Goal: Task Accomplishment & Management: Use online tool/utility

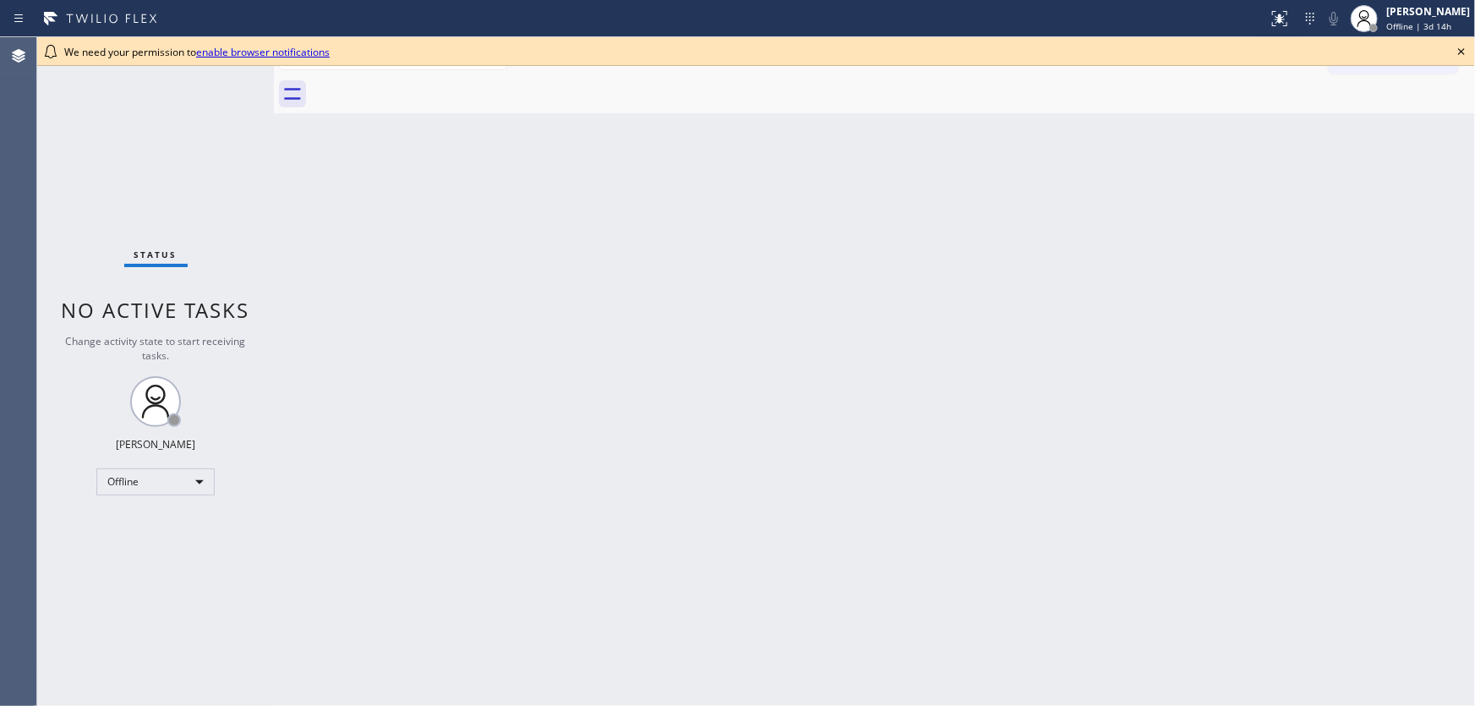
click at [1458, 45] on icon at bounding box center [1462, 51] width 20 height 20
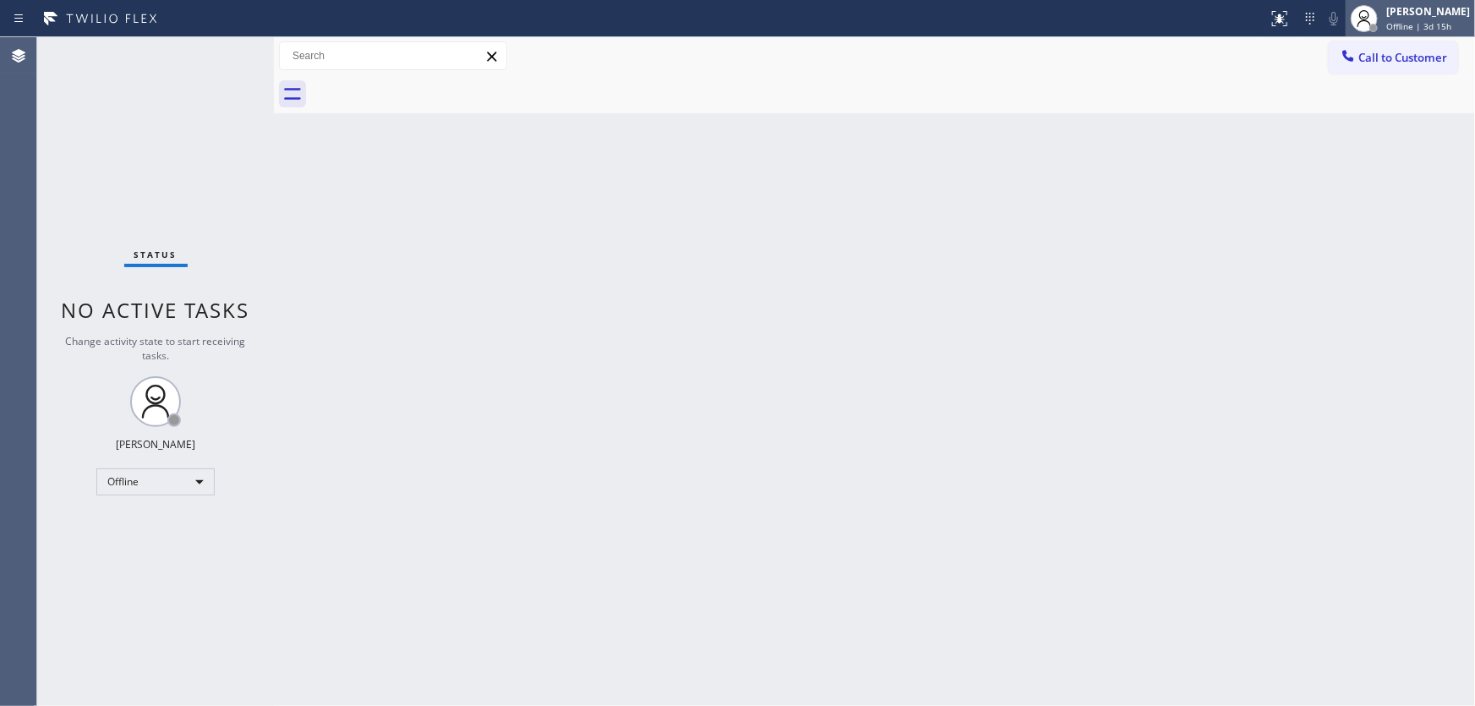
click at [1429, 29] on span "Offline | 3d 15h" at bounding box center [1418, 26] width 65 height 12
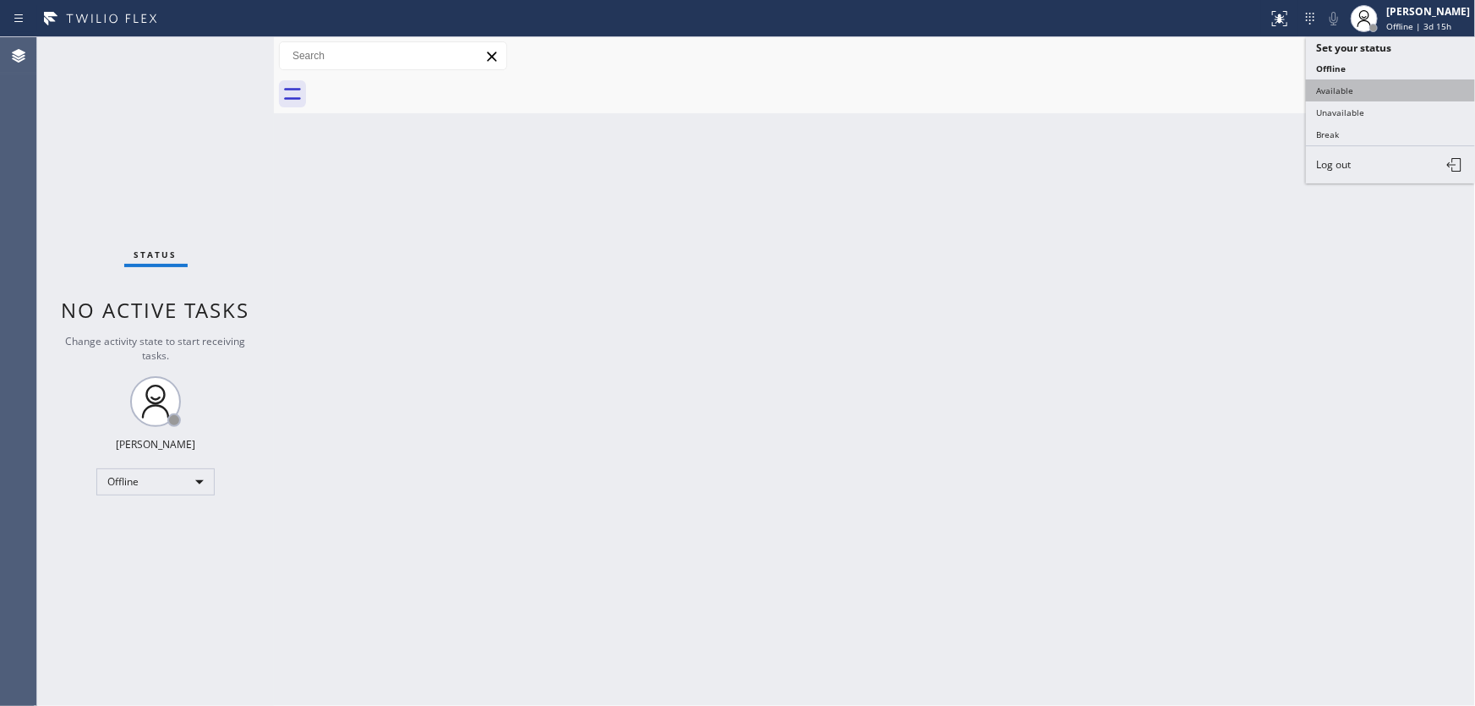
click at [1316, 90] on button "Available" at bounding box center [1390, 90] width 169 height 22
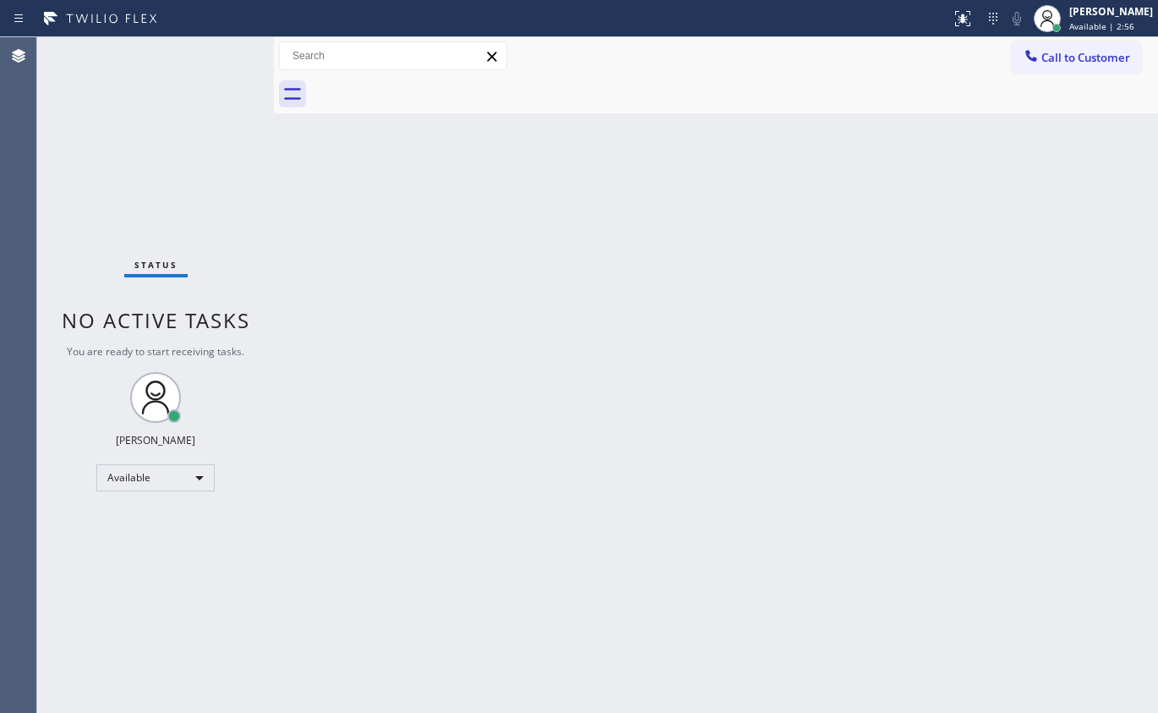
click at [922, 350] on div "Back to Dashboard Change Sender ID Customers Technicians Select a contact Outbo…" at bounding box center [716, 374] width 884 height 675
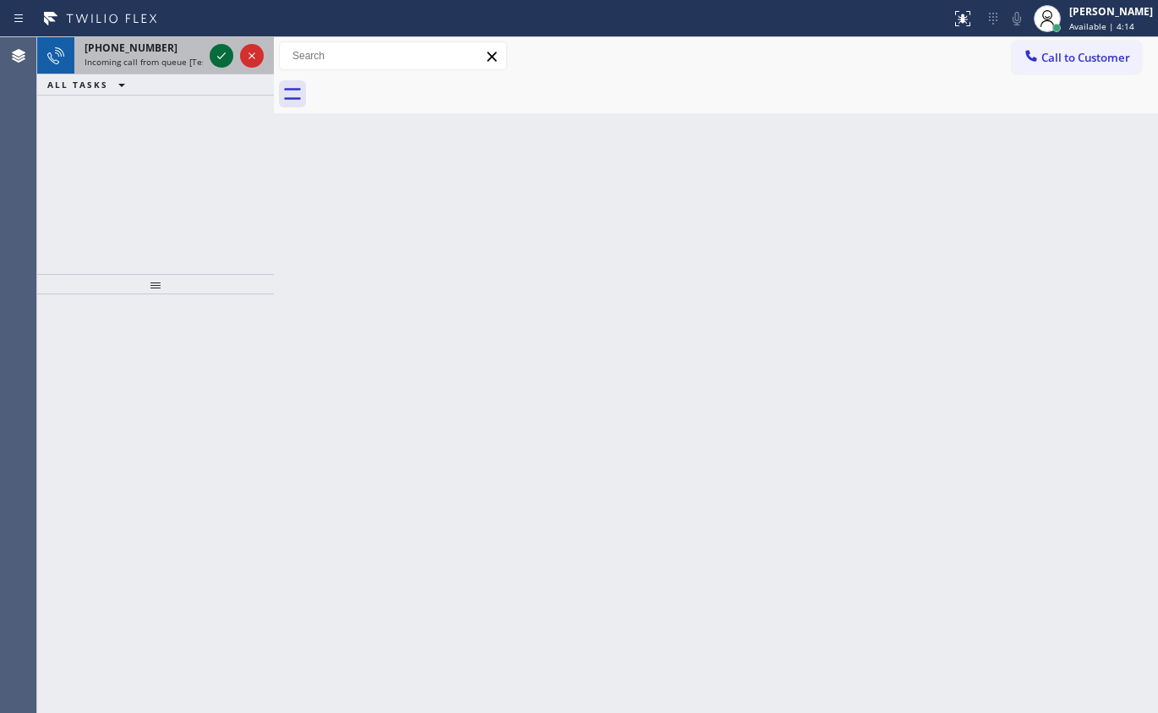
click at [215, 55] on icon at bounding box center [221, 56] width 20 height 20
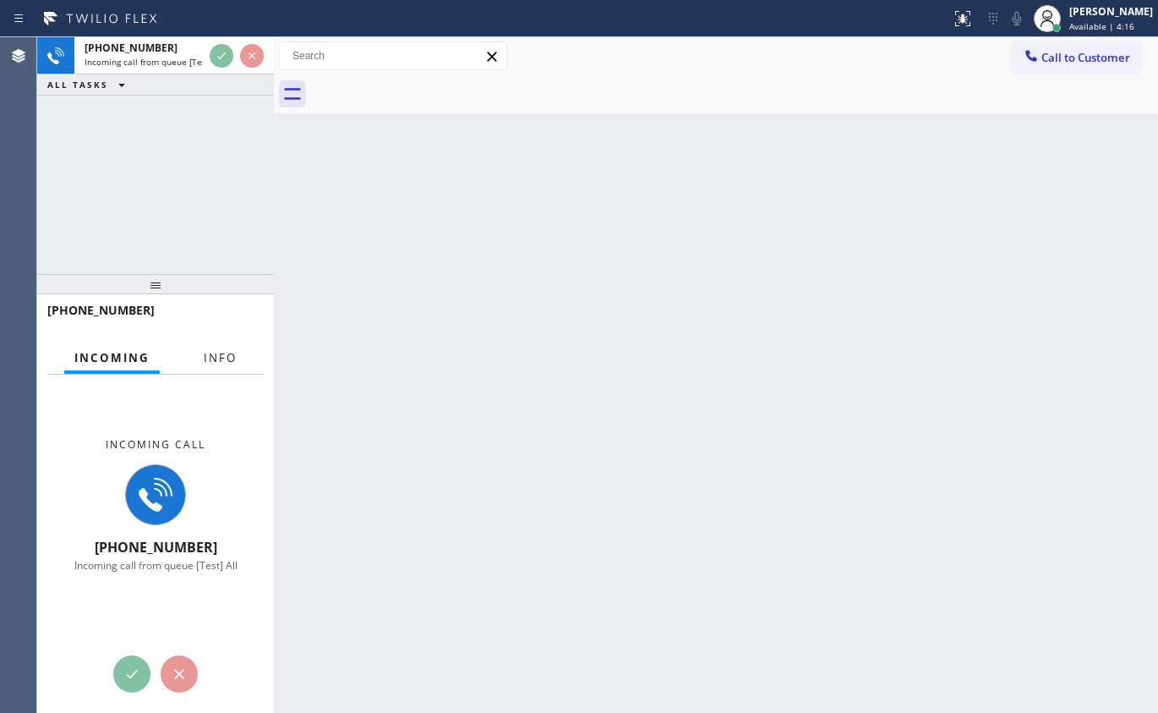
click at [216, 347] on button "Info" at bounding box center [220, 358] width 53 height 33
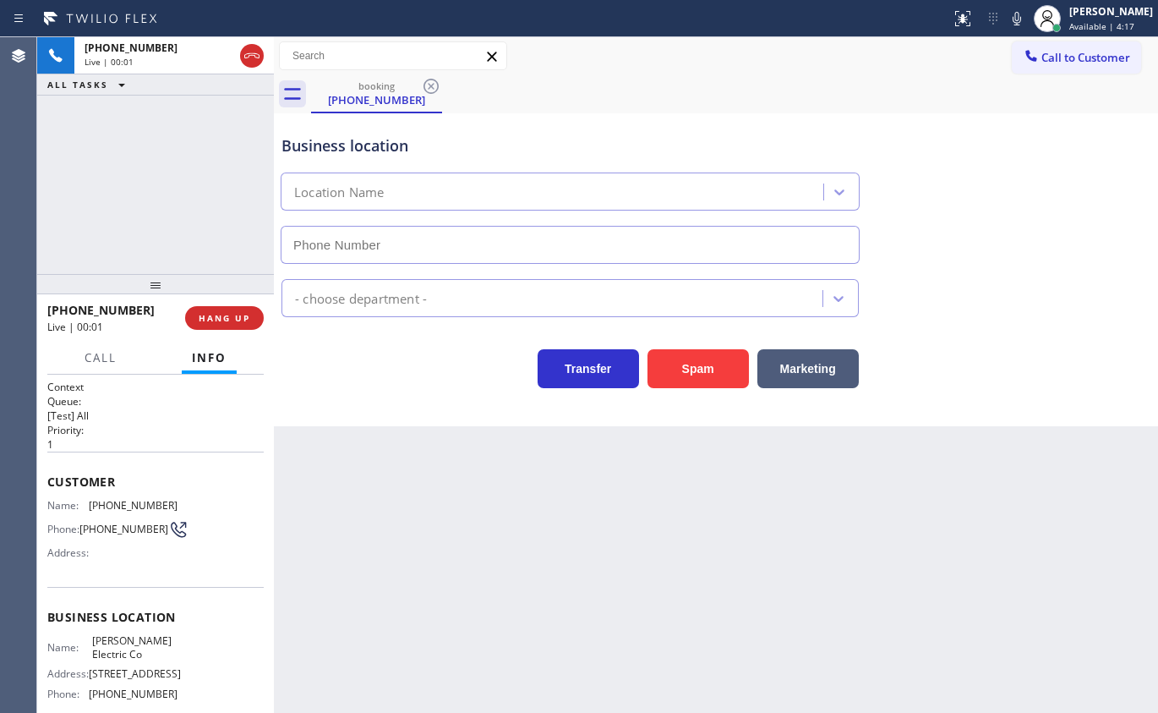
type input "(561) 767-8595"
click at [237, 320] on span "HANG UP" at bounding box center [225, 318] width 52 height 12
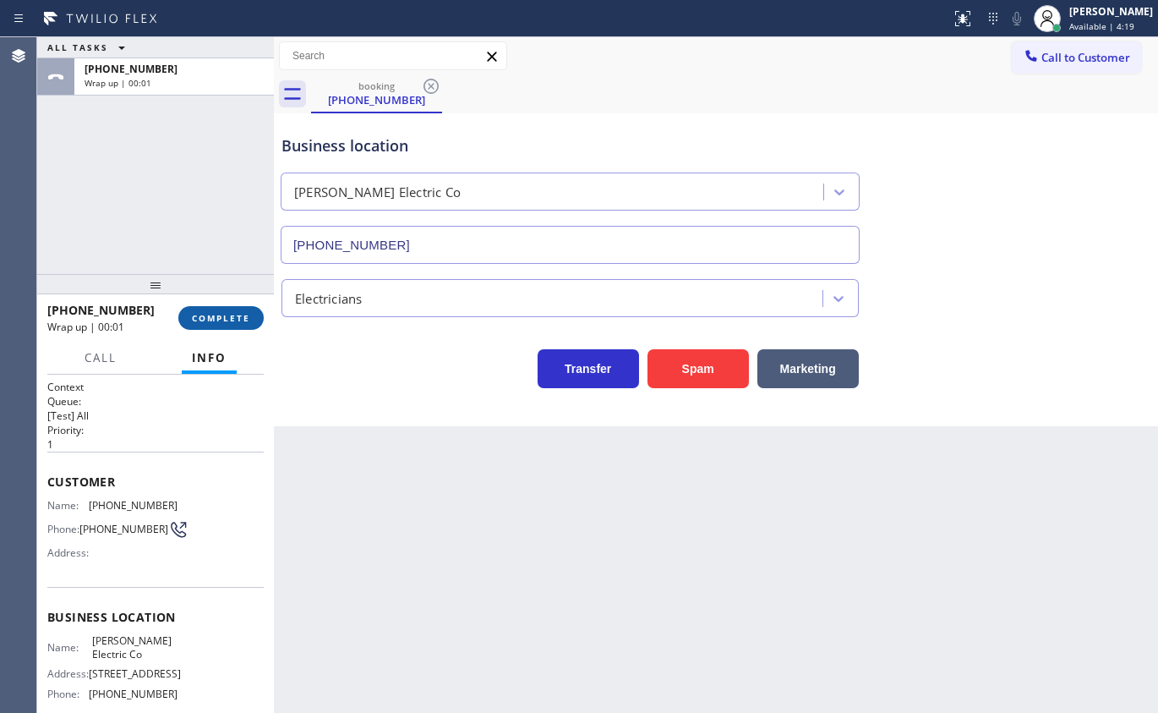
click at [237, 320] on span "COMPLETE" at bounding box center [221, 318] width 58 height 12
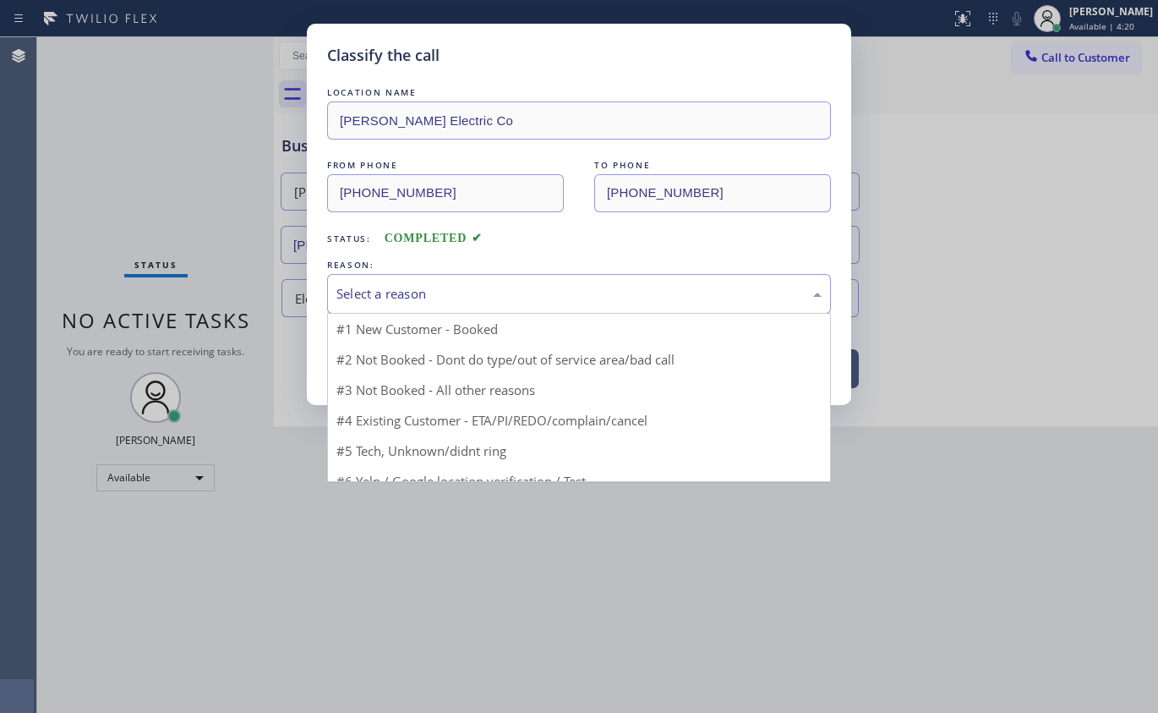
drag, startPoint x: 498, startPoint y: 295, endPoint x: 476, endPoint y: 368, distance: 76.0
click at [498, 298] on div "Select a reason" at bounding box center [578, 293] width 485 height 19
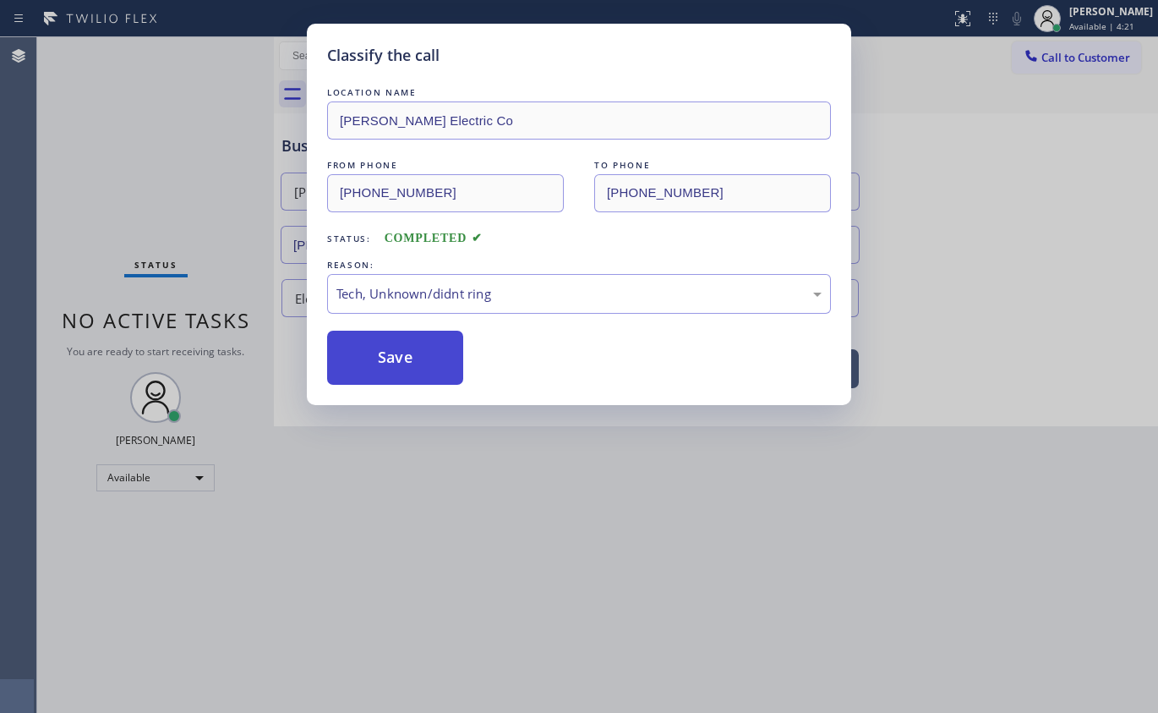
click at [433, 353] on button "Save" at bounding box center [395, 358] width 136 height 54
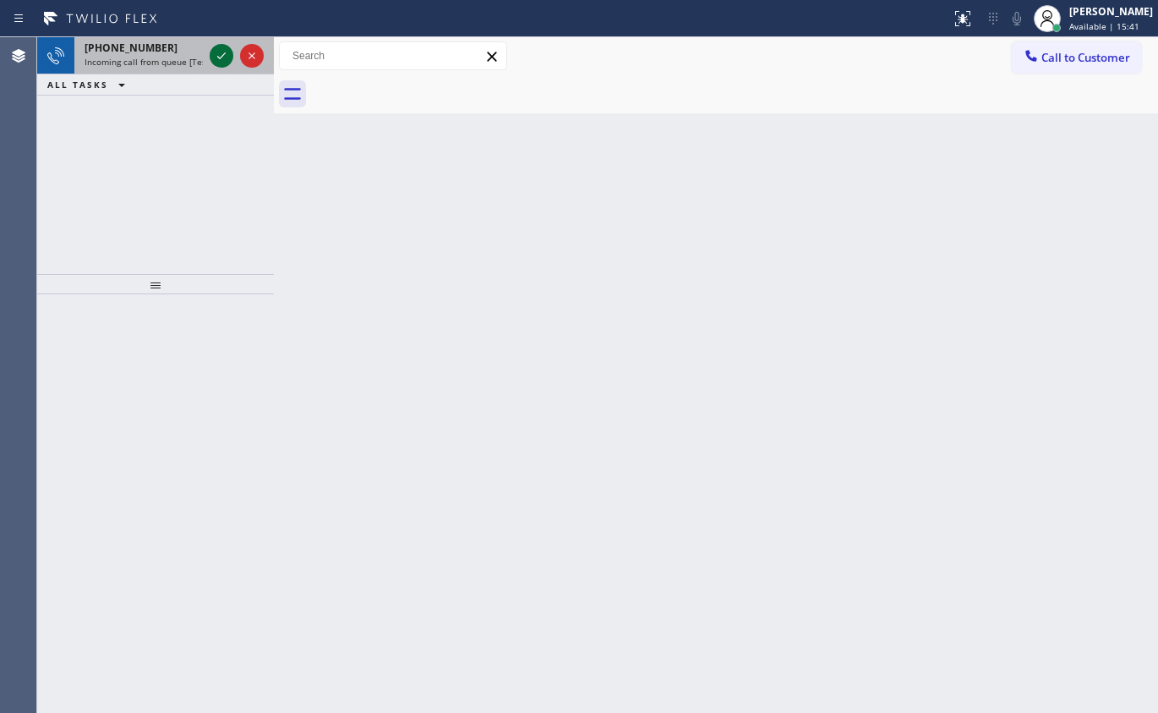
click at [216, 48] on icon at bounding box center [221, 56] width 20 height 20
click at [222, 59] on icon at bounding box center [221, 56] width 20 height 20
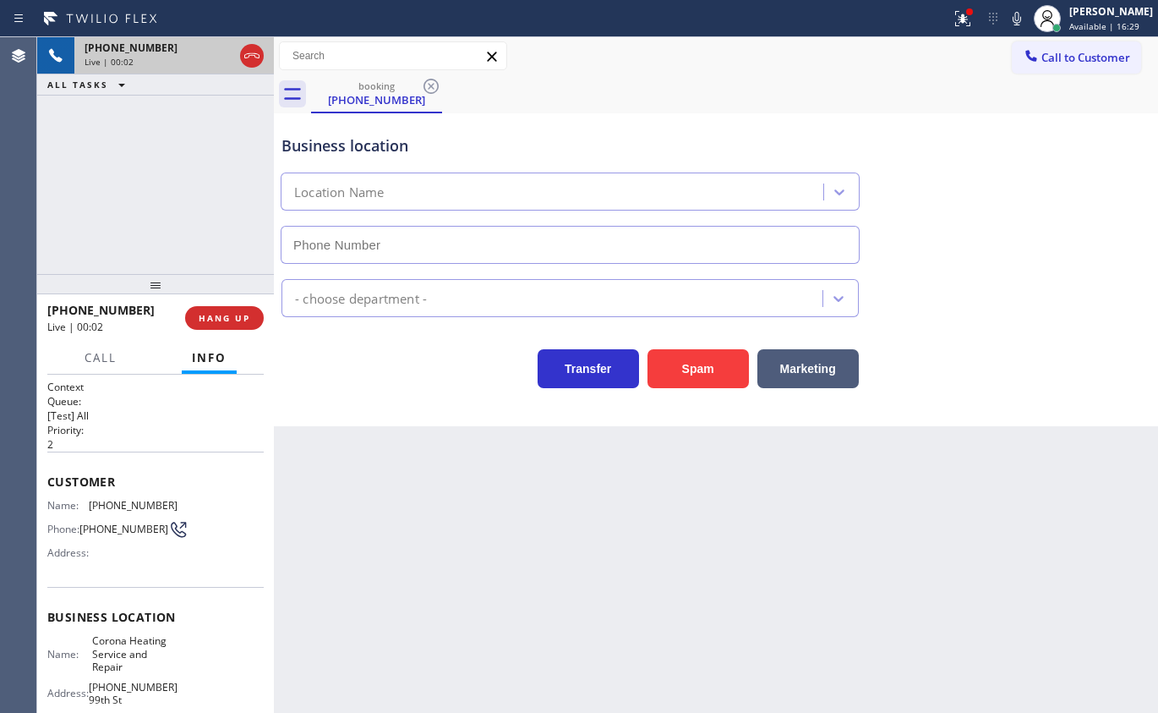
type input "(518) 255-7297"
click at [702, 365] on button "Spam" at bounding box center [698, 368] width 101 height 39
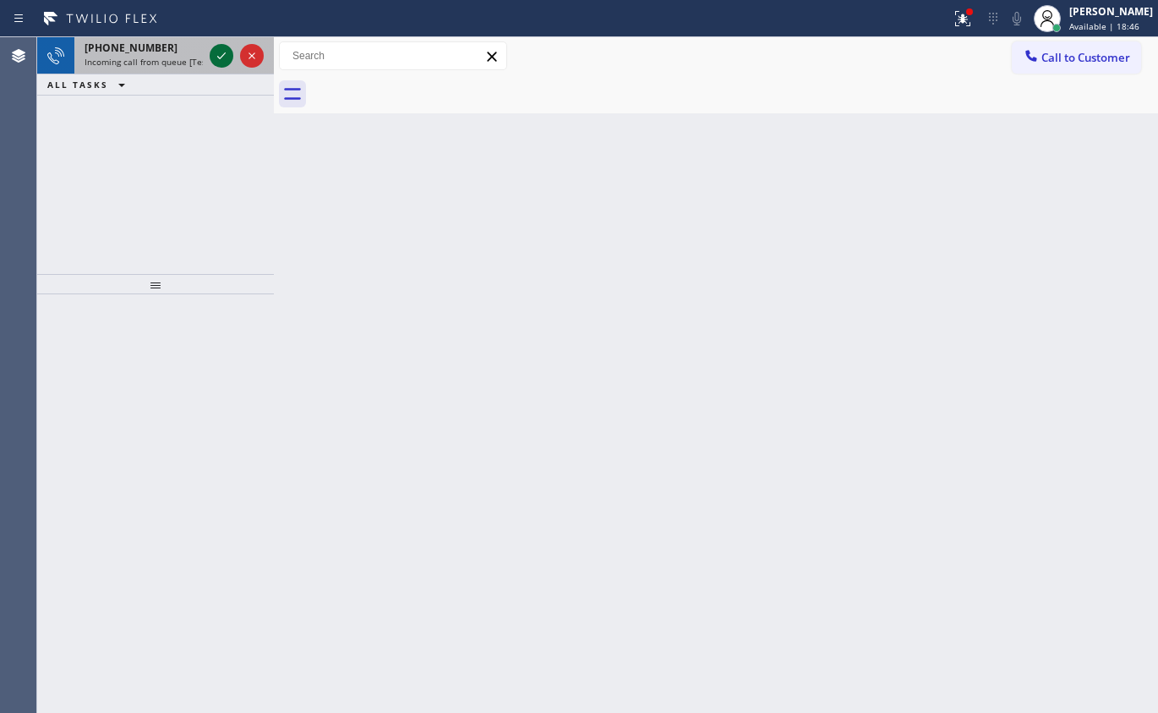
click at [216, 57] on icon at bounding box center [221, 56] width 20 height 20
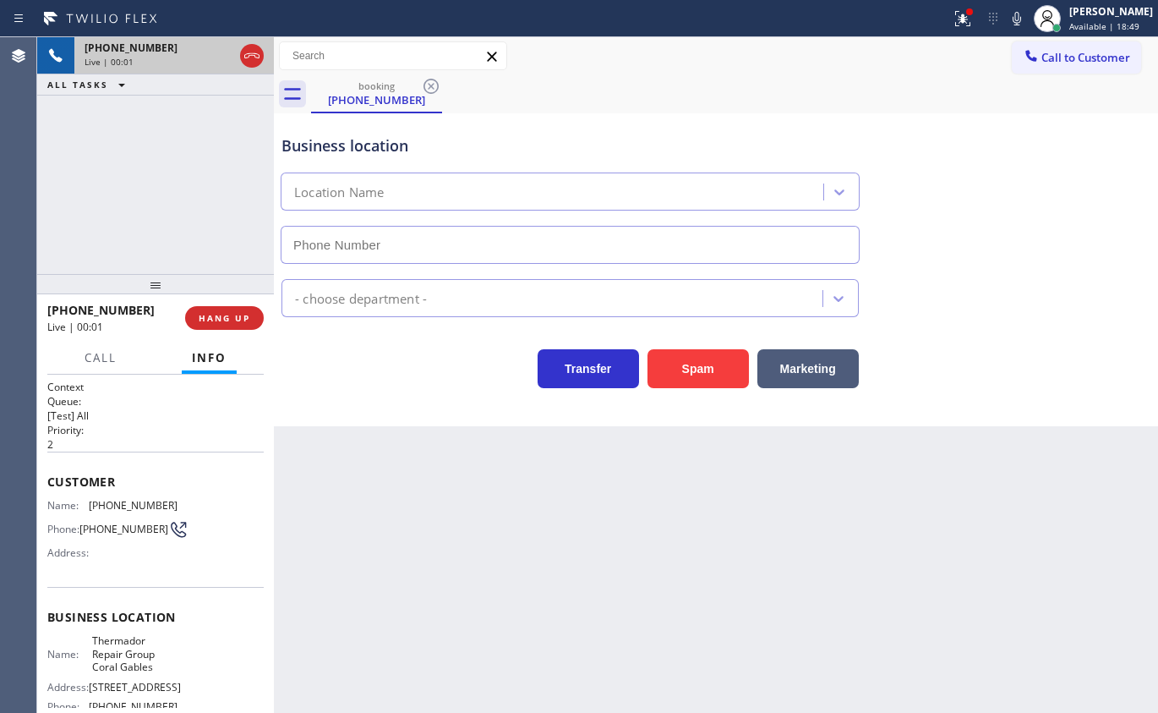
type input "(786) 661-1617"
click at [140, 665] on span "Thermador Repair Group Coral Gables" at bounding box center [134, 653] width 85 height 39
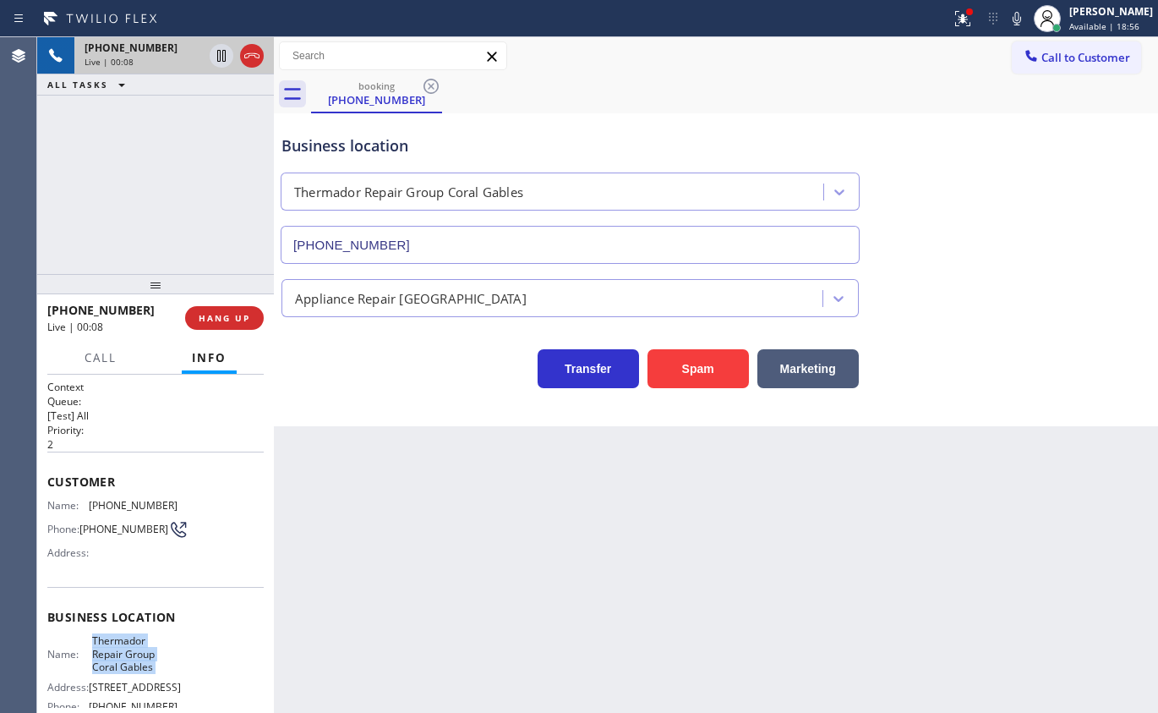
click at [140, 665] on span "Thermador Repair Group Coral Gables" at bounding box center [134, 653] width 85 height 39
drag, startPoint x: 713, startPoint y: 371, endPoint x: 724, endPoint y: 364, distance: 13.4
click at [713, 371] on button "Spam" at bounding box center [698, 368] width 101 height 39
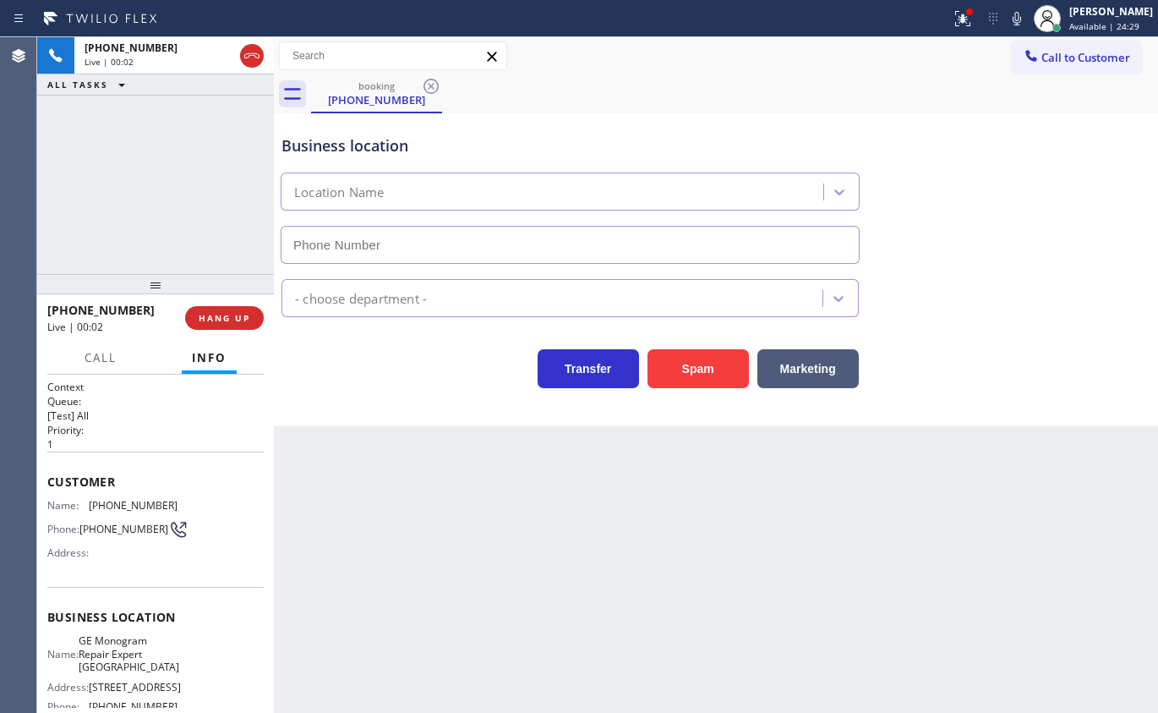
type input "[PHONE_NUMBER]"
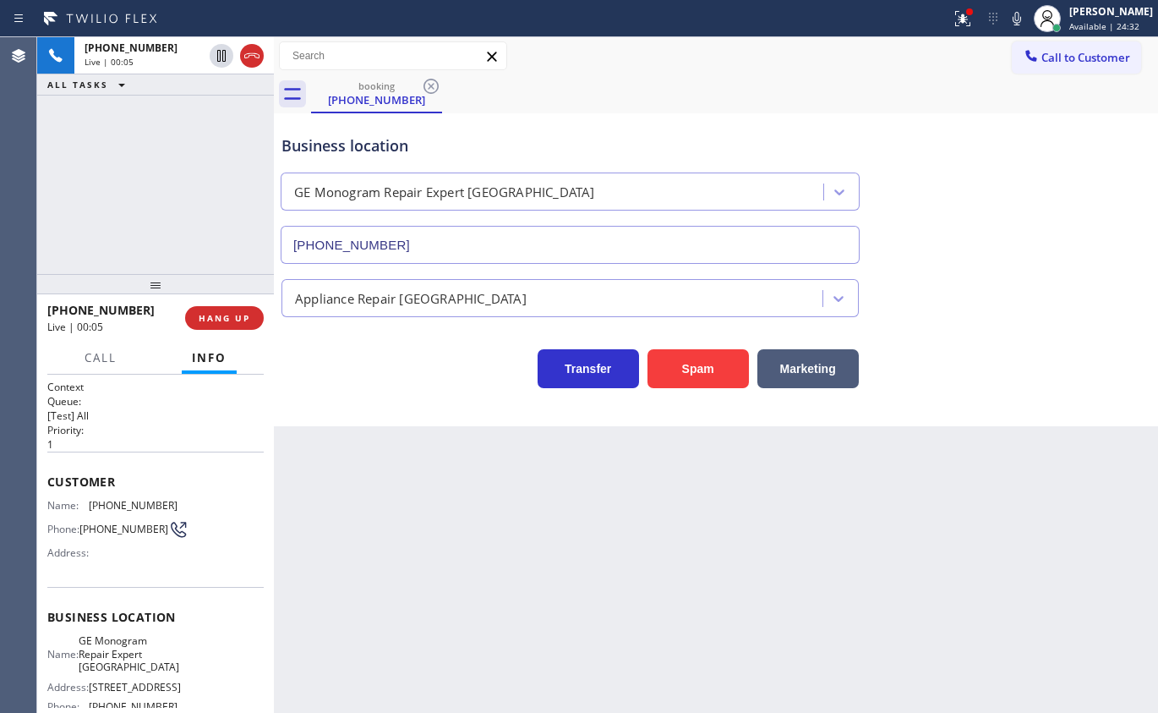
click at [143, 650] on span "GE Monogram Repair Expert [GEOGRAPHIC_DATA]" at bounding box center [129, 653] width 101 height 39
copy span "GE Monogram Repair Expert [GEOGRAPHIC_DATA]"
click at [405, 241] on input "[PHONE_NUMBER]" at bounding box center [570, 245] width 579 height 38
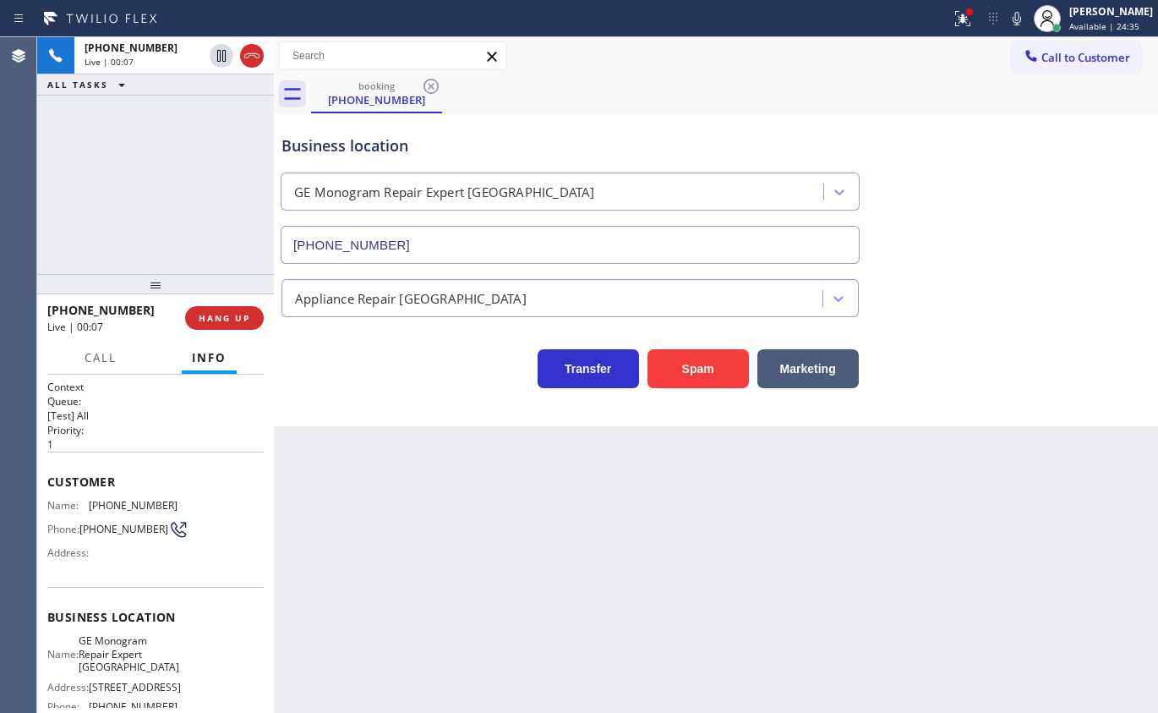
click at [405, 241] on input "[PHONE_NUMBER]" at bounding box center [570, 245] width 579 height 38
click at [111, 506] on span "[PHONE_NUMBER]" at bounding box center [133, 505] width 89 height 13
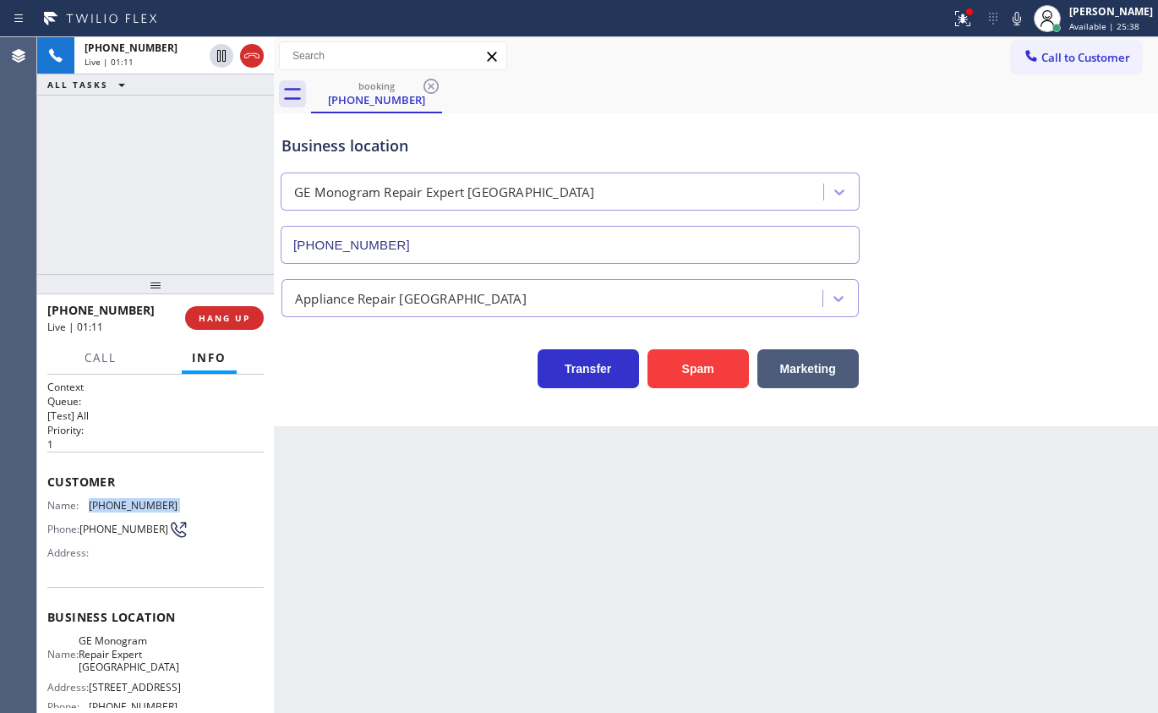
copy span "[PHONE_NUMBER]"
drag, startPoint x: 217, startPoint y: 58, endPoint x: 834, endPoint y: 59, distance: 617.2
click at [218, 57] on icon at bounding box center [221, 56] width 20 height 20
click at [1027, 15] on icon at bounding box center [1017, 18] width 20 height 20
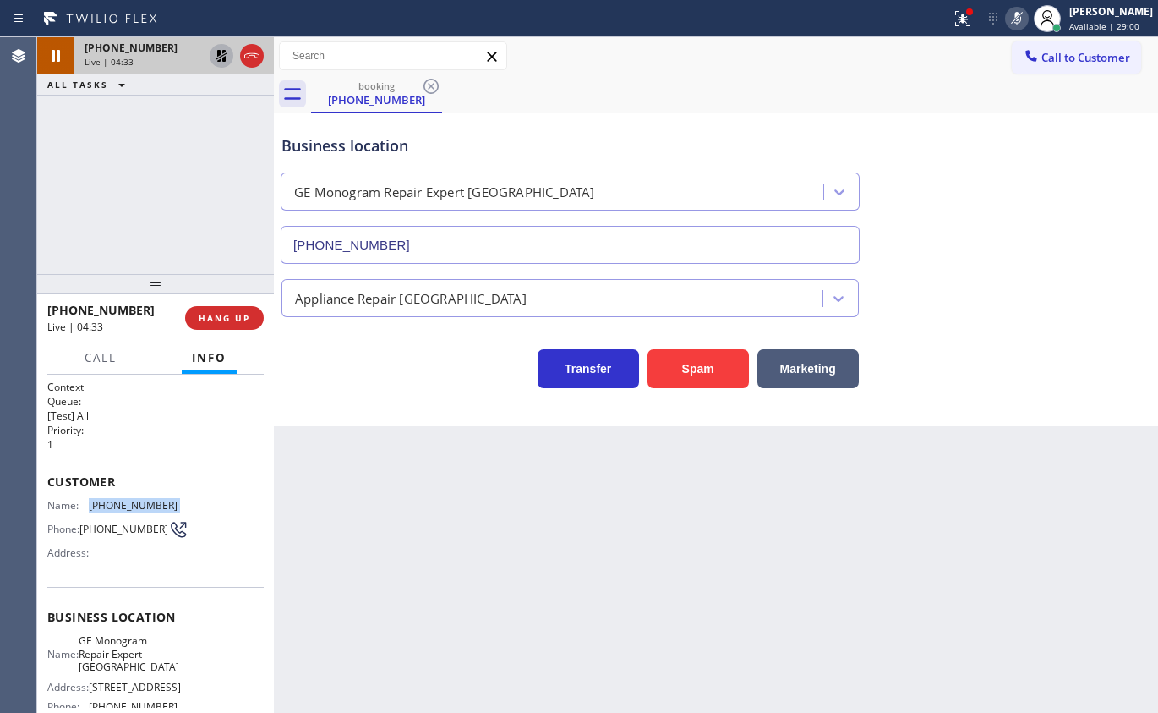
click at [218, 57] on icon at bounding box center [221, 56] width 20 height 20
click at [1023, 14] on rect at bounding box center [1017, 17] width 12 height 12
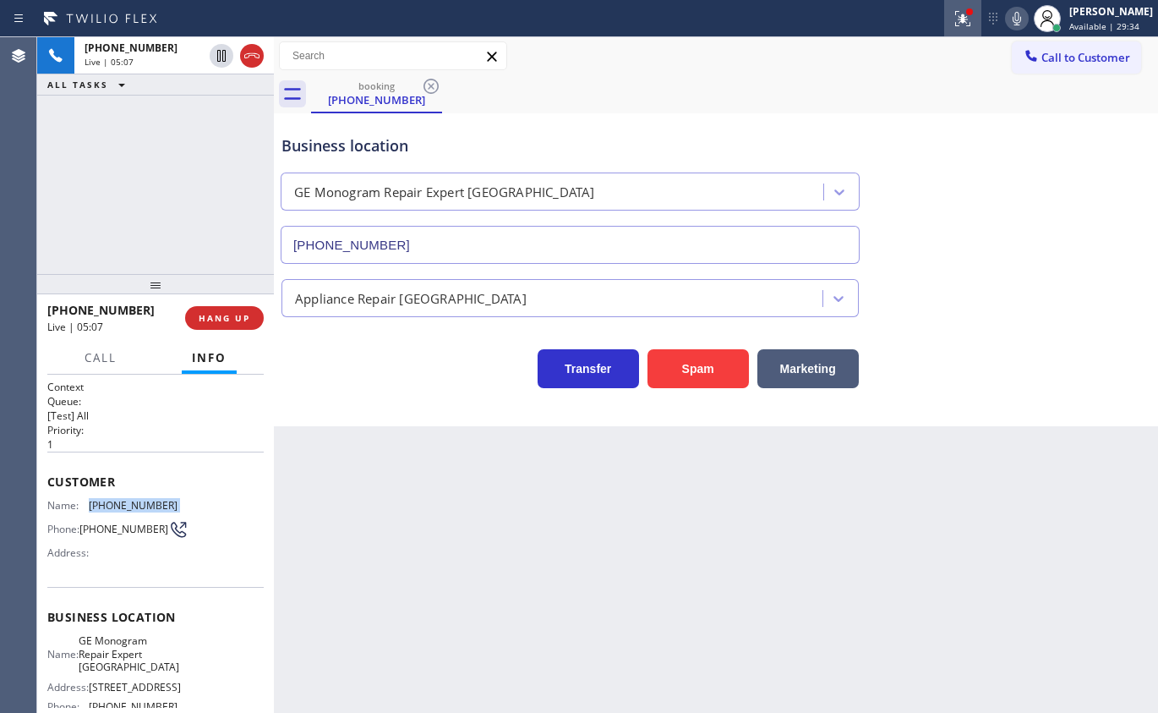
click at [973, 20] on icon at bounding box center [963, 18] width 20 height 20
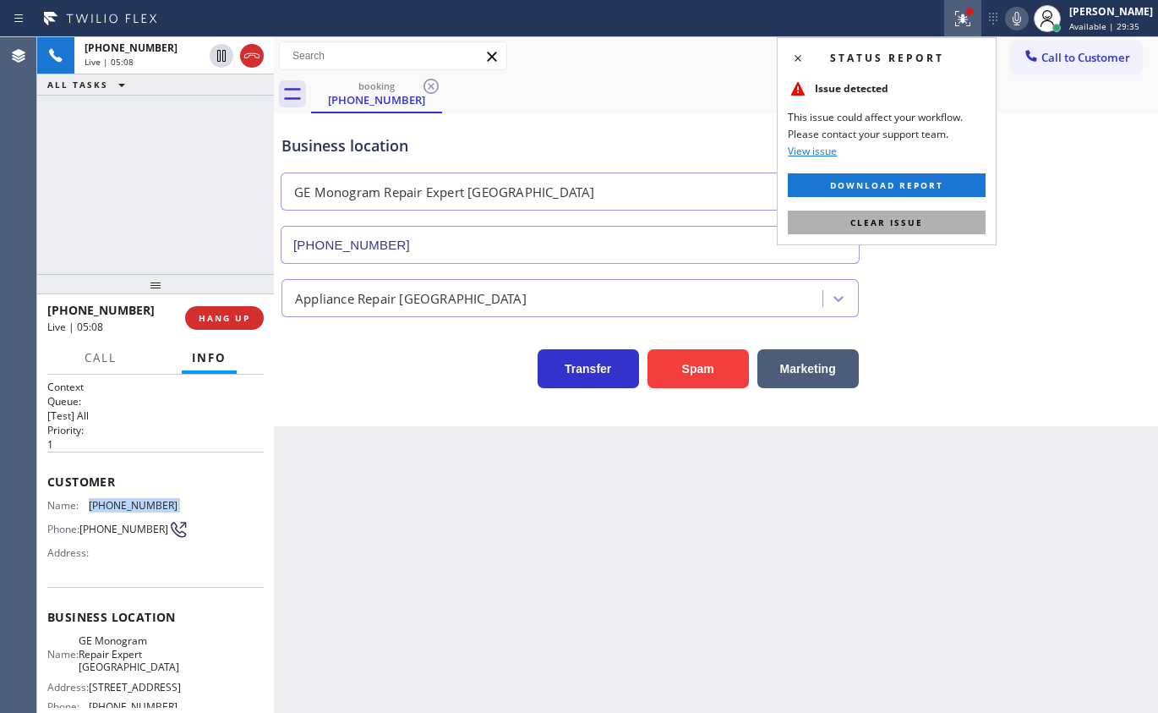
click at [874, 222] on span "Clear issue" at bounding box center [886, 222] width 73 height 12
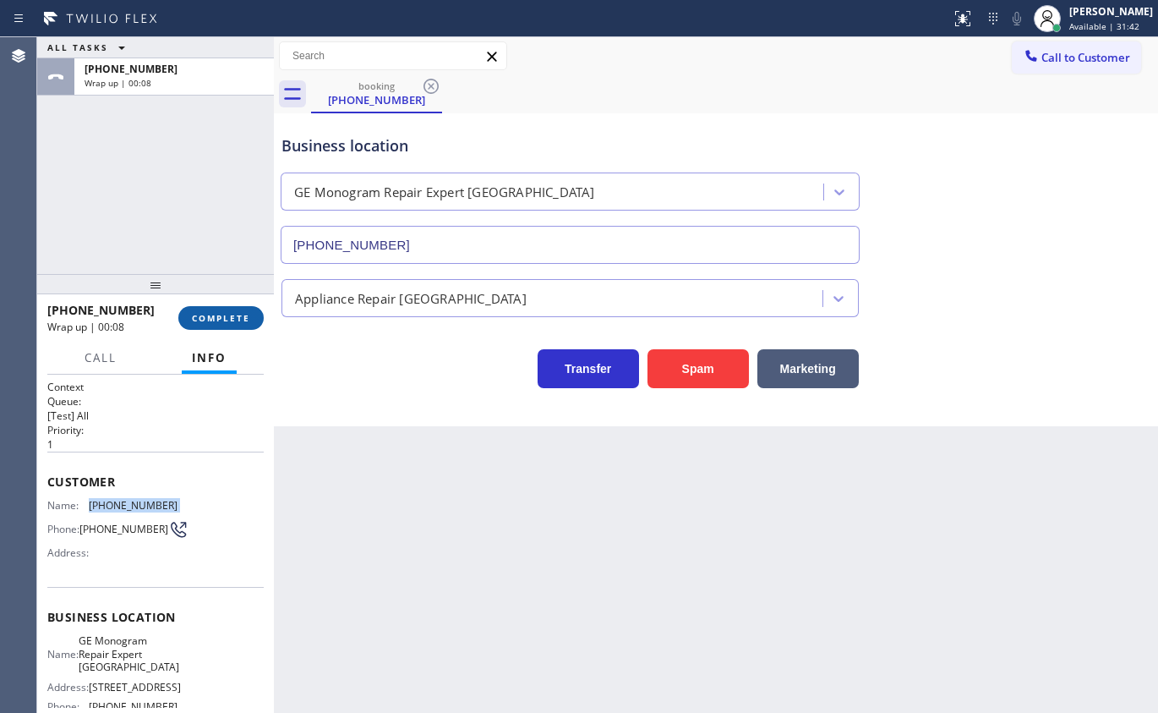
drag, startPoint x: 226, startPoint y: 313, endPoint x: 254, endPoint y: 316, distance: 28.1
click at [232, 314] on span "COMPLETE" at bounding box center [221, 318] width 58 height 12
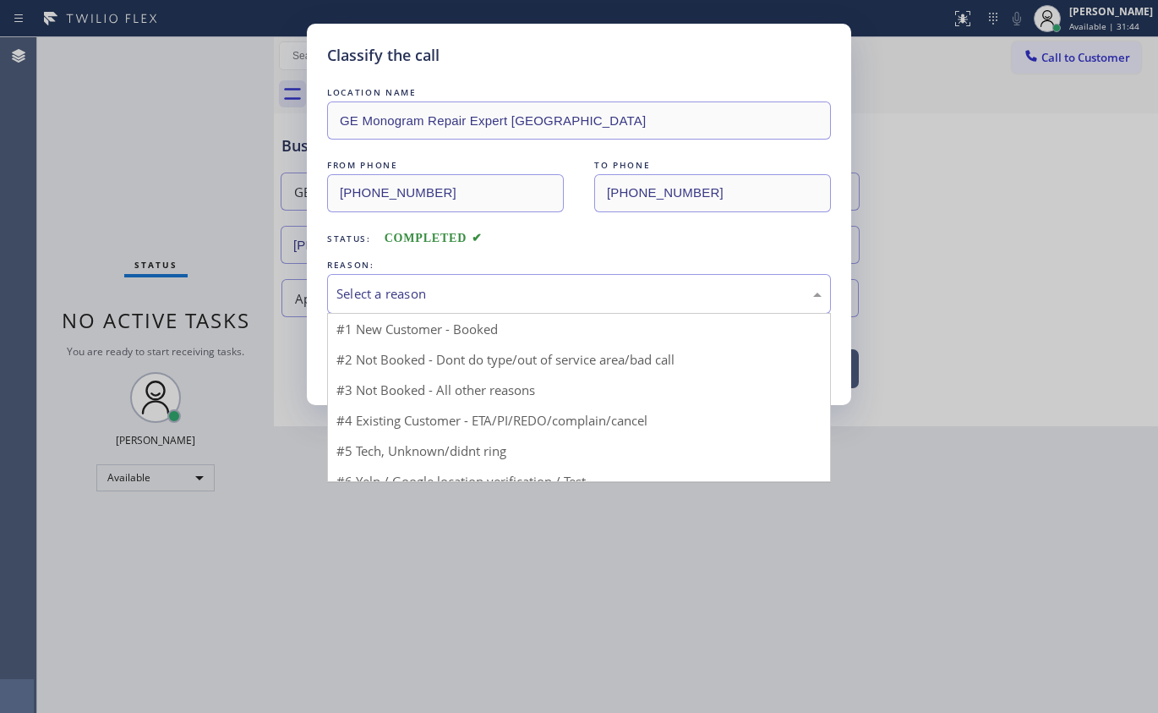
click at [347, 293] on div "Select a reason" at bounding box center [578, 293] width 485 height 19
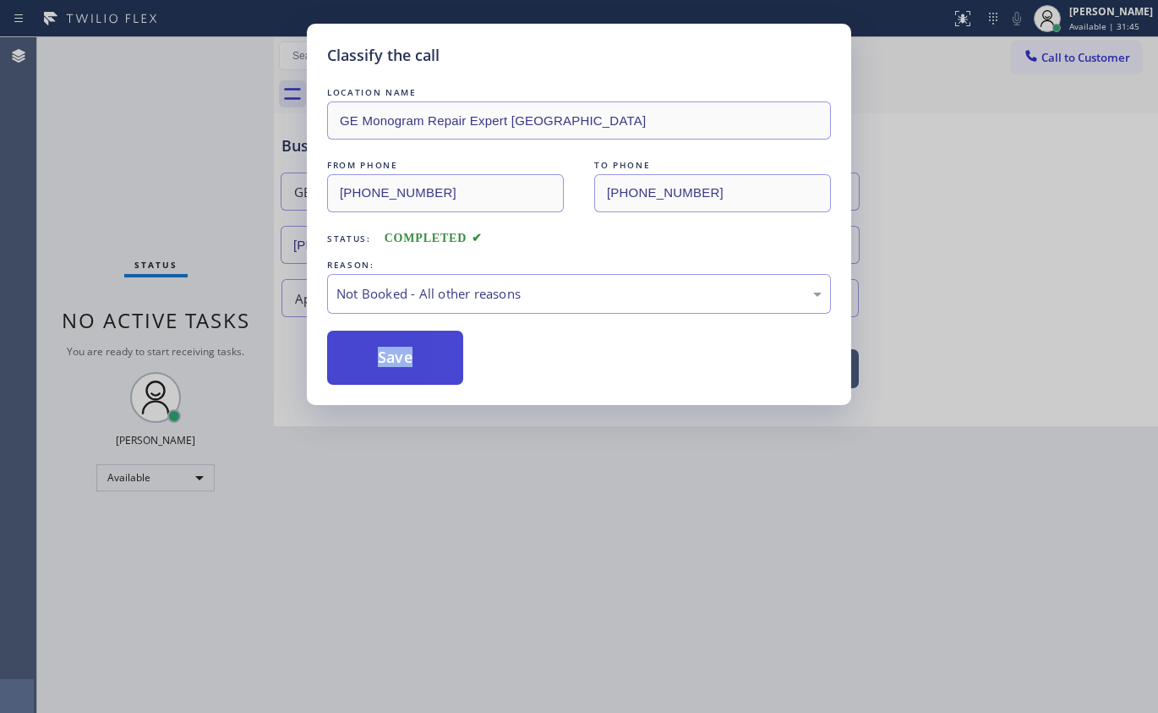
drag, startPoint x: 375, startPoint y: 358, endPoint x: 719, endPoint y: 50, distance: 462.8
click at [375, 359] on button "Save" at bounding box center [395, 358] width 136 height 54
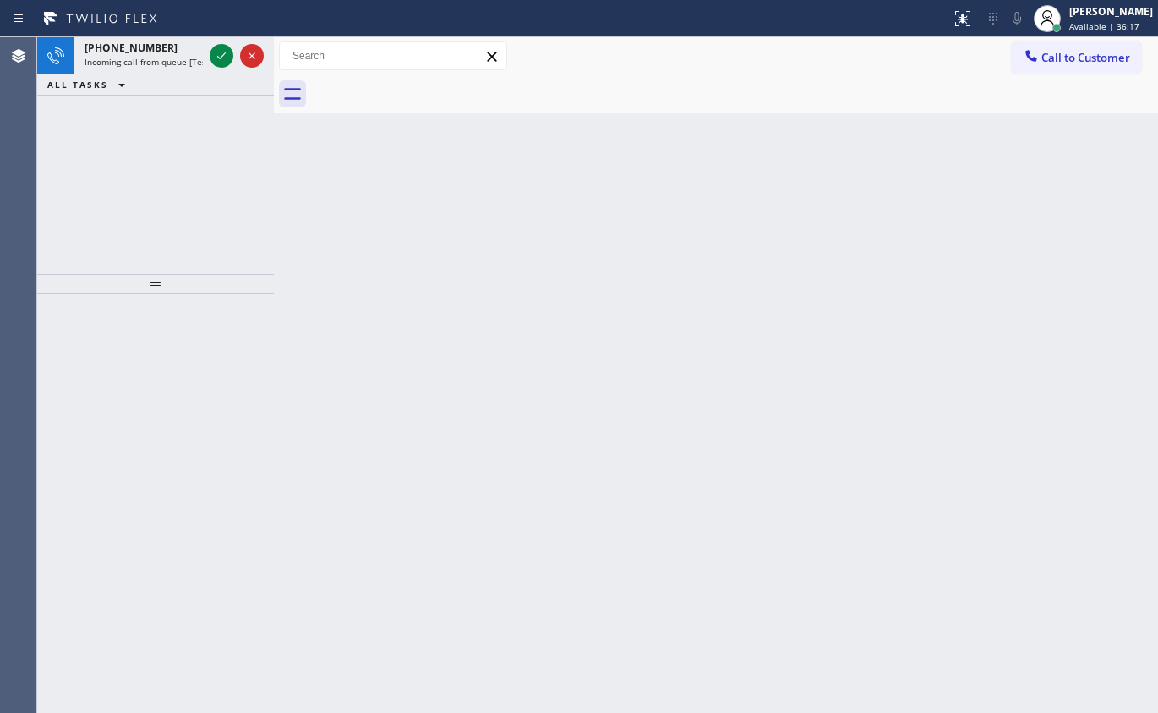
click at [217, 55] on icon at bounding box center [221, 56] width 20 height 20
click at [216, 50] on icon at bounding box center [221, 56] width 20 height 20
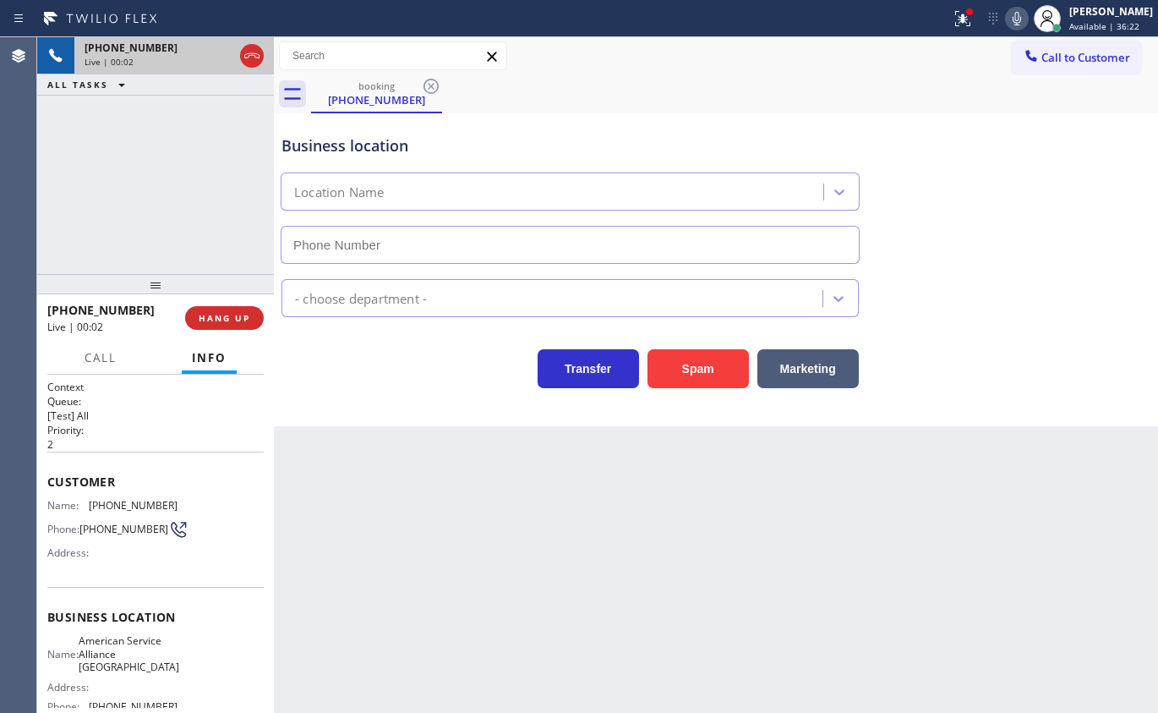
type input "(954) 835-4535"
click at [226, 314] on span "HANG UP" at bounding box center [225, 318] width 52 height 12
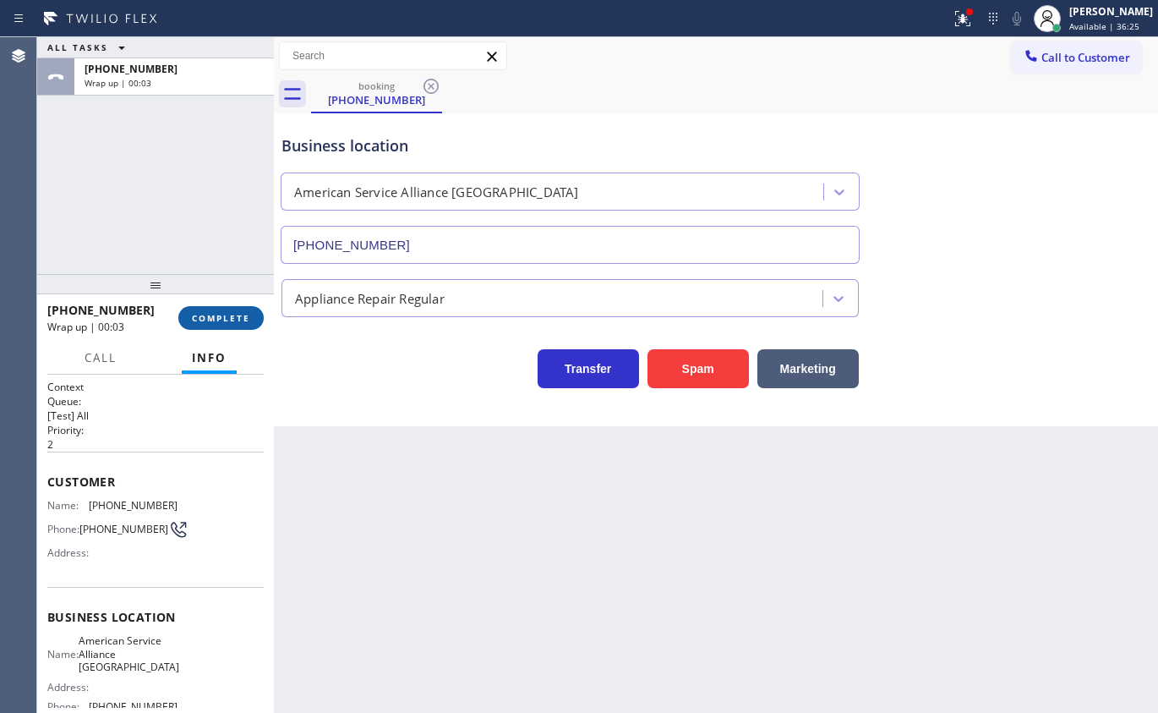
click at [222, 314] on span "COMPLETE" at bounding box center [221, 318] width 58 height 12
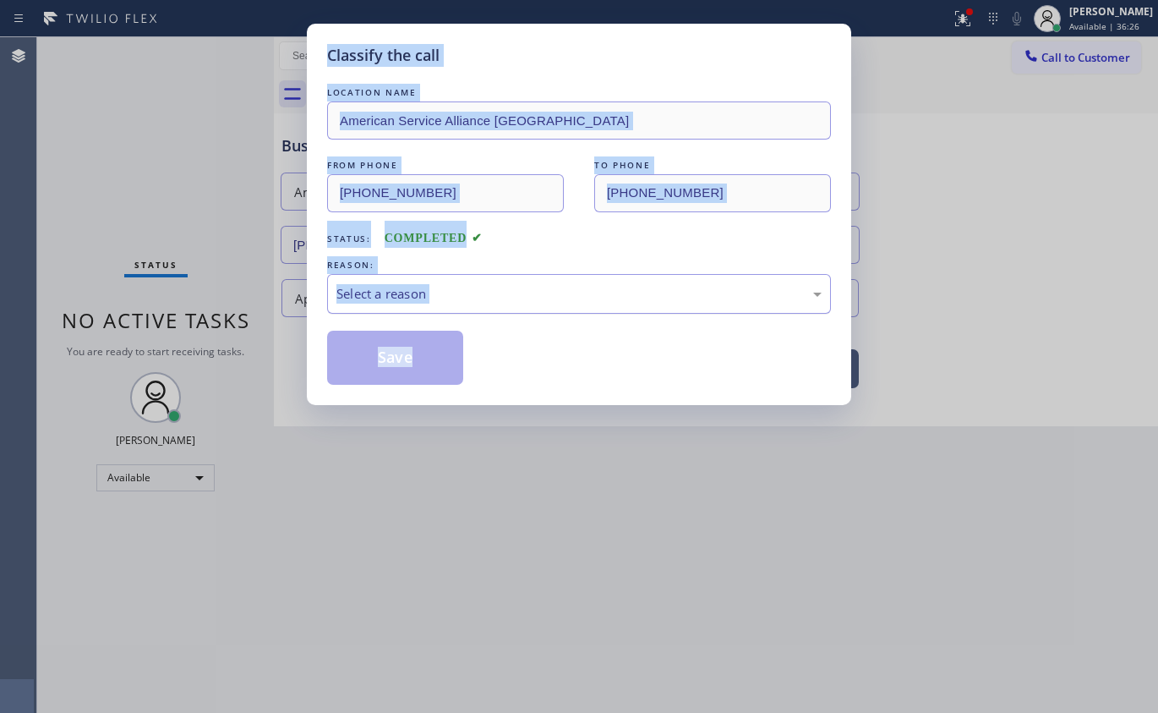
click at [498, 296] on div "Select a reason" at bounding box center [578, 293] width 485 height 19
click at [419, 359] on button "Save" at bounding box center [395, 358] width 136 height 54
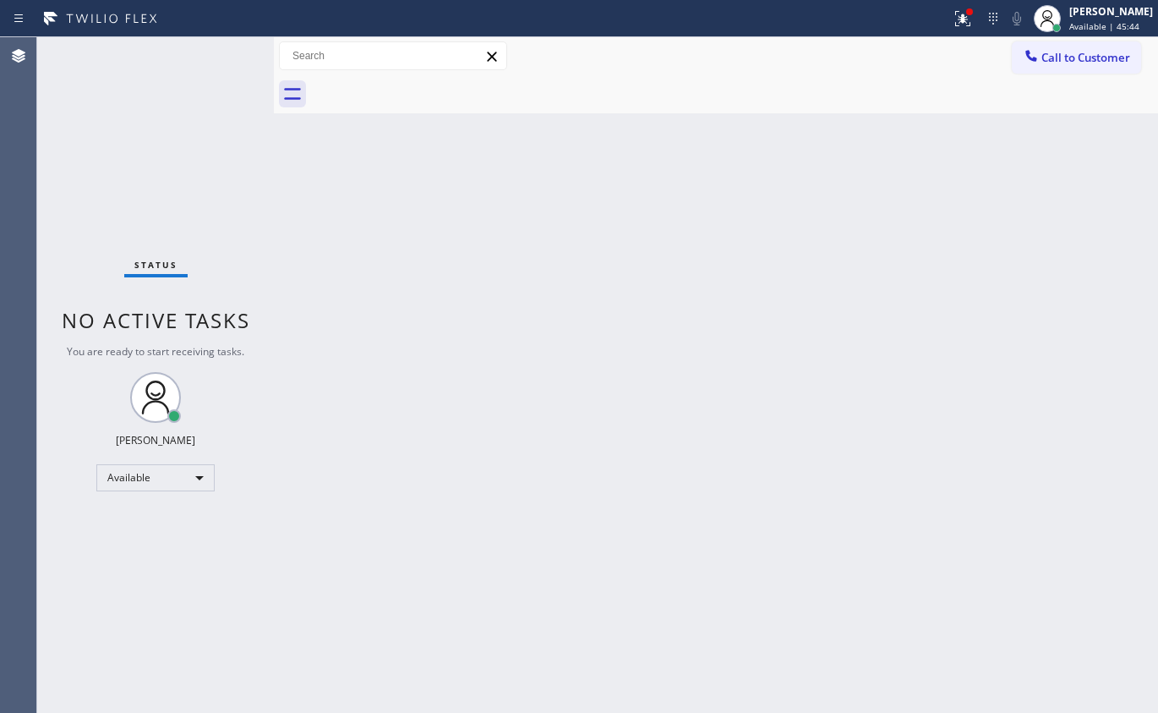
click at [181, 645] on div "Status No active tasks You are ready to start receiving tasks. [PERSON_NAME] Av…" at bounding box center [155, 374] width 237 height 675
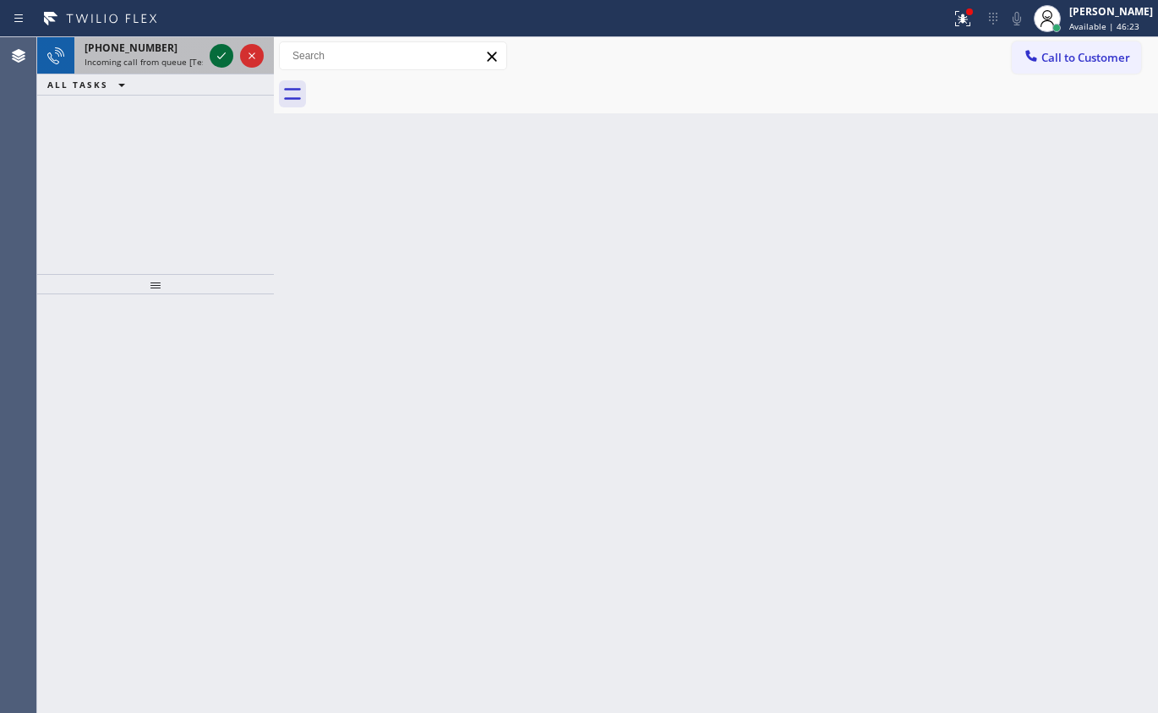
click at [219, 57] on icon at bounding box center [221, 55] width 8 height 7
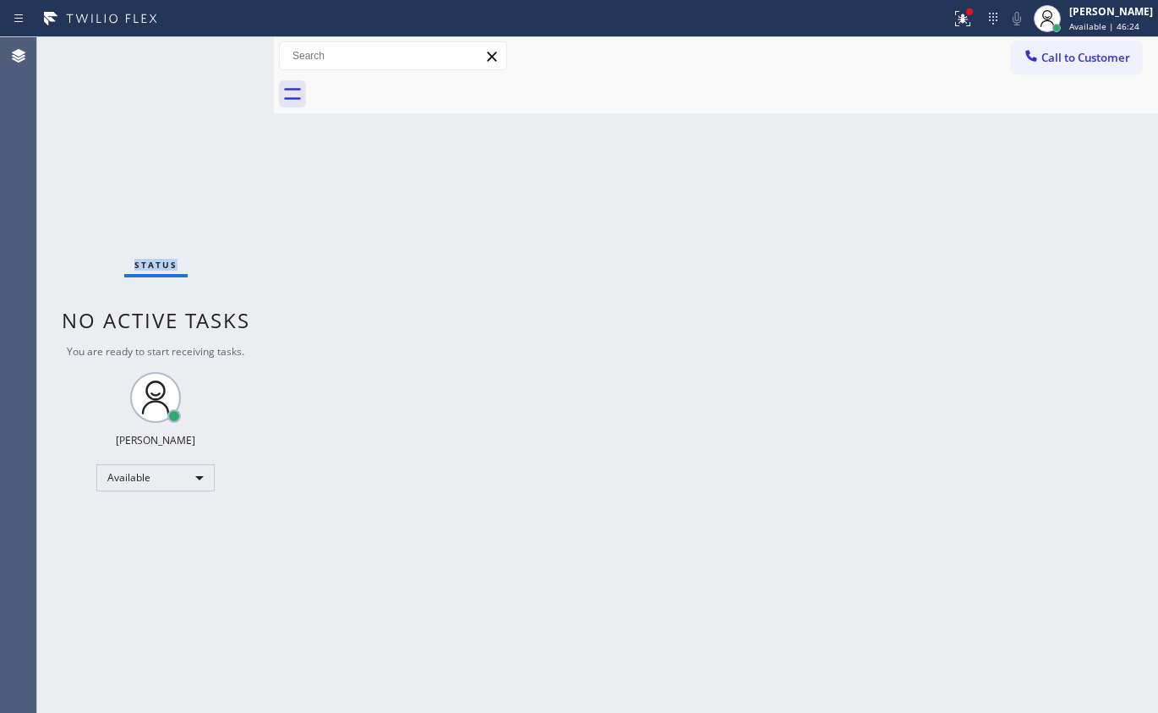
click at [217, 57] on div "Status No active tasks You are ready to start receiving tasks. [PERSON_NAME] Av…" at bounding box center [155, 374] width 237 height 675
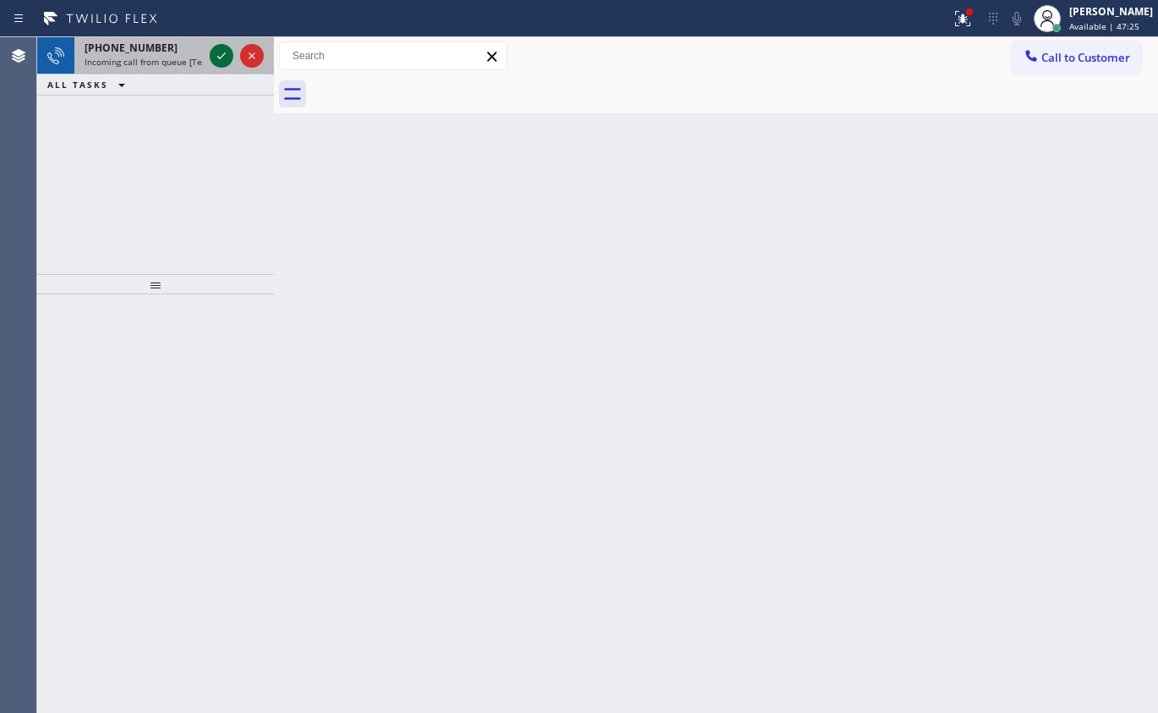
click at [222, 57] on icon at bounding box center [221, 56] width 20 height 20
click at [222, 56] on icon at bounding box center [221, 56] width 20 height 20
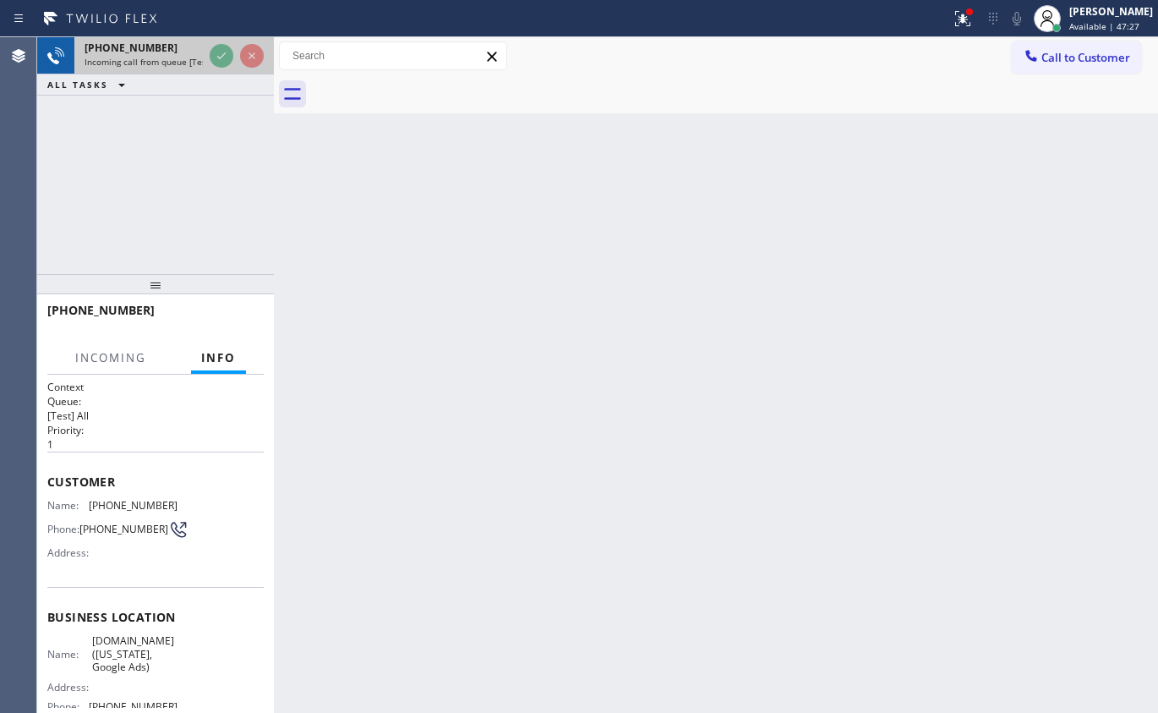
click at [254, 47] on div at bounding box center [236, 55] width 61 height 37
drag, startPoint x: 256, startPoint y: 43, endPoint x: 280, endPoint y: 28, distance: 28.1
click at [280, 28] on div "Status report Issues detected These issues could affect your workflow. Please c…" at bounding box center [579, 356] width 1158 height 713
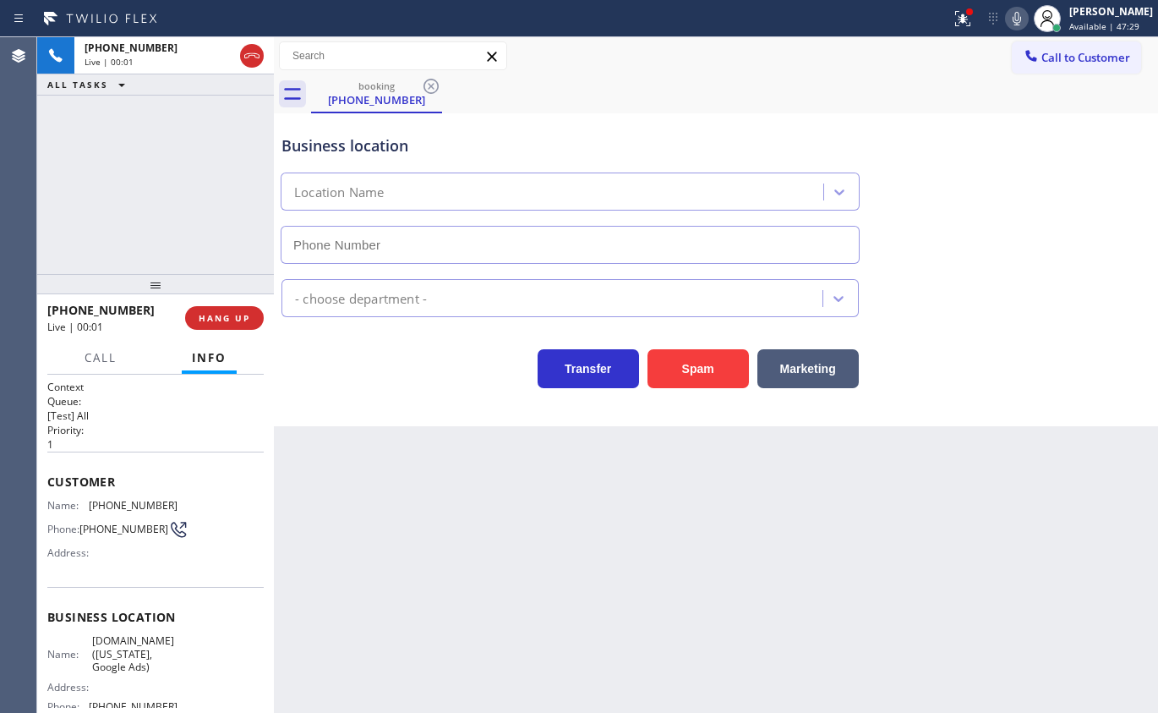
type input "(929) 374-2651"
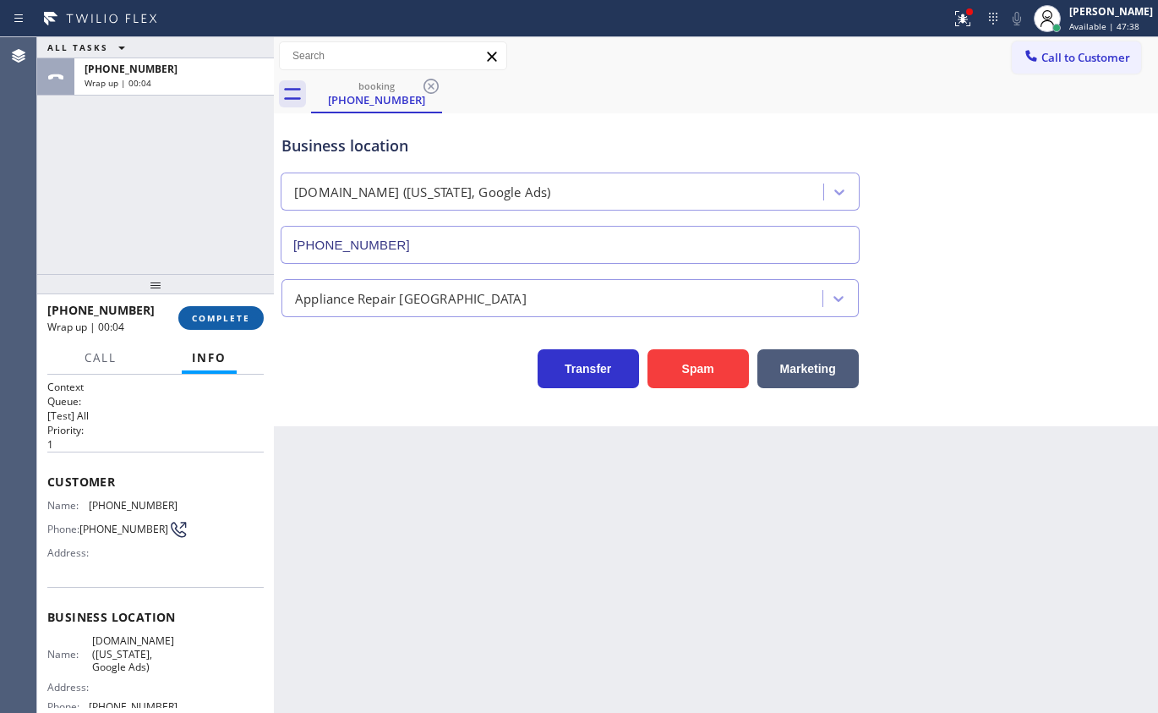
click at [230, 306] on button "COMPLETE" at bounding box center [220, 318] width 85 height 24
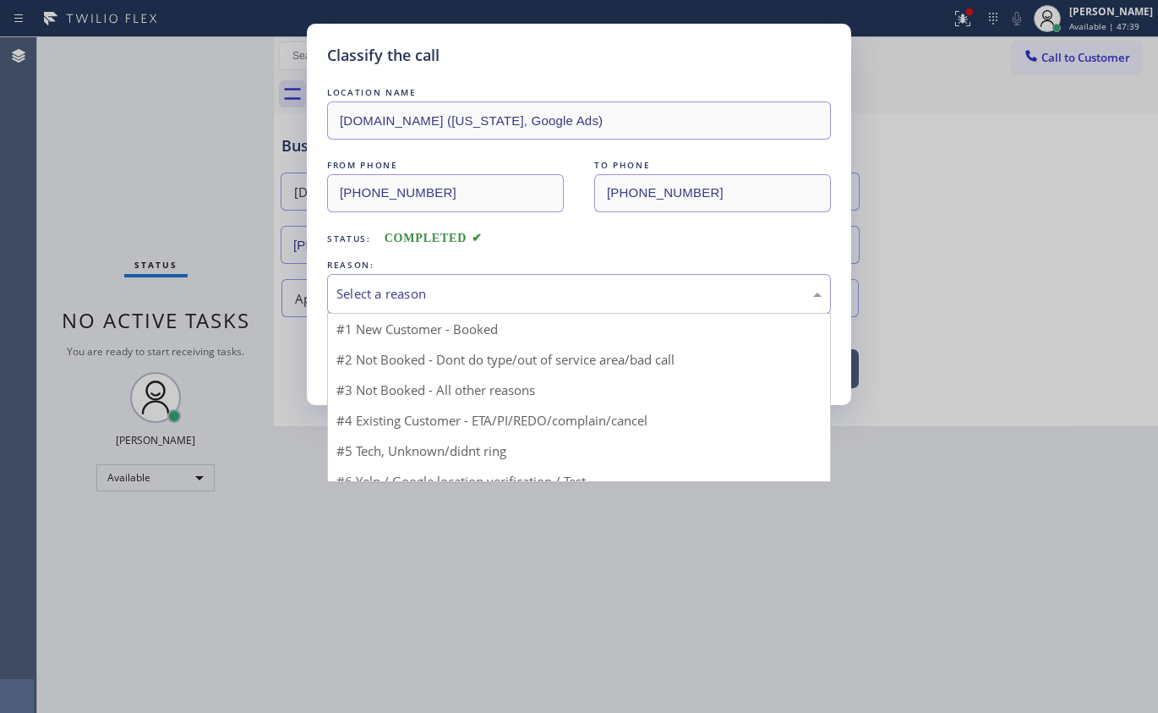
click at [397, 293] on div "Select a reason" at bounding box center [578, 293] width 485 height 19
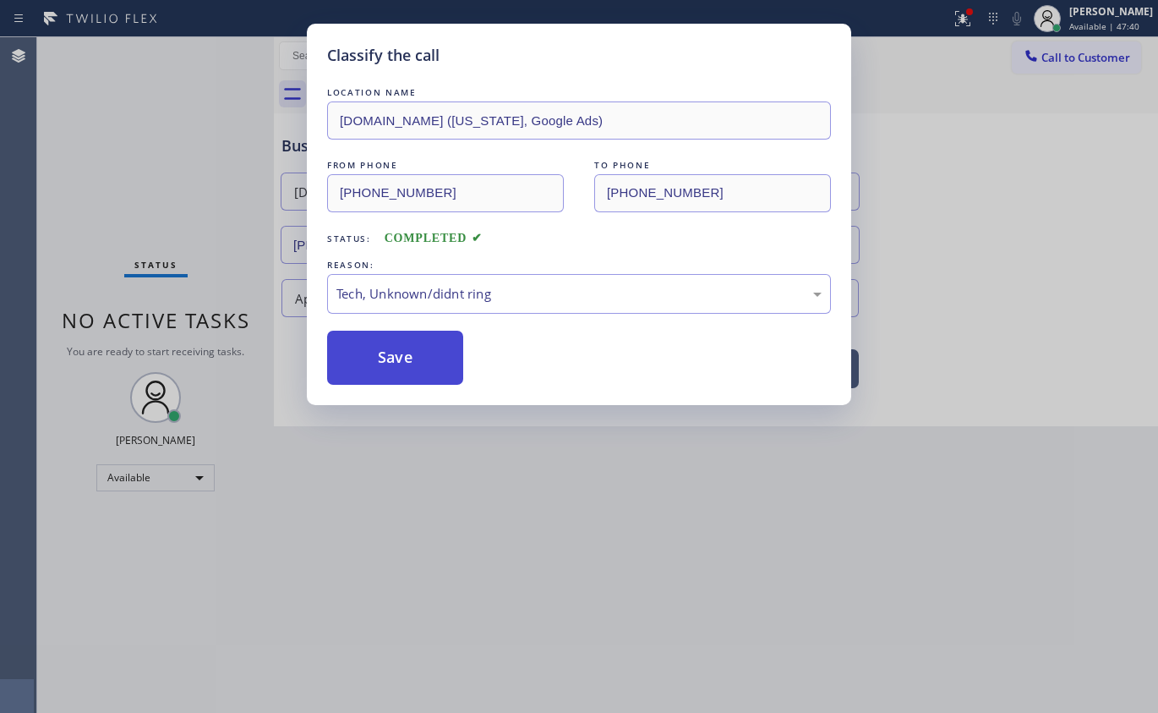
click at [396, 354] on button "Save" at bounding box center [395, 358] width 136 height 54
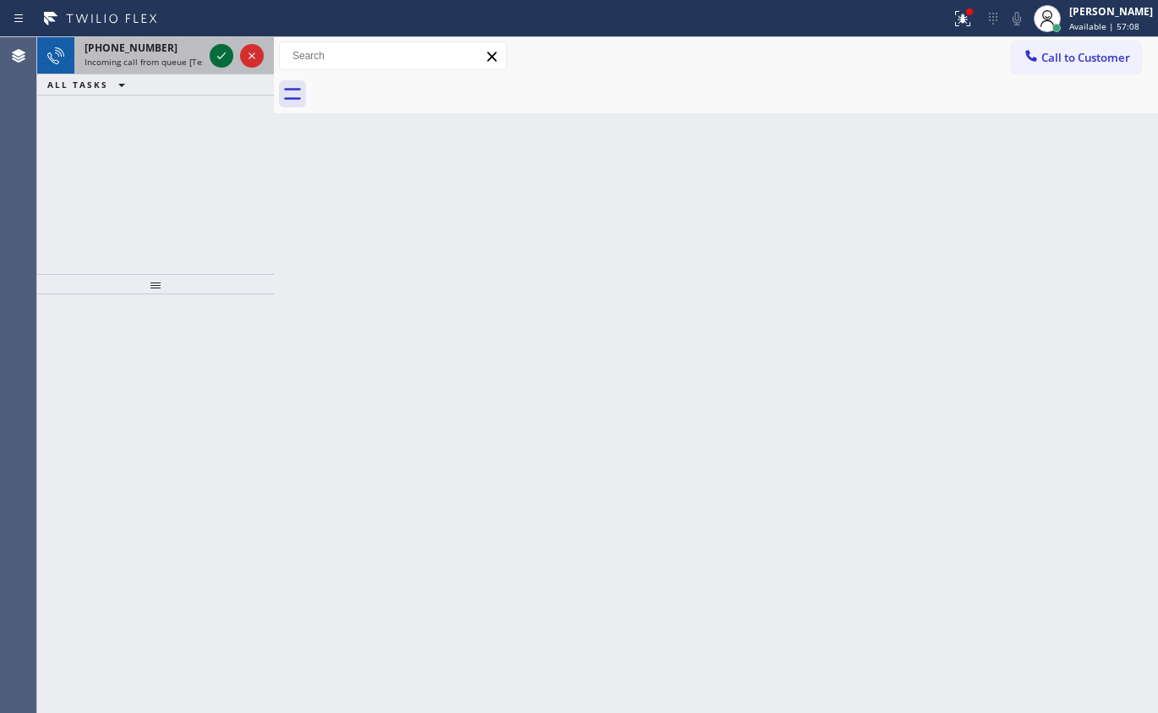
click at [220, 51] on icon at bounding box center [221, 56] width 20 height 20
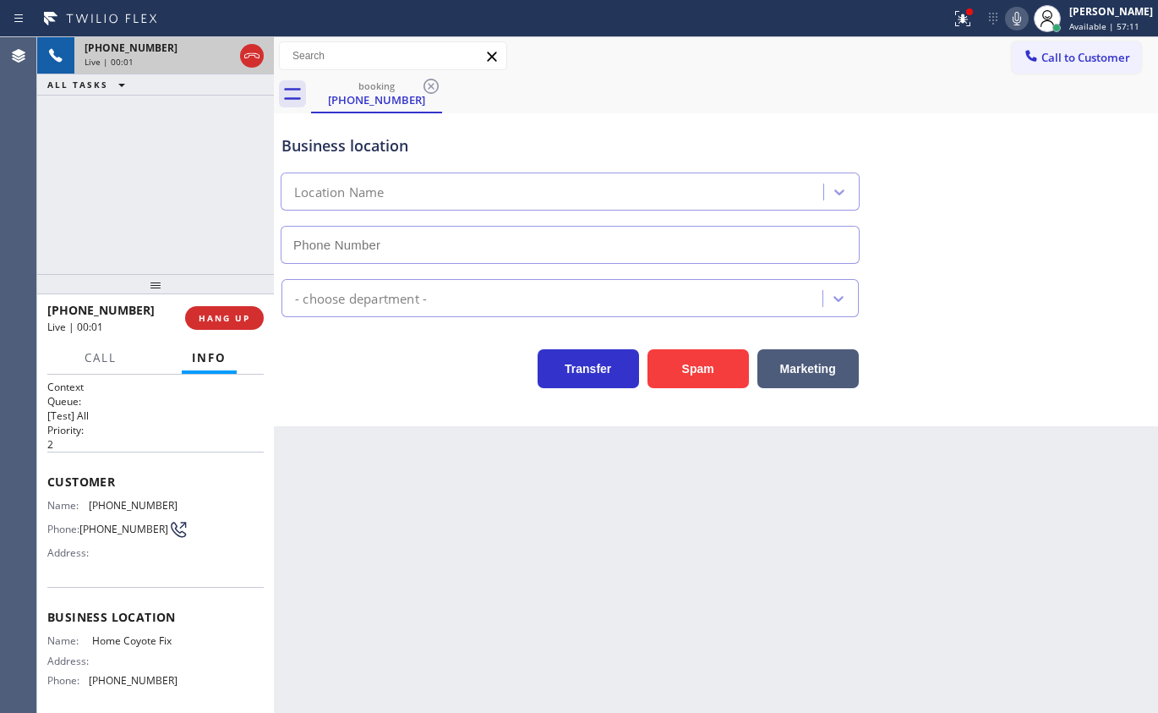
type input "[PHONE_NUMBER]"
click at [237, 313] on span "HANG UP" at bounding box center [225, 318] width 52 height 12
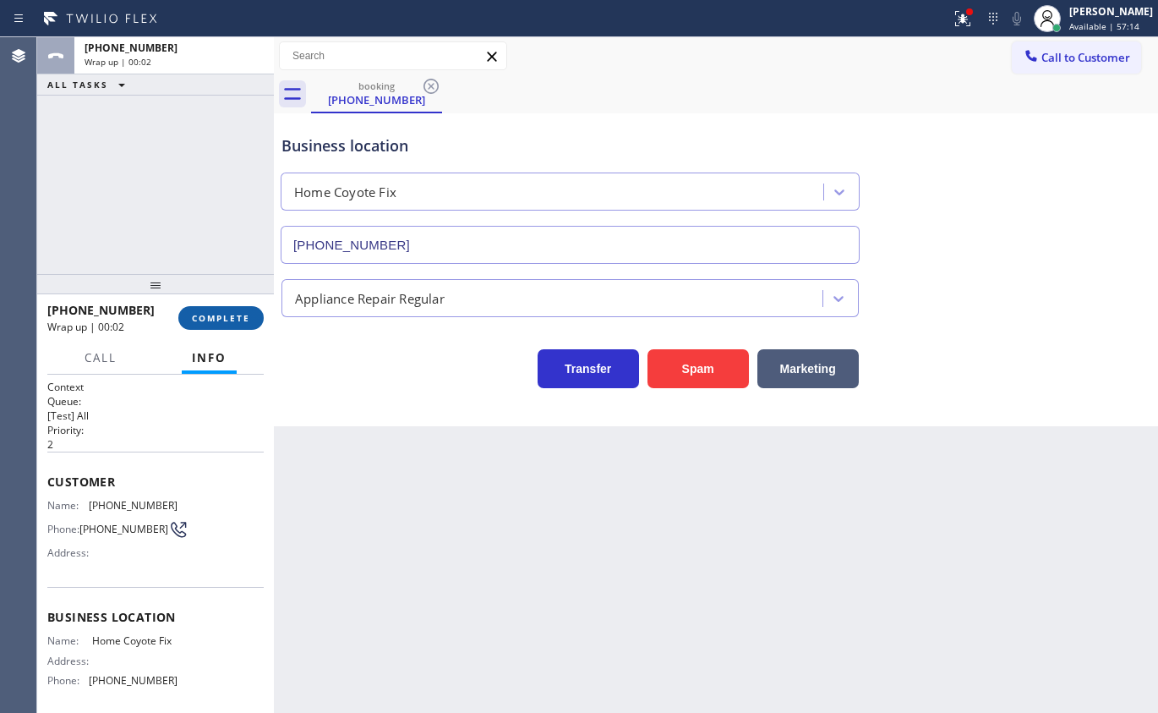
click at [237, 321] on span "COMPLETE" at bounding box center [221, 318] width 58 height 12
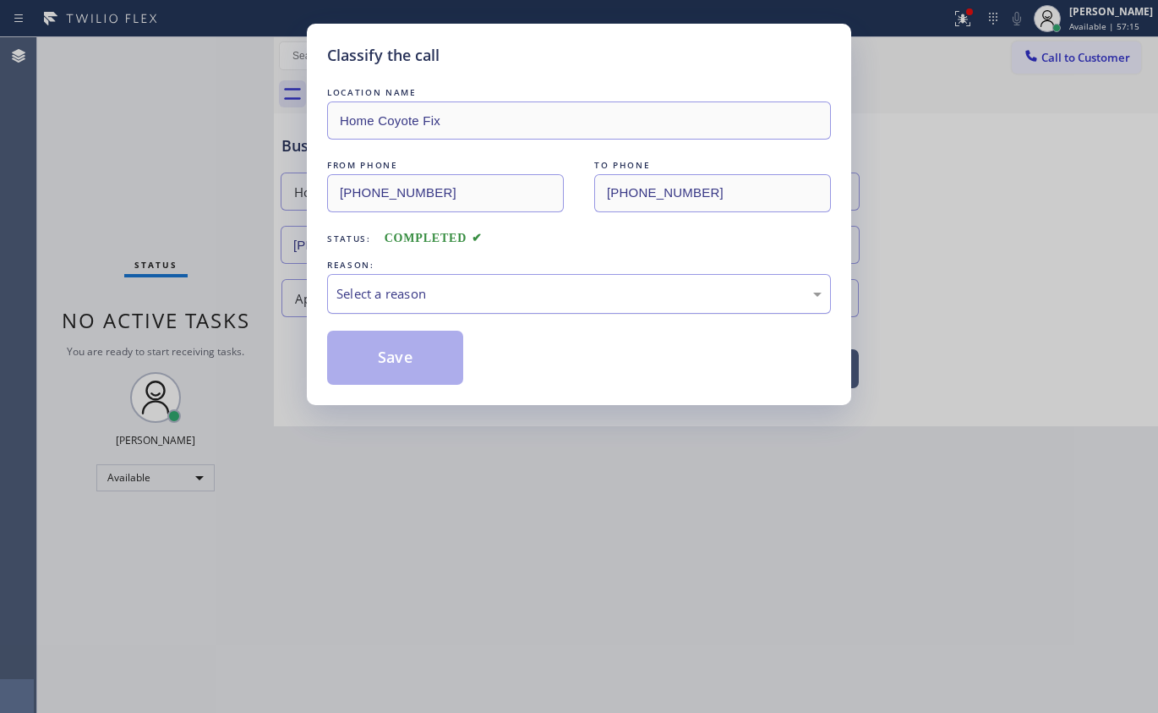
click at [548, 294] on div "Select a reason" at bounding box center [578, 293] width 485 height 19
click at [425, 351] on button "Save" at bounding box center [395, 358] width 136 height 54
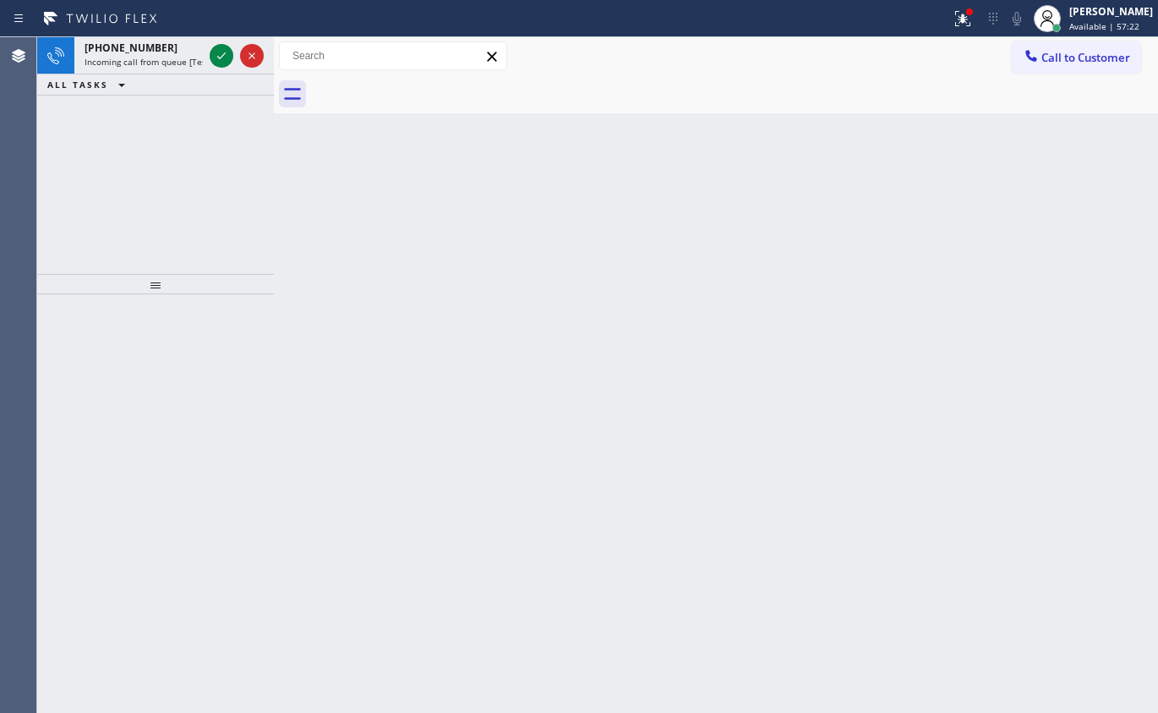
click at [670, 632] on div "Back to Dashboard Change Sender ID Customers Technicians Select a contact Outbo…" at bounding box center [716, 374] width 884 height 675
click at [222, 57] on icon at bounding box center [221, 56] width 20 height 20
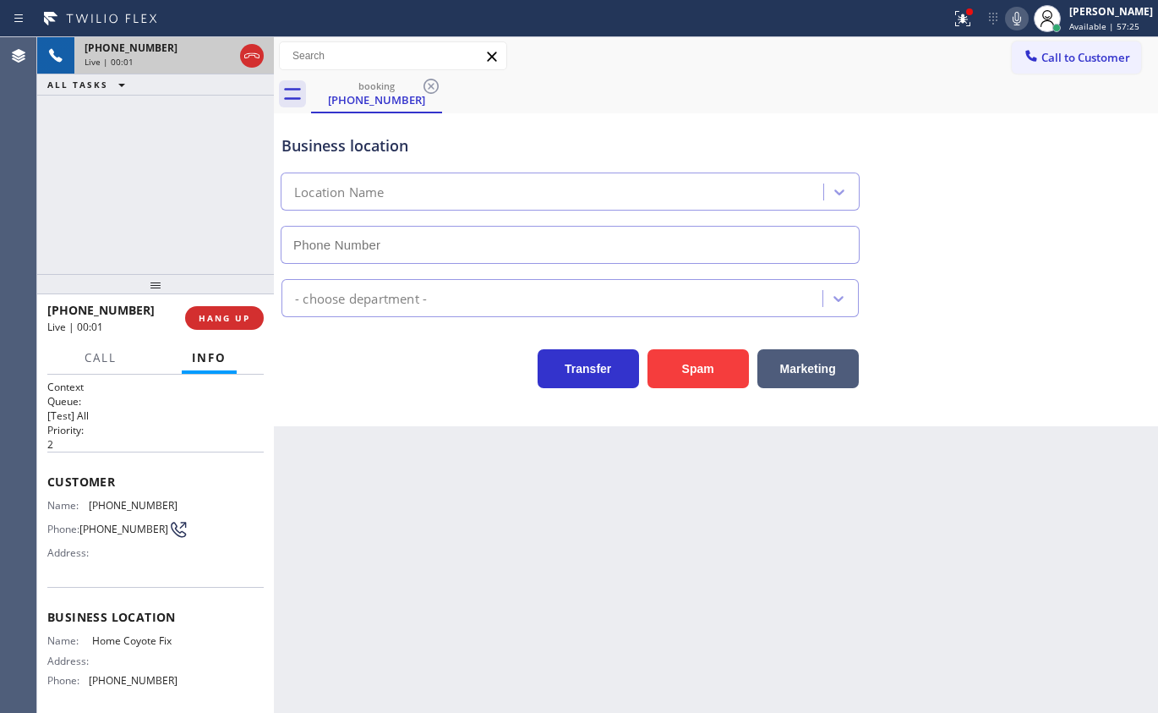
type input "[PHONE_NUMBER]"
click at [225, 325] on button "HANG UP" at bounding box center [224, 318] width 79 height 24
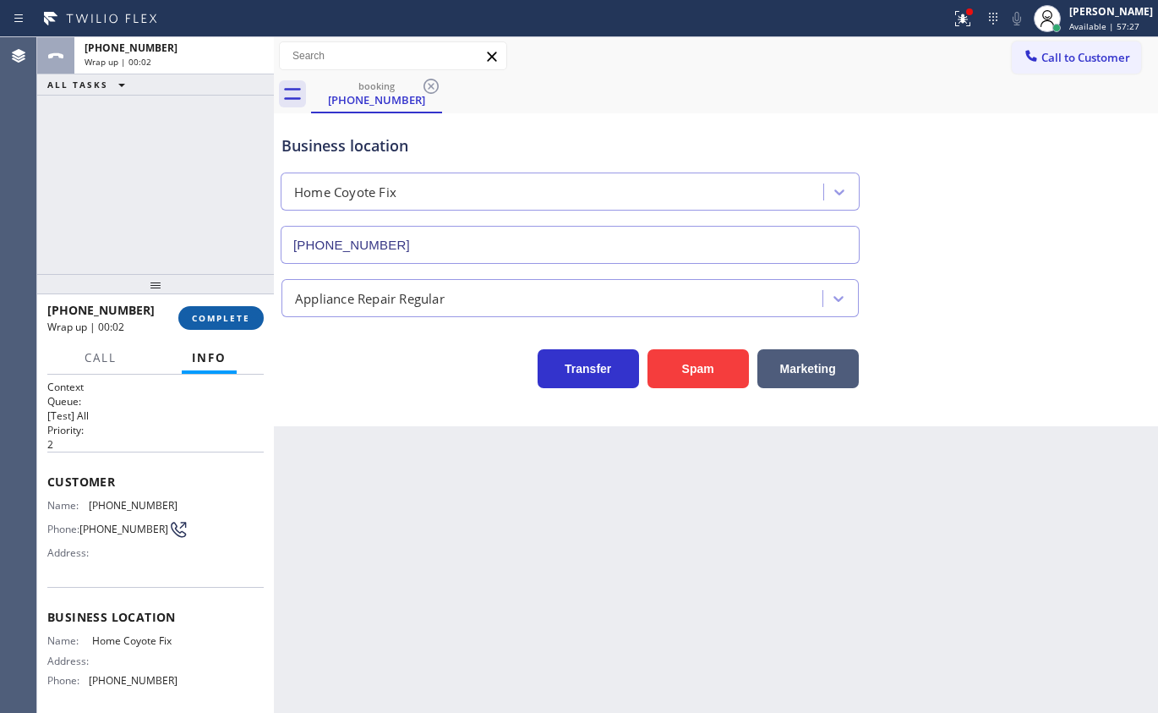
click at [227, 322] on span "COMPLETE" at bounding box center [221, 318] width 58 height 12
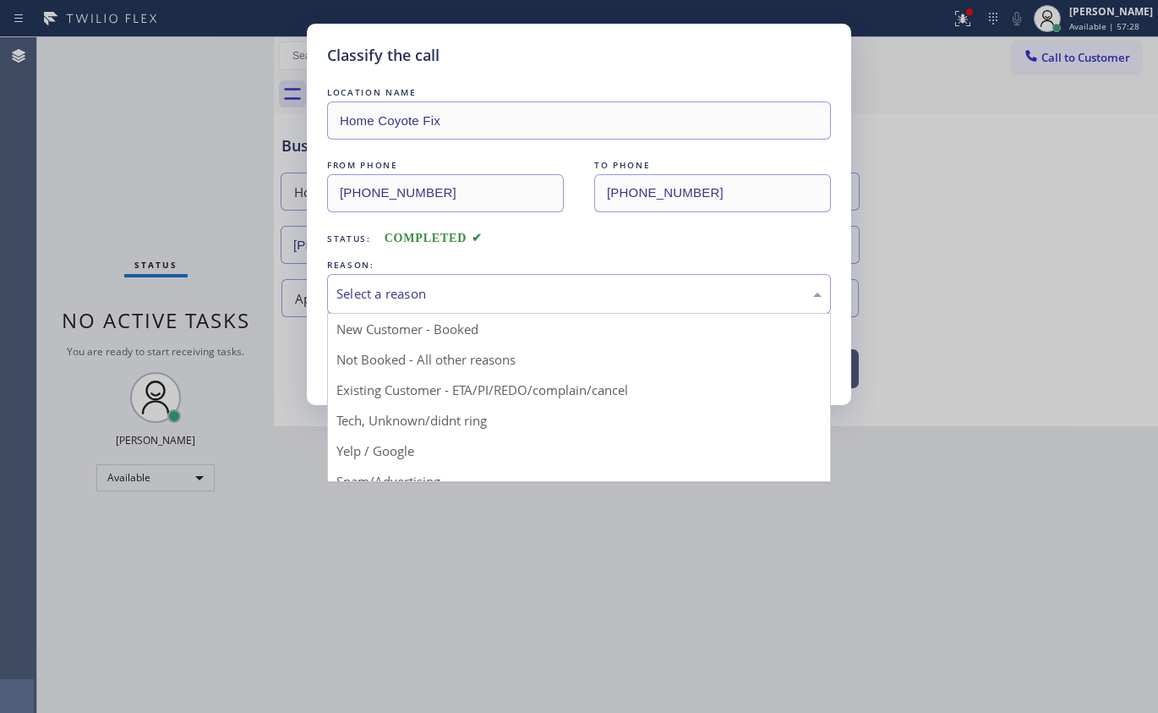
drag, startPoint x: 437, startPoint y: 274, endPoint x: 430, endPoint y: 304, distance: 31.2
click at [437, 277] on div "Select a reason" at bounding box center [579, 294] width 504 height 40
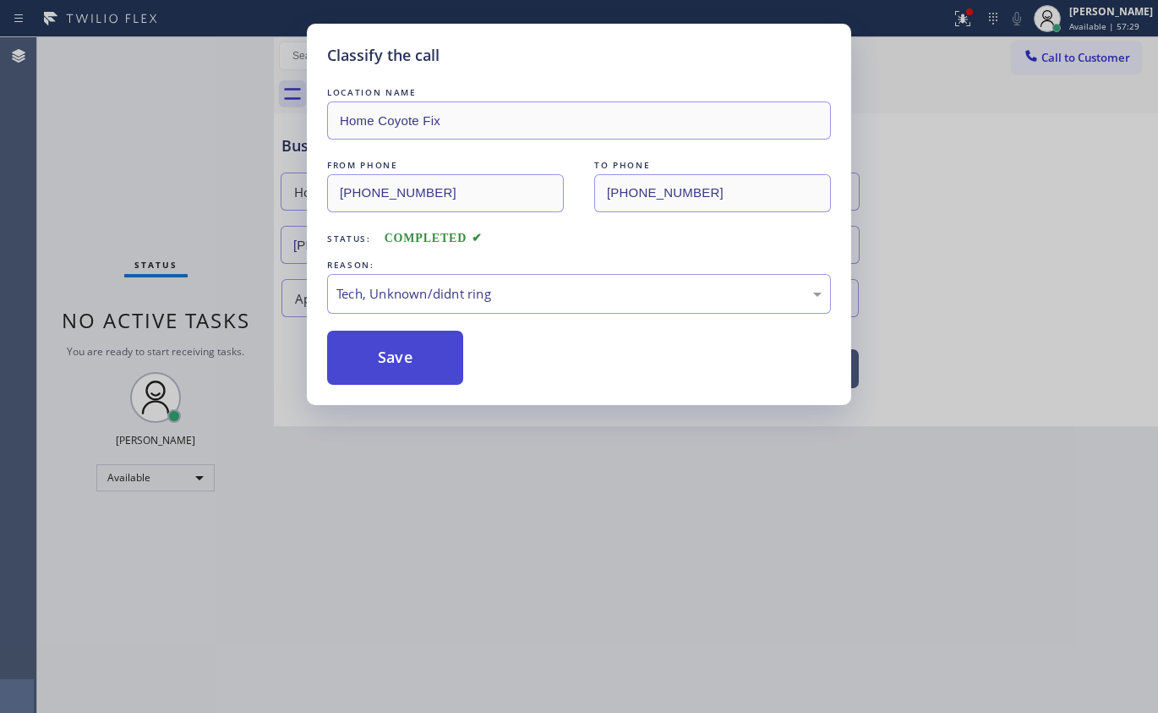
click at [394, 369] on button "Save" at bounding box center [395, 358] width 136 height 54
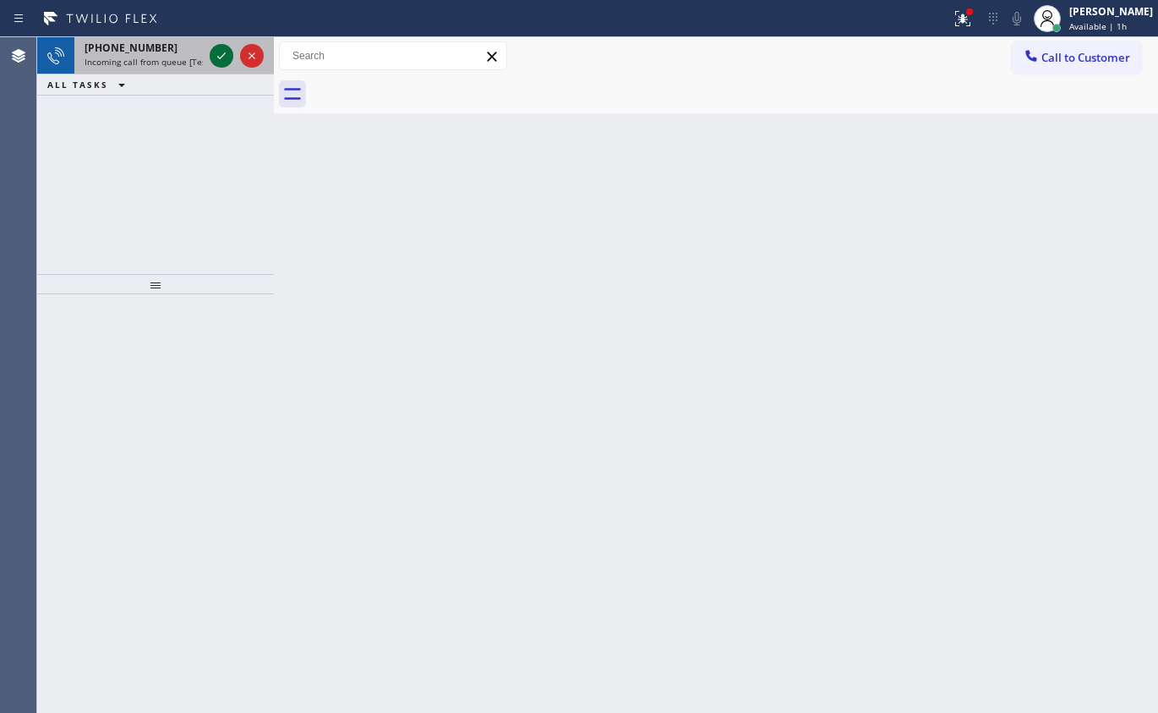
click at [222, 59] on icon at bounding box center [221, 56] width 20 height 20
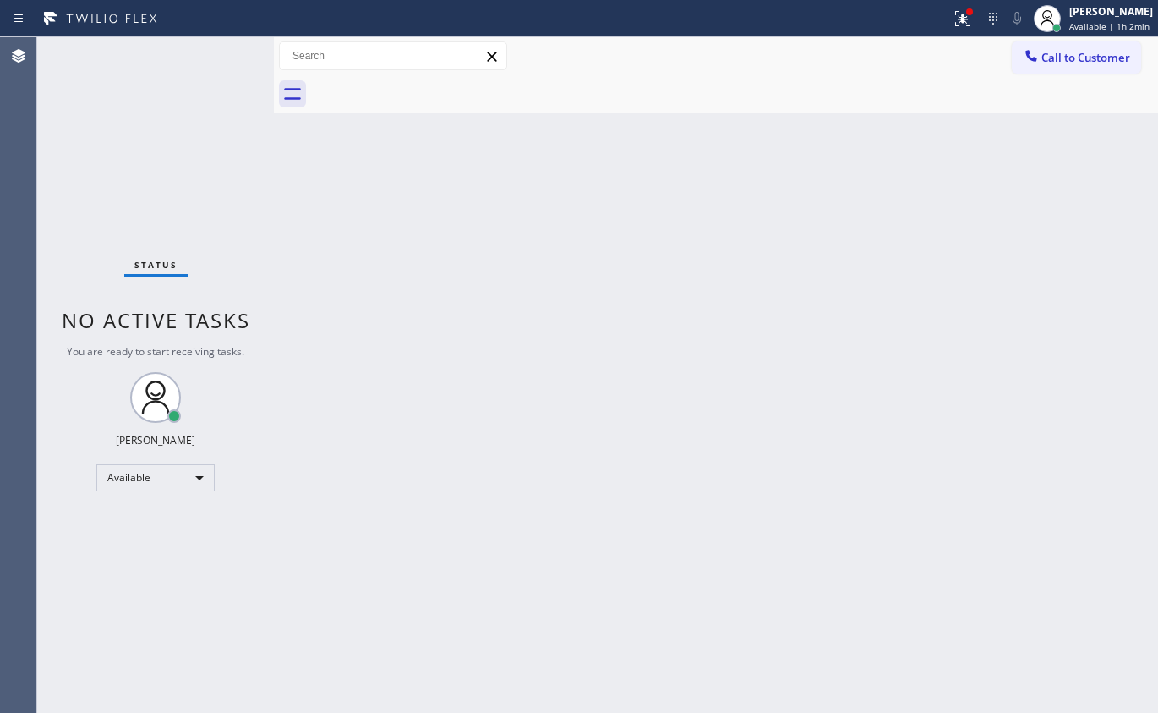
drag, startPoint x: 972, startPoint y: 14, endPoint x: 939, endPoint y: 63, distance: 59.1
click at [972, 14] on div at bounding box center [970, 12] width 10 height 10
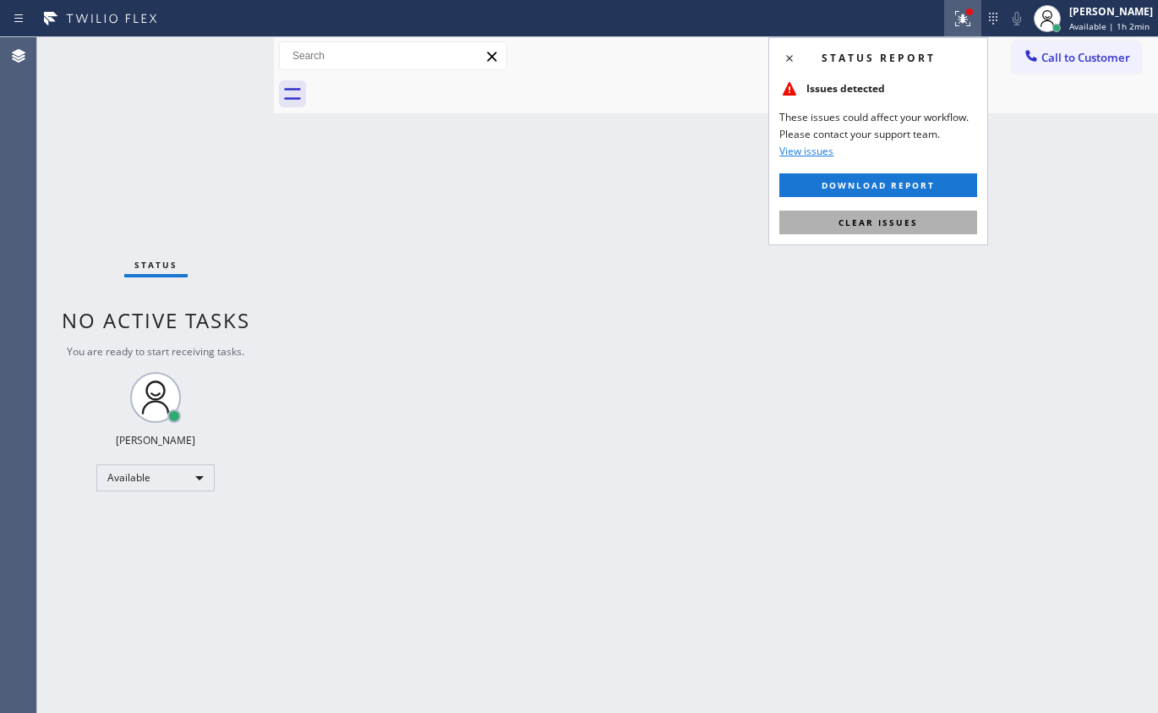
click at [896, 221] on span "Clear issues" at bounding box center [878, 222] width 79 height 12
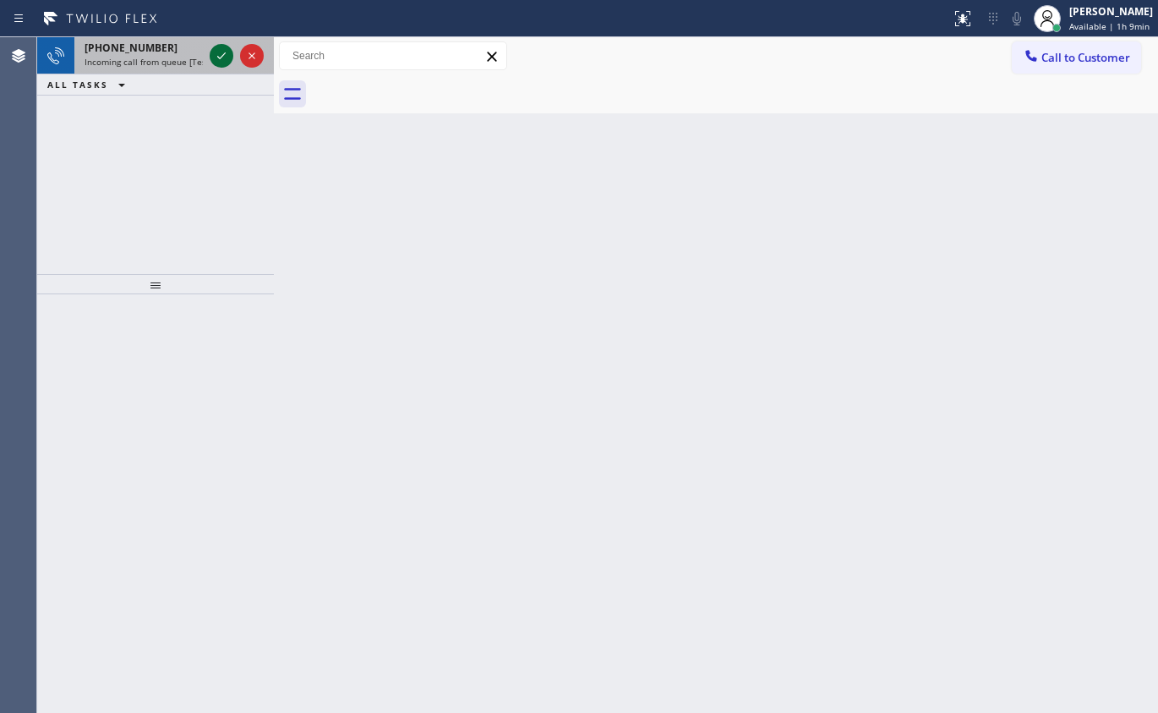
click at [216, 57] on icon at bounding box center [221, 56] width 20 height 20
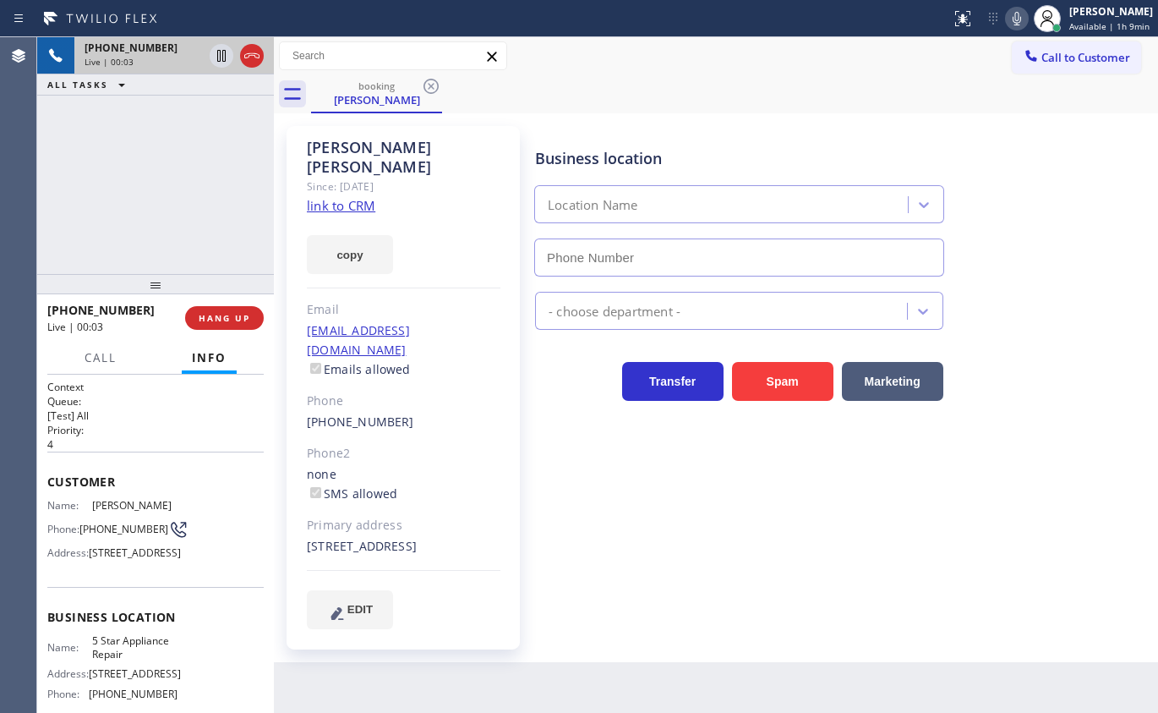
type input "[PHONE_NUMBER]"
drag, startPoint x: 890, startPoint y: 665, endPoint x: 867, endPoint y: 652, distance: 27.3
click at [890, 665] on div "Back to Dashboard Change Sender ID Customers Technicians Select a contact Outbo…" at bounding box center [716, 374] width 884 height 675
click at [148, 660] on span "5 Star Appliance Repair" at bounding box center [134, 647] width 85 height 26
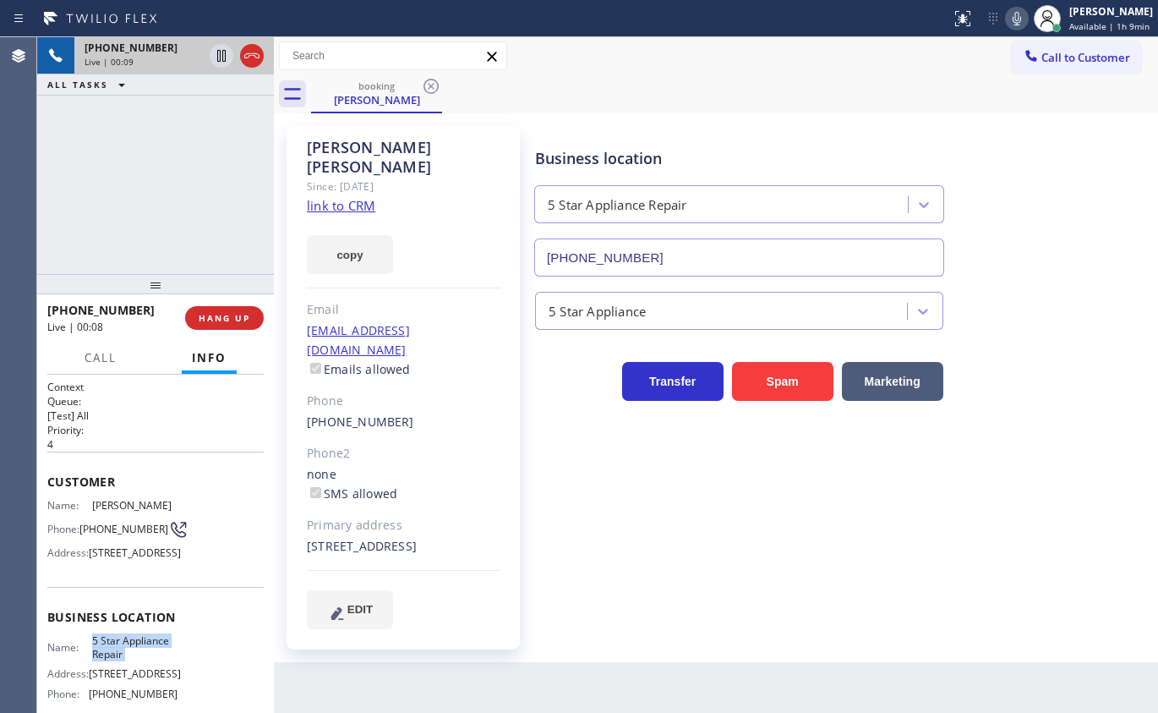
click at [148, 660] on span "5 Star Appliance Repair" at bounding box center [134, 647] width 85 height 26
copy span "5 Star Appliance Repair"
click at [621, 259] on input "[PHONE_NUMBER]" at bounding box center [739, 257] width 410 height 38
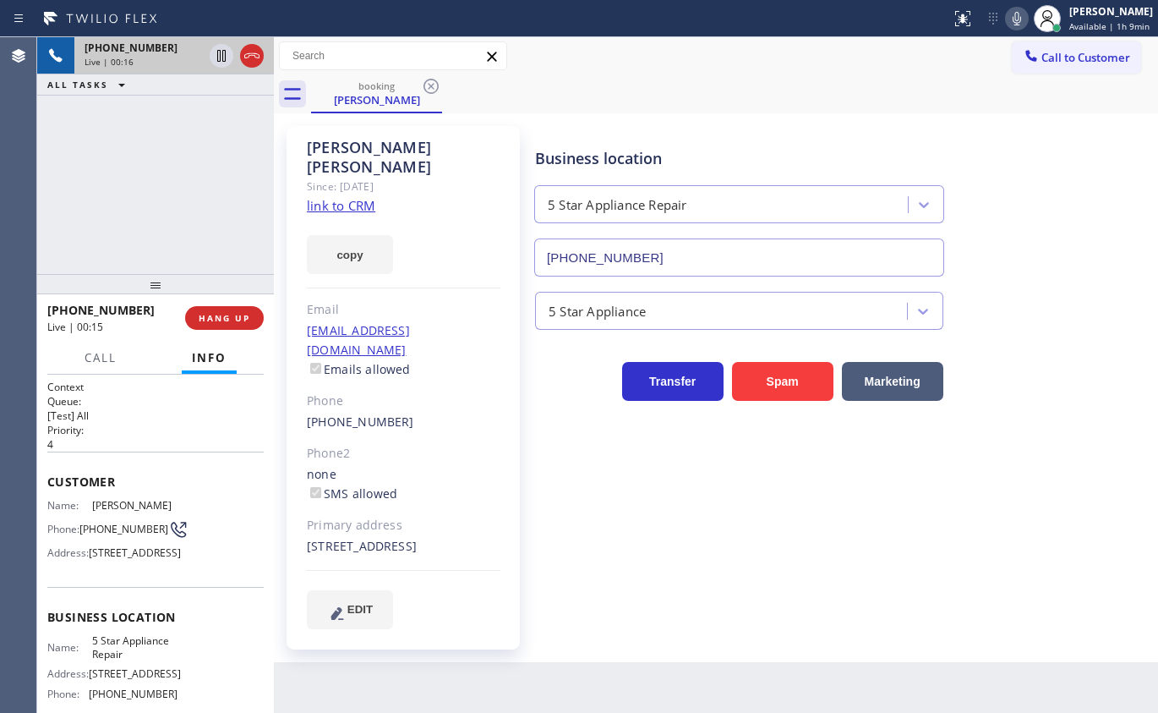
click at [343, 197] on link "link to CRM" at bounding box center [341, 205] width 68 height 17
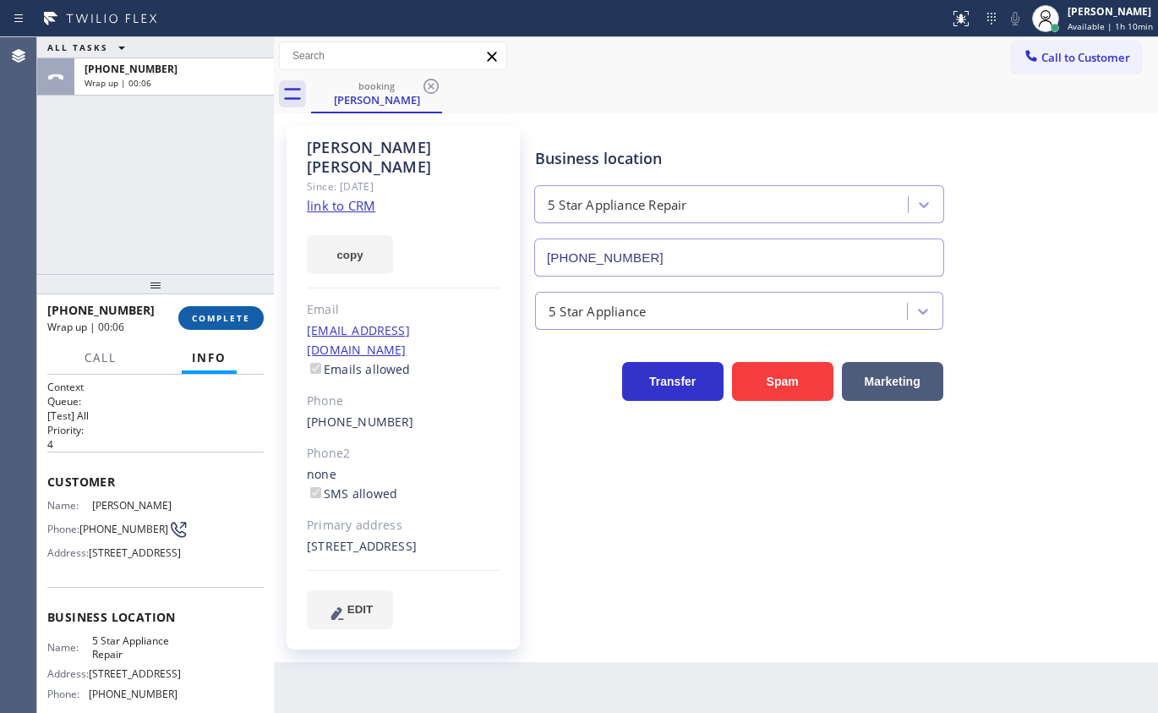
click at [213, 320] on span "COMPLETE" at bounding box center [221, 318] width 58 height 12
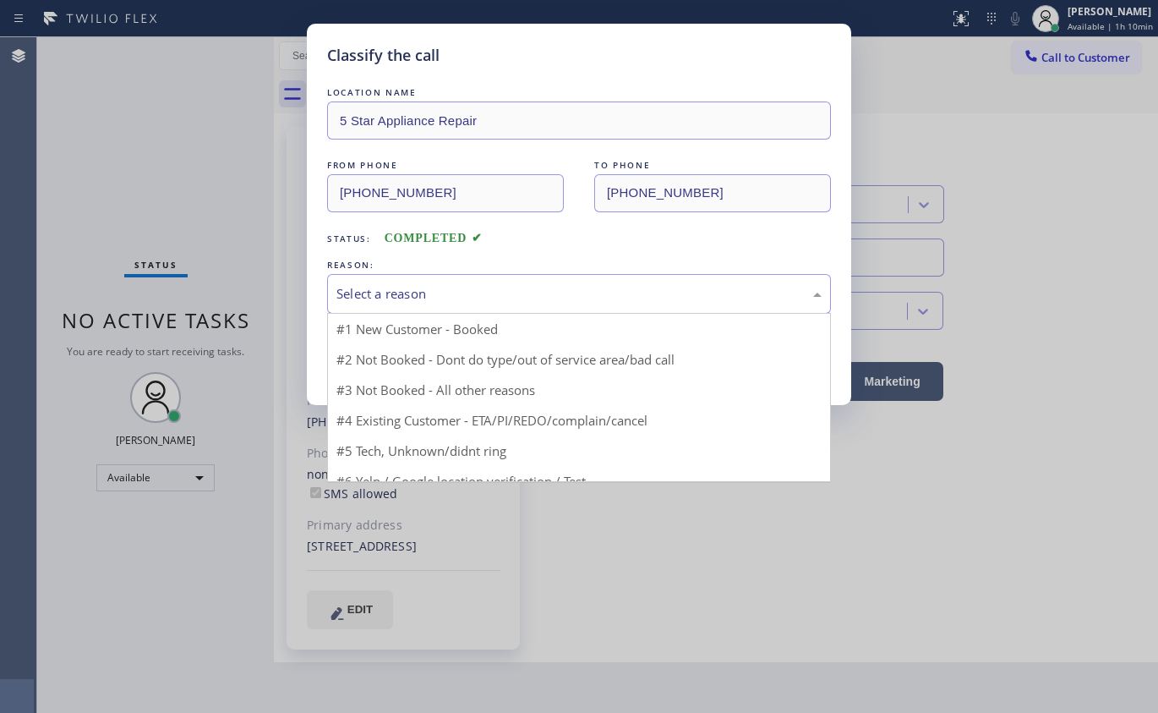
click at [501, 278] on div "Select a reason" at bounding box center [579, 294] width 504 height 40
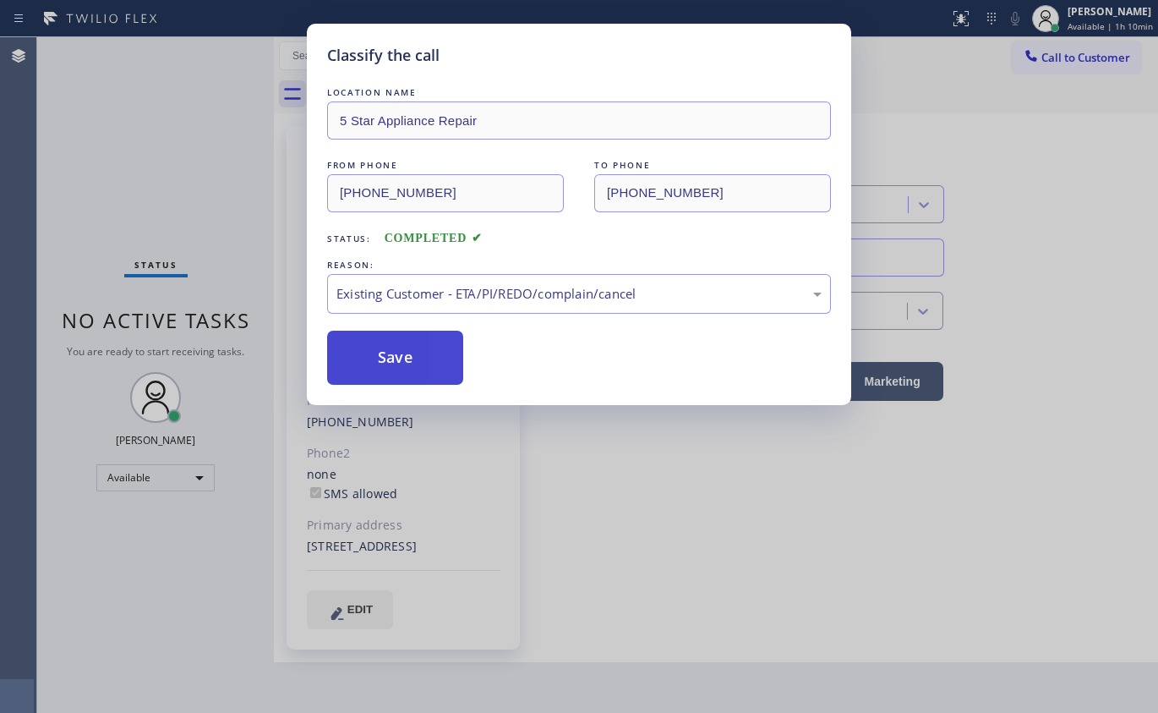
click at [402, 356] on button "Save" at bounding box center [395, 358] width 136 height 54
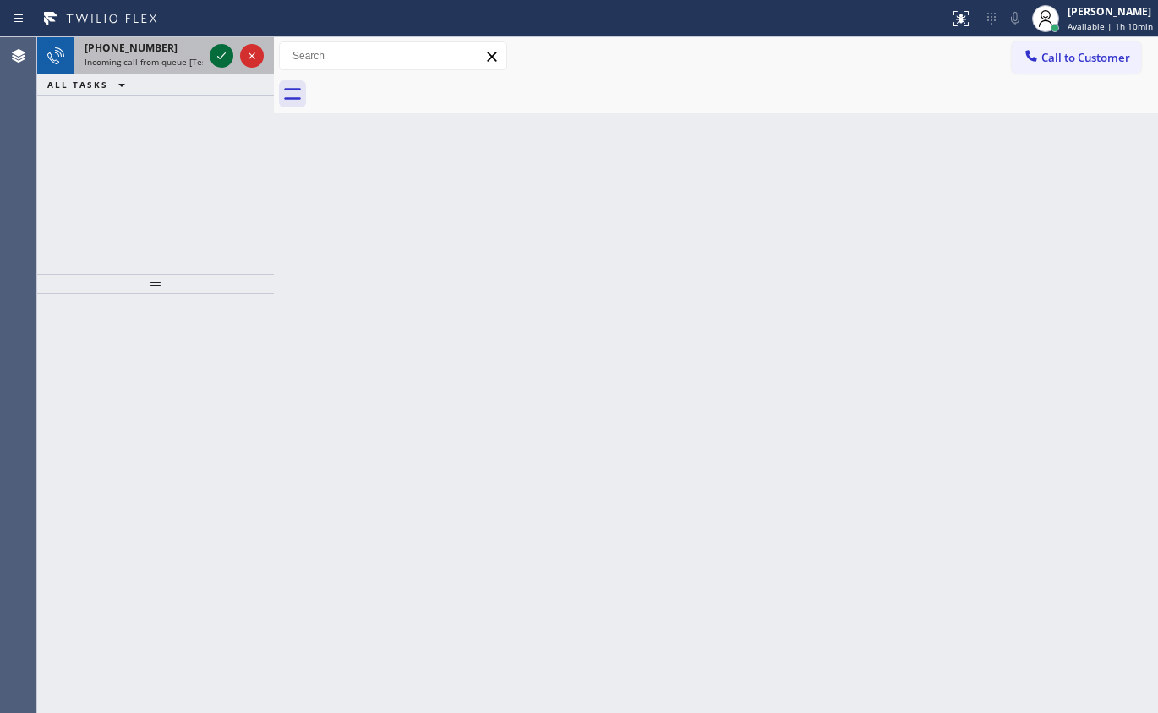
click at [219, 54] on icon at bounding box center [221, 56] width 20 height 20
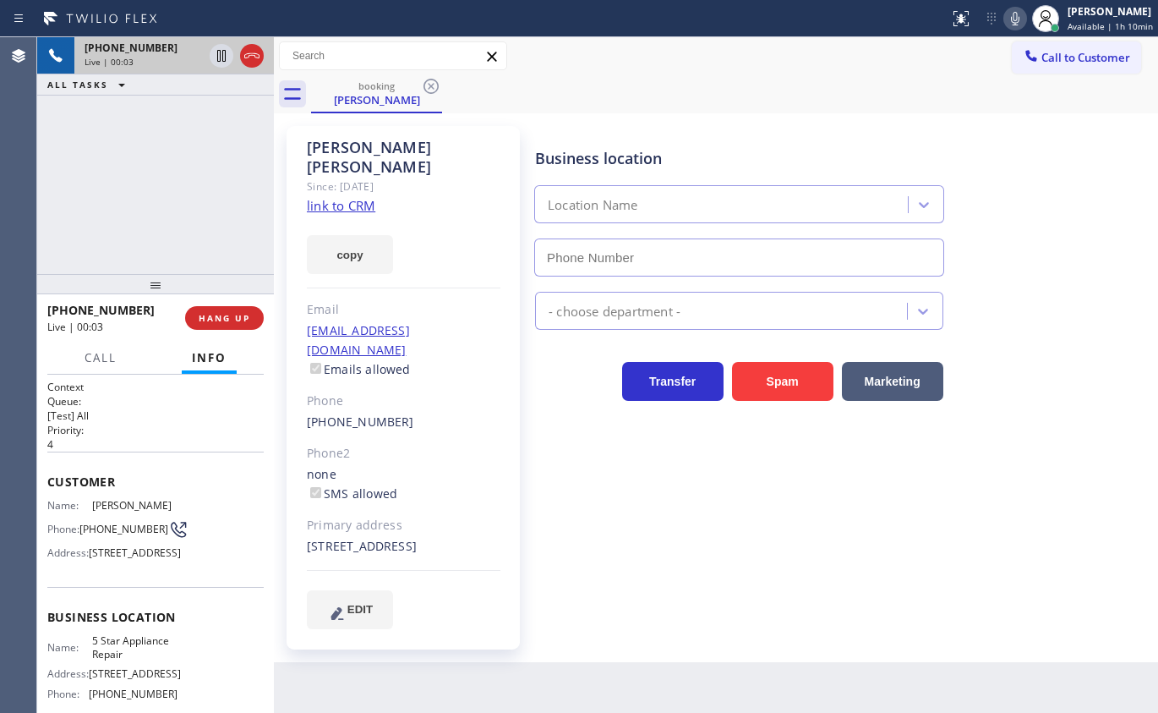
type input "[PHONE_NUMBER]"
click at [1015, 21] on icon at bounding box center [1015, 18] width 20 height 20
click at [1014, 24] on icon at bounding box center [1015, 18] width 20 height 20
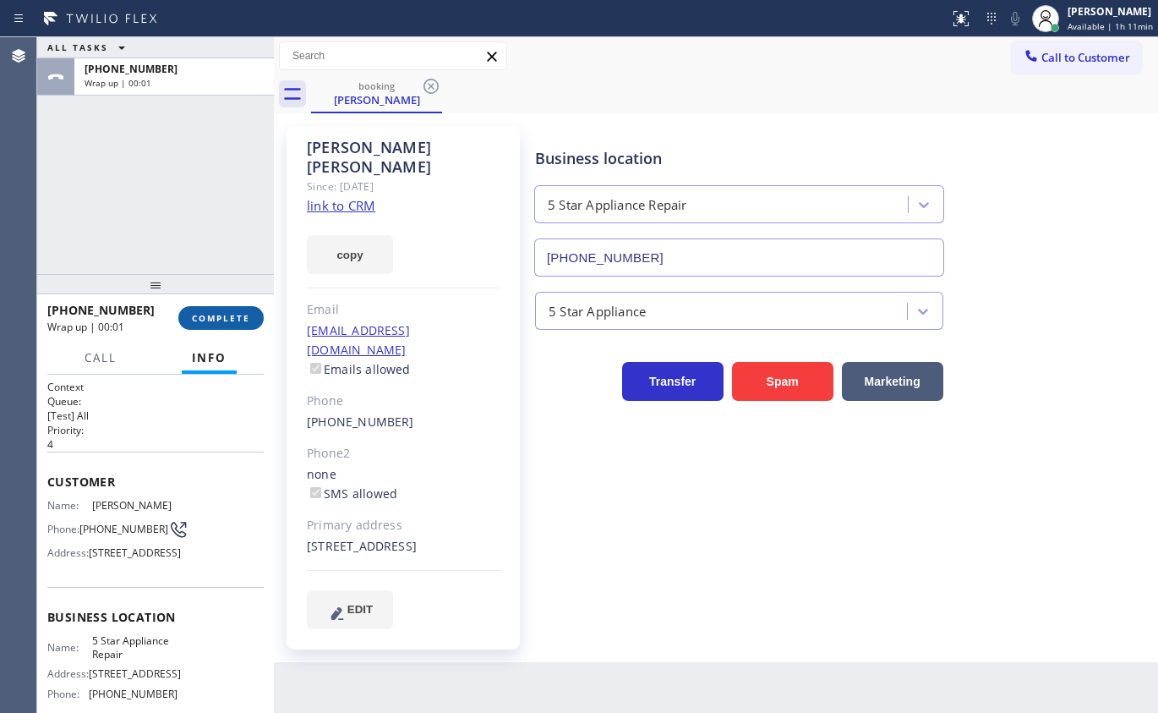
click at [235, 321] on span "COMPLETE" at bounding box center [221, 318] width 58 height 12
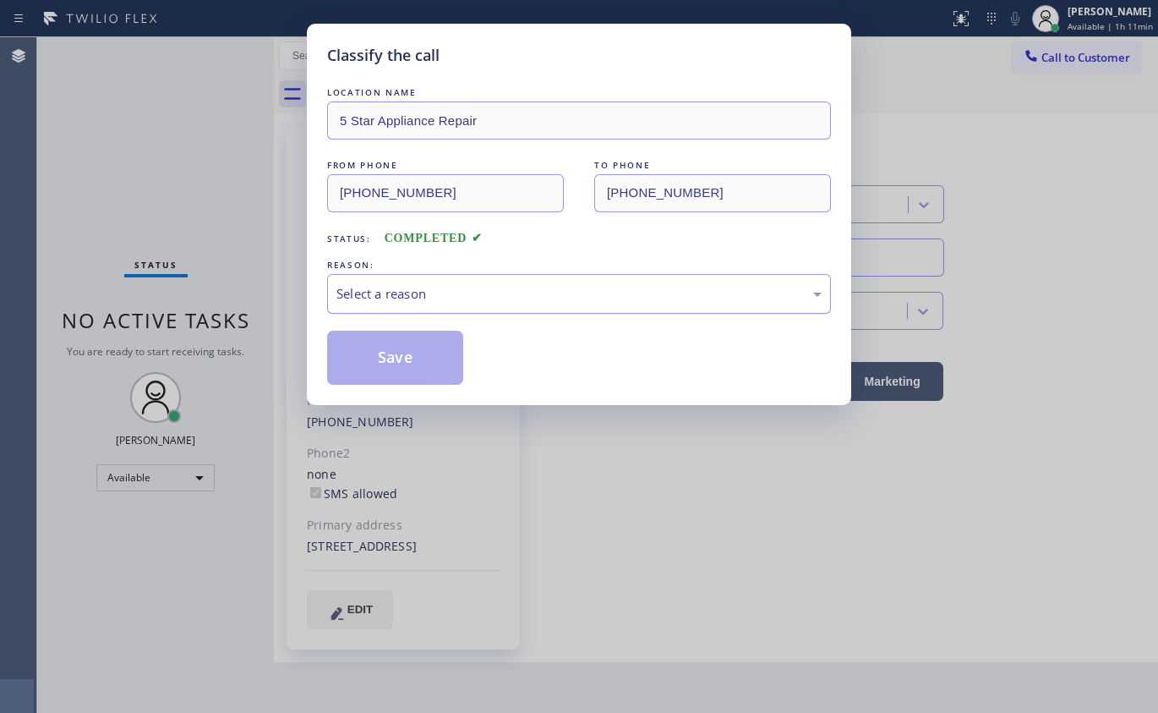
click at [376, 295] on div "Select a reason" at bounding box center [578, 293] width 485 height 19
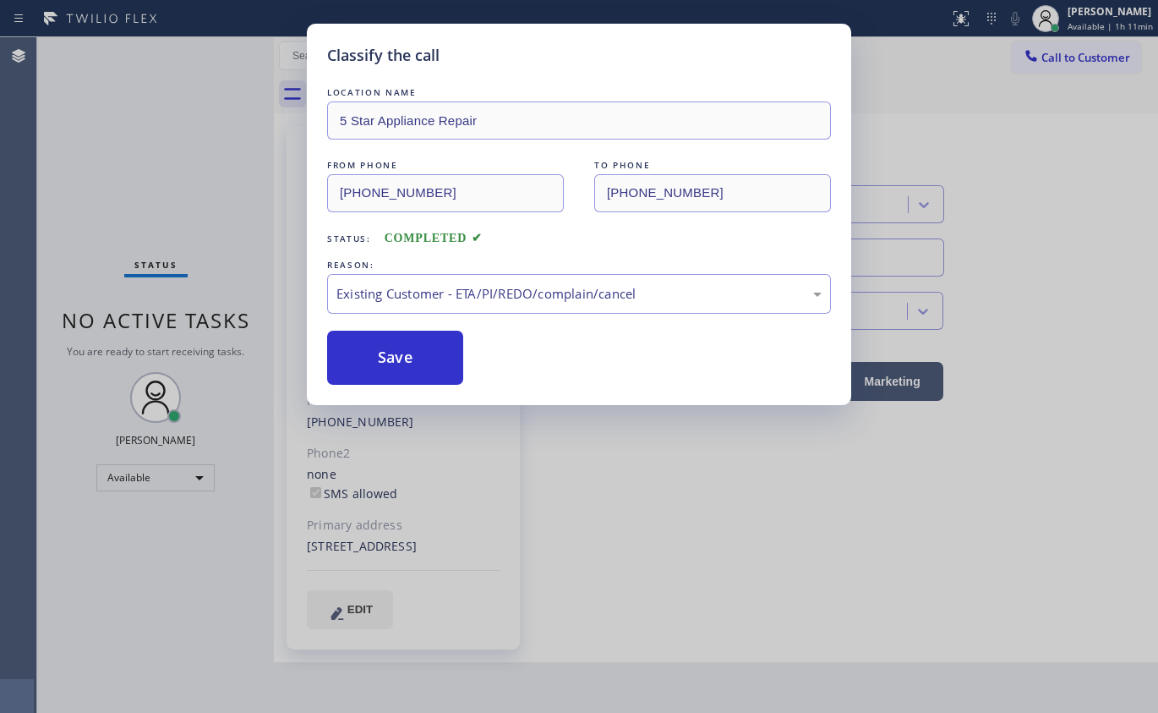
drag, startPoint x: 365, startPoint y: 350, endPoint x: 925, endPoint y: 22, distance: 648.7
click at [368, 349] on button "Save" at bounding box center [395, 358] width 136 height 54
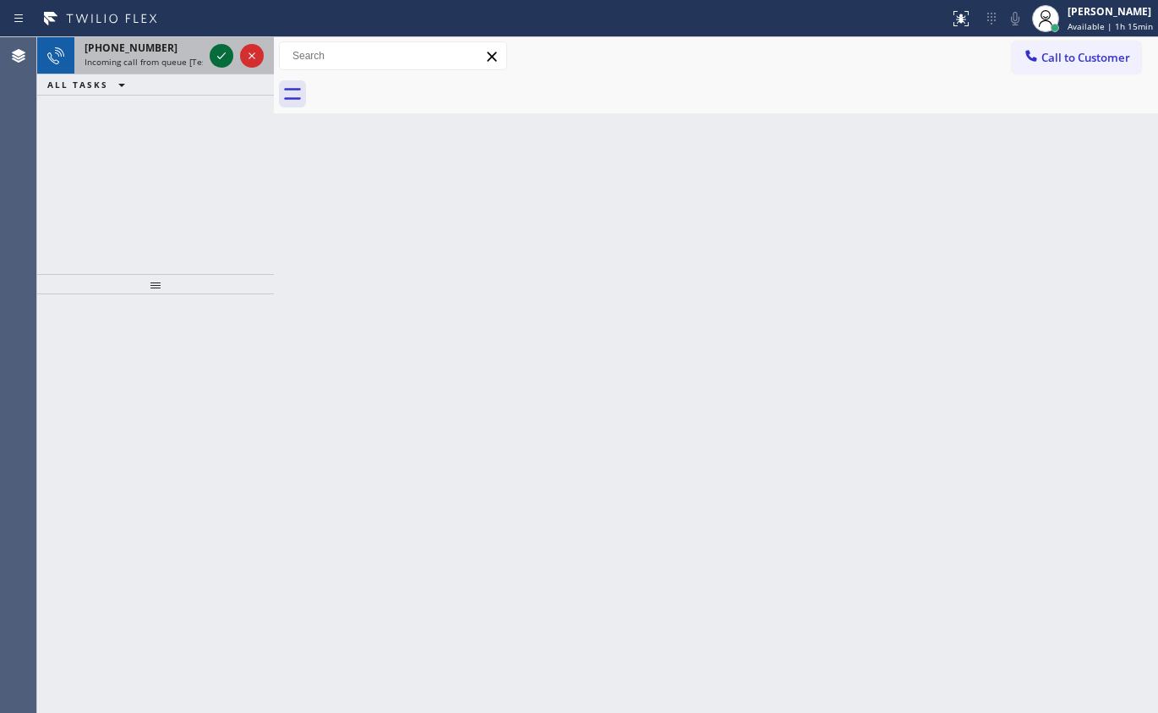
click at [218, 61] on icon at bounding box center [221, 56] width 20 height 20
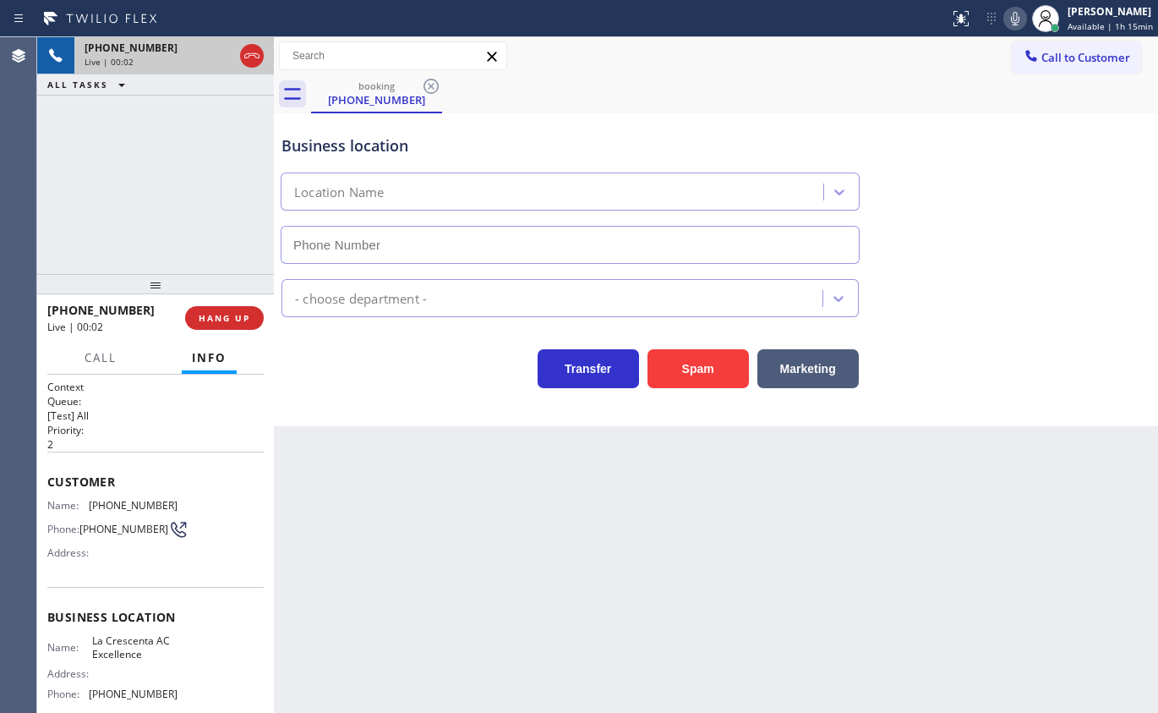
type input "(818) 798-3325"
click at [219, 321] on span "HANG UP" at bounding box center [225, 318] width 52 height 12
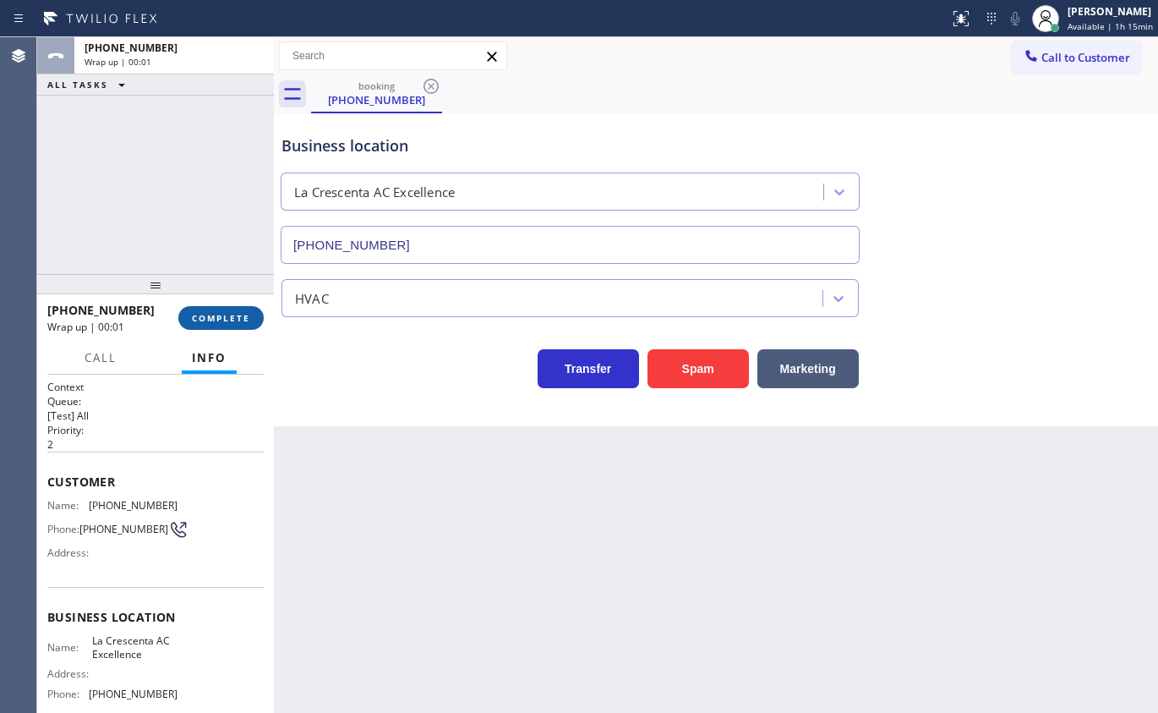
click at [226, 312] on span "COMPLETE" at bounding box center [221, 318] width 58 height 12
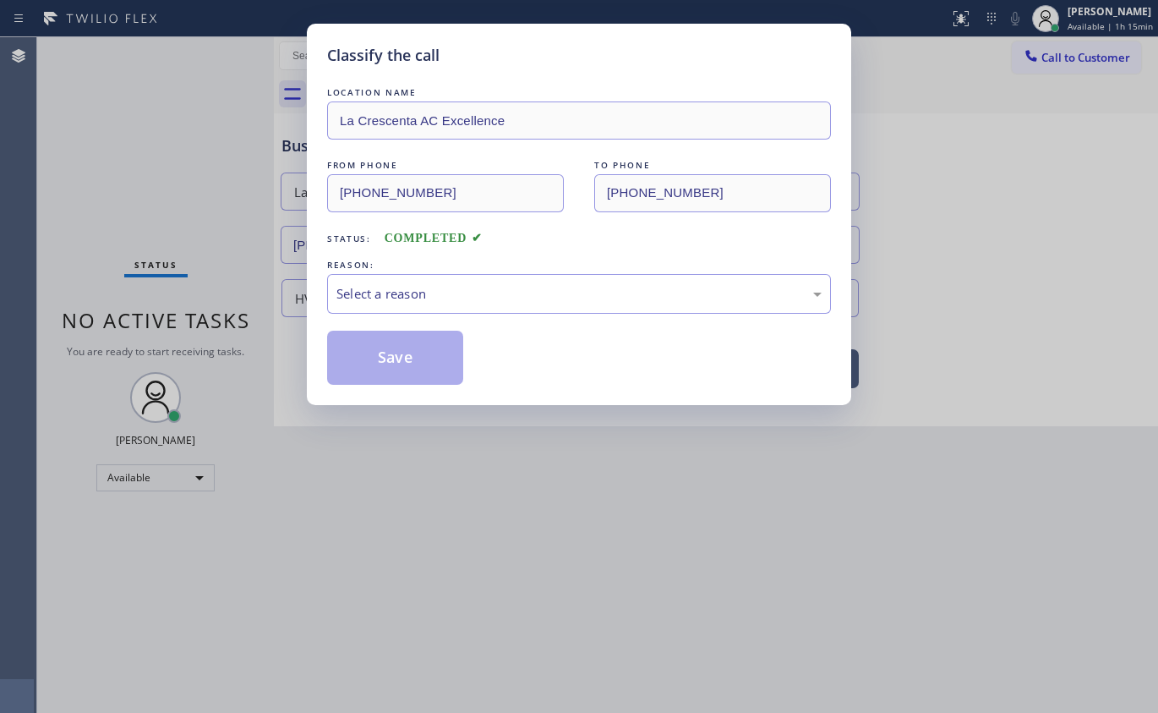
click at [446, 325] on div "LOCATION NAME La Crescenta AC Excellence FROM PHONE (818) 396-3256 TO PHONE (81…" at bounding box center [579, 234] width 504 height 301
click at [489, 298] on div "Select a reason" at bounding box center [578, 293] width 485 height 19
drag, startPoint x: 440, startPoint y: 424, endPoint x: 428, endPoint y: 404, distance: 23.9
click at [404, 346] on button "Save" at bounding box center [395, 358] width 136 height 54
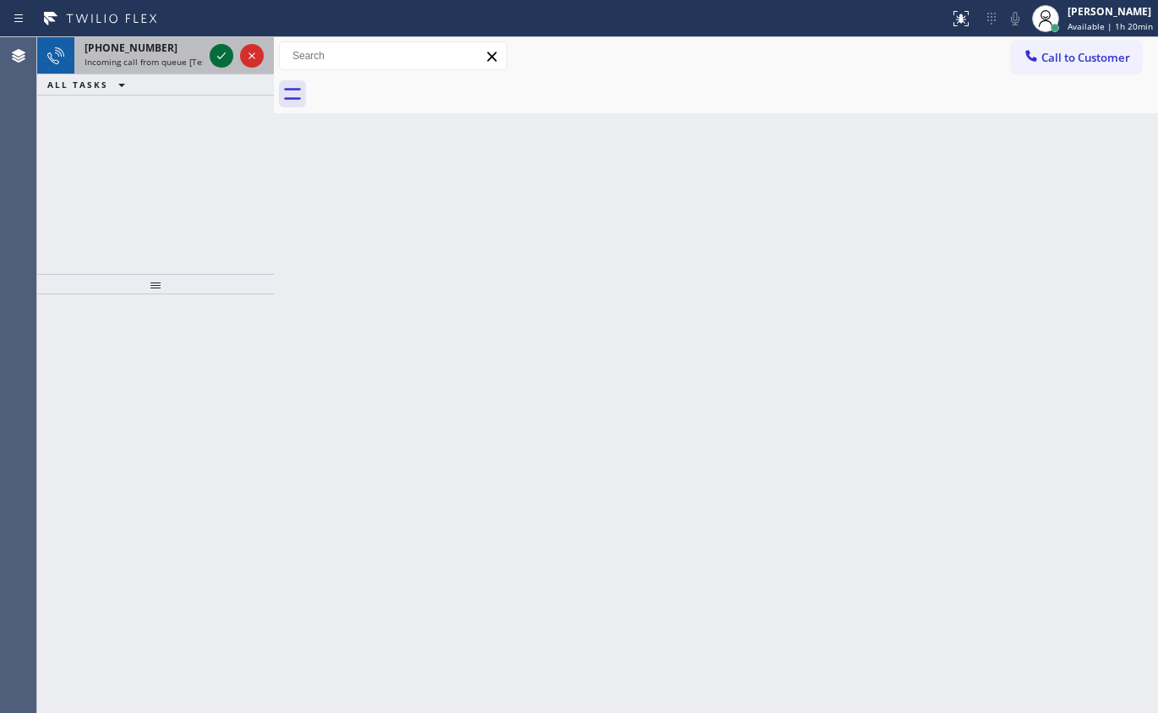
click at [216, 55] on icon at bounding box center [221, 56] width 20 height 20
click at [218, 56] on icon at bounding box center [221, 56] width 20 height 20
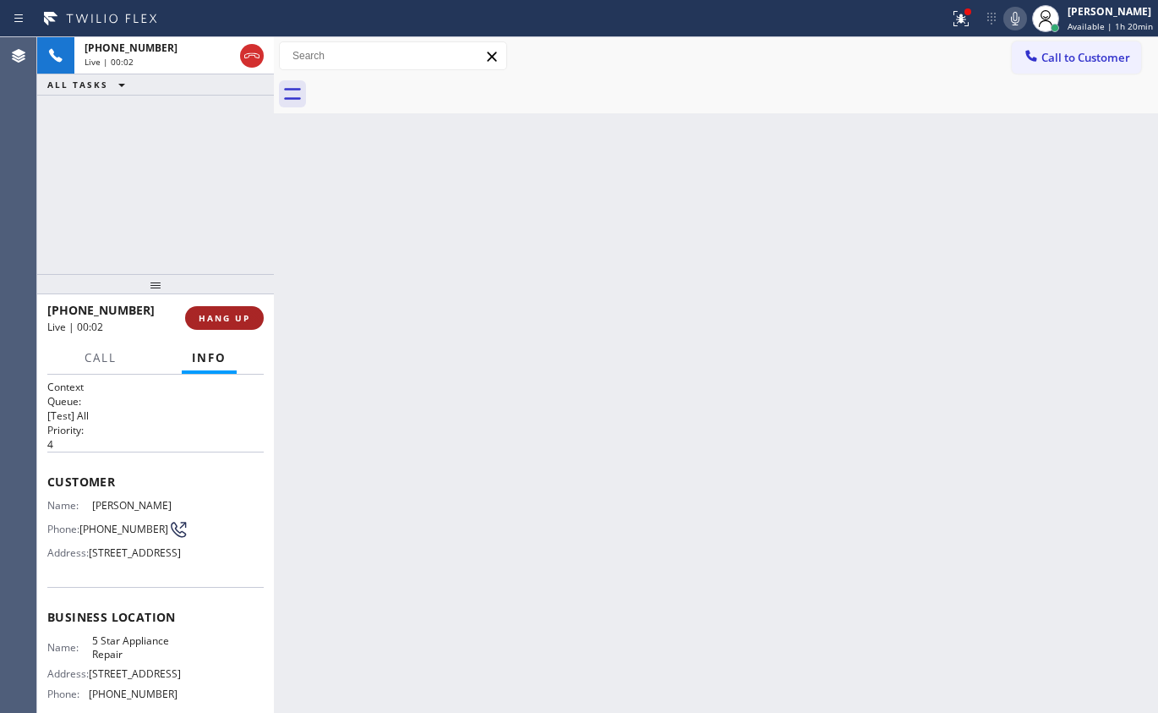
click at [231, 312] on span "HANG UP" at bounding box center [225, 318] width 52 height 12
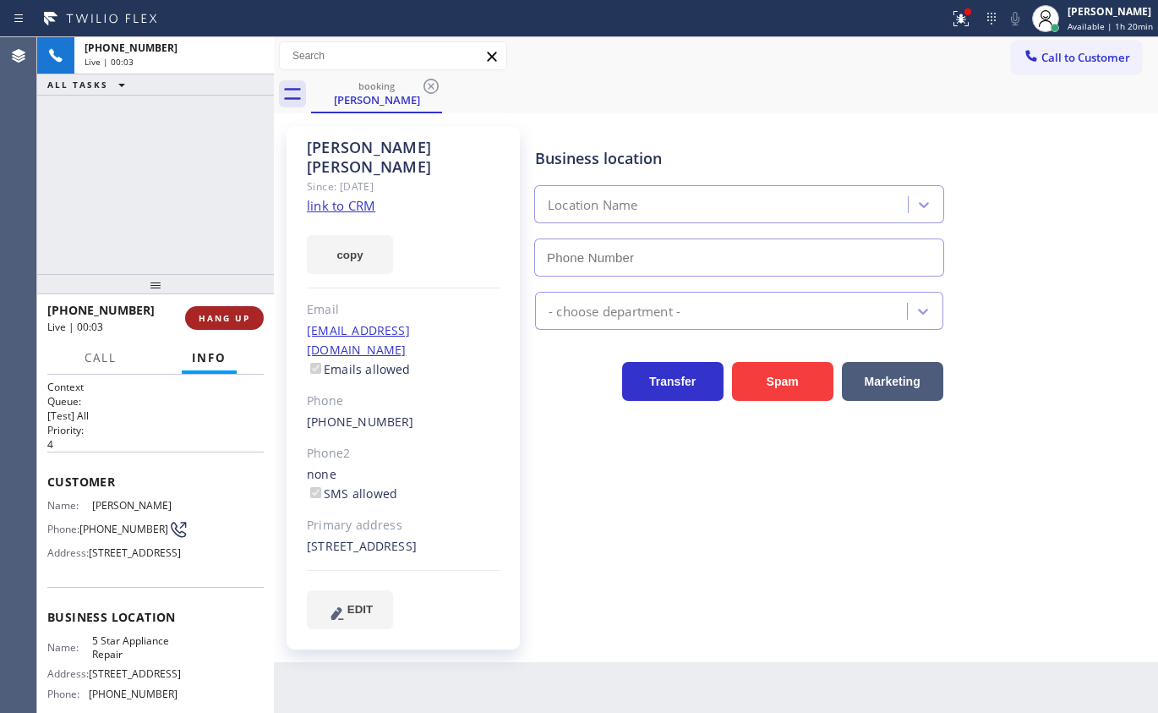
type input "[PHONE_NUMBER]"
click at [230, 312] on span "HANG UP" at bounding box center [225, 318] width 52 height 12
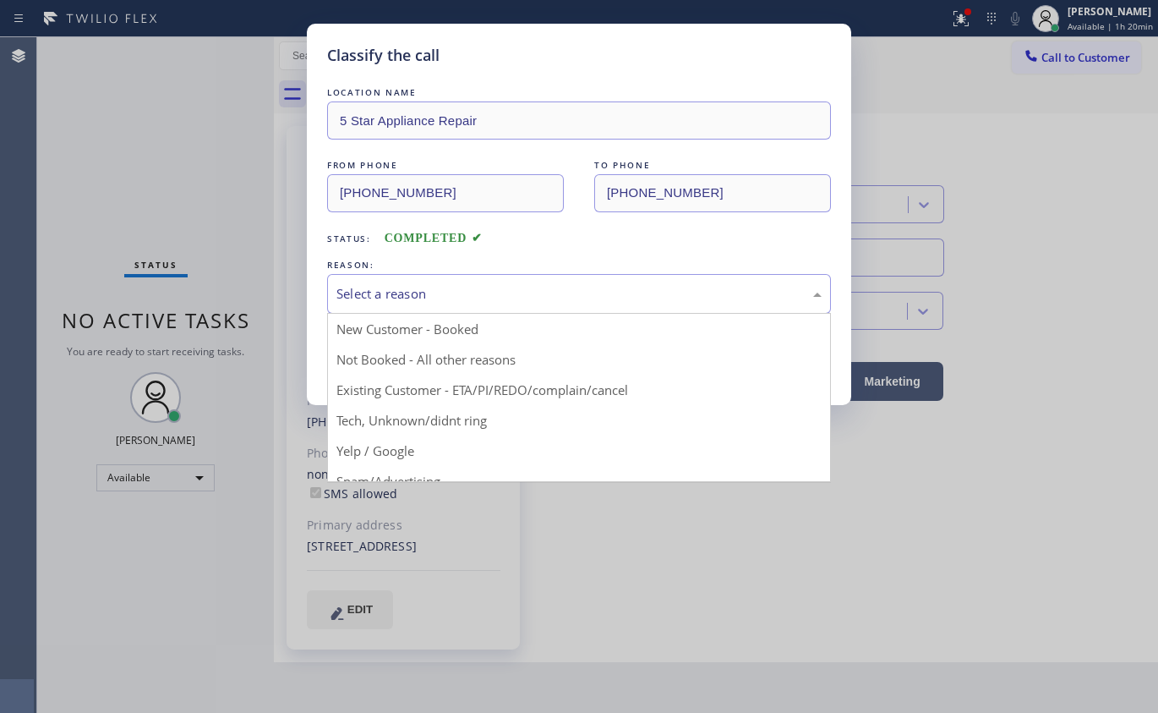
click at [445, 292] on div "Select a reason" at bounding box center [578, 293] width 485 height 19
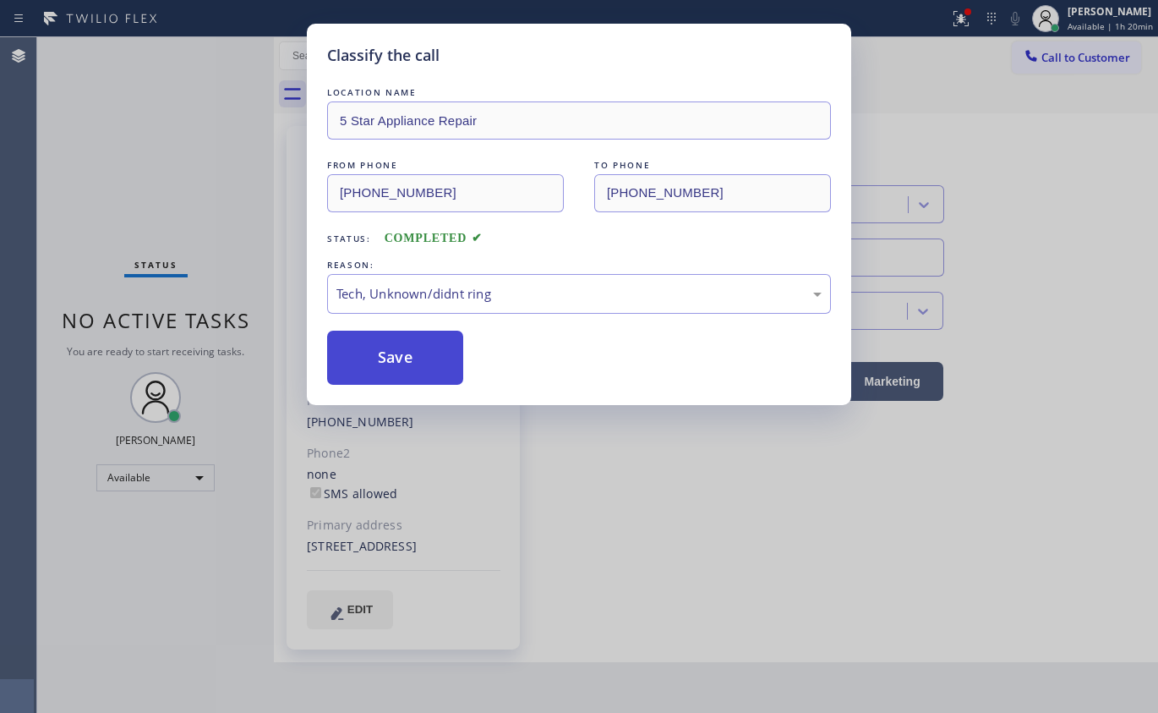
click at [413, 369] on button "Save" at bounding box center [395, 358] width 136 height 54
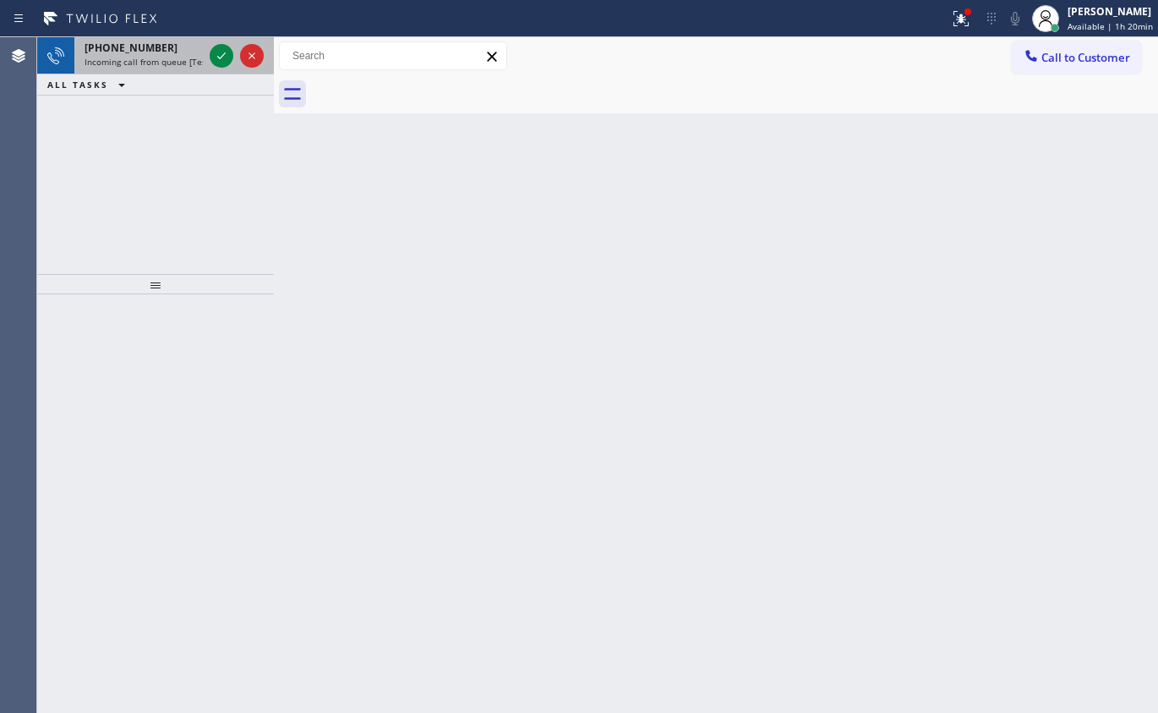
click at [127, 64] on span "Incoming call from queue [Test] All" at bounding box center [155, 62] width 140 height 12
click at [169, 60] on span "Incoming call from queue [Test] All" at bounding box center [155, 62] width 140 height 12
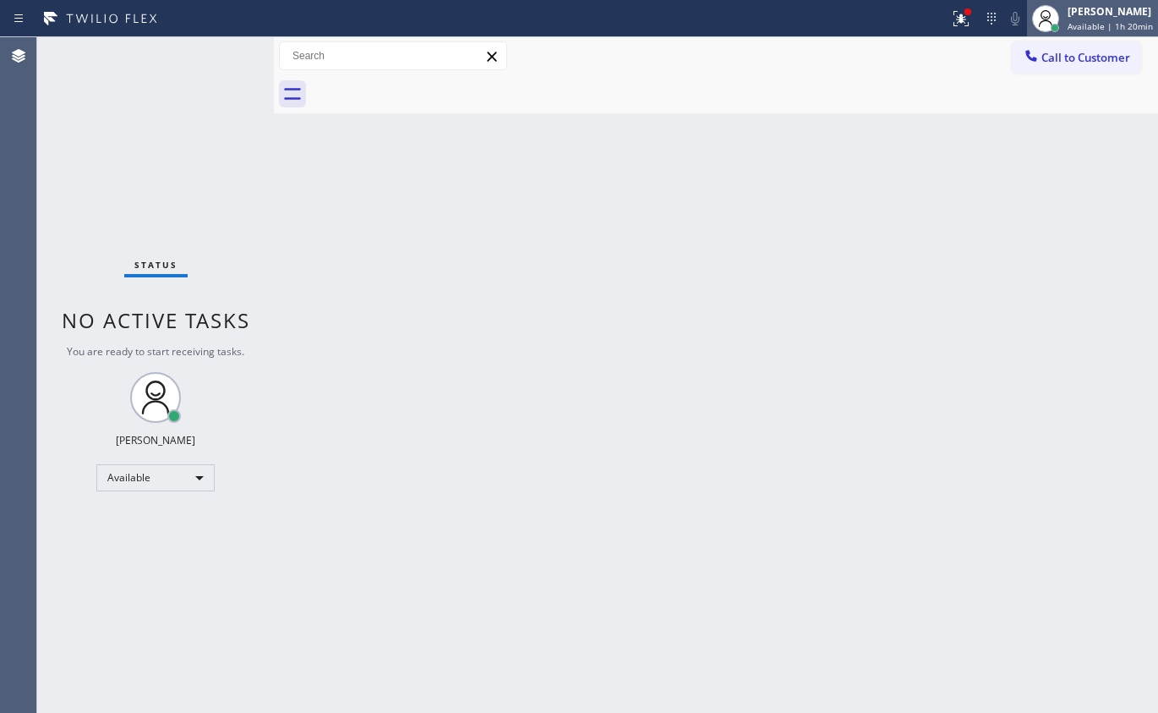
click at [1134, 24] on span "Available | 1h 20min" at bounding box center [1110, 26] width 85 height 12
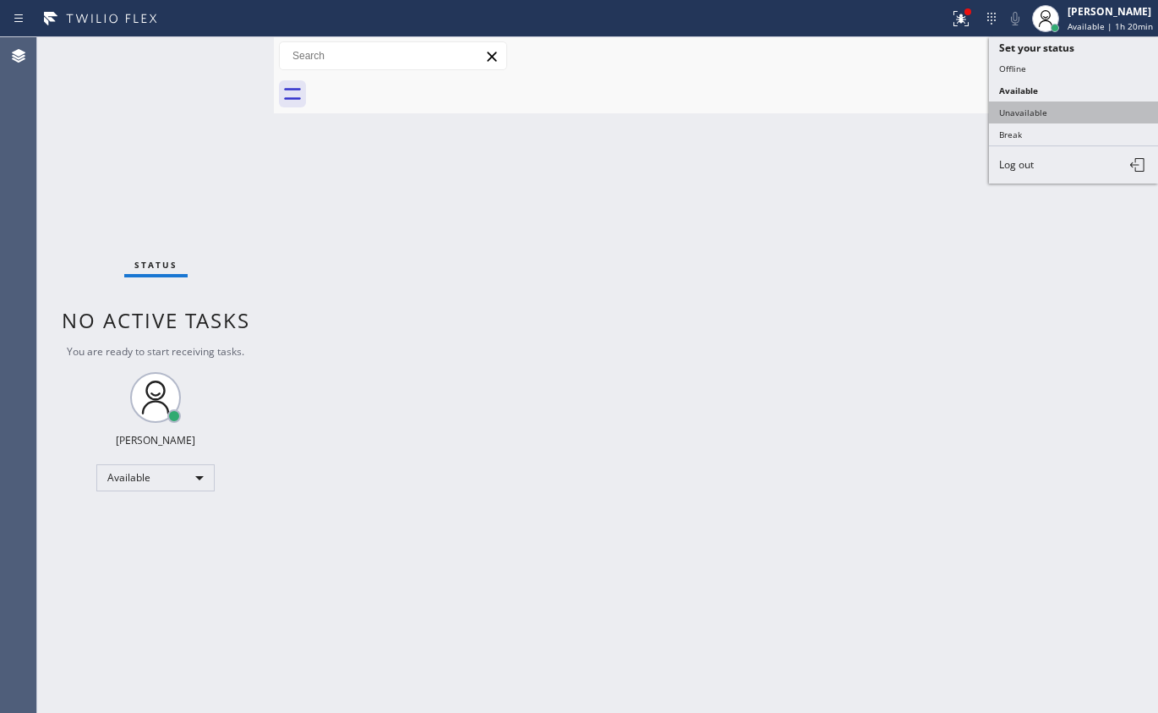
click at [1057, 109] on button "Unavailable" at bounding box center [1073, 112] width 169 height 22
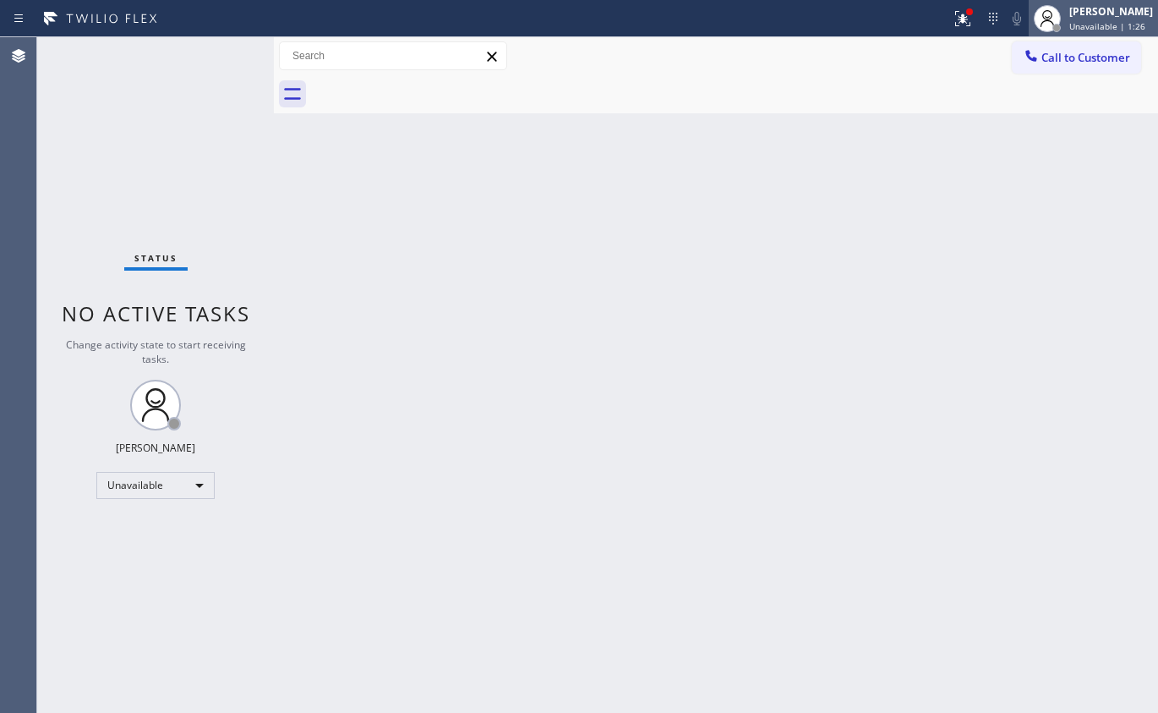
click at [1100, 17] on div "[PERSON_NAME]" at bounding box center [1111, 11] width 84 height 14
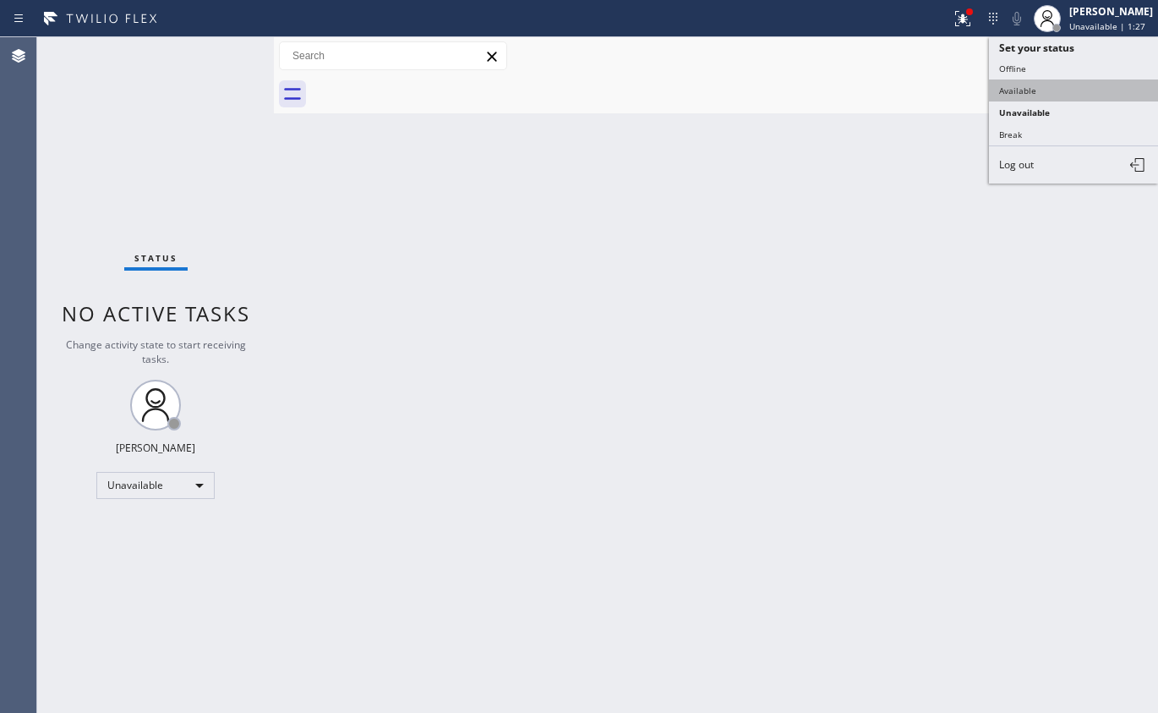
click at [1017, 86] on button "Available" at bounding box center [1073, 90] width 169 height 22
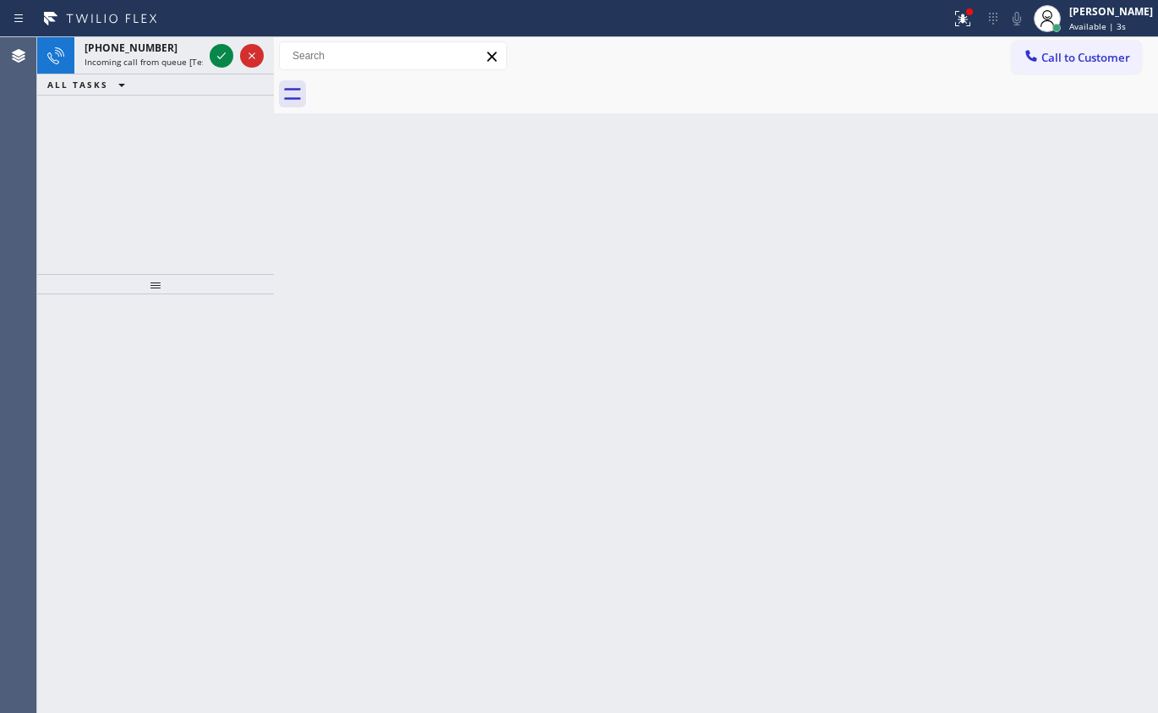
click at [481, 220] on div "Back to Dashboard Change Sender ID Customers Technicians Select a contact Outbo…" at bounding box center [716, 374] width 884 height 675
click at [217, 52] on icon at bounding box center [221, 56] width 20 height 20
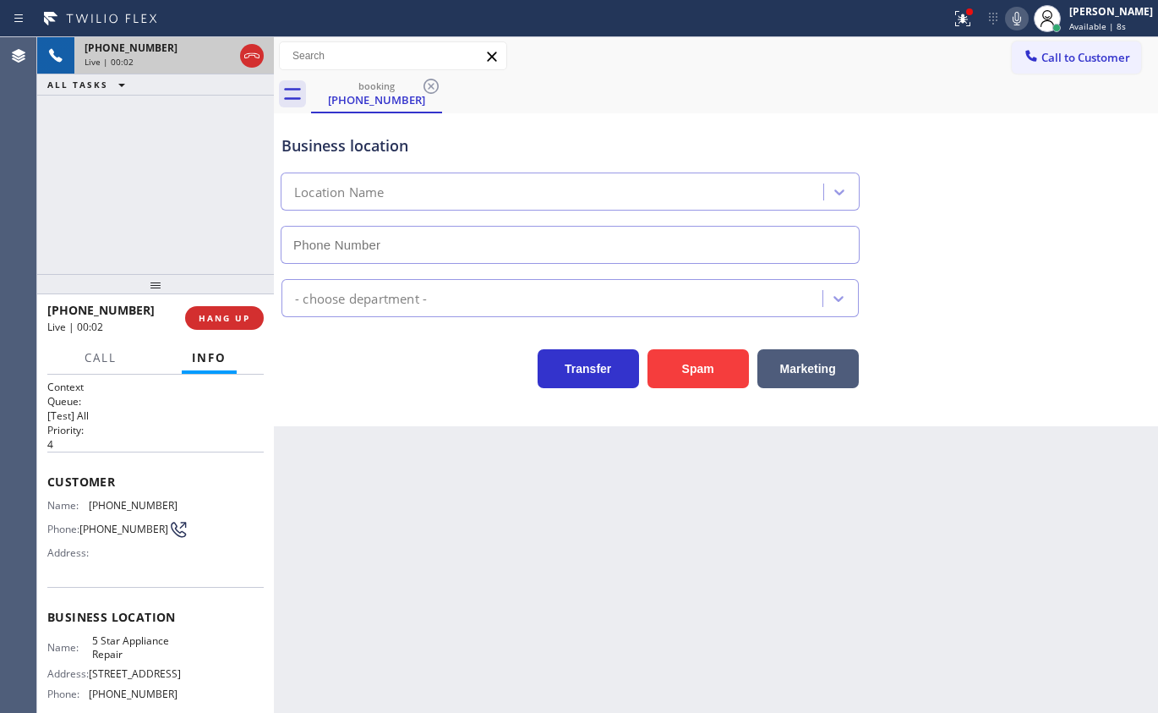
type input "[PHONE_NUMBER]"
click at [118, 648] on span "5 Star Appliance Repair" at bounding box center [134, 647] width 85 height 26
copy span "5 Star Appliance Repair"
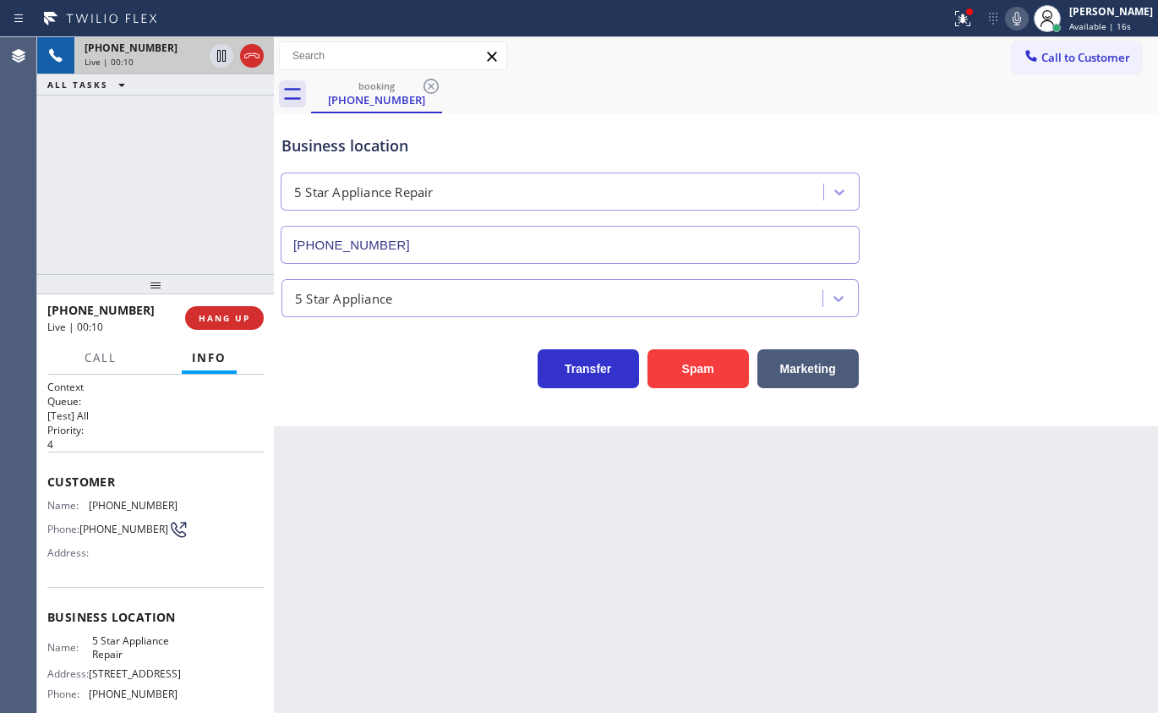
click at [412, 236] on input "[PHONE_NUMBER]" at bounding box center [570, 245] width 579 height 38
click at [134, 505] on span "(305) 776-4936" at bounding box center [133, 505] width 89 height 13
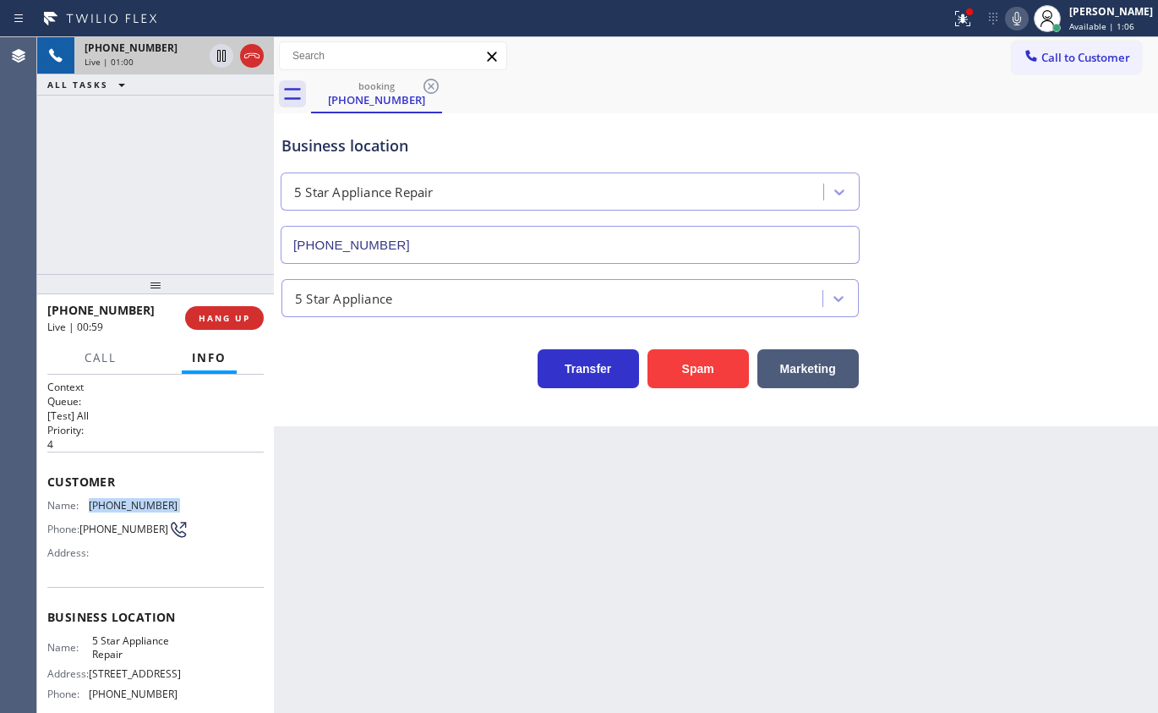
click at [134, 505] on span "(305) 776-4936" at bounding box center [133, 505] width 89 height 13
copy span "(305) 776-4936"
click at [1021, 19] on icon at bounding box center [1017, 19] width 8 height 14
click at [971, 16] on icon at bounding box center [962, 18] width 15 height 15
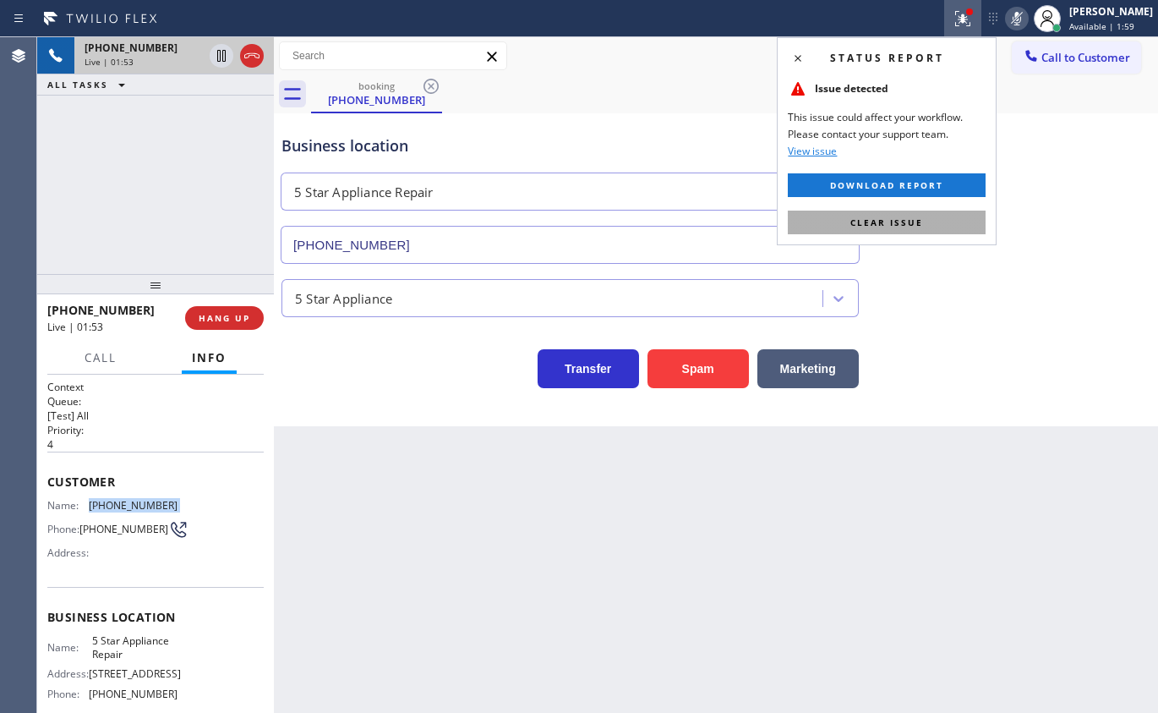
click at [913, 216] on span "Clear issue" at bounding box center [886, 222] width 73 height 12
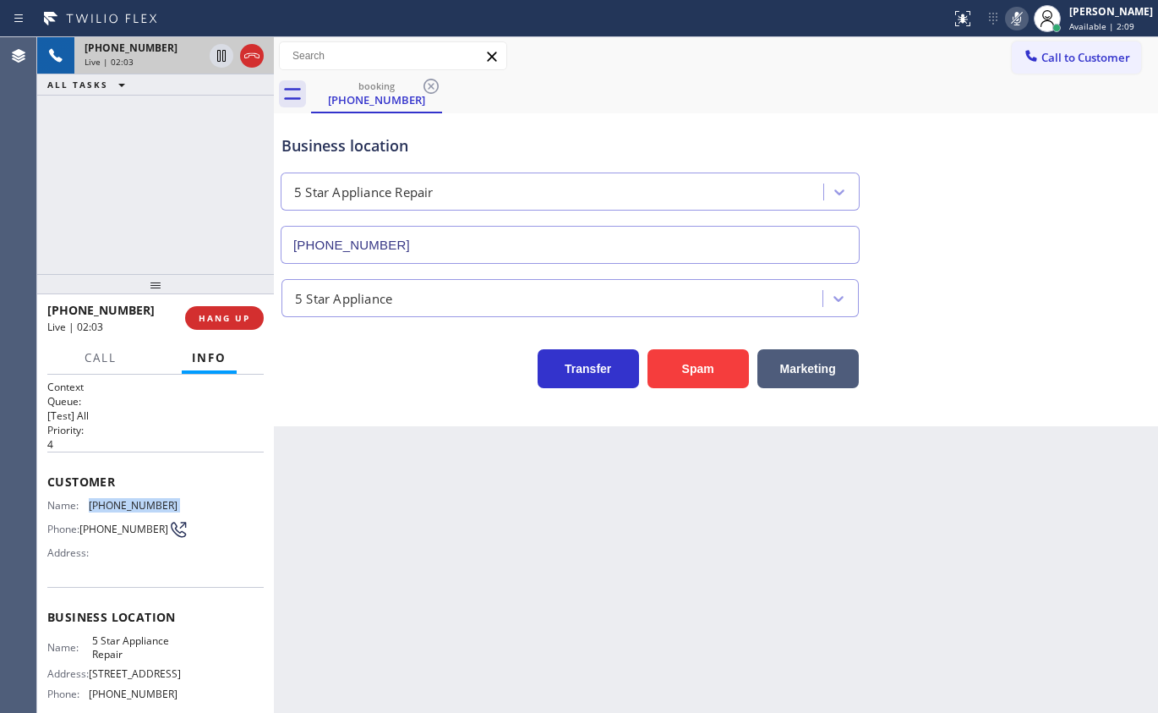
click at [1027, 20] on icon at bounding box center [1017, 18] width 20 height 20
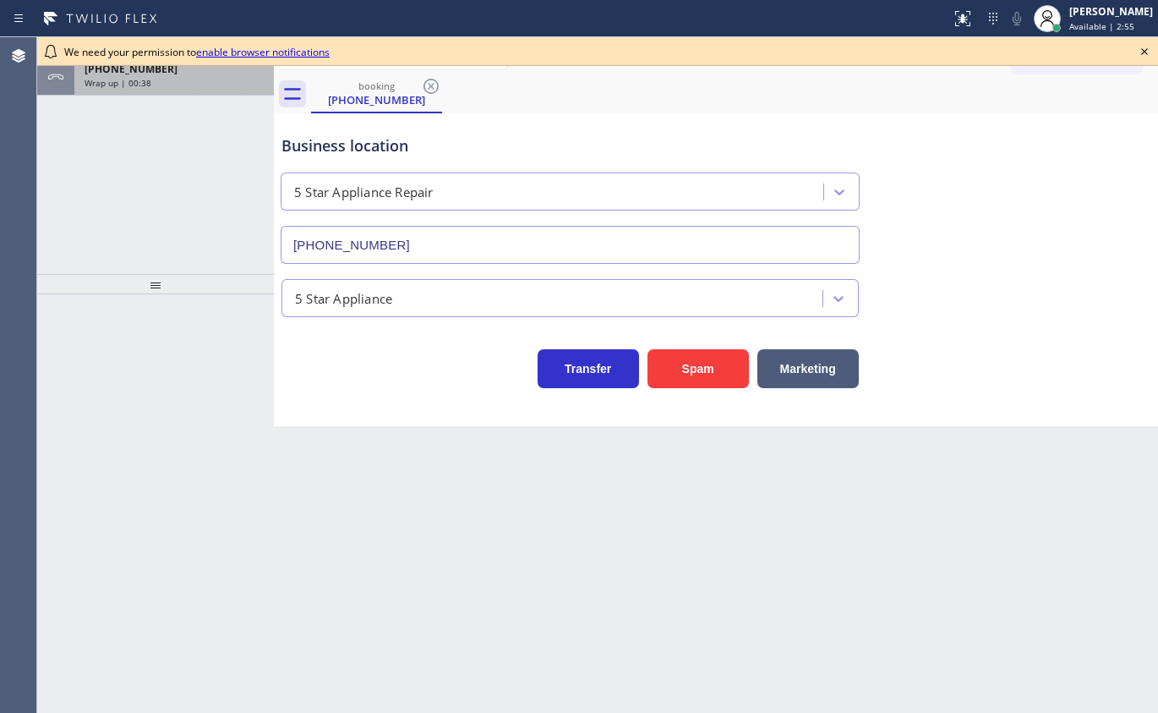
type input "[PHONE_NUMBER]"
click at [143, 80] on span "Wrap up | 00:38" at bounding box center [118, 83] width 67 height 12
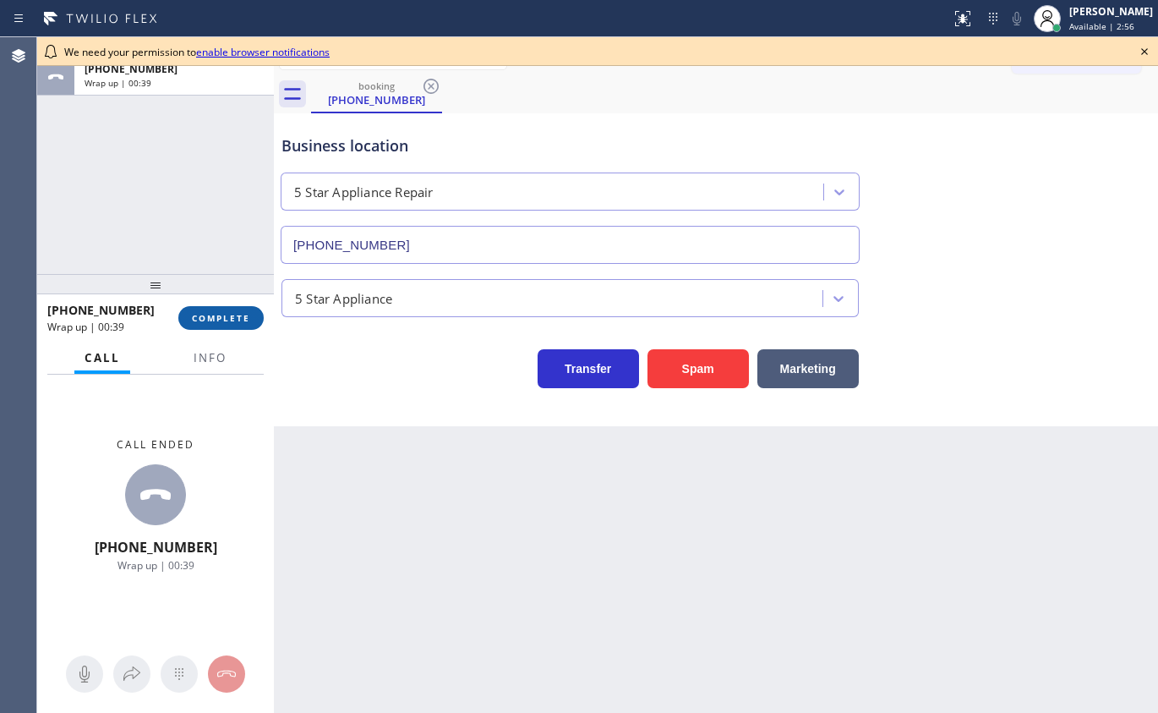
click at [210, 320] on span "COMPLETE" at bounding box center [221, 318] width 58 height 12
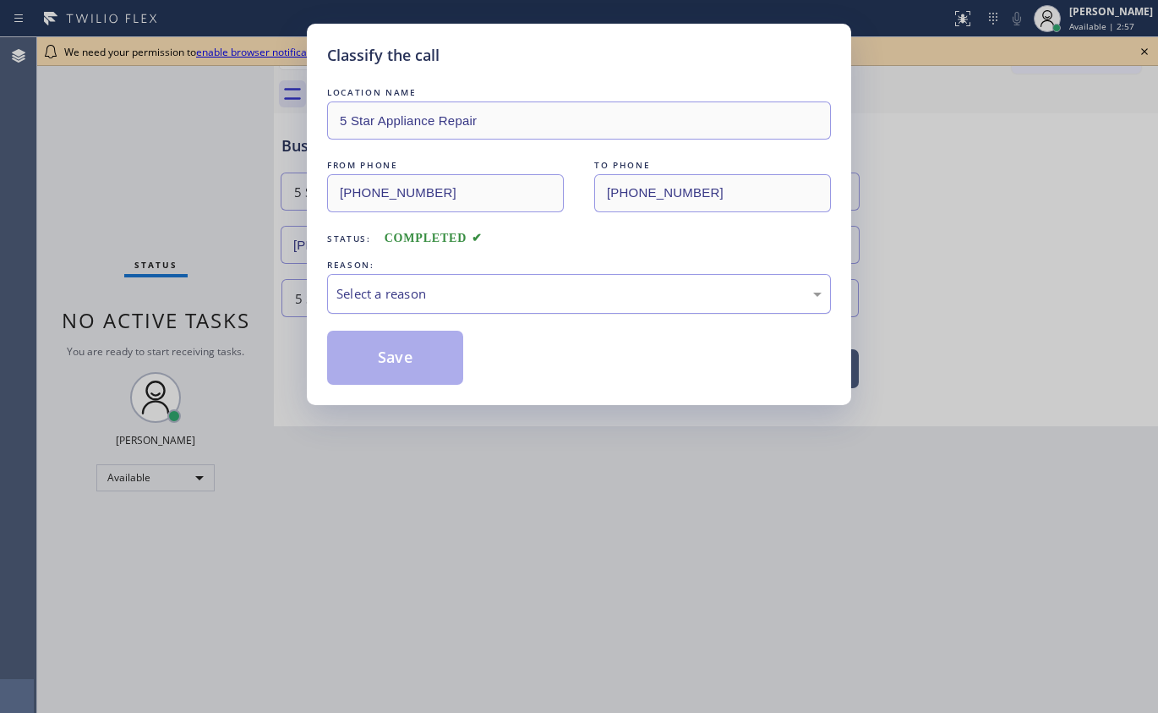
click at [386, 296] on div "Select a reason" at bounding box center [578, 293] width 485 height 19
click at [404, 353] on button "Save" at bounding box center [395, 358] width 136 height 54
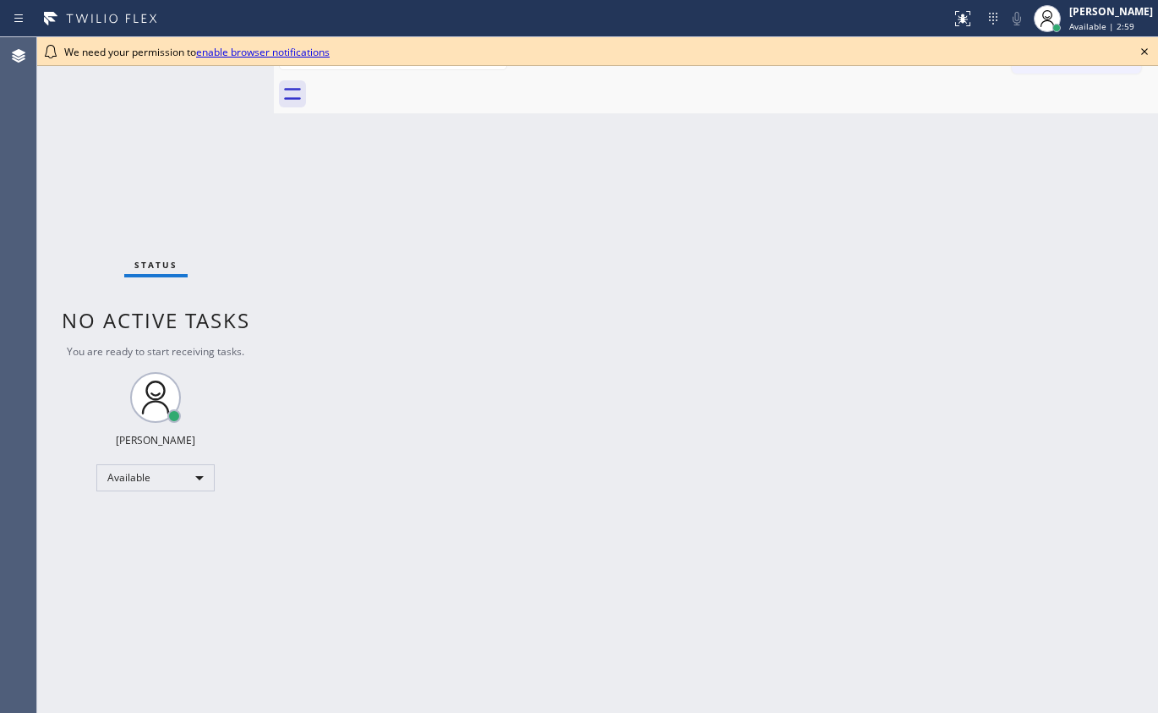
click at [1140, 48] on icon at bounding box center [1145, 51] width 20 height 20
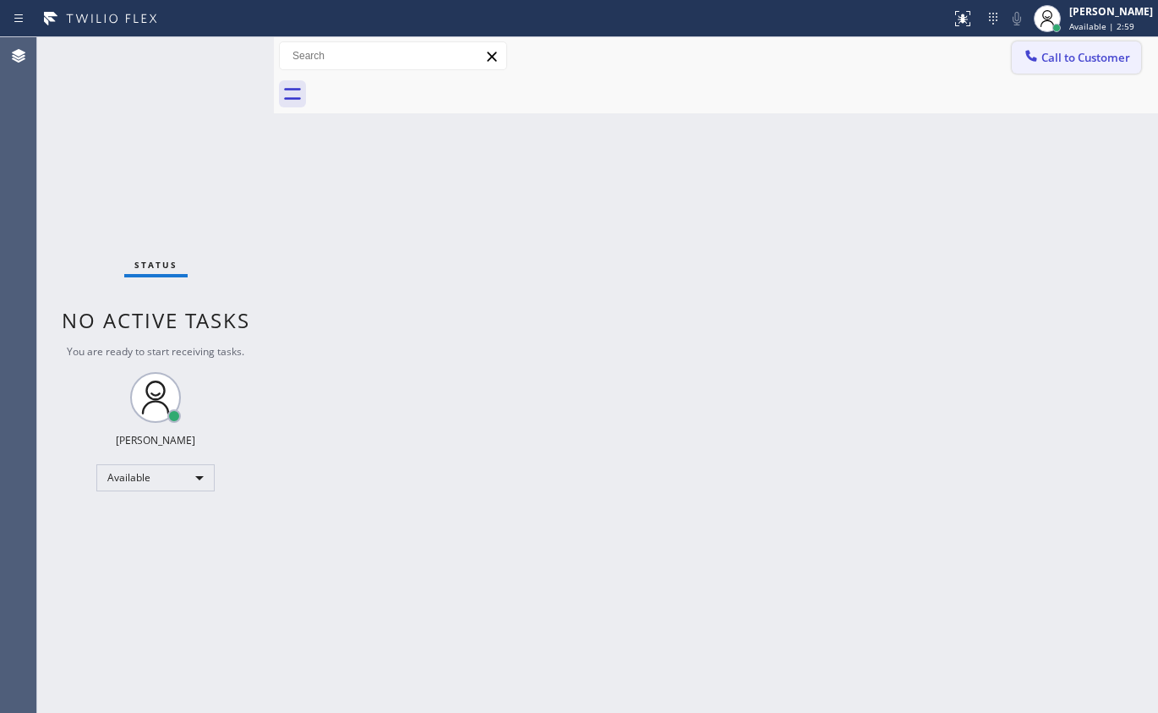
click at [1070, 57] on span "Call to Customer" at bounding box center [1086, 57] width 89 height 15
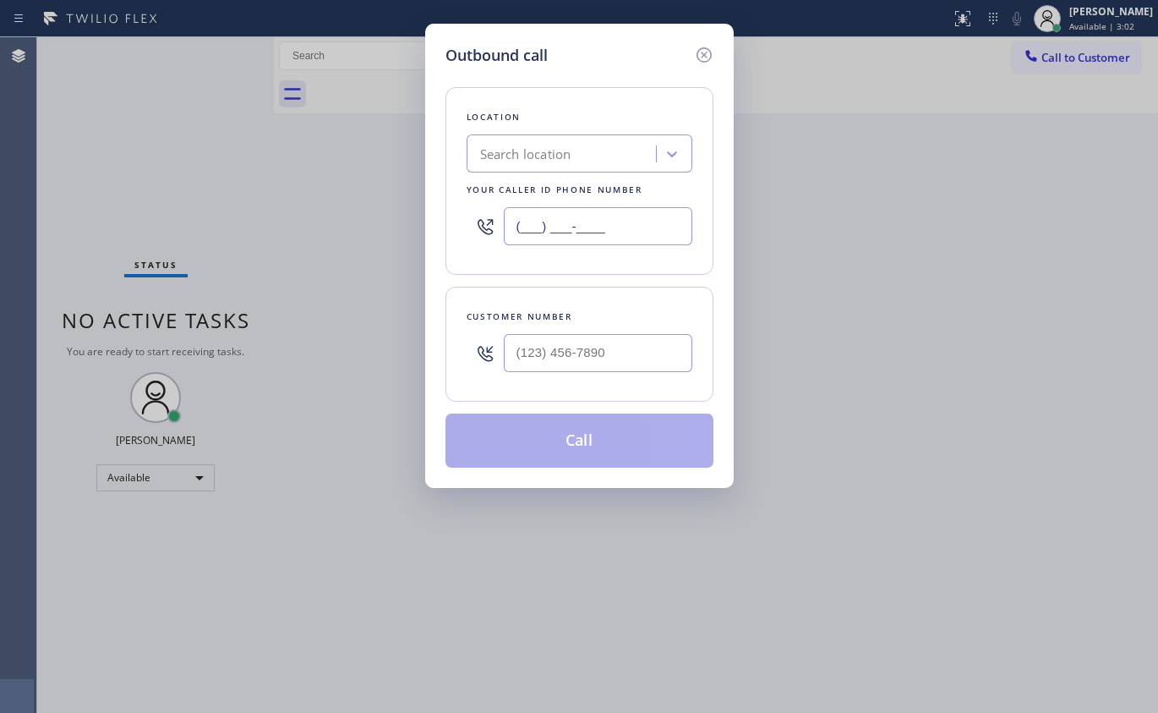
click at [636, 217] on input "(___) ___-____" at bounding box center [598, 226] width 189 height 38
click at [636, 218] on input "(___) ___-____" at bounding box center [598, 226] width 189 height 38
paste input "8557"
click at [559, 211] on input "(___) ___-8557" at bounding box center [598, 226] width 189 height 38
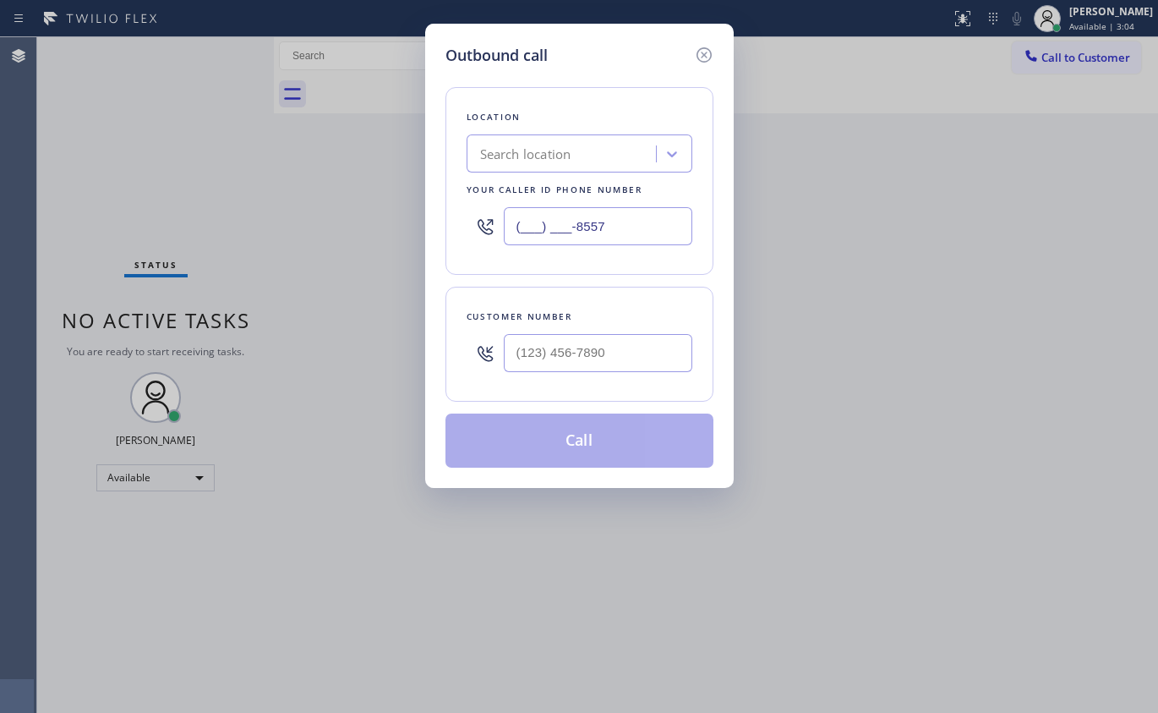
click at [521, 224] on input "(___) ___-8557" at bounding box center [598, 226] width 189 height 38
paste input "855) 731-4952"
type input "[PHONE_NUMBER]"
click at [658, 358] on input "(___) ___-____" at bounding box center [598, 353] width 189 height 38
paste input "305) 776-4936"
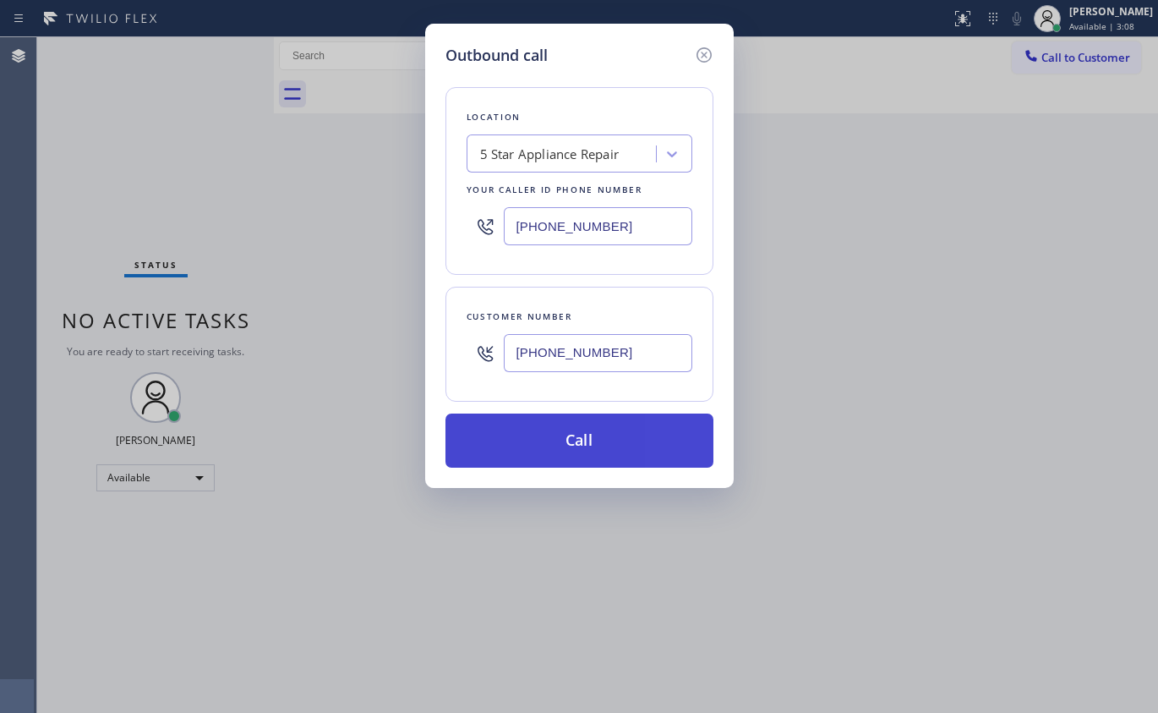
type input "(305) 776-4936"
click at [597, 433] on button "Call" at bounding box center [580, 440] width 268 height 54
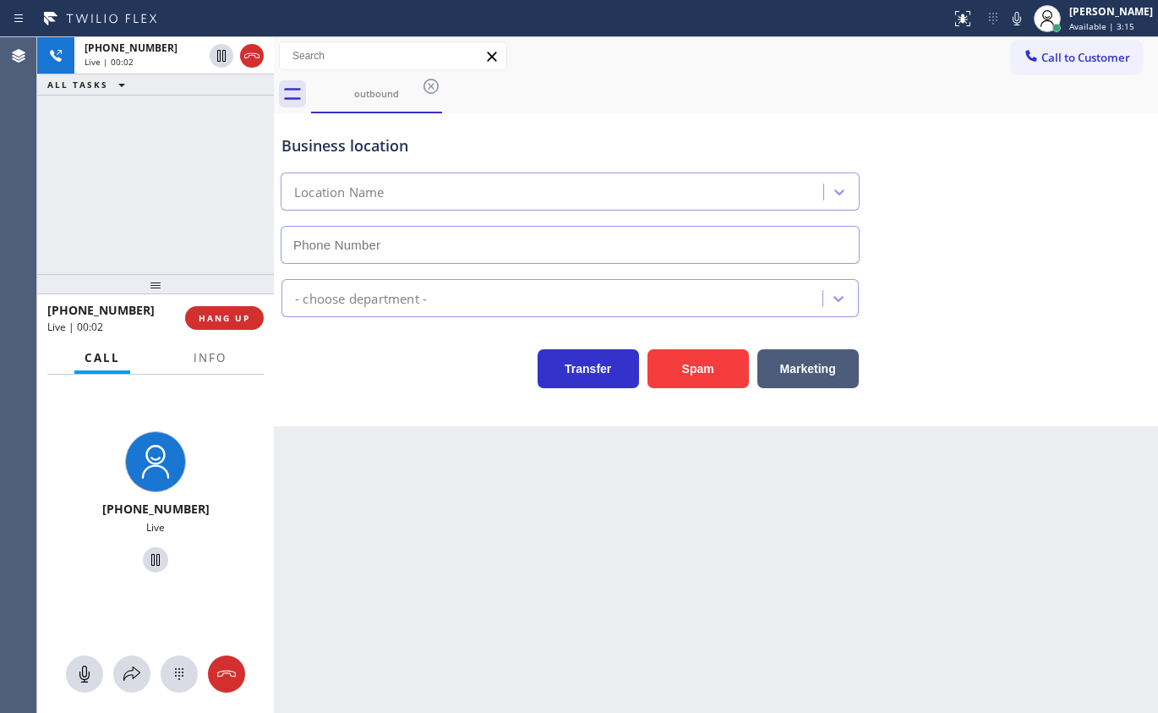
type input "[PHONE_NUMBER]"
click at [211, 355] on span "Info" at bounding box center [210, 357] width 33 height 15
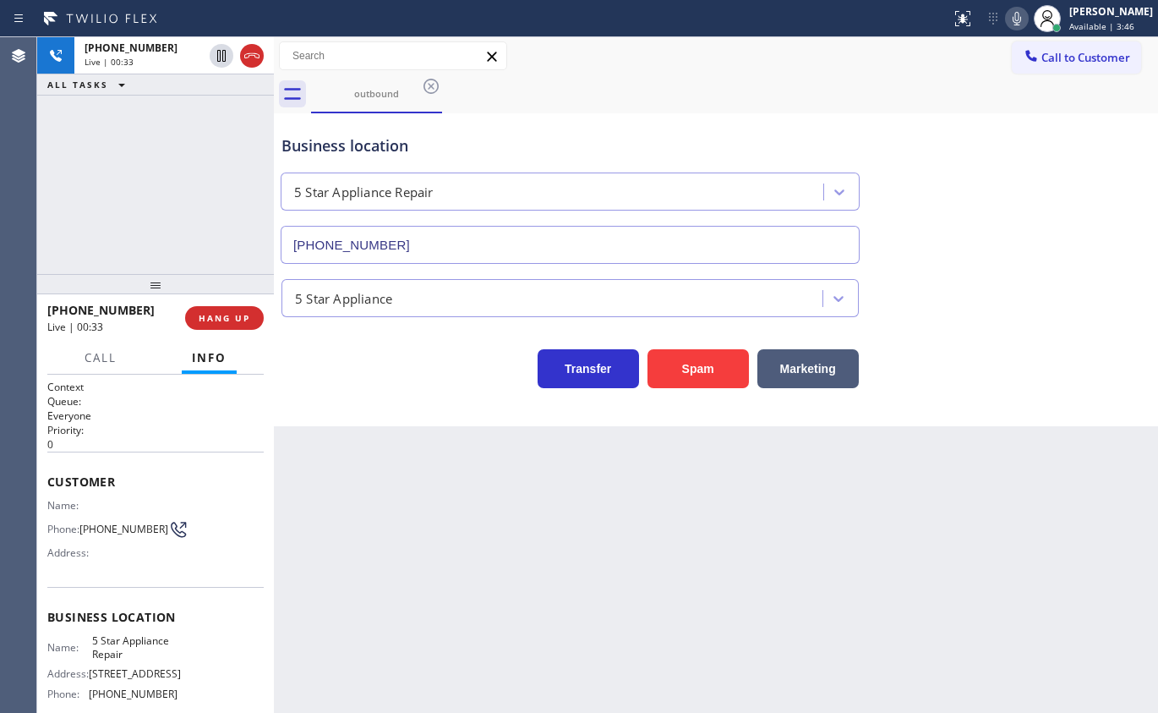
click at [1027, 14] on icon at bounding box center [1017, 18] width 20 height 20
click at [1023, 18] on rect at bounding box center [1017, 17] width 12 height 12
click at [1027, 22] on icon at bounding box center [1017, 18] width 20 height 20
click at [1027, 19] on icon at bounding box center [1017, 18] width 20 height 20
click at [1027, 18] on icon at bounding box center [1017, 18] width 20 height 20
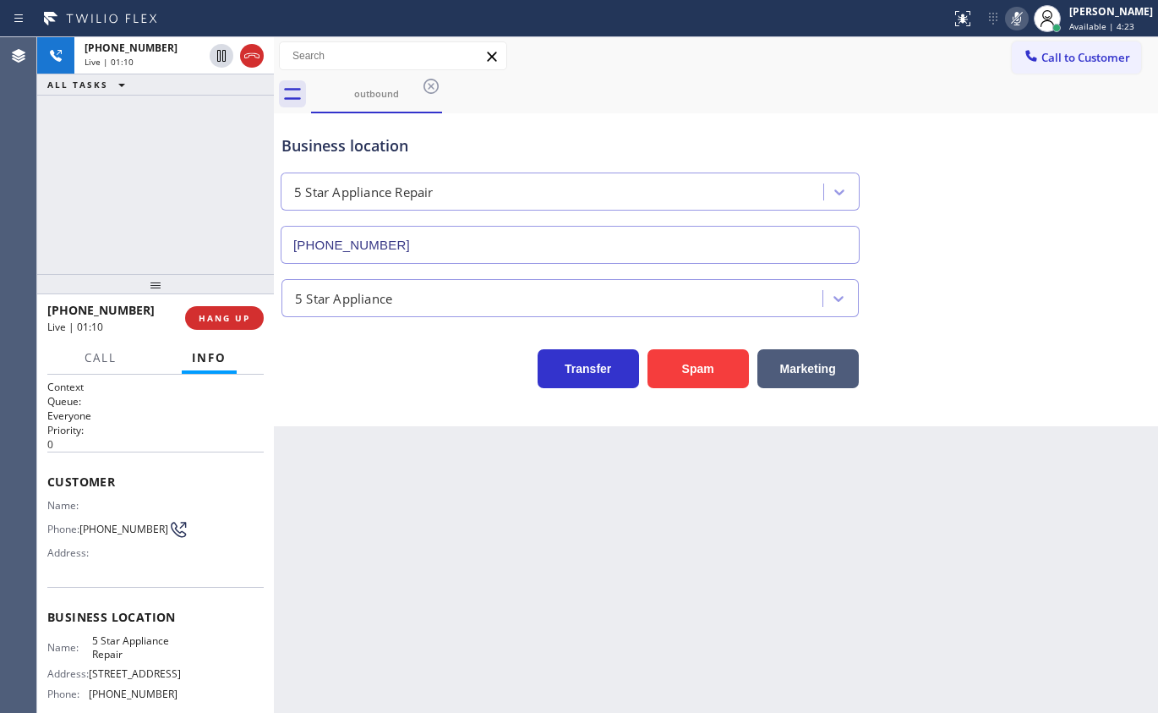
click at [1021, 18] on icon at bounding box center [1017, 19] width 8 height 14
click at [219, 319] on span "HANG UP" at bounding box center [225, 318] width 52 height 12
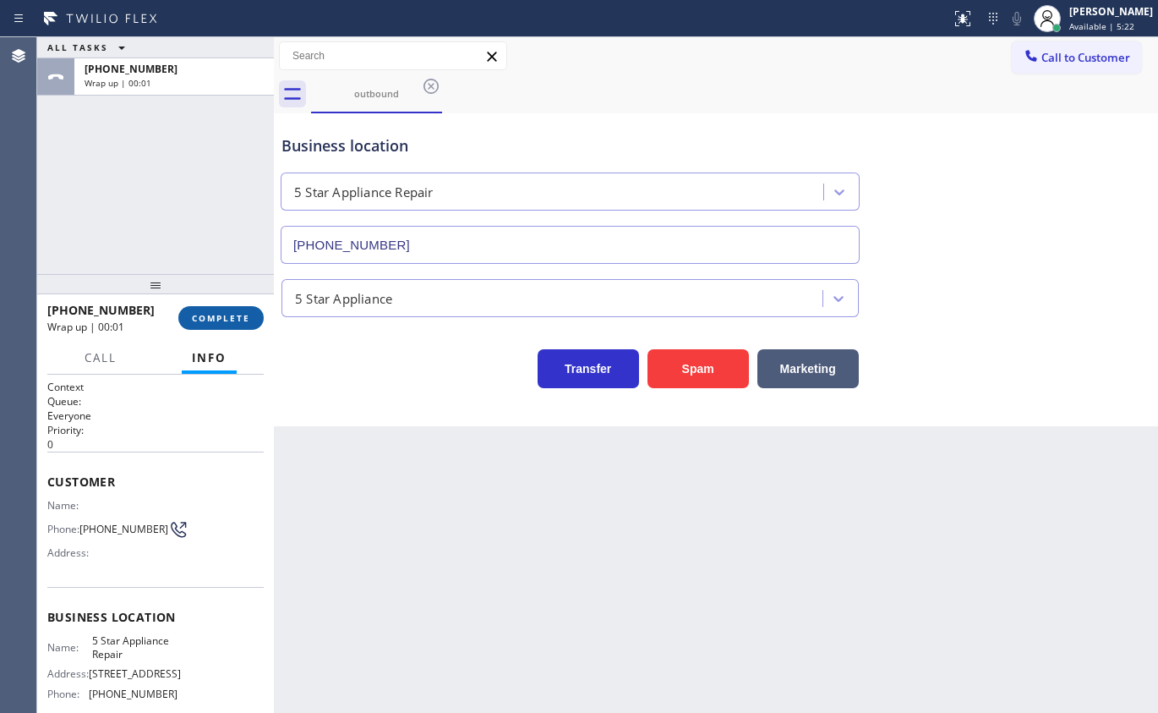
click at [235, 316] on span "COMPLETE" at bounding box center [221, 318] width 58 height 12
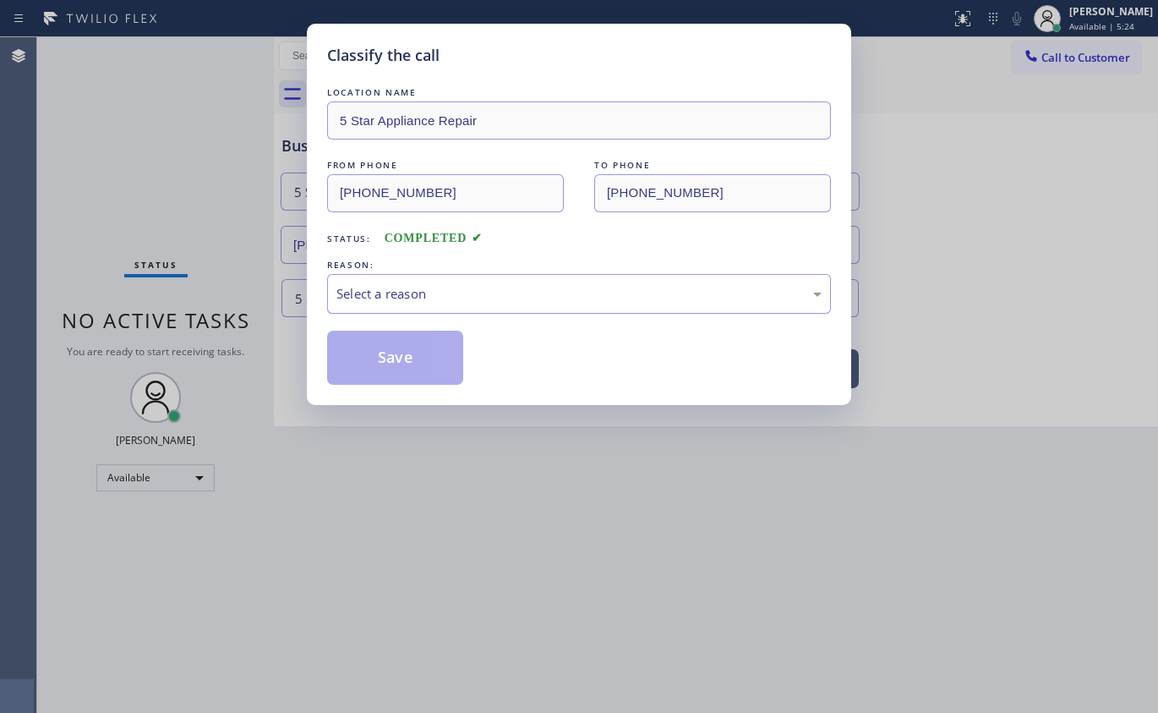
drag, startPoint x: 448, startPoint y: 299, endPoint x: 440, endPoint y: 304, distance: 9.9
click at [445, 299] on div "Select a reason" at bounding box center [578, 293] width 485 height 19
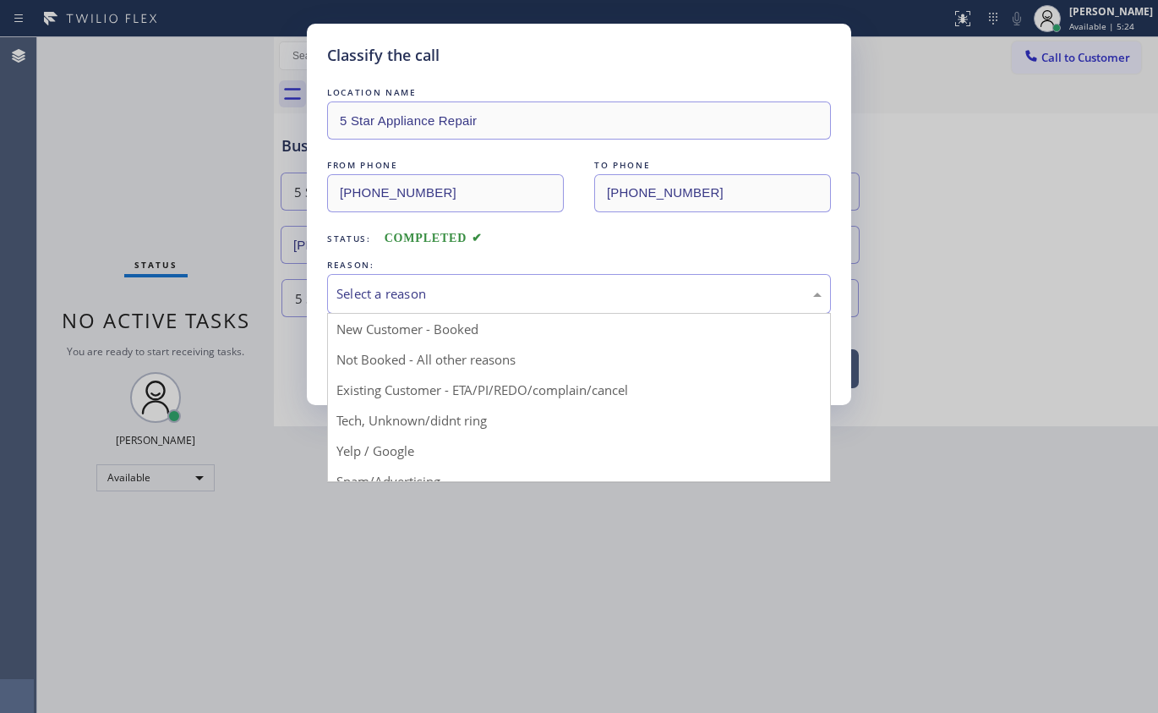
drag, startPoint x: 399, startPoint y: 326, endPoint x: 391, endPoint y: 331, distance: 8.7
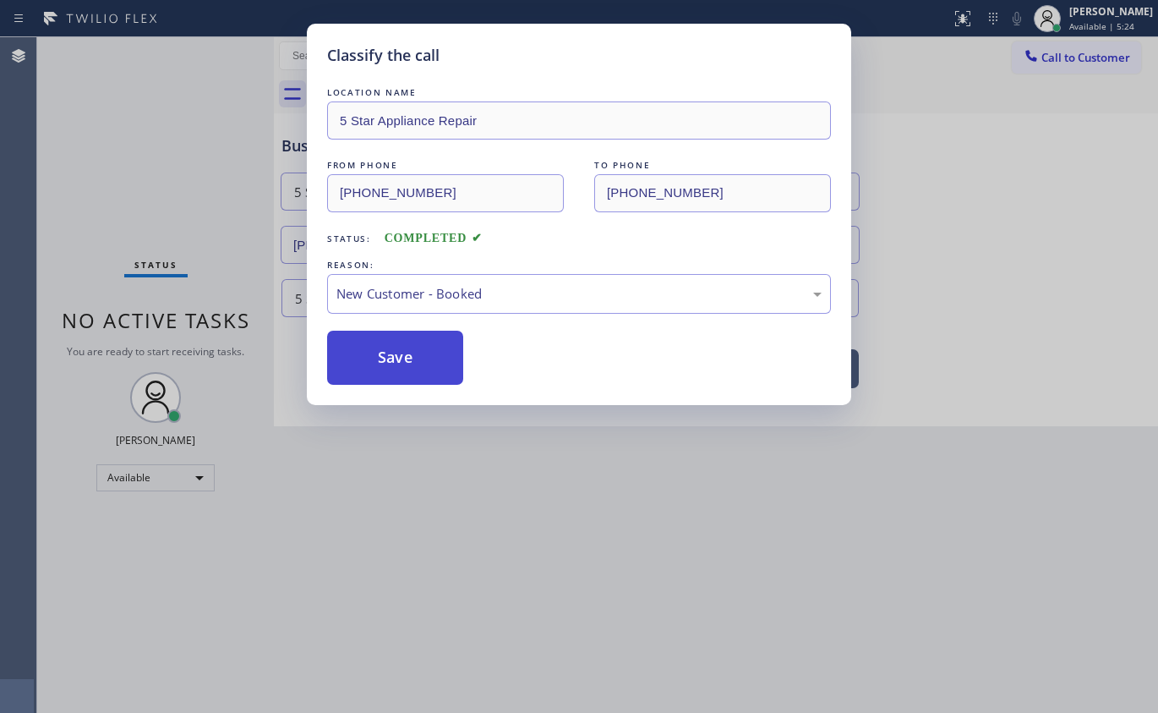
click at [386, 338] on button "Save" at bounding box center [395, 358] width 136 height 54
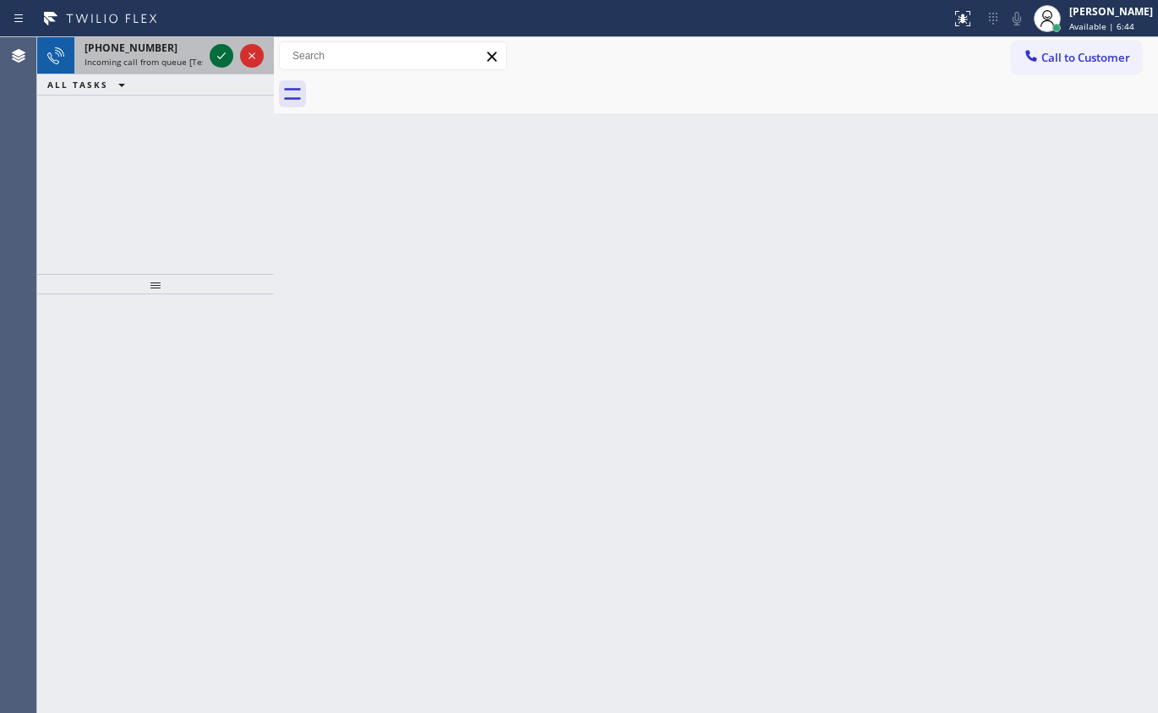
click at [220, 55] on icon at bounding box center [221, 56] width 20 height 20
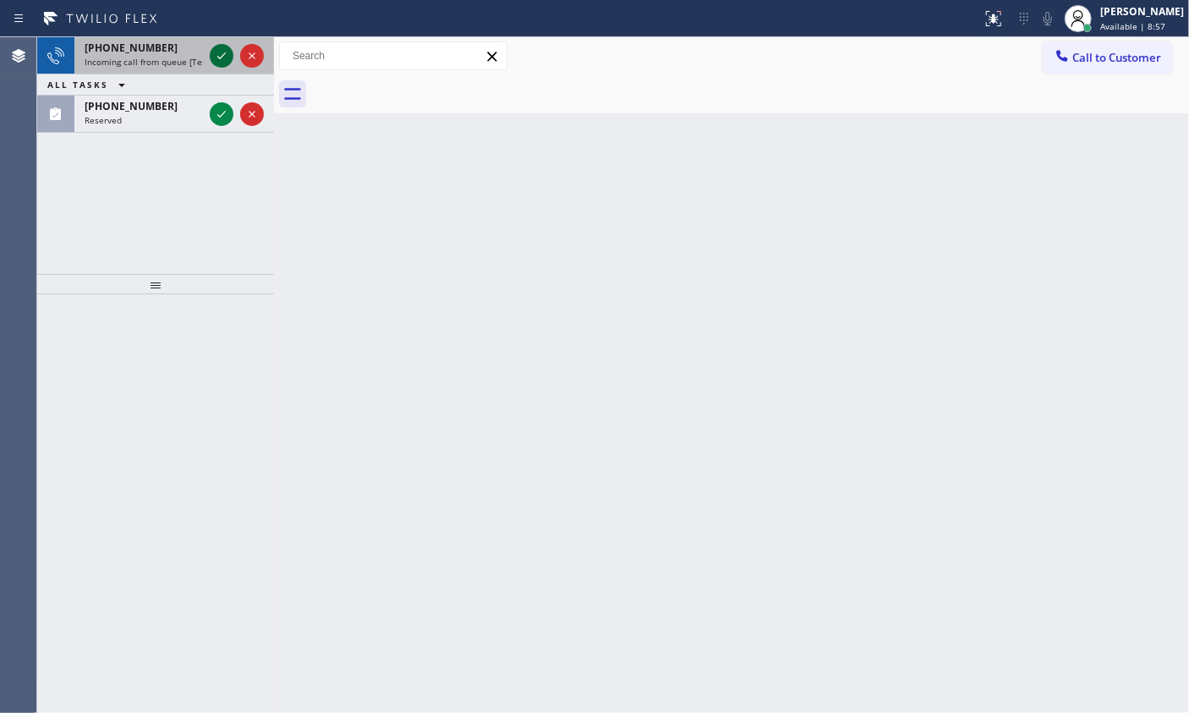
click at [214, 52] on div "+13232858930 Incoming call from queue [Test] All ALL TASKS ALL TASKS ACTIVE TAS…" at bounding box center [155, 85] width 237 height 96
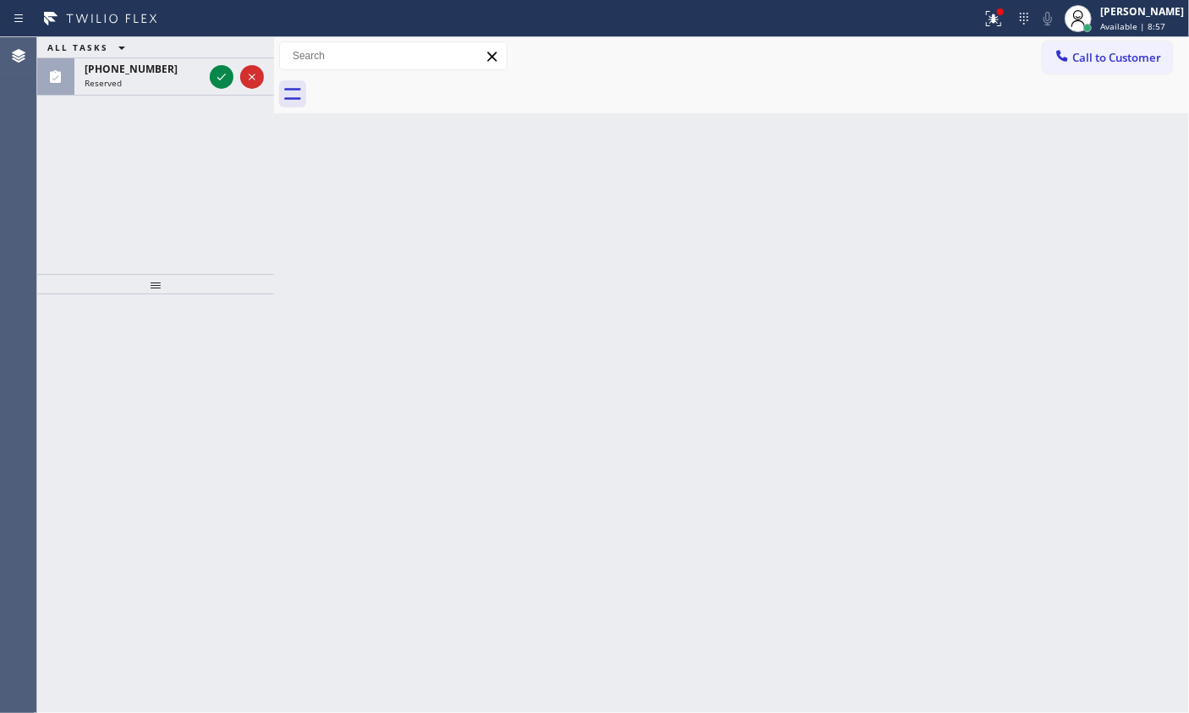
click at [214, 52] on div "ALL TASKS ALL TASKS ACTIVE TASKS TASKS IN WRAP UP (323) 285-8930 Reserved" at bounding box center [155, 66] width 237 height 58
click at [214, 52] on div "ALL TASKS ALL TASKS ACTIVE TASKS TASKS IN WRAP UP" at bounding box center [155, 47] width 237 height 21
click at [219, 70] on icon at bounding box center [221, 77] width 20 height 20
click at [223, 50] on icon at bounding box center [221, 56] width 20 height 20
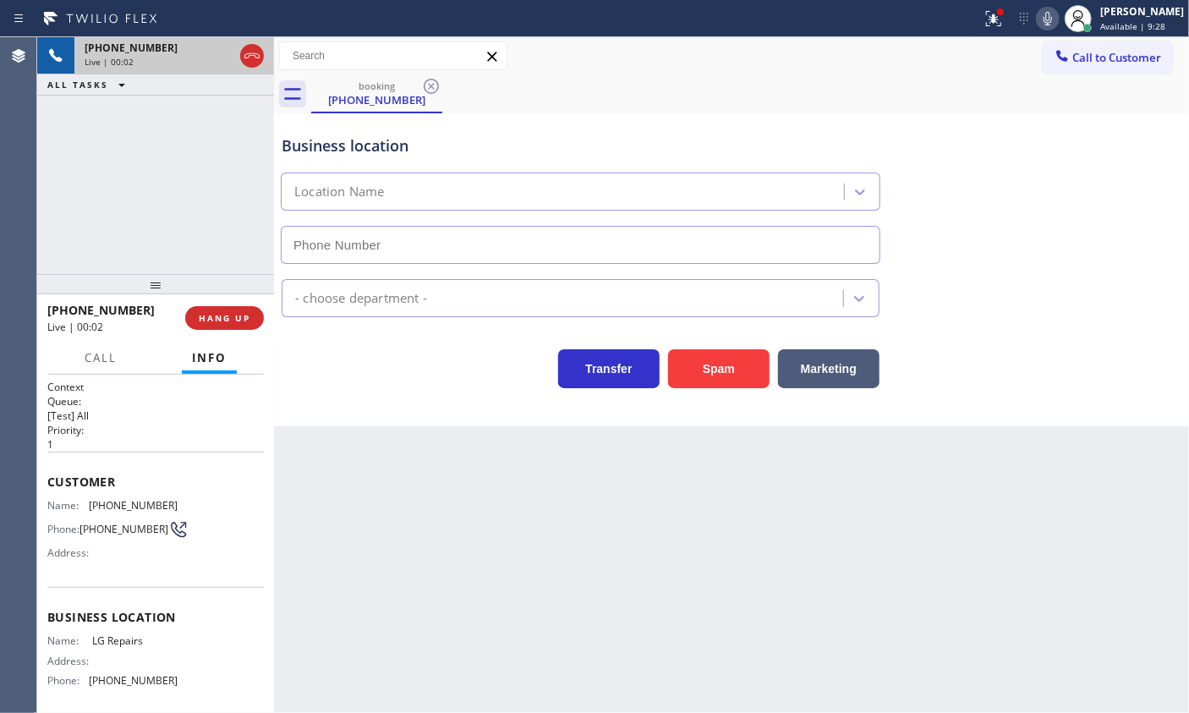
type input "(877) 748-5179"
click at [101, 643] on span "LG Repairs" at bounding box center [134, 640] width 85 height 13
copy span "LG Repairs"
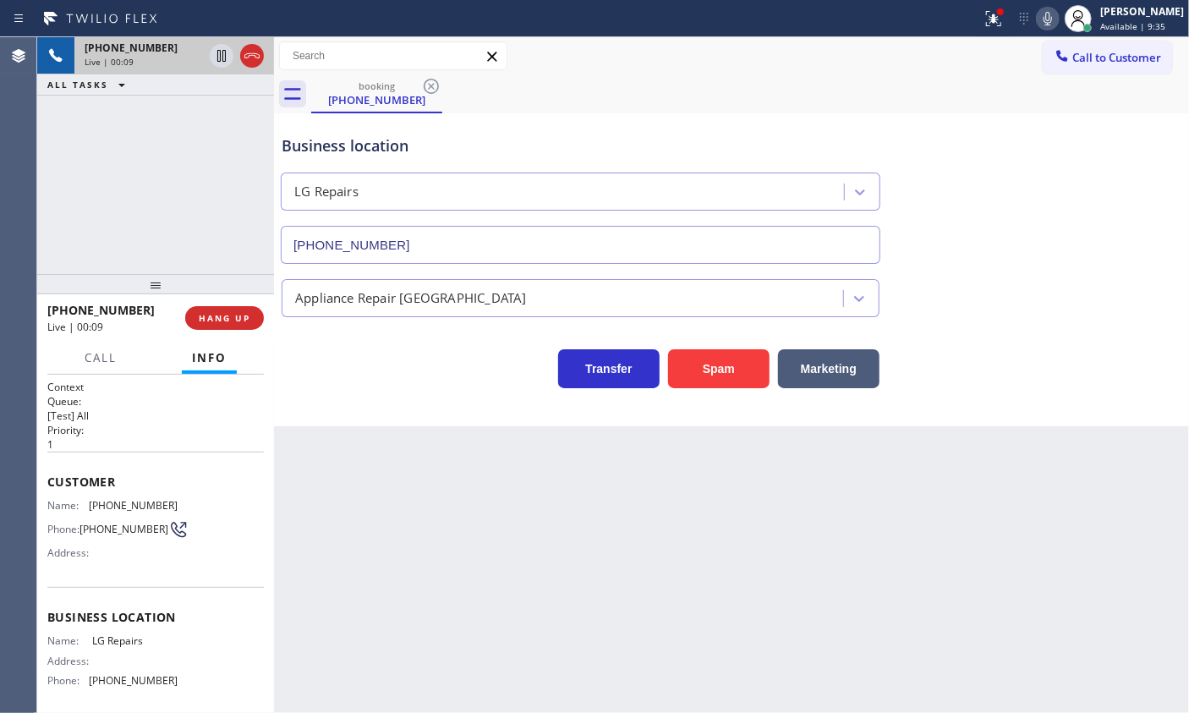
click at [402, 238] on input "(877) 748-5179" at bounding box center [580, 245] width 599 height 38
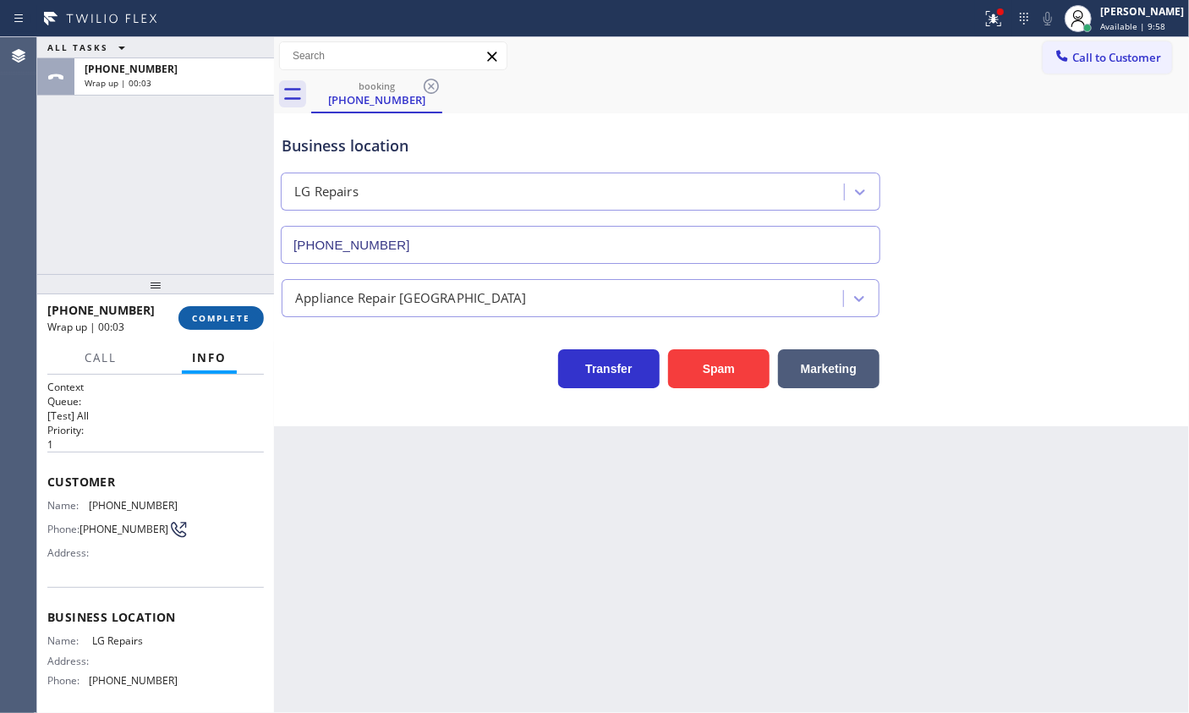
click at [226, 315] on span "COMPLETE" at bounding box center [221, 318] width 58 height 12
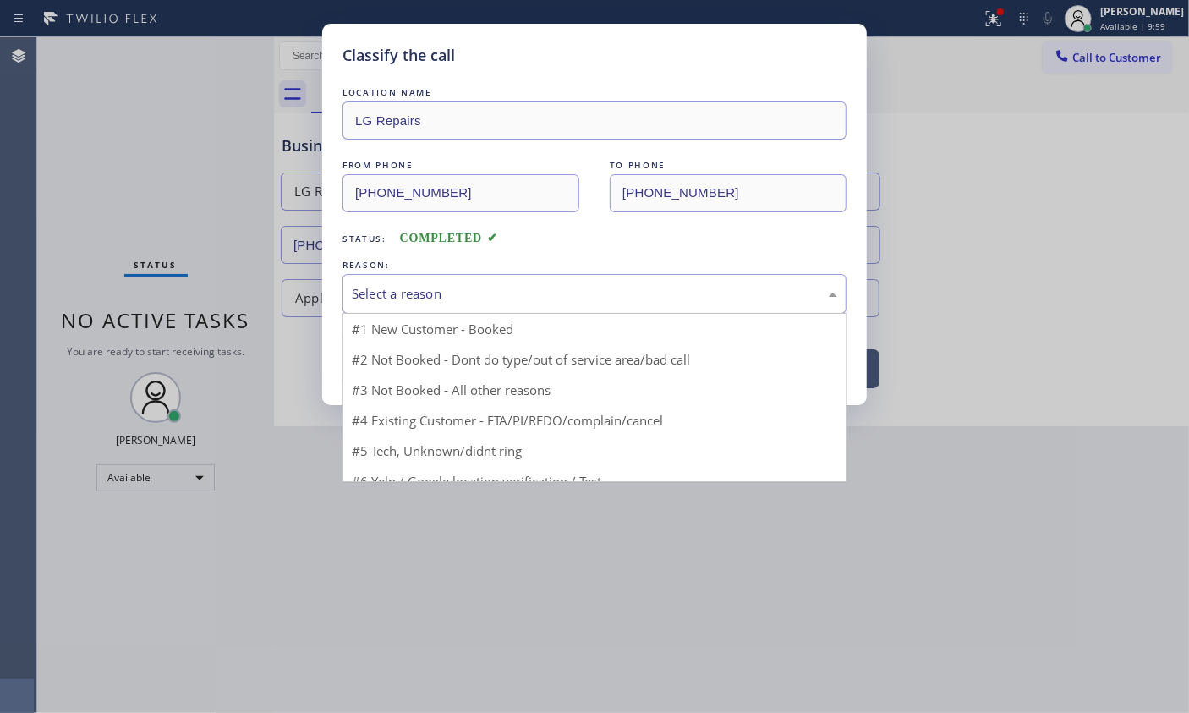
click at [446, 276] on div "Select a reason" at bounding box center [594, 294] width 504 height 40
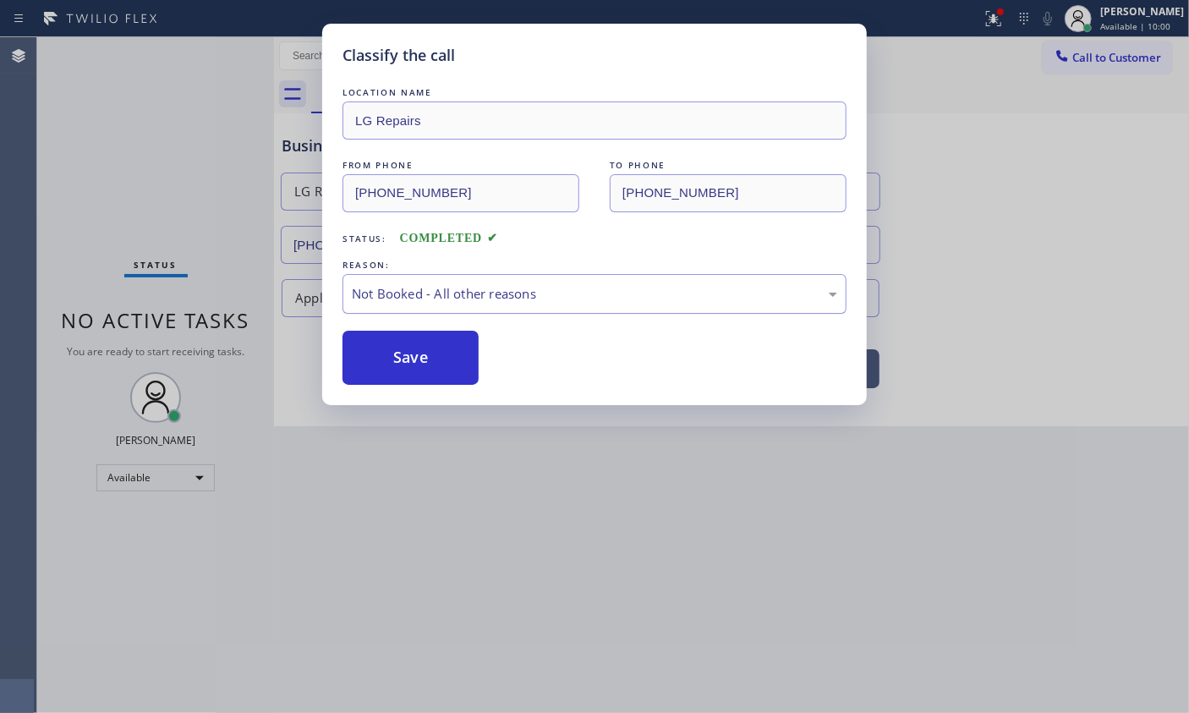
drag, startPoint x: 481, startPoint y: 295, endPoint x: 482, endPoint y: 310, distance: 15.2
click at [481, 298] on div "Not Booked - All other reasons" at bounding box center [594, 293] width 485 height 19
click at [416, 371] on button "Save" at bounding box center [410, 358] width 136 height 54
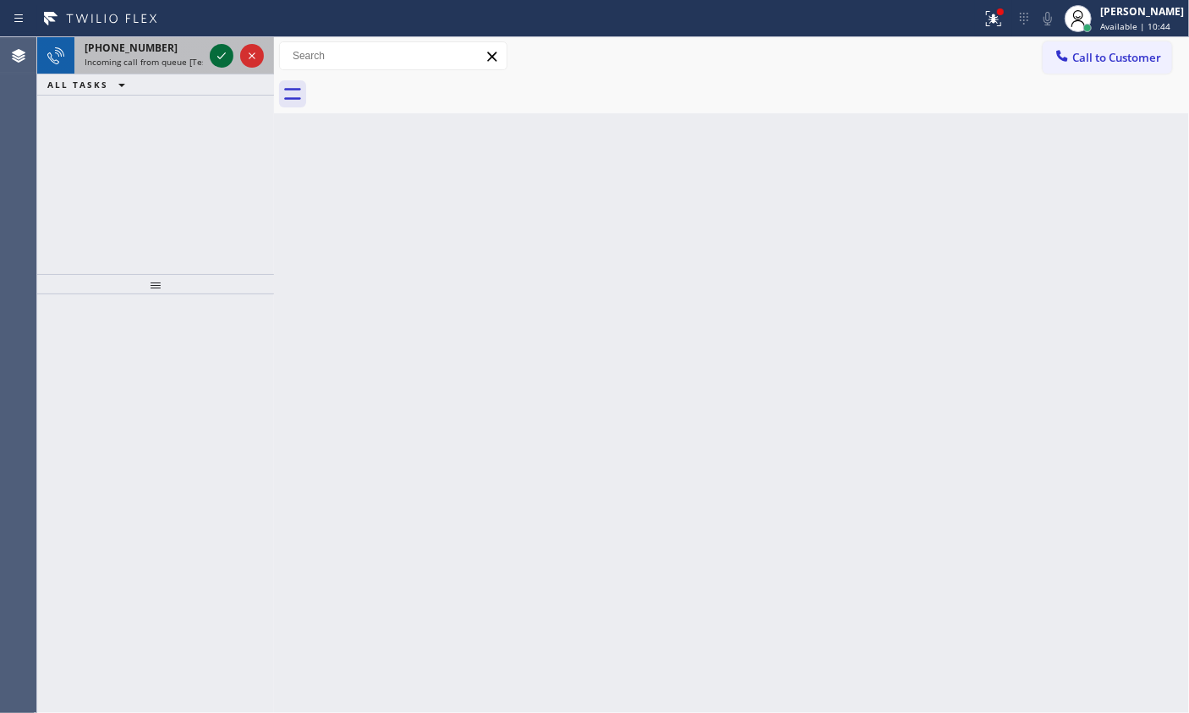
click at [222, 54] on icon at bounding box center [221, 56] width 20 height 20
click at [231, 53] on icon at bounding box center [221, 56] width 20 height 20
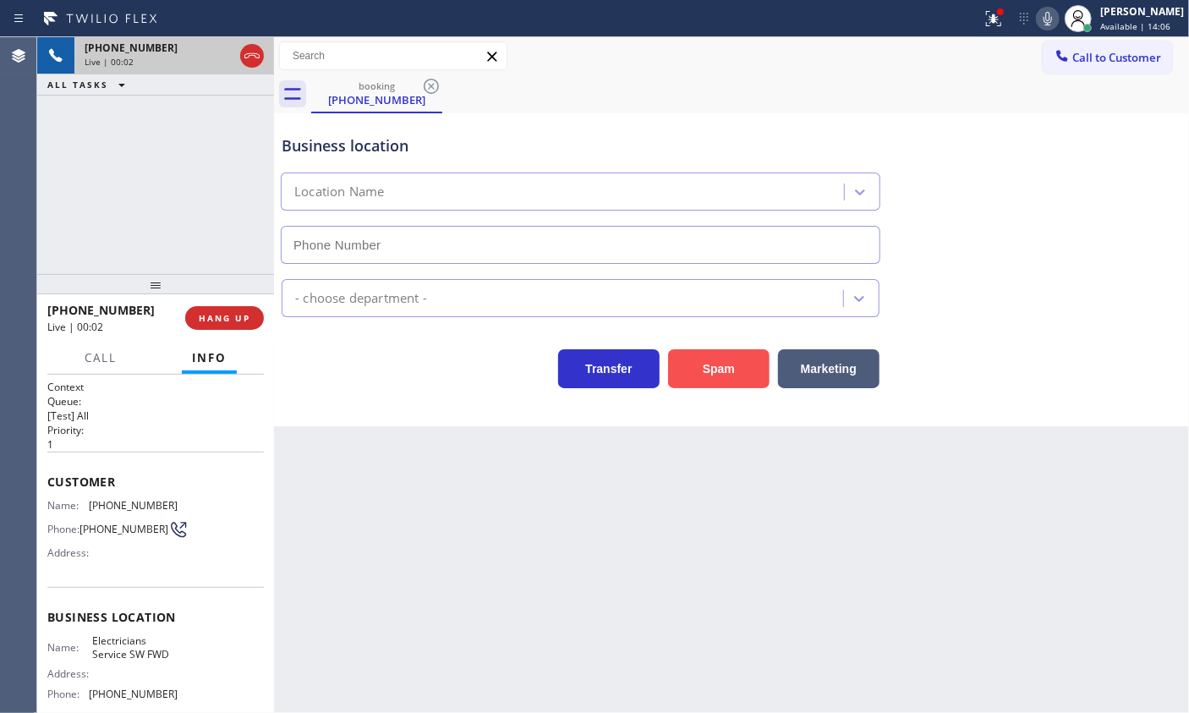
type input "[PHONE_NUMBER]"
click at [738, 373] on button "Spam" at bounding box center [718, 368] width 101 height 39
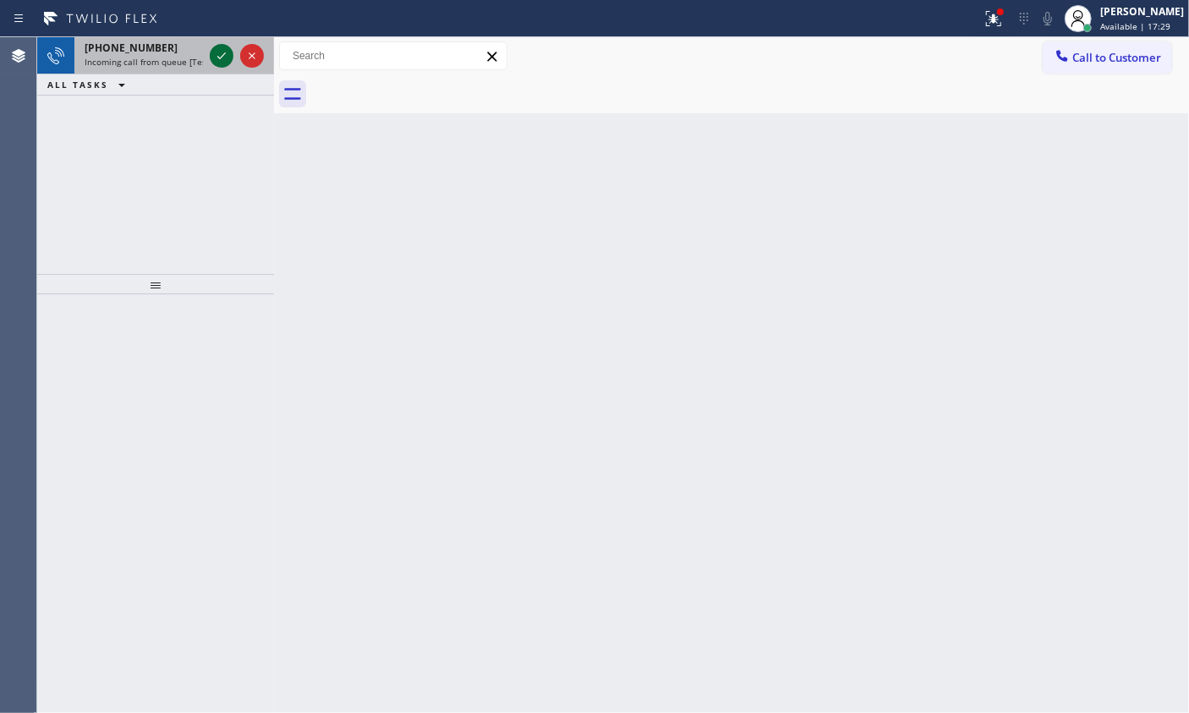
click at [217, 59] on icon at bounding box center [221, 56] width 20 height 20
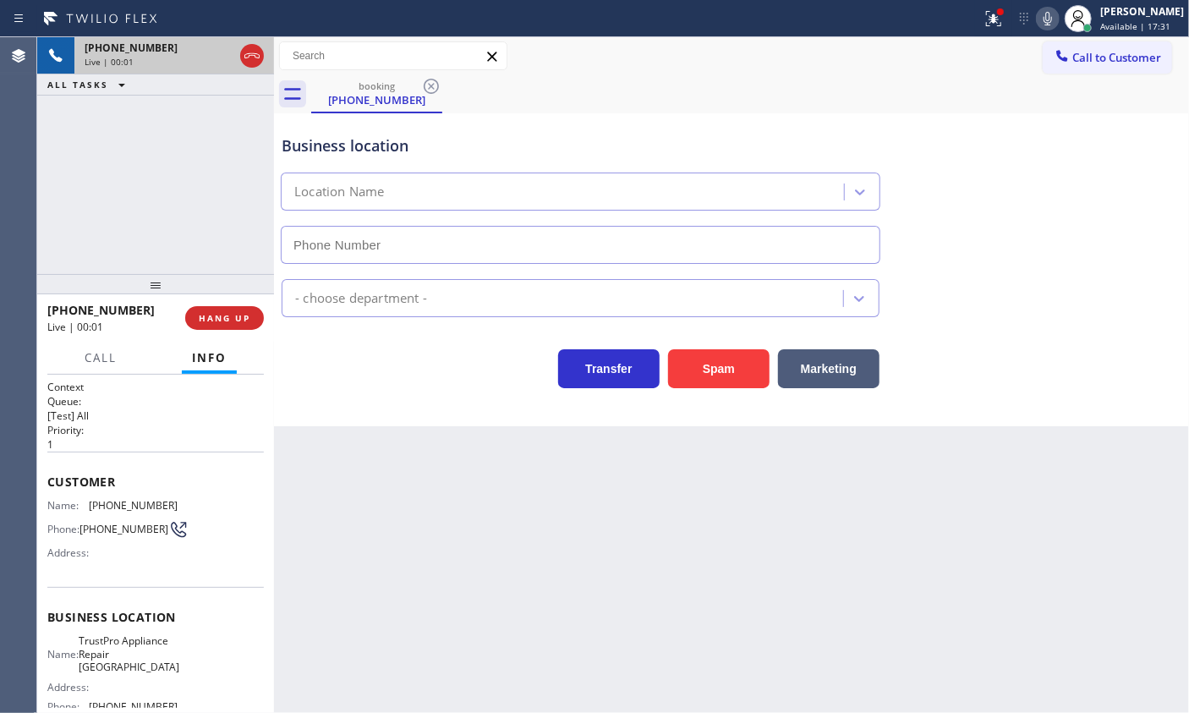
type input "(855) 960-4003"
click at [713, 366] on button "Spam" at bounding box center [718, 368] width 101 height 39
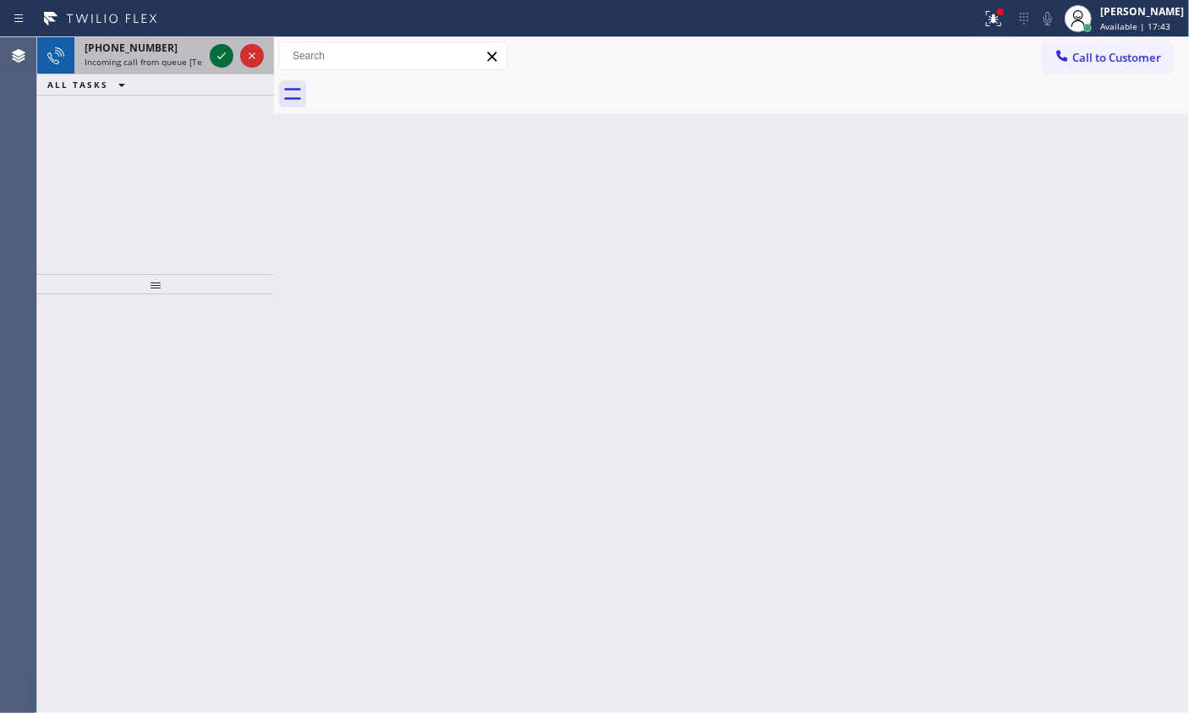
click at [216, 56] on icon at bounding box center [221, 56] width 20 height 20
click at [224, 51] on icon at bounding box center [221, 56] width 20 height 20
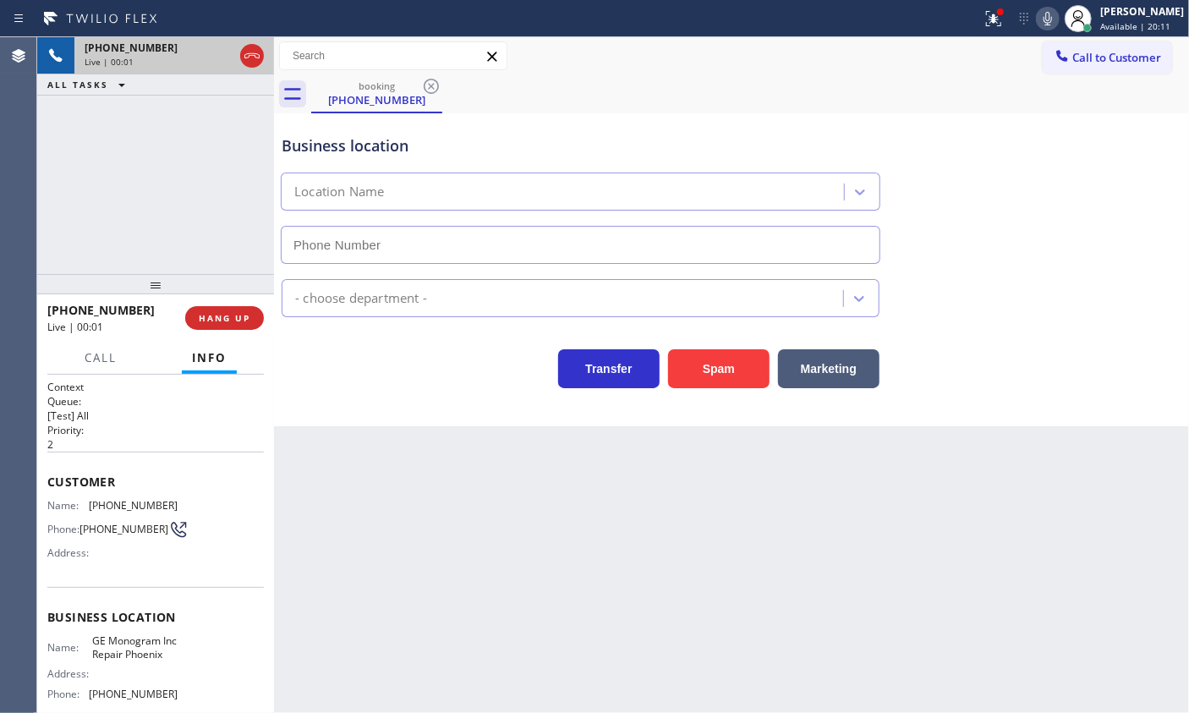
type input "(602) 755-6398"
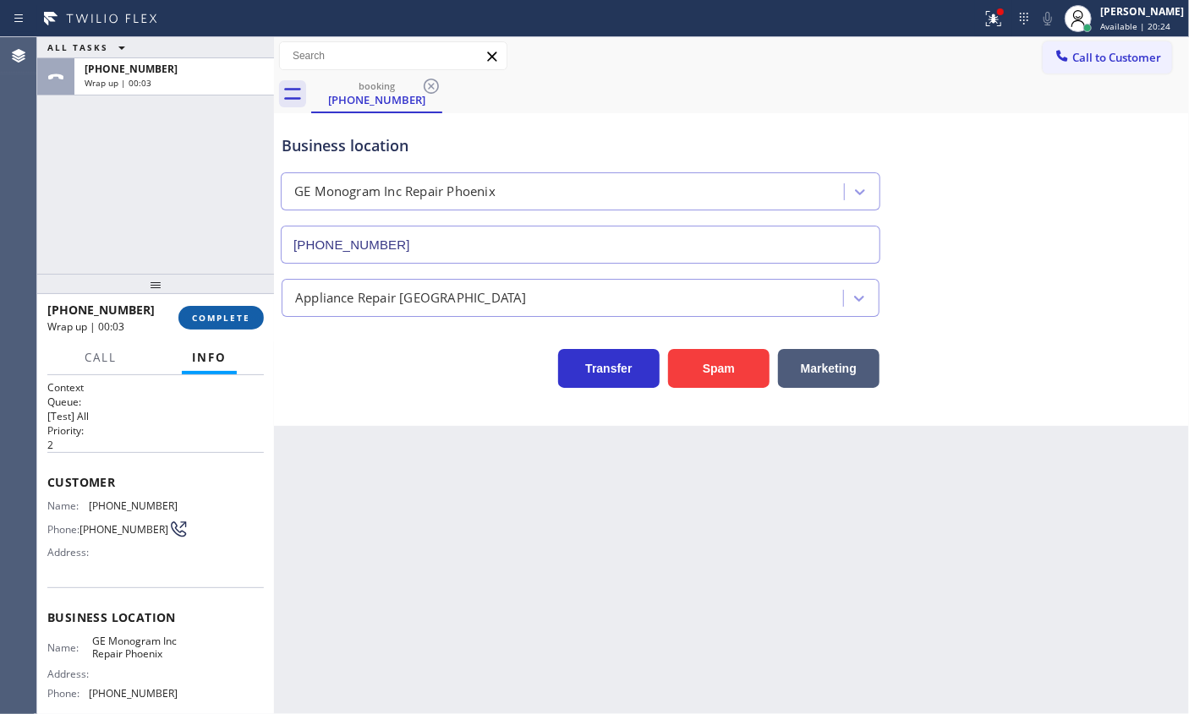
click at [222, 319] on span "COMPLETE" at bounding box center [221, 318] width 58 height 12
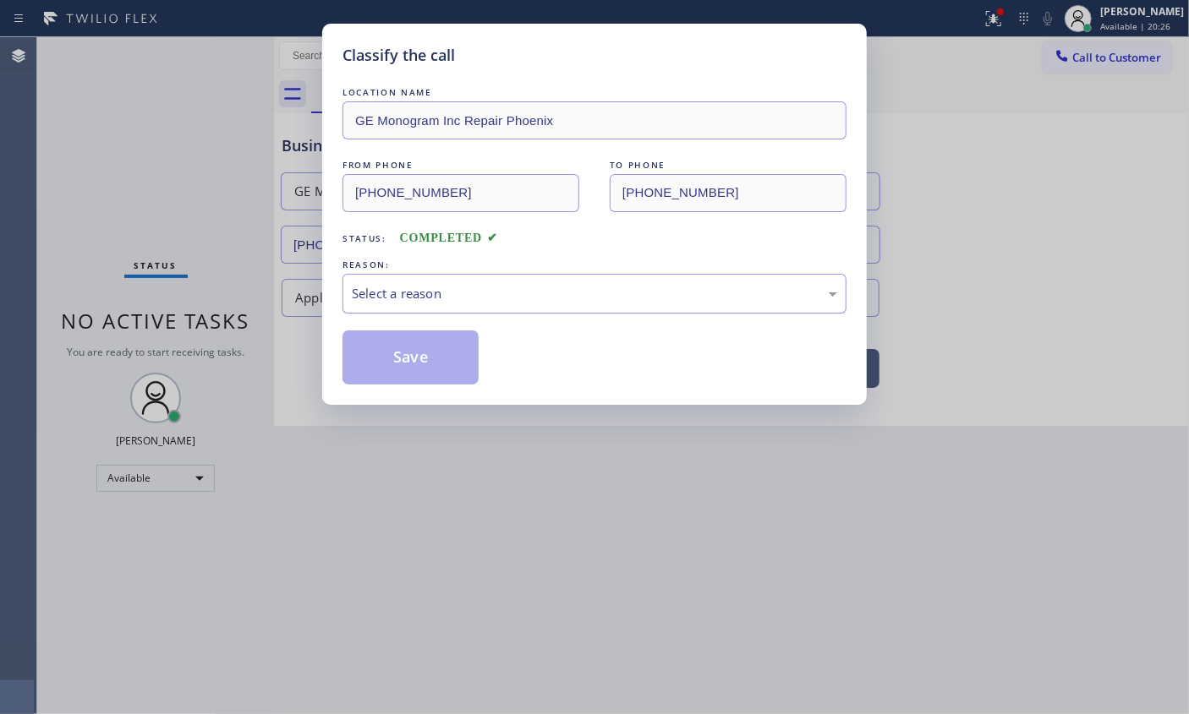
click at [456, 304] on div "Select a reason" at bounding box center [594, 294] width 504 height 40
drag, startPoint x: 424, startPoint y: 377, endPoint x: 458, endPoint y: 346, distance: 46.7
click at [424, 376] on button "Save" at bounding box center [410, 358] width 136 height 54
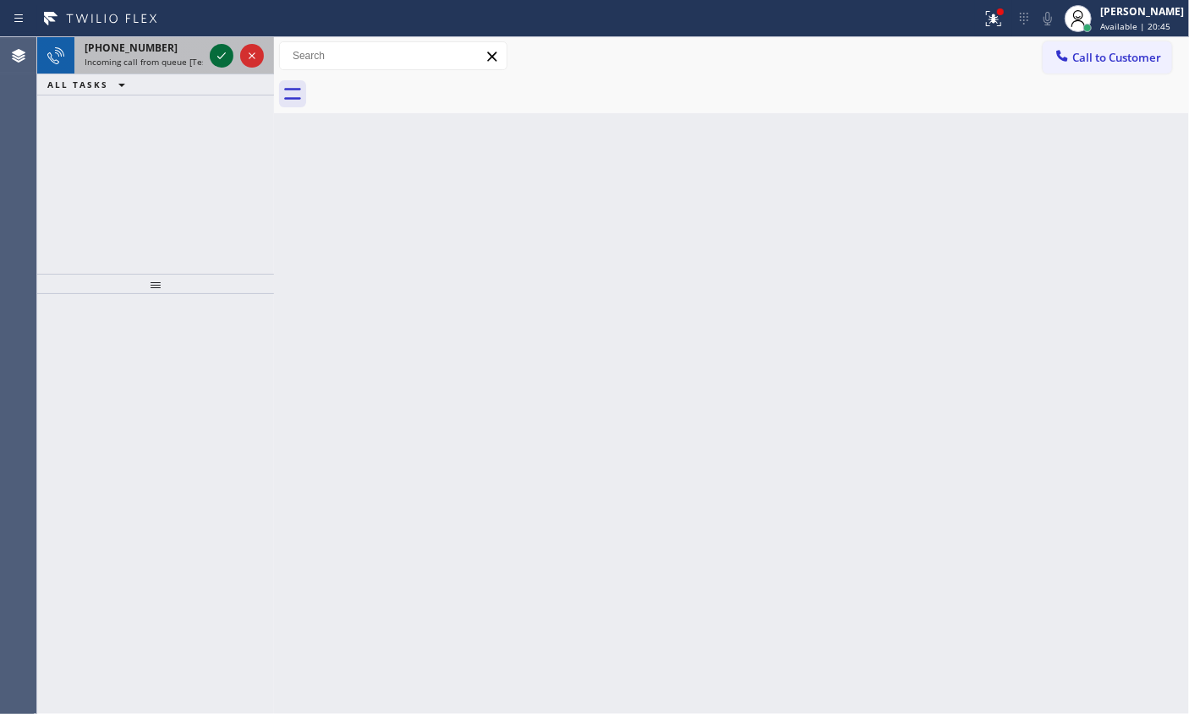
click at [221, 57] on icon at bounding box center [221, 55] width 8 height 7
click at [227, 50] on icon at bounding box center [221, 56] width 20 height 20
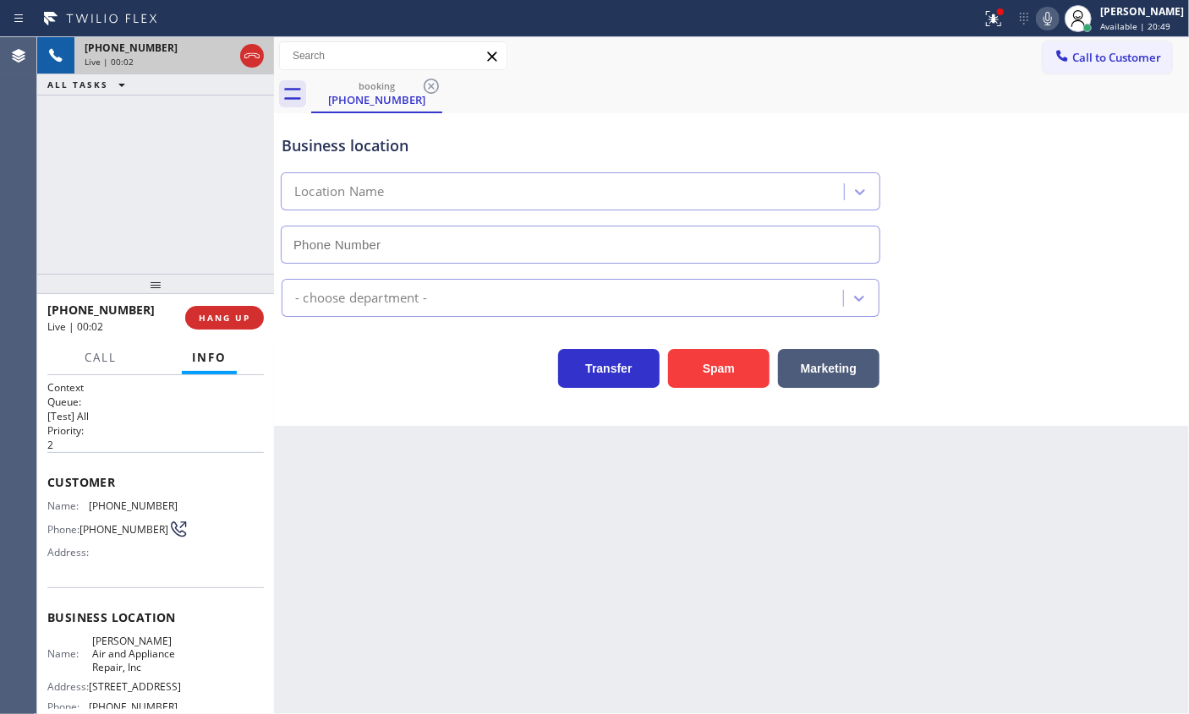
type input "(347) 632-9624"
click at [102, 653] on span "Reyes Air and Appliance Repair, Inc" at bounding box center [134, 654] width 85 height 39
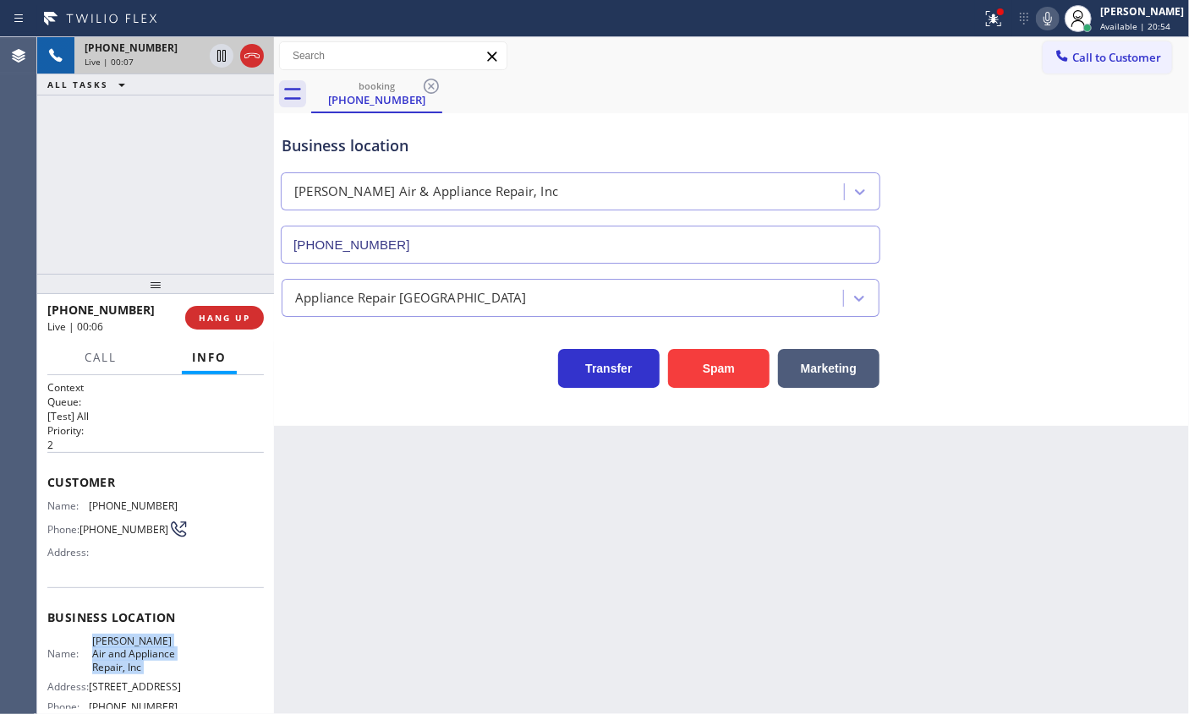
click at [102, 653] on span "Reyes Air and Appliance Repair, Inc" at bounding box center [134, 654] width 85 height 39
copy span "Reyes Air and Appliance Repair, Inc"
click at [473, 250] on input "(347) 632-9624" at bounding box center [580, 245] width 599 height 38
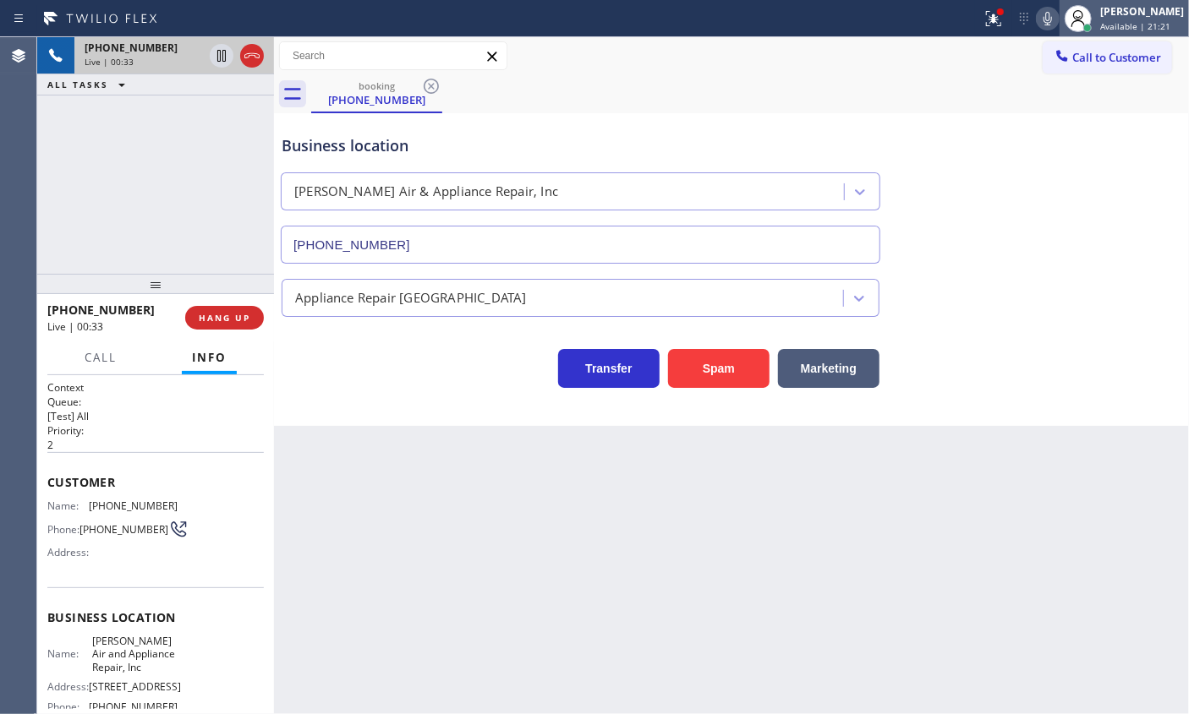
click at [1074, 14] on div at bounding box center [1077, 18] width 37 height 37
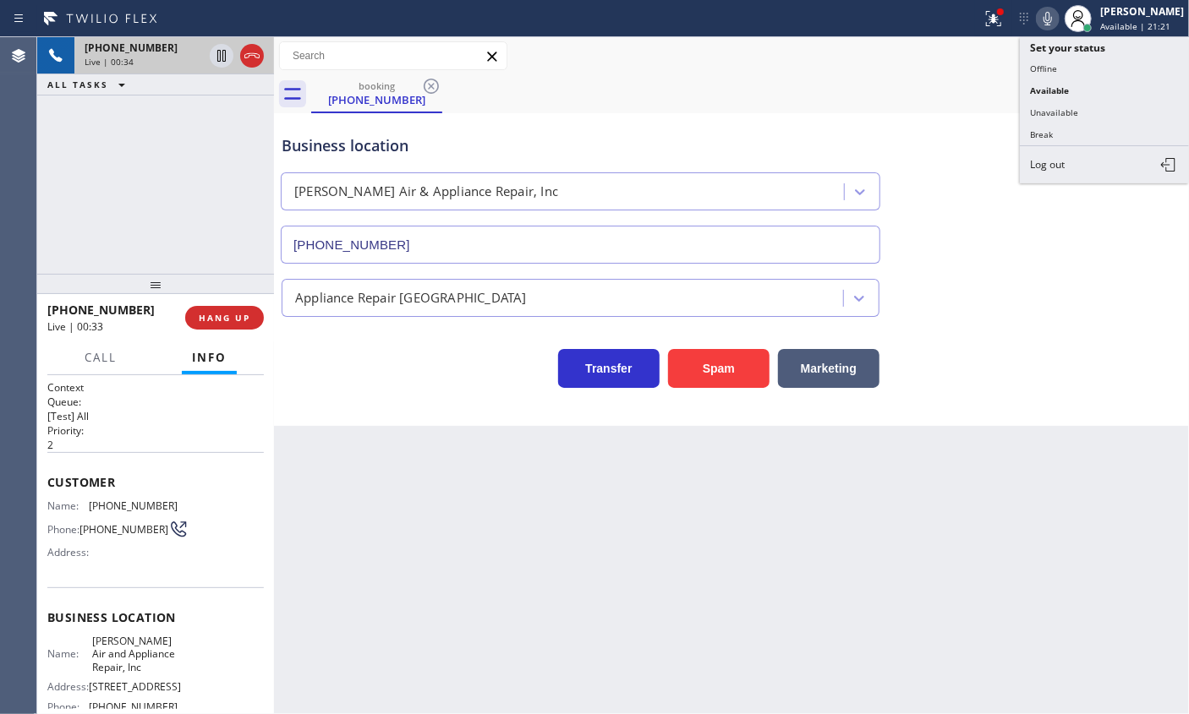
click at [1056, 16] on icon at bounding box center [1047, 18] width 20 height 20
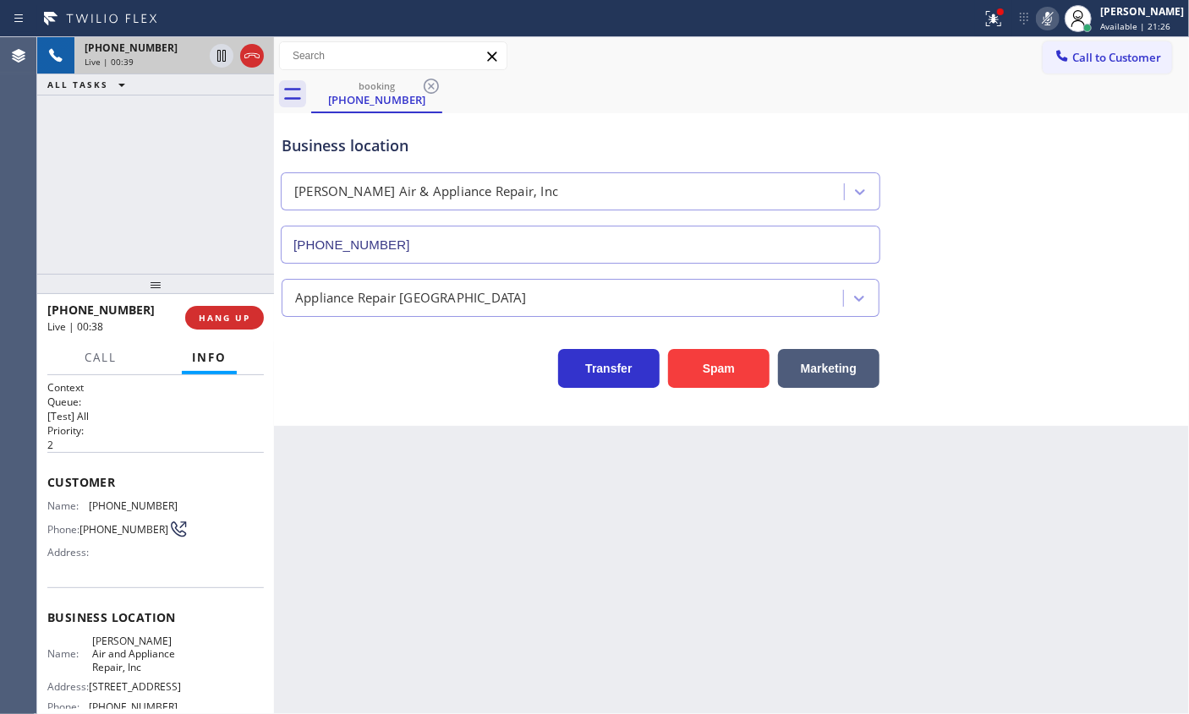
click at [1053, 19] on rect at bounding box center [1048, 17] width 12 height 12
click at [1052, 14] on icon at bounding box center [1047, 19] width 8 height 14
click at [1058, 19] on icon at bounding box center [1047, 18] width 20 height 20
click at [1052, 17] on icon at bounding box center [1047, 19] width 8 height 14
click at [1057, 17] on icon at bounding box center [1047, 18] width 20 height 20
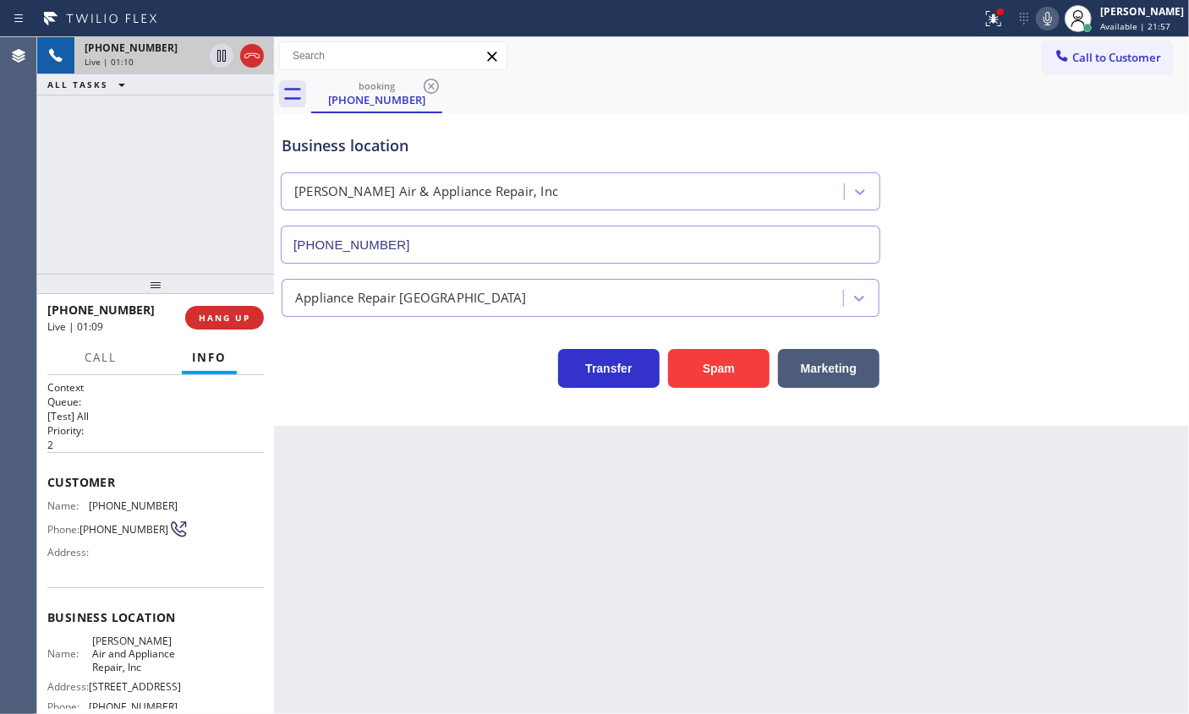
click at [1057, 17] on icon at bounding box center [1047, 18] width 20 height 20
click at [1054, 15] on icon at bounding box center [1047, 18] width 20 height 20
click at [1058, 21] on icon at bounding box center [1047, 18] width 20 height 20
click at [1057, 19] on icon at bounding box center [1047, 18] width 20 height 20
click at [1056, 19] on icon at bounding box center [1047, 18] width 20 height 20
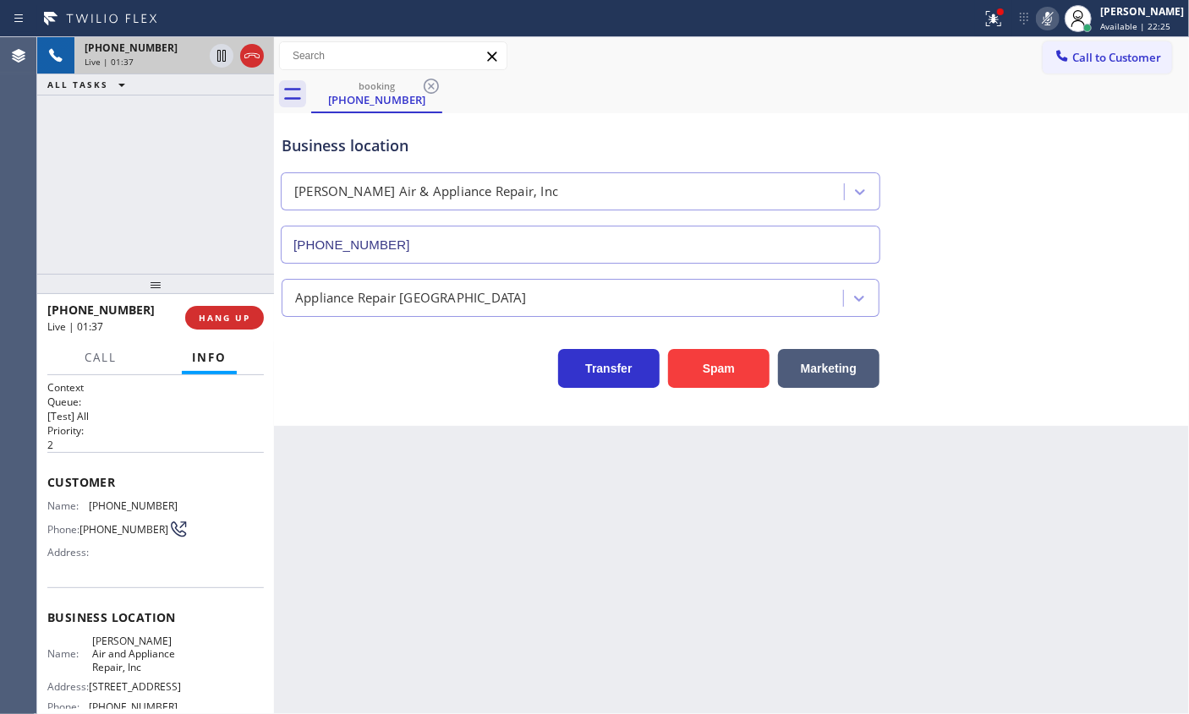
click at [1052, 22] on icon at bounding box center [1047, 19] width 8 height 14
click at [101, 506] on span "(347) 257-8462" at bounding box center [133, 506] width 89 height 13
copy span "(347) 257-8462"
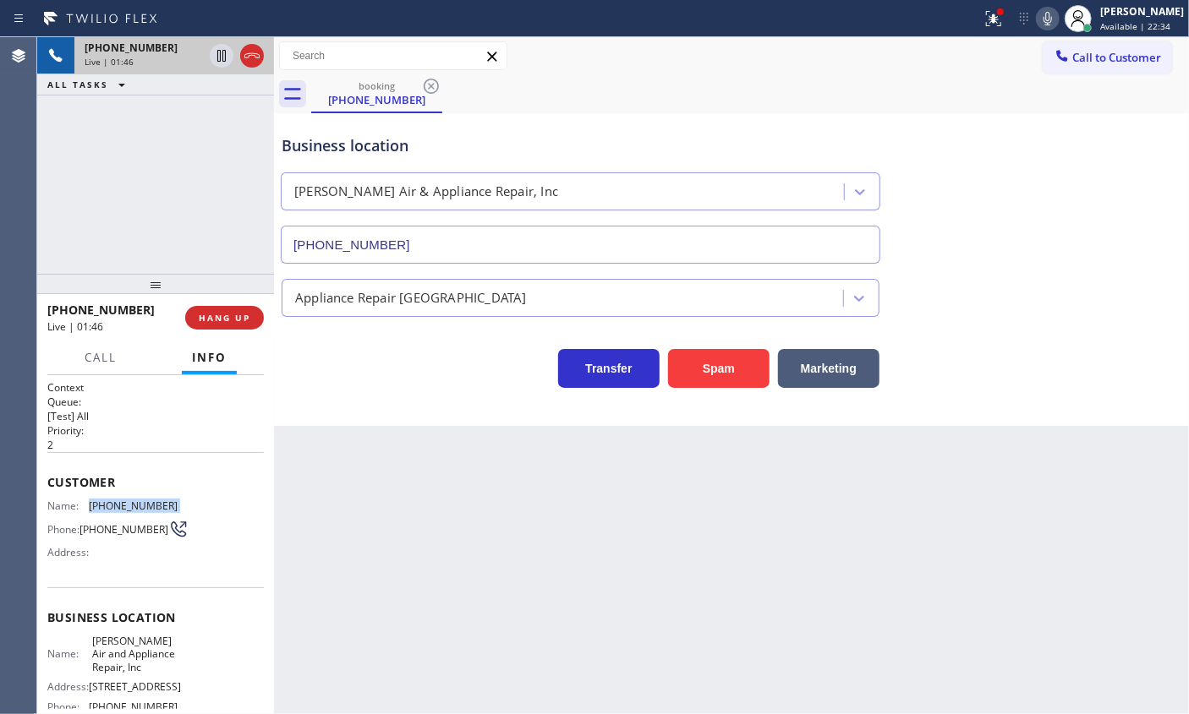
click at [1052, 17] on icon at bounding box center [1047, 19] width 8 height 14
click at [1052, 14] on icon at bounding box center [1047, 19] width 8 height 14
click at [1058, 14] on icon at bounding box center [1047, 18] width 20 height 20
click at [1053, 15] on icon at bounding box center [1047, 18] width 20 height 20
click at [1004, 25] on icon at bounding box center [993, 18] width 20 height 20
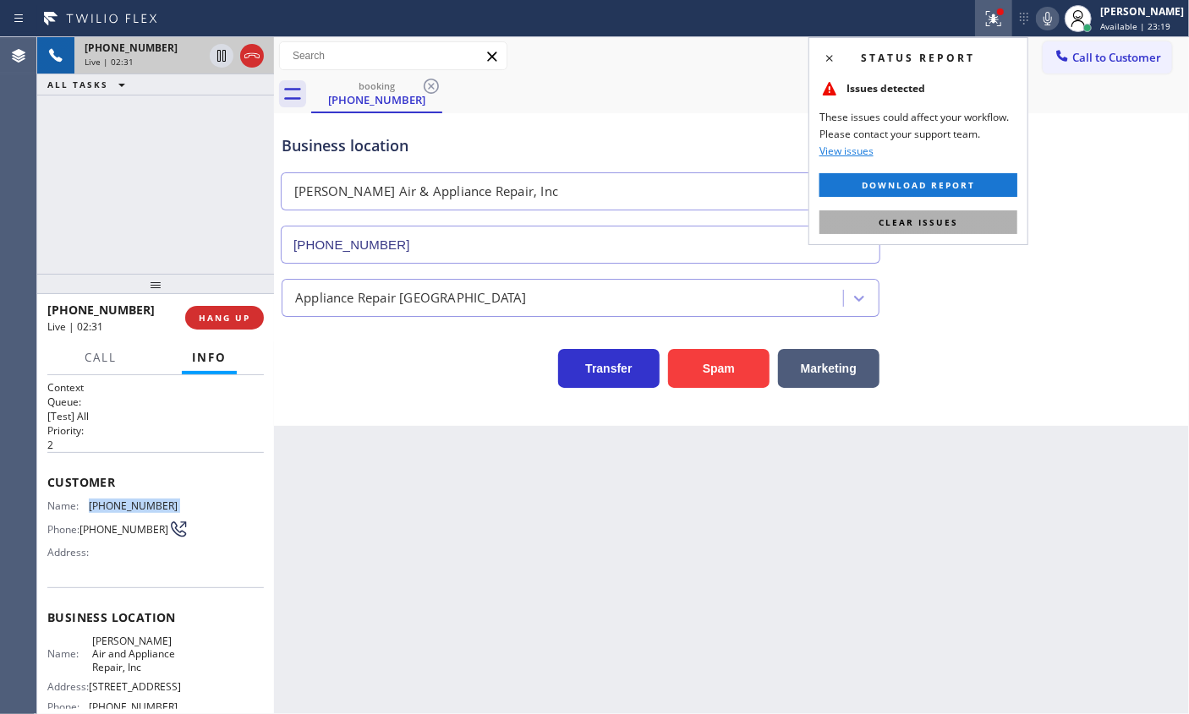
click at [918, 215] on button "Clear issues" at bounding box center [918, 223] width 198 height 24
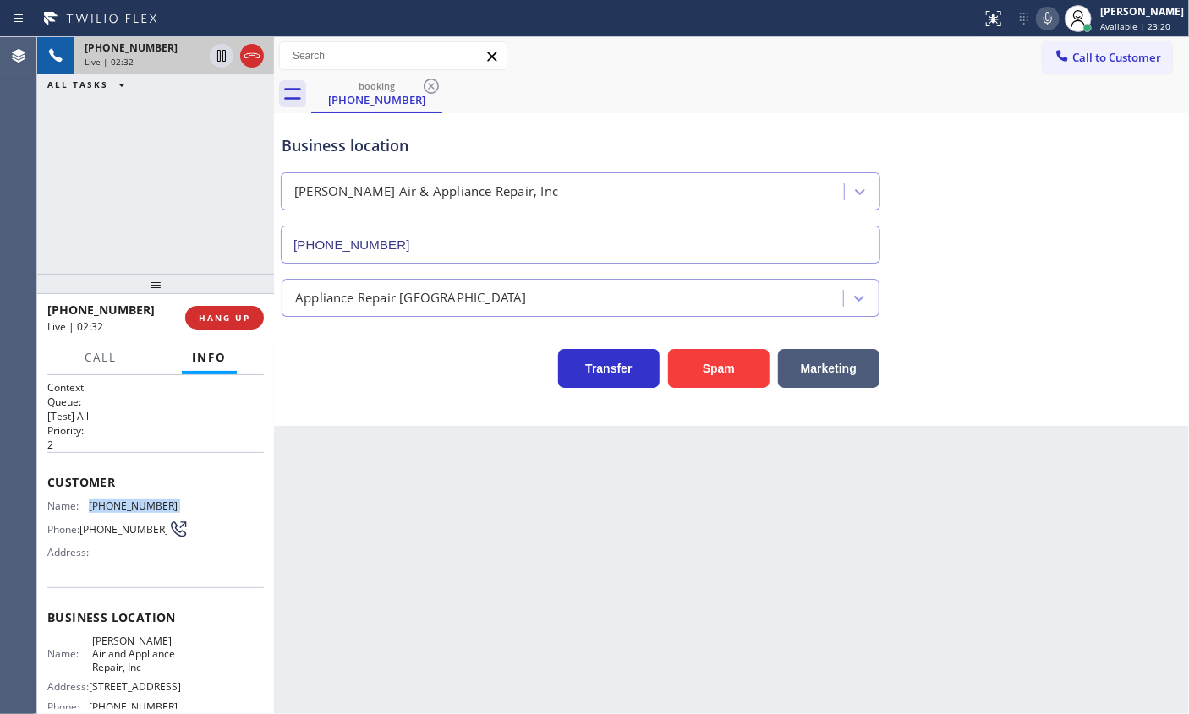
click at [1058, 15] on icon at bounding box center [1047, 18] width 20 height 20
click at [1052, 17] on icon at bounding box center [1047, 19] width 8 height 14
click at [1053, 14] on icon at bounding box center [1047, 18] width 20 height 20
click at [1058, 18] on icon at bounding box center [1047, 18] width 20 height 20
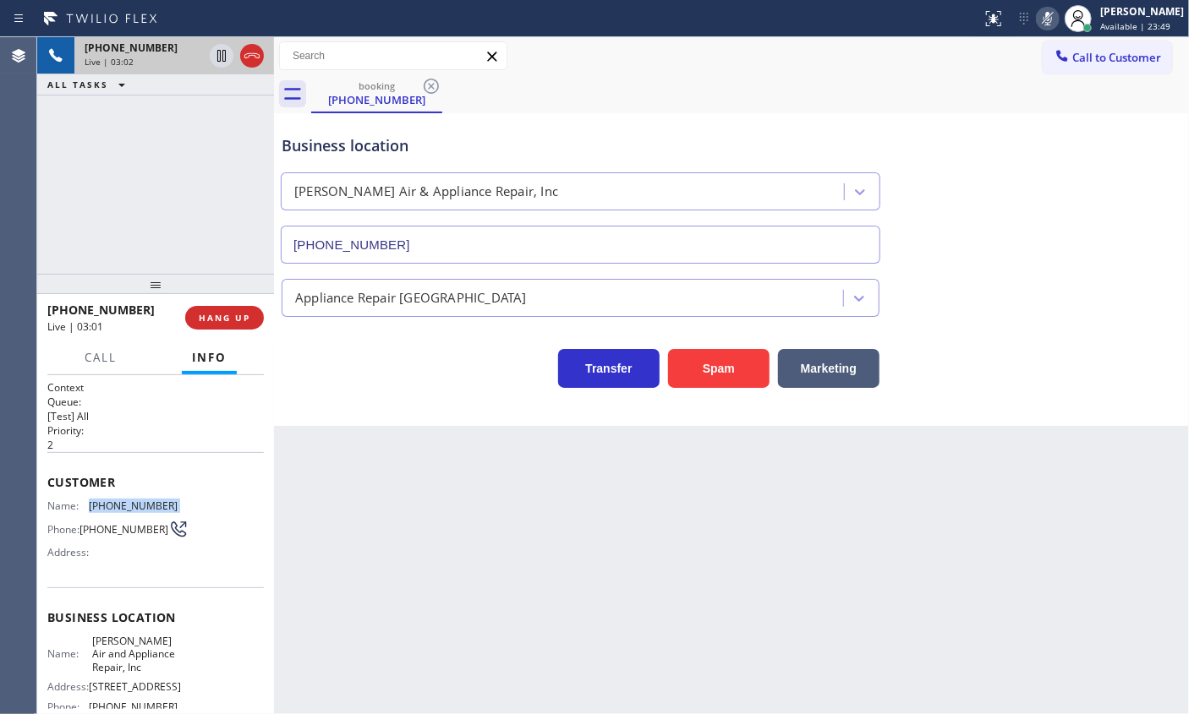
click at [1056, 17] on icon at bounding box center [1047, 18] width 20 height 20
click at [1058, 14] on icon at bounding box center [1047, 18] width 20 height 20
click at [1052, 14] on icon at bounding box center [1047, 19] width 8 height 14
click at [1058, 14] on icon at bounding box center [1047, 18] width 20 height 20
click at [1053, 15] on rect at bounding box center [1048, 17] width 12 height 12
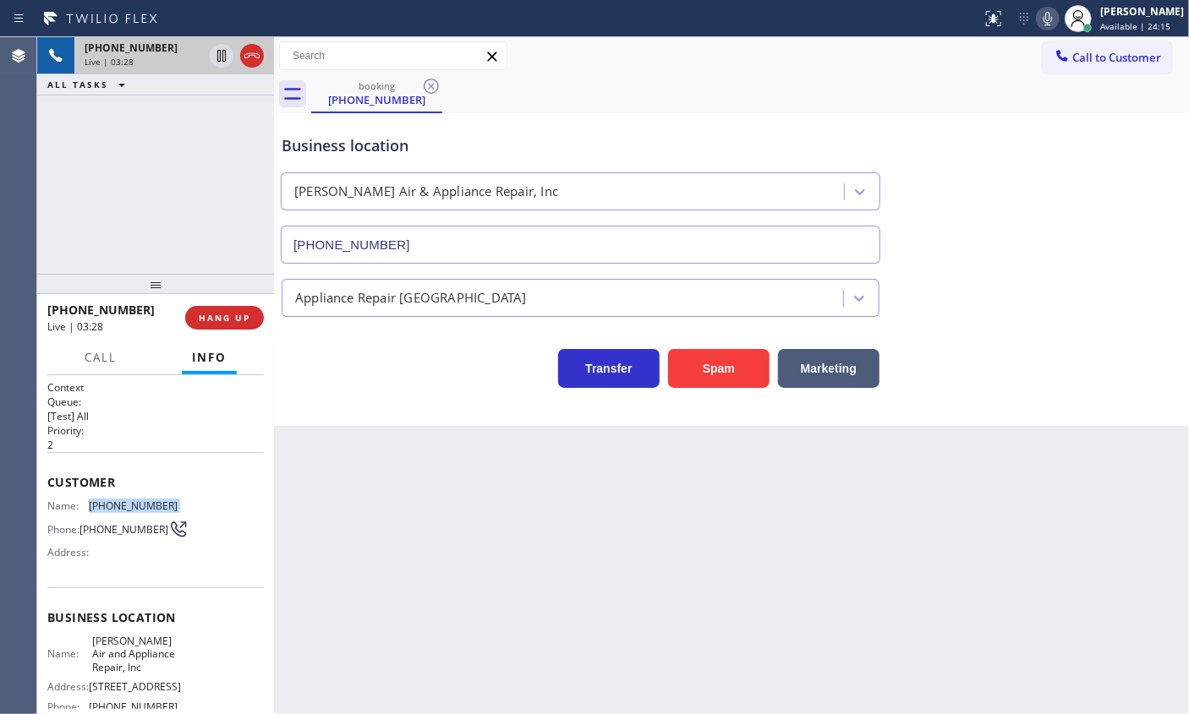
click at [1058, 19] on icon at bounding box center [1047, 18] width 20 height 20
click at [1058, 23] on icon at bounding box center [1047, 18] width 20 height 20
click at [1058, 15] on icon at bounding box center [1047, 18] width 20 height 20
click at [1058, 21] on icon at bounding box center [1047, 18] width 20 height 20
click at [1058, 15] on icon at bounding box center [1047, 18] width 20 height 20
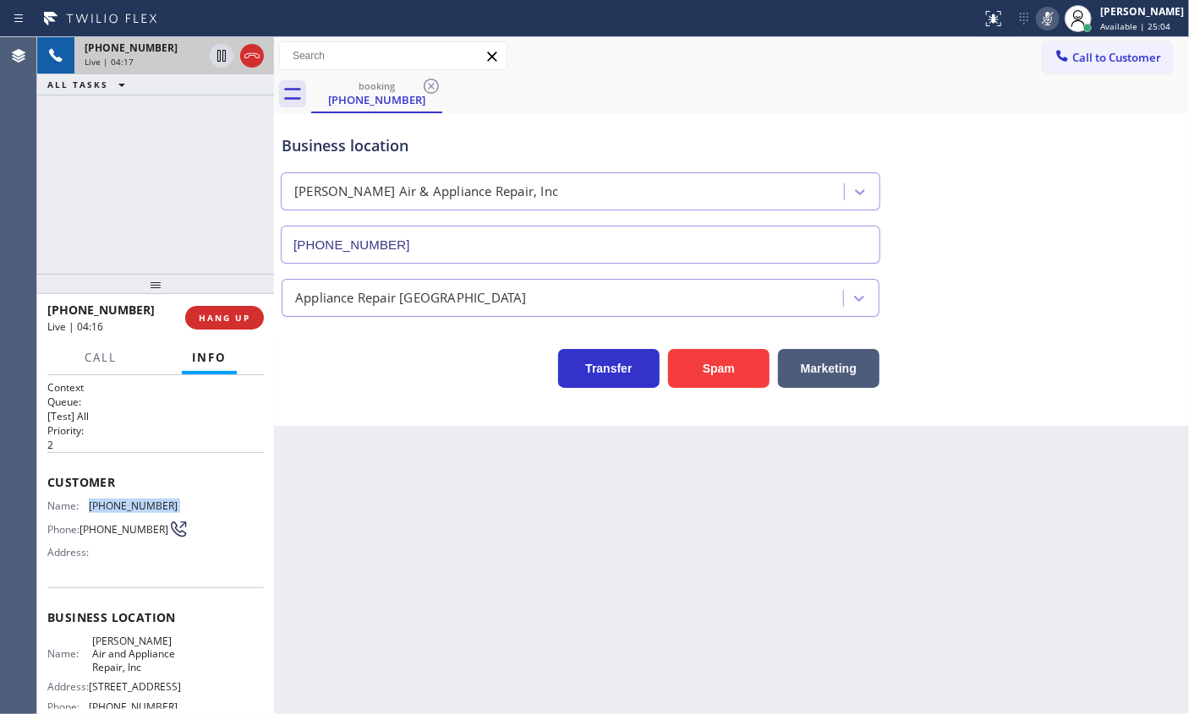
click at [1058, 19] on icon at bounding box center [1047, 18] width 20 height 20
click at [1058, 18] on icon at bounding box center [1047, 18] width 20 height 20
click at [218, 316] on span "HANG UP" at bounding box center [225, 318] width 52 height 12
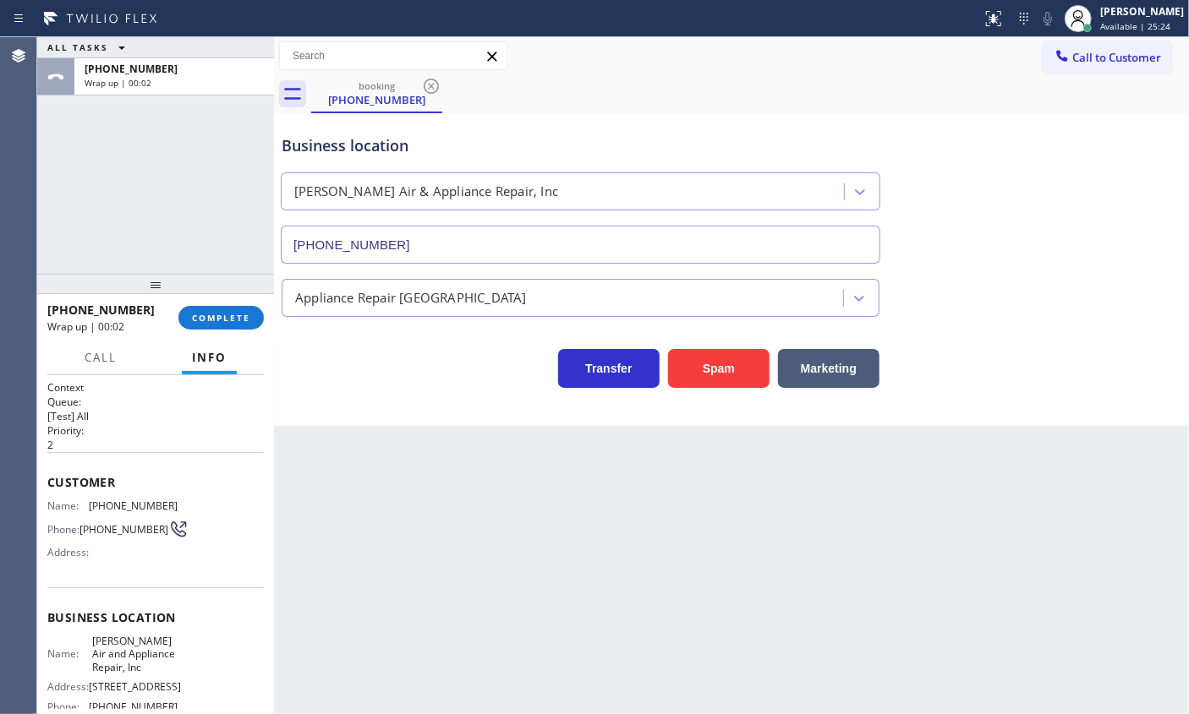
click at [274, 329] on div at bounding box center [274, 375] width 0 height 677
click at [251, 325] on button "COMPLETE" at bounding box center [220, 318] width 85 height 24
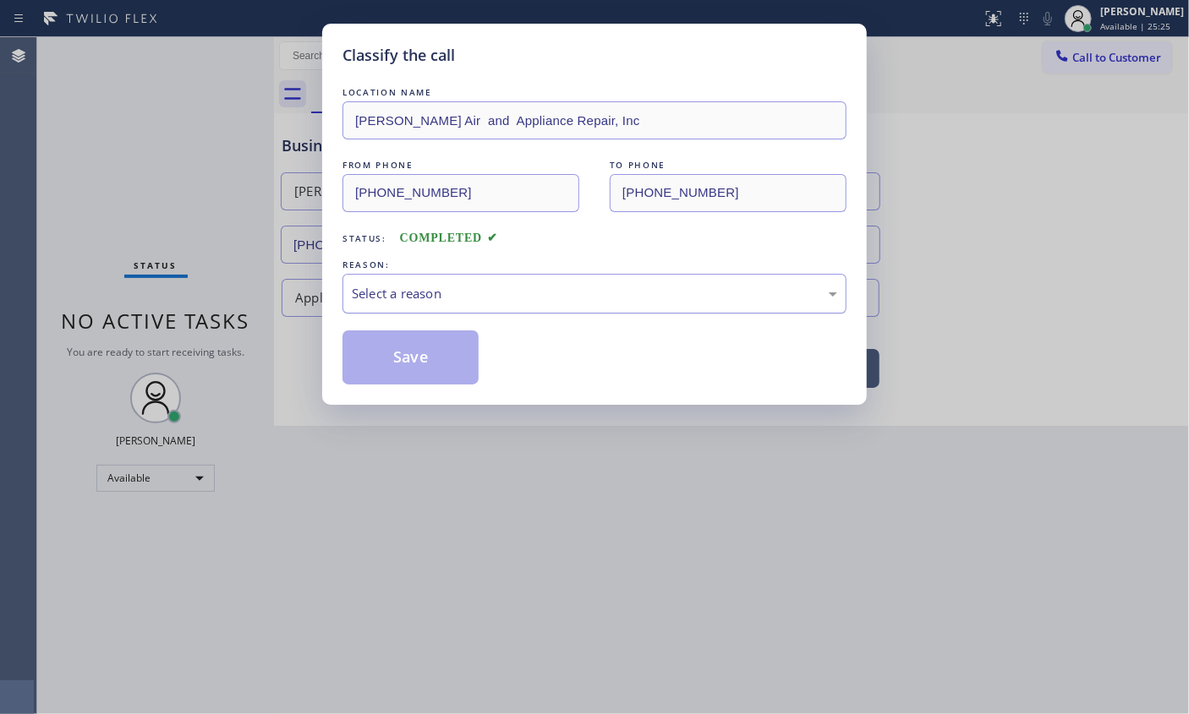
click at [421, 300] on div "Select a reason" at bounding box center [594, 293] width 485 height 19
click at [428, 361] on button "Save" at bounding box center [410, 358] width 136 height 54
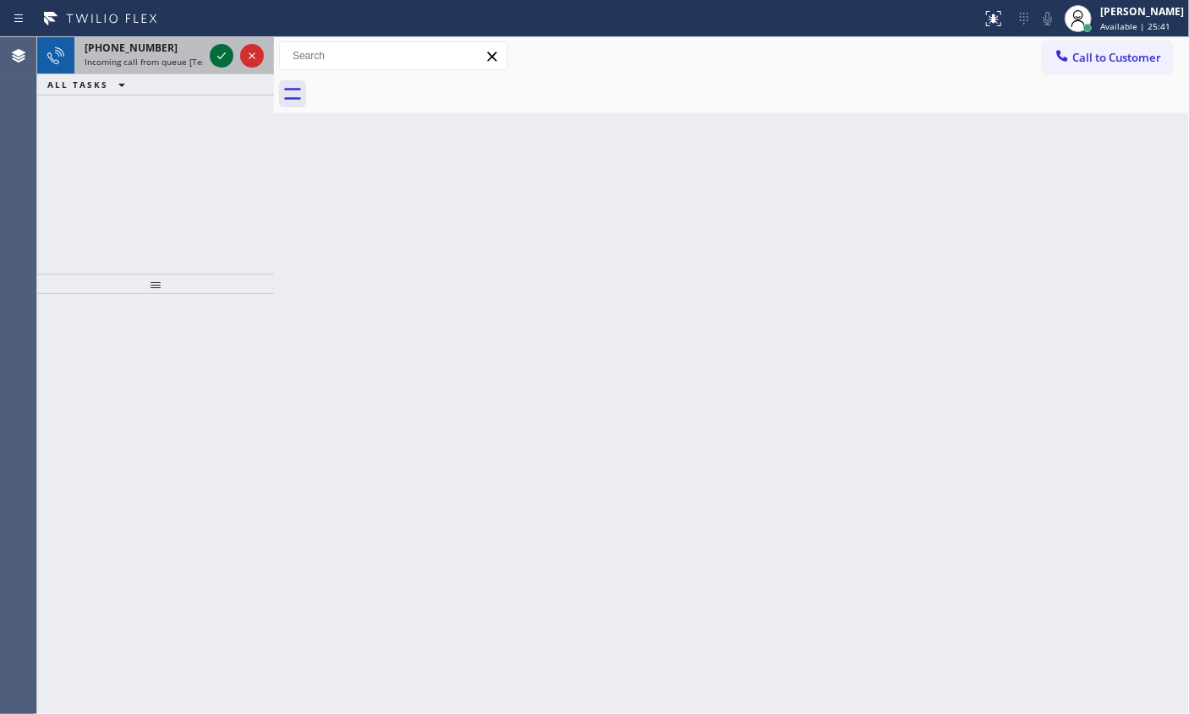
click at [218, 54] on icon at bounding box center [221, 56] width 20 height 20
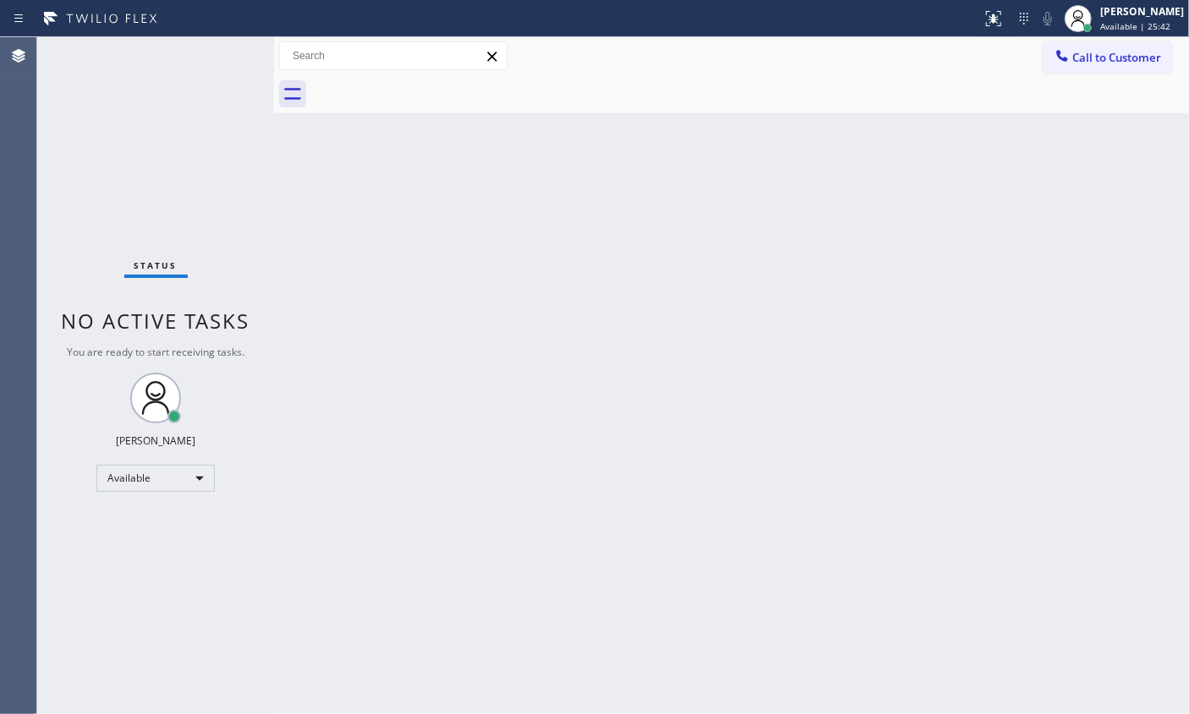
click at [218, 54] on div "Status No active tasks You are ready to start receiving tasks. [PERSON_NAME] Av…" at bounding box center [155, 375] width 237 height 677
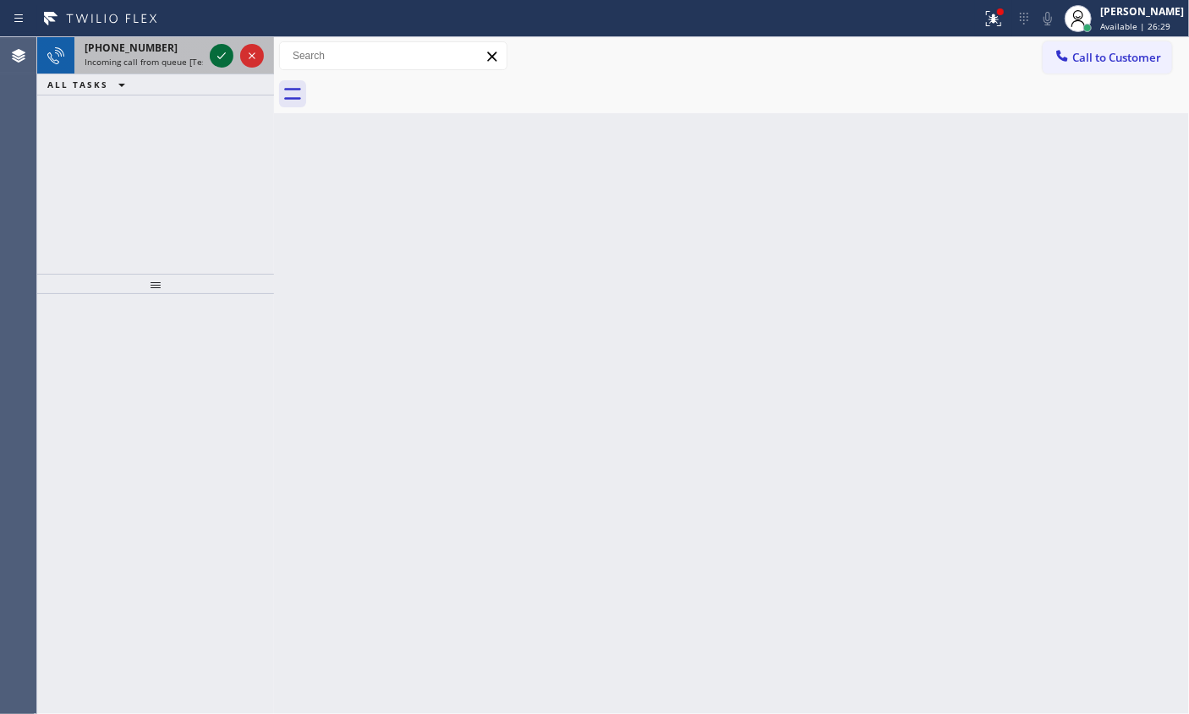
click at [213, 55] on icon at bounding box center [221, 56] width 20 height 20
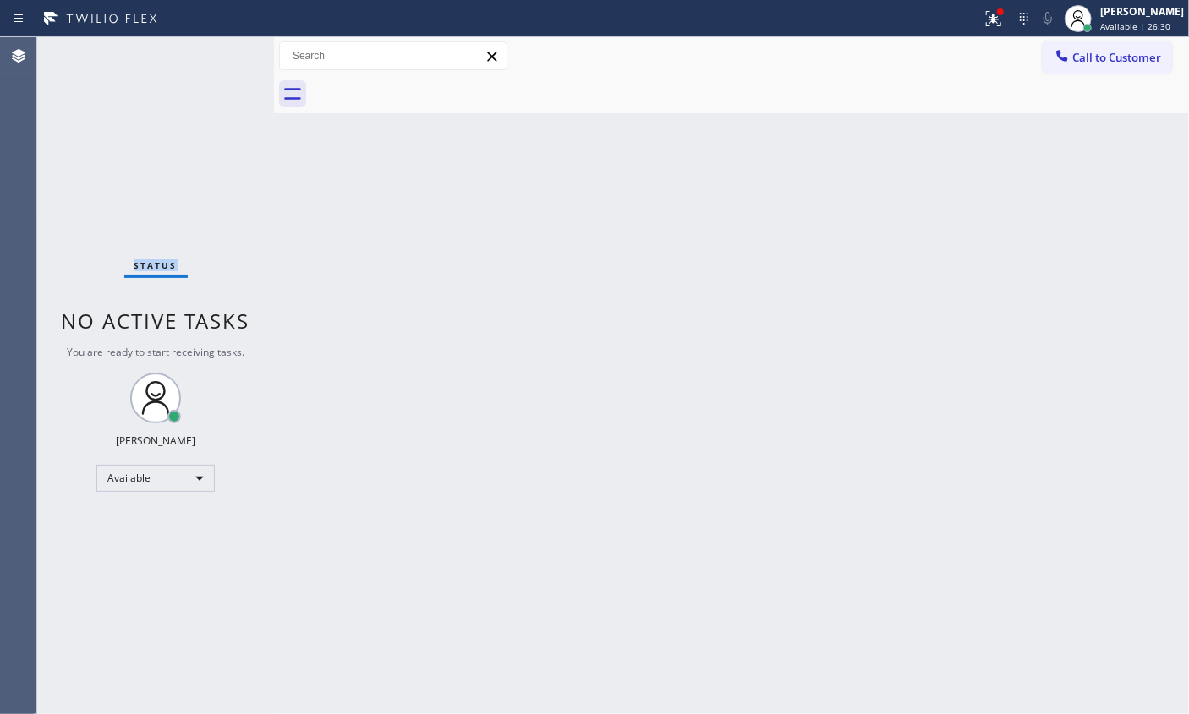
click at [214, 53] on div "Status No active tasks You are ready to start receiving tasks. [PERSON_NAME] Av…" at bounding box center [155, 375] width 237 height 677
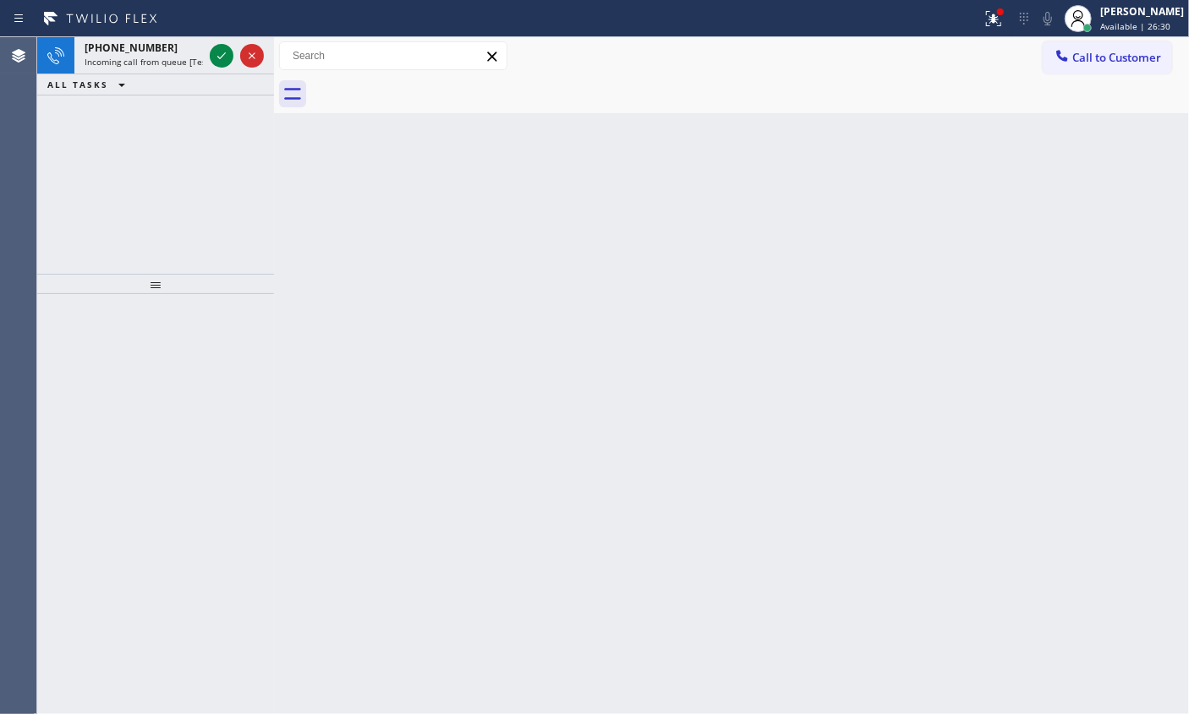
click at [214, 53] on icon at bounding box center [221, 56] width 20 height 20
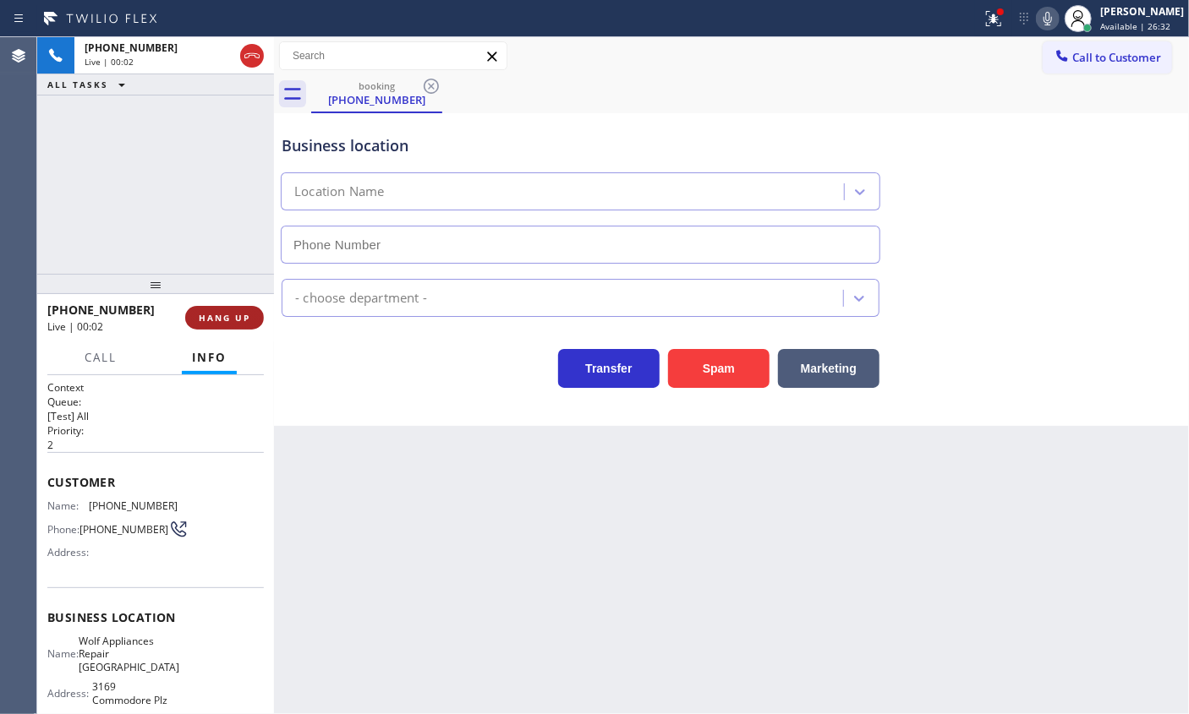
type input "(786) 650-1676"
click at [218, 314] on span "HANG UP" at bounding box center [225, 318] width 52 height 12
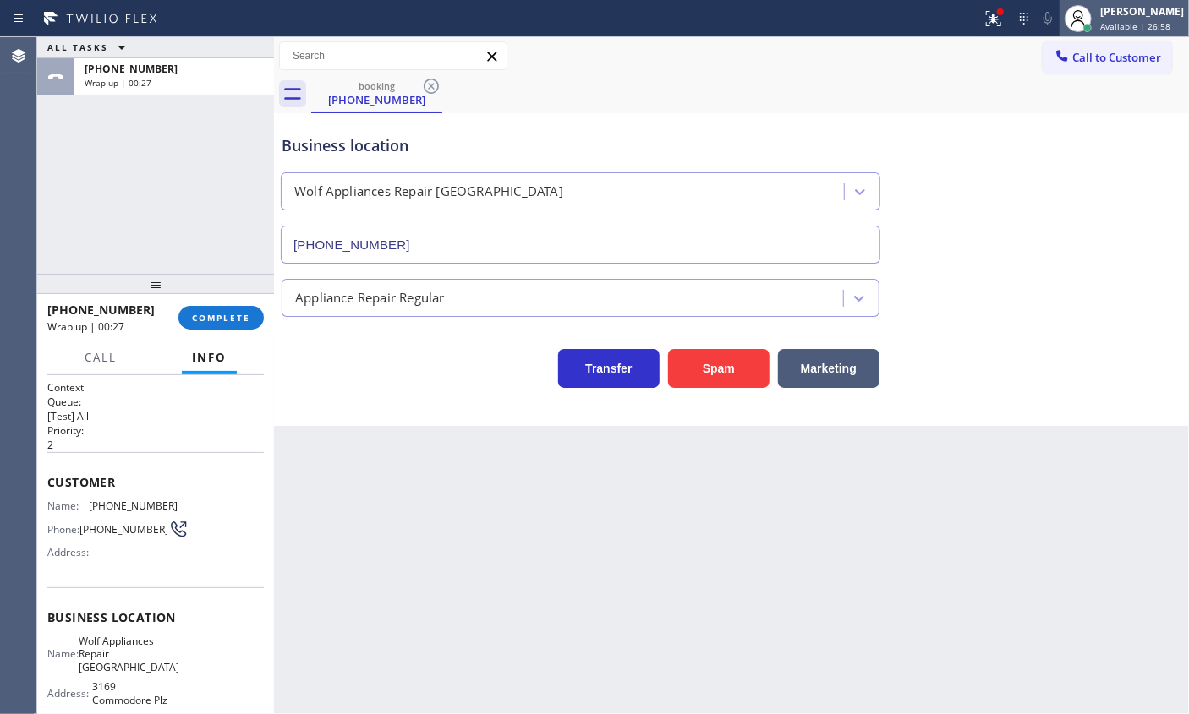
click at [1139, 25] on span "Available | 26:58" at bounding box center [1135, 26] width 70 height 12
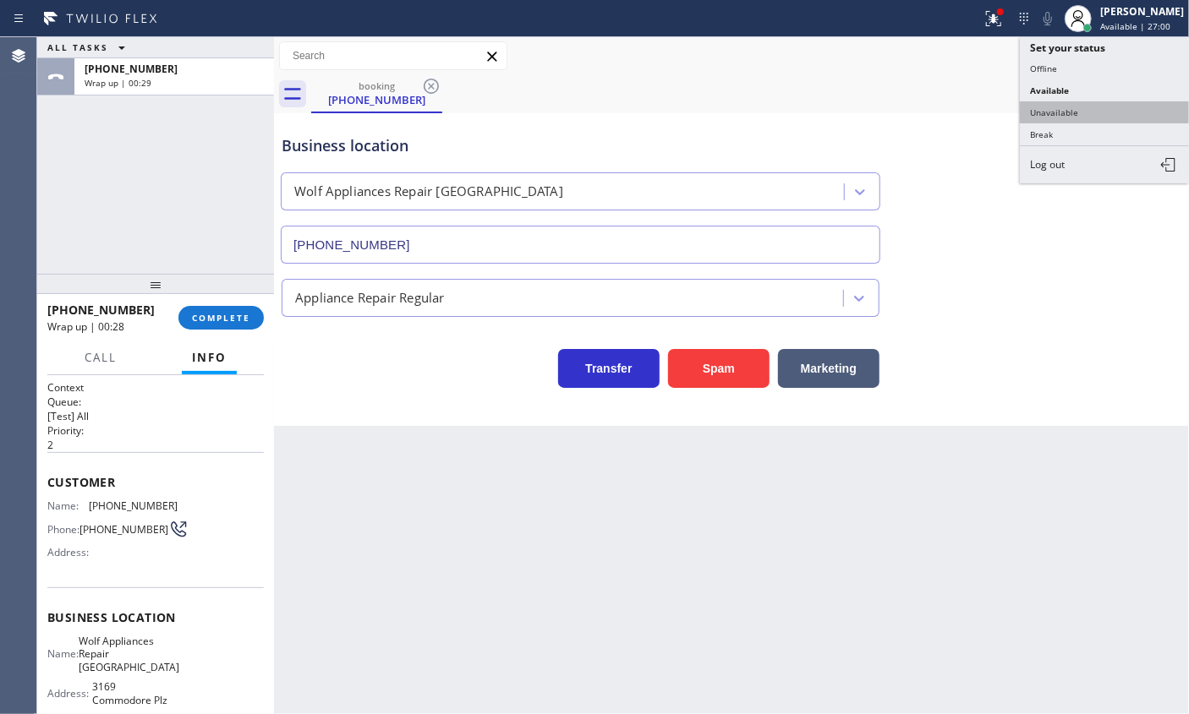
click at [1070, 108] on button "Unavailable" at bounding box center [1104, 112] width 169 height 22
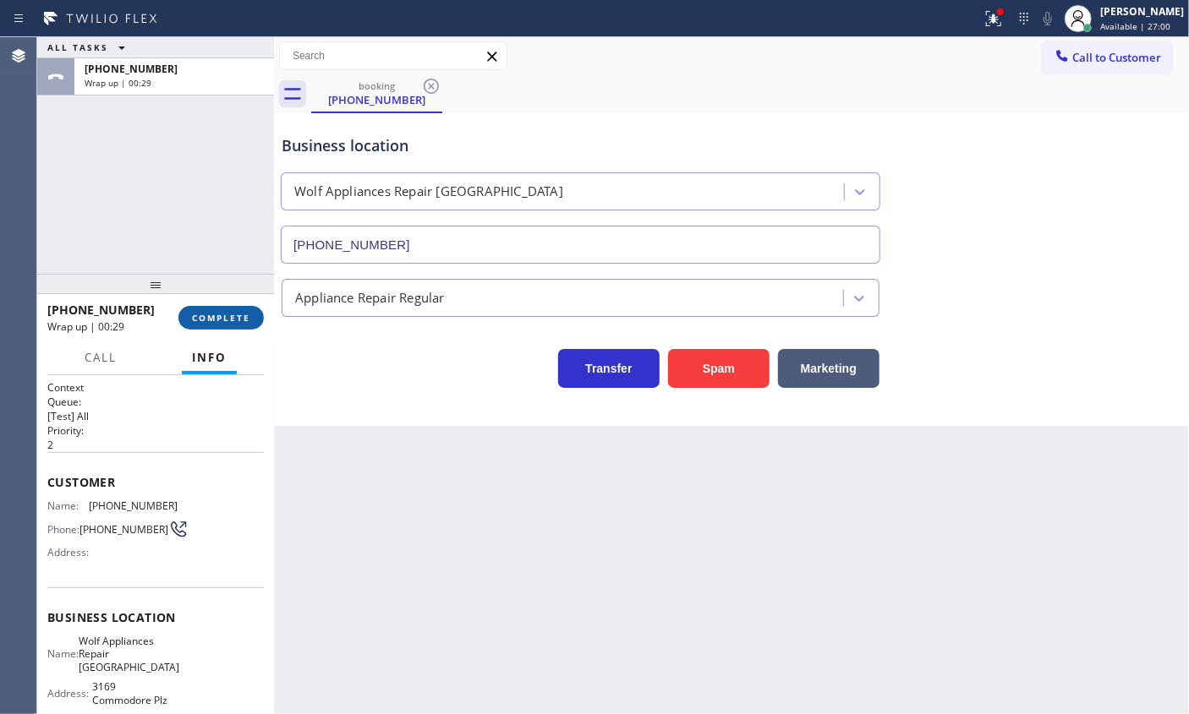
click at [223, 309] on button "COMPLETE" at bounding box center [220, 318] width 85 height 24
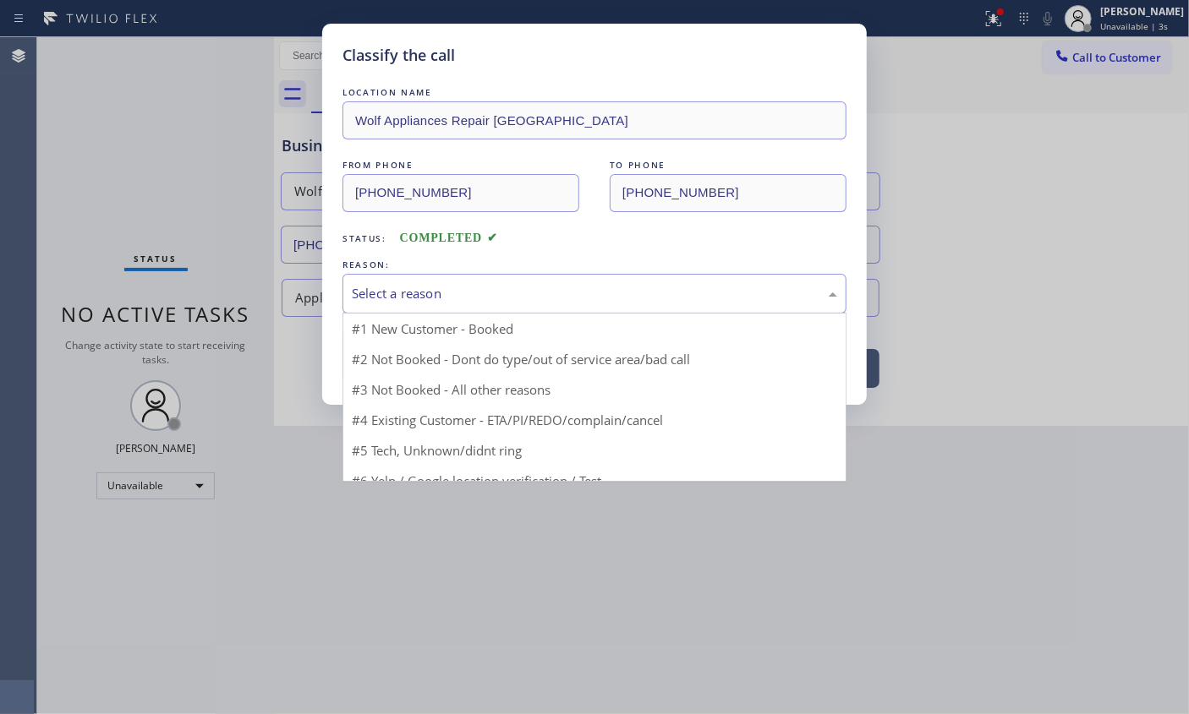
click at [466, 284] on div "Select a reason" at bounding box center [594, 293] width 485 height 19
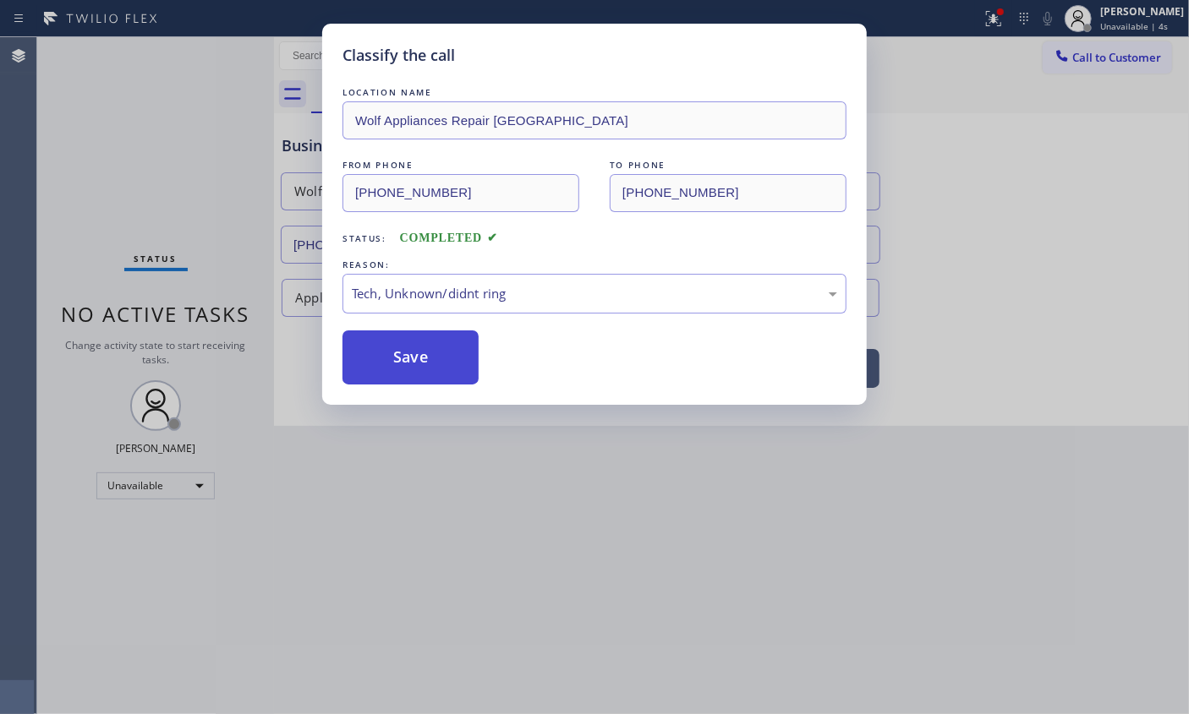
click at [396, 364] on button "Save" at bounding box center [410, 358] width 136 height 54
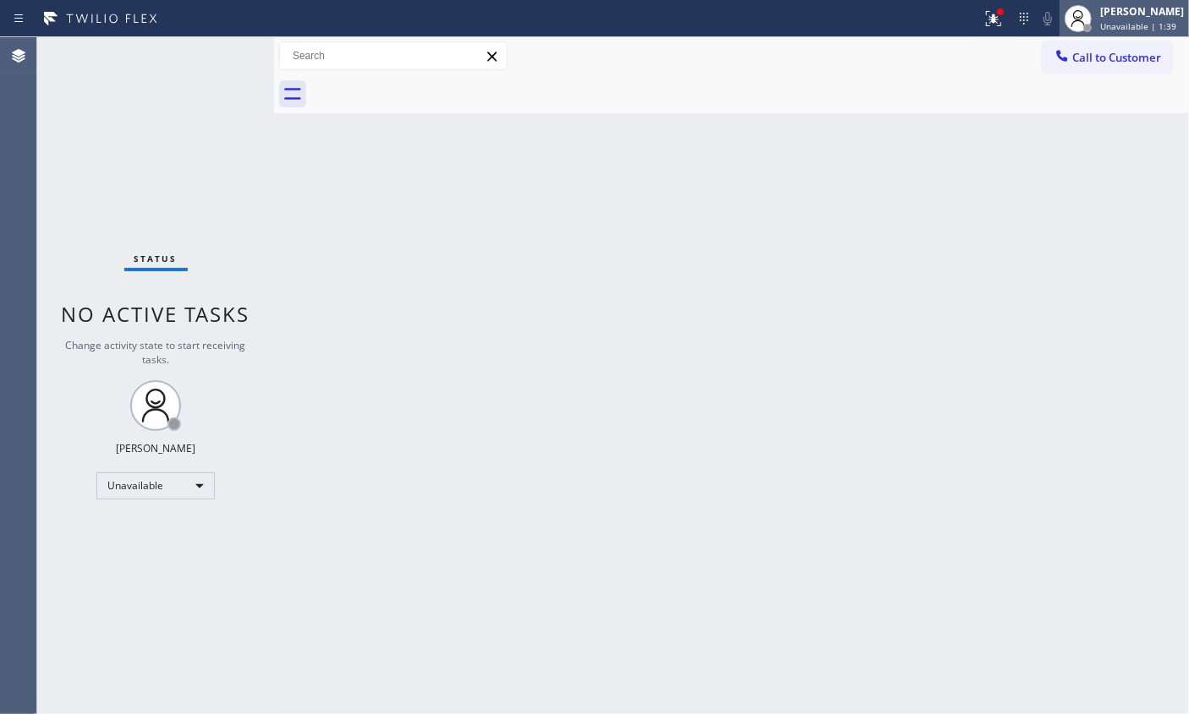
click at [1153, 20] on span "Unavailable | 1:39" at bounding box center [1138, 26] width 76 height 12
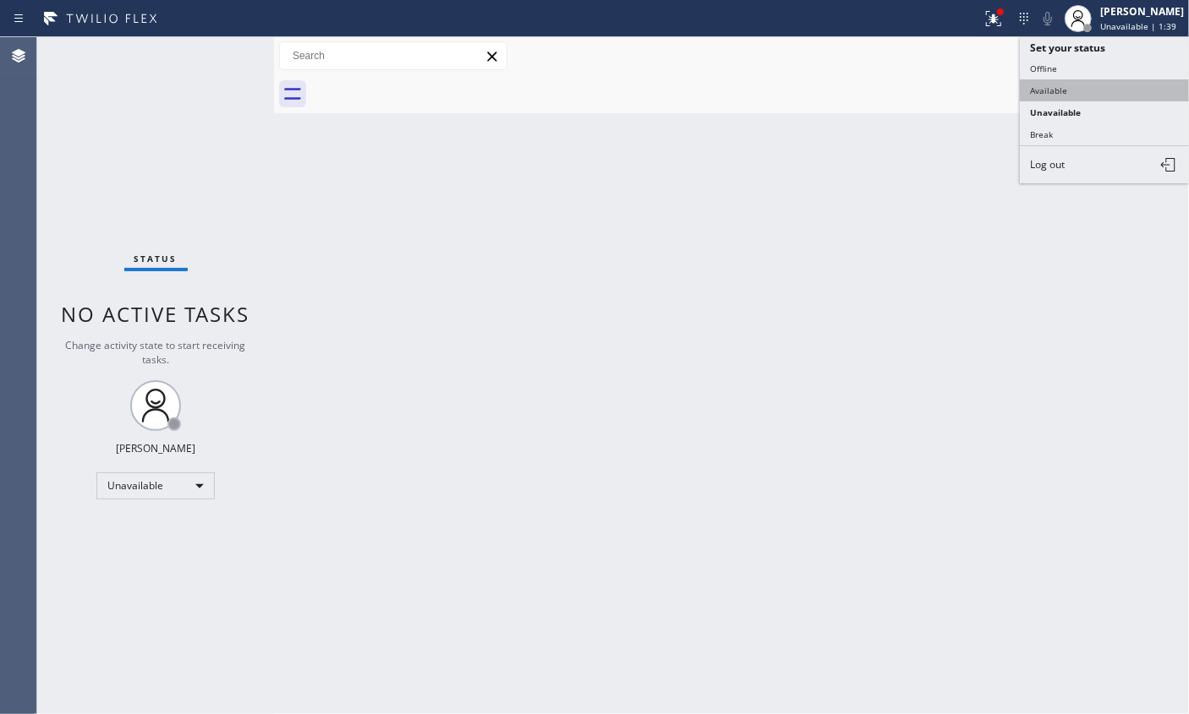
click at [1081, 83] on button "Available" at bounding box center [1104, 90] width 169 height 22
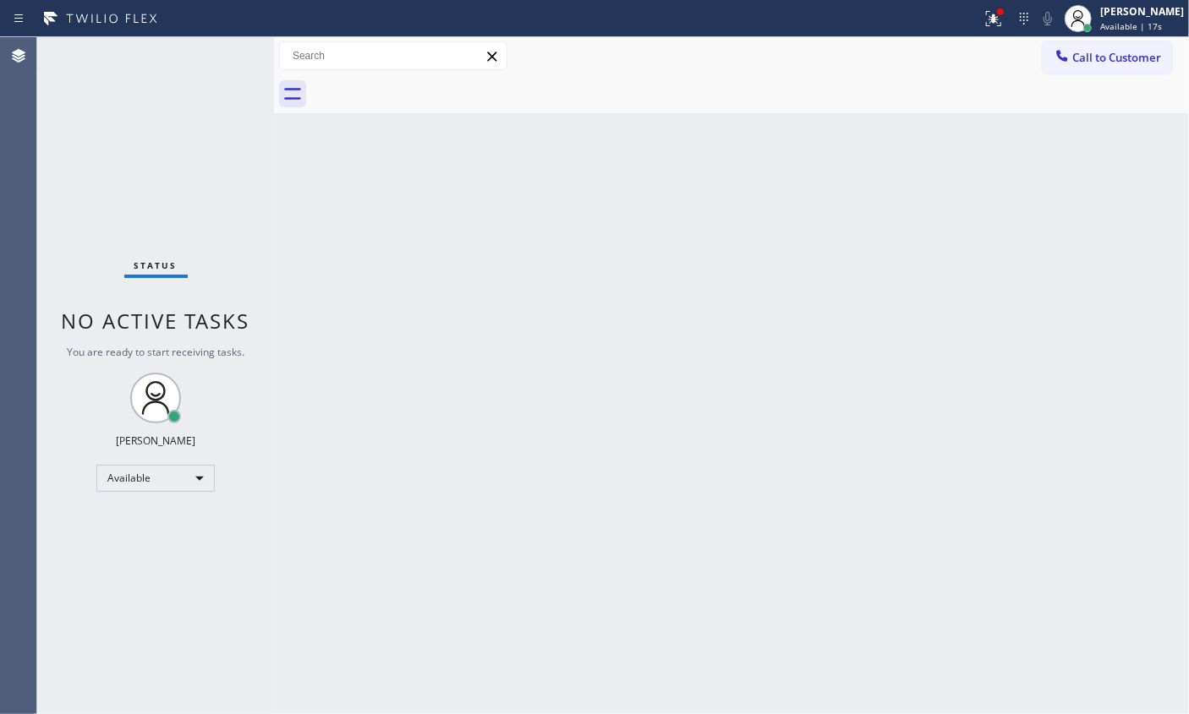
click at [217, 59] on div "Status No active tasks You are ready to start receiving tasks. [PERSON_NAME] Av…" at bounding box center [155, 375] width 237 height 677
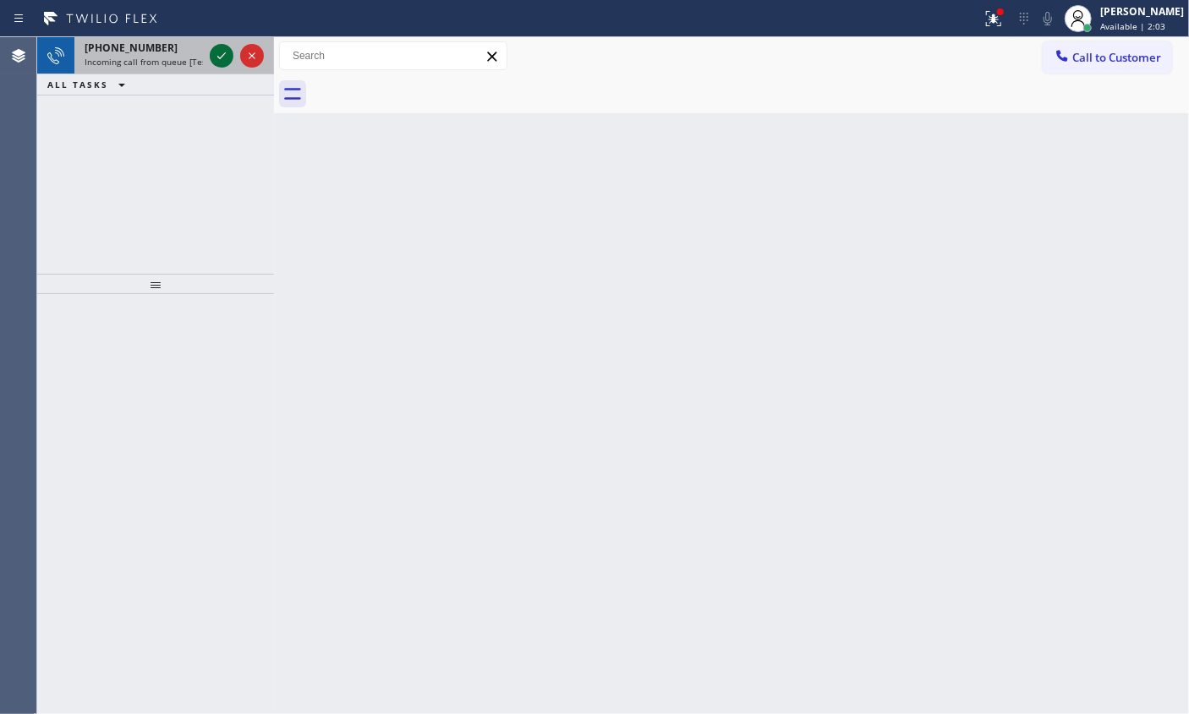
click at [223, 56] on icon at bounding box center [221, 56] width 20 height 20
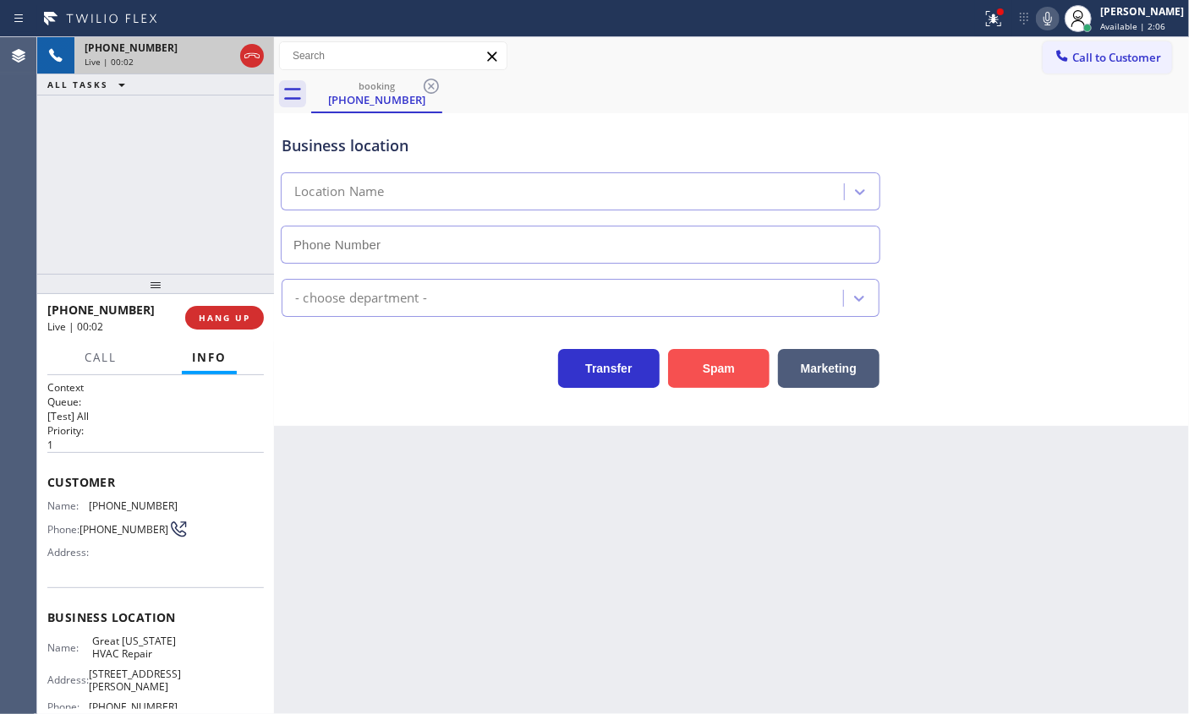
type input "(917) 900-1033"
click at [711, 372] on button "Spam" at bounding box center [718, 368] width 101 height 39
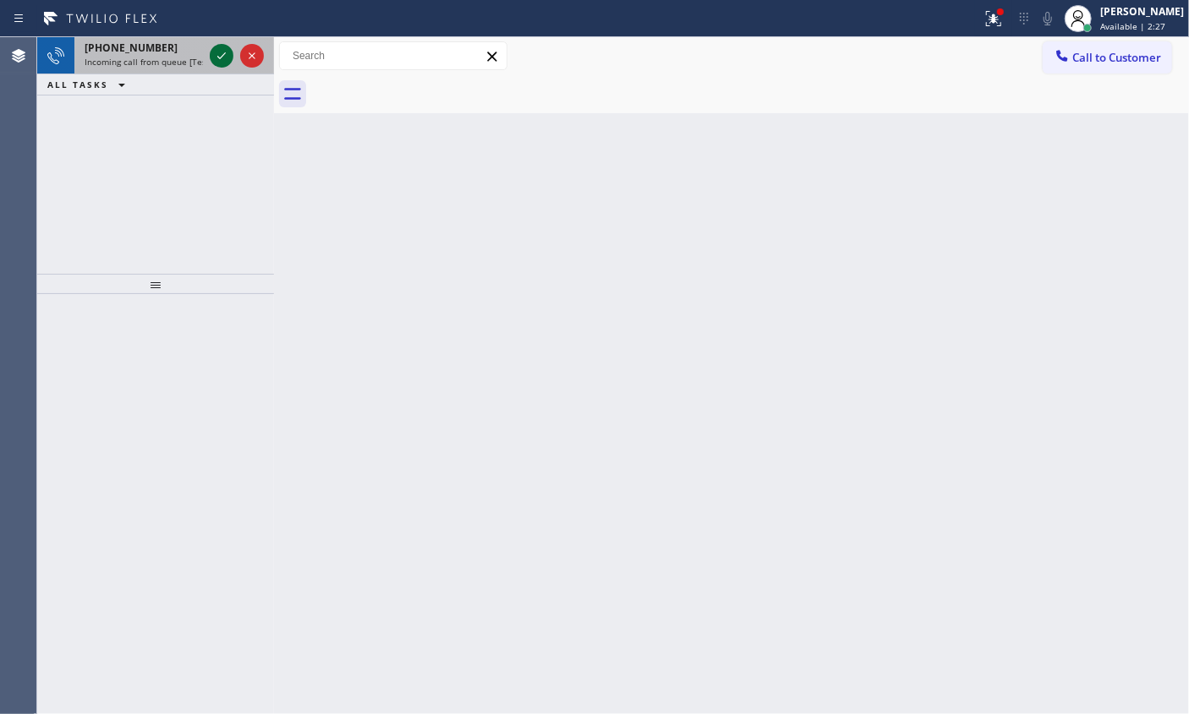
click at [217, 50] on icon at bounding box center [221, 56] width 20 height 20
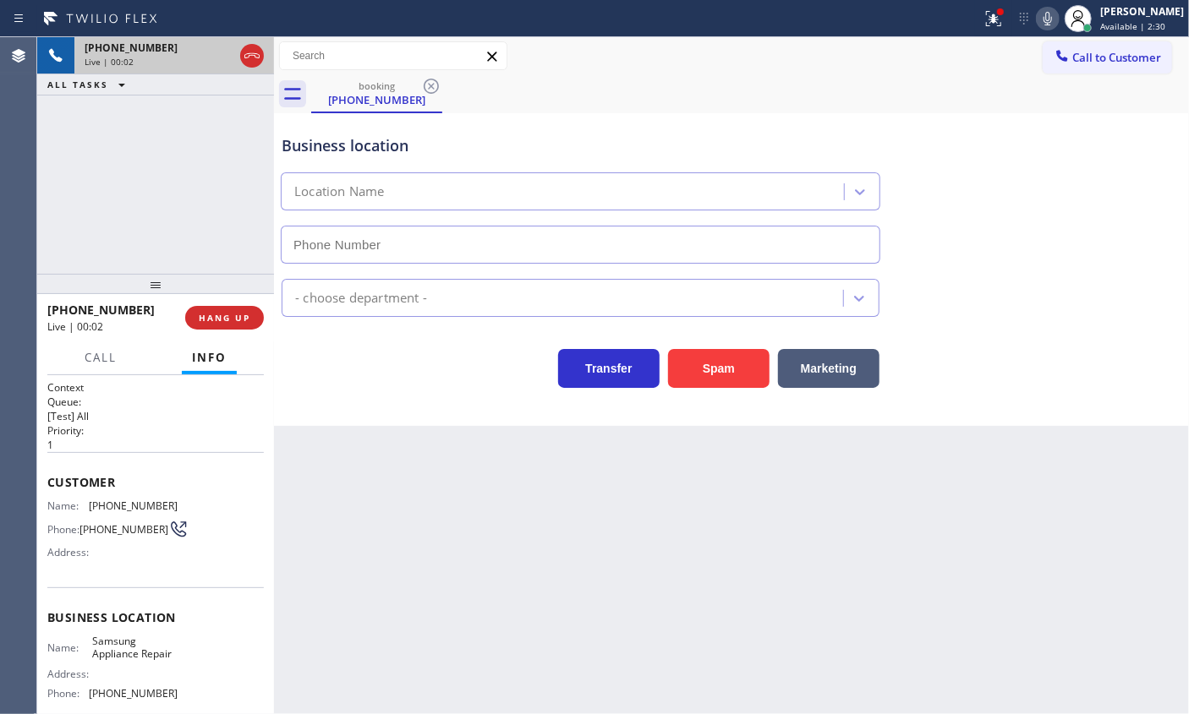
type input "(866) 934-3013"
click at [233, 319] on span "HANG UP" at bounding box center [225, 318] width 52 height 12
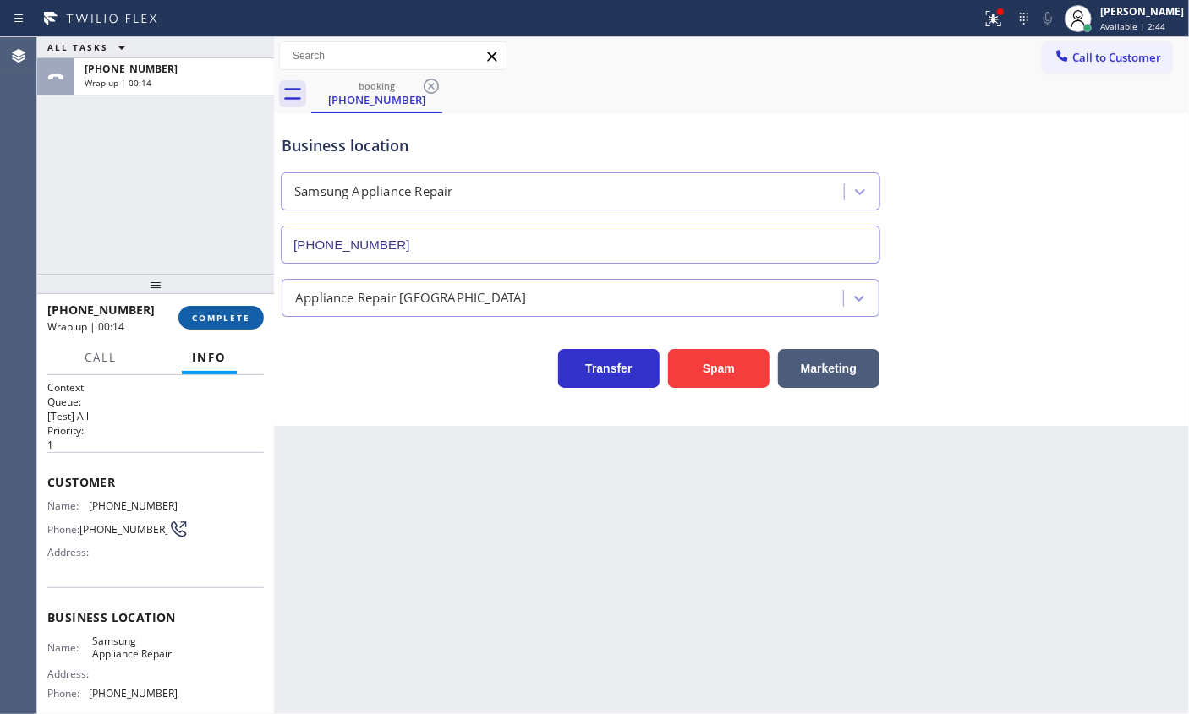
click at [219, 314] on span "COMPLETE" at bounding box center [221, 318] width 58 height 12
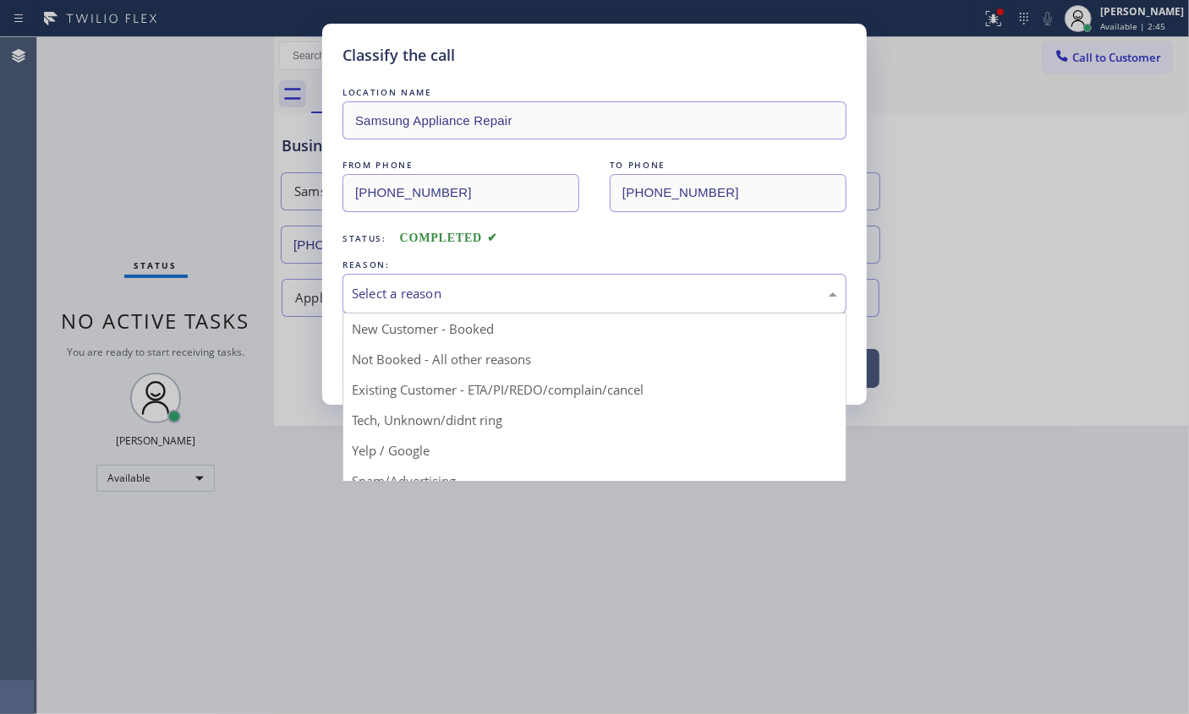
drag, startPoint x: 524, startPoint y: 288, endPoint x: 436, endPoint y: 359, distance: 113.0
click at [522, 287] on div "Select a reason" at bounding box center [594, 293] width 485 height 19
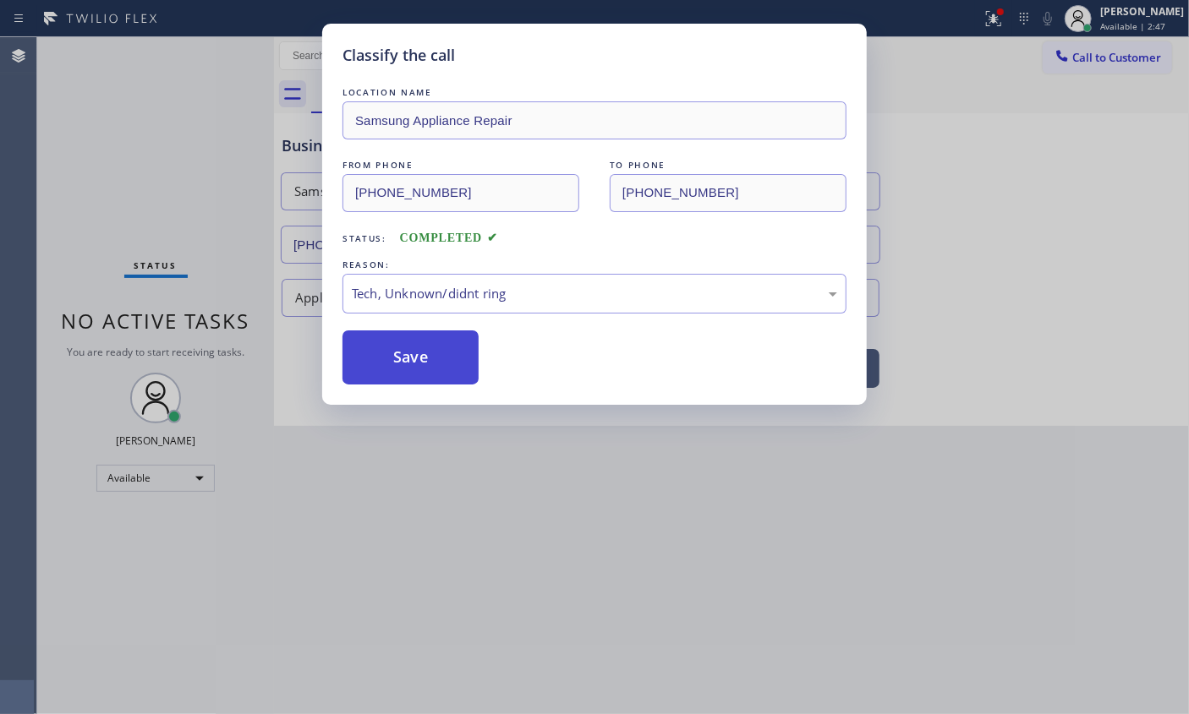
click at [389, 364] on button "Save" at bounding box center [410, 358] width 136 height 54
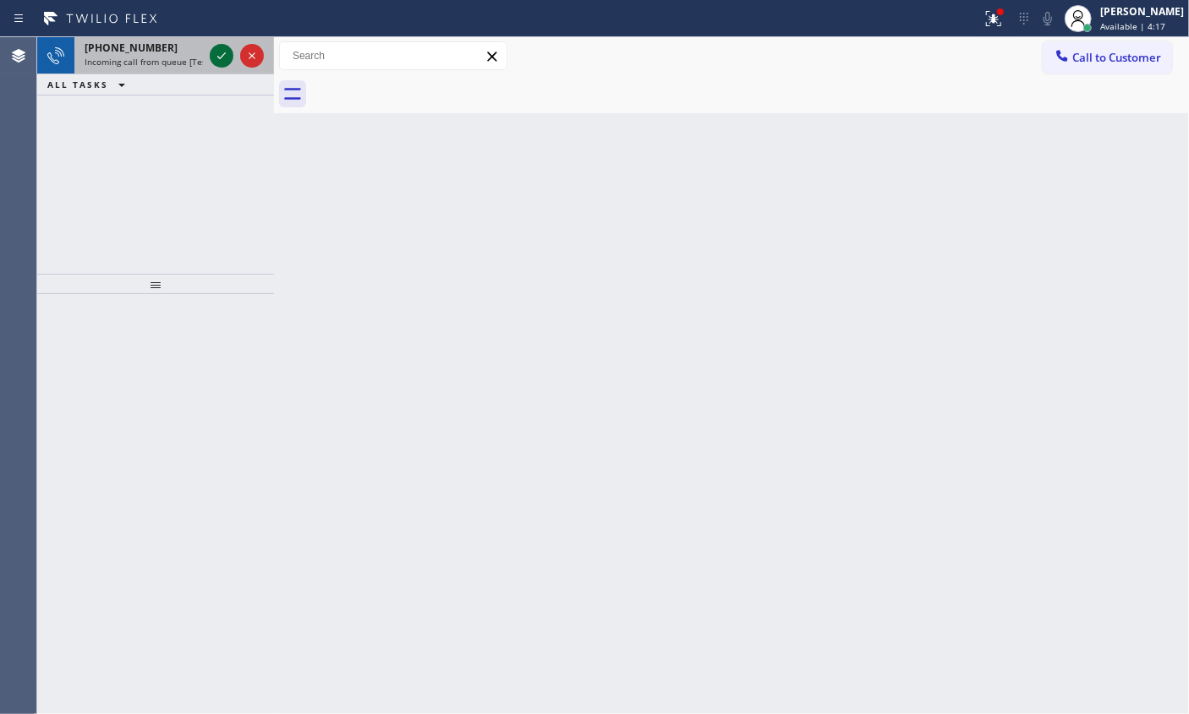
click at [214, 53] on icon at bounding box center [221, 56] width 20 height 20
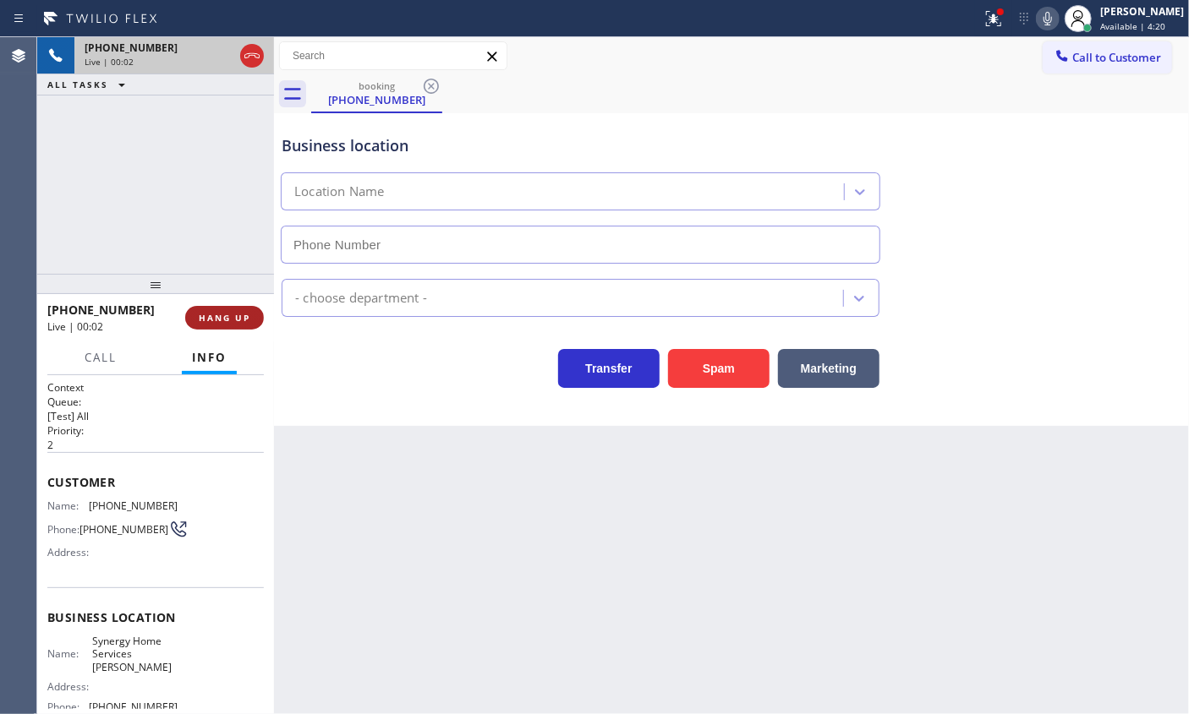
type input "(305) 889-7868"
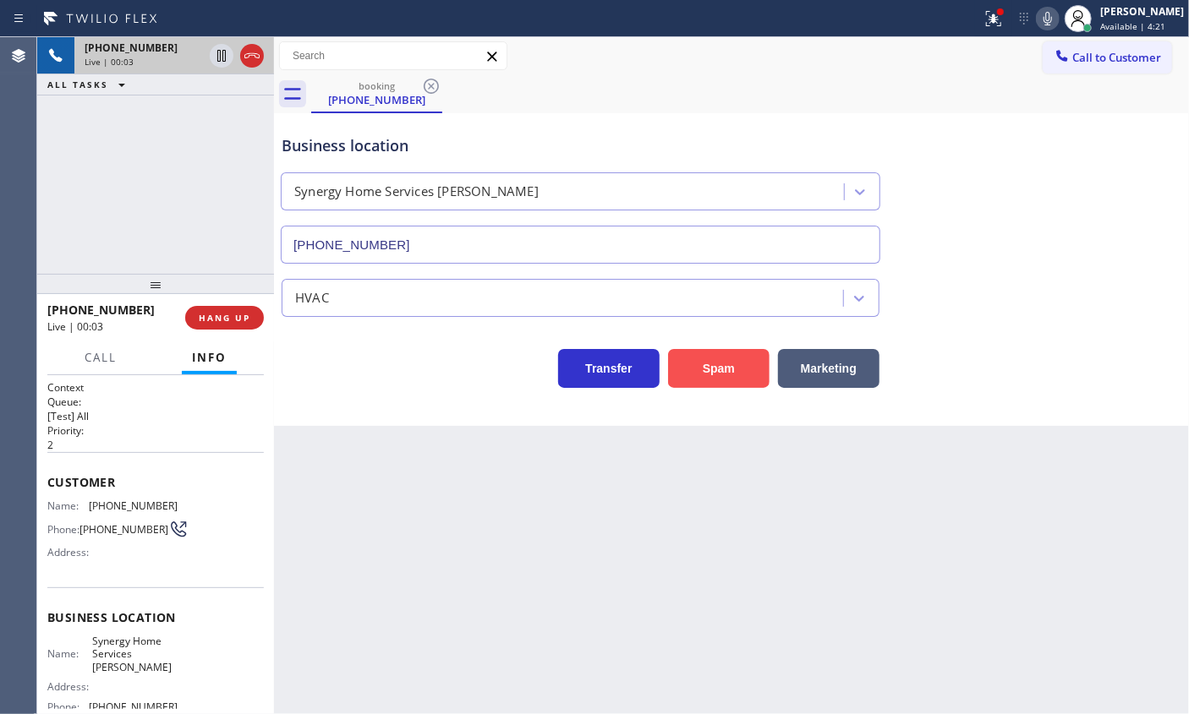
click at [726, 377] on button "Spam" at bounding box center [718, 368] width 101 height 39
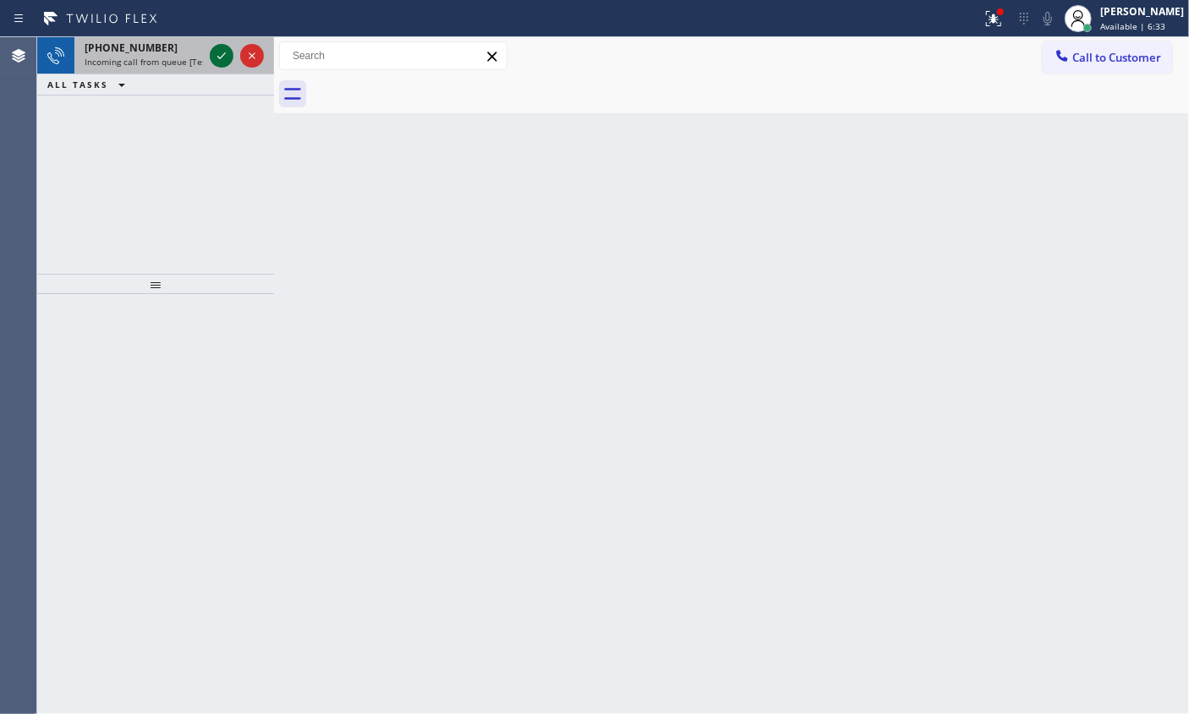
click at [223, 54] on icon at bounding box center [221, 55] width 8 height 7
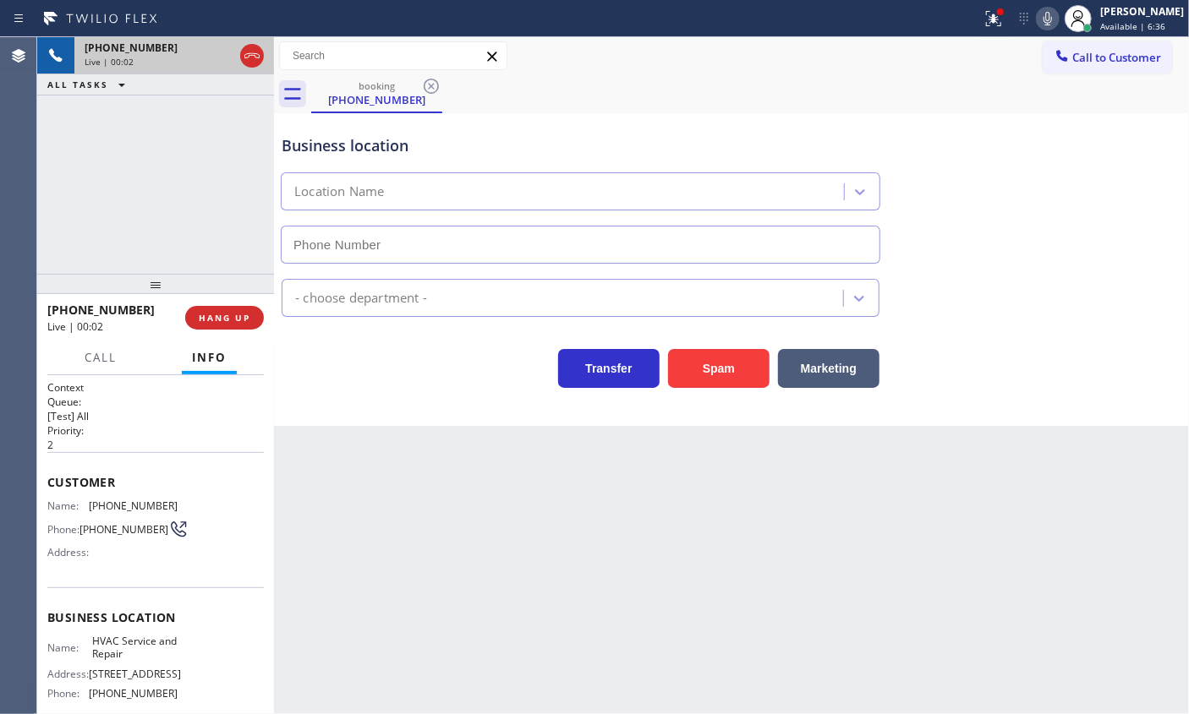
type input "(786) 220-5380"
click at [221, 313] on span "HANG UP" at bounding box center [225, 318] width 52 height 12
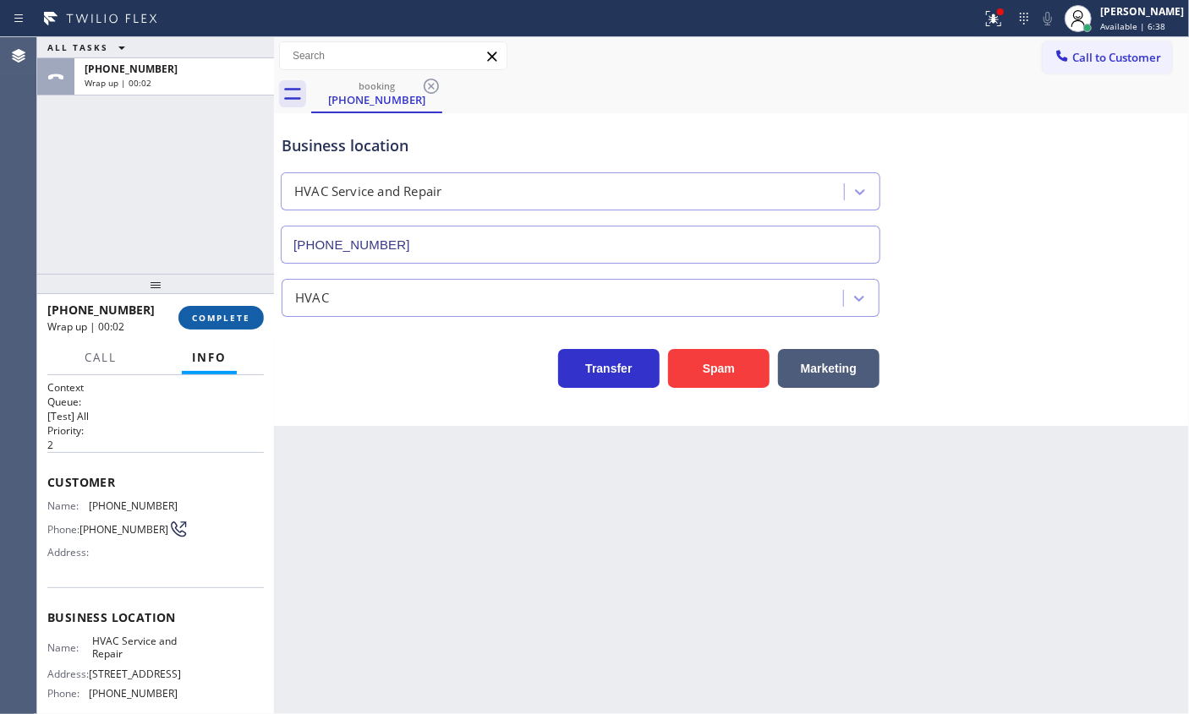
click at [225, 315] on span "COMPLETE" at bounding box center [221, 318] width 58 height 12
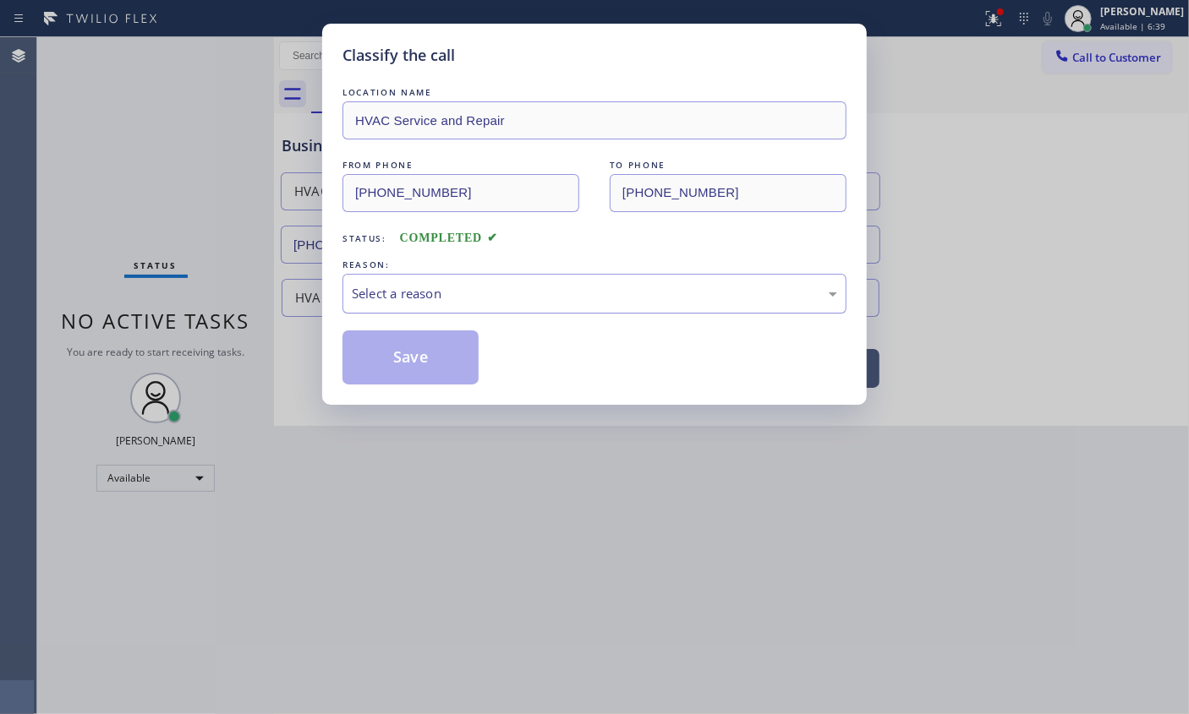
drag, startPoint x: 450, startPoint y: 299, endPoint x: 449, endPoint y: 309, distance: 10.2
click at [450, 298] on div "Select a reason" at bounding box center [594, 293] width 485 height 19
click at [438, 348] on button "Save" at bounding box center [410, 358] width 136 height 54
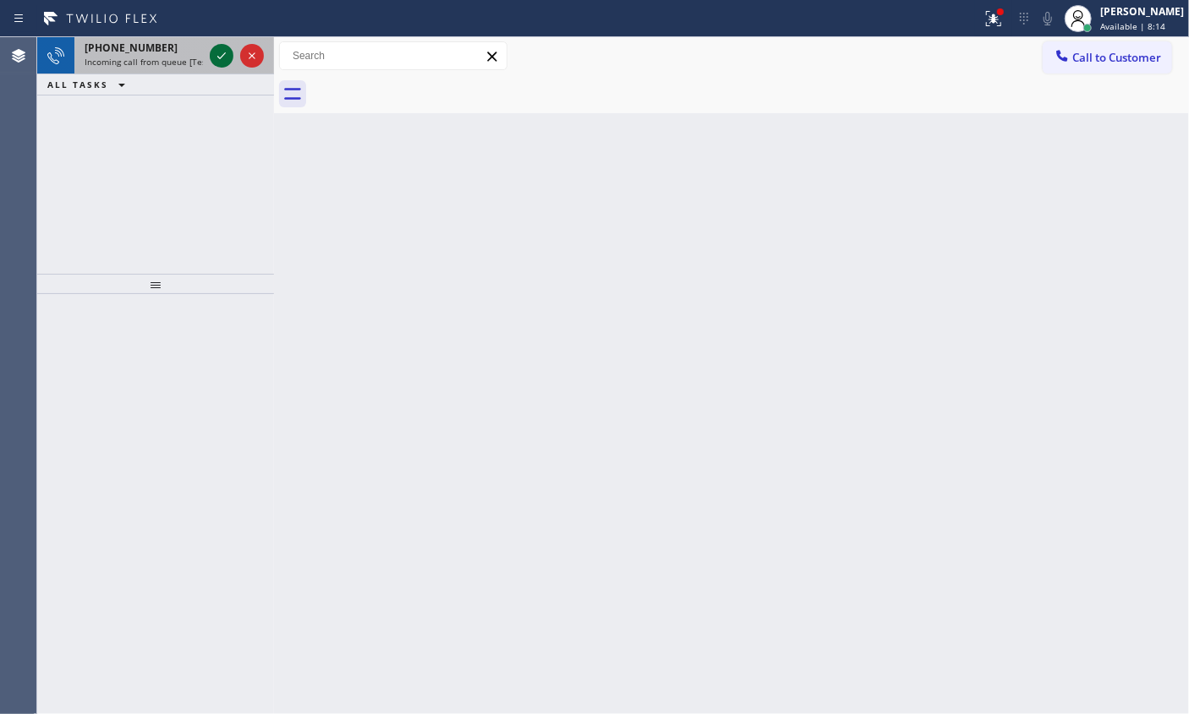
click at [215, 50] on icon at bounding box center [221, 56] width 20 height 20
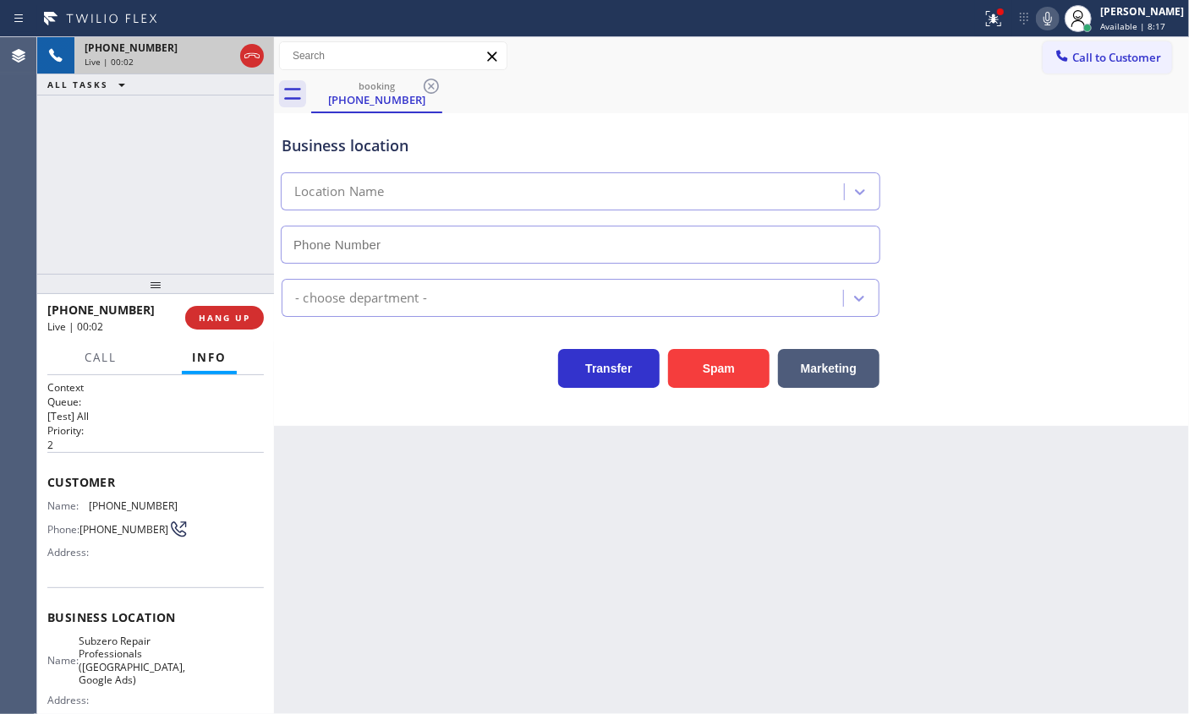
type input "(813) 694-9378"
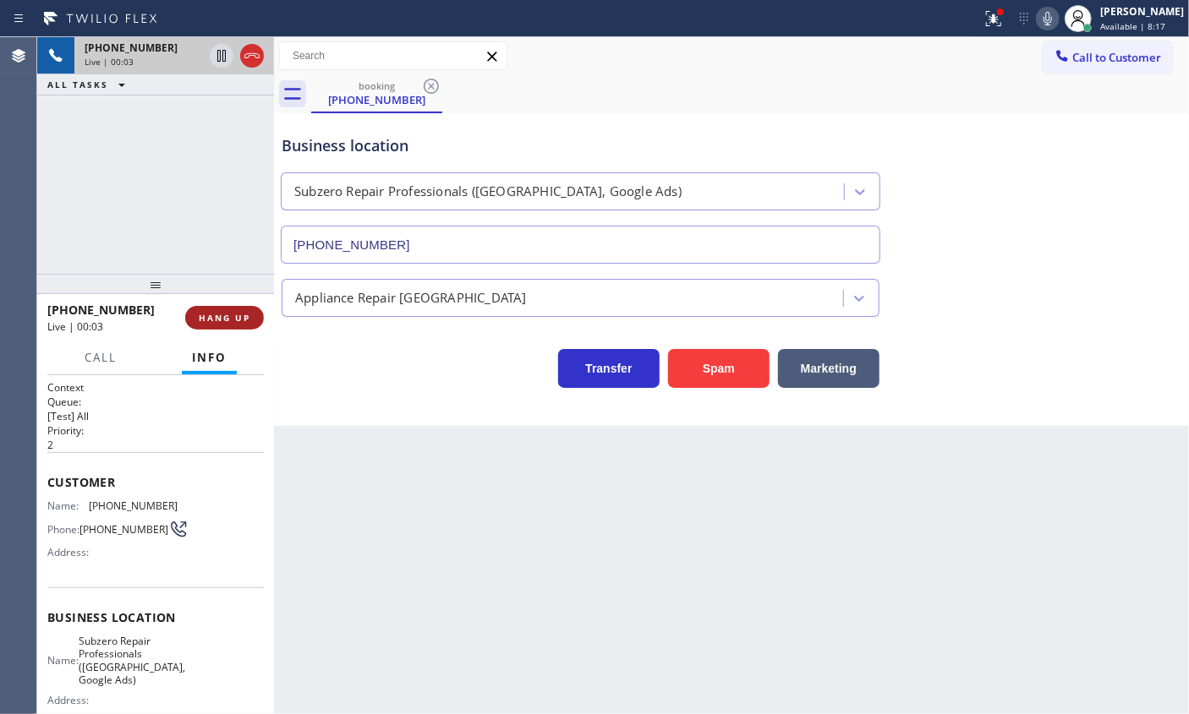
click at [227, 319] on span "HANG UP" at bounding box center [225, 318] width 52 height 12
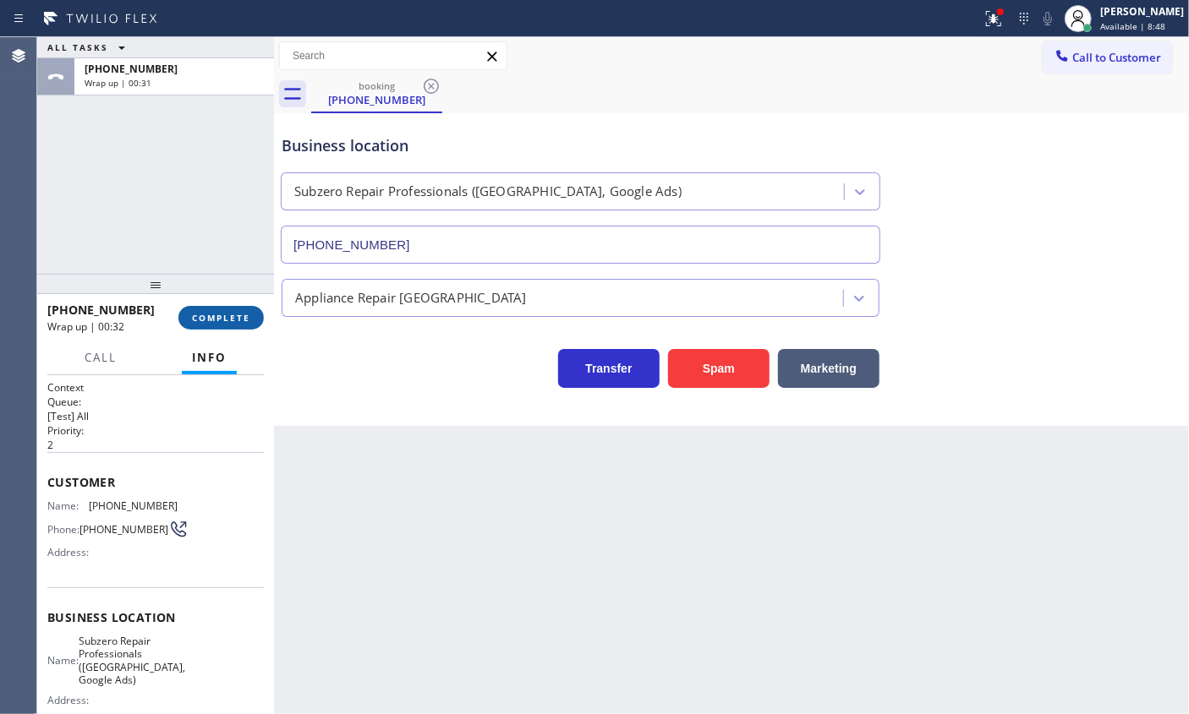
click at [222, 322] on span "COMPLETE" at bounding box center [221, 318] width 58 height 12
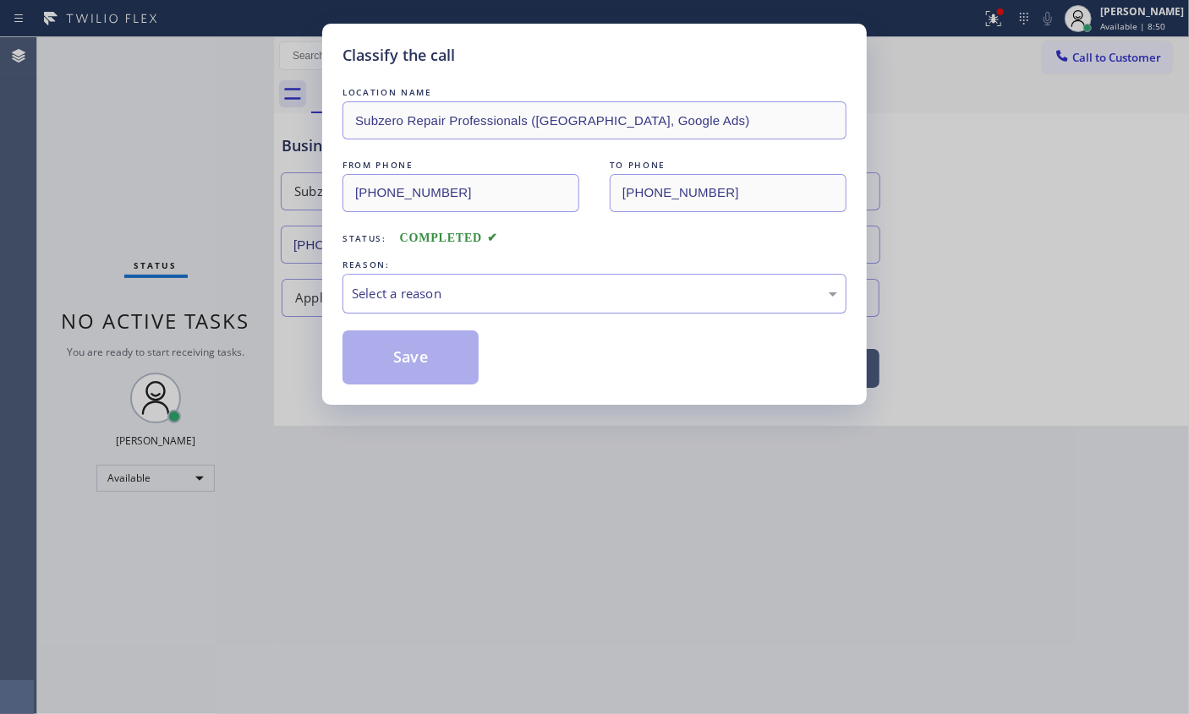
drag, startPoint x: 456, startPoint y: 288, endPoint x: 455, endPoint y: 304, distance: 15.2
click at [456, 292] on div "Select a reason" at bounding box center [594, 293] width 485 height 19
click at [392, 360] on button "Save" at bounding box center [410, 358] width 136 height 54
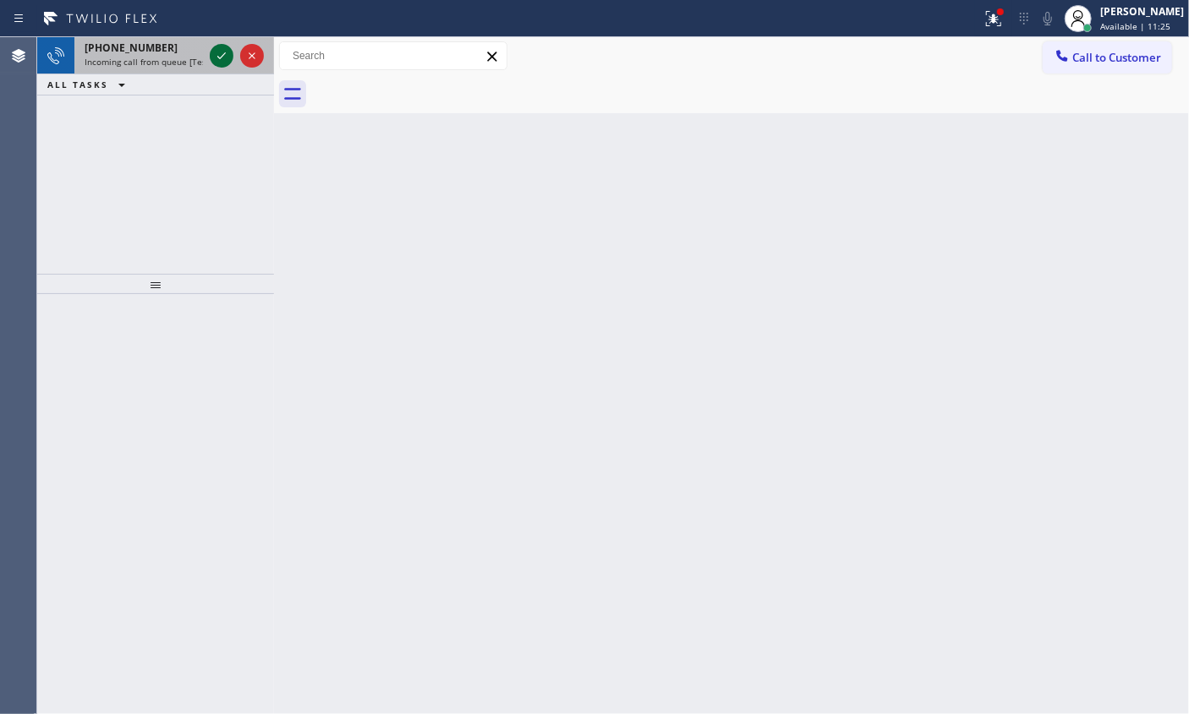
click at [218, 53] on icon at bounding box center [221, 56] width 20 height 20
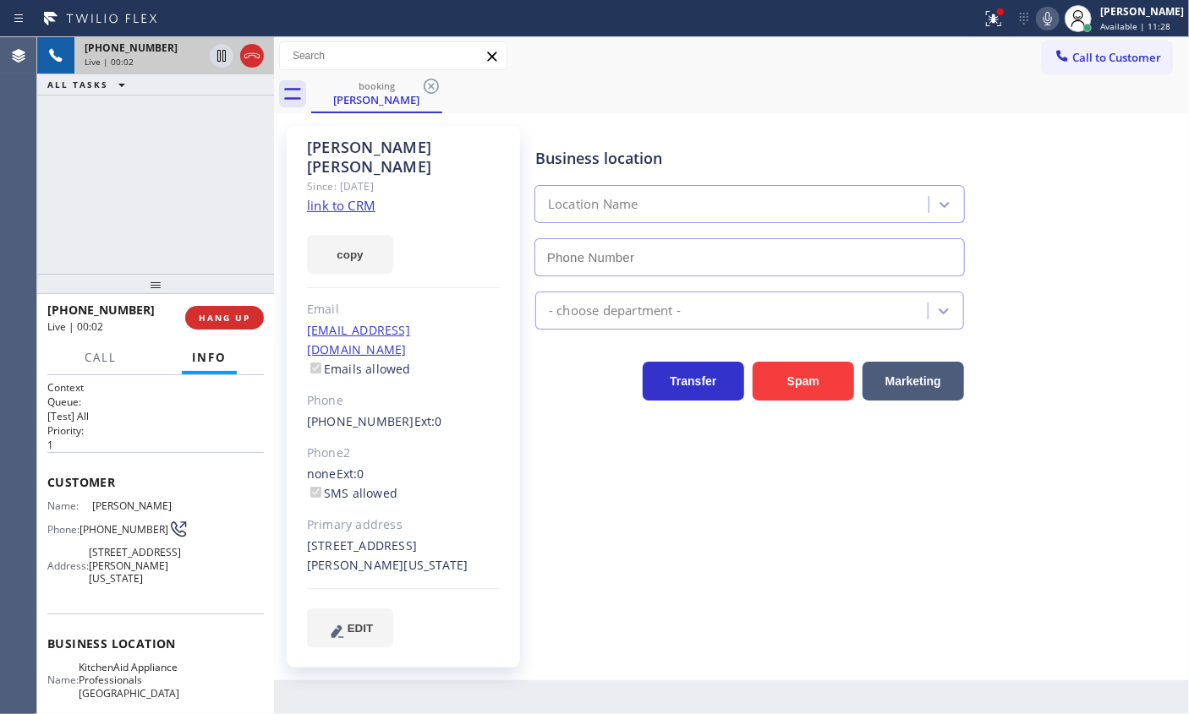
type input "[PHONE_NUMBER]"
click at [136, 178] on div "+15164261907 Live | 00:10 ALL TASKS ALL TASKS ACTIVE TASKS TASKS IN WRAP UP" at bounding box center [155, 155] width 237 height 237
click at [341, 197] on link "link to CRM" at bounding box center [341, 205] width 68 height 17
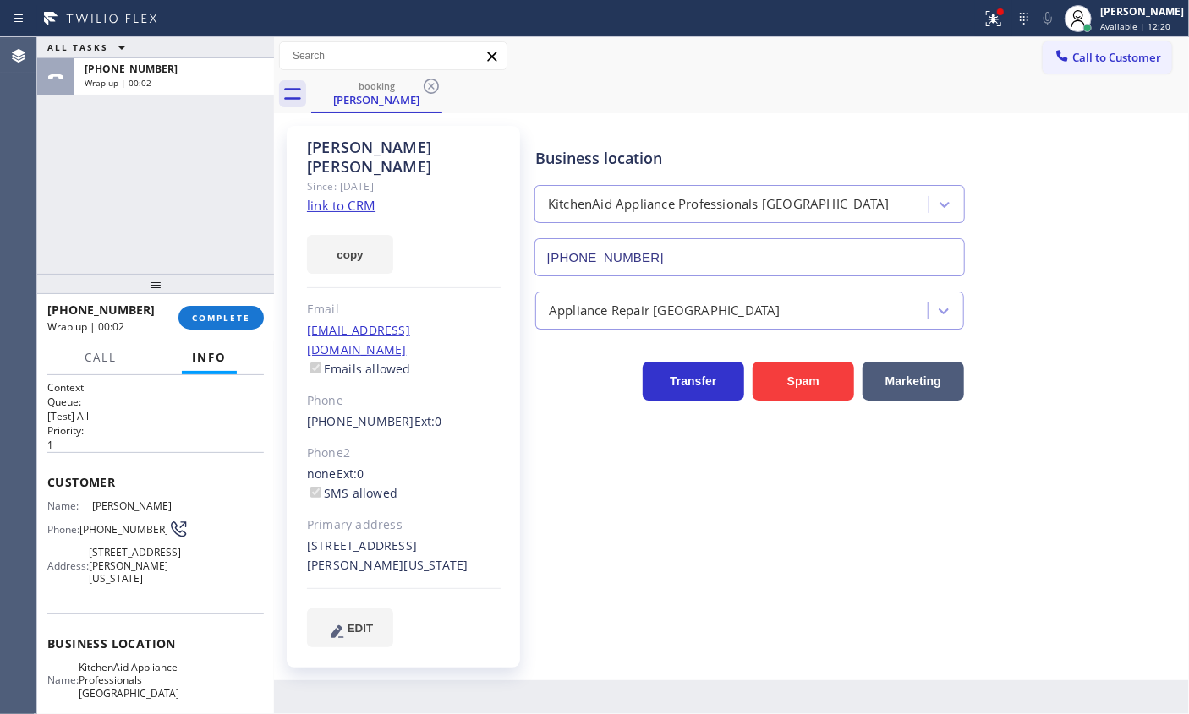
click at [219, 315] on span "COMPLETE" at bounding box center [221, 318] width 58 height 12
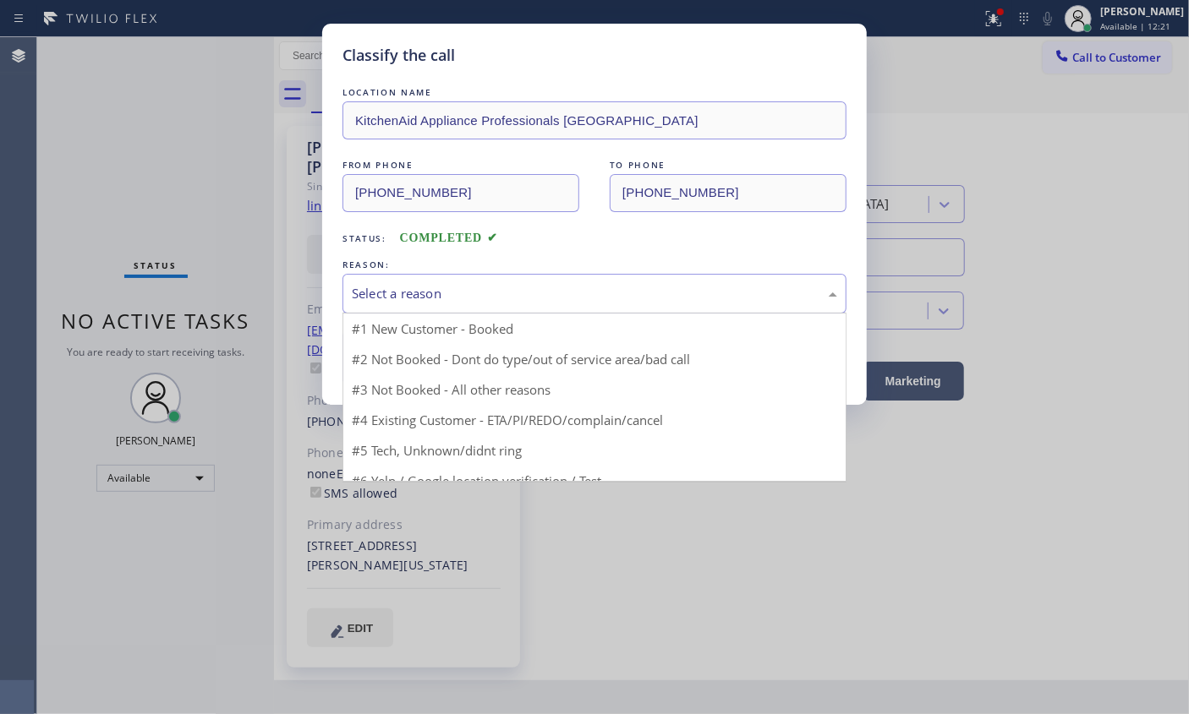
click at [471, 275] on div "Select a reason" at bounding box center [594, 294] width 504 height 40
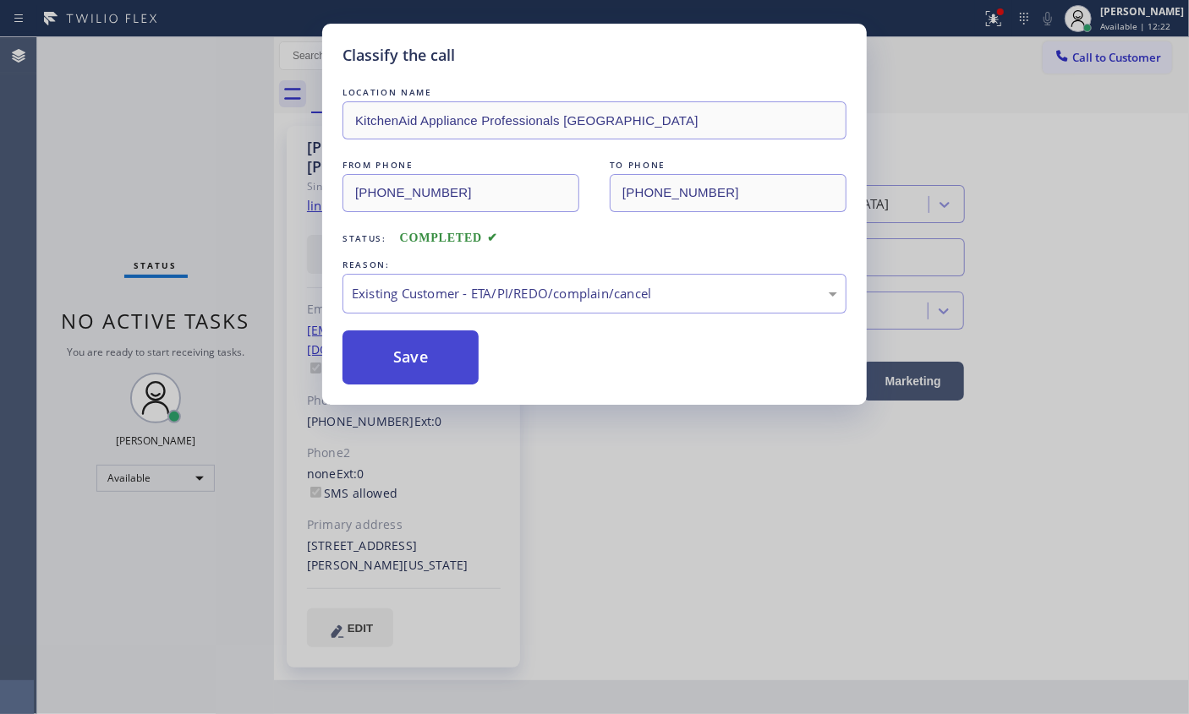
click at [432, 347] on button "Save" at bounding box center [410, 358] width 136 height 54
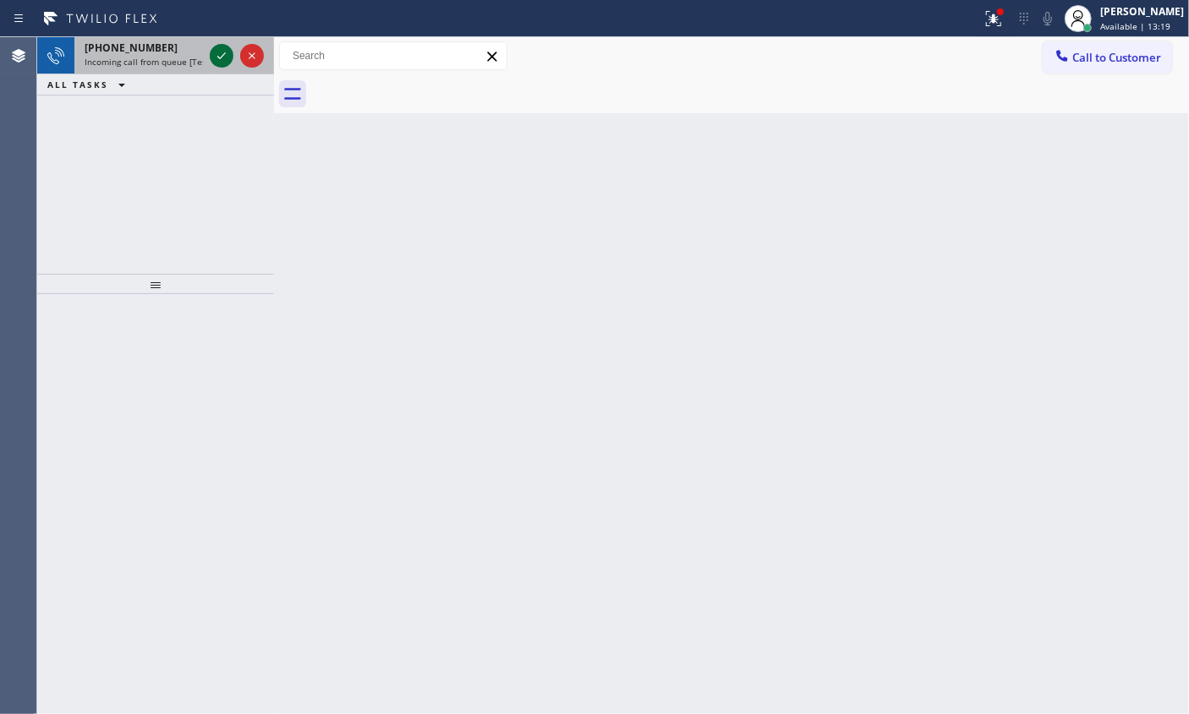
click at [217, 59] on icon at bounding box center [221, 56] width 20 height 20
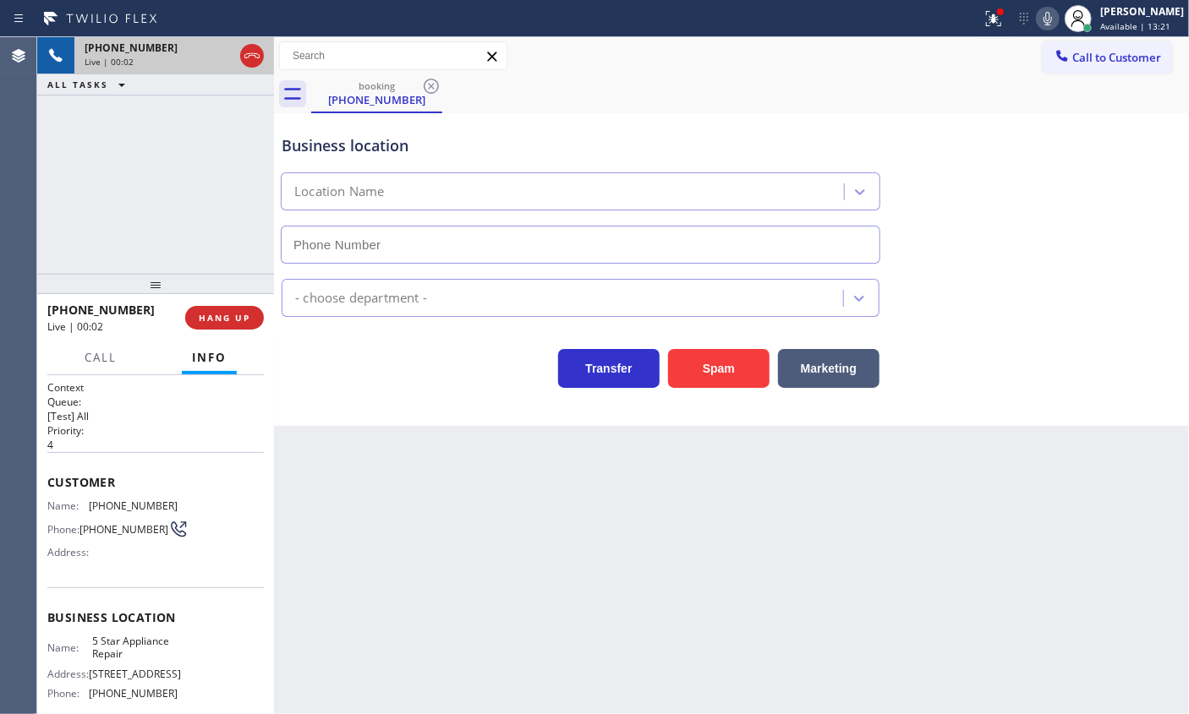
type input "[PHONE_NUMBER]"
click at [208, 316] on span "HANG UP" at bounding box center [225, 318] width 52 height 12
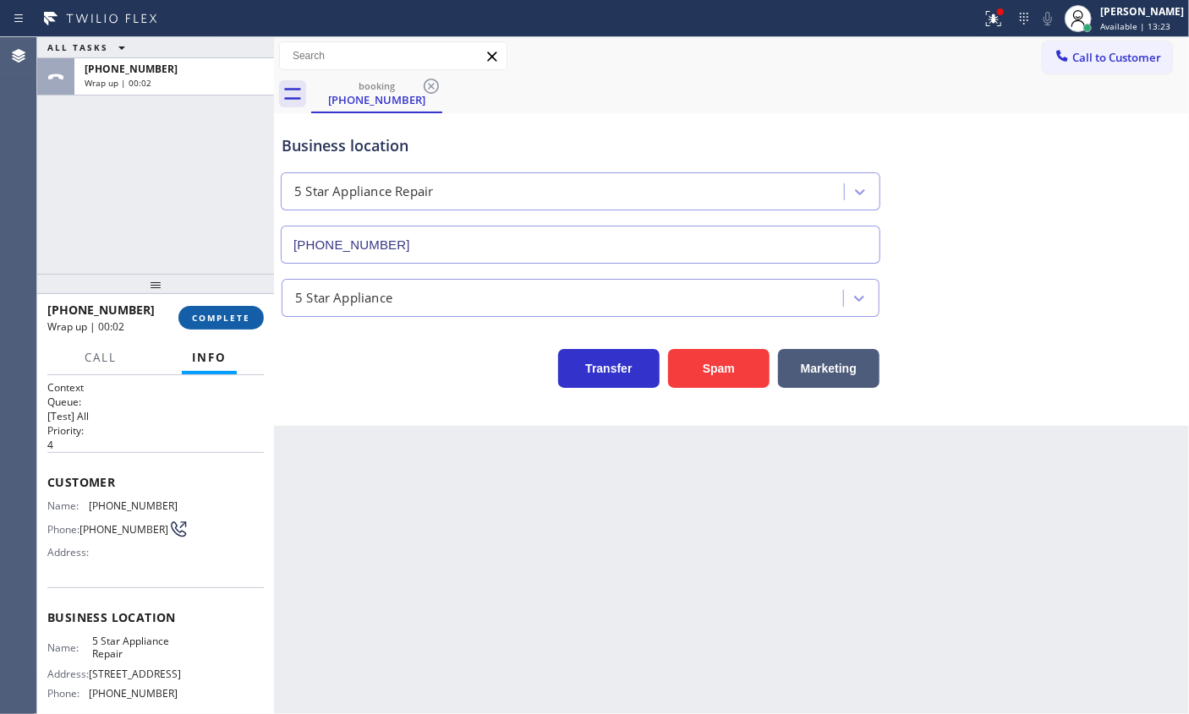
click at [208, 316] on span "COMPLETE" at bounding box center [221, 318] width 58 height 12
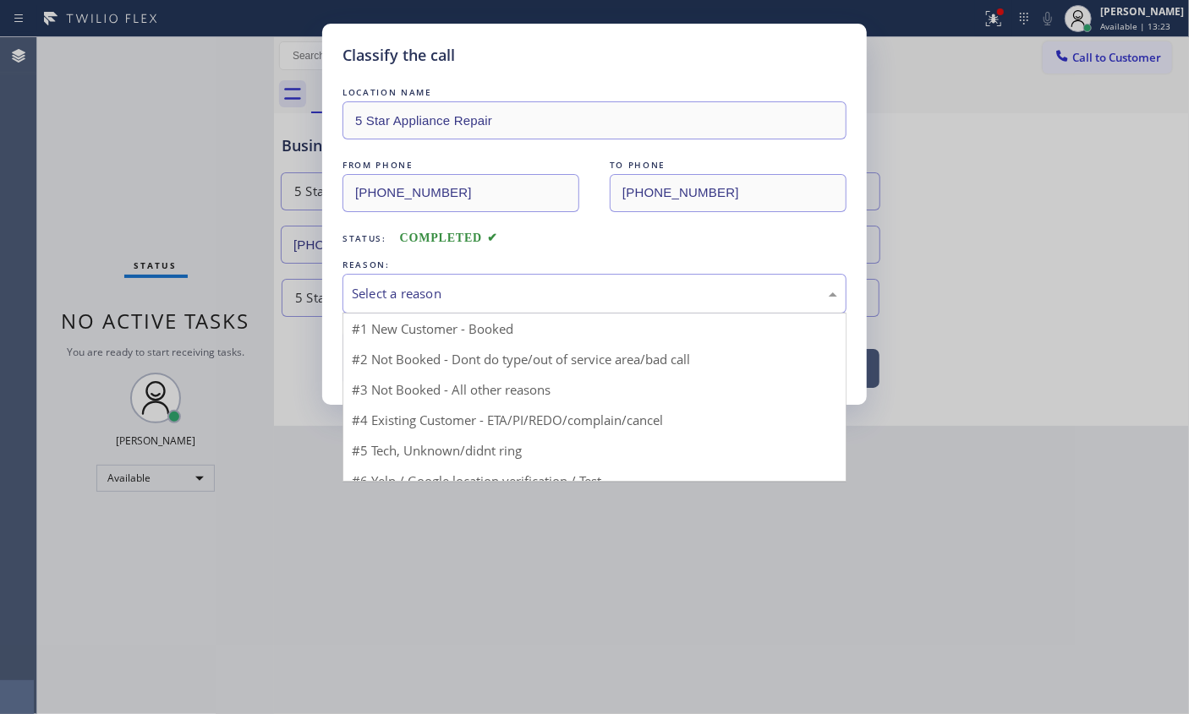
drag, startPoint x: 490, startPoint y: 295, endPoint x: 433, endPoint y: 395, distance: 115.1
click at [490, 296] on div "Select a reason" at bounding box center [594, 293] width 485 height 19
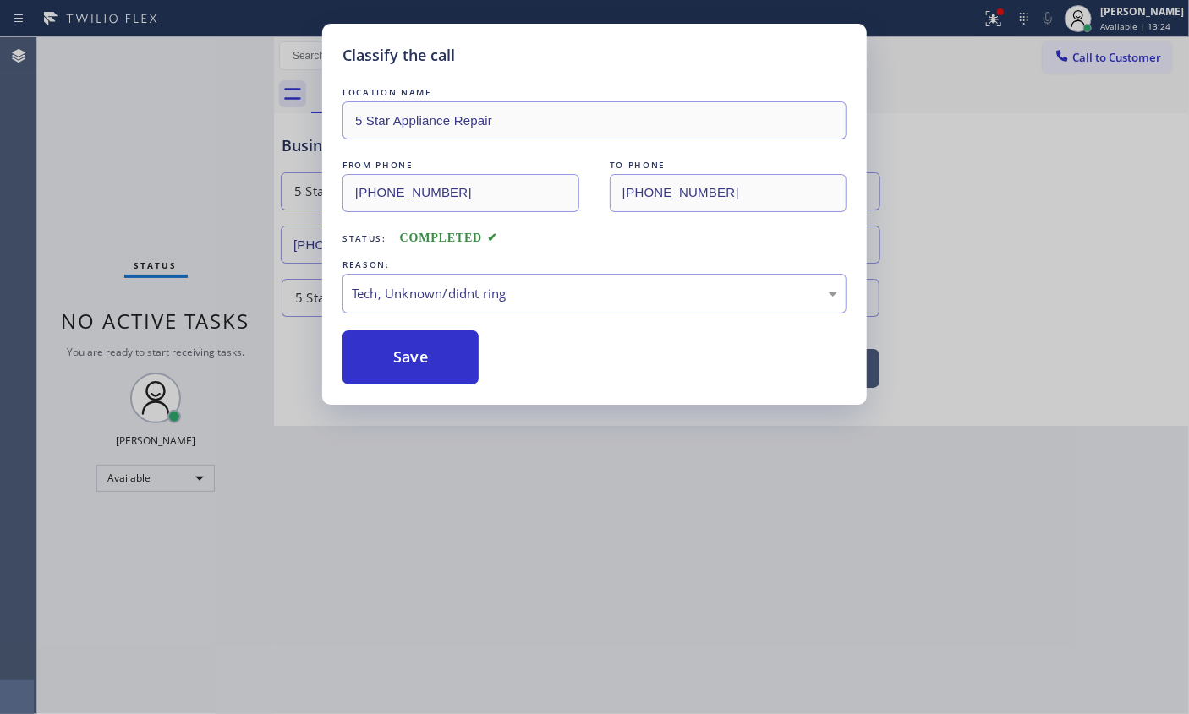
drag, startPoint x: 423, startPoint y: 419, endPoint x: 423, endPoint y: 402, distance: 16.9
click at [418, 360] on button "Save" at bounding box center [410, 358] width 136 height 54
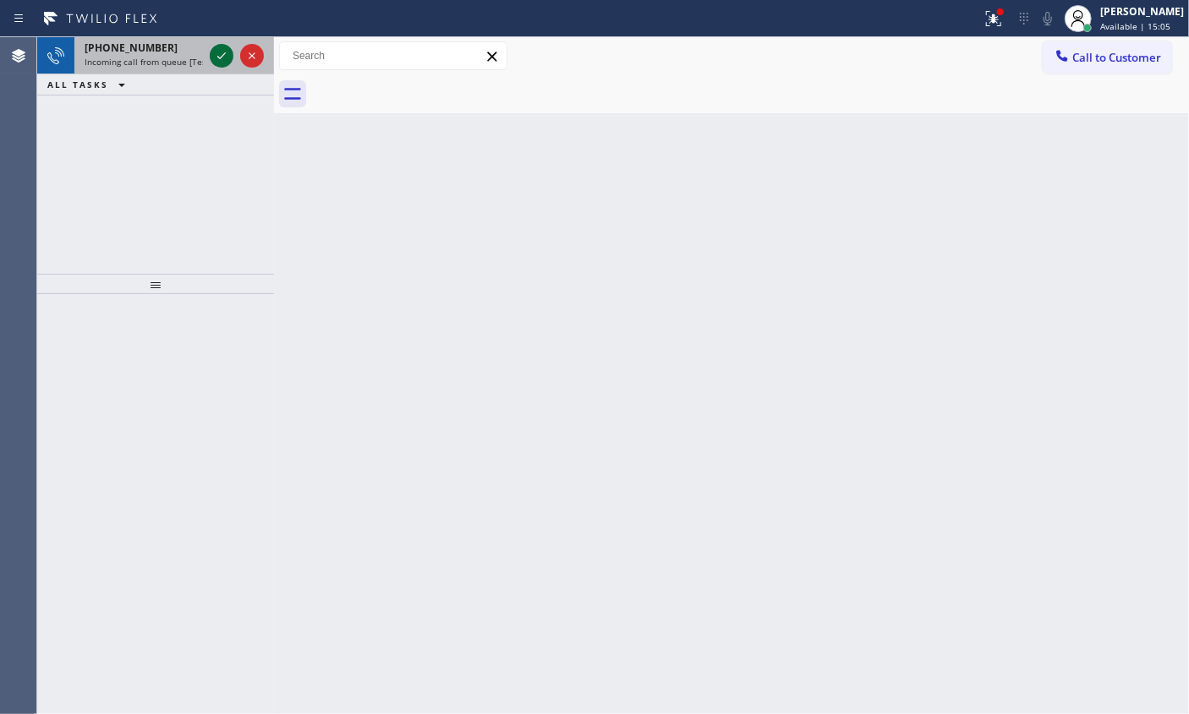
click at [214, 56] on icon at bounding box center [221, 56] width 20 height 20
click at [218, 54] on icon at bounding box center [221, 56] width 20 height 20
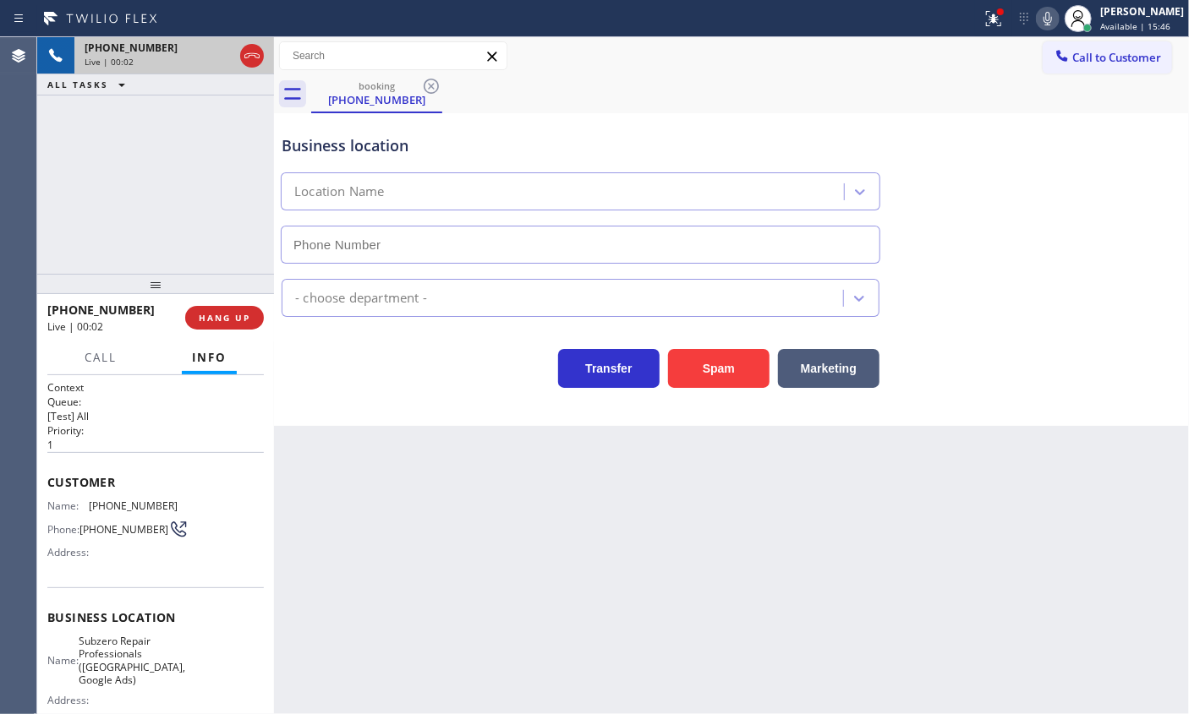
type input "(813) 694-9378"
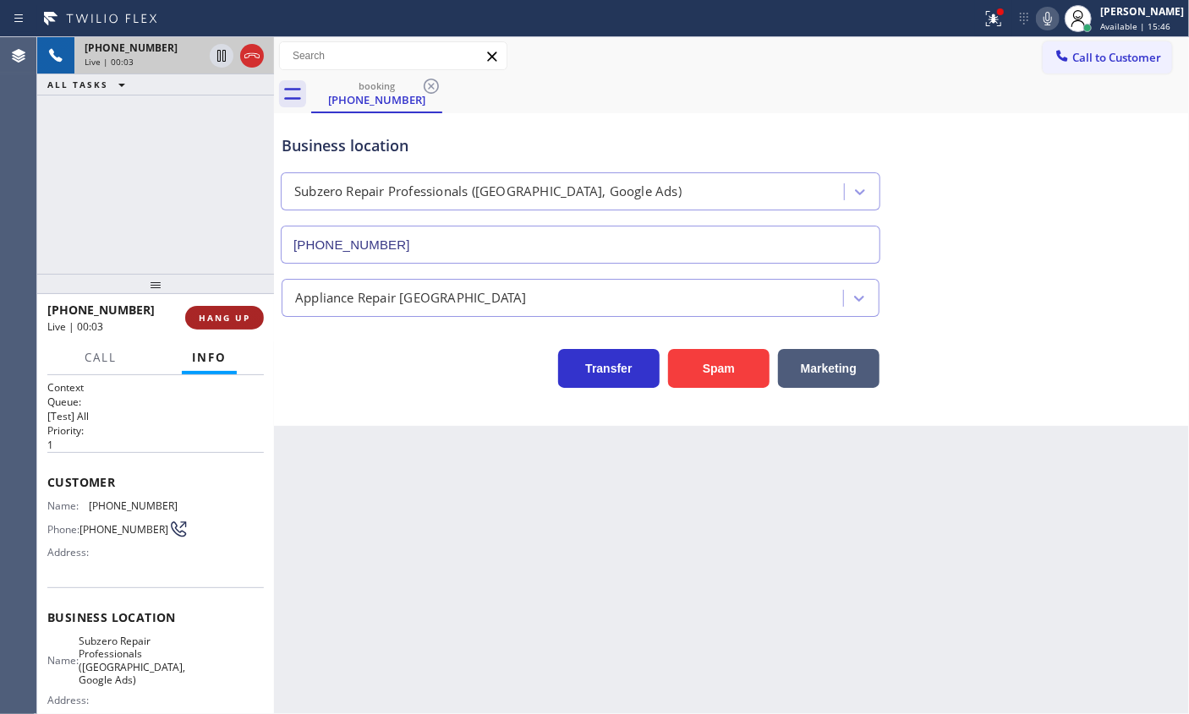
click at [244, 317] on span "HANG UP" at bounding box center [225, 318] width 52 height 12
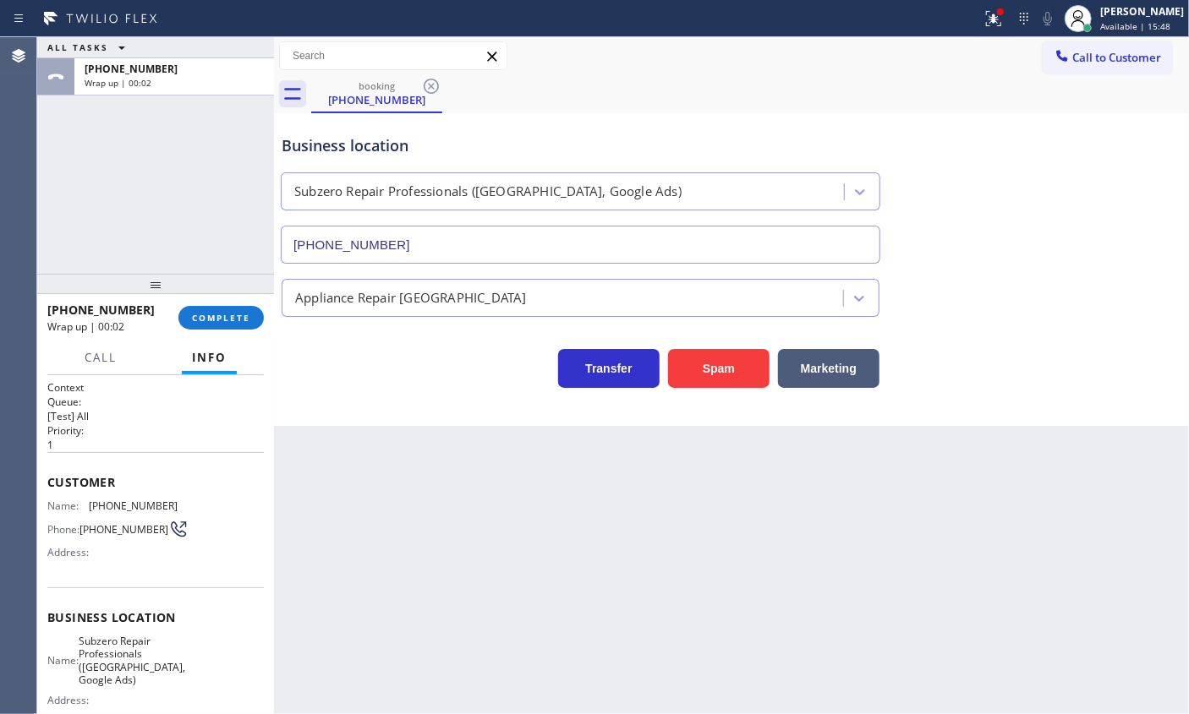
drag, startPoint x: 200, startPoint y: 317, endPoint x: 418, endPoint y: 301, distance: 219.6
click at [201, 317] on span "COMPLETE" at bounding box center [221, 318] width 58 height 12
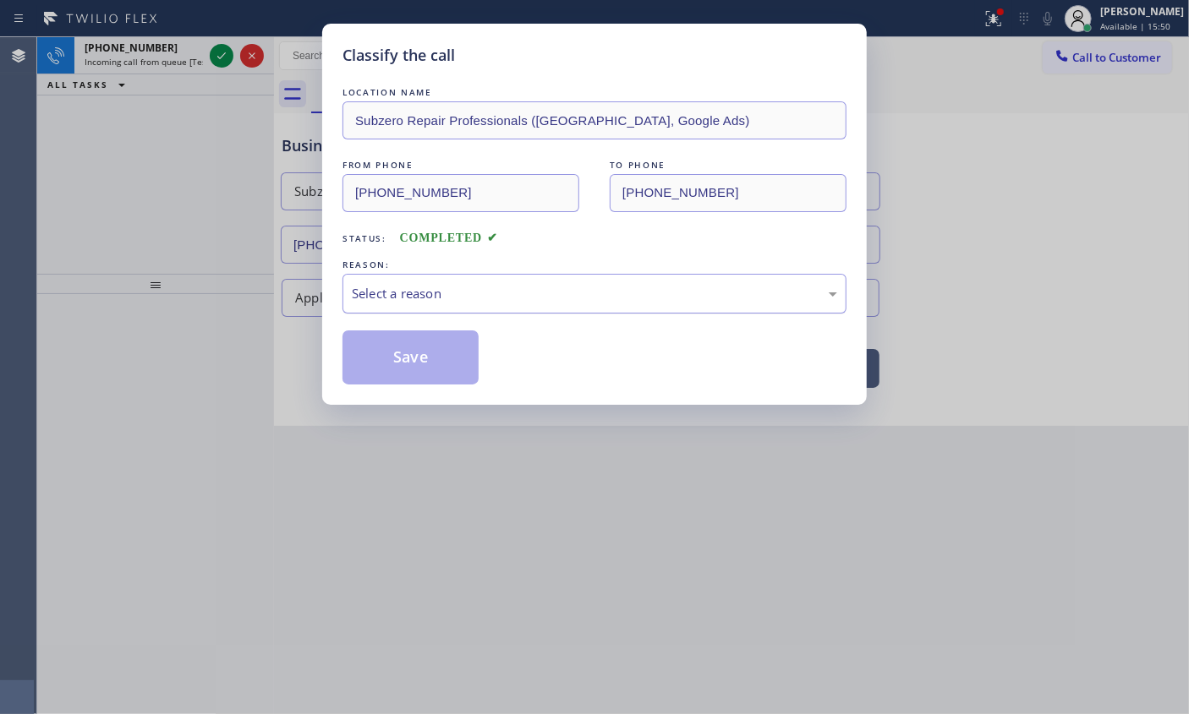
click at [479, 293] on div "Select a reason" at bounding box center [594, 293] width 485 height 19
drag, startPoint x: 404, startPoint y: 355, endPoint x: 892, endPoint y: 33, distance: 584.6
click at [404, 354] on button "Save" at bounding box center [410, 358] width 136 height 54
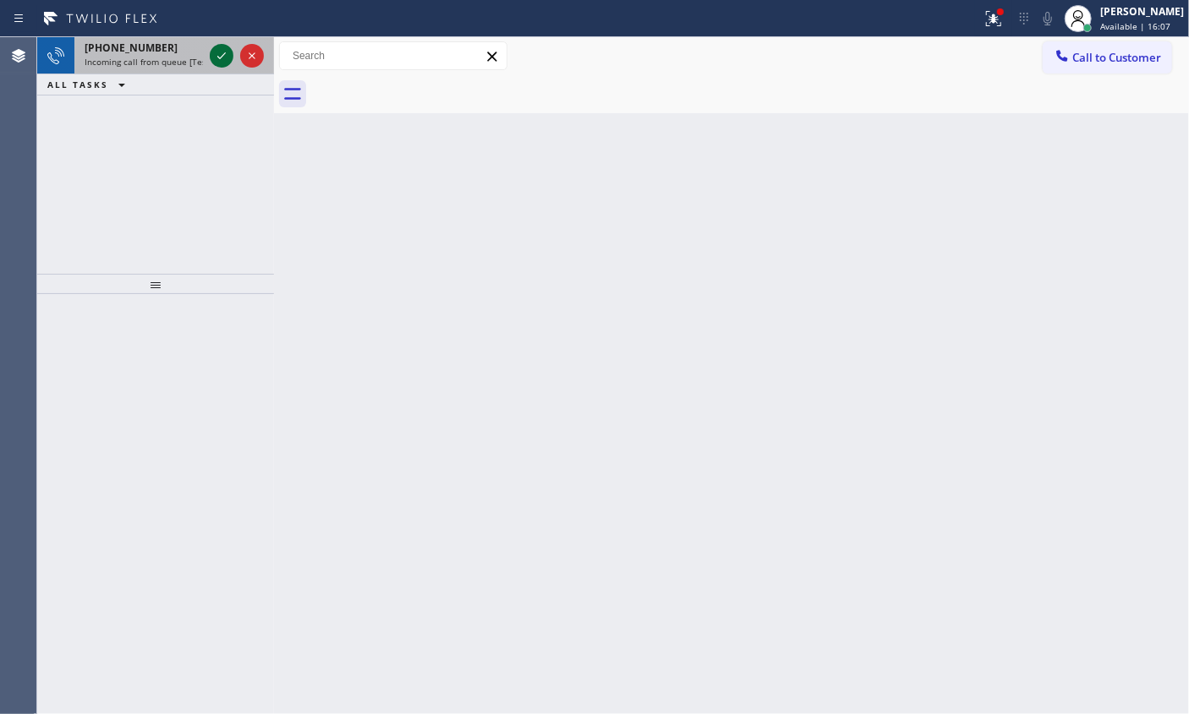
click at [216, 57] on icon at bounding box center [221, 56] width 20 height 20
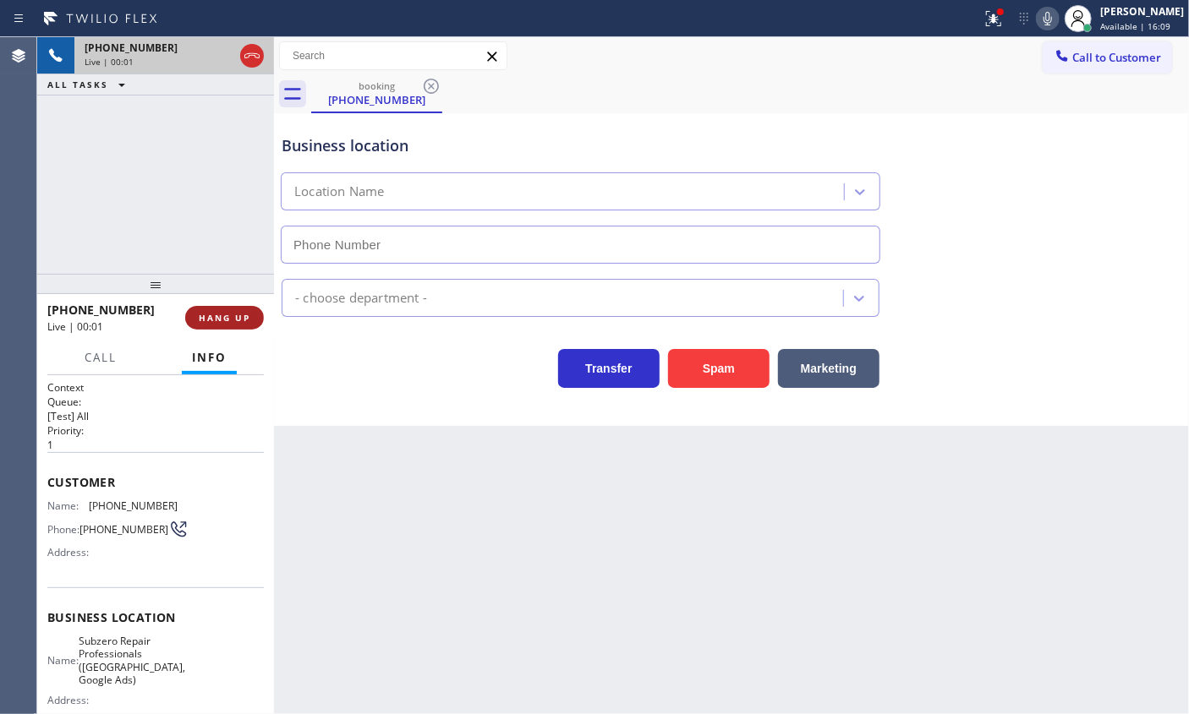
type input "(813) 694-9378"
click at [222, 318] on span "HANG UP" at bounding box center [225, 318] width 52 height 12
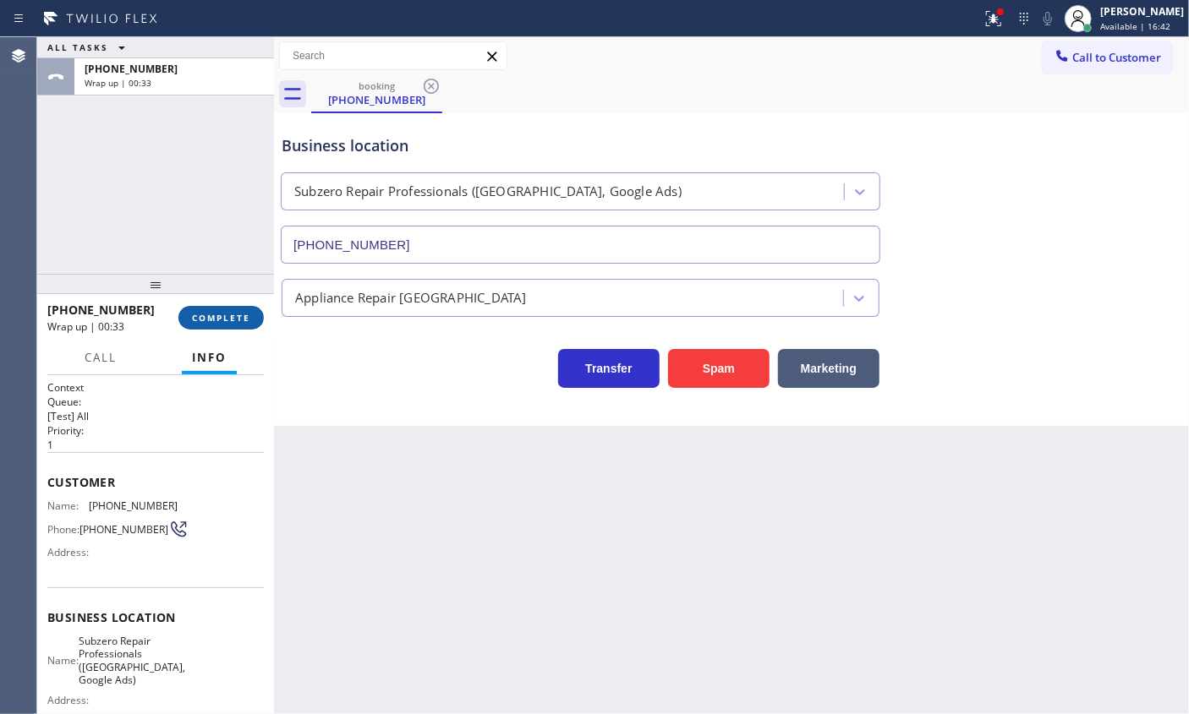
drag, startPoint x: 236, startPoint y: 320, endPoint x: 254, endPoint y: 320, distance: 17.8
click at [237, 320] on span "COMPLETE" at bounding box center [221, 318] width 58 height 12
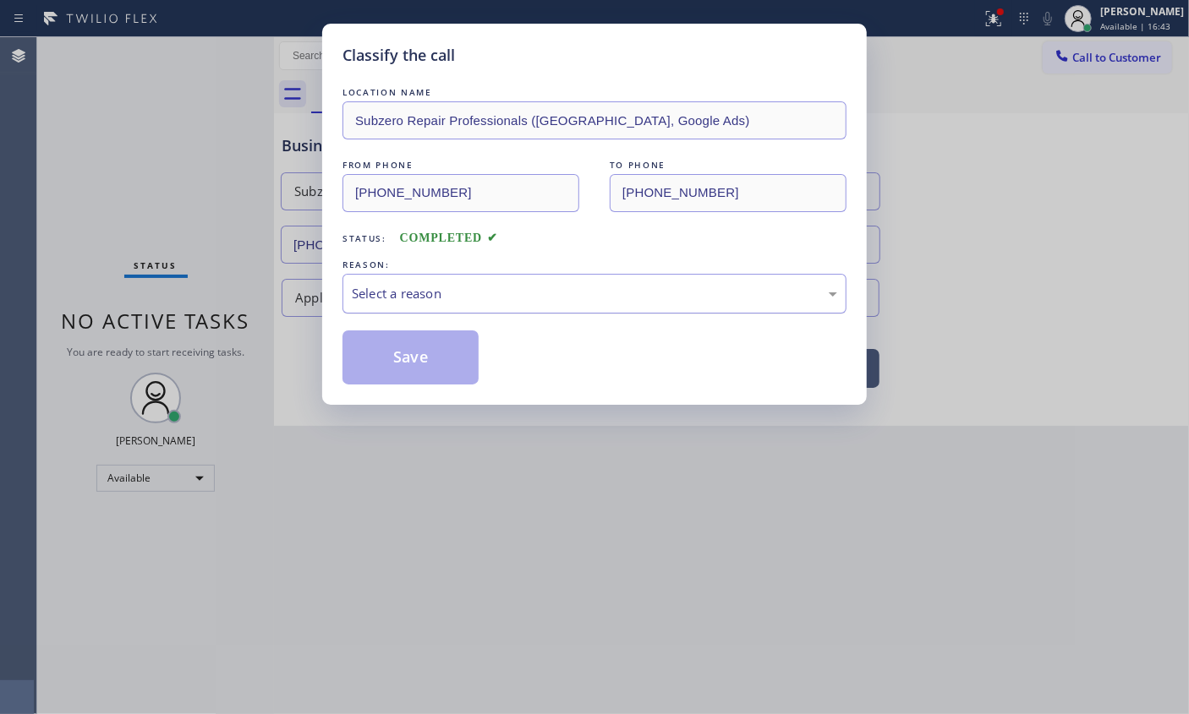
click at [414, 299] on div "Select a reason" at bounding box center [594, 293] width 485 height 19
drag, startPoint x: 400, startPoint y: 360, endPoint x: 714, endPoint y: 94, distance: 411.5
click at [400, 359] on button "Save" at bounding box center [410, 358] width 136 height 54
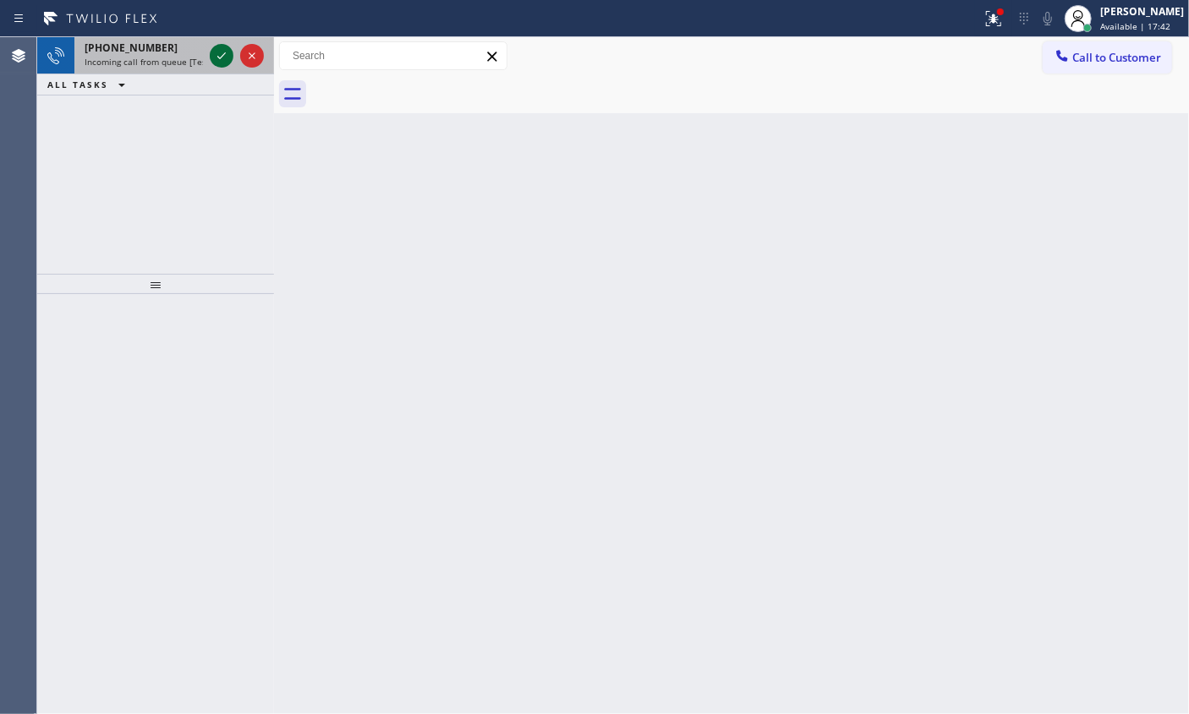
click at [212, 53] on icon at bounding box center [221, 56] width 20 height 20
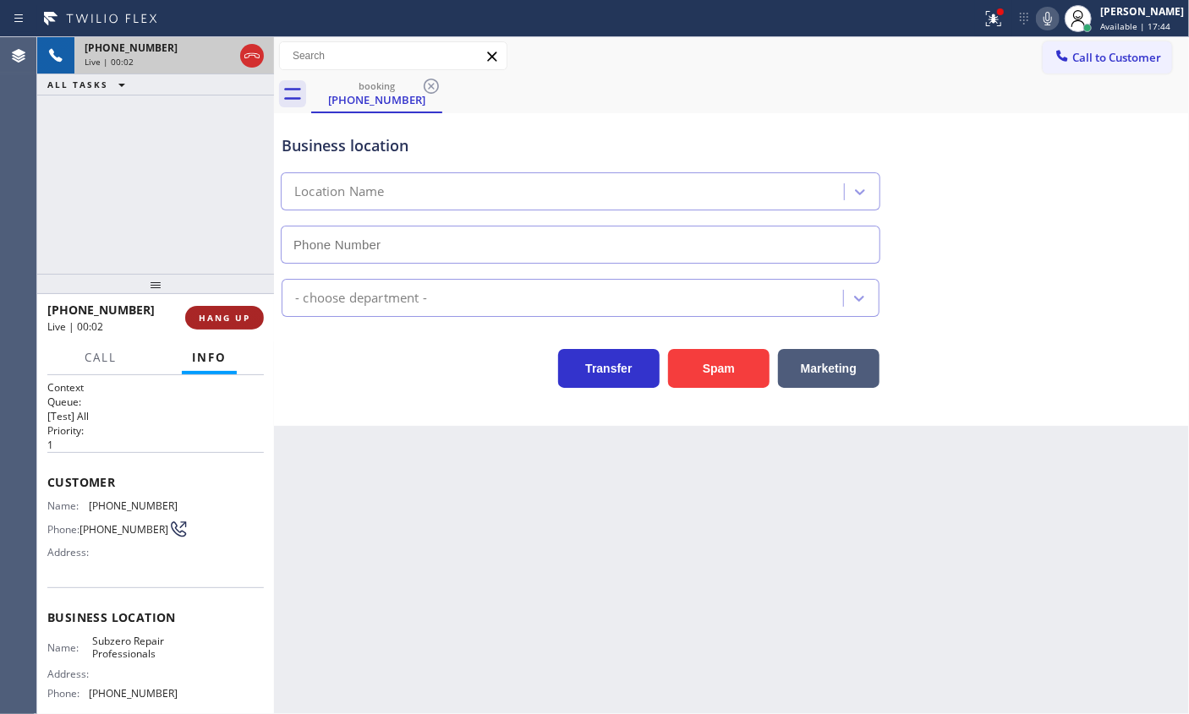
type input "(929) 203-9053"
click at [224, 323] on span "HANG UP" at bounding box center [225, 318] width 52 height 12
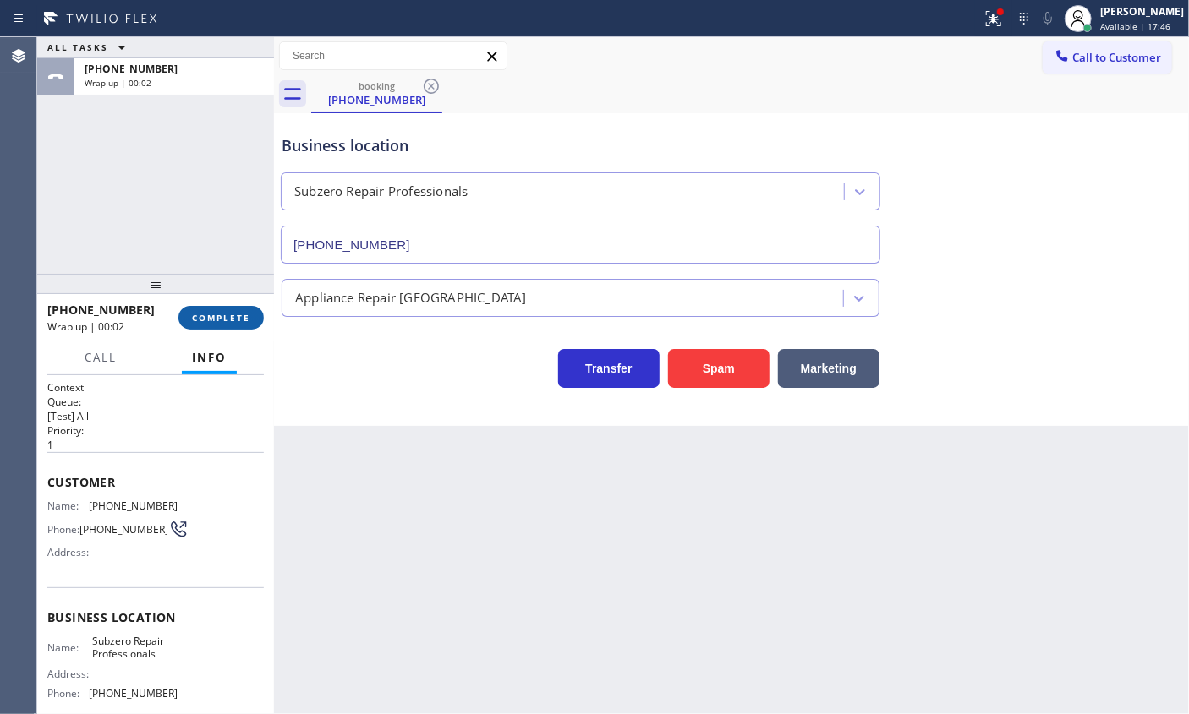
click at [240, 321] on span "COMPLETE" at bounding box center [221, 318] width 58 height 12
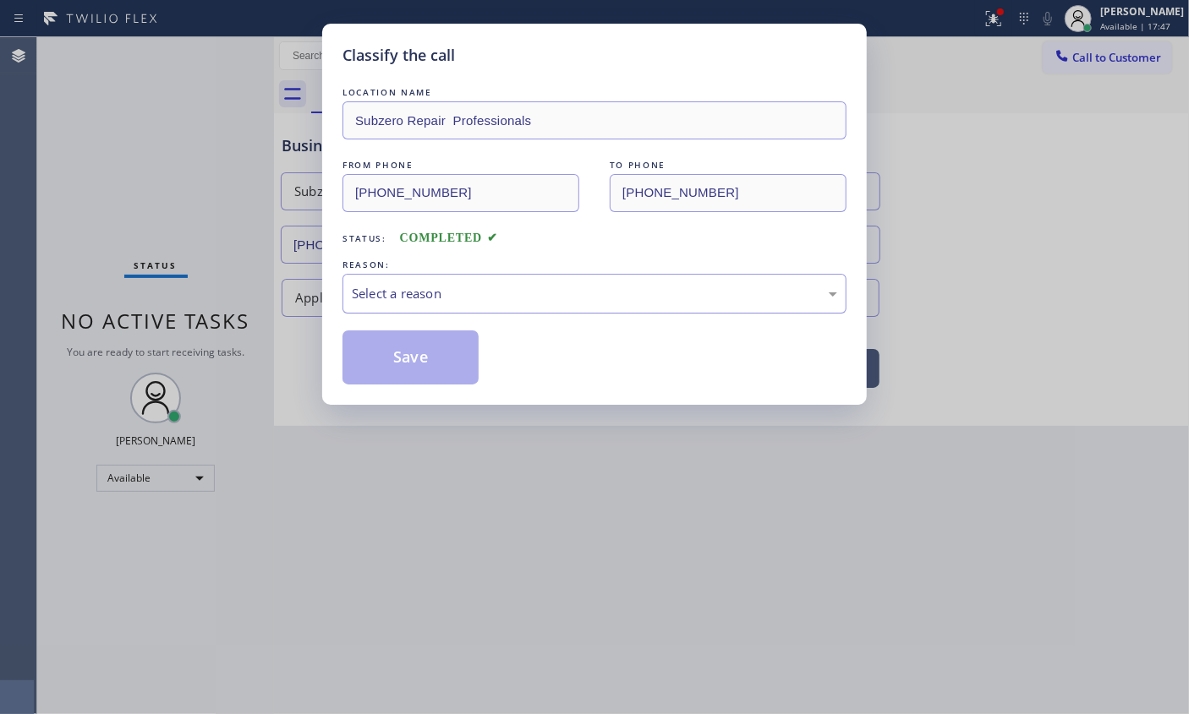
click at [509, 281] on div "Select a reason" at bounding box center [594, 294] width 504 height 40
click at [410, 366] on button "Save" at bounding box center [410, 358] width 136 height 54
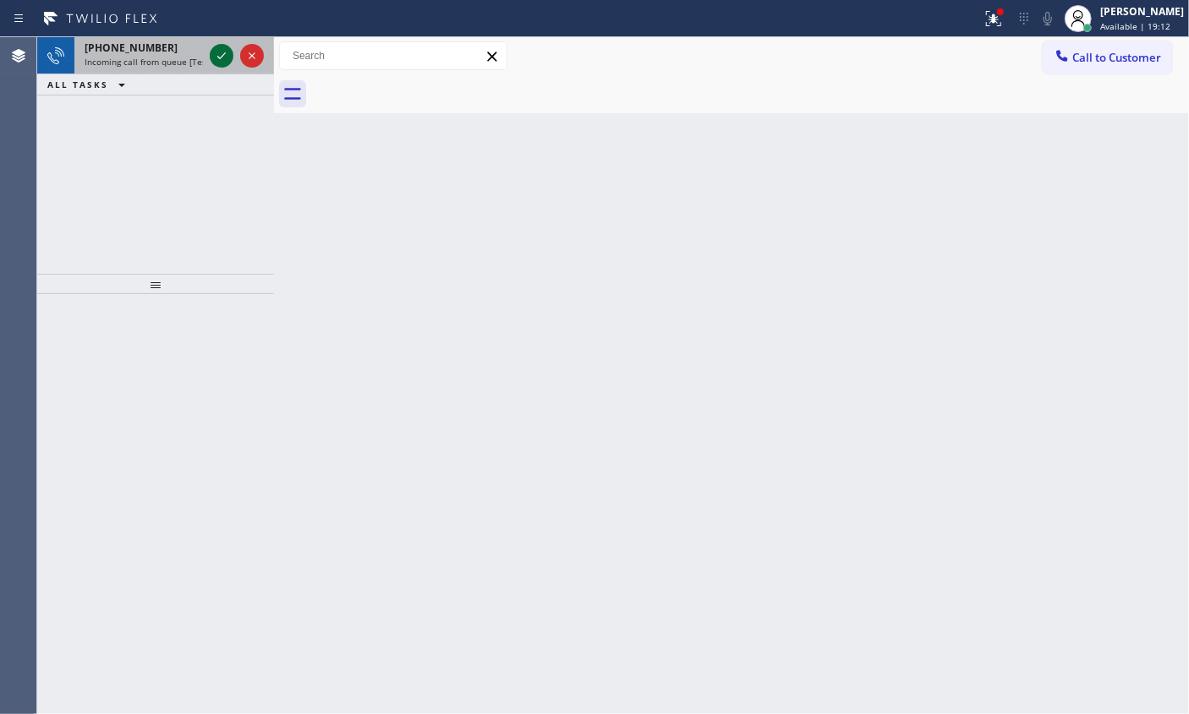
click at [218, 59] on icon at bounding box center [221, 56] width 20 height 20
click at [220, 50] on icon at bounding box center [221, 56] width 20 height 20
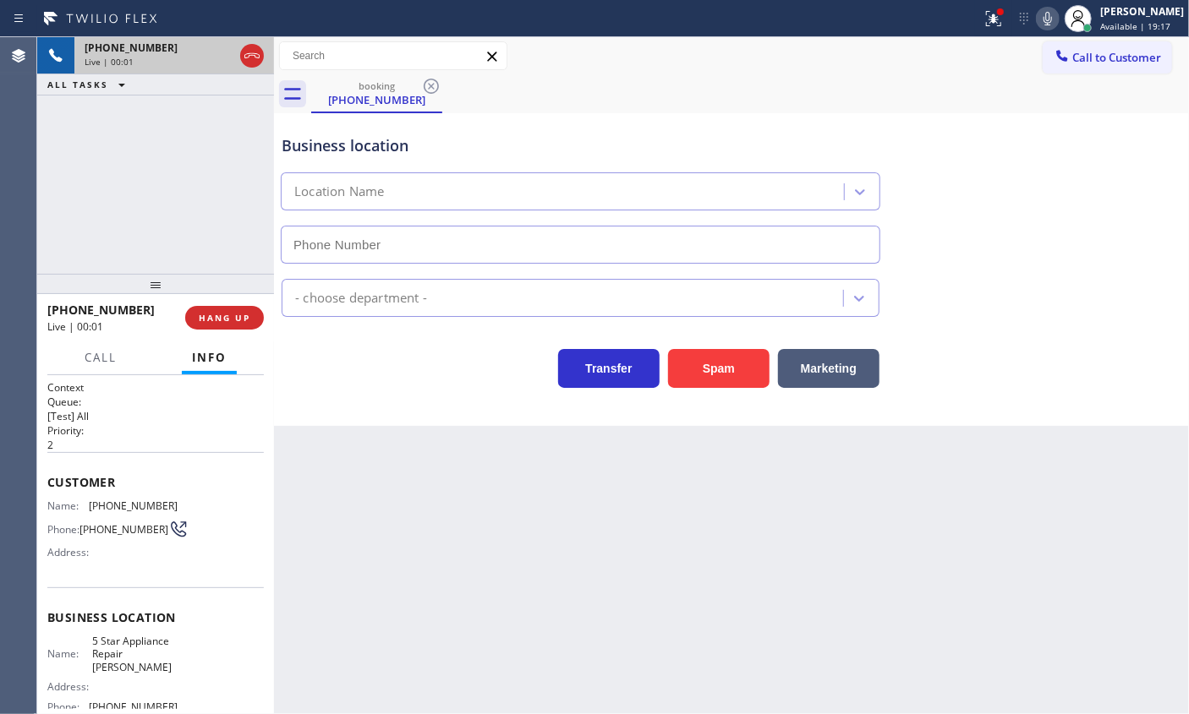
type input "(219) 244-2644"
click at [112, 656] on span "5 Star Appliance Repair Gary" at bounding box center [134, 654] width 85 height 39
copy span "5 Star Appliance Repair Gary"
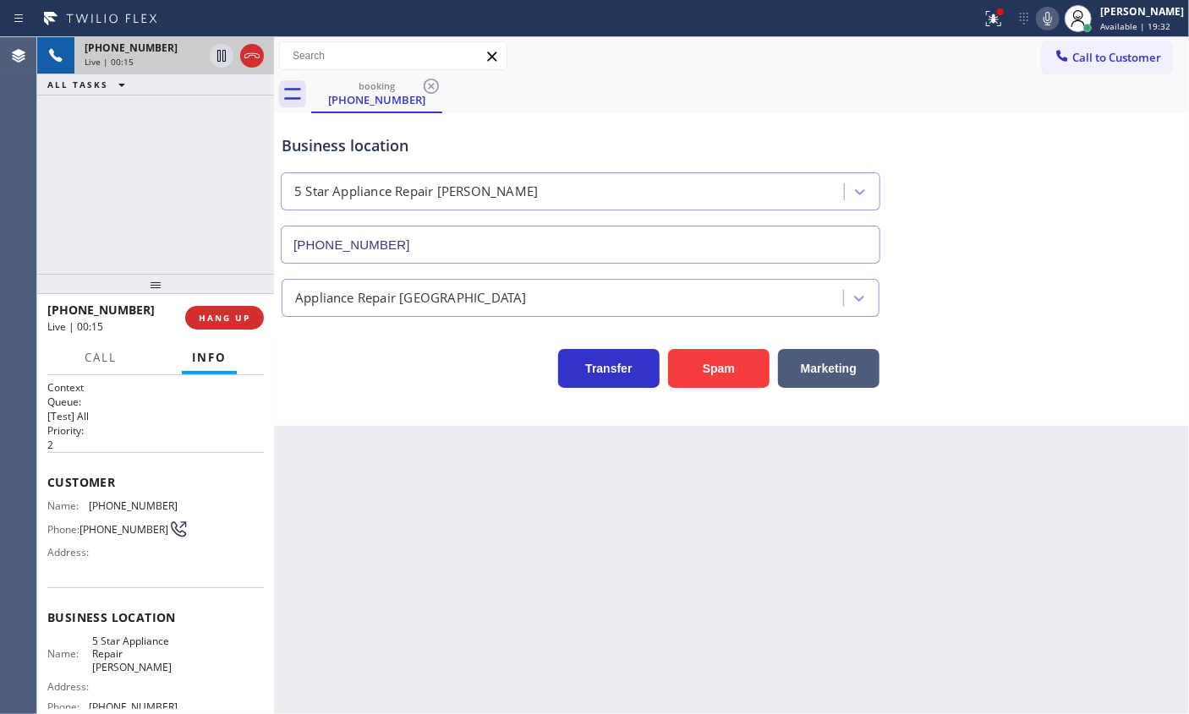
click at [615, 237] on input "(219) 244-2644" at bounding box center [580, 245] width 599 height 38
click at [109, 508] on span "(219) 384-2353" at bounding box center [133, 506] width 89 height 13
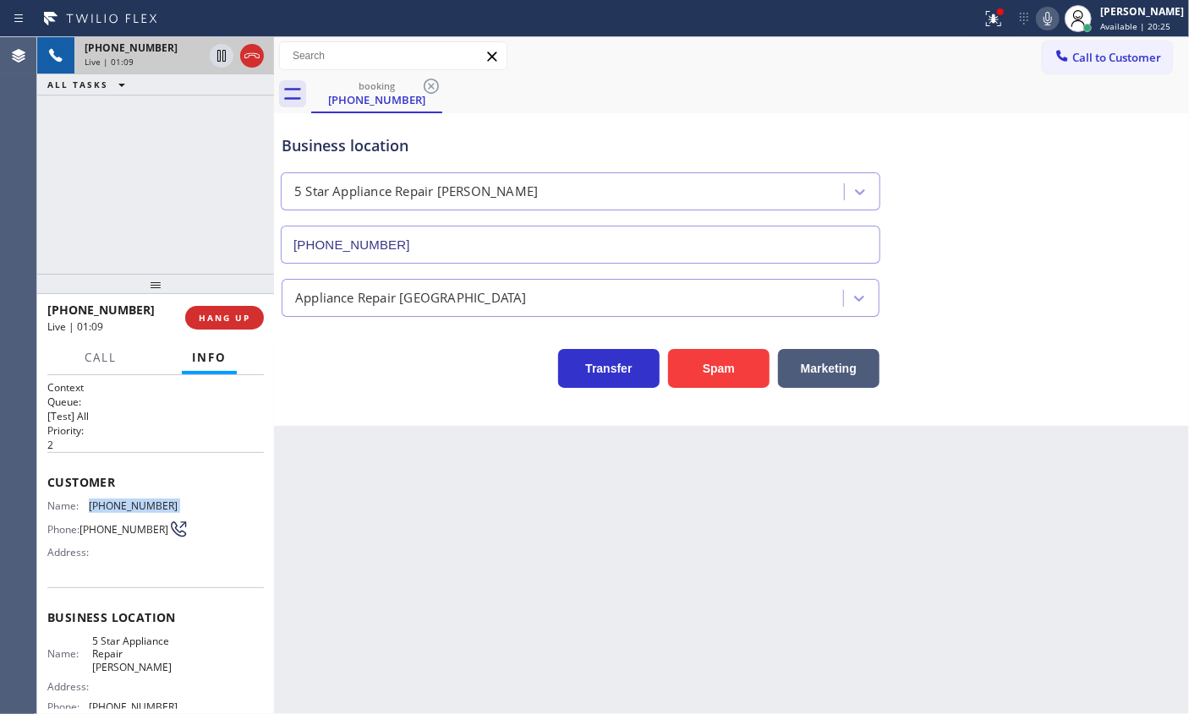
click at [109, 508] on span "(219) 384-2353" at bounding box center [133, 506] width 89 height 13
copy span "(219) 384-2353"
click at [1004, 24] on icon at bounding box center [993, 18] width 20 height 20
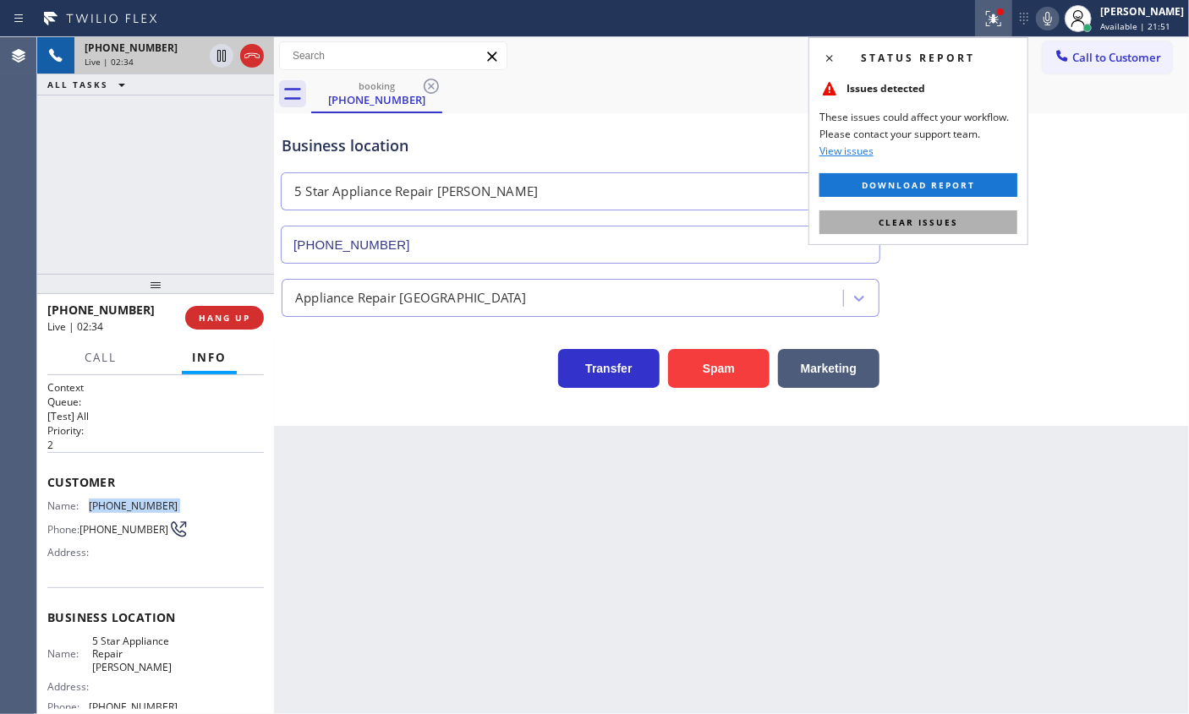
click at [972, 217] on button "Clear issues" at bounding box center [918, 223] width 198 height 24
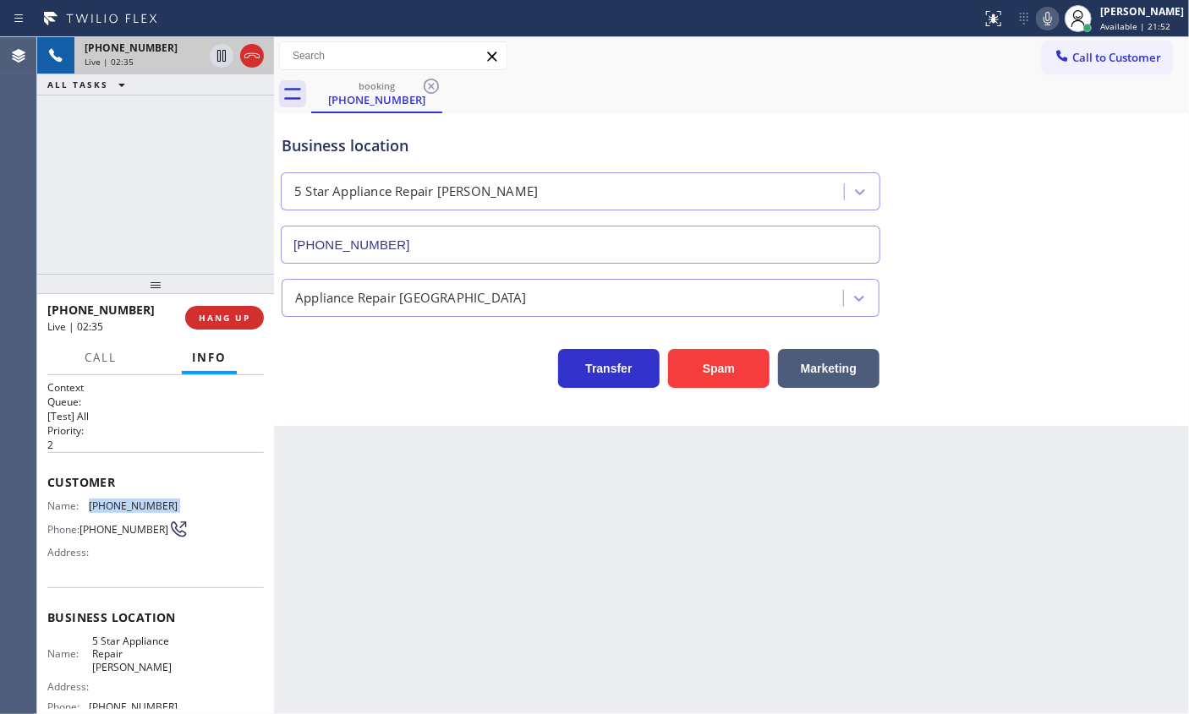
click at [1058, 25] on icon at bounding box center [1047, 18] width 20 height 20
click at [1058, 13] on icon at bounding box center [1047, 18] width 20 height 20
click at [1057, 15] on icon at bounding box center [1047, 18] width 20 height 20
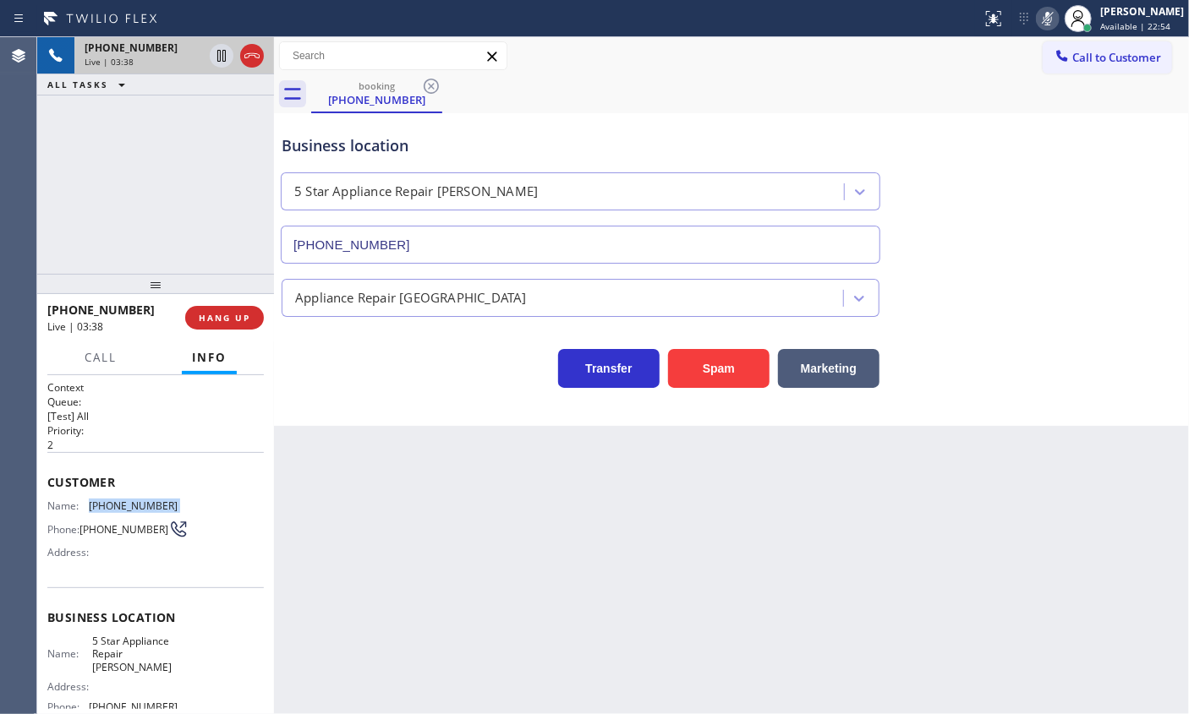
click at [1058, 24] on icon at bounding box center [1047, 18] width 20 height 20
click at [86, 354] on span "Call" at bounding box center [101, 357] width 32 height 15
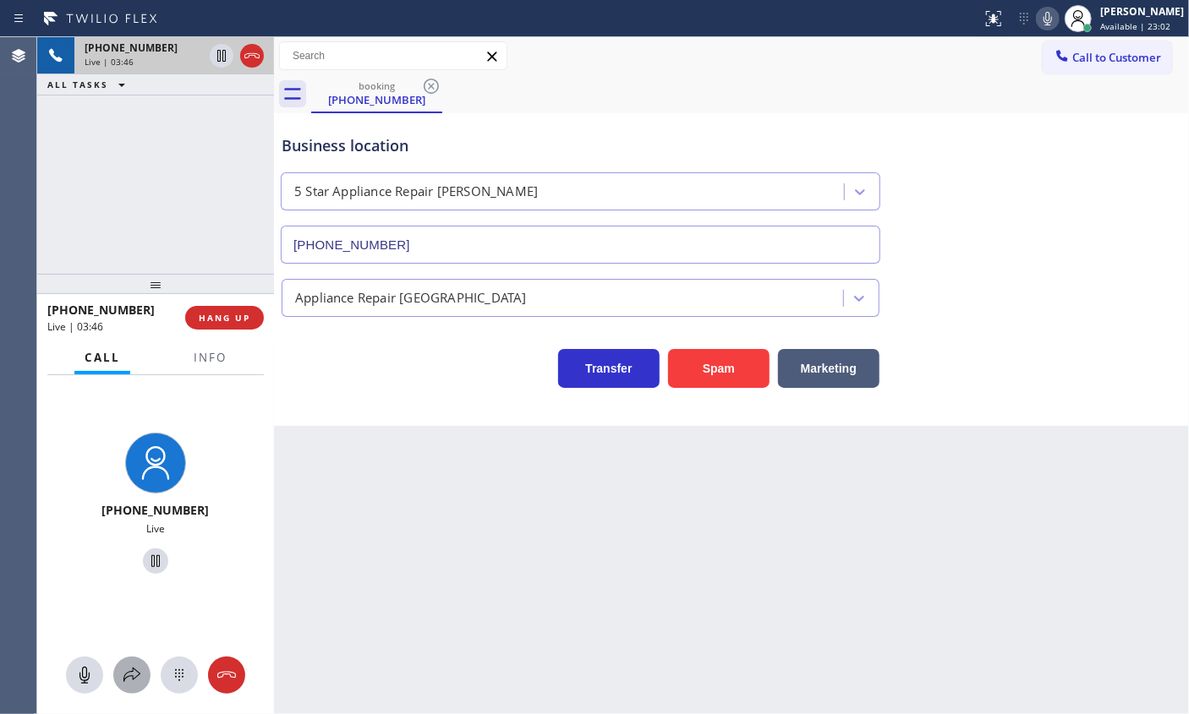
click at [134, 680] on icon at bounding box center [132, 675] width 20 height 20
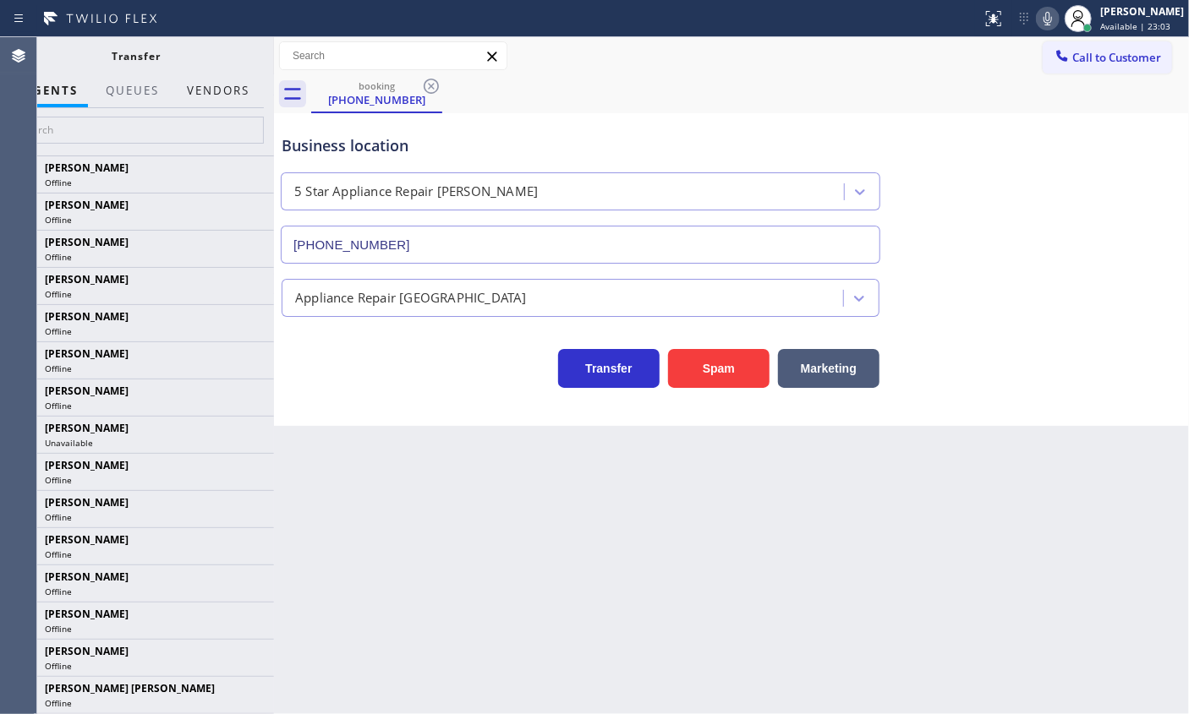
click at [223, 91] on button "Vendors" at bounding box center [218, 90] width 83 height 33
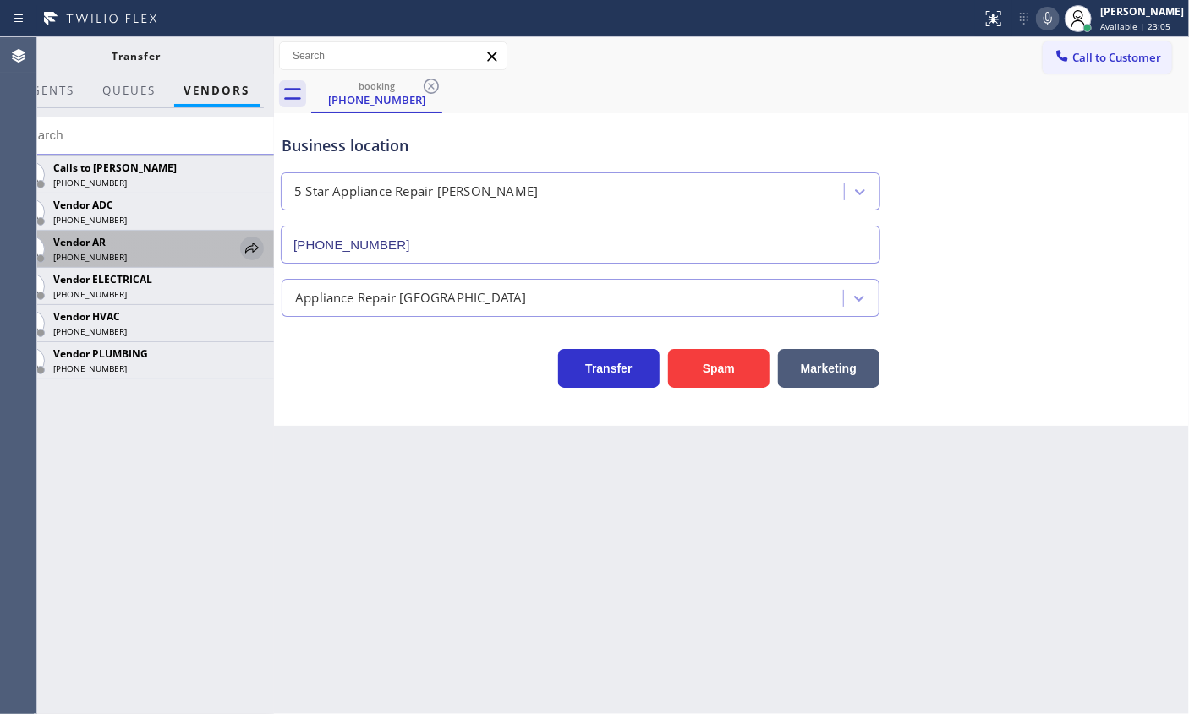
click at [250, 245] on icon at bounding box center [252, 248] width 14 height 11
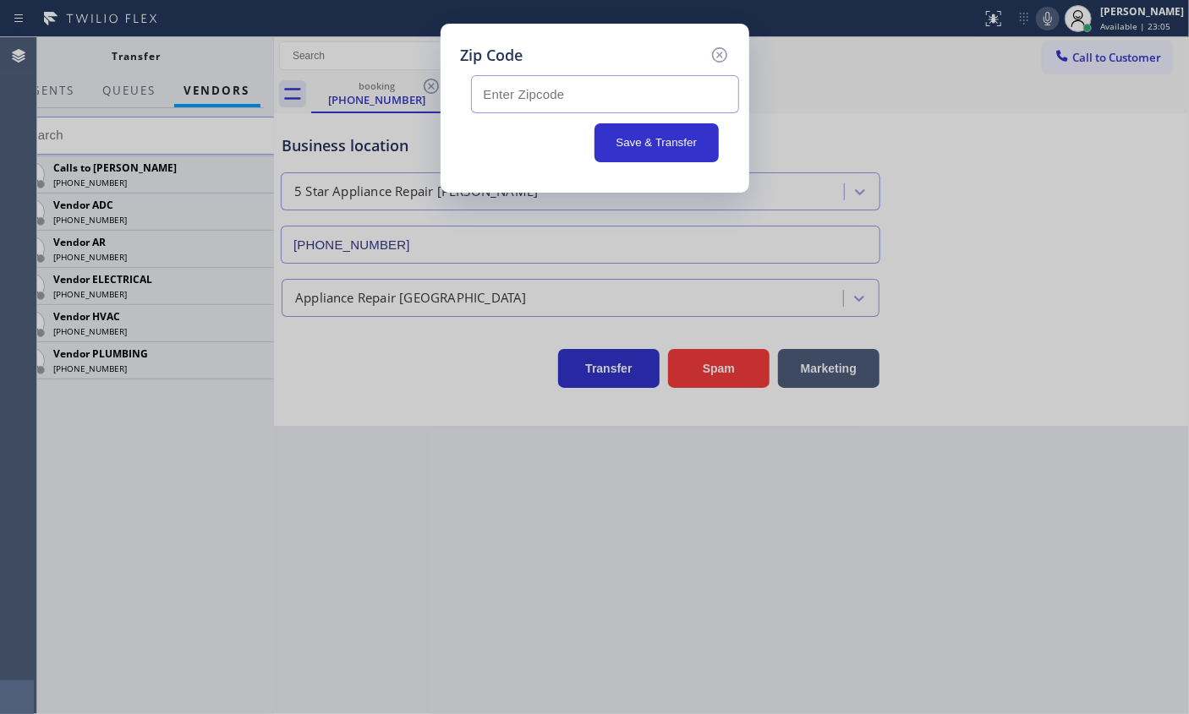
click at [577, 92] on input "text" at bounding box center [605, 94] width 268 height 38
paste input "46409"
type input "46409"
click at [659, 139] on button "Save & Transfer" at bounding box center [656, 142] width 124 height 39
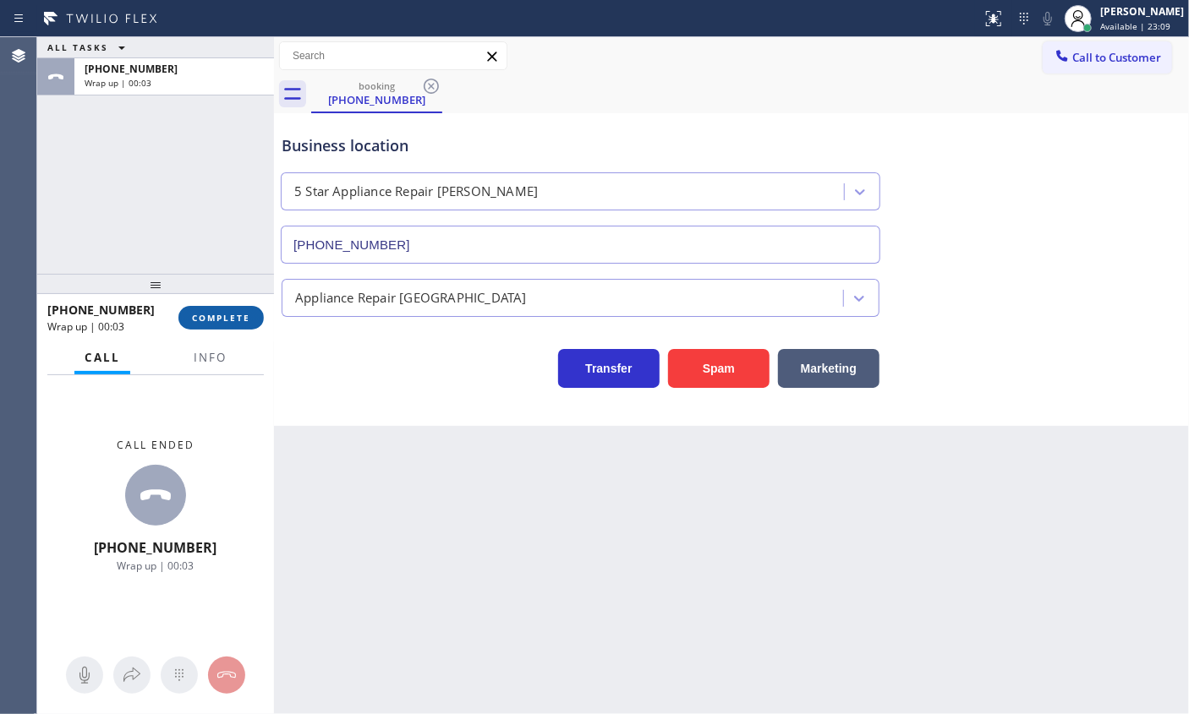
click at [238, 314] on span "COMPLETE" at bounding box center [221, 318] width 58 height 12
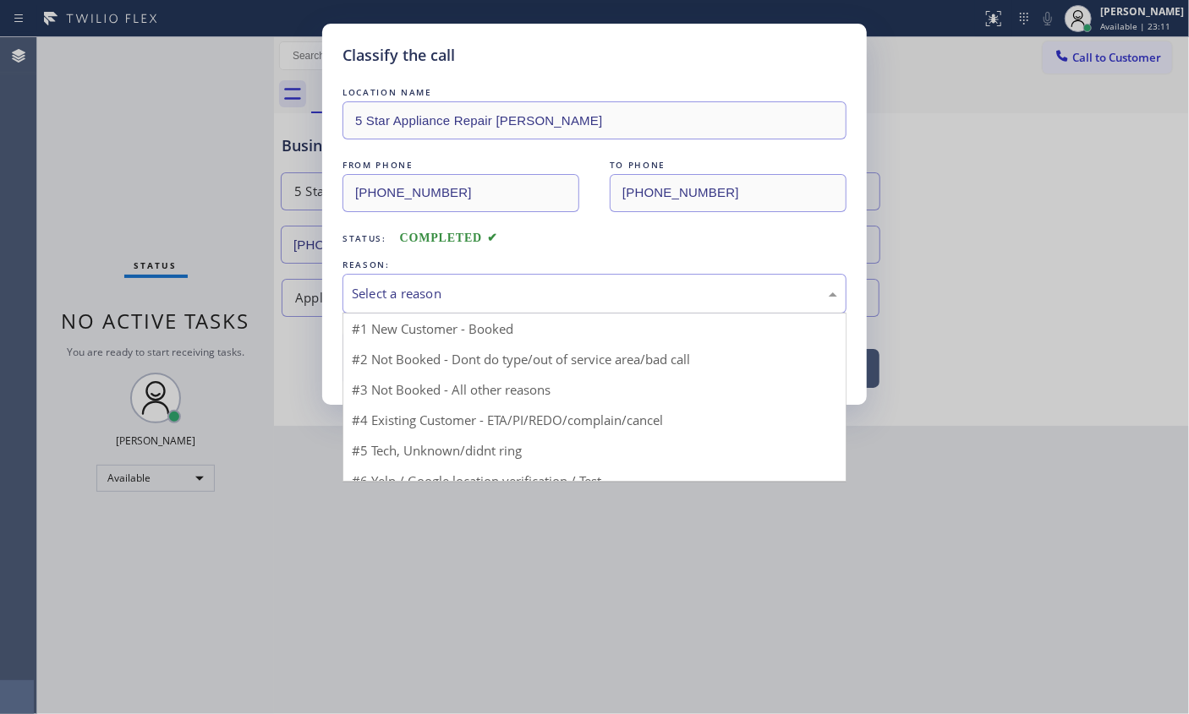
click at [457, 292] on div "Select a reason" at bounding box center [594, 293] width 485 height 19
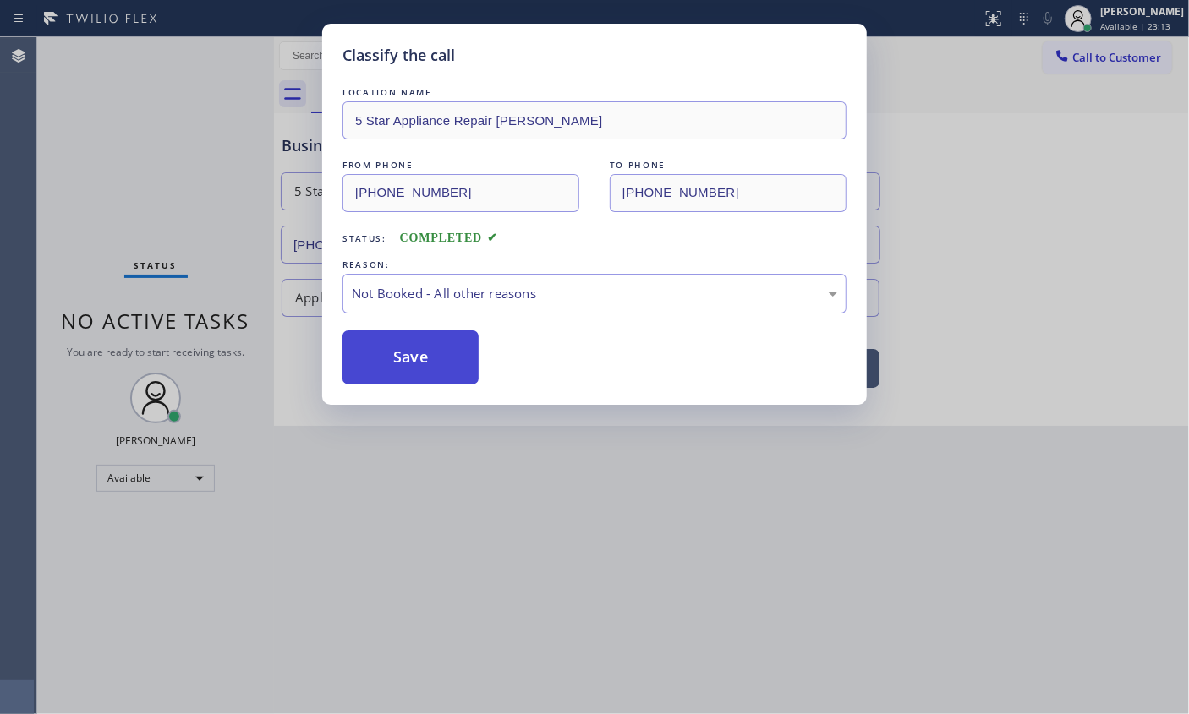
click at [405, 354] on button "Save" at bounding box center [410, 358] width 136 height 54
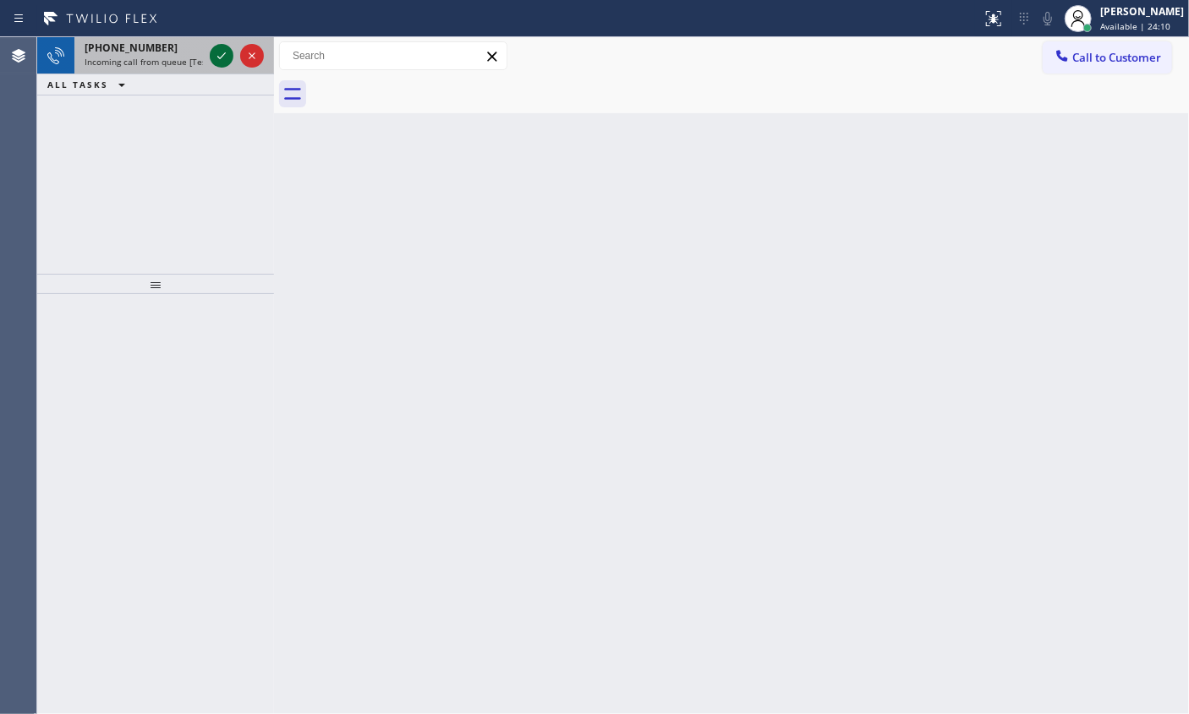
click at [221, 59] on icon at bounding box center [221, 56] width 20 height 20
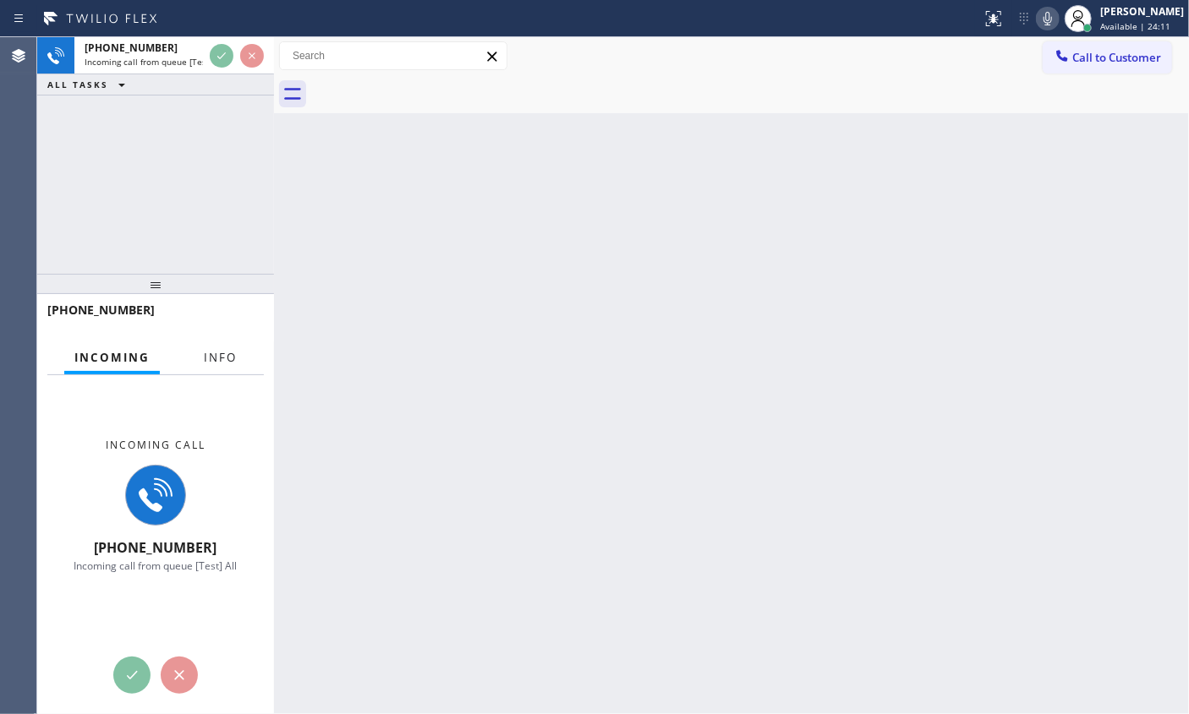
drag, startPoint x: 216, startPoint y: 361, endPoint x: 238, endPoint y: 350, distance: 25.3
click at [215, 361] on span "Info" at bounding box center [220, 357] width 33 height 15
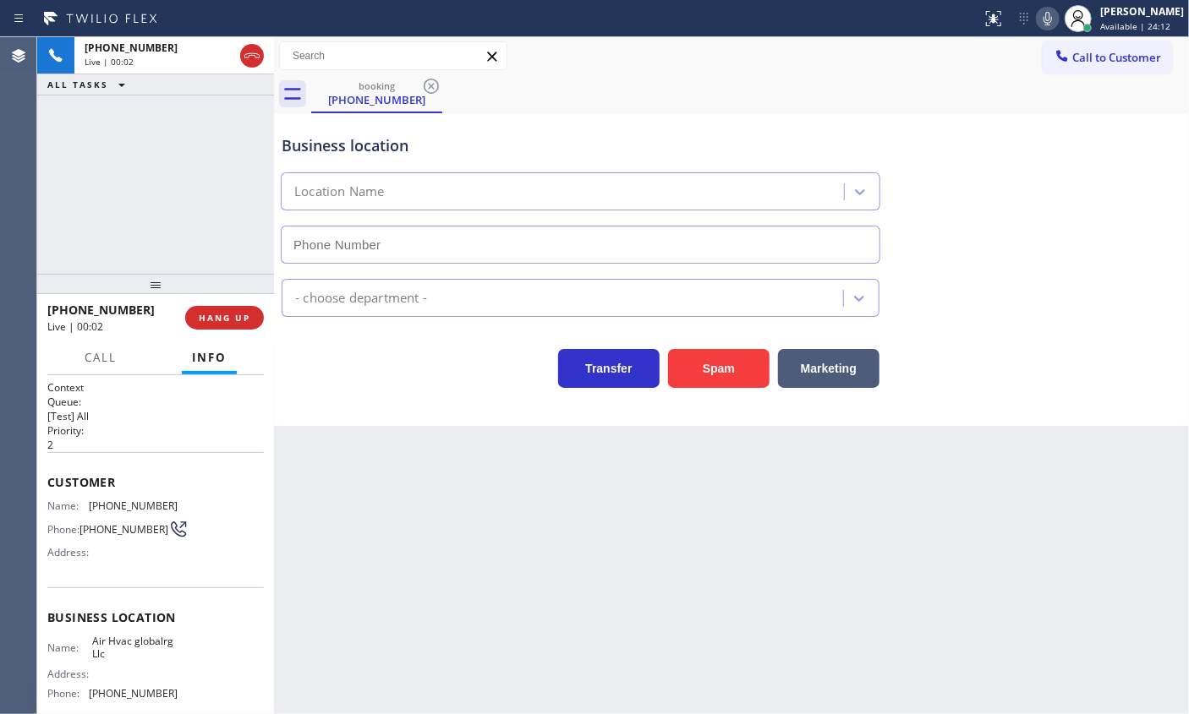
type input "[PHONE_NUMBER]"
click at [227, 314] on span "HANG UP" at bounding box center [225, 318] width 52 height 12
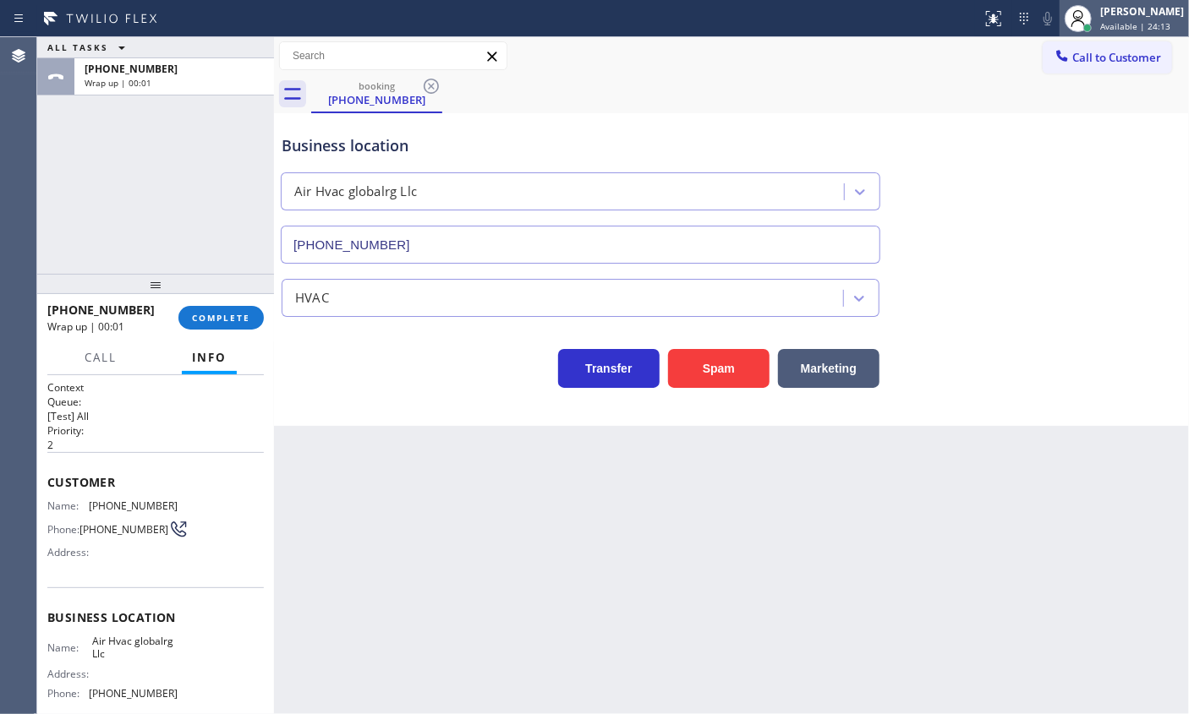
click at [1126, 21] on span "Available | 24:13" at bounding box center [1135, 26] width 70 height 12
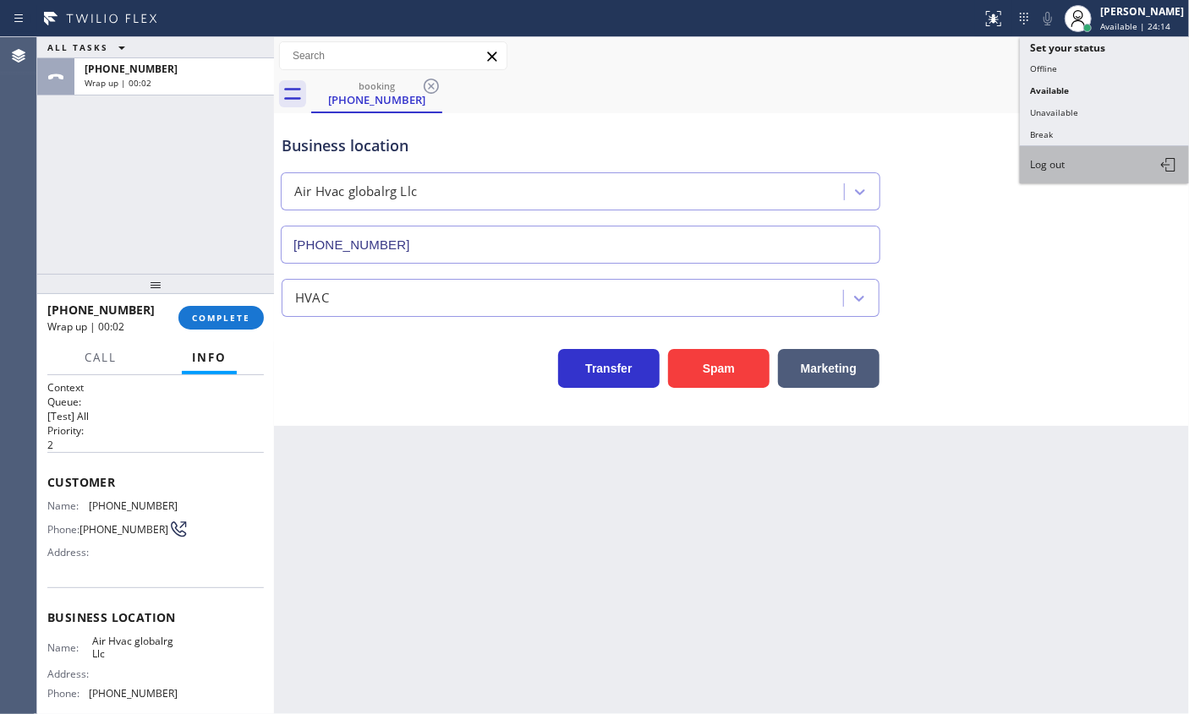
click at [1102, 146] on button "Log out" at bounding box center [1104, 164] width 169 height 37
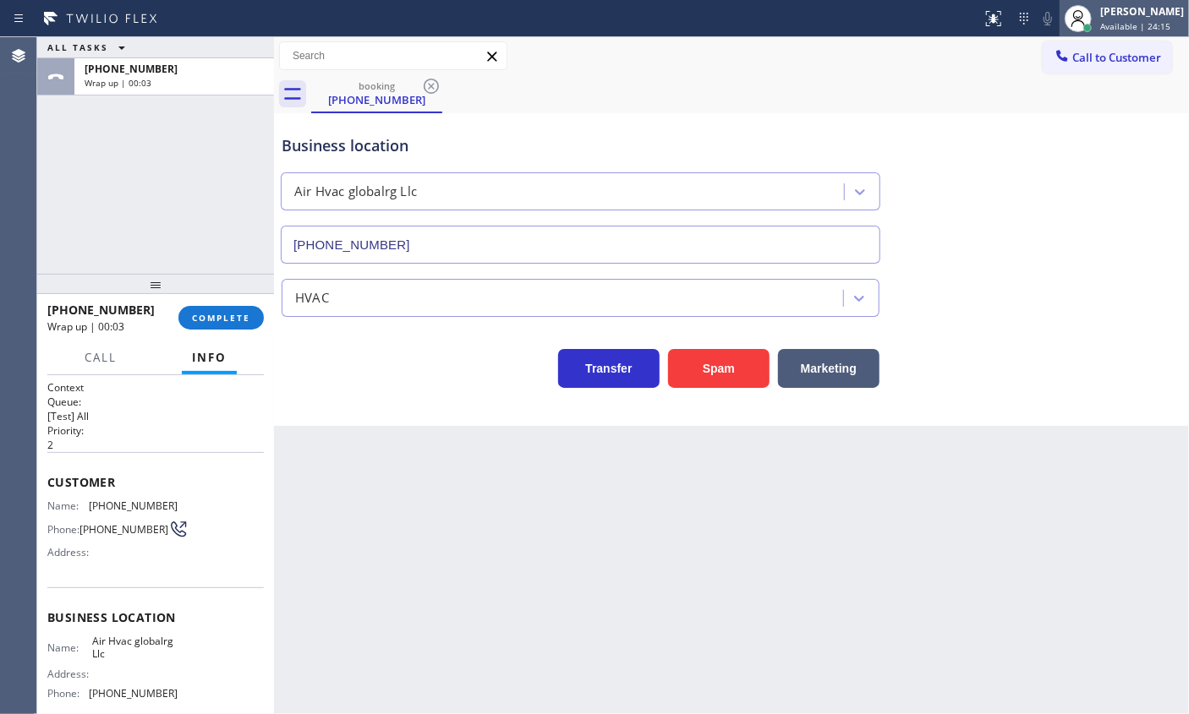
click at [1146, 21] on span "Available | 24:15" at bounding box center [1135, 26] width 70 height 12
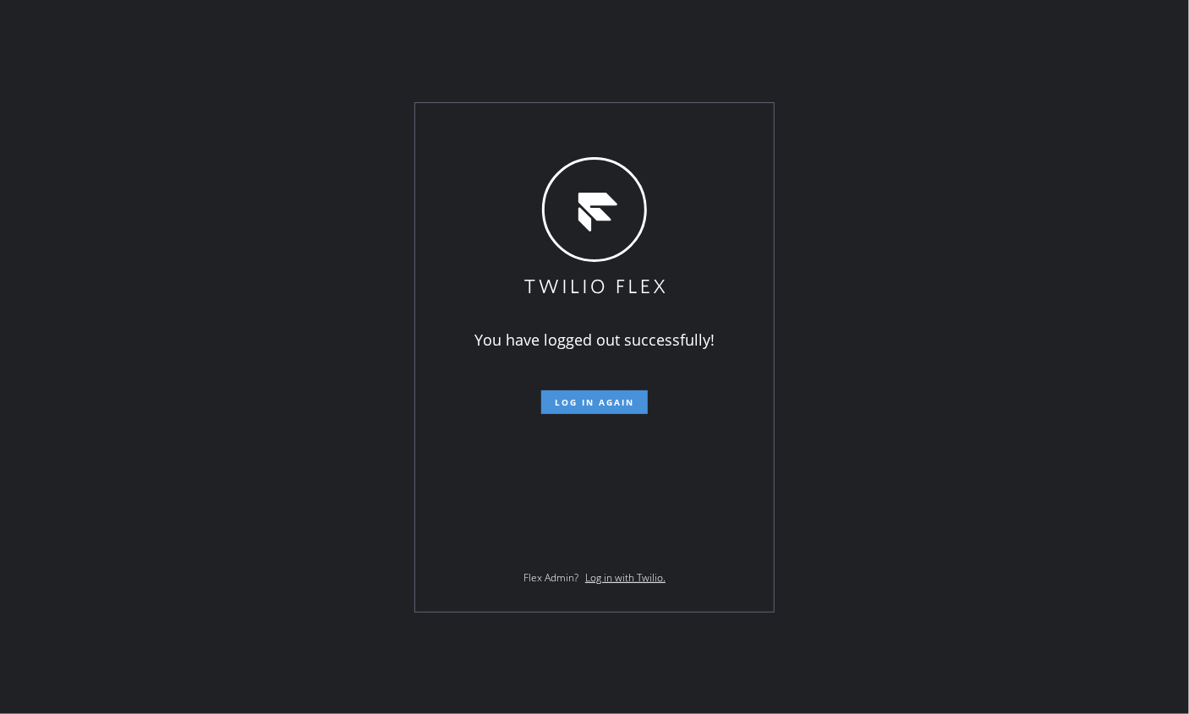
drag, startPoint x: 604, startPoint y: 400, endPoint x: 656, endPoint y: 314, distance: 100.5
click at [605, 400] on span "Log in again" at bounding box center [594, 403] width 79 height 12
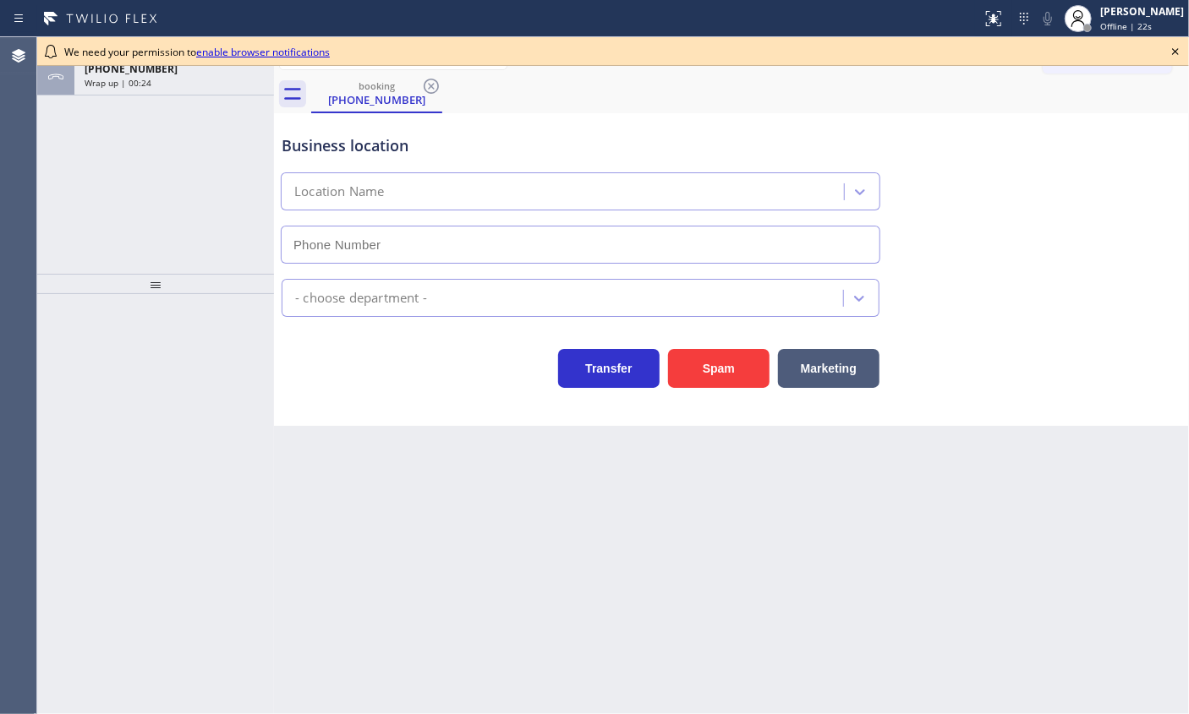
type input "[PHONE_NUMBER]"
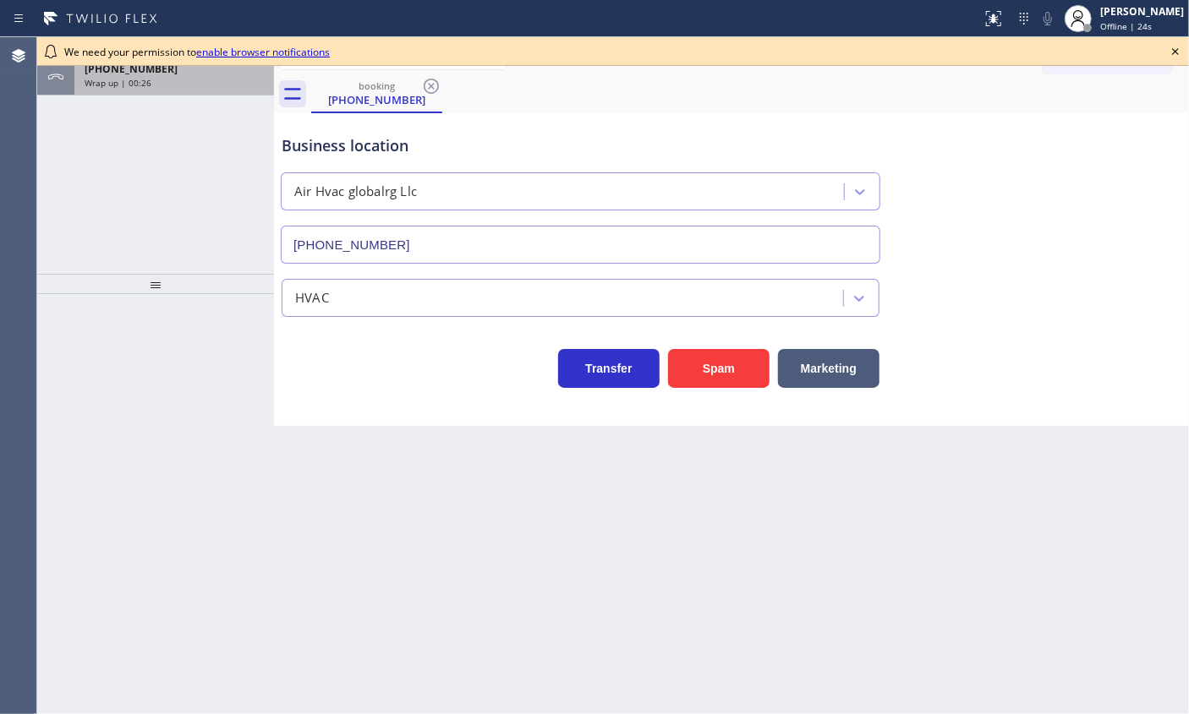
click at [176, 82] on div "Wrap up | 00:26" at bounding box center [174, 83] width 179 height 12
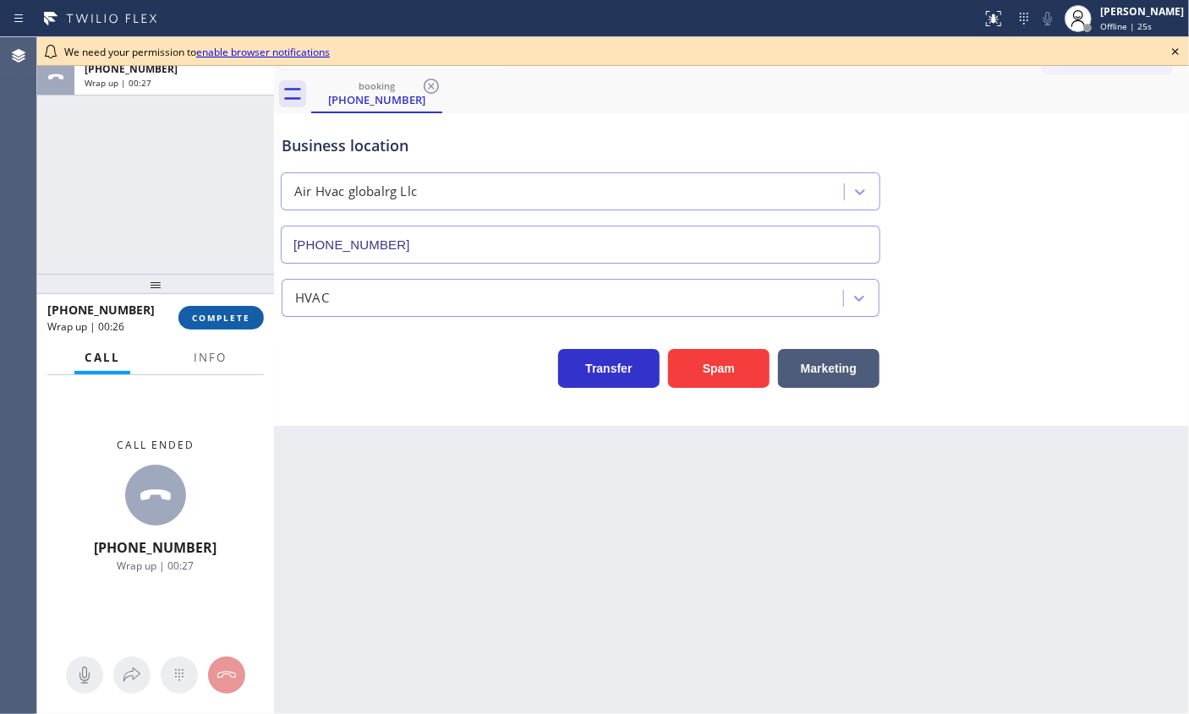
click at [222, 315] on span "COMPLETE" at bounding box center [221, 318] width 58 height 12
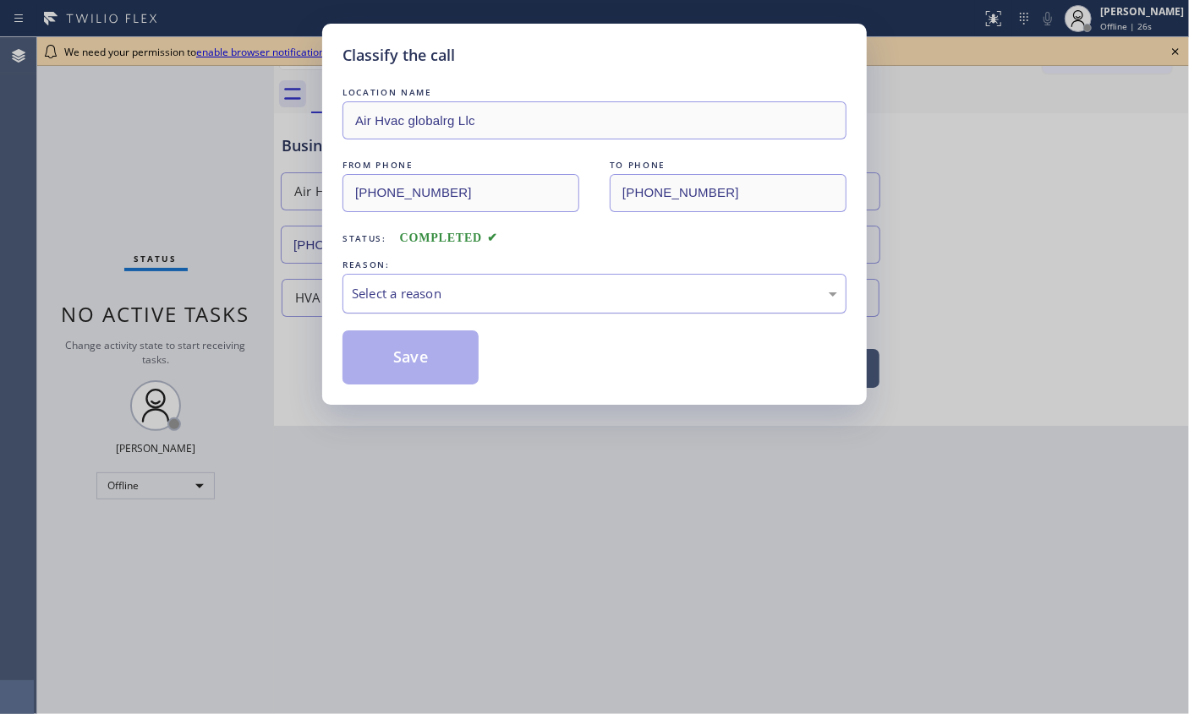
click at [435, 302] on div "Select a reason" at bounding box center [594, 293] width 485 height 19
drag, startPoint x: 407, startPoint y: 429, endPoint x: 431, endPoint y: 368, distance: 66.4
click at [429, 348] on button "Save" at bounding box center [410, 358] width 136 height 54
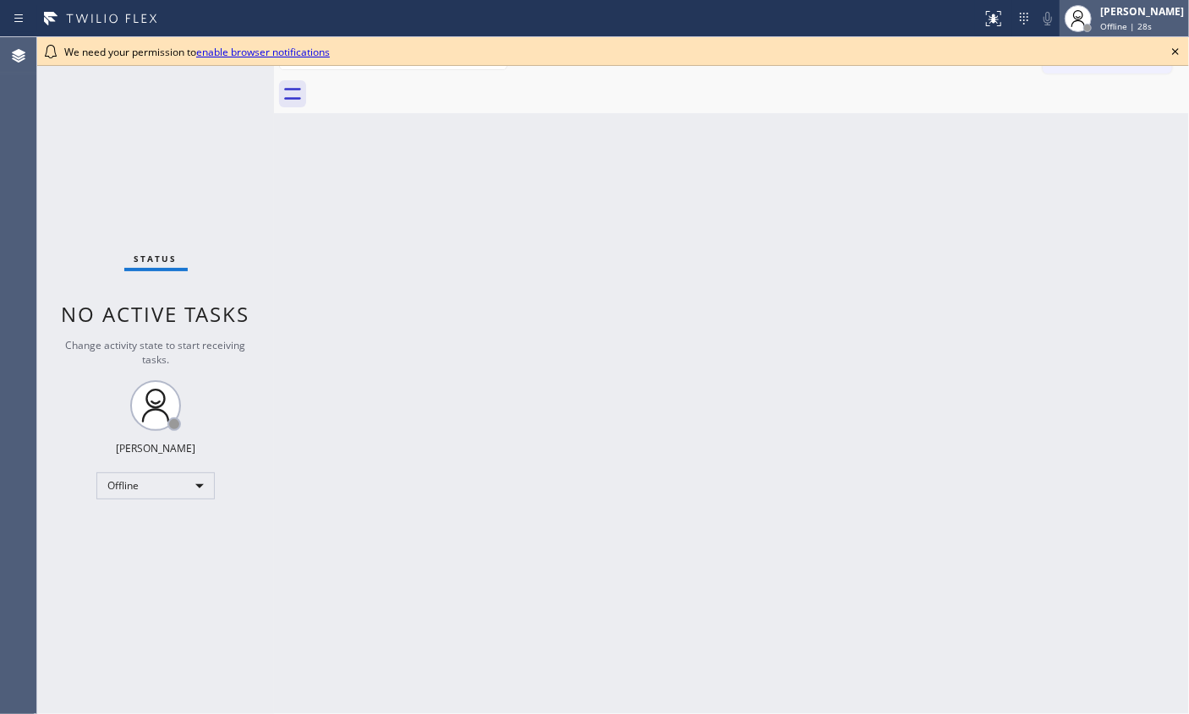
drag, startPoint x: 1179, startPoint y: 52, endPoint x: 1166, endPoint y: 17, distance: 37.7
click at [1179, 50] on icon at bounding box center [1175, 51] width 20 height 20
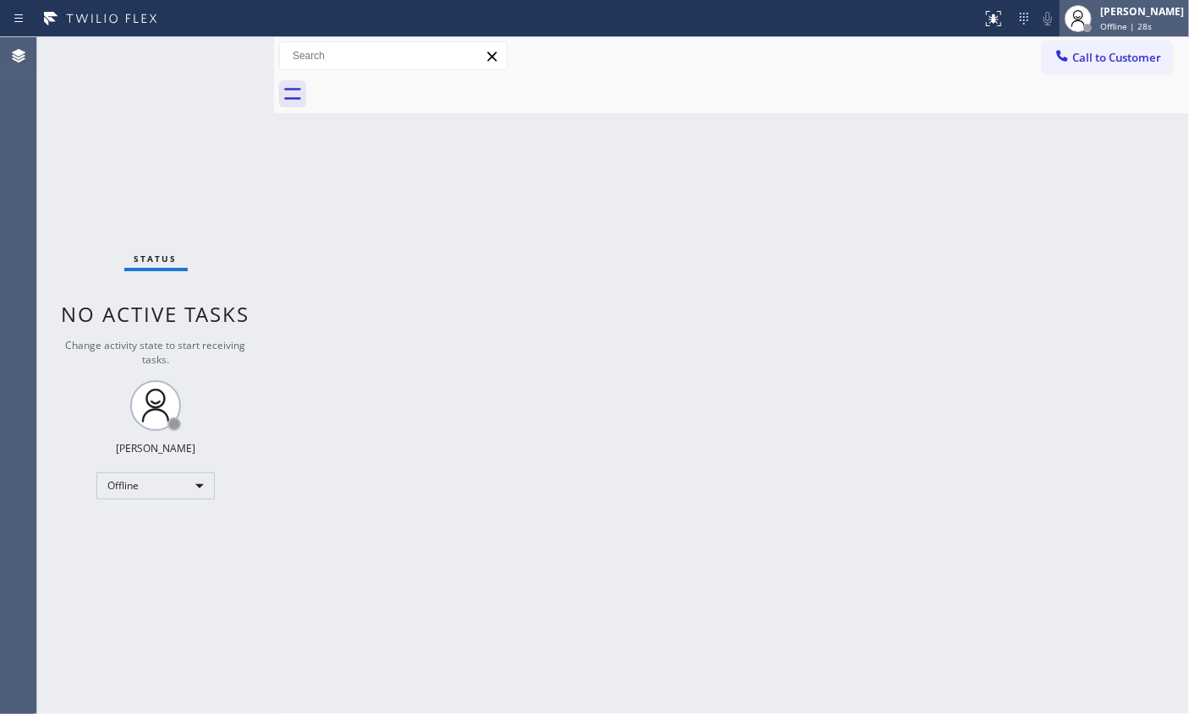
click at [1165, 15] on div "[PERSON_NAME]" at bounding box center [1142, 11] width 84 height 14
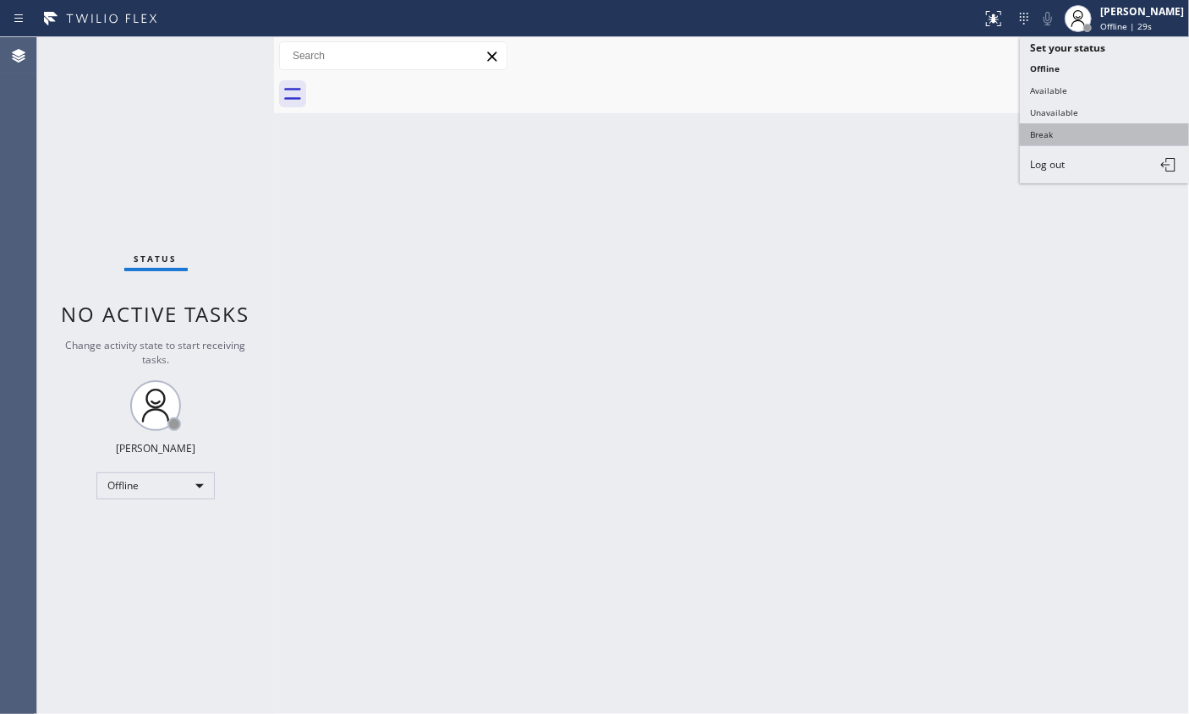
click at [1064, 127] on button "Break" at bounding box center [1104, 134] width 169 height 22
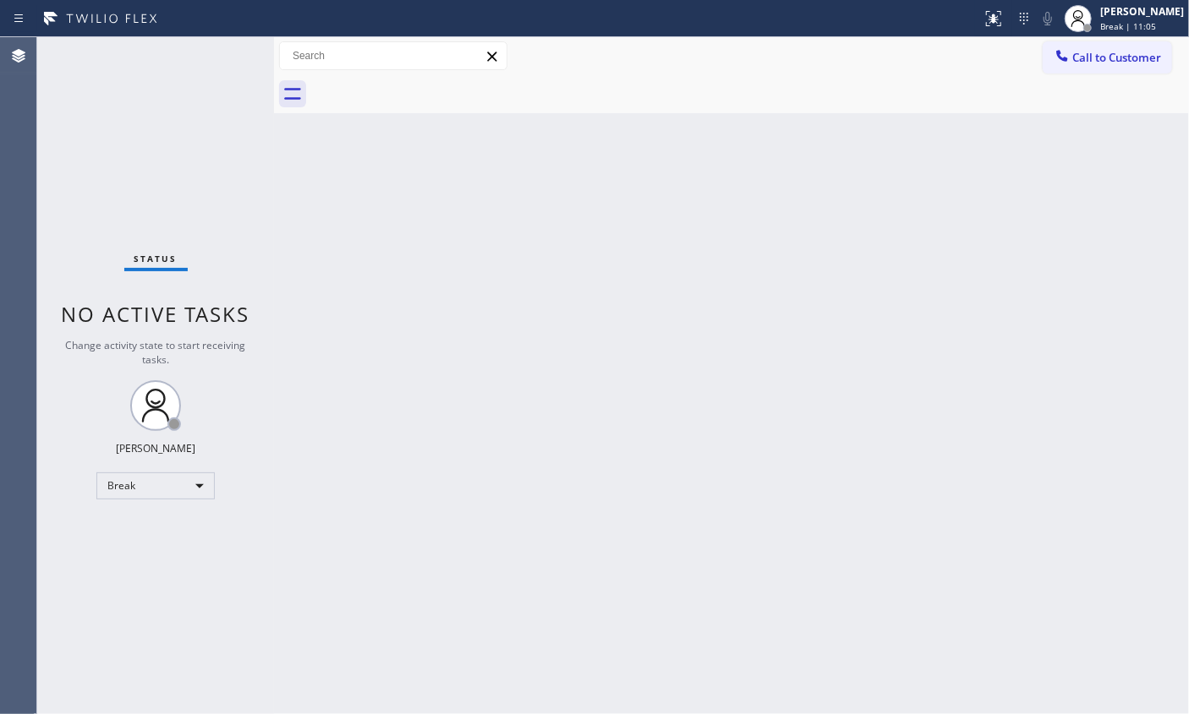
click at [990, 338] on div "Back to Dashboard Change Sender ID Customers Technicians Select a contact Outbo…" at bounding box center [731, 375] width 915 height 677
click at [1122, 24] on span "Break | 14:34" at bounding box center [1128, 26] width 56 height 12
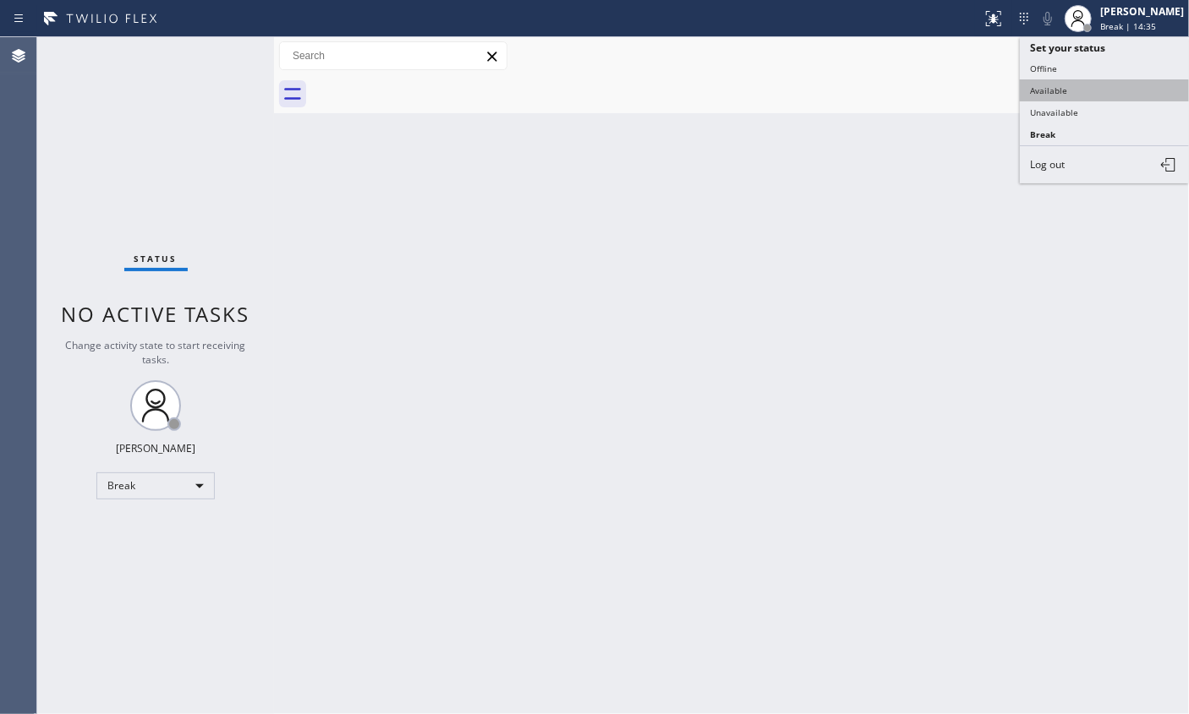
click at [1086, 84] on button "Available" at bounding box center [1104, 90] width 169 height 22
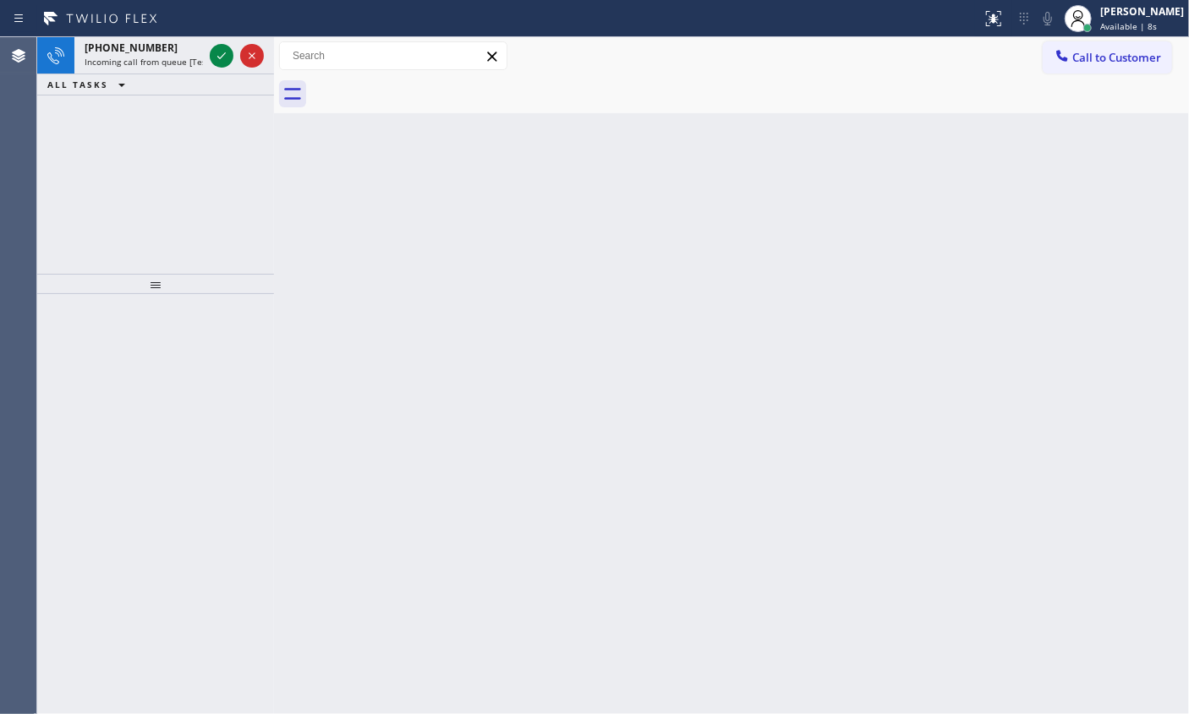
drag, startPoint x: 727, startPoint y: 295, endPoint x: 449, endPoint y: 183, distance: 299.7
click at [727, 295] on div "Back to Dashboard Change Sender ID Customers Technicians Select a contact Outbo…" at bounding box center [731, 375] width 915 height 677
click at [222, 58] on icon at bounding box center [221, 56] width 20 height 20
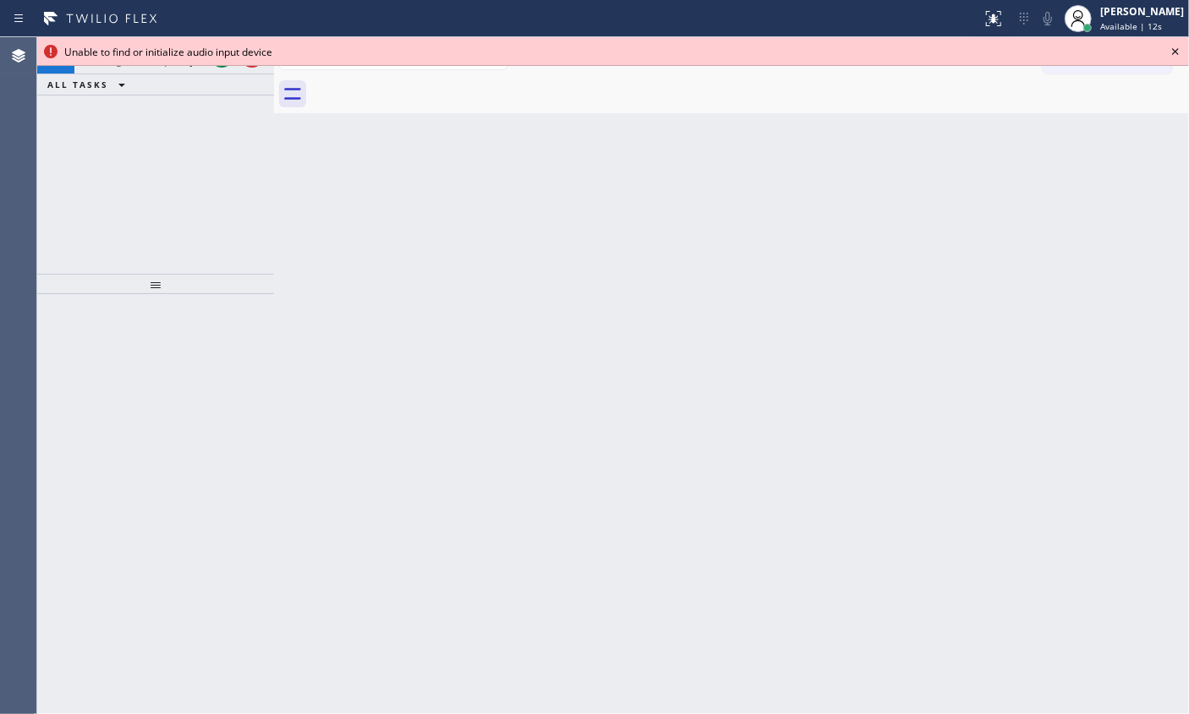
drag, startPoint x: 1174, startPoint y: 50, endPoint x: 836, endPoint y: 13, distance: 340.2
click at [1173, 50] on icon at bounding box center [1175, 51] width 20 height 20
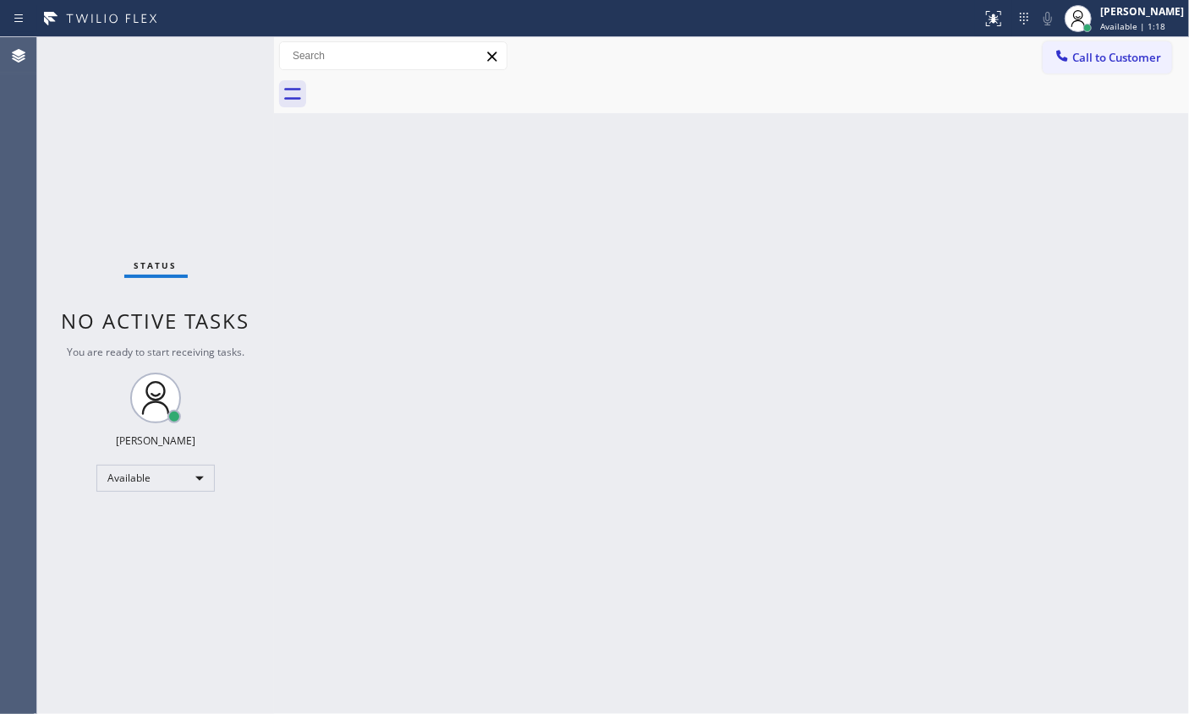
click at [1070, 401] on div "Back to Dashboard Change Sender ID Customers Technicians Select a contact Outbo…" at bounding box center [731, 375] width 915 height 677
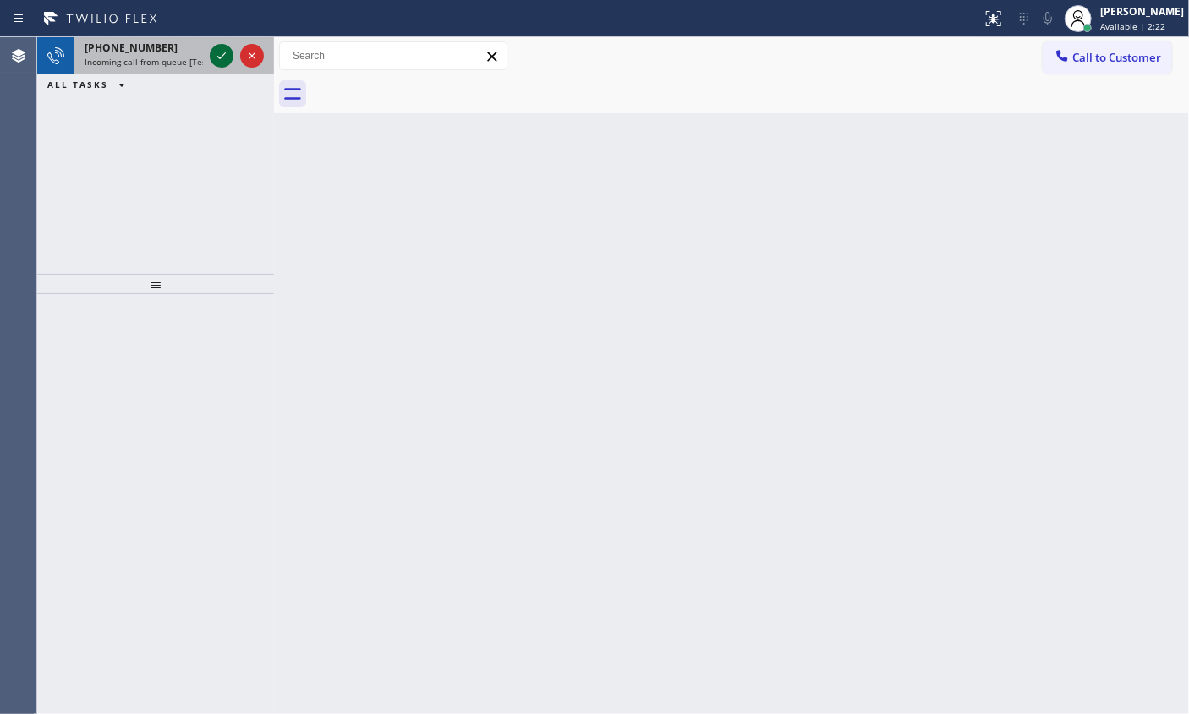
click at [218, 57] on icon at bounding box center [221, 55] width 8 height 7
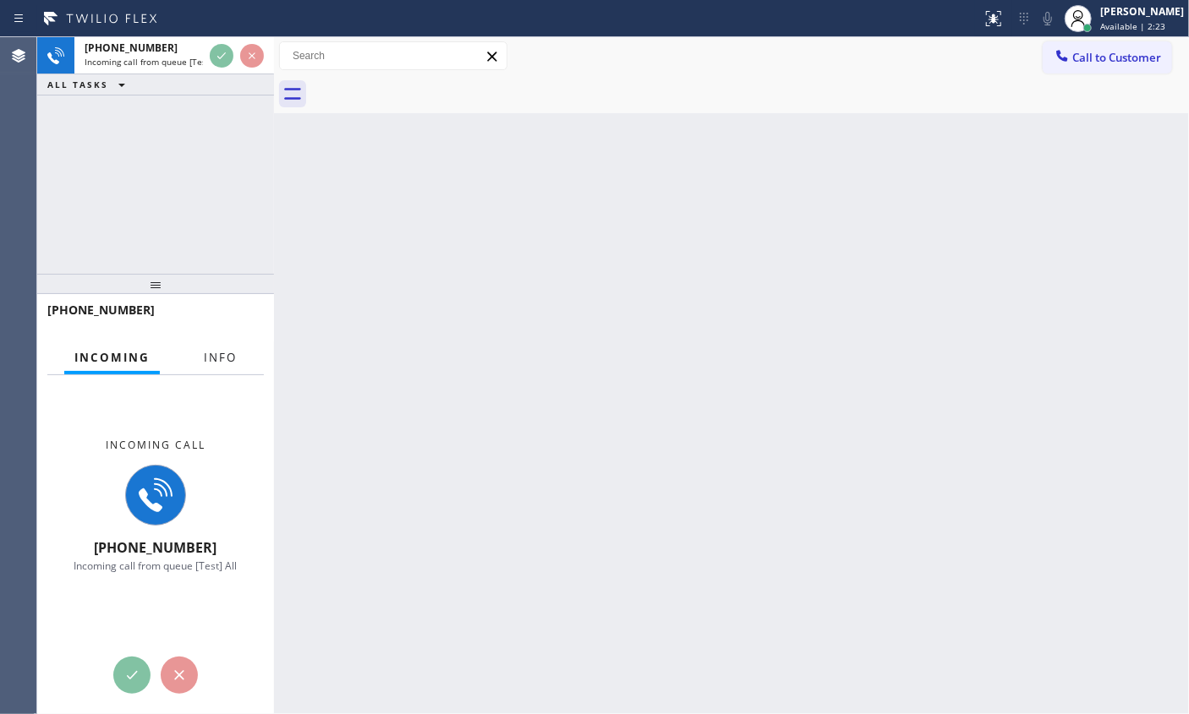
click at [226, 369] on button "Info" at bounding box center [220, 358] width 53 height 33
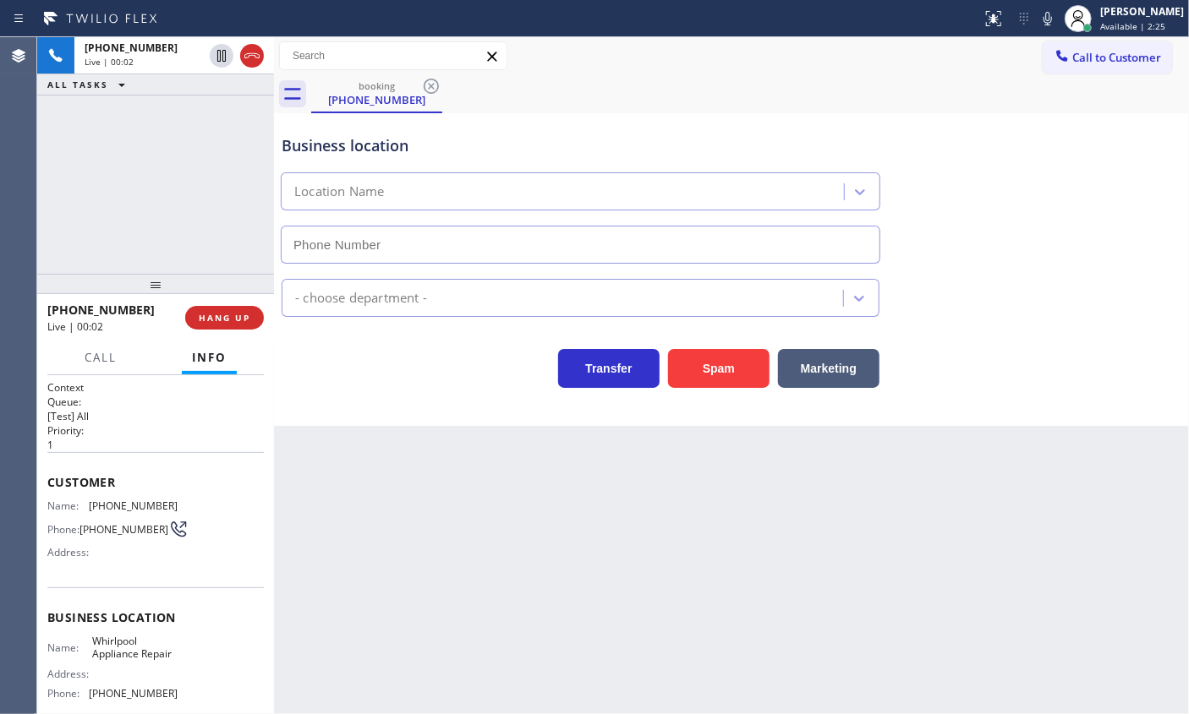
type input "[PHONE_NUMBER]"
click at [172, 211] on div "[PHONE_NUMBER] Live | 00:17 ALL TASKS ALL TASKS ACTIVE TASKS TASKS IN WRAP UP" at bounding box center [155, 155] width 237 height 237
click at [135, 200] on div "[PHONE_NUMBER] Live | 00:22 ALL TASKS ALL TASKS ACTIVE TASKS TASKS IN WRAP UP" at bounding box center [155, 155] width 237 height 237
click at [248, 314] on span "HANG UP" at bounding box center [225, 318] width 52 height 12
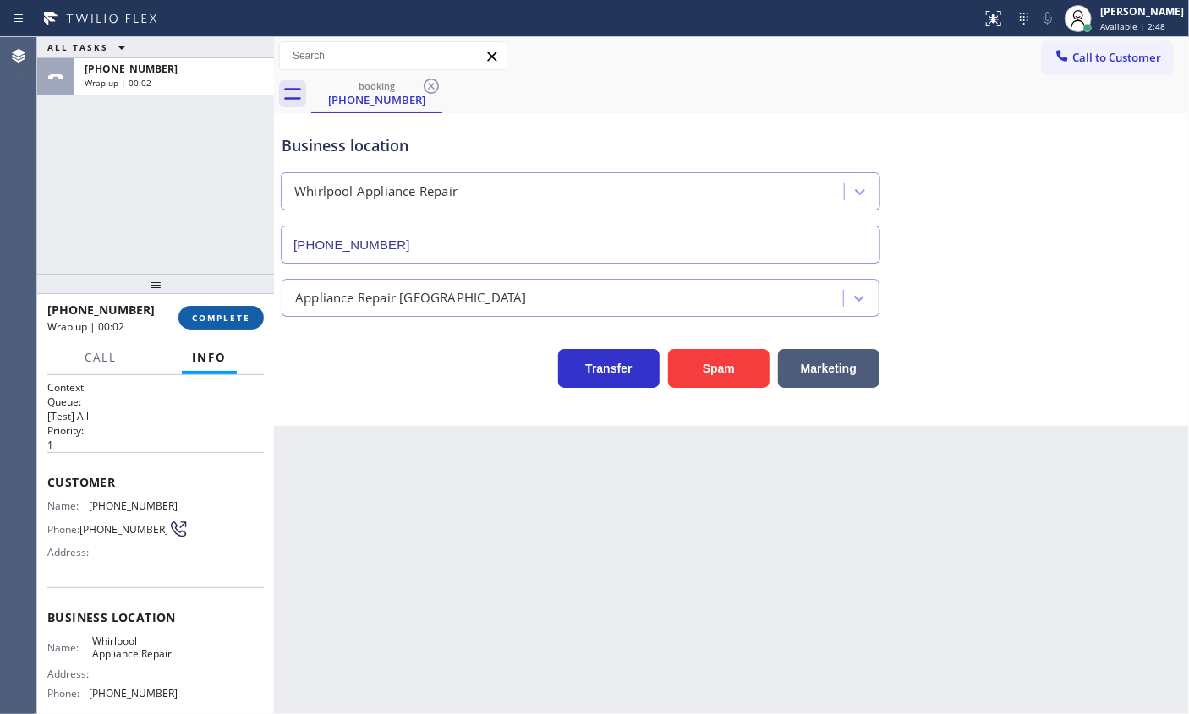
click at [237, 316] on span "COMPLETE" at bounding box center [221, 318] width 58 height 12
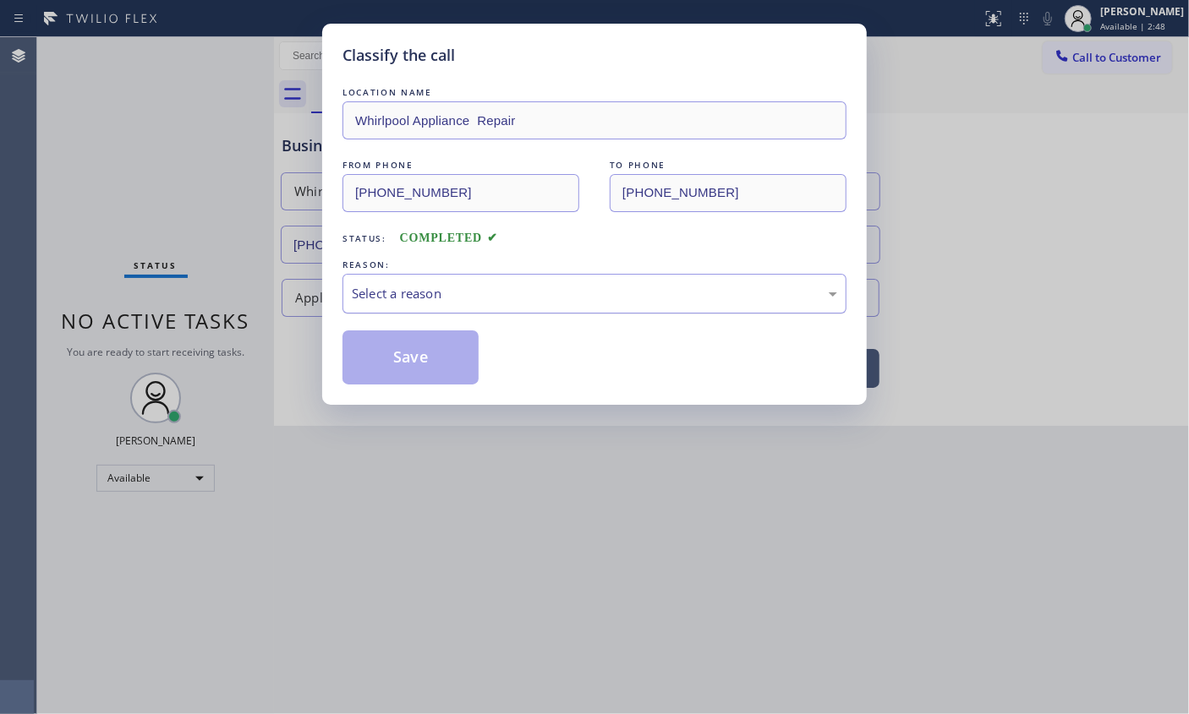
click at [508, 298] on div "Select a reason" at bounding box center [594, 293] width 485 height 19
drag, startPoint x: 454, startPoint y: 413, endPoint x: 451, endPoint y: 382, distance: 30.5
click at [446, 368] on button "Save" at bounding box center [410, 358] width 136 height 54
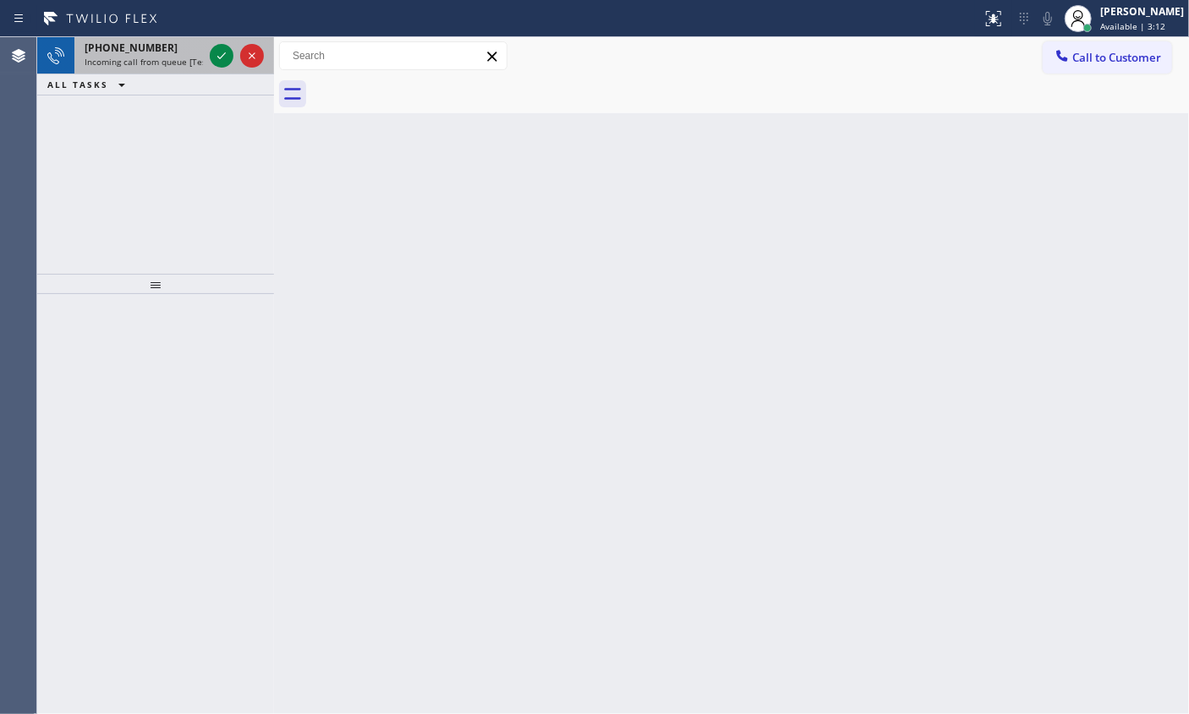
click at [143, 68] on div "[PHONE_NUMBER] Incoming call from queue [Test] All" at bounding box center [140, 55] width 132 height 37
click at [89, 127] on div "[PHONE_NUMBER] Incoming call from queue Everybody ALL TASKS ALL TASKS ACTIVE TA…" at bounding box center [155, 155] width 237 height 237
click at [216, 59] on icon at bounding box center [221, 56] width 20 height 20
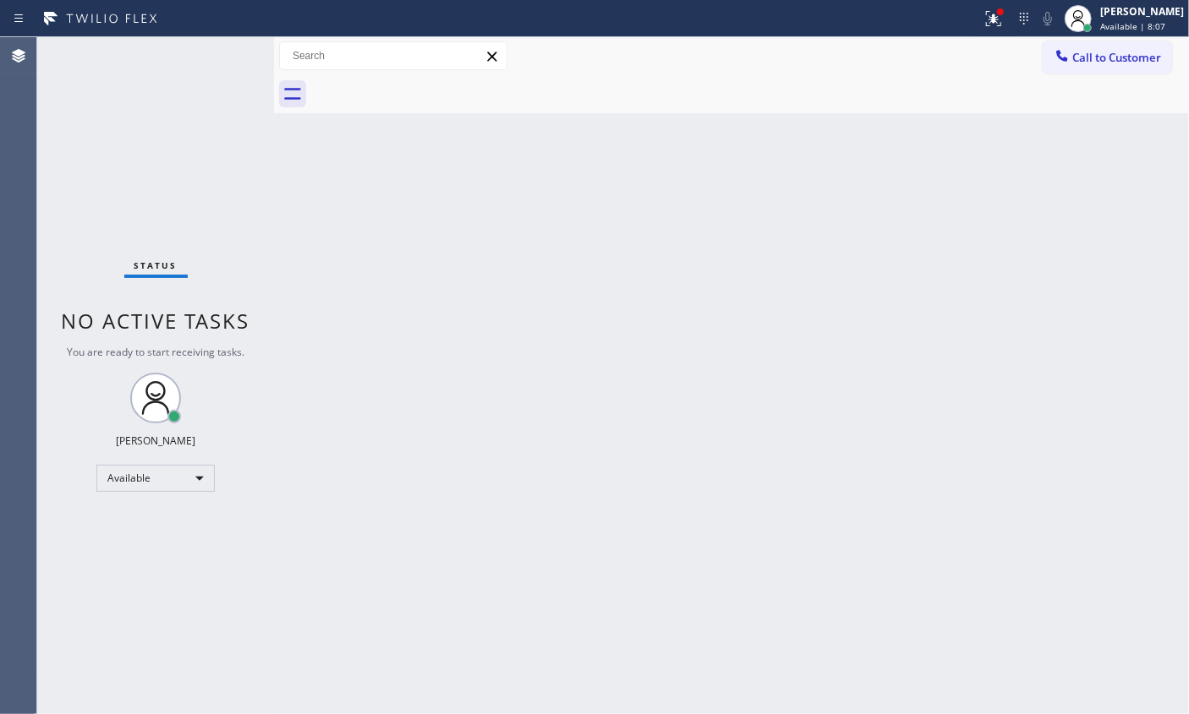
click at [1037, 271] on div "Back to Dashboard Change Sender ID Customers Technicians Select a contact Outbo…" at bounding box center [731, 375] width 915 height 677
click at [1024, 397] on div "Back to Dashboard Change Sender ID Customers Technicians Select a contact Outbo…" at bounding box center [731, 375] width 915 height 677
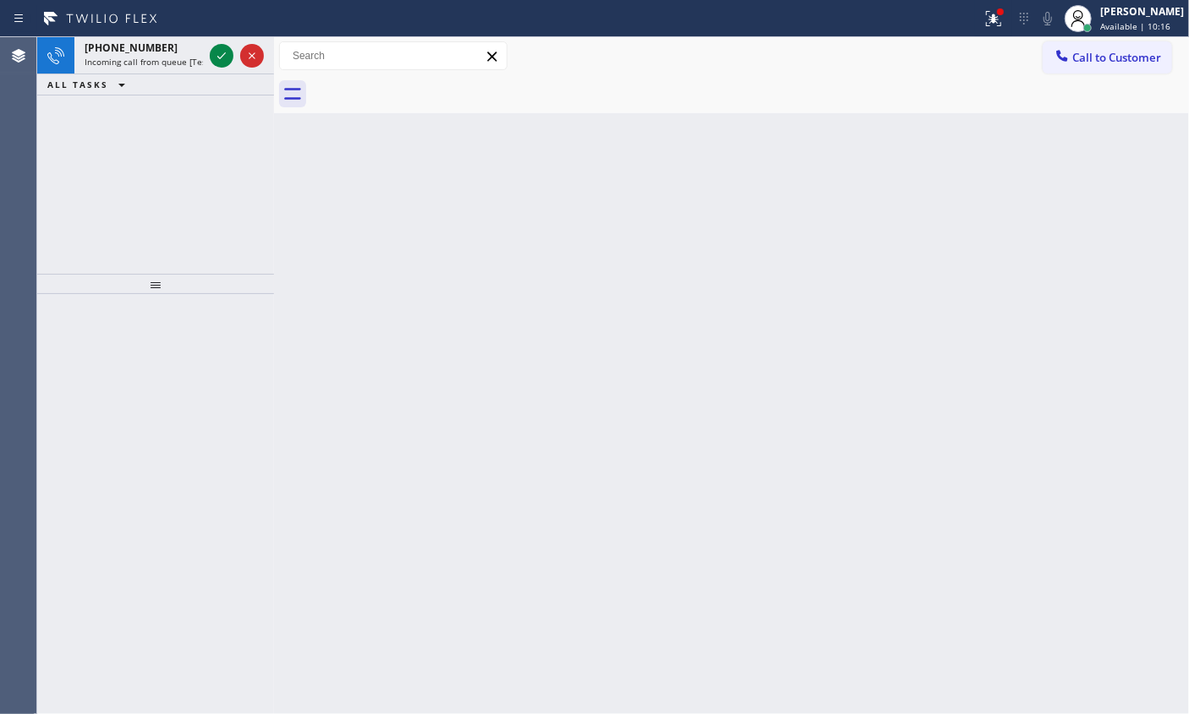
click at [1028, 239] on div "Back to Dashboard Change Sender ID Customers Technicians Select a contact Outbo…" at bounding box center [731, 375] width 915 height 677
click at [207, 49] on div at bounding box center [236, 55] width 61 height 37
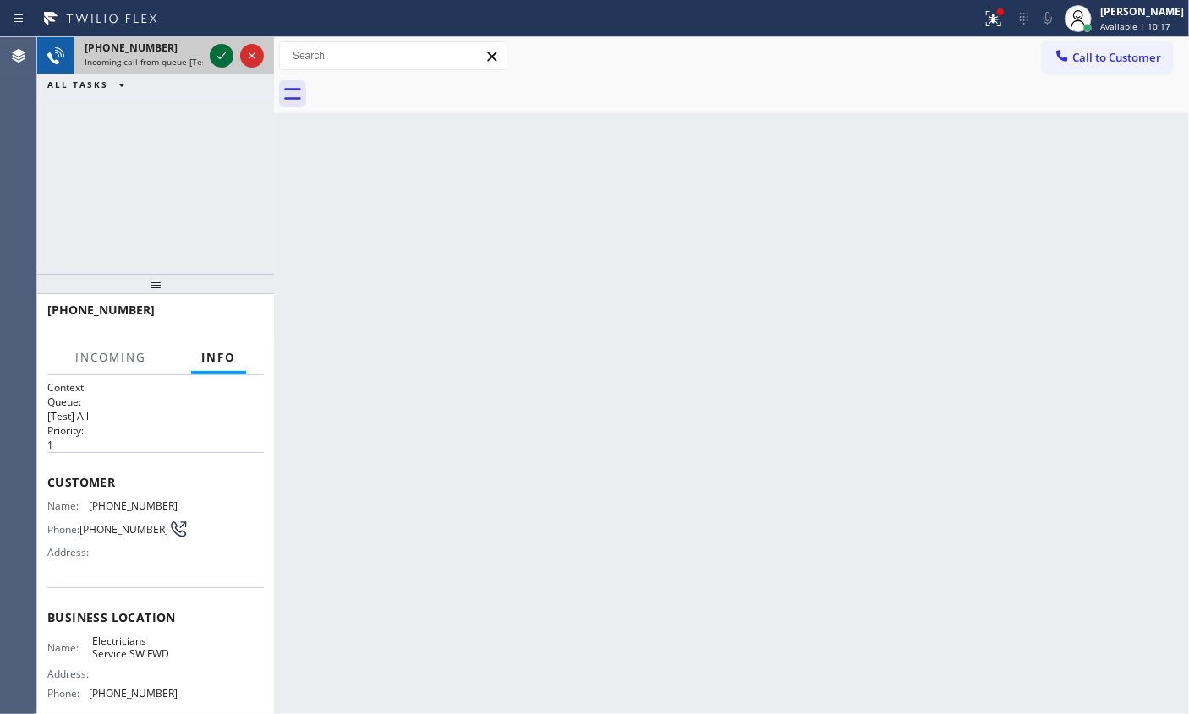
click at [216, 57] on icon at bounding box center [221, 56] width 20 height 20
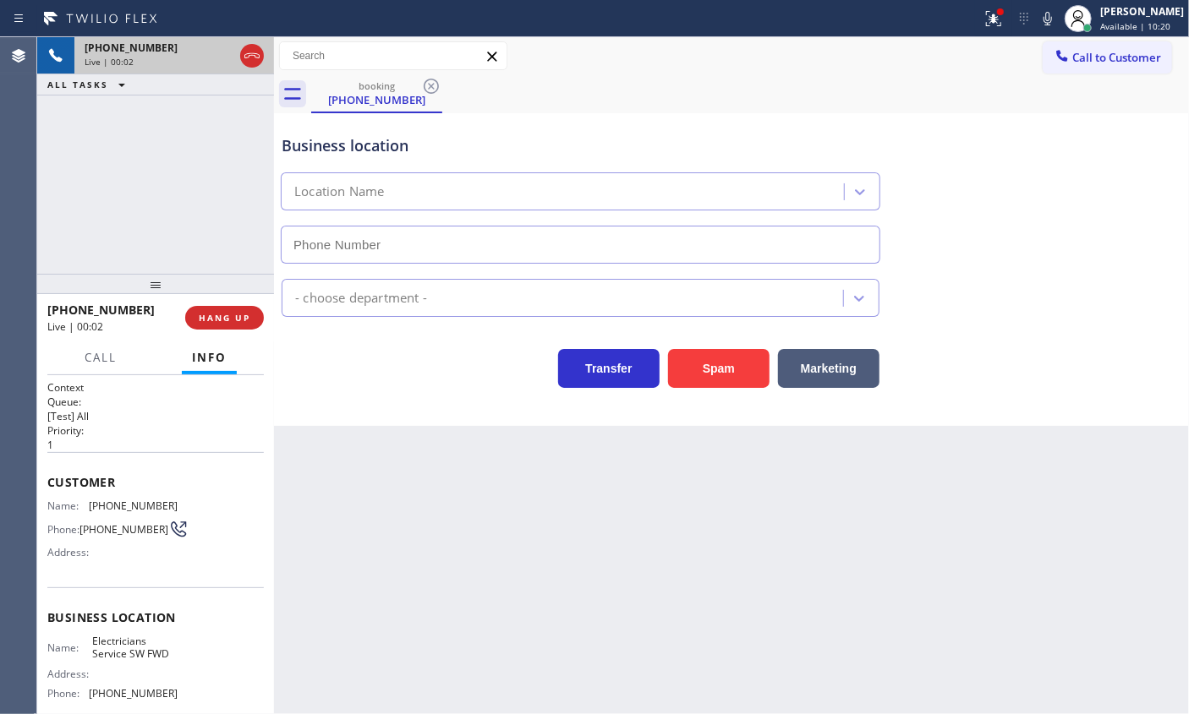
type input "[PHONE_NUMBER]"
click at [209, 320] on span "HANG UP" at bounding box center [225, 318] width 52 height 12
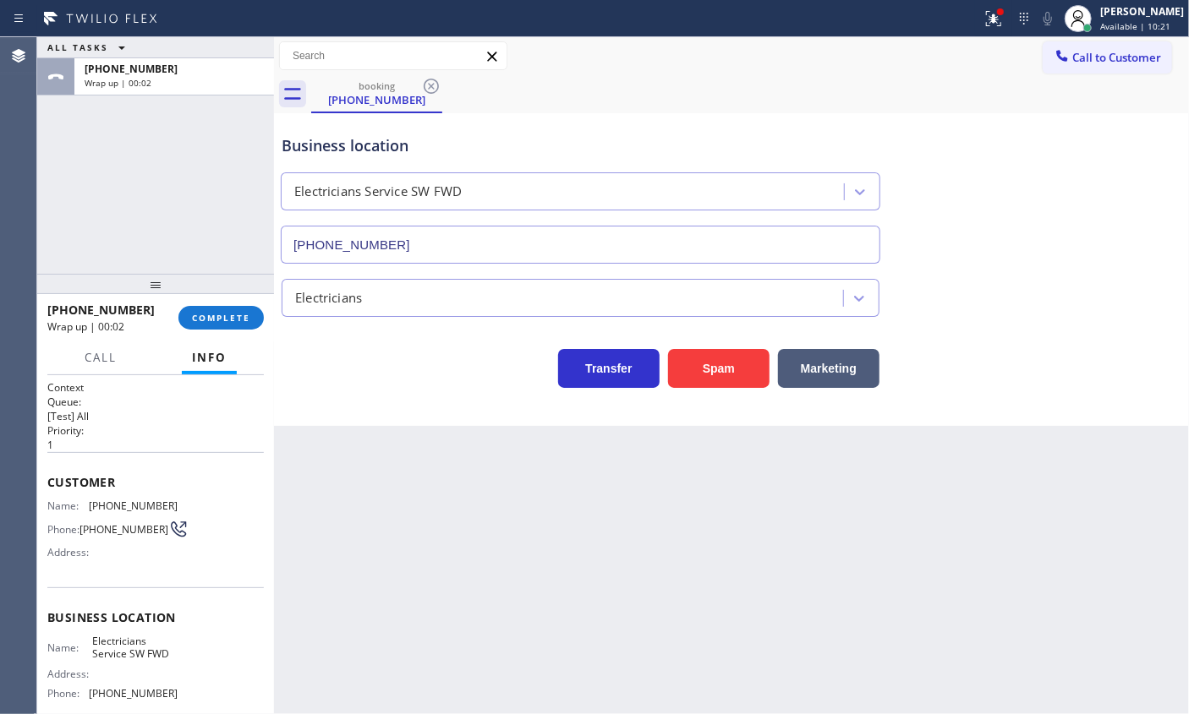
drag, startPoint x: 209, startPoint y: 320, endPoint x: 331, endPoint y: 329, distance: 122.1
click at [209, 320] on span "COMPLETE" at bounding box center [221, 318] width 58 height 12
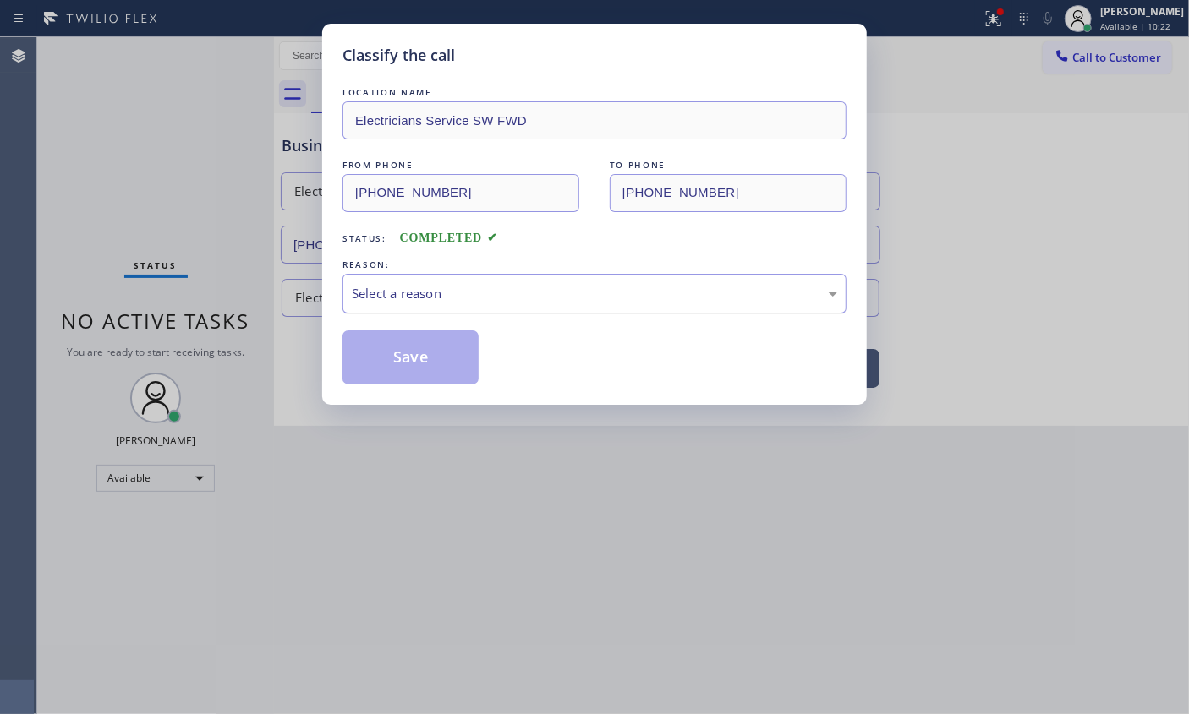
drag, startPoint x: 429, startPoint y: 285, endPoint x: 424, endPoint y: 306, distance: 21.9
click at [429, 287] on div "Select a reason" at bounding box center [594, 293] width 485 height 19
drag, startPoint x: 407, startPoint y: 414, endPoint x: 409, endPoint y: 361, distance: 53.3
click at [409, 361] on button "Save" at bounding box center [410, 358] width 136 height 54
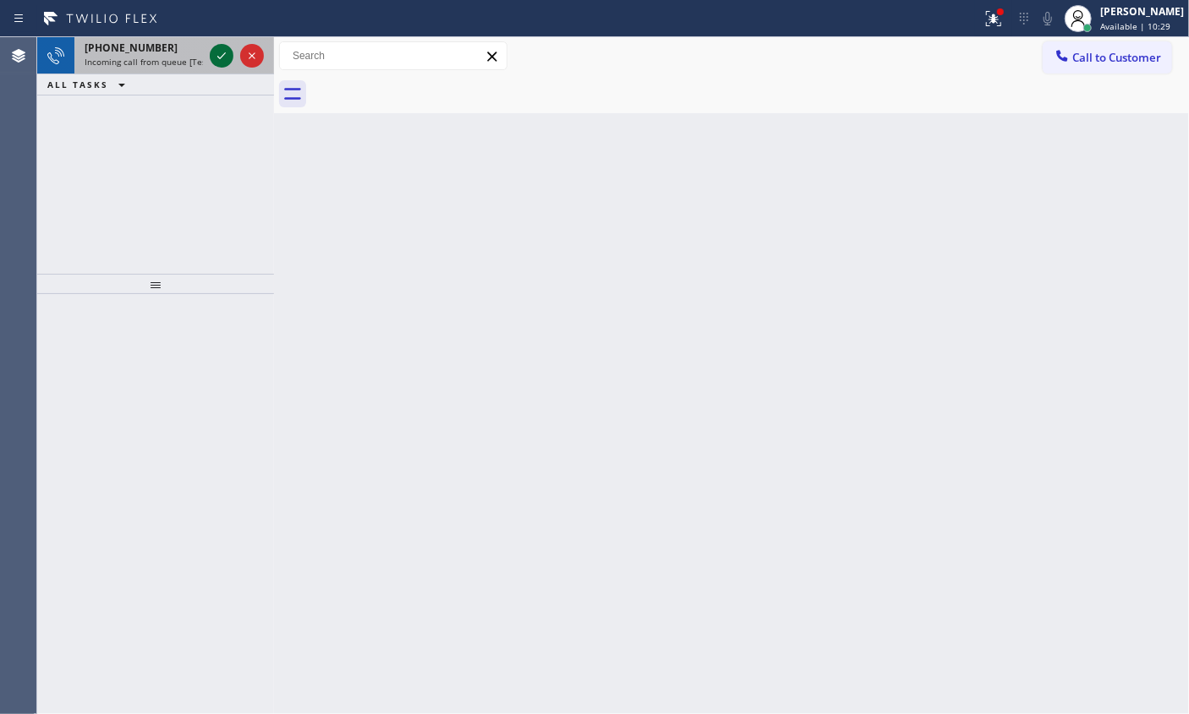
click at [222, 60] on icon at bounding box center [221, 56] width 20 height 20
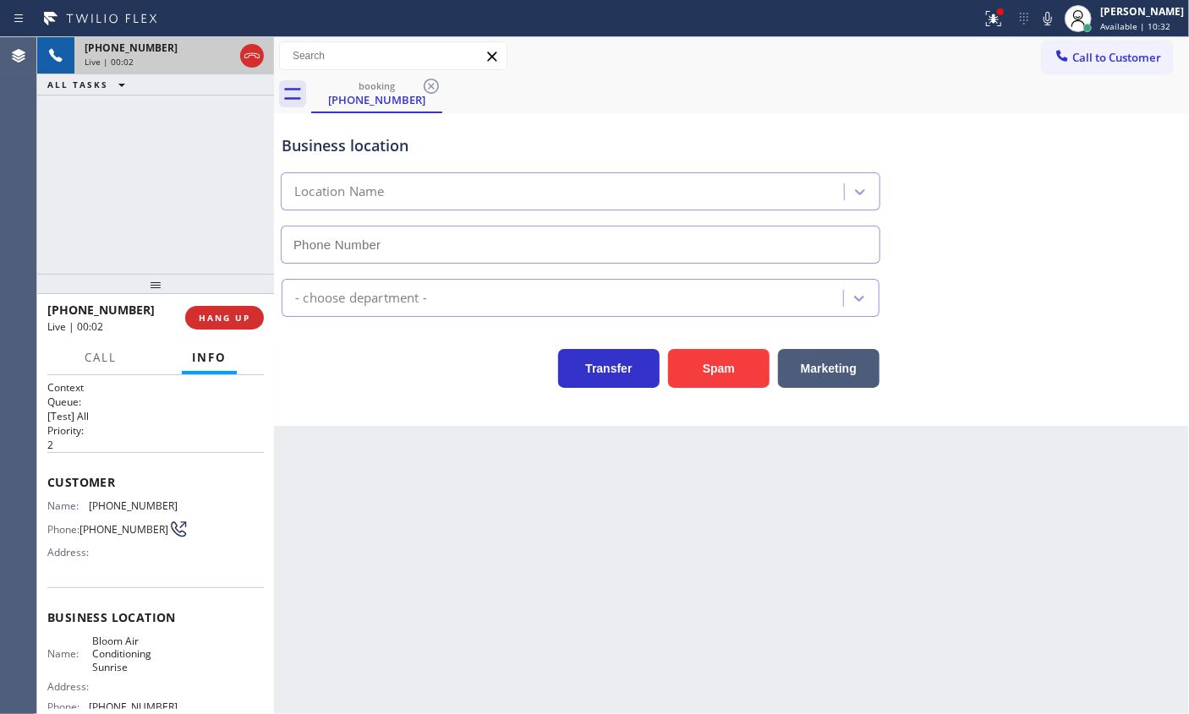
type input "[PHONE_NUMBER]"
click at [239, 322] on span "HANG UP" at bounding box center [225, 318] width 52 height 12
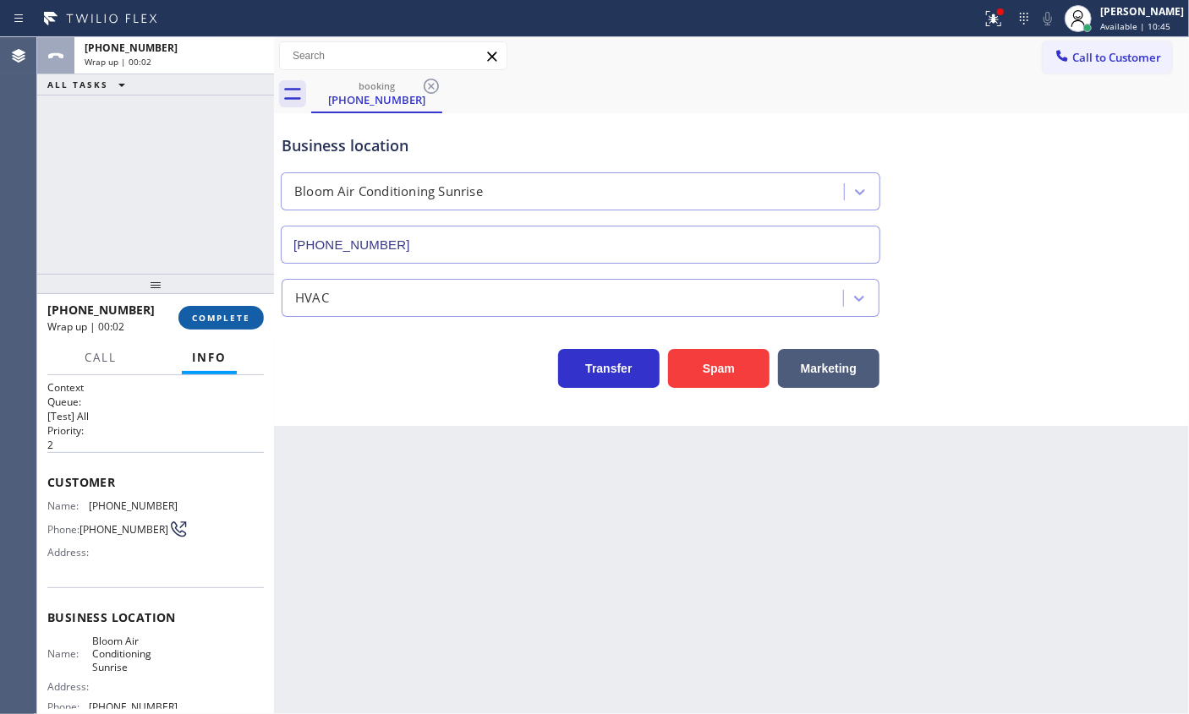
click at [244, 320] on span "COMPLETE" at bounding box center [221, 318] width 58 height 12
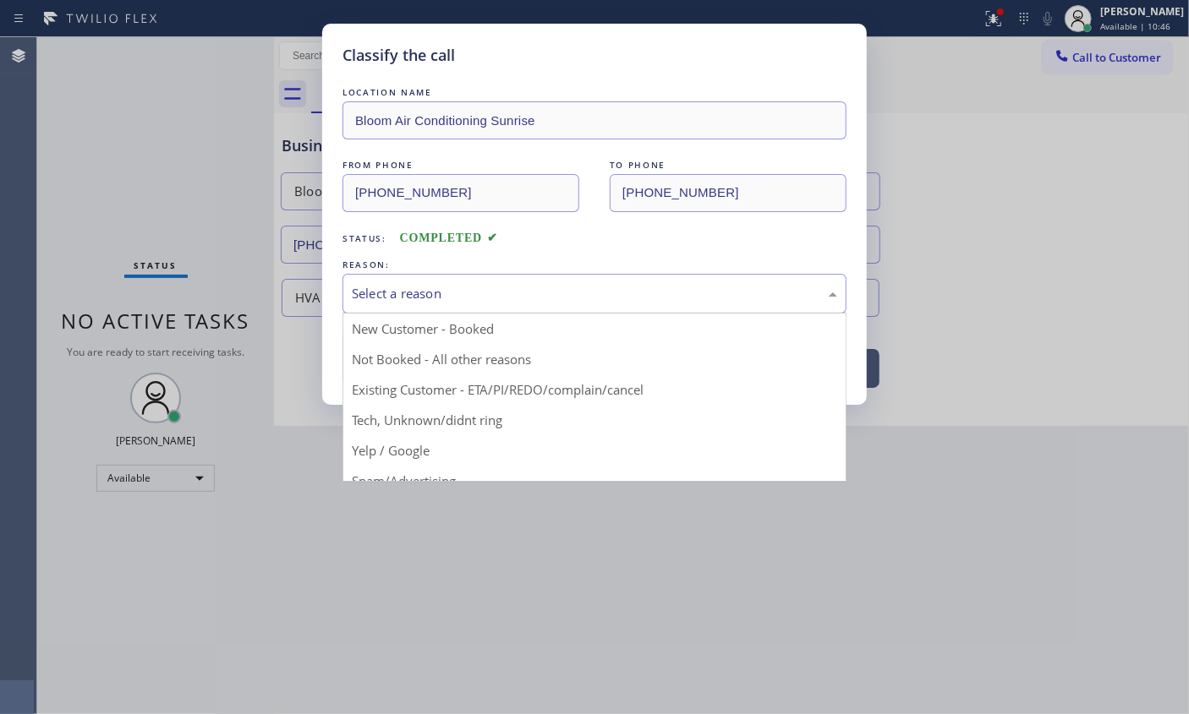
click at [514, 295] on div "Select a reason" at bounding box center [594, 293] width 485 height 19
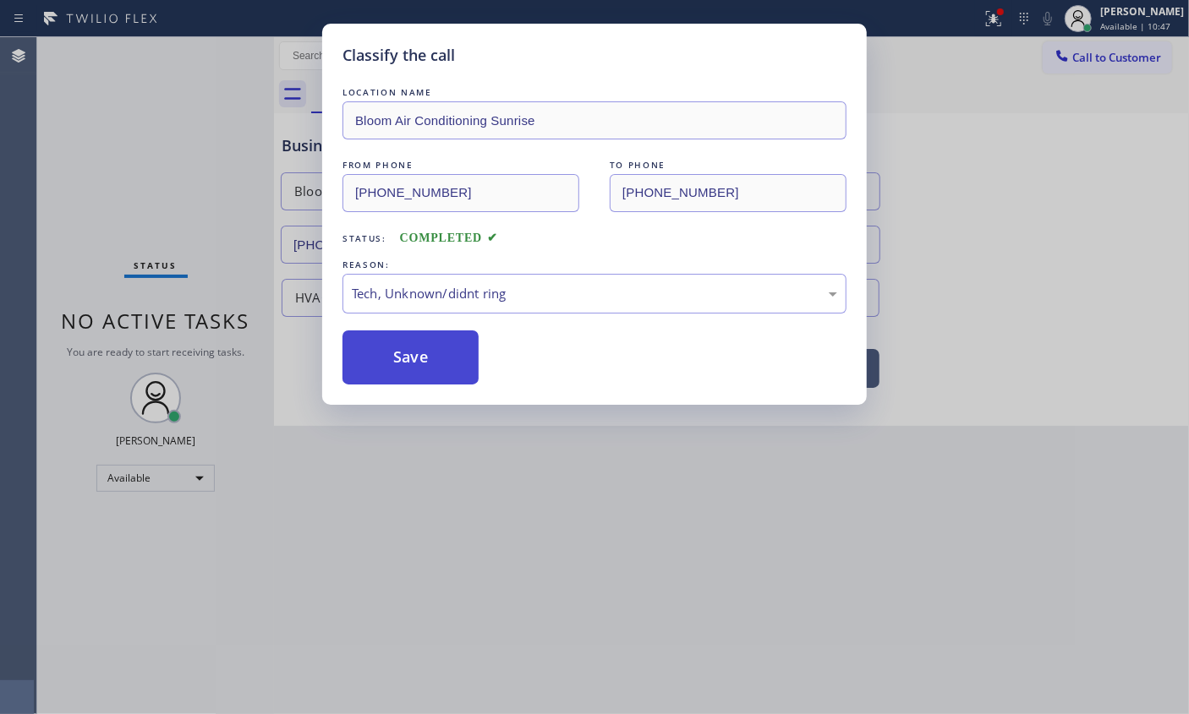
click at [398, 352] on button "Save" at bounding box center [410, 358] width 136 height 54
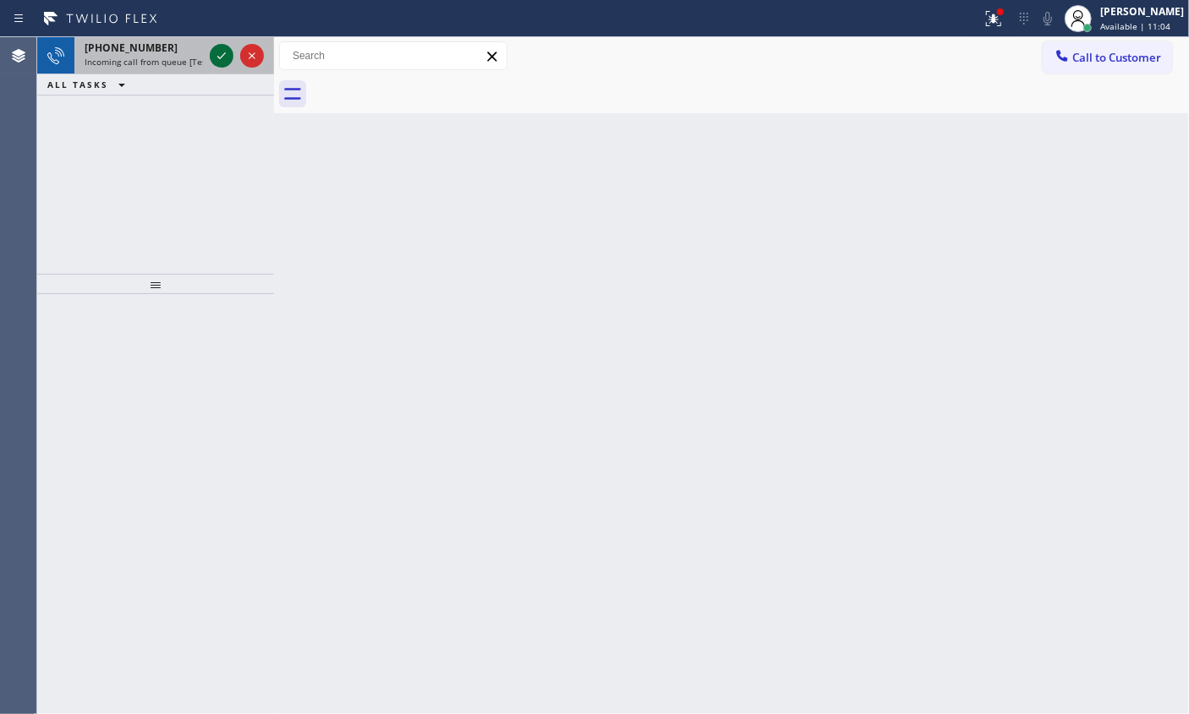
click at [223, 56] on icon at bounding box center [221, 56] width 20 height 20
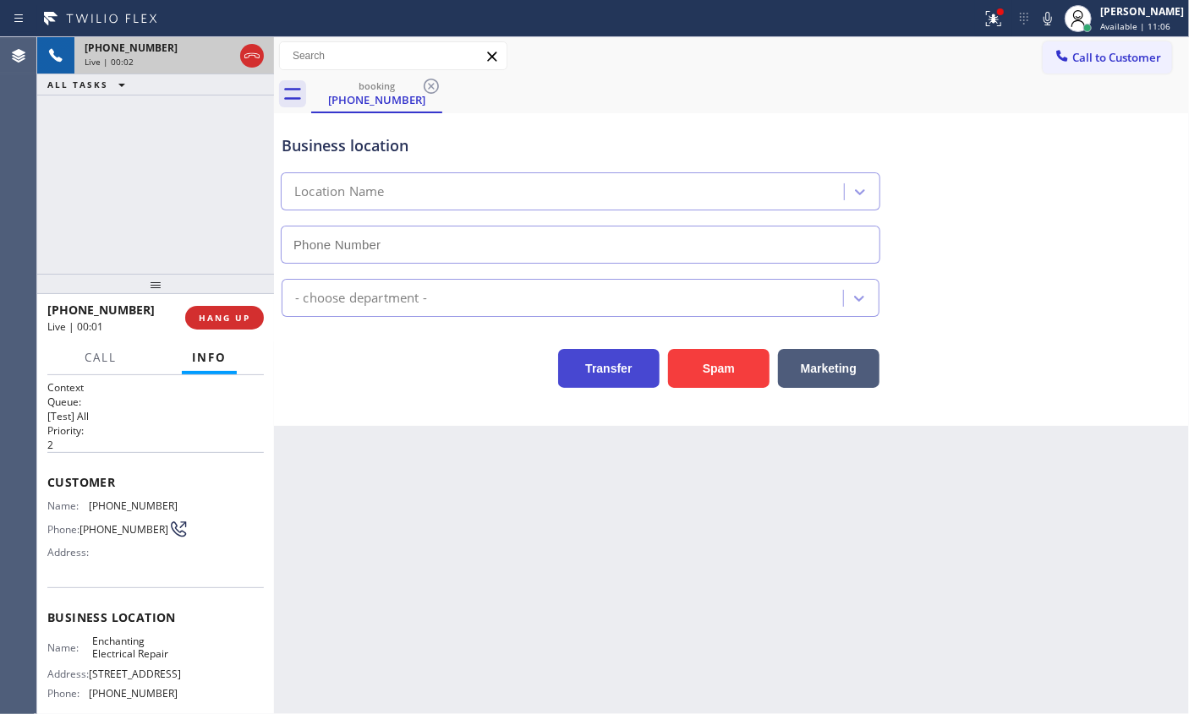
type input "[PHONE_NUMBER]"
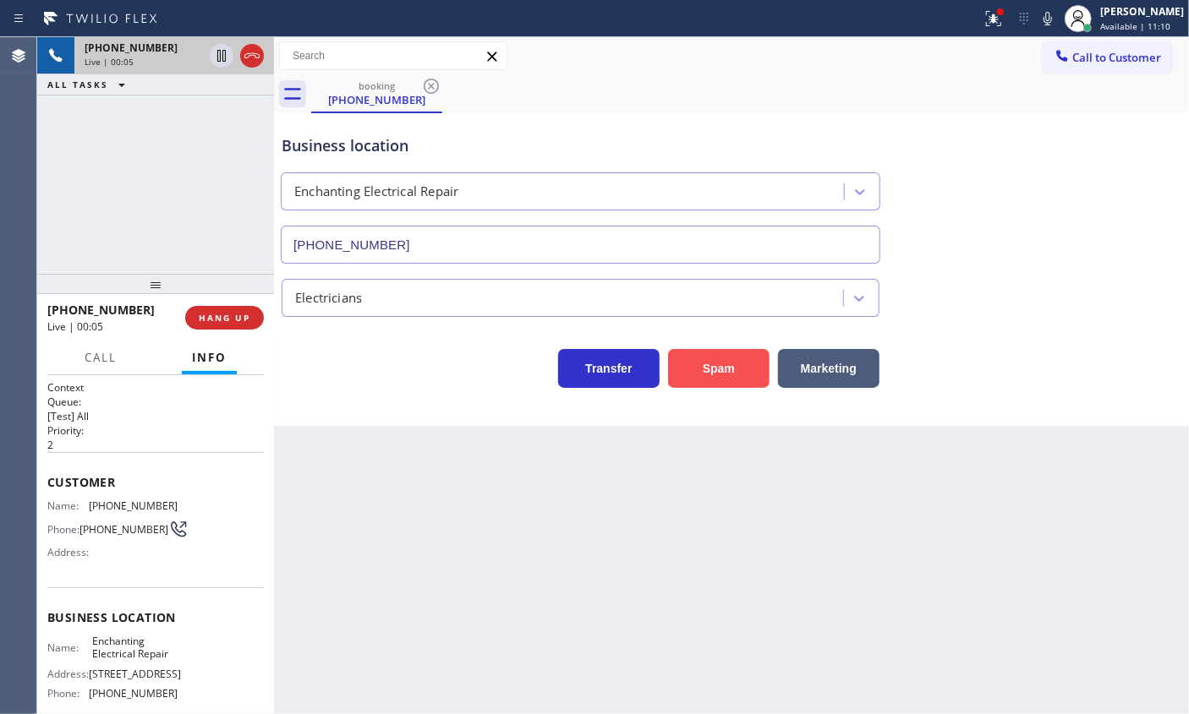
click at [713, 370] on button "Spam" at bounding box center [718, 368] width 101 height 39
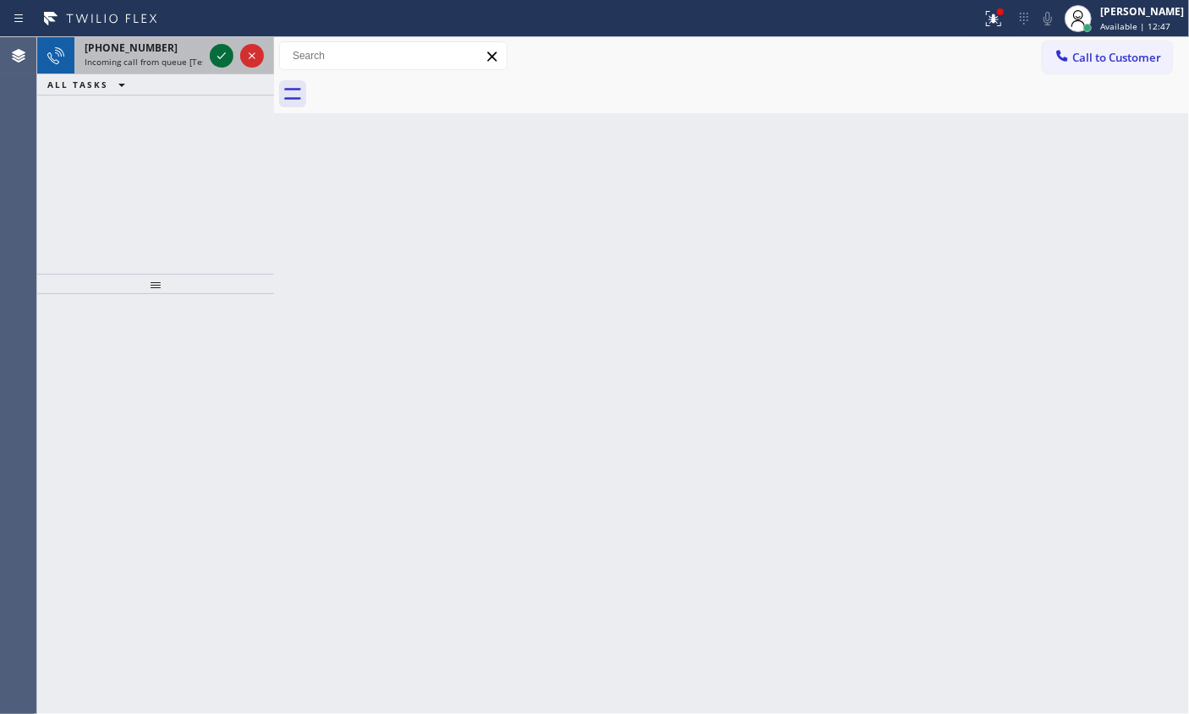
click at [214, 57] on icon at bounding box center [221, 56] width 20 height 20
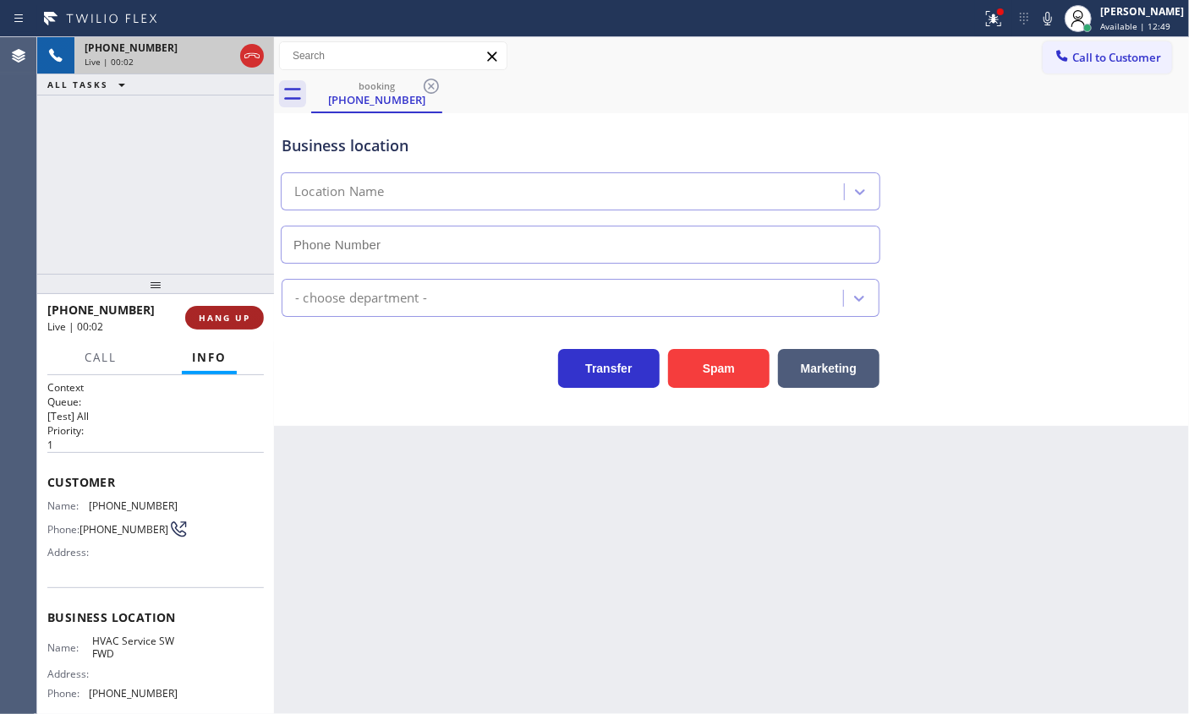
type input "[PHONE_NUMBER]"
click at [237, 313] on span "HANG UP" at bounding box center [225, 318] width 52 height 12
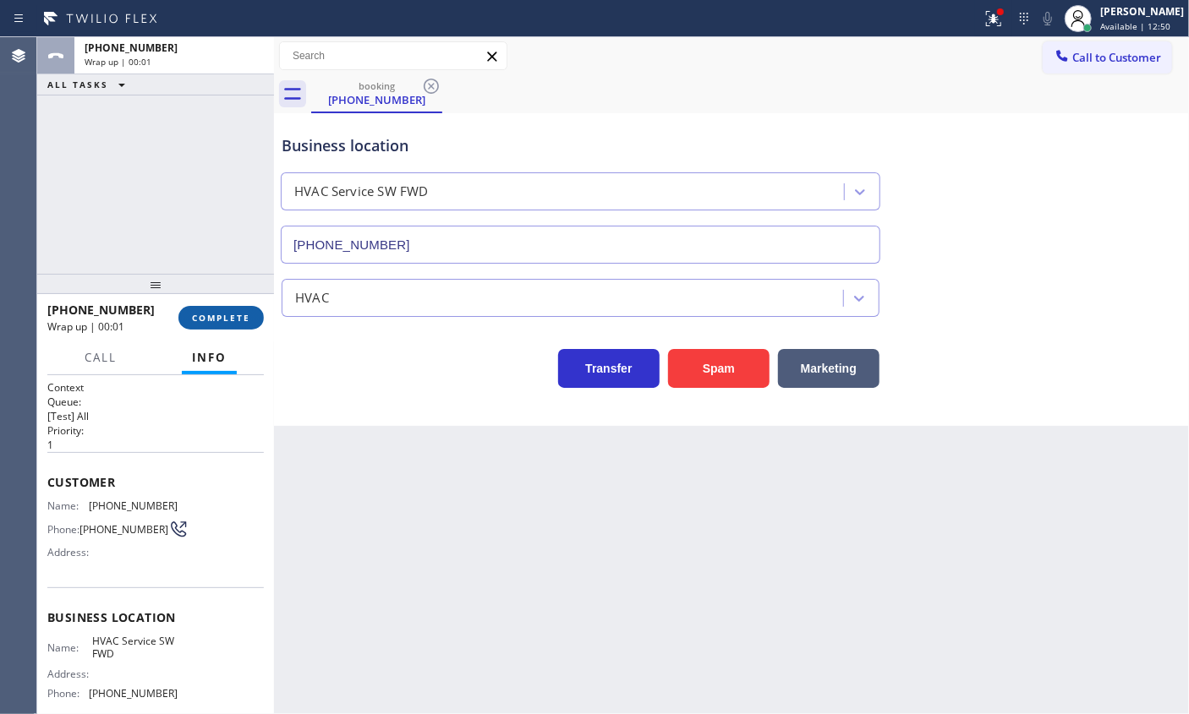
click at [238, 315] on span "COMPLETE" at bounding box center [221, 318] width 58 height 12
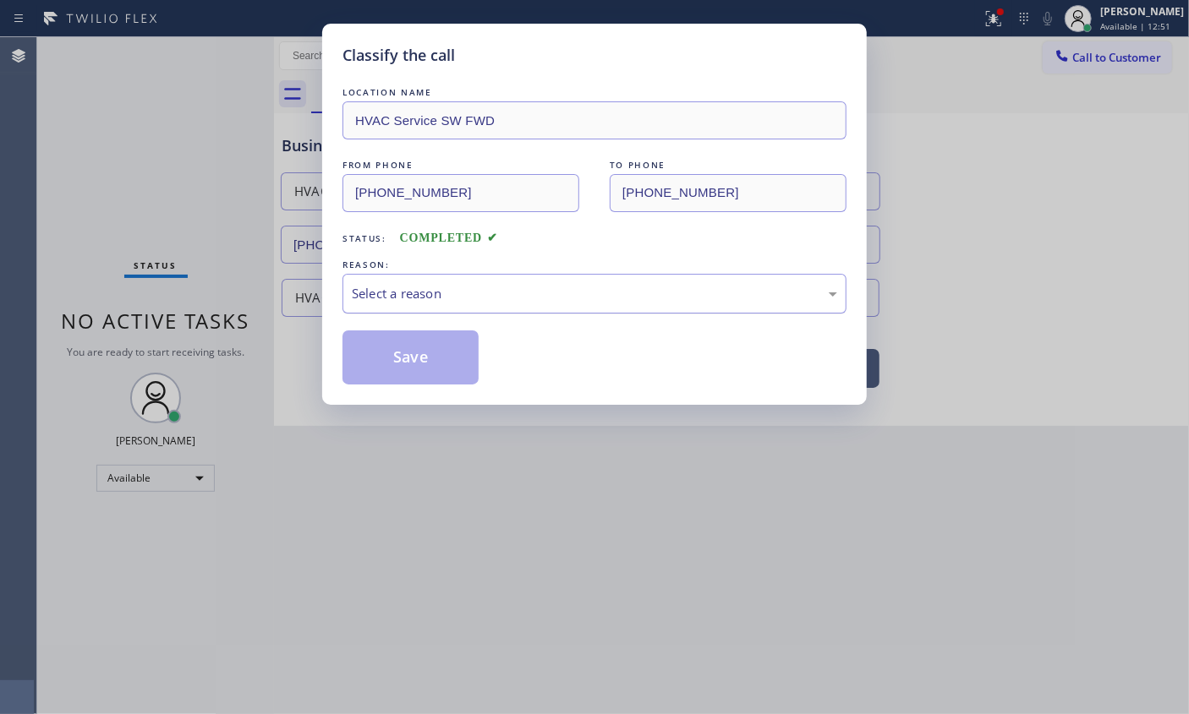
click at [366, 287] on div "Select a reason" at bounding box center [594, 293] width 485 height 19
click at [382, 362] on button "Save" at bounding box center [410, 358] width 136 height 54
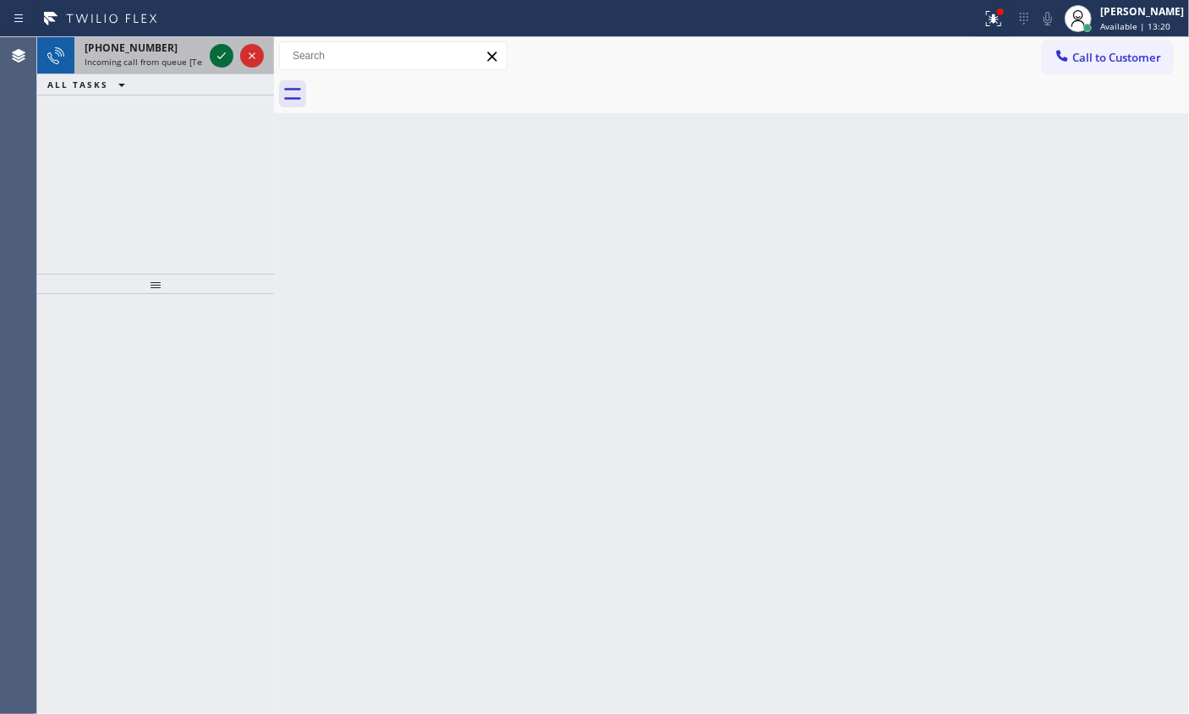
click at [219, 54] on icon at bounding box center [221, 56] width 20 height 20
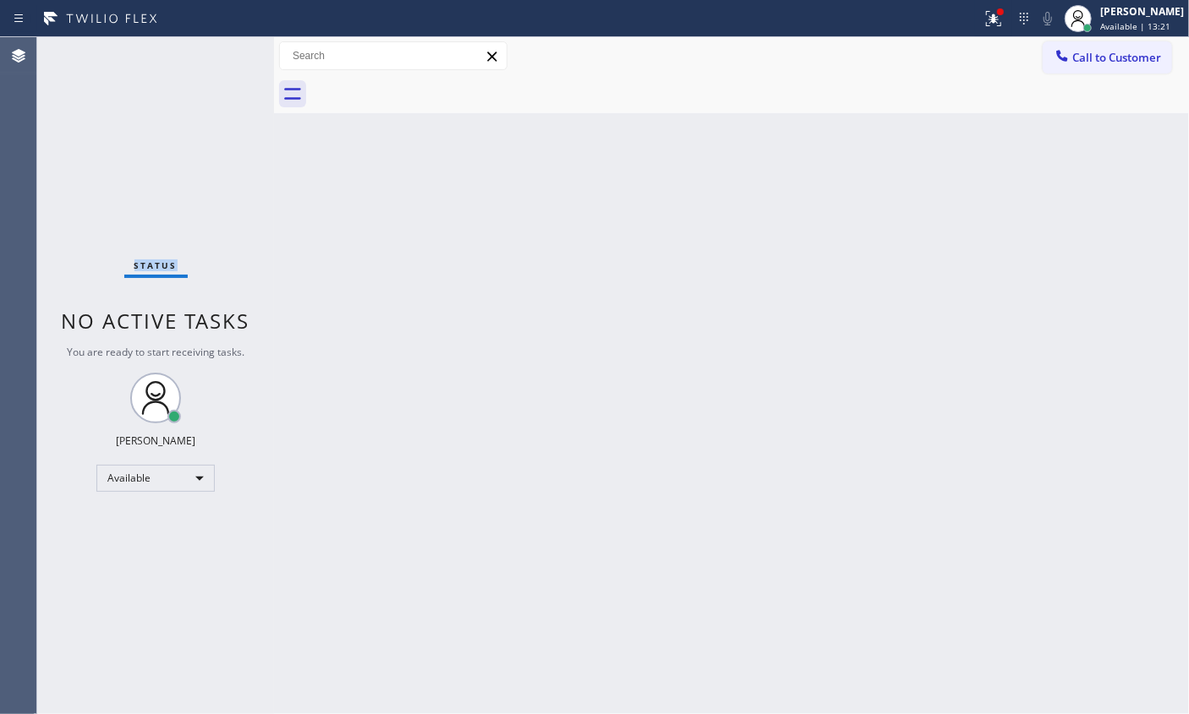
click at [219, 54] on div "Status No active tasks You are ready to start receiving tasks. [PERSON_NAME] Av…" at bounding box center [155, 375] width 237 height 677
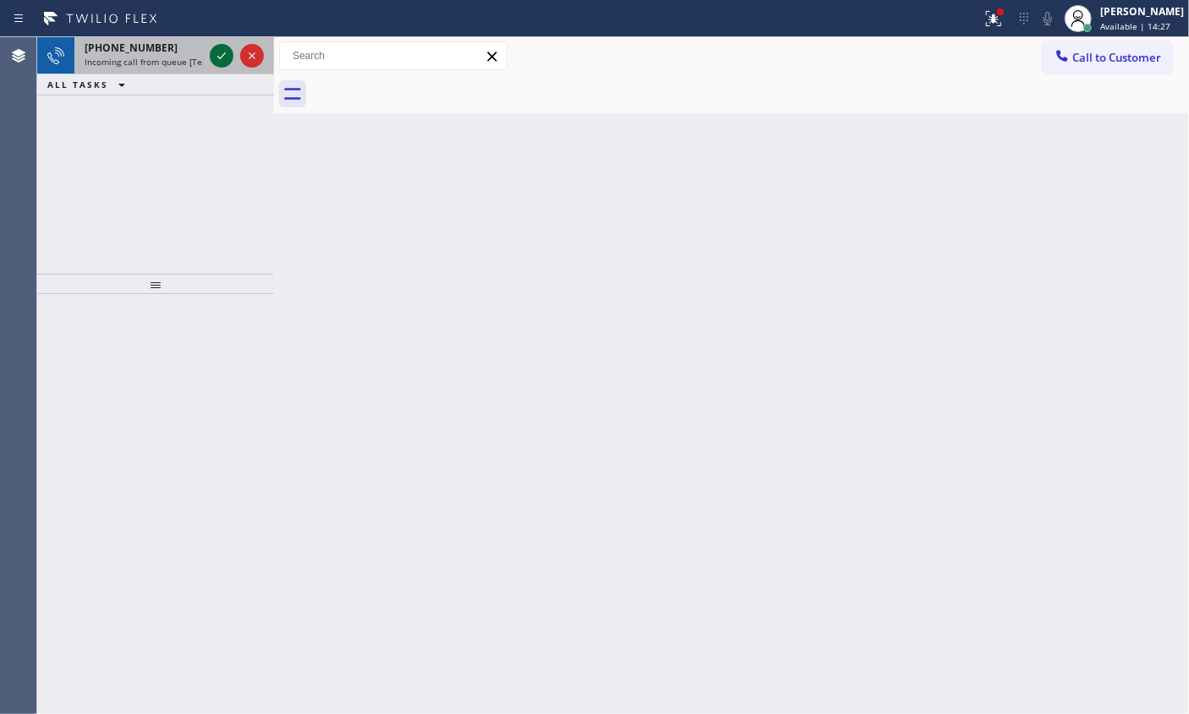
click at [216, 59] on icon at bounding box center [221, 56] width 20 height 20
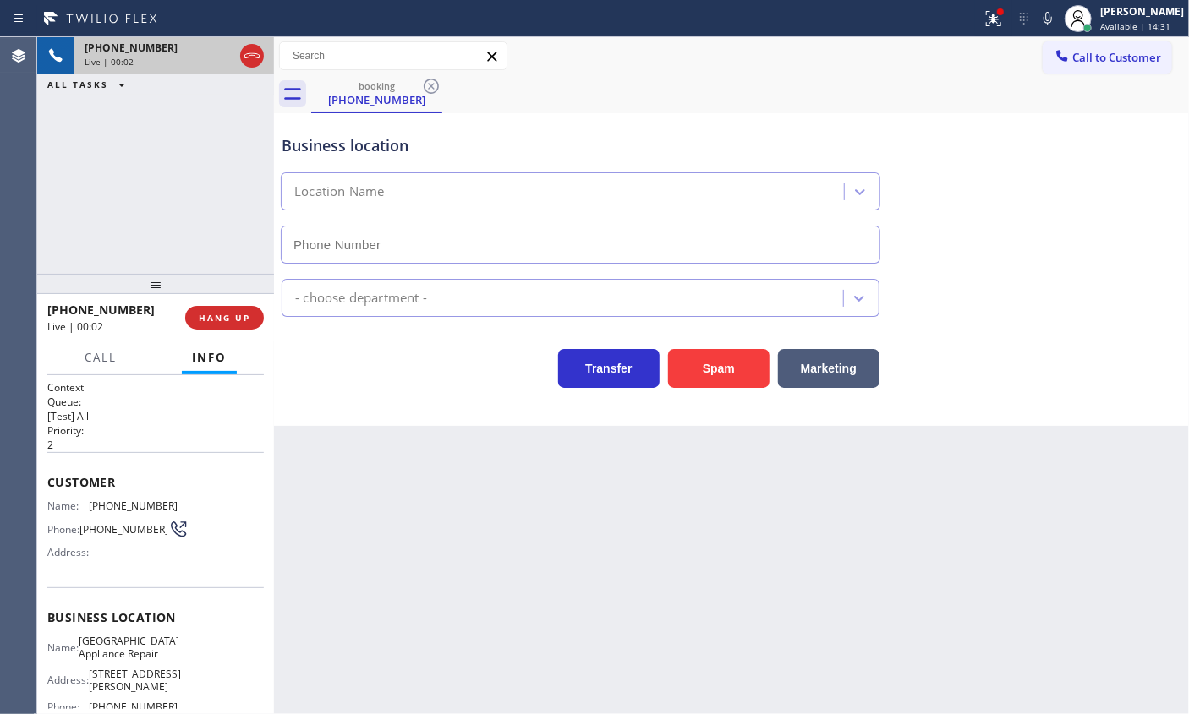
type input "[PHONE_NUMBER]"
click at [135, 650] on span "[GEOGRAPHIC_DATA] Appliance Repair" at bounding box center [129, 648] width 101 height 26
copy span "[GEOGRAPHIC_DATA] Appliance Repair"
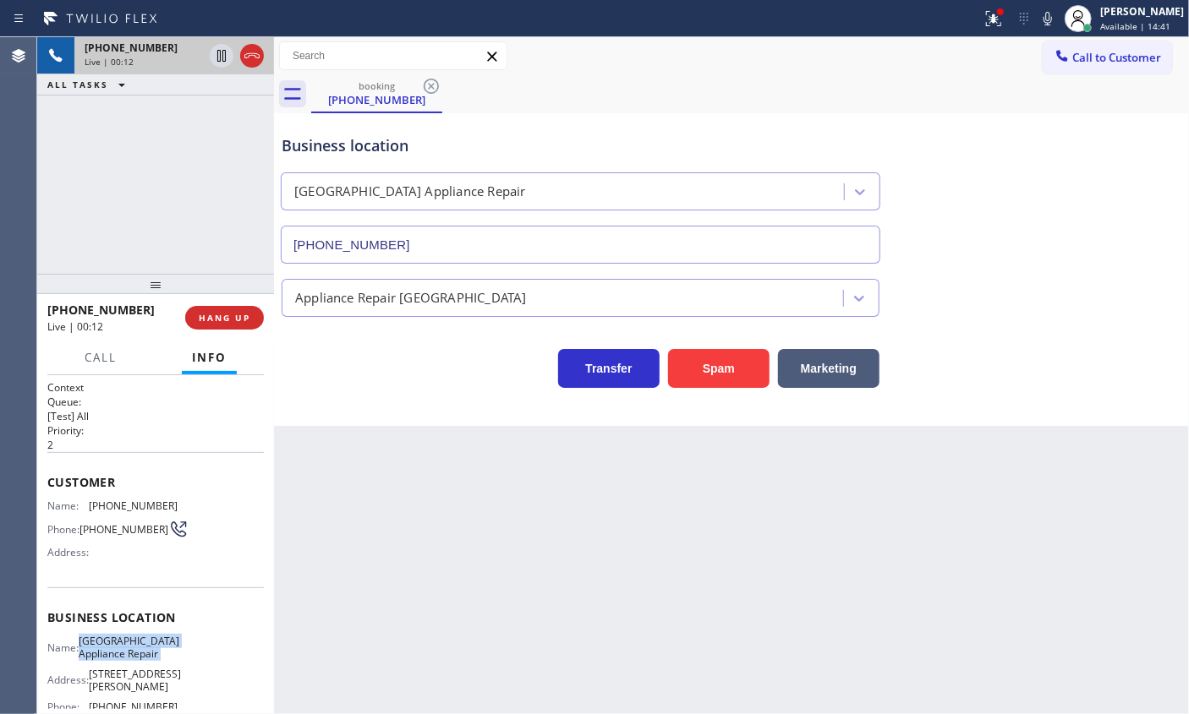
click at [478, 245] on input "[PHONE_NUMBER]" at bounding box center [580, 245] width 599 height 38
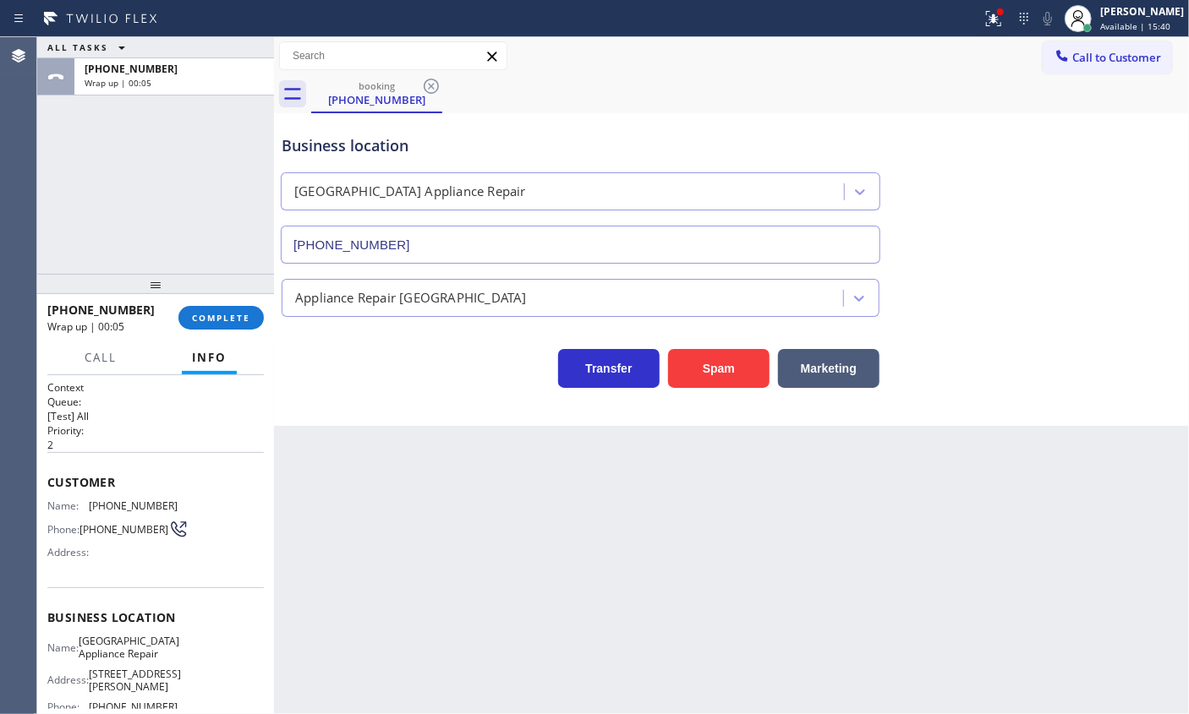
drag, startPoint x: 231, startPoint y: 317, endPoint x: 342, endPoint y: 306, distance: 111.3
click at [232, 317] on span "COMPLETE" at bounding box center [221, 318] width 58 height 12
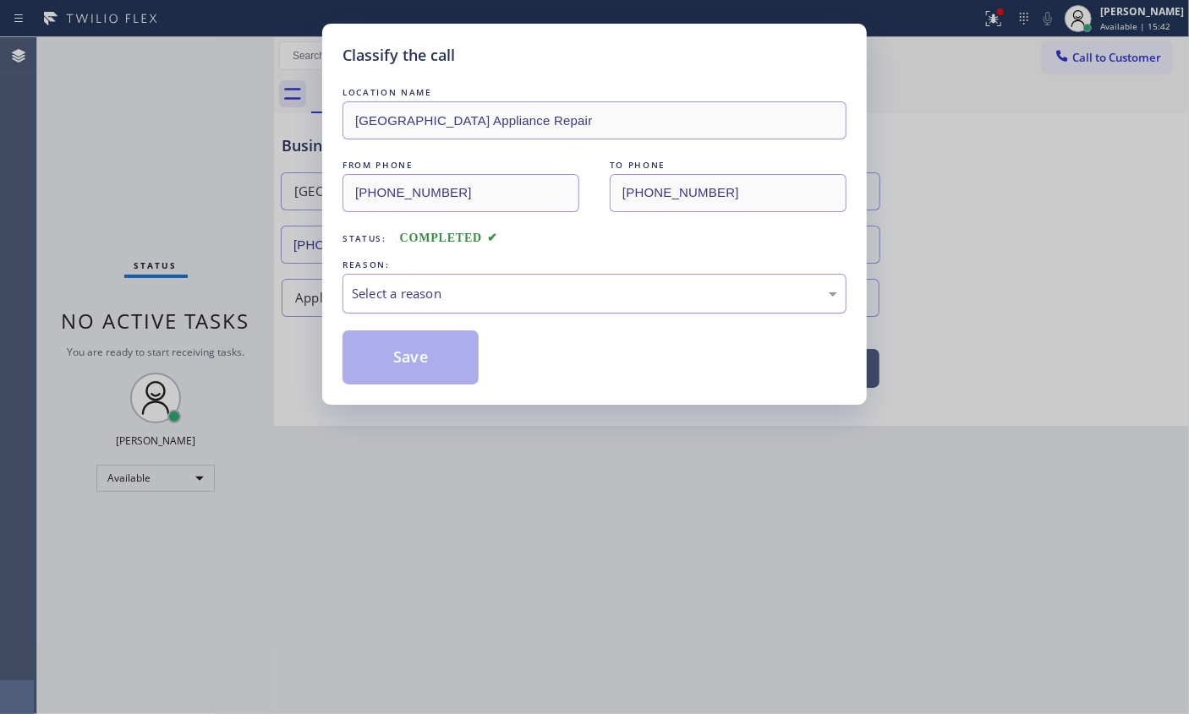
click at [498, 290] on div "Select a reason" at bounding box center [594, 293] width 485 height 19
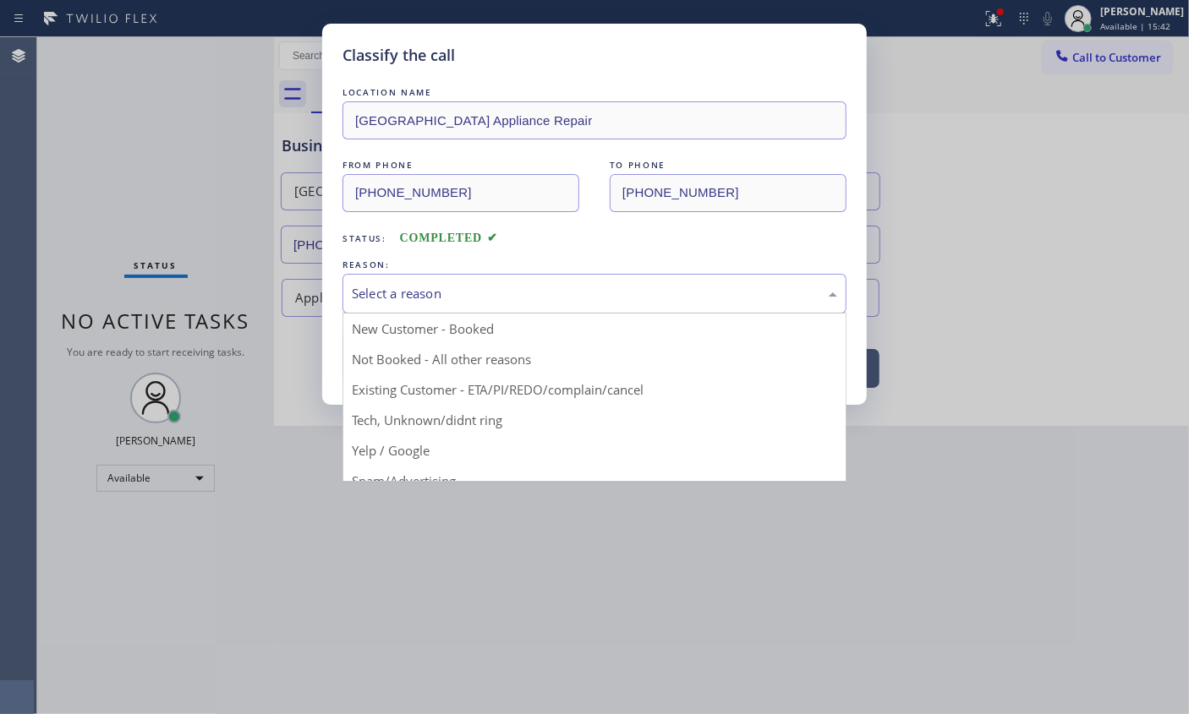
drag, startPoint x: 435, startPoint y: 421, endPoint x: 421, endPoint y: 386, distance: 37.5
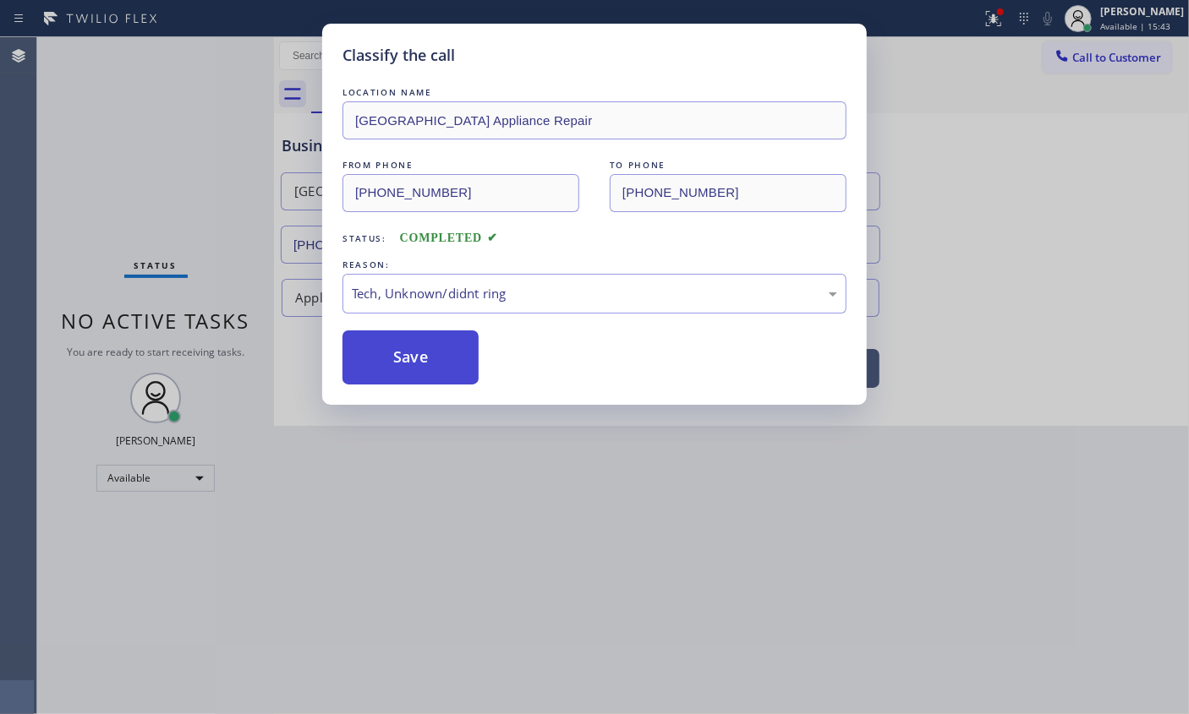
click at [420, 363] on button "Save" at bounding box center [410, 358] width 136 height 54
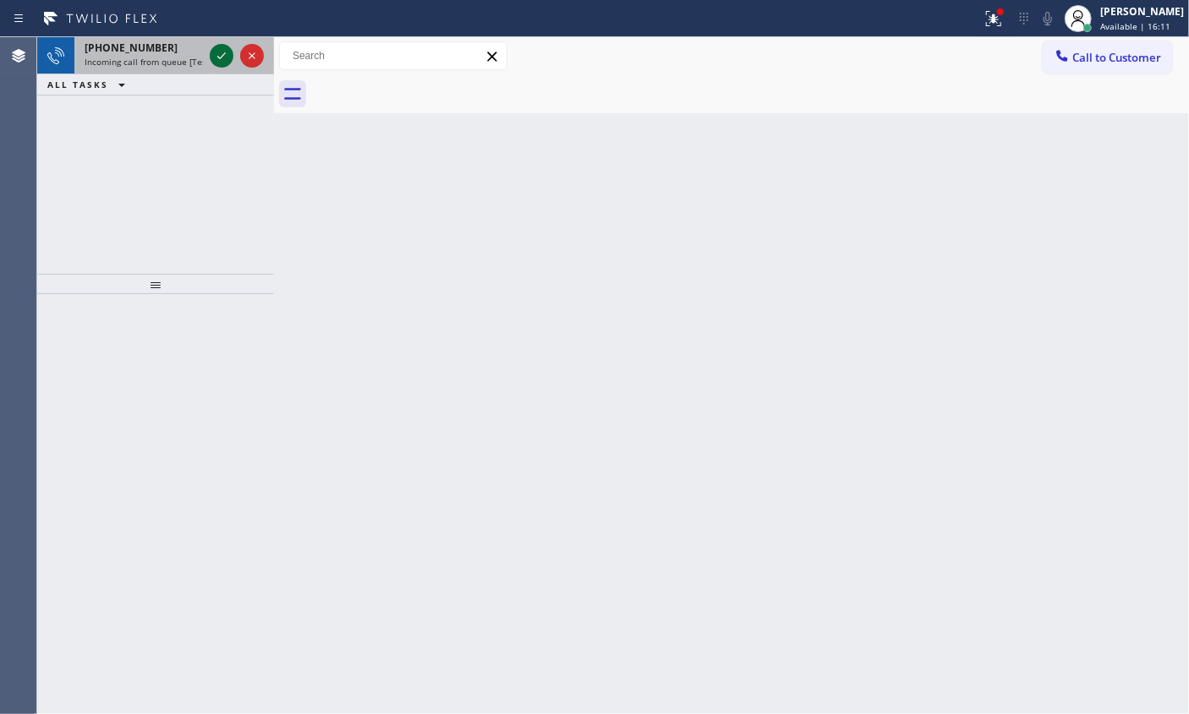
click at [213, 55] on icon at bounding box center [221, 56] width 20 height 20
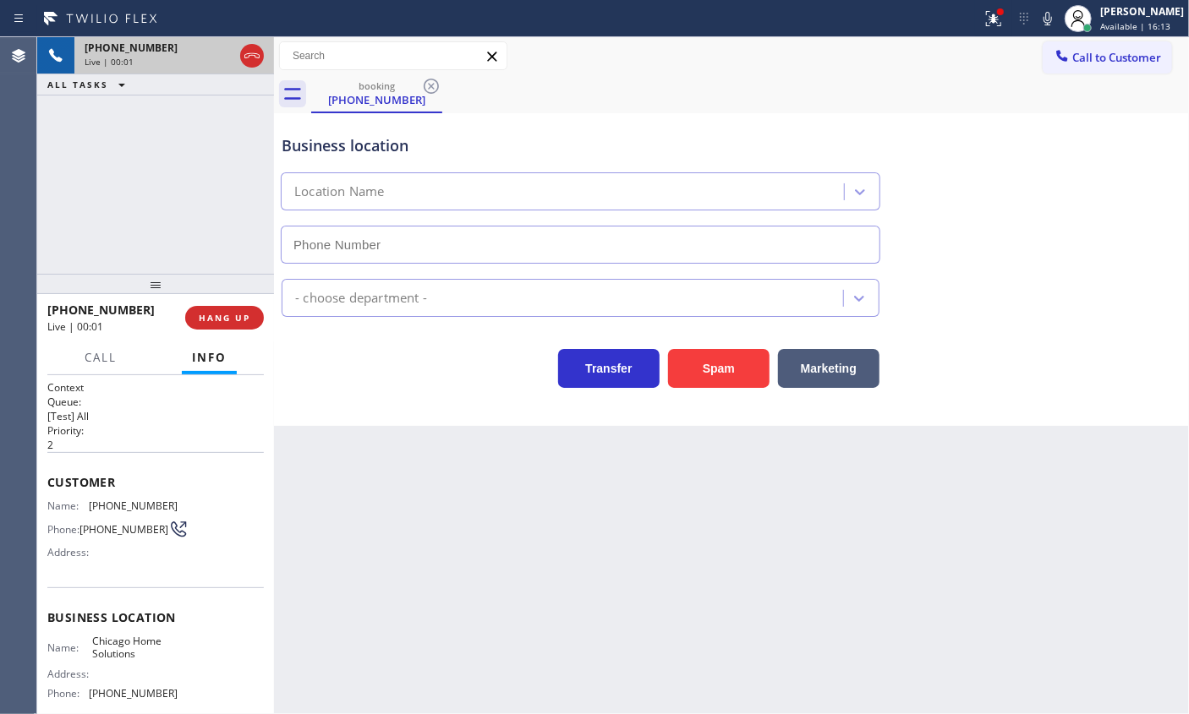
type input "[PHONE_NUMBER]"
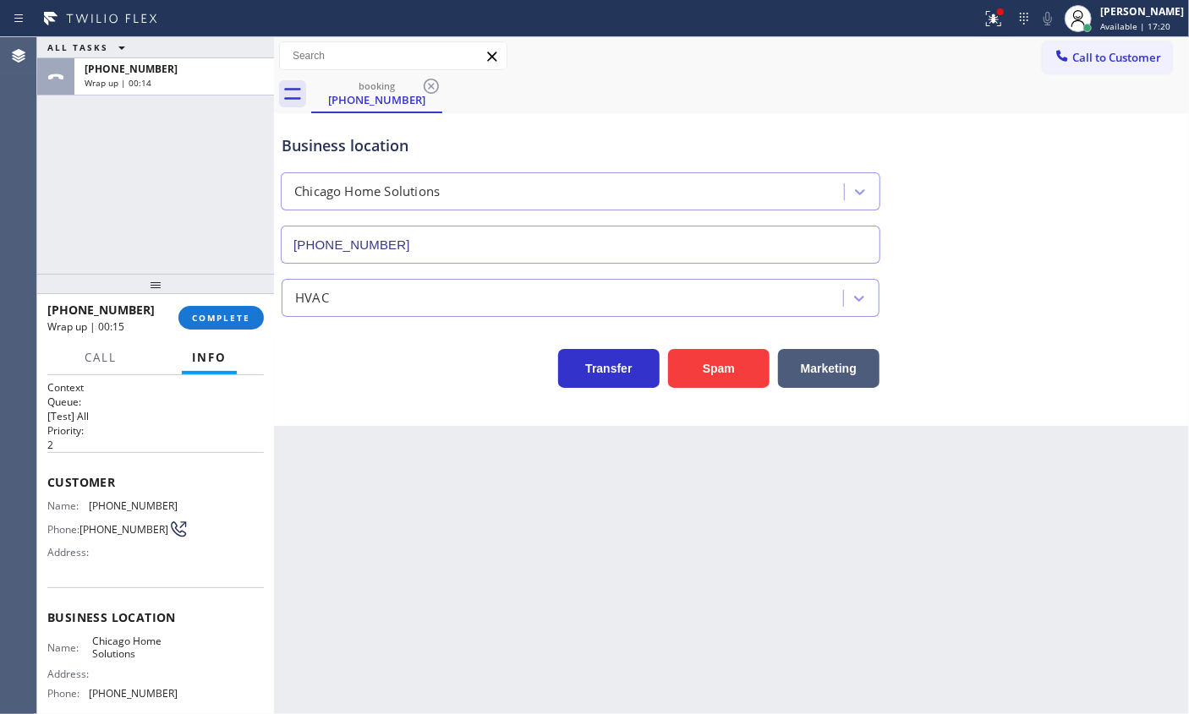
click at [235, 313] on span "COMPLETE" at bounding box center [221, 318] width 58 height 12
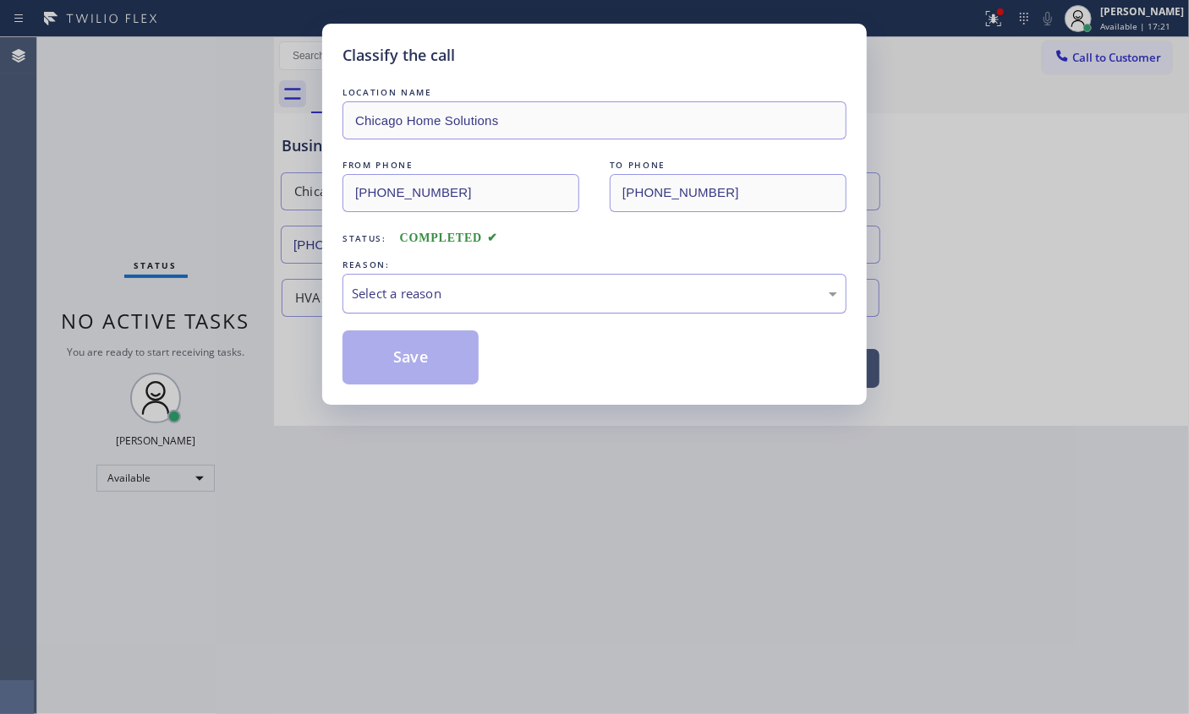
click at [468, 297] on div "Select a reason" at bounding box center [594, 293] width 485 height 19
click at [430, 363] on button "Save" at bounding box center [410, 358] width 136 height 54
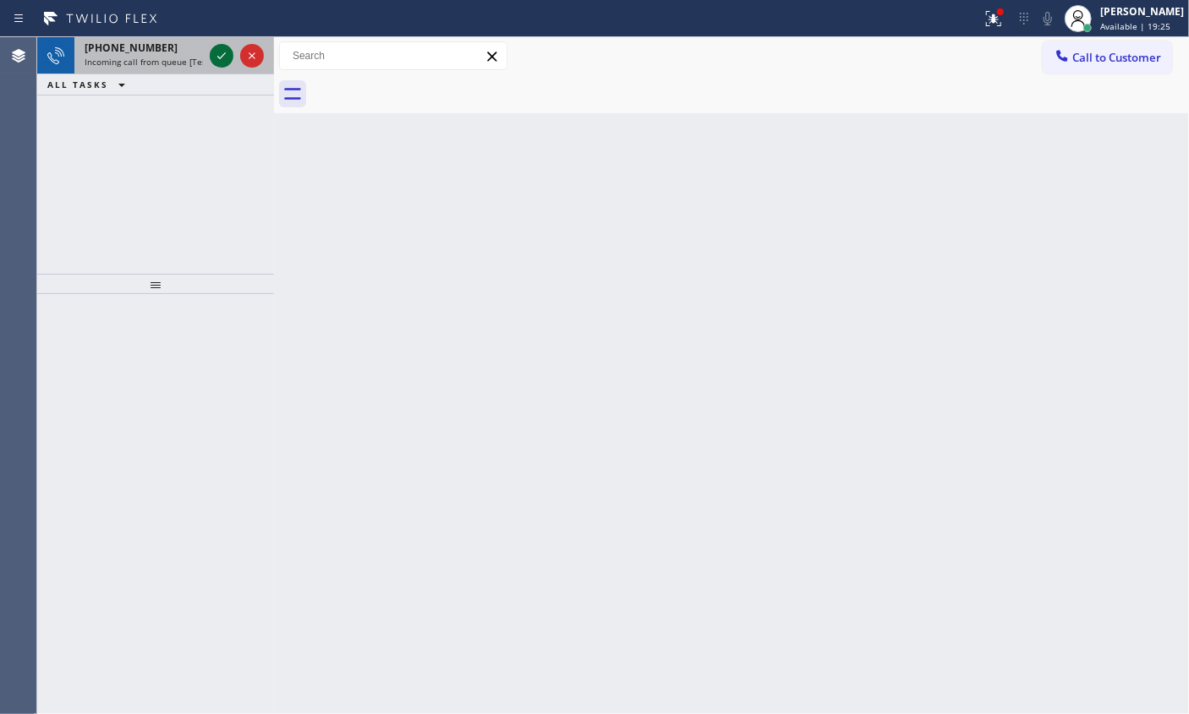
click at [216, 51] on icon at bounding box center [221, 56] width 20 height 20
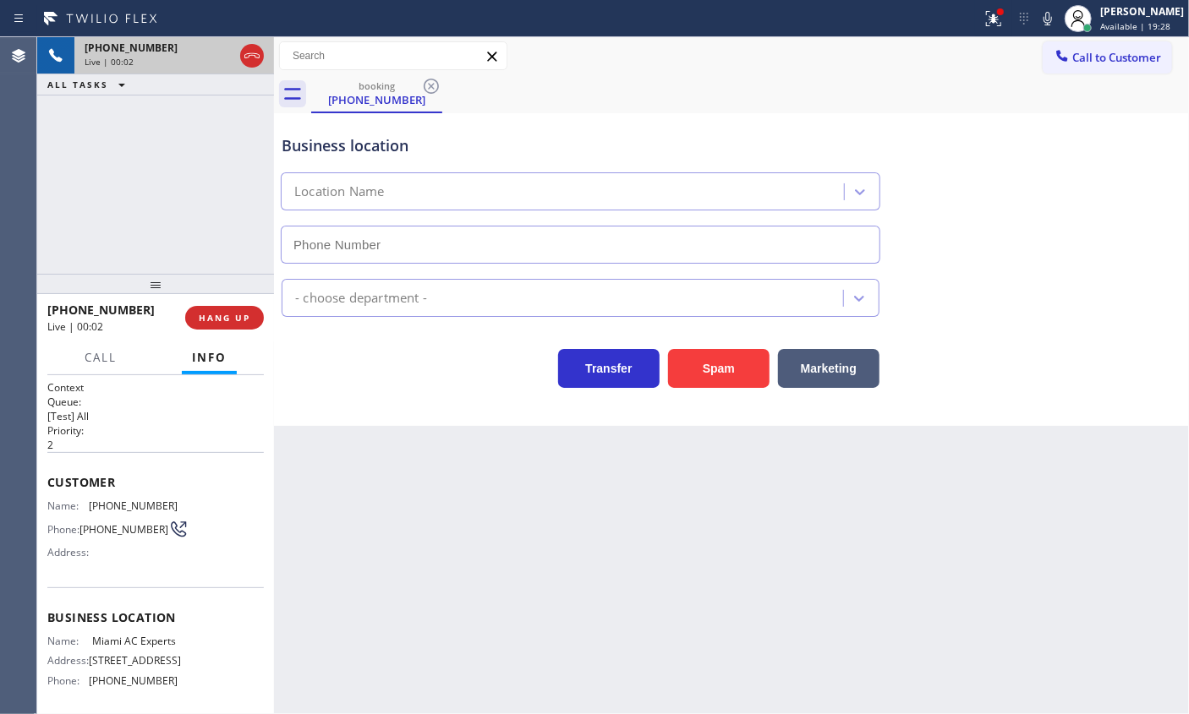
type input "[PHONE_NUMBER]"
click at [698, 368] on button "Spam" at bounding box center [718, 368] width 101 height 39
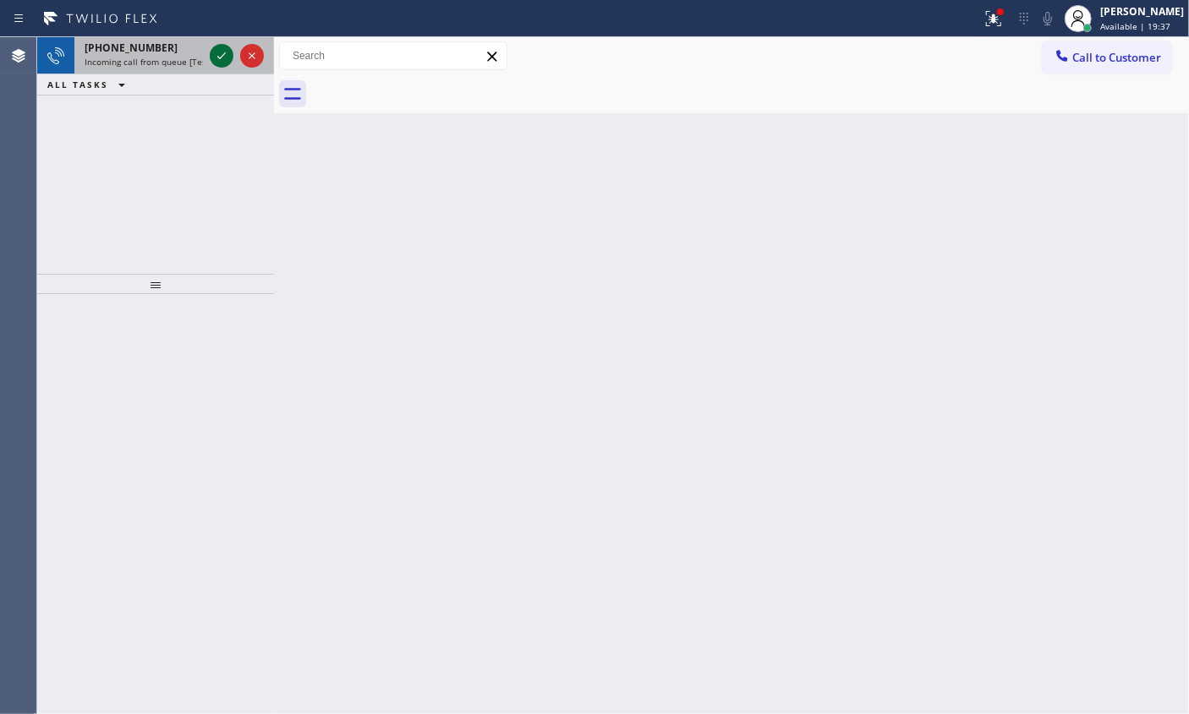
click at [216, 59] on icon at bounding box center [221, 56] width 20 height 20
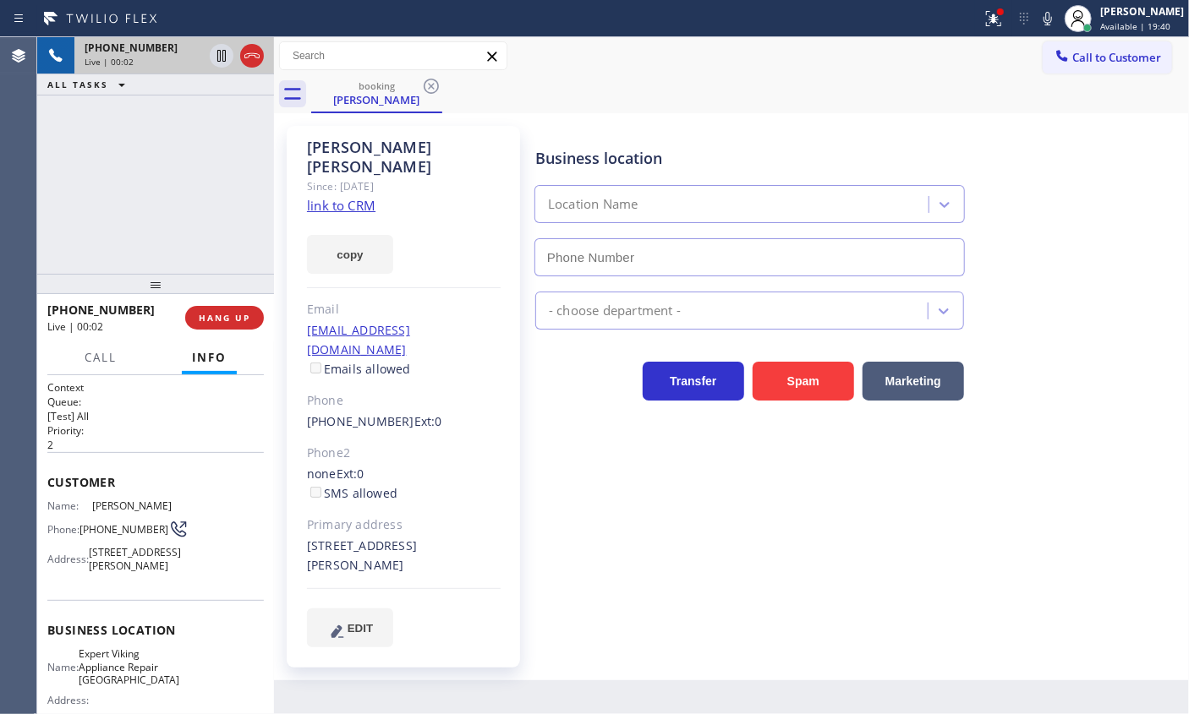
type input "[PHONE_NUMBER]"
click at [354, 197] on link "link to CRM" at bounding box center [341, 205] width 68 height 17
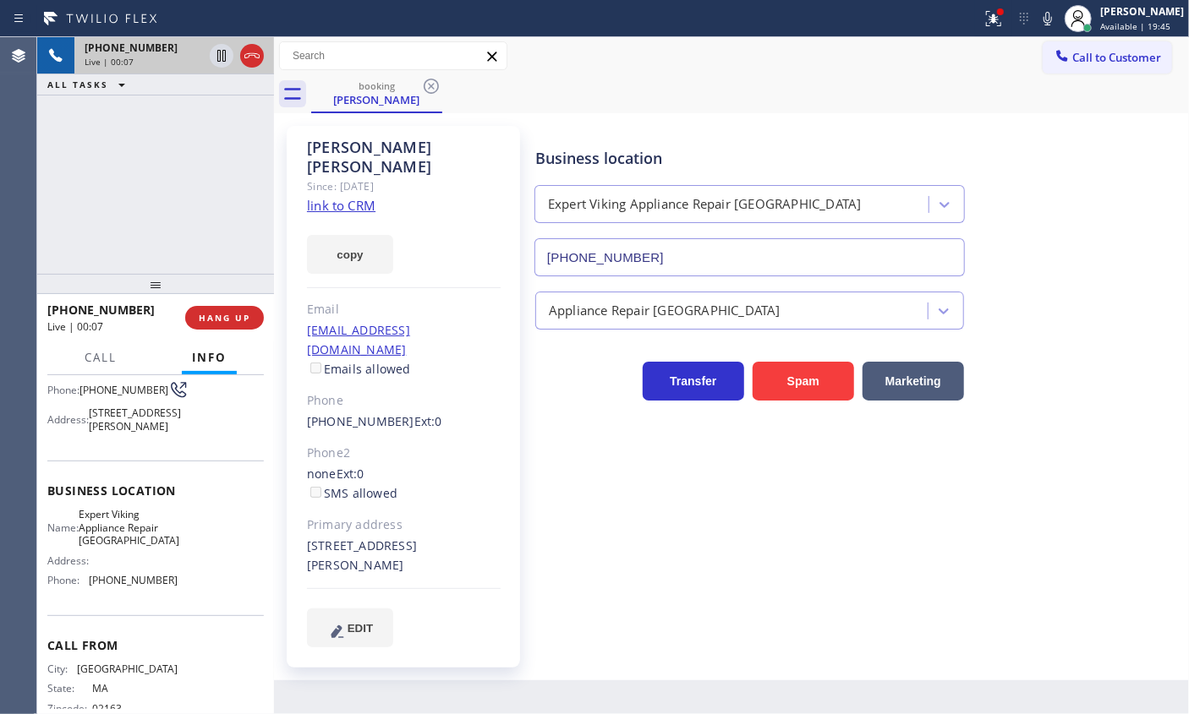
scroll to position [153, 0]
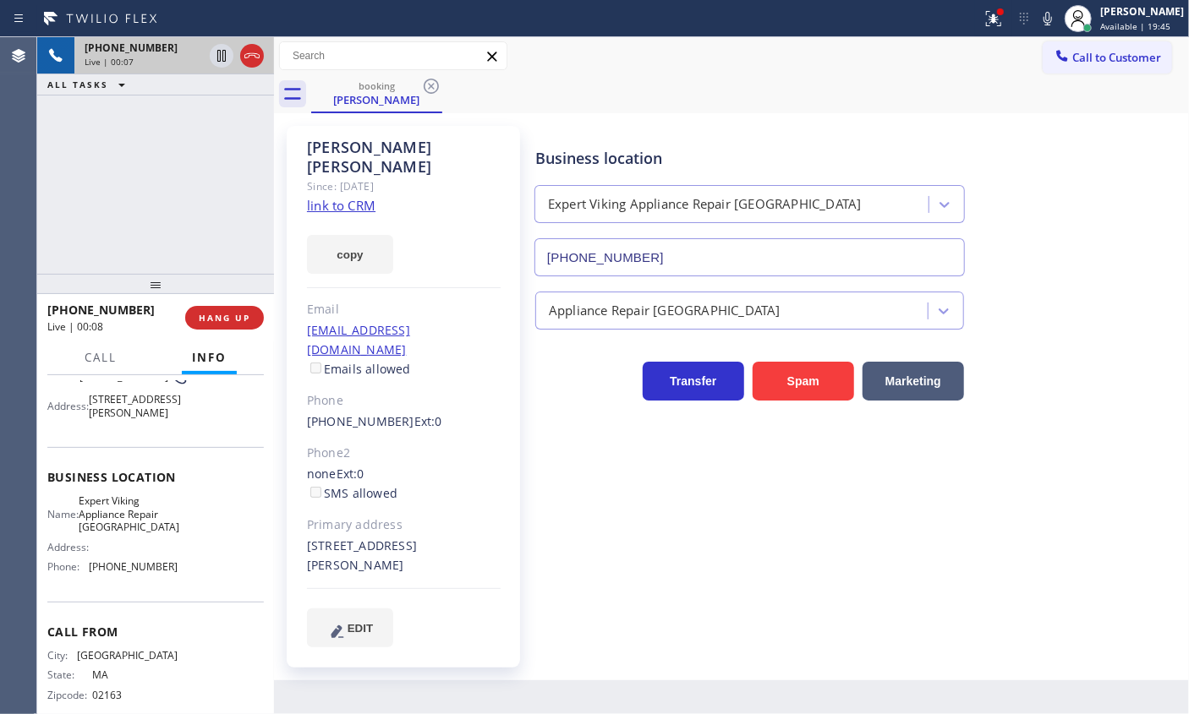
click at [131, 533] on span "Expert Viking Appliance Repair [GEOGRAPHIC_DATA]" at bounding box center [129, 514] width 101 height 39
copy span "Expert Viking Appliance Repair [GEOGRAPHIC_DATA]"
click at [617, 239] on input "[PHONE_NUMBER]" at bounding box center [749, 257] width 430 height 38
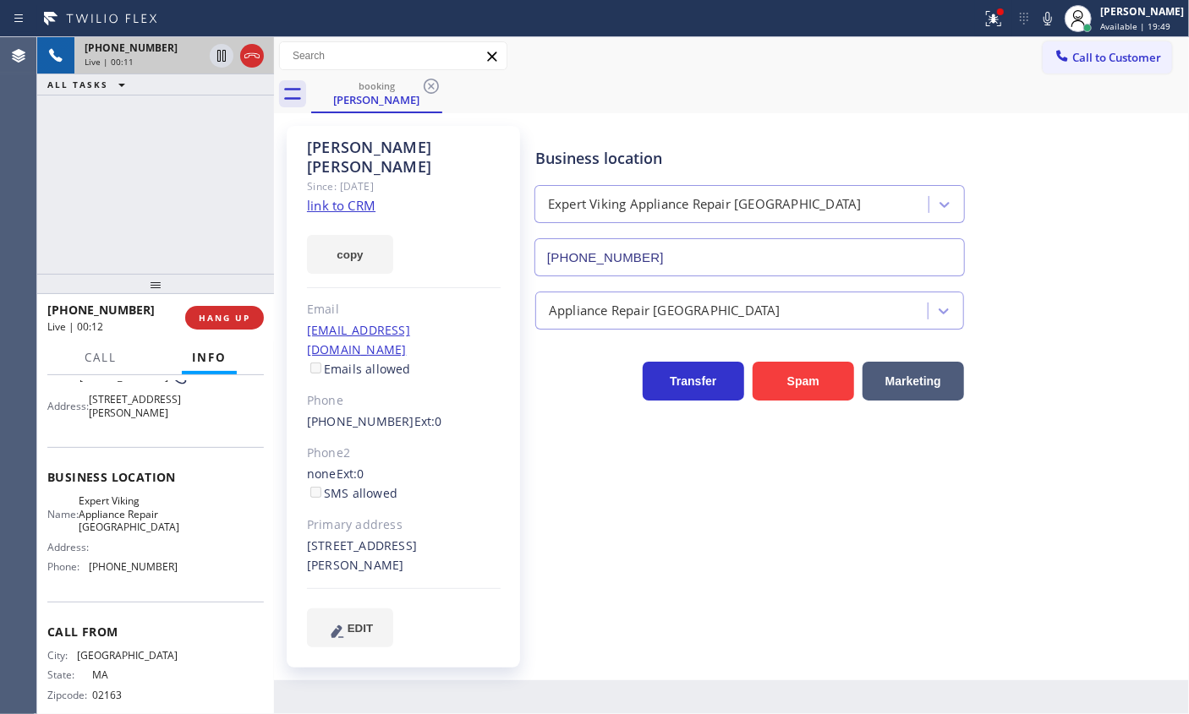
click at [625, 254] on input "[PHONE_NUMBER]" at bounding box center [749, 257] width 430 height 38
click at [340, 197] on link "link to CRM" at bounding box center [341, 205] width 68 height 17
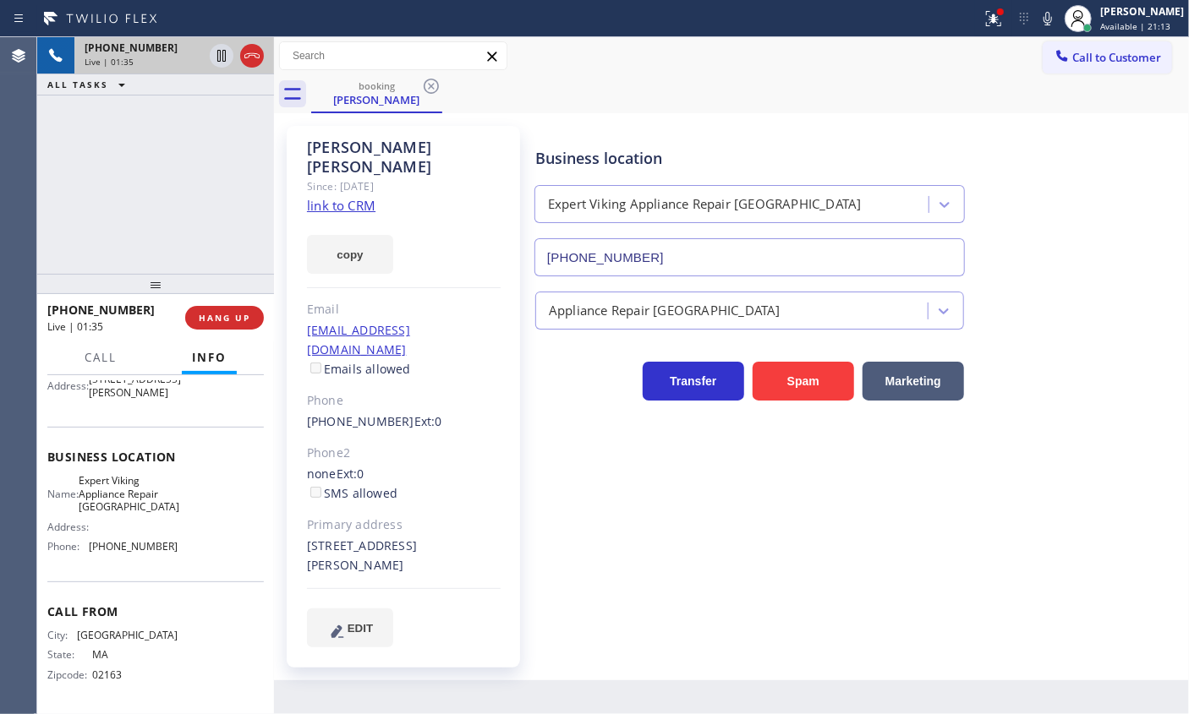
scroll to position [189, 0]
click at [142, 516] on div "Name: Expert Viking Appliance Repair Medford Address: Phone: [PHONE_NUMBER]" at bounding box center [112, 516] width 130 height 85
copy span "Expert Viking Appliance Repair [GEOGRAPHIC_DATA]"
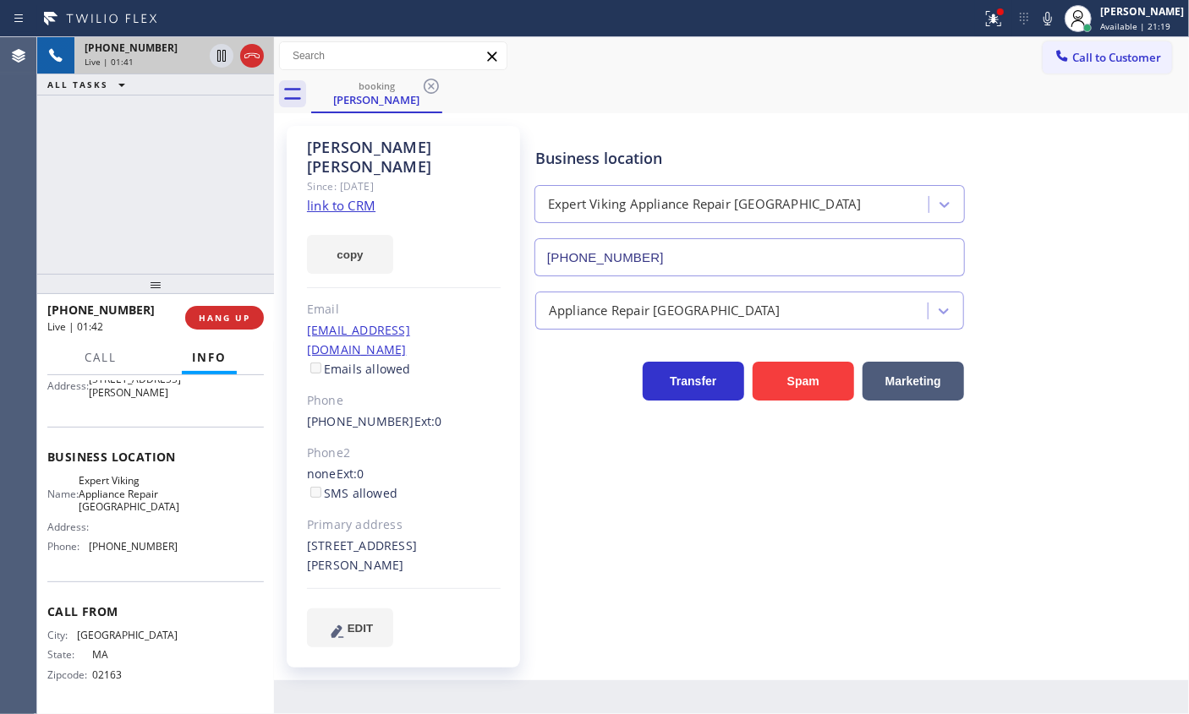
click at [643, 257] on input "[PHONE_NUMBER]" at bounding box center [749, 257] width 430 height 38
click at [457, 148] on div "[PERSON_NAME]" at bounding box center [404, 157] width 194 height 39
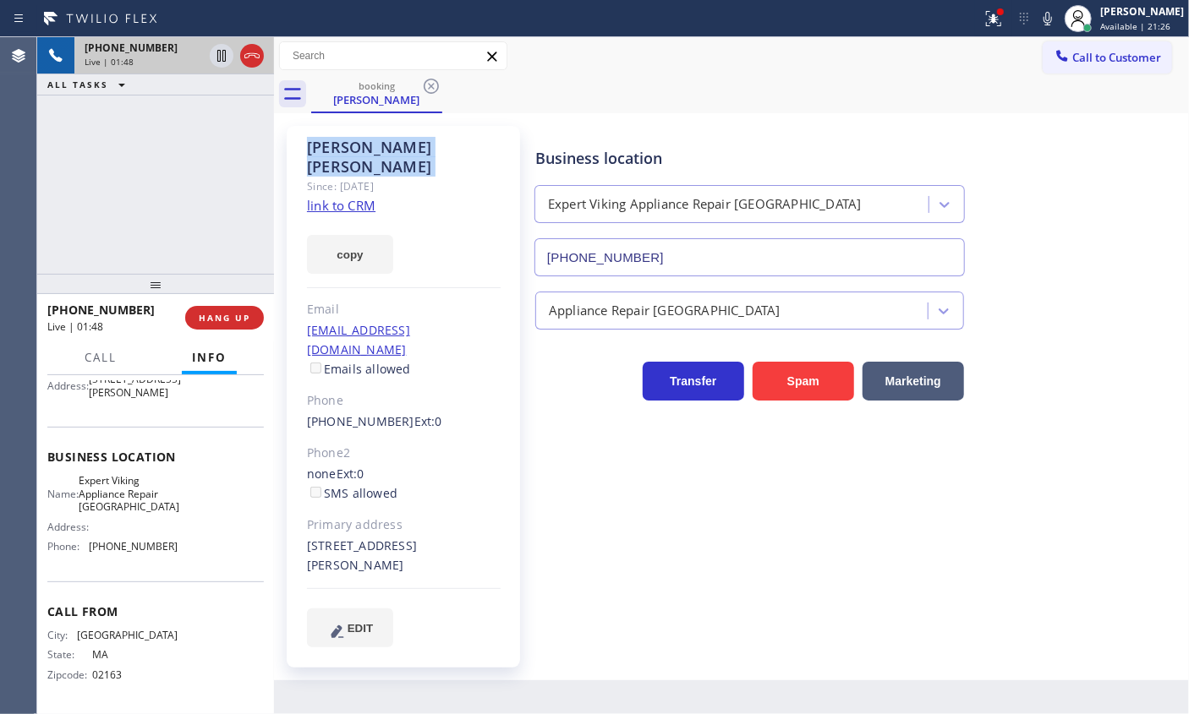
click at [457, 148] on div "[PERSON_NAME]" at bounding box center [404, 157] width 194 height 39
copy div "[PERSON_NAME]"
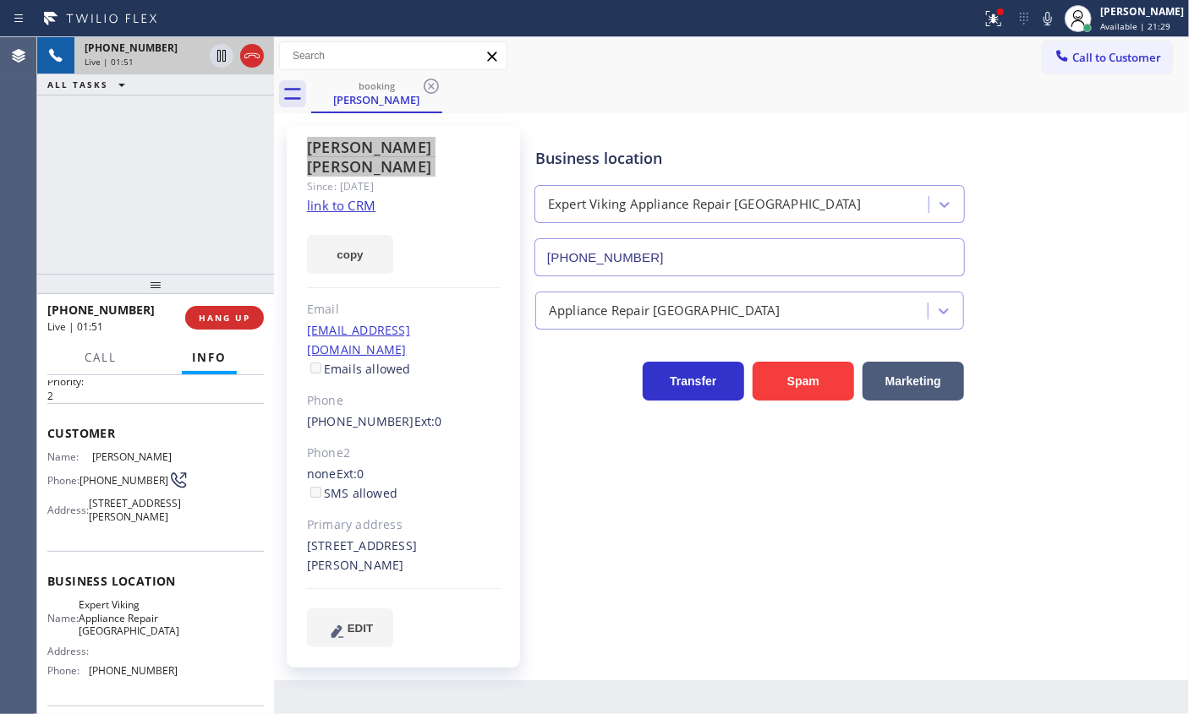
scroll to position [36, 0]
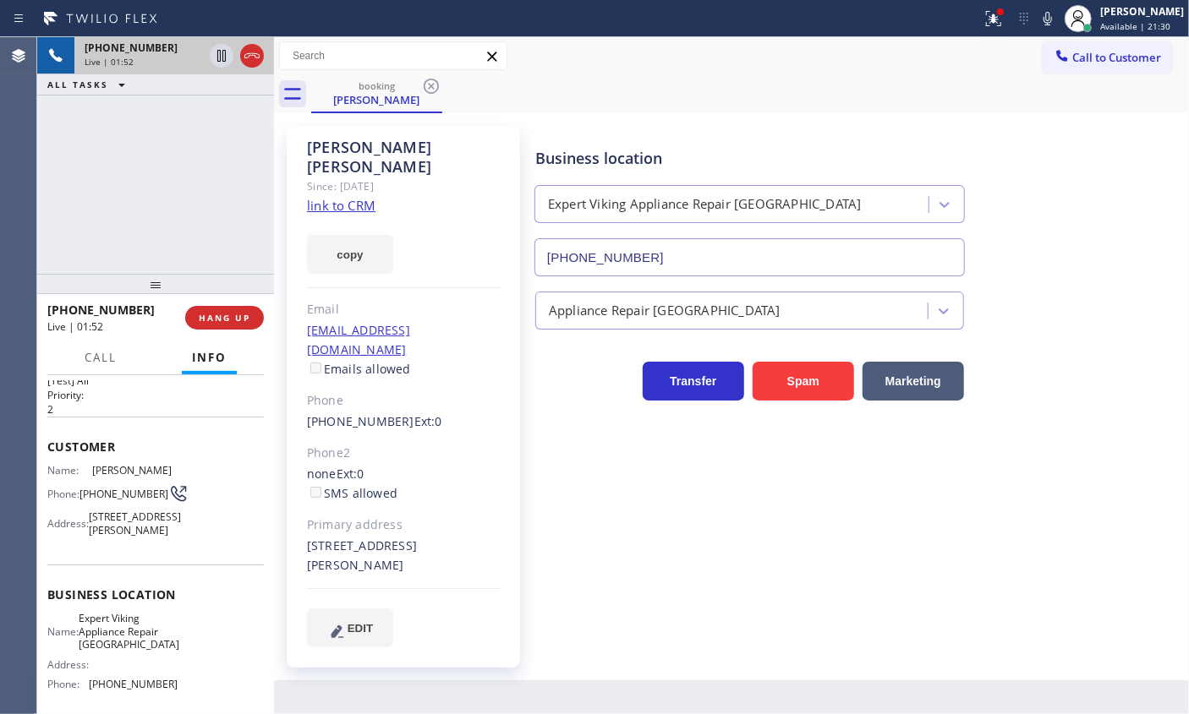
click at [110, 497] on span "[PHONE_NUMBER]" at bounding box center [123, 494] width 89 height 13
copy div "[PHONE_NUMBER]"
click at [238, 322] on span "HANG UP" at bounding box center [225, 318] width 52 height 12
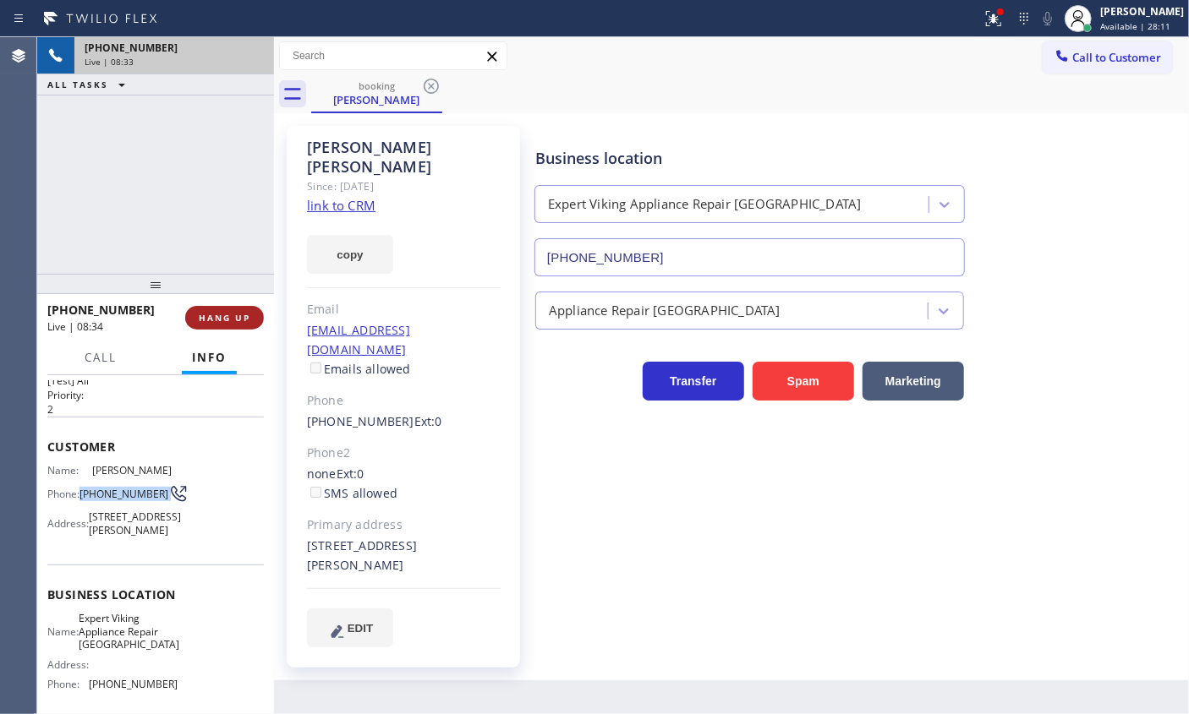
click at [241, 314] on span "HANG UP" at bounding box center [225, 318] width 52 height 12
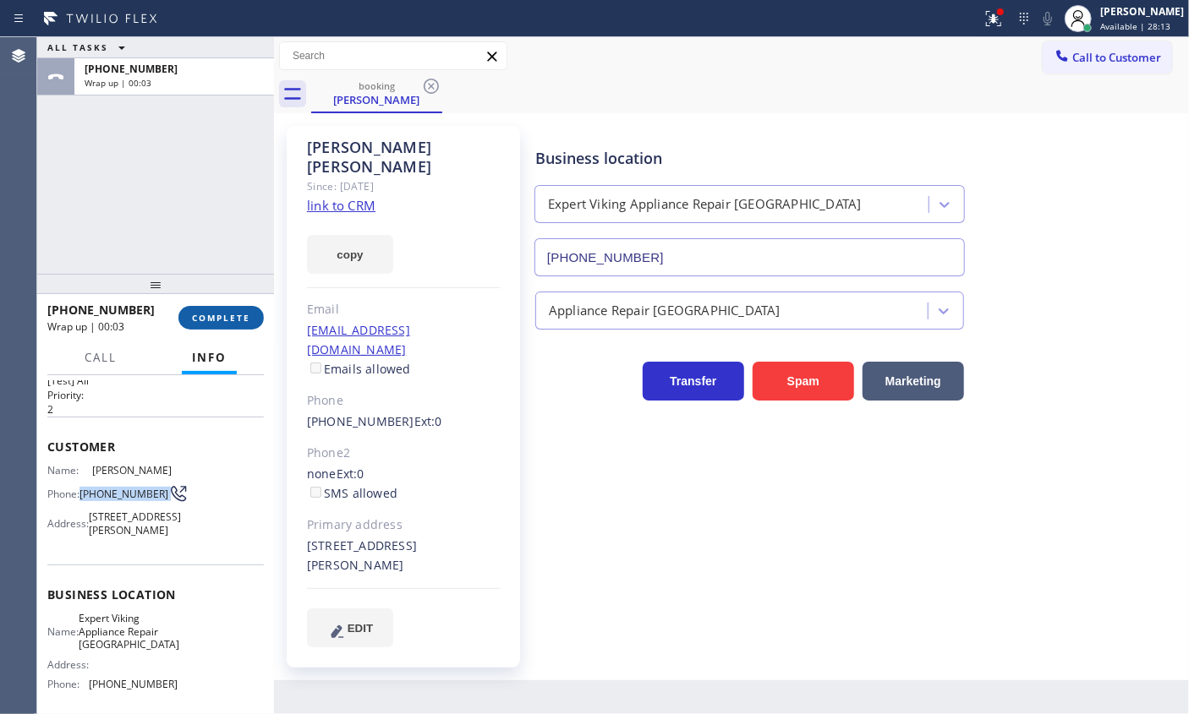
click at [241, 314] on span "COMPLETE" at bounding box center [221, 318] width 58 height 12
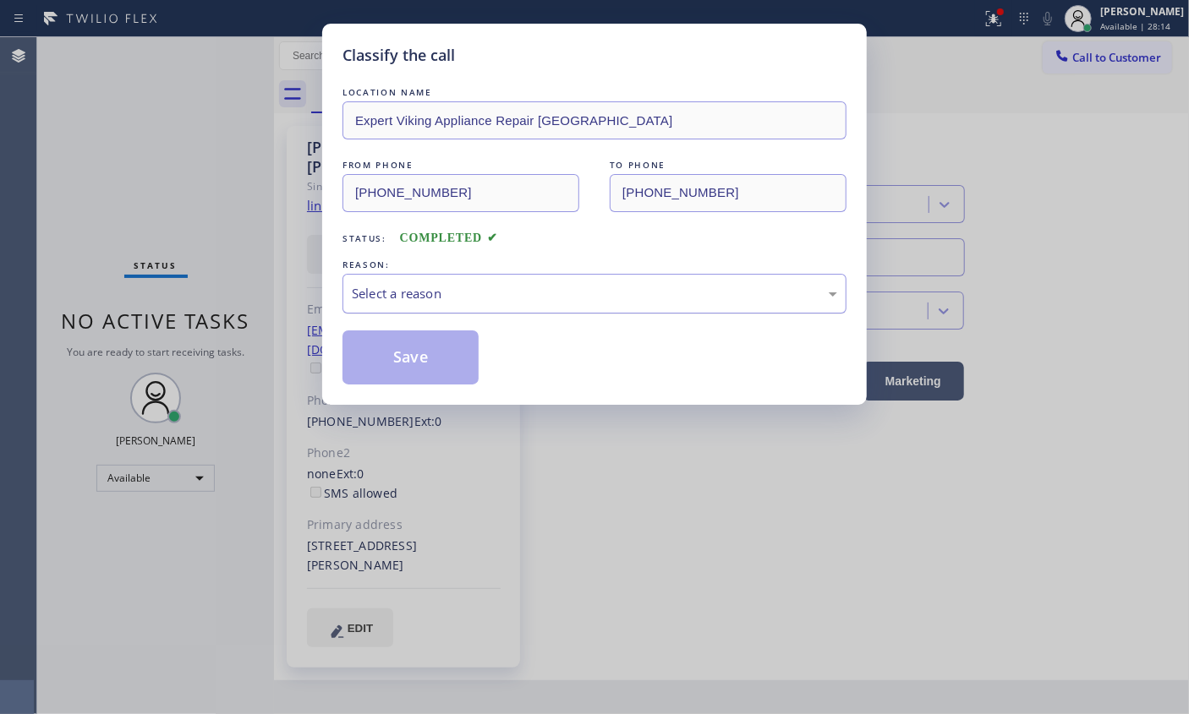
click at [422, 298] on div "Select a reason" at bounding box center [594, 293] width 485 height 19
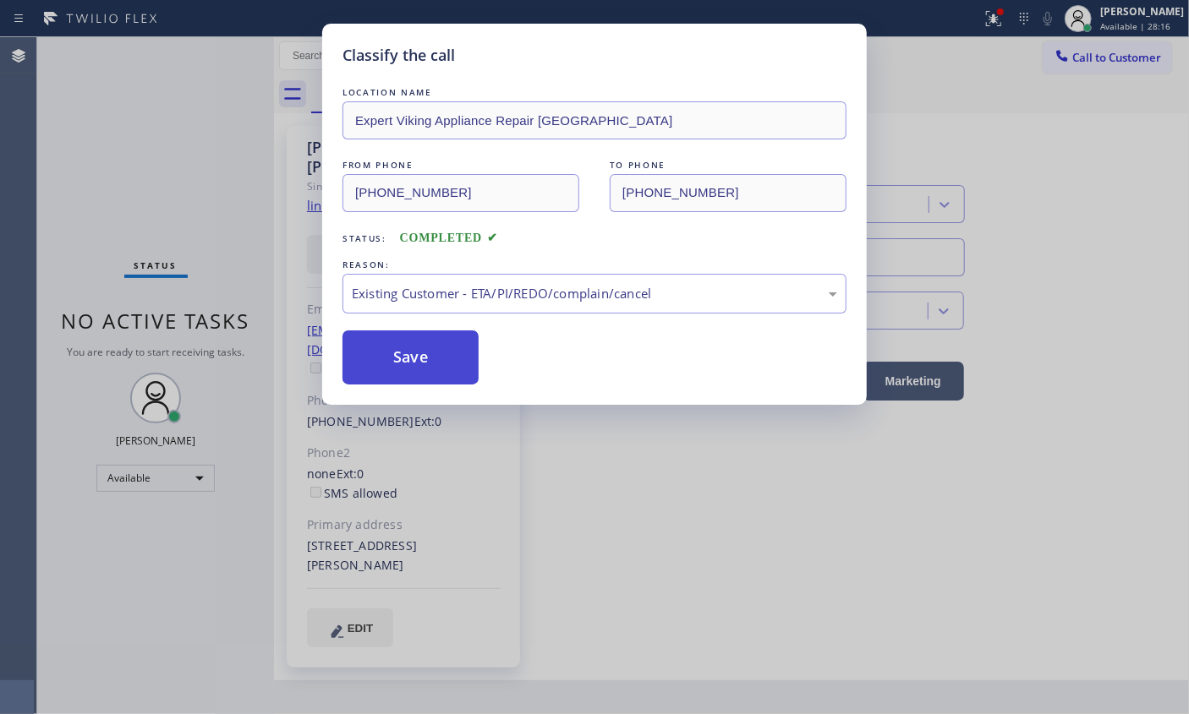
click at [413, 360] on button "Save" at bounding box center [410, 358] width 136 height 54
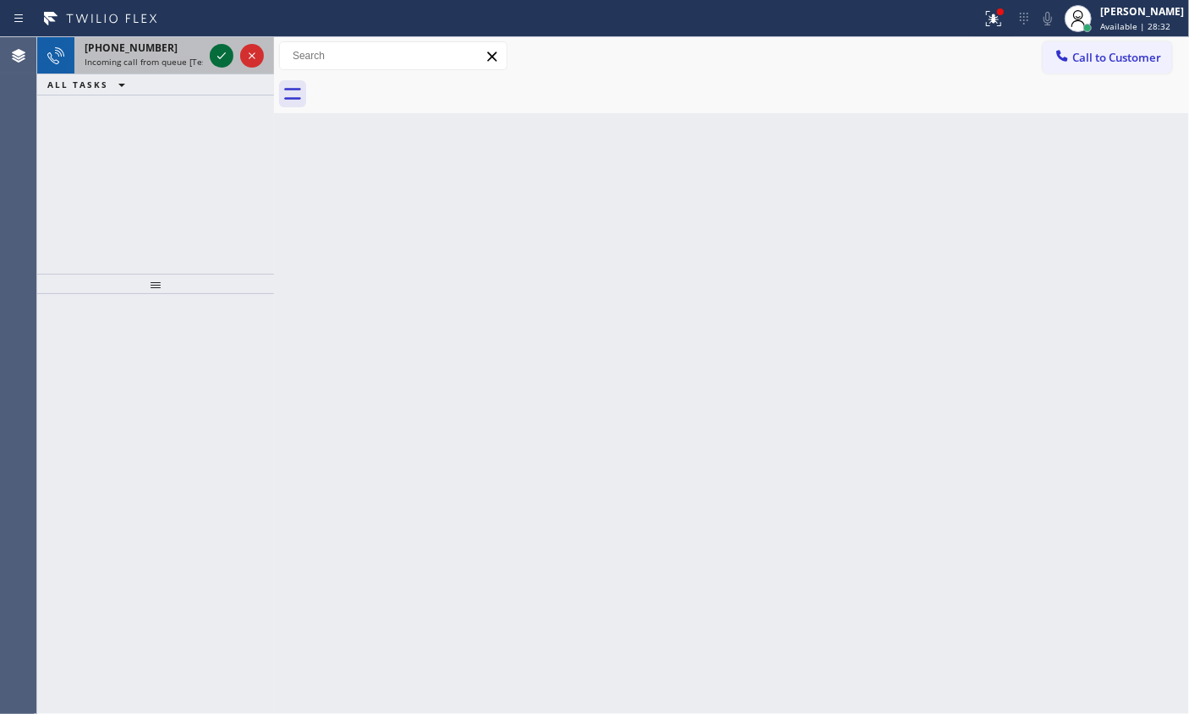
click at [219, 52] on icon at bounding box center [221, 56] width 20 height 20
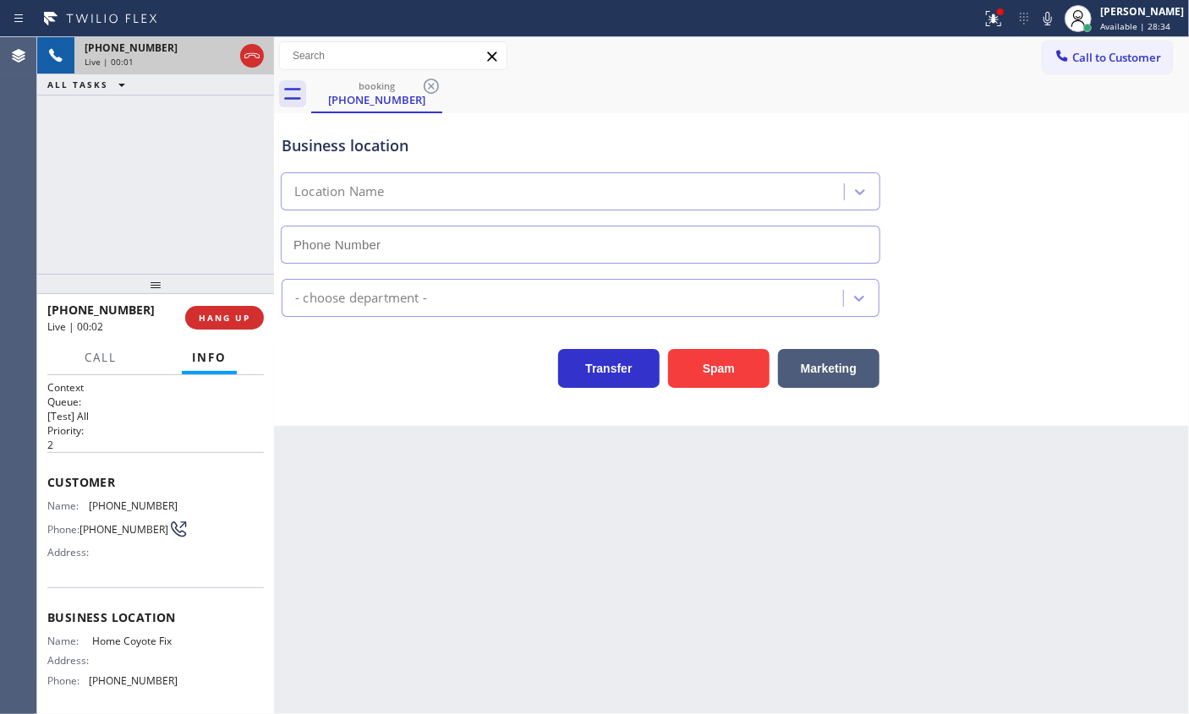
type input "[PHONE_NUMBER]"
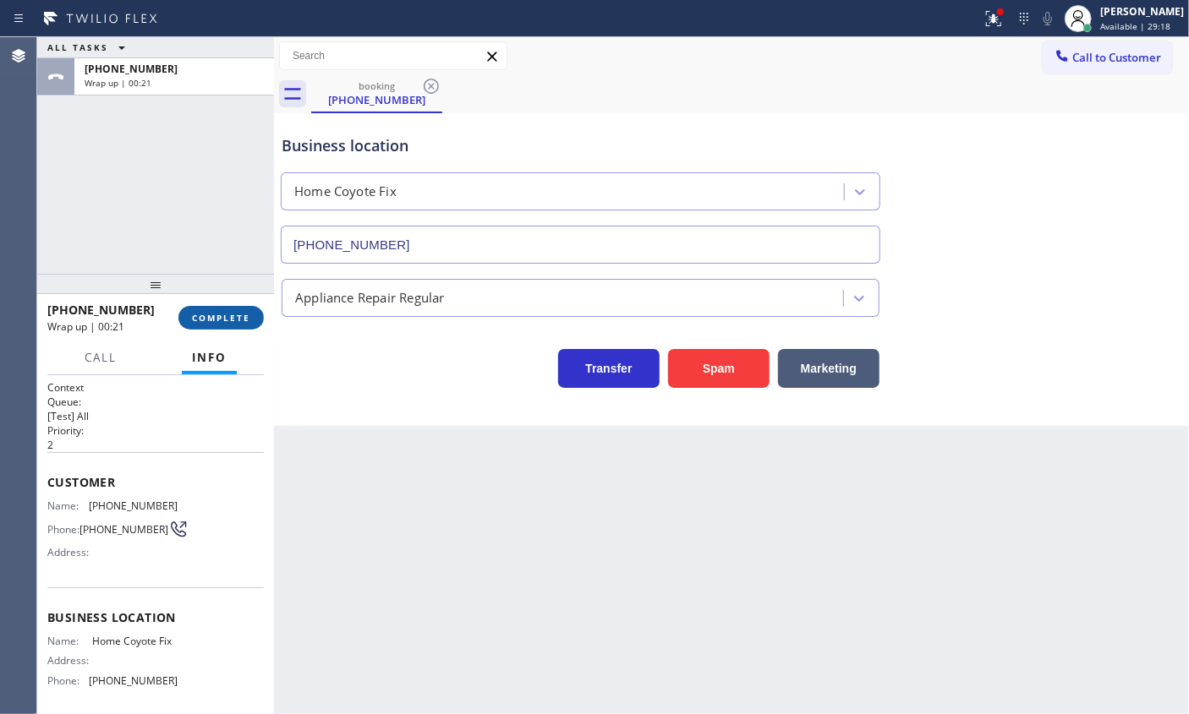
click at [229, 321] on span "COMPLETE" at bounding box center [221, 318] width 58 height 12
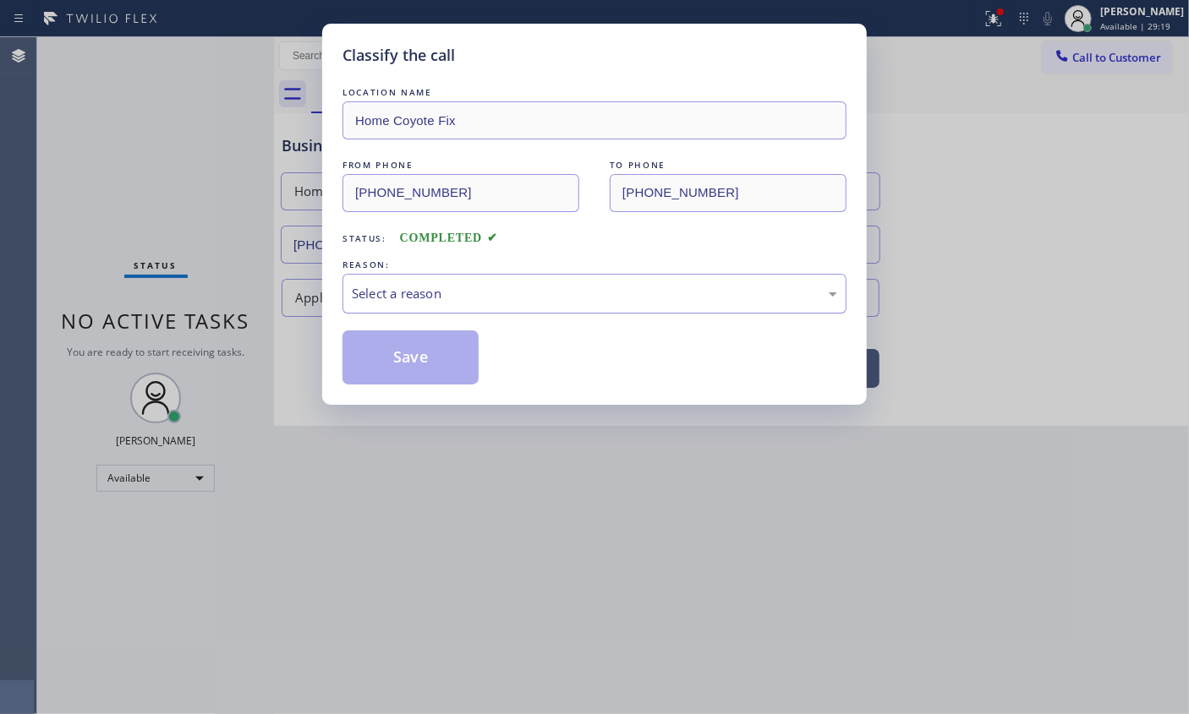
click at [490, 284] on div "Select a reason" at bounding box center [594, 293] width 485 height 19
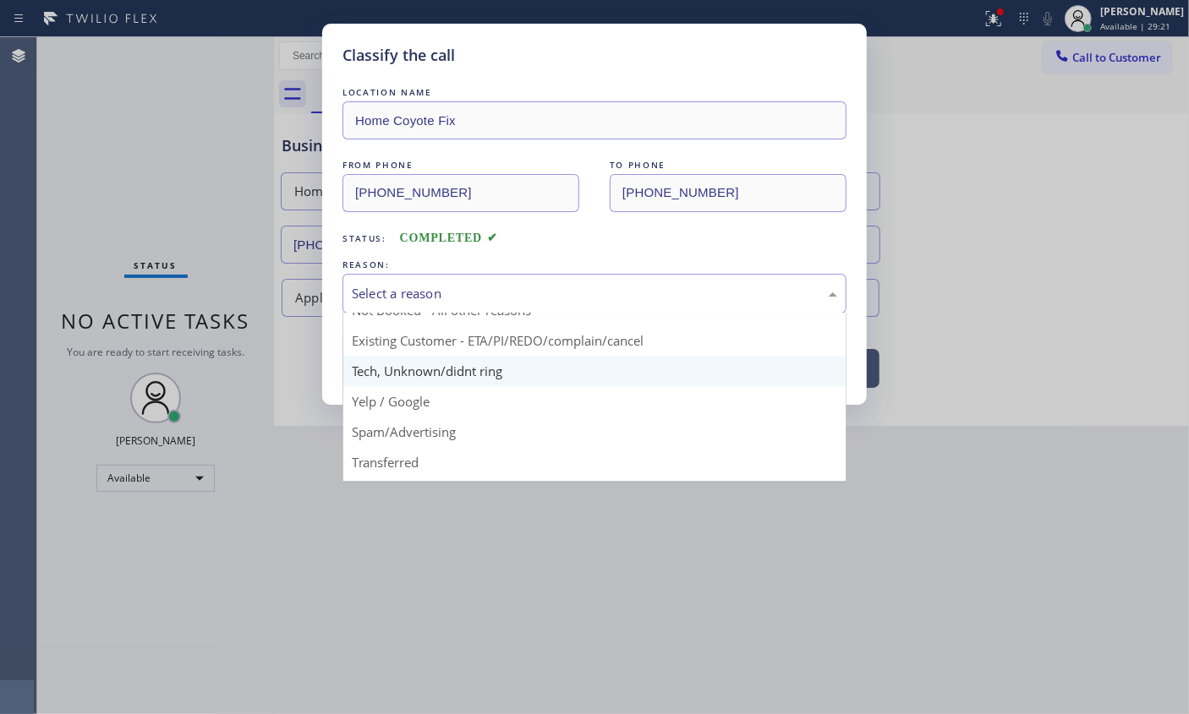
scroll to position [76, 0]
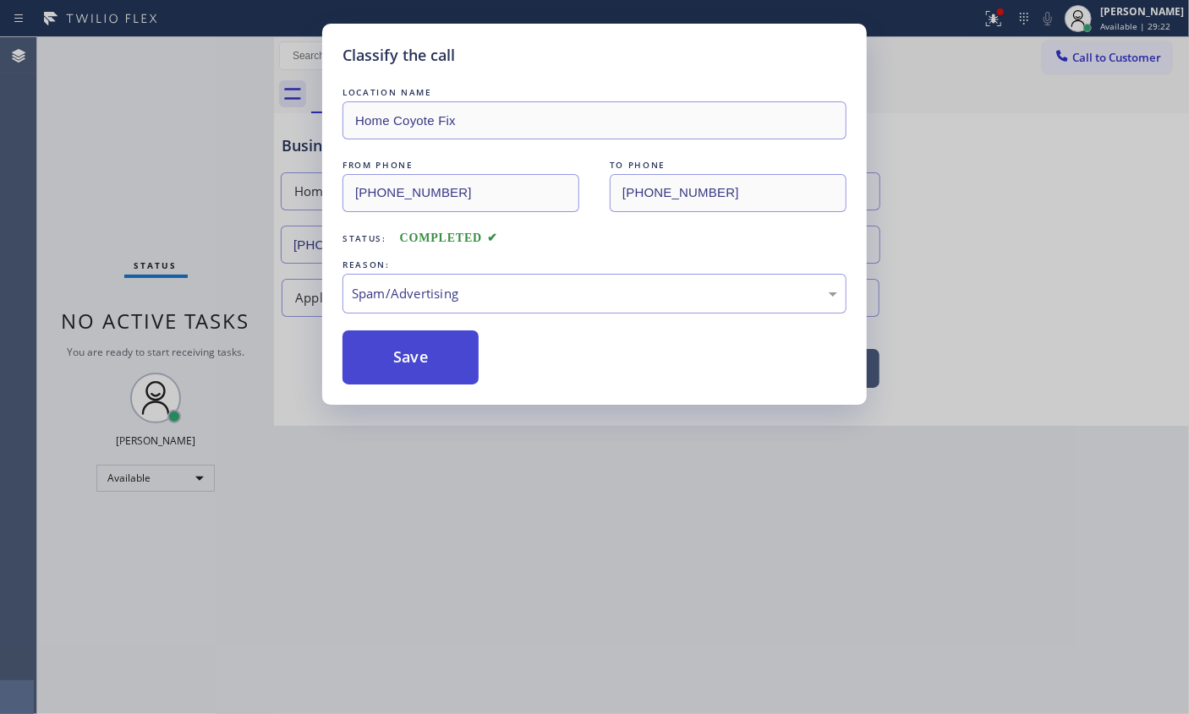
click at [402, 380] on button "Save" at bounding box center [410, 358] width 136 height 54
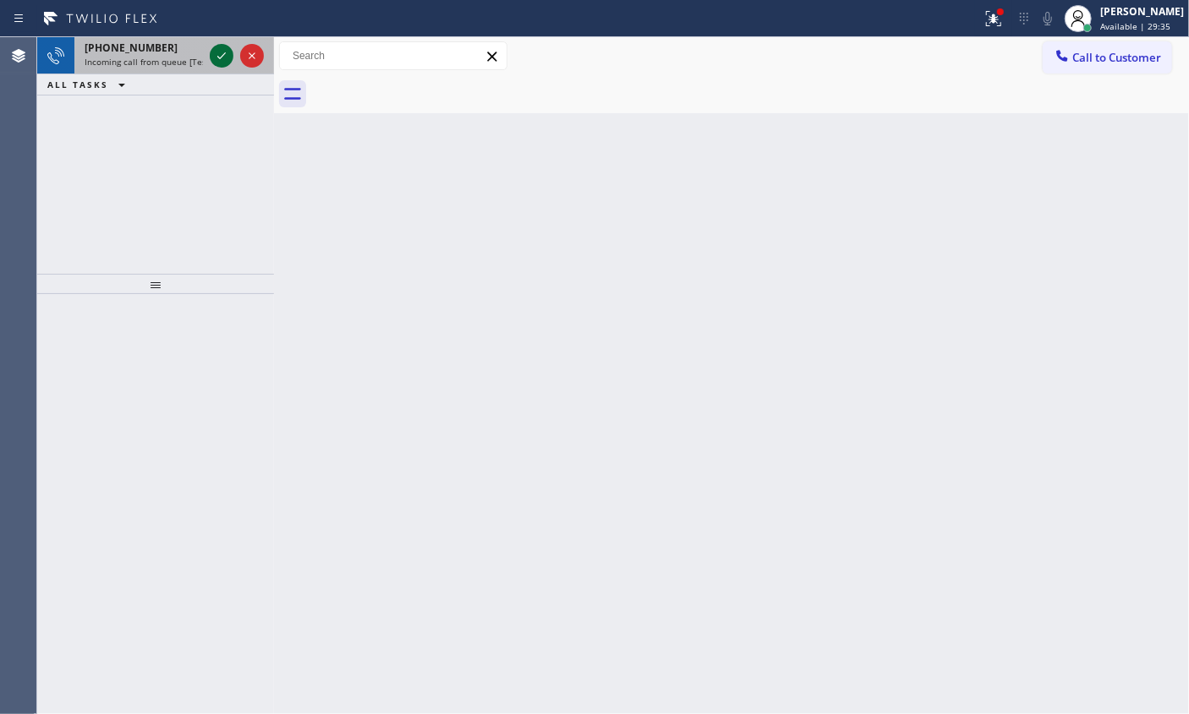
click at [216, 52] on icon at bounding box center [221, 56] width 20 height 20
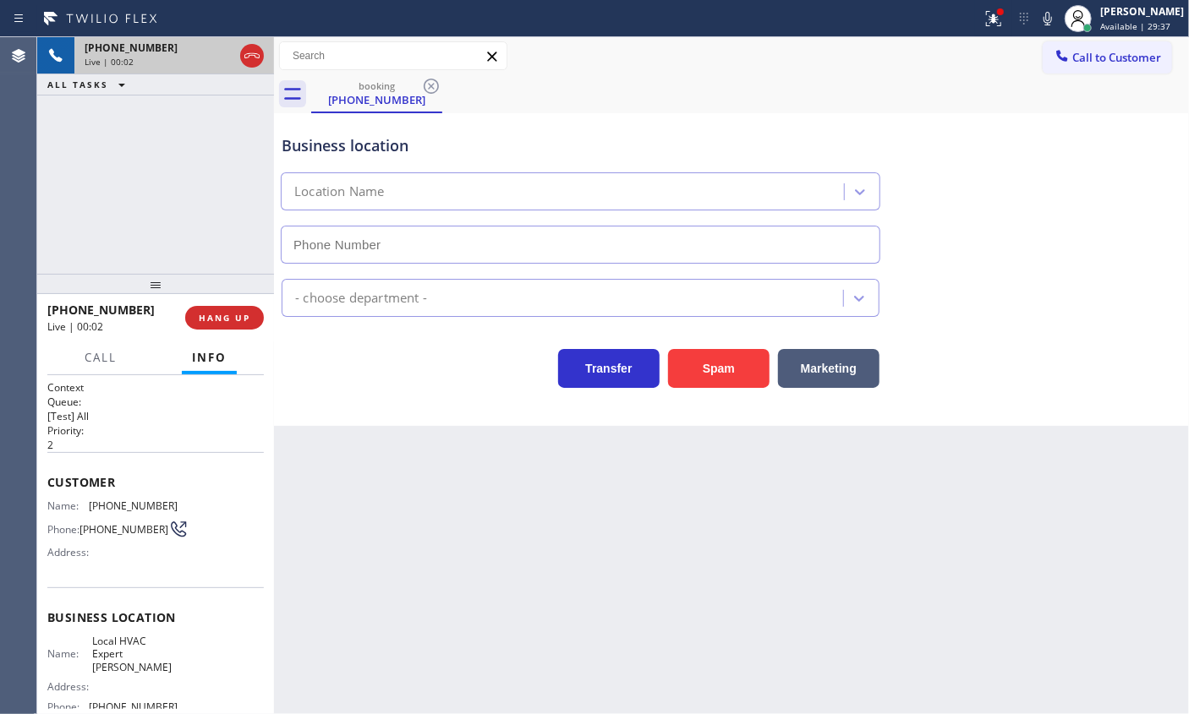
type input "[PHONE_NUMBER]"
click at [715, 369] on button "Spam" at bounding box center [718, 368] width 101 height 39
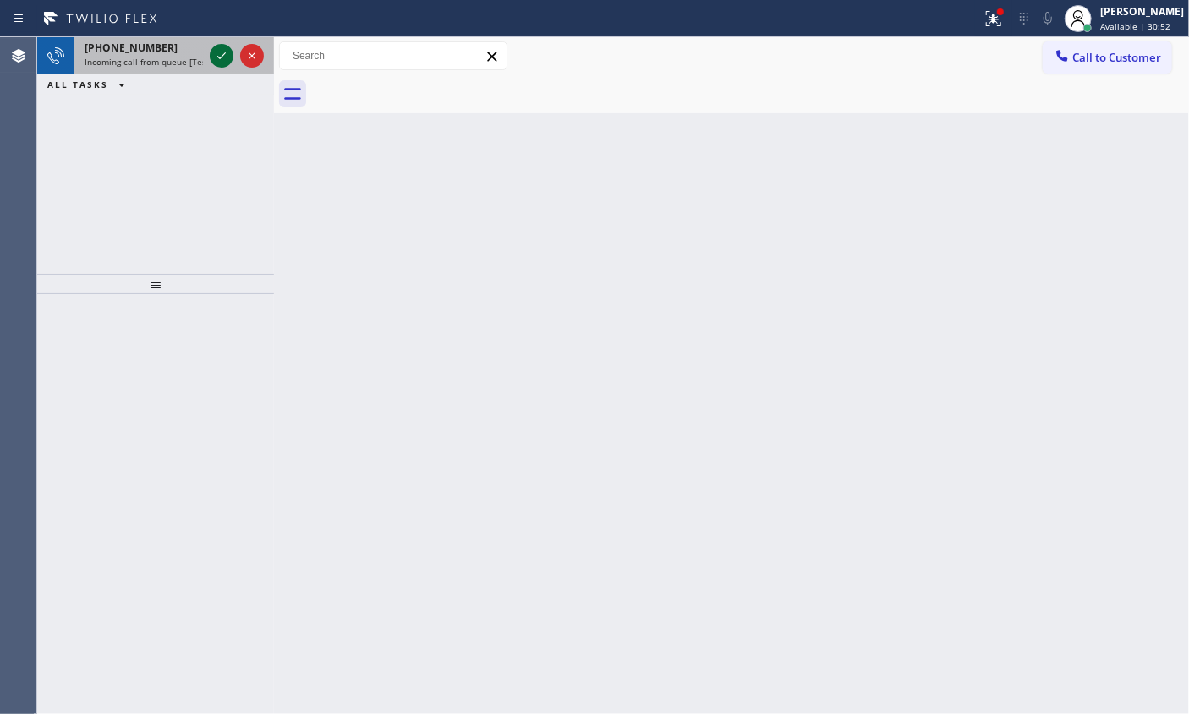
click at [221, 56] on icon at bounding box center [221, 56] width 20 height 20
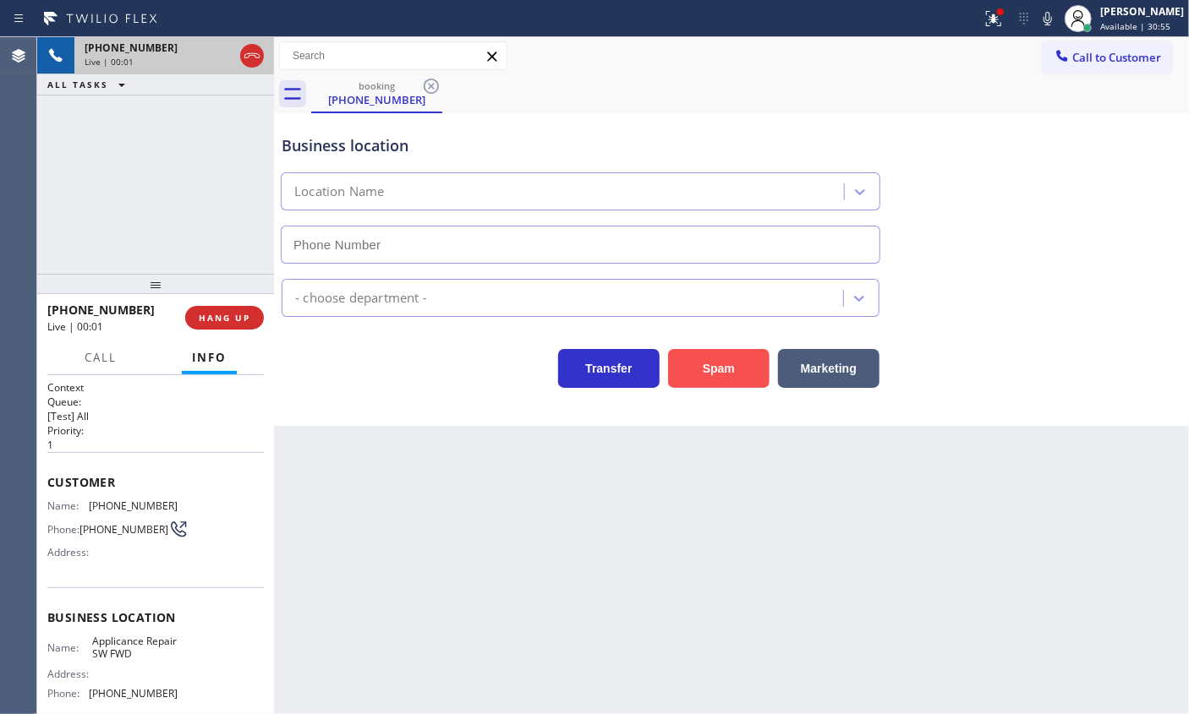
type input "[PHONE_NUMBER]"
click at [708, 368] on button "Spam" at bounding box center [718, 368] width 101 height 39
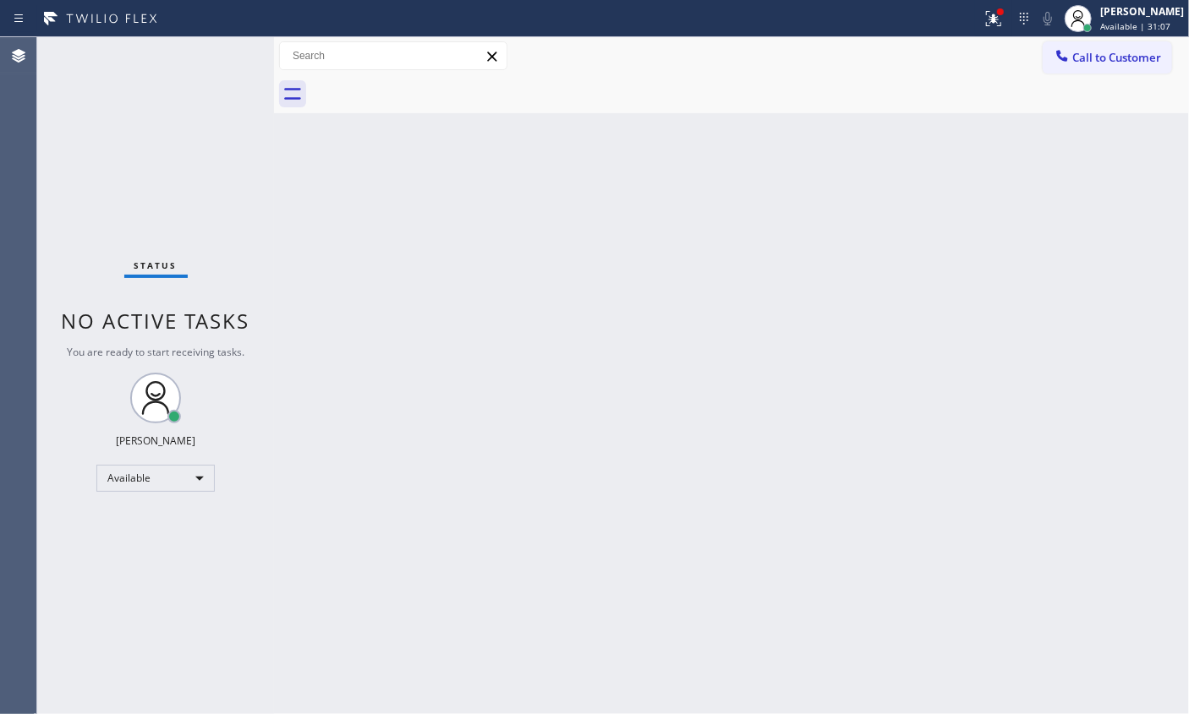
click at [213, 50] on div "Status No active tasks You are ready to start receiving tasks. [PERSON_NAME] Av…" at bounding box center [155, 375] width 237 height 677
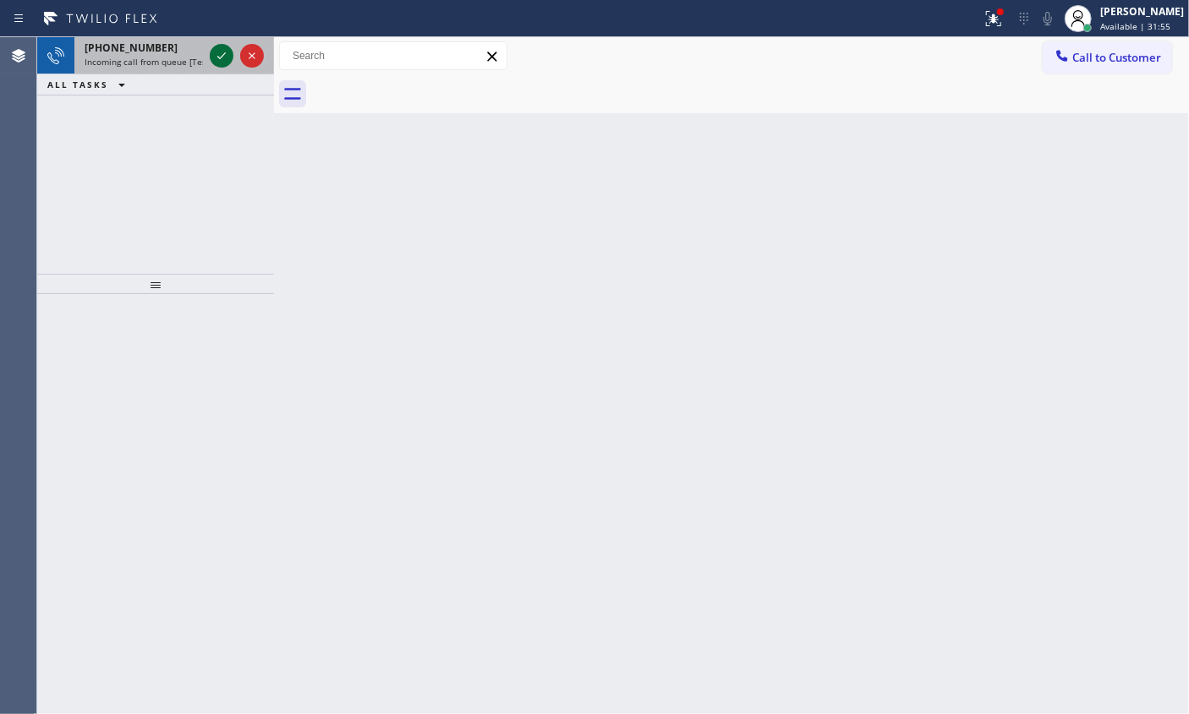
click at [221, 59] on icon at bounding box center [221, 56] width 20 height 20
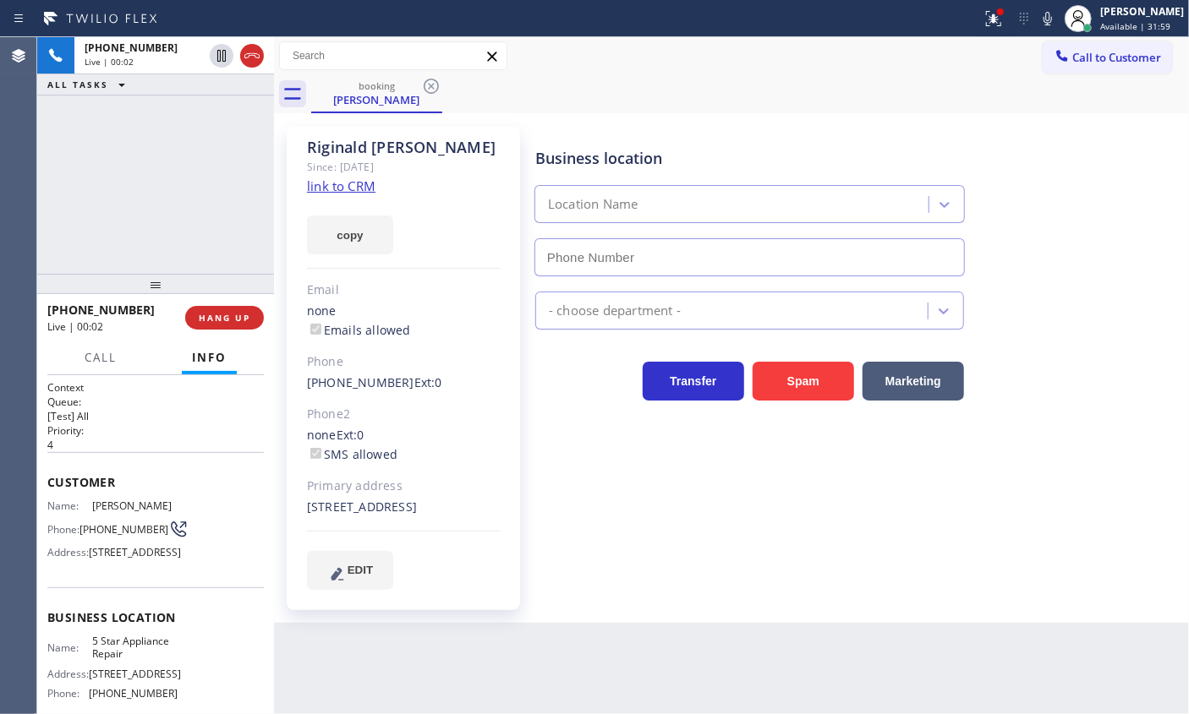
type input "[PHONE_NUMBER]"
click at [110, 661] on span "5 Star Appliance Repair" at bounding box center [134, 648] width 85 height 26
copy span "5 Star Appliance Repair"
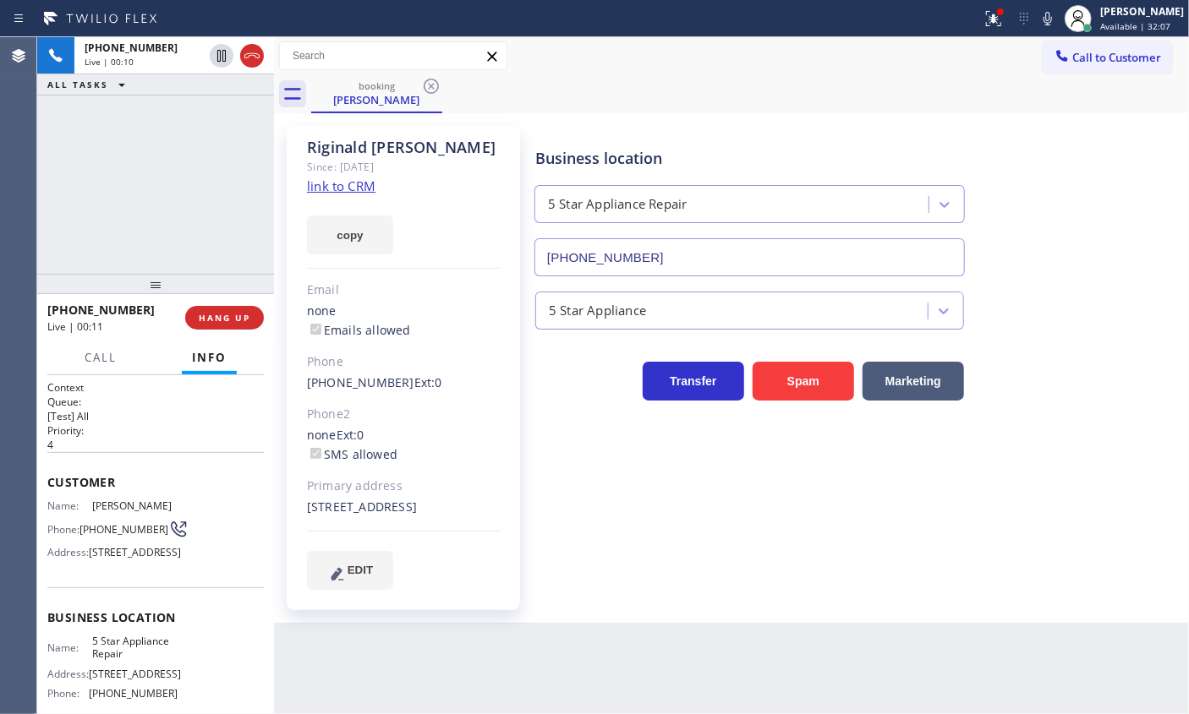
click at [649, 257] on input "[PHONE_NUMBER]" at bounding box center [749, 257] width 430 height 38
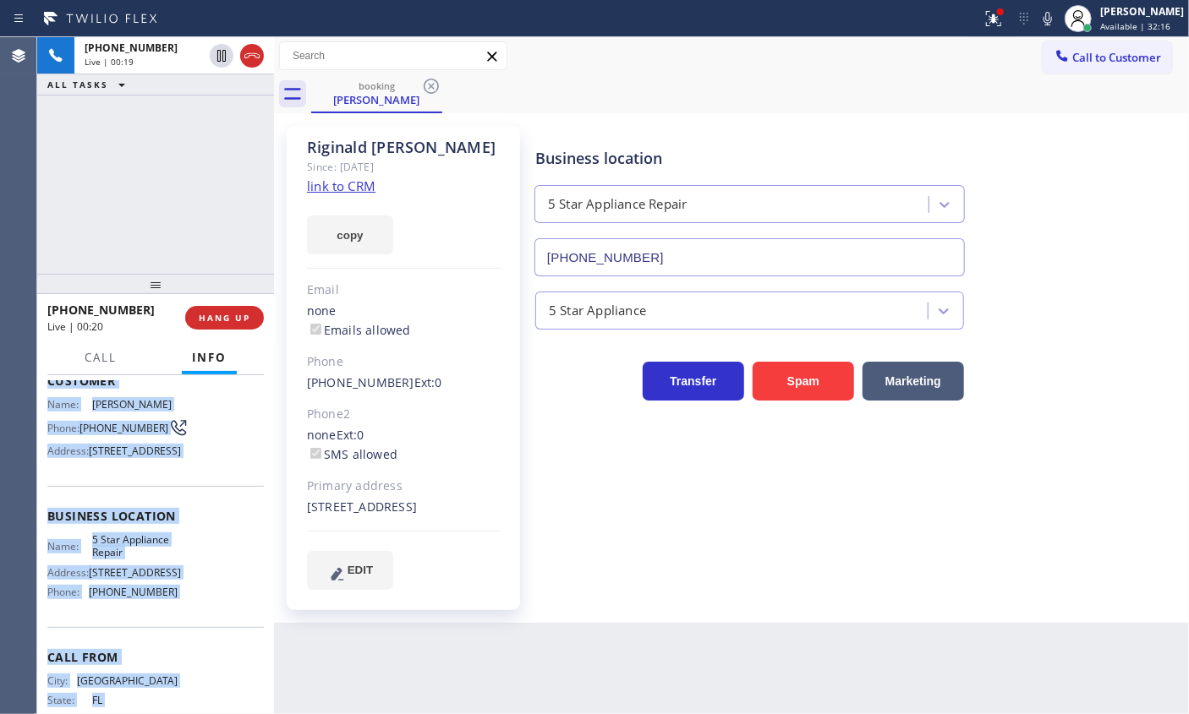
scroll to position [189, 0]
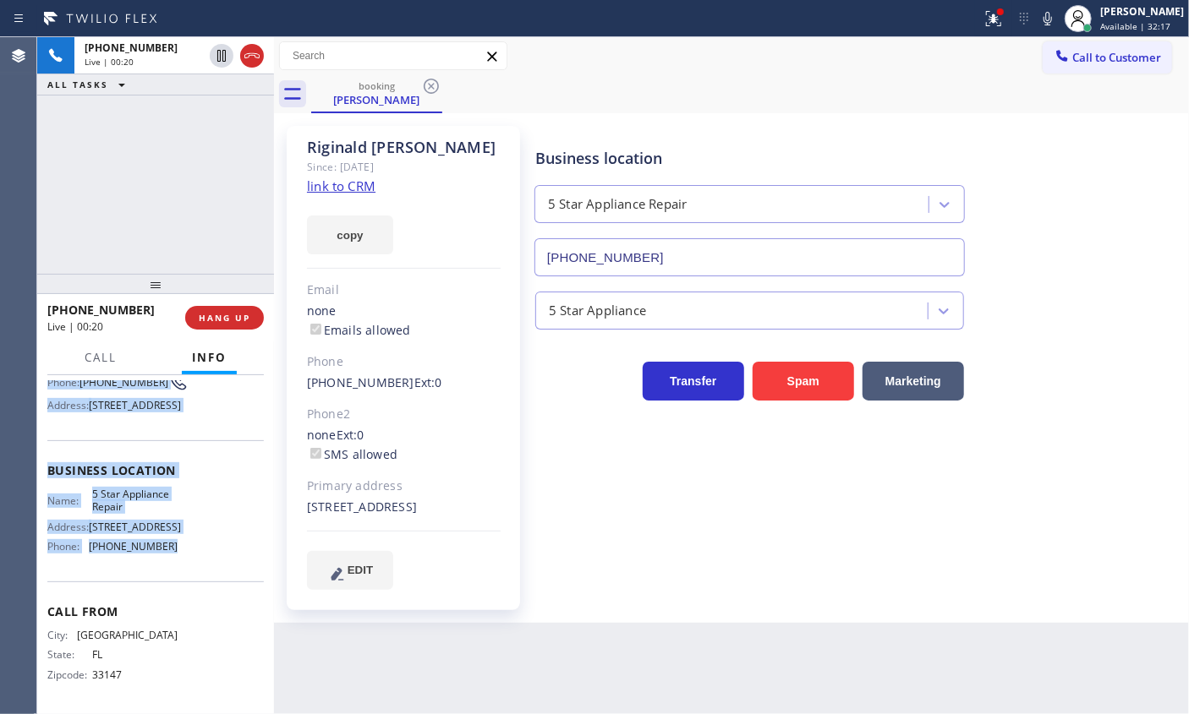
drag, startPoint x: 46, startPoint y: 476, endPoint x: 227, endPoint y: 567, distance: 202.7
click at [227, 567] on div "Context Queue: [Test] All Priority: 4 Customer Name: [PERSON_NAME] Phone: [PHON…" at bounding box center [155, 471] width 216 height 476
copy div "Customer Name: [PERSON_NAME] Phone: [PHONE_NUMBER] Address: [STREET_ADDRESS] Bu…"
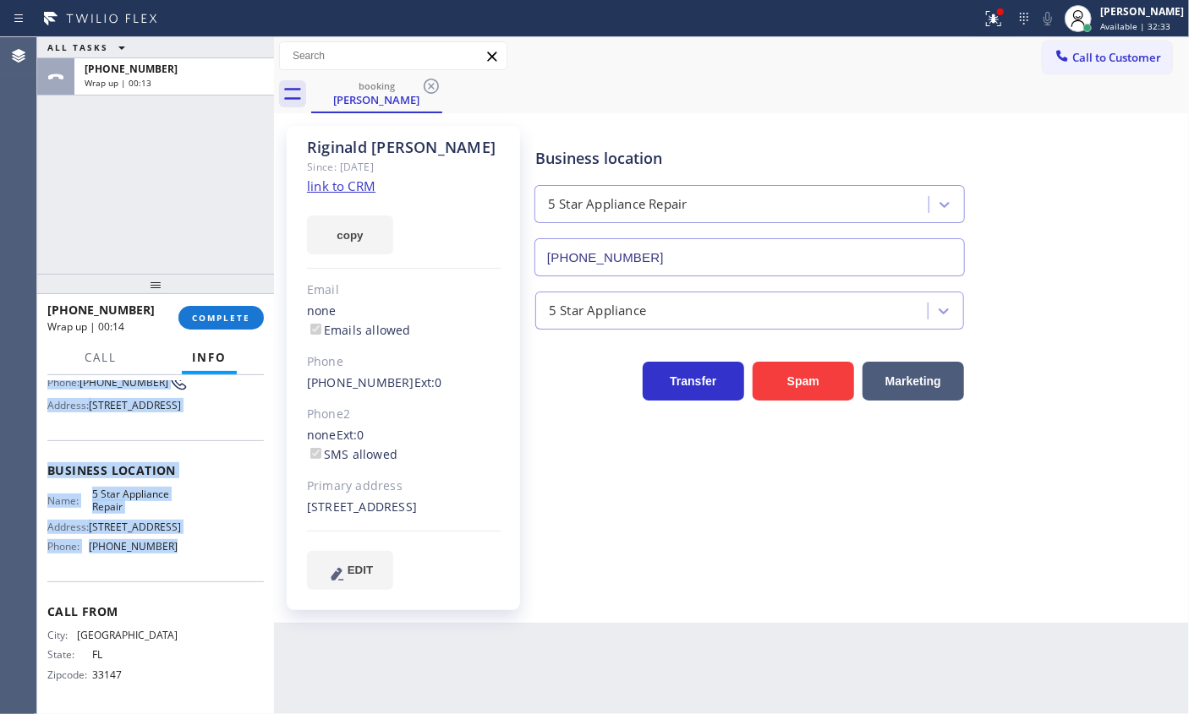
click at [363, 185] on link "link to CRM" at bounding box center [341, 186] width 68 height 17
click at [237, 322] on span "COMPLETE" at bounding box center [221, 318] width 58 height 12
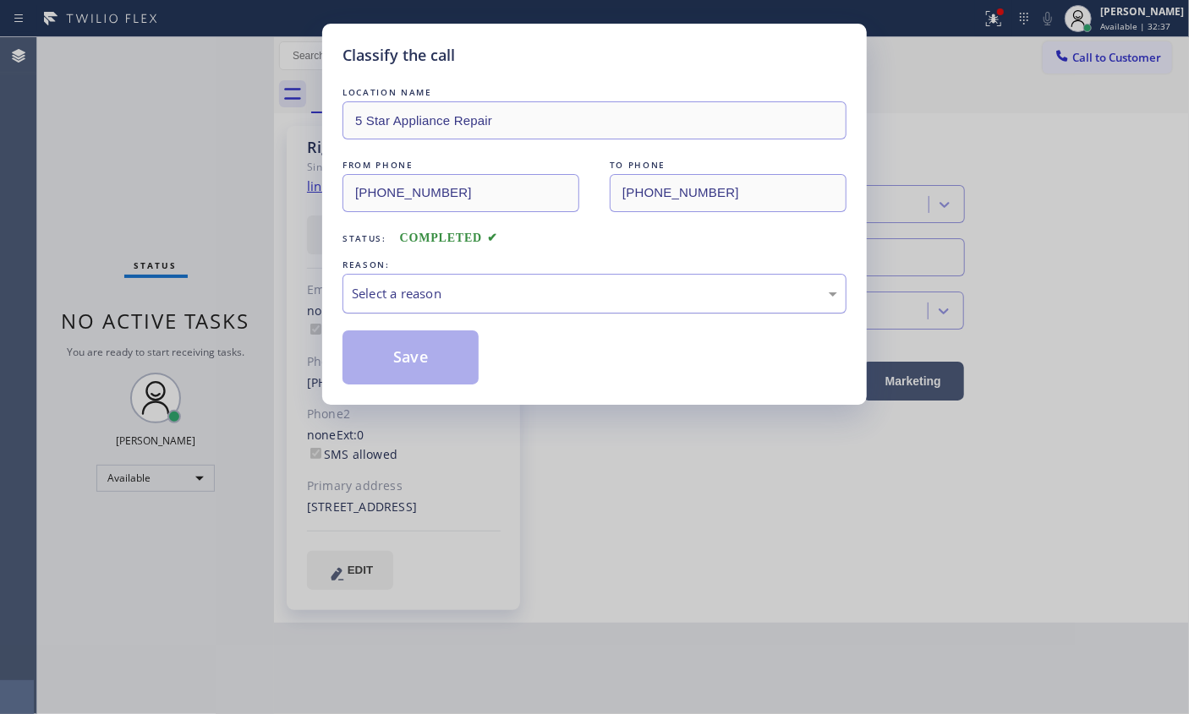
drag, startPoint x: 517, startPoint y: 296, endPoint x: 515, endPoint y: 309, distance: 13.8
click at [517, 301] on div "Select a reason" at bounding box center [594, 293] width 485 height 19
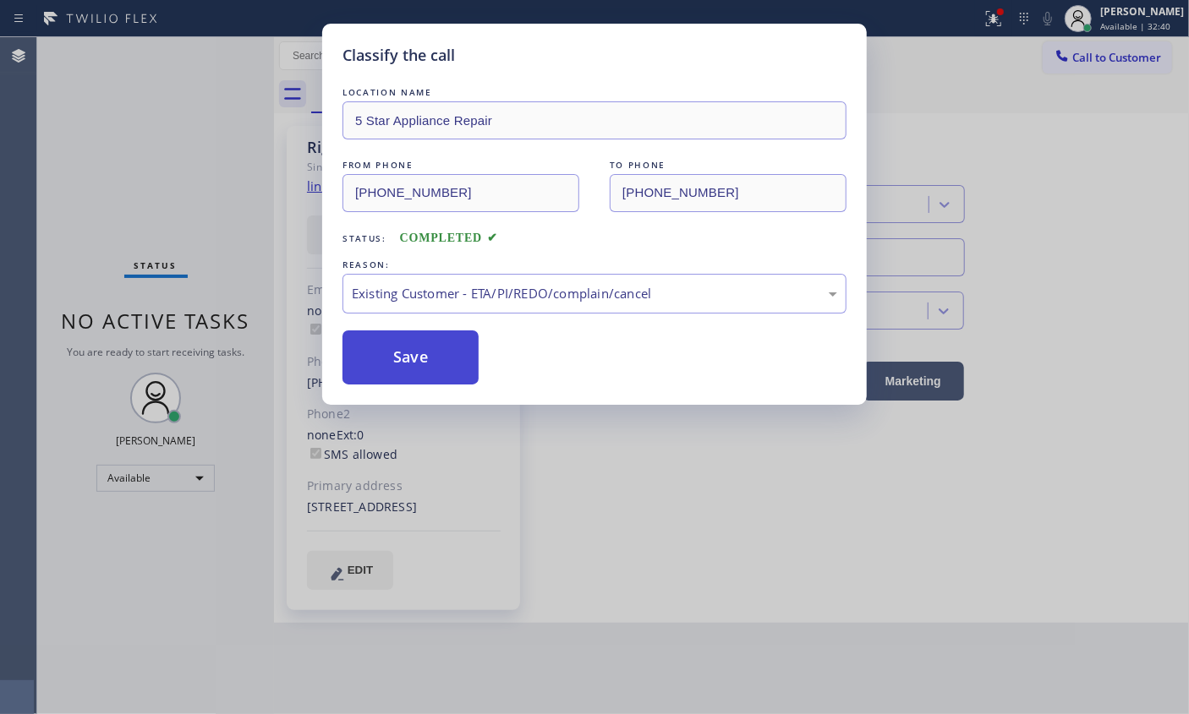
click at [426, 372] on button "Save" at bounding box center [410, 358] width 136 height 54
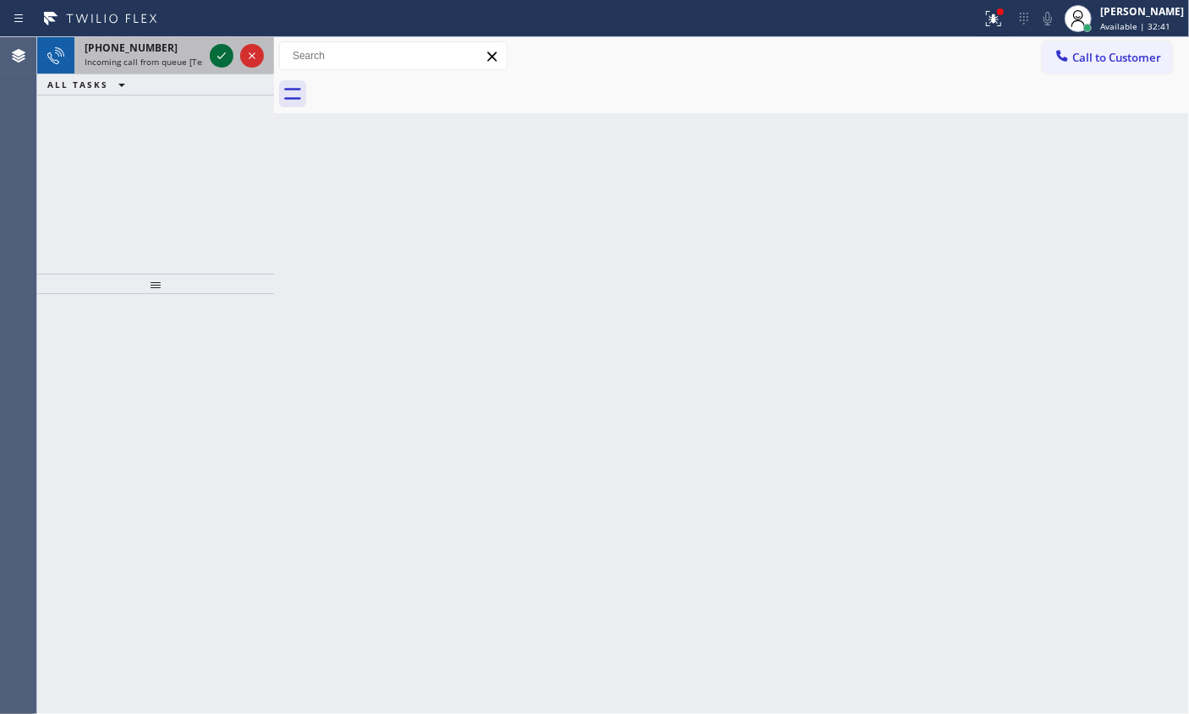
click at [217, 52] on icon at bounding box center [221, 56] width 20 height 20
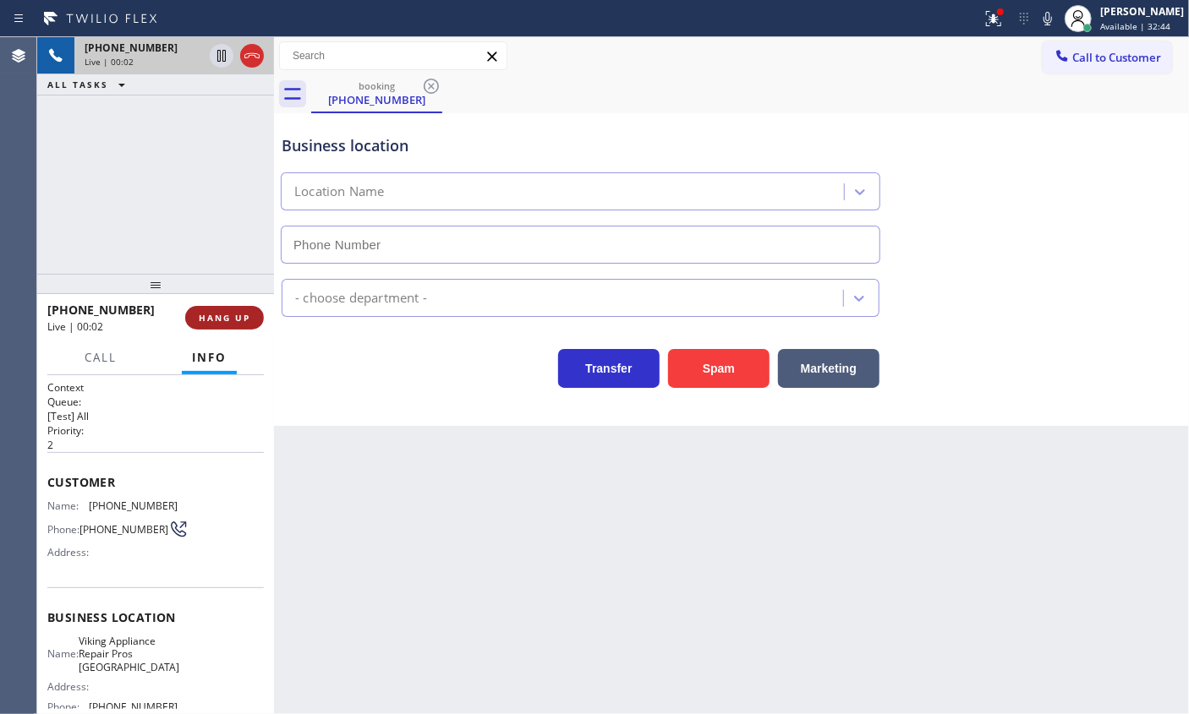
click at [239, 320] on span "HANG UP" at bounding box center [225, 318] width 52 height 12
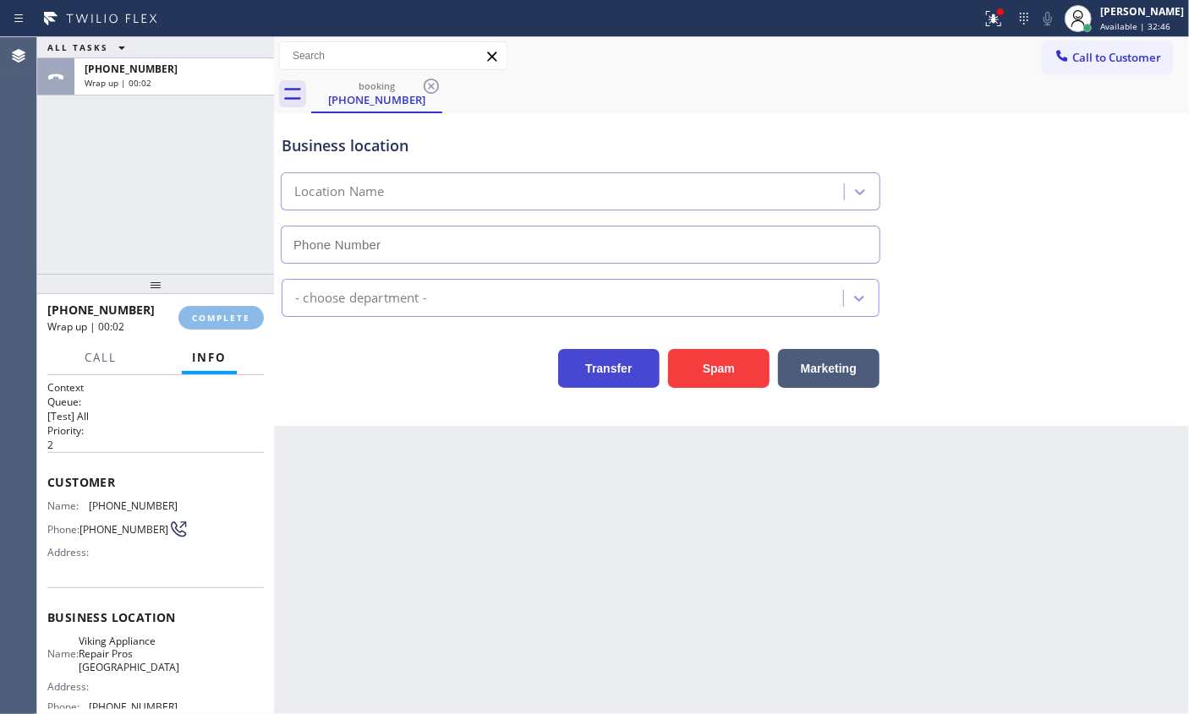
type input "[PHONE_NUMBER]"
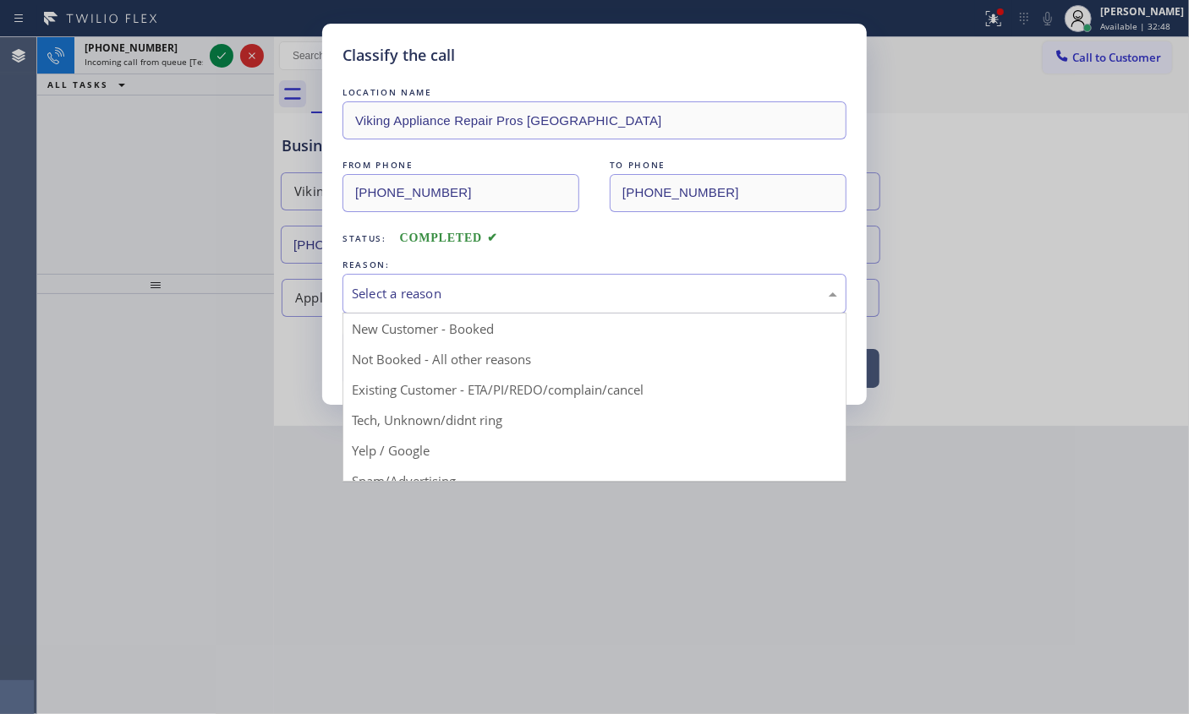
drag, startPoint x: 468, startPoint y: 291, endPoint x: 436, endPoint y: 386, distance: 100.5
click at [468, 293] on div "Select a reason" at bounding box center [594, 293] width 485 height 19
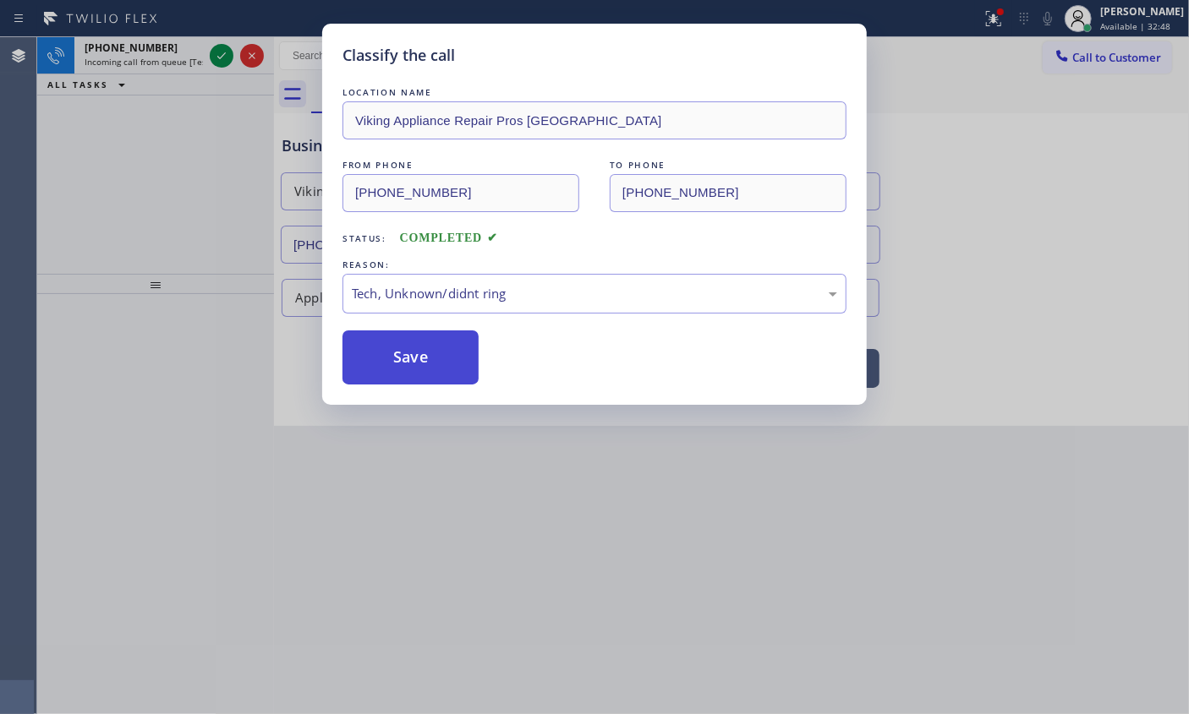
click at [407, 358] on button "Save" at bounding box center [410, 358] width 136 height 54
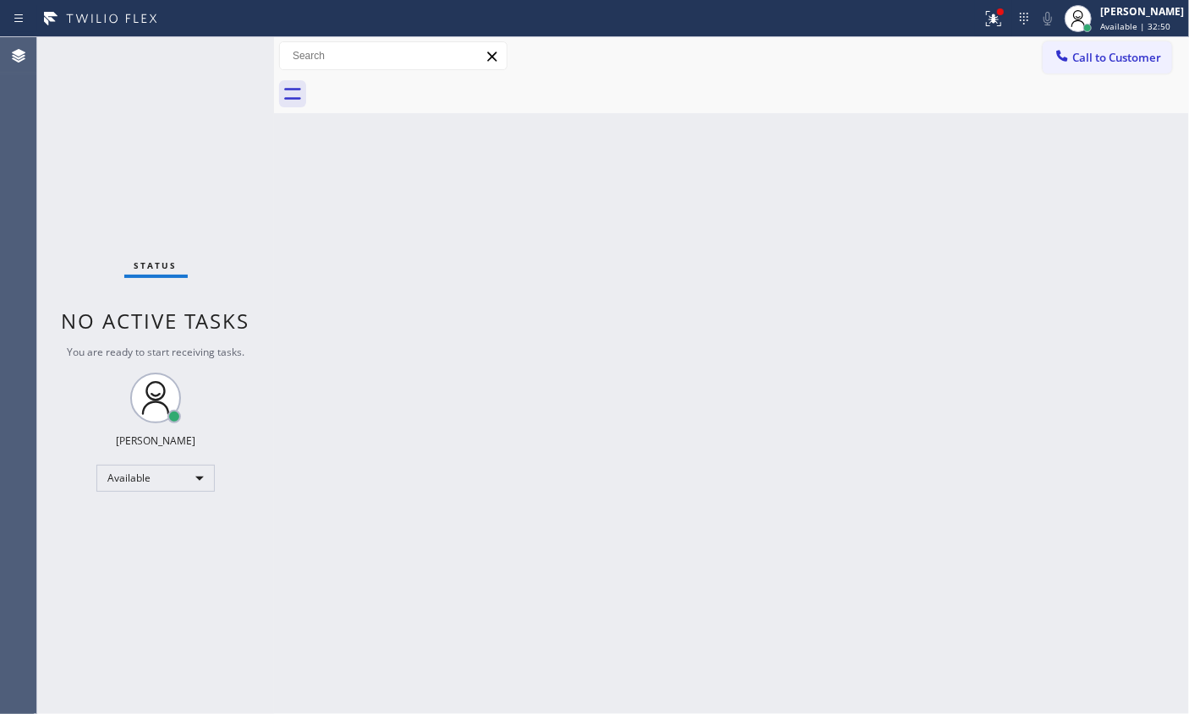
click at [216, 61] on div "Status No active tasks You are ready to start receiving tasks. [PERSON_NAME] Av…" at bounding box center [155, 375] width 237 height 677
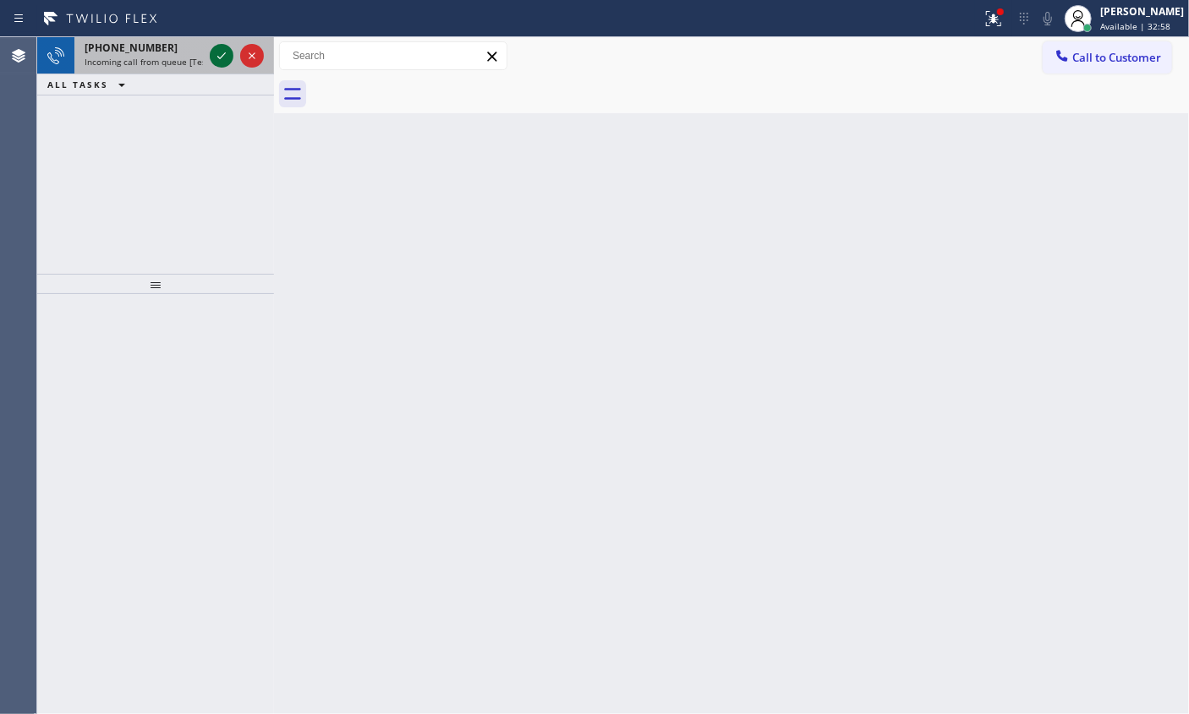
click at [224, 57] on icon at bounding box center [221, 56] width 20 height 20
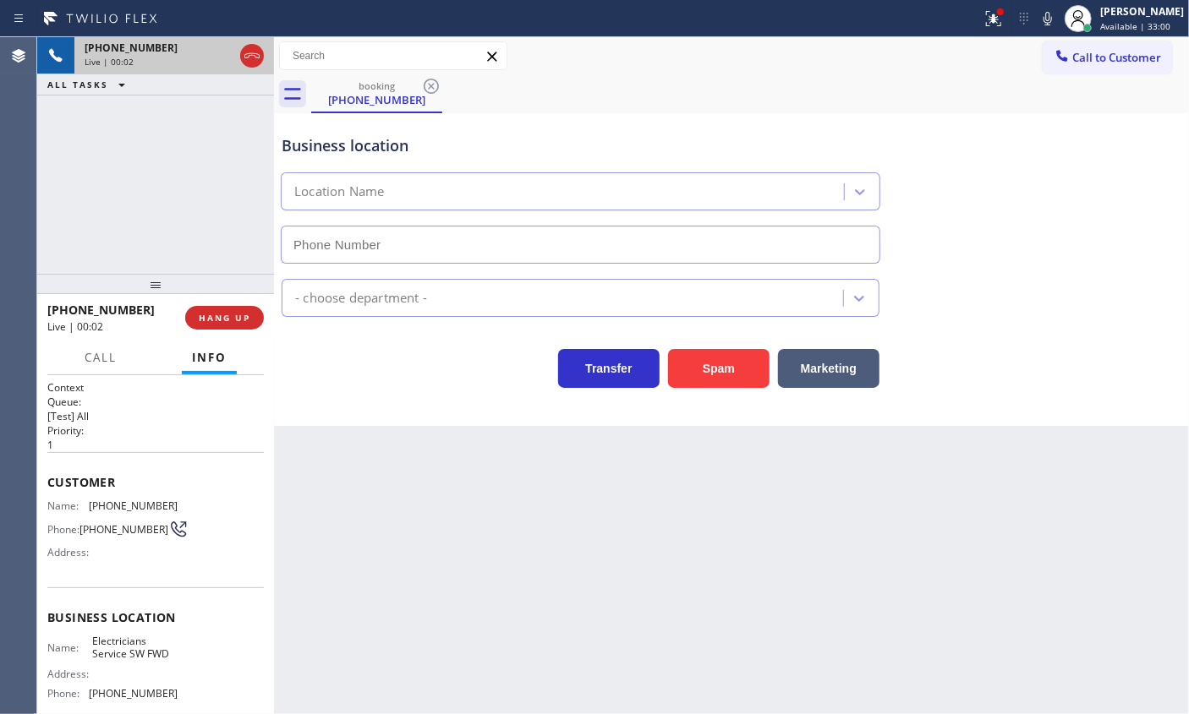
type input "[PHONE_NUMBER]"
click at [719, 365] on button "Spam" at bounding box center [718, 368] width 101 height 39
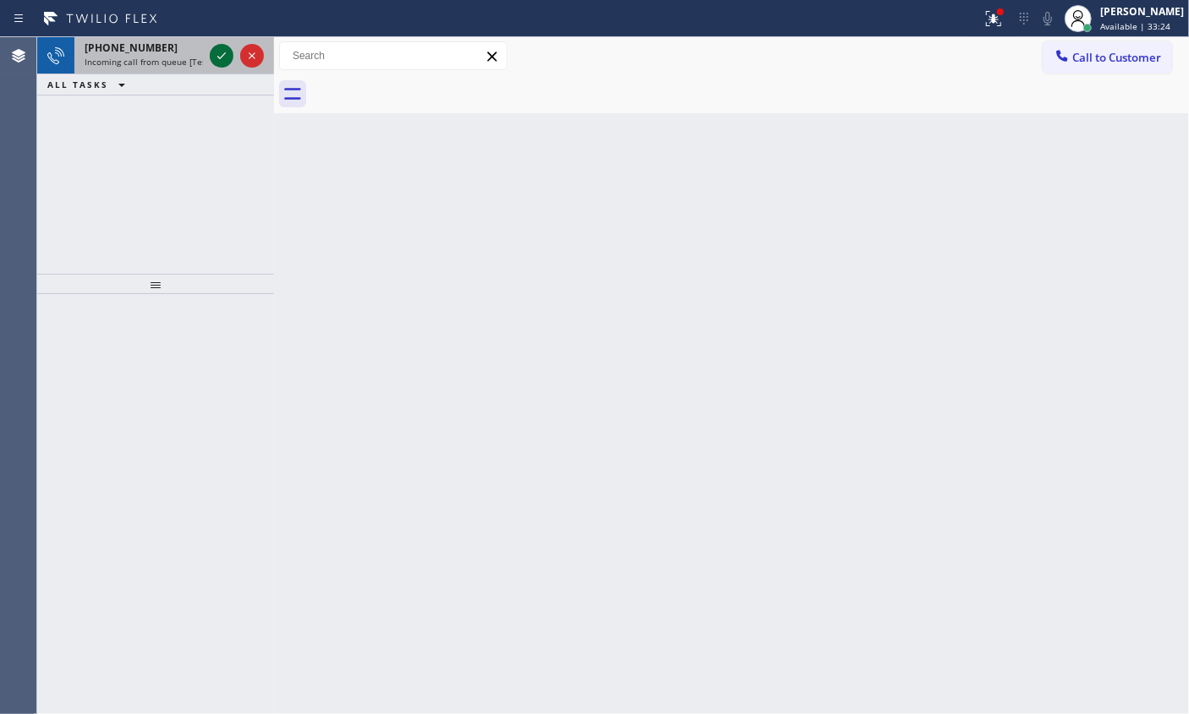
click at [211, 51] on icon at bounding box center [221, 56] width 20 height 20
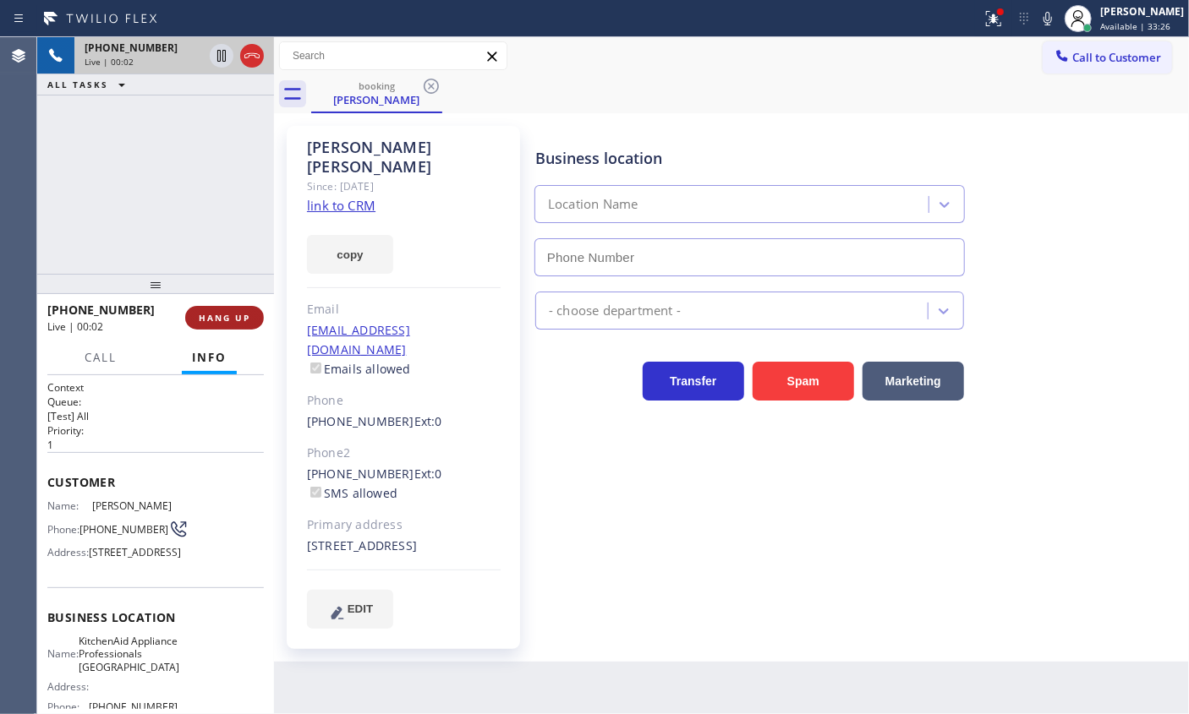
click at [229, 319] on span "HANG UP" at bounding box center [225, 318] width 52 height 12
type input "[PHONE_NUMBER]"
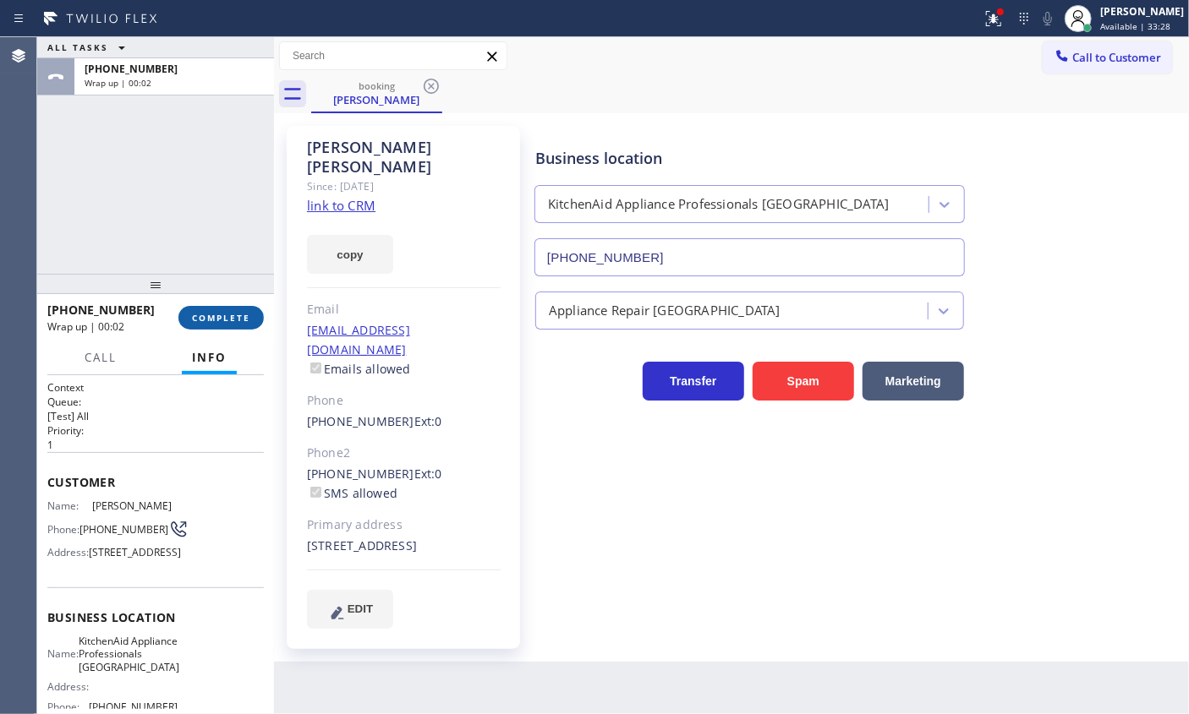
click at [242, 315] on span "COMPLETE" at bounding box center [221, 318] width 58 height 12
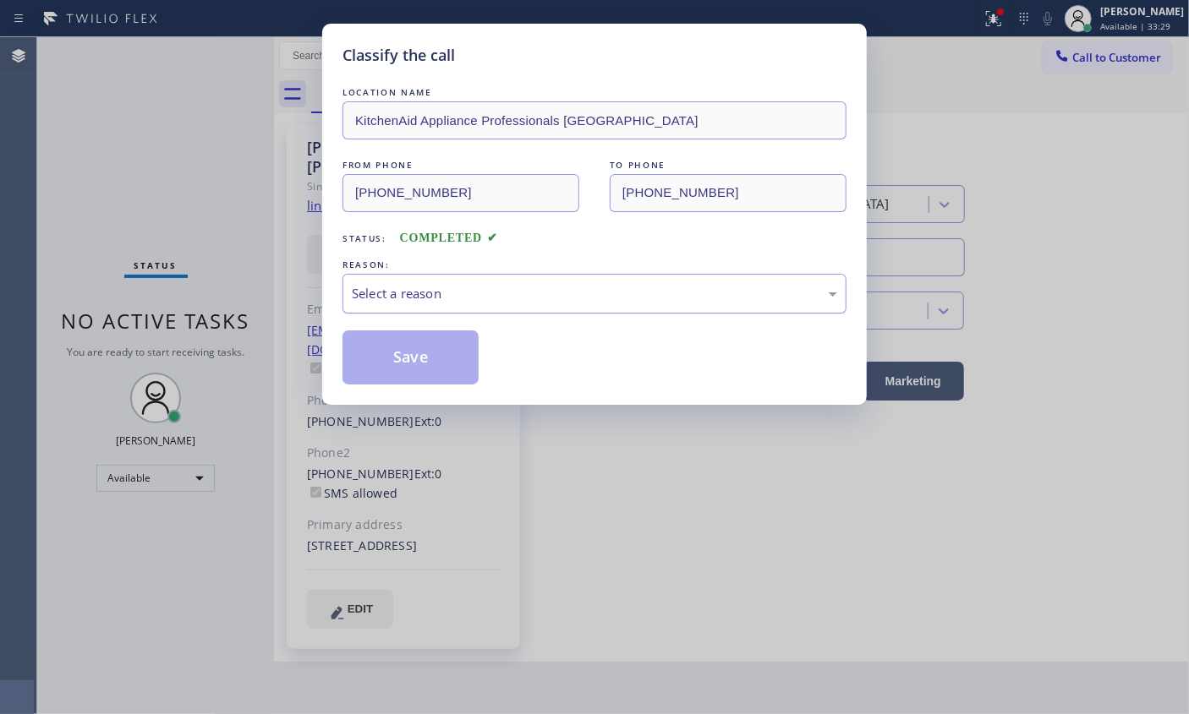
click at [468, 296] on div "Select a reason" at bounding box center [594, 293] width 485 height 19
click at [408, 357] on button "Save" at bounding box center [410, 358] width 136 height 54
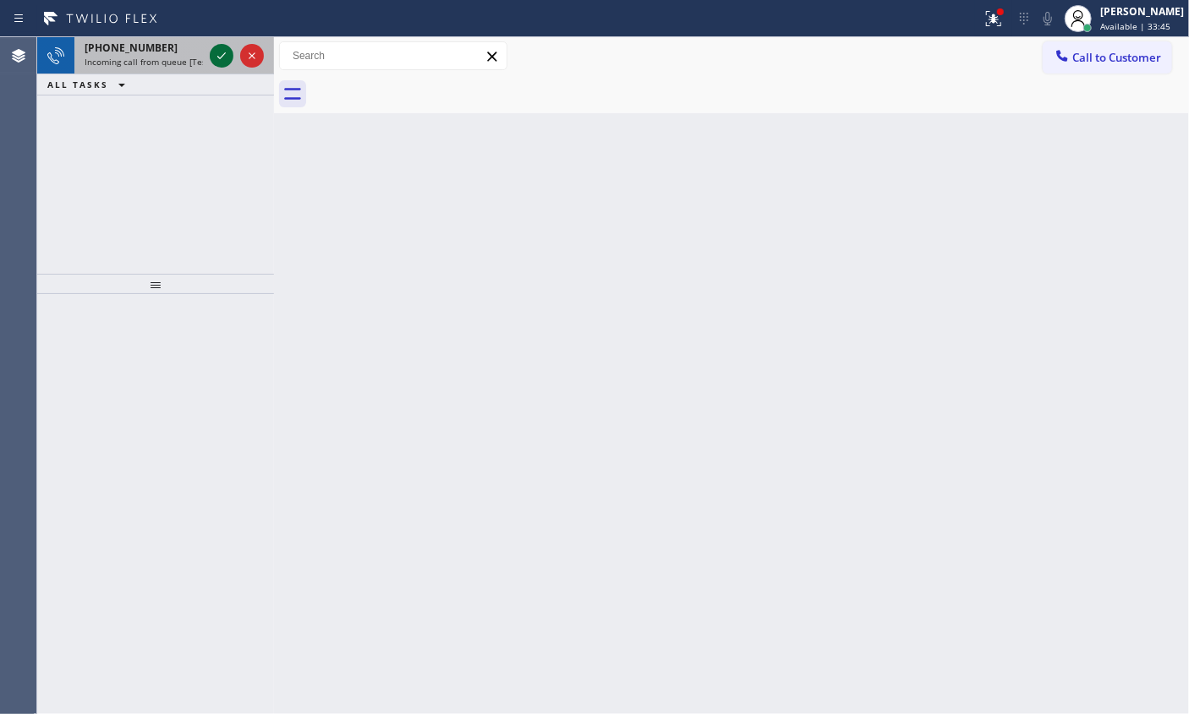
click at [211, 48] on div at bounding box center [222, 56] width 24 height 20
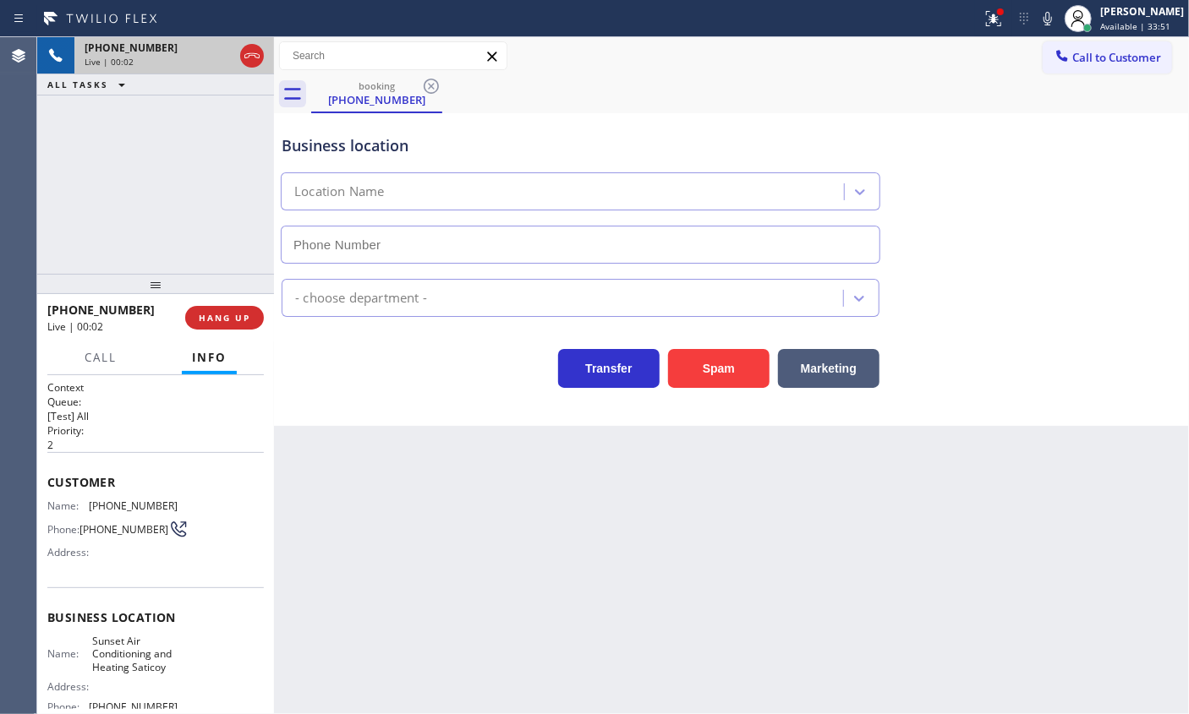
type input "[PHONE_NUMBER]"
click at [709, 372] on button "Spam" at bounding box center [718, 368] width 101 height 39
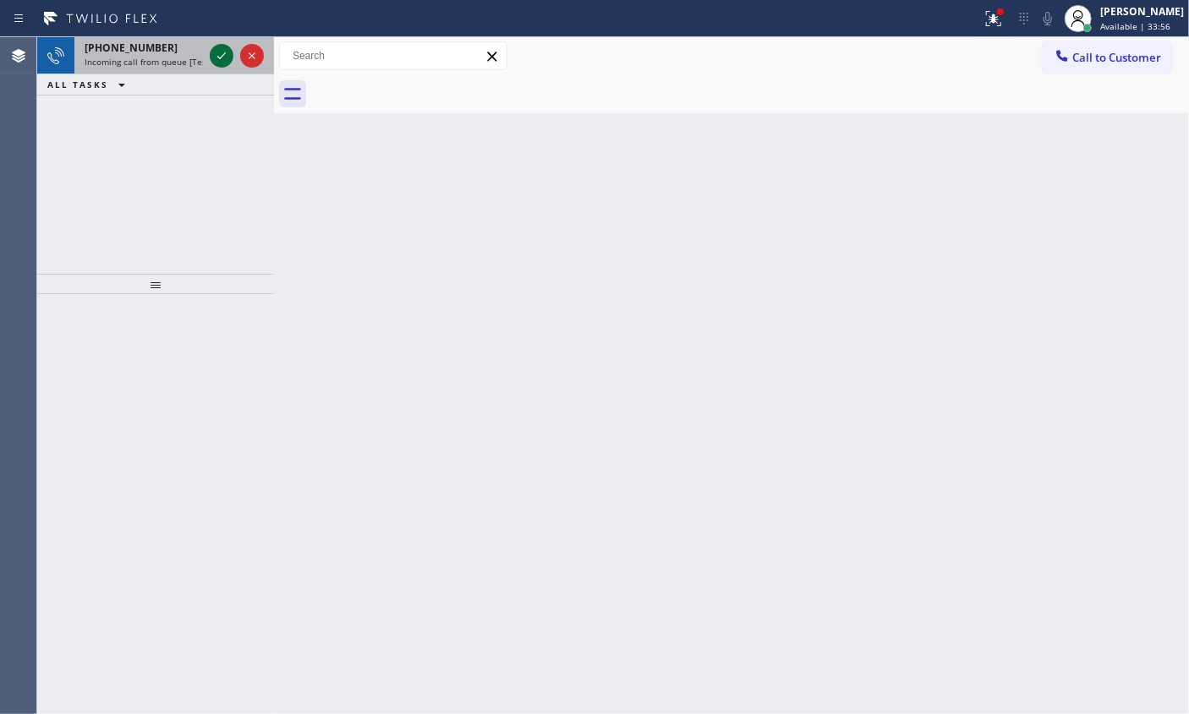
click at [222, 48] on icon at bounding box center [221, 56] width 20 height 20
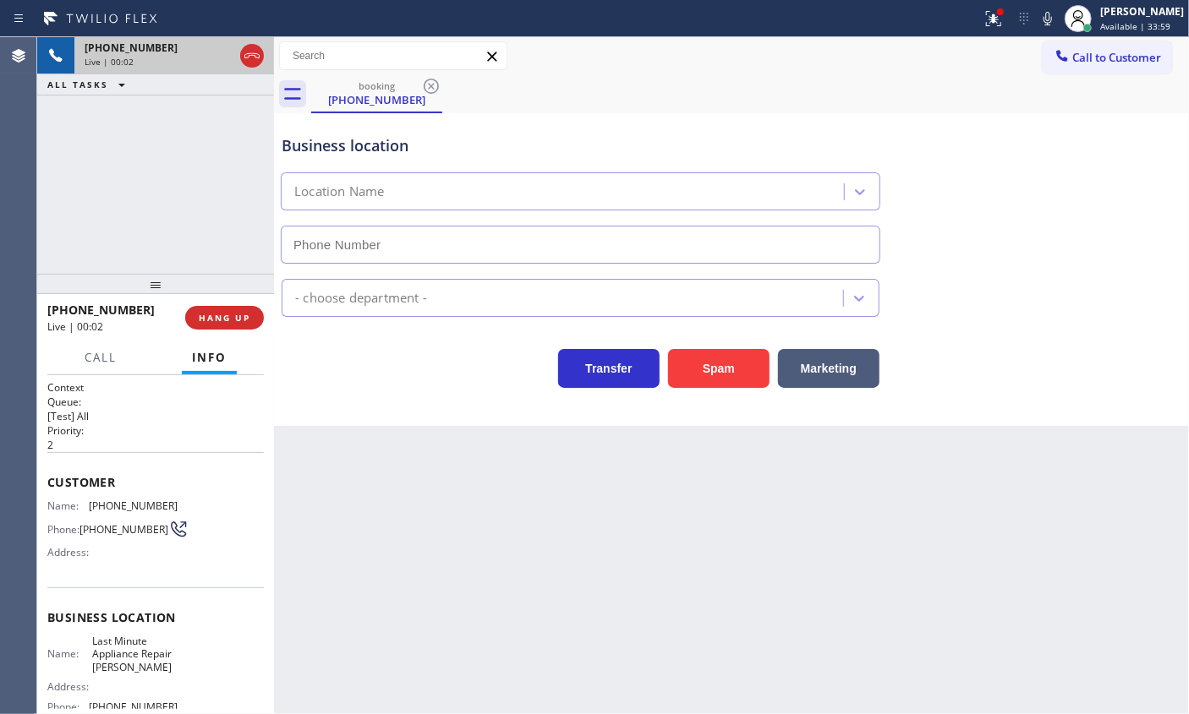
type input "[PHONE_NUMBER]"
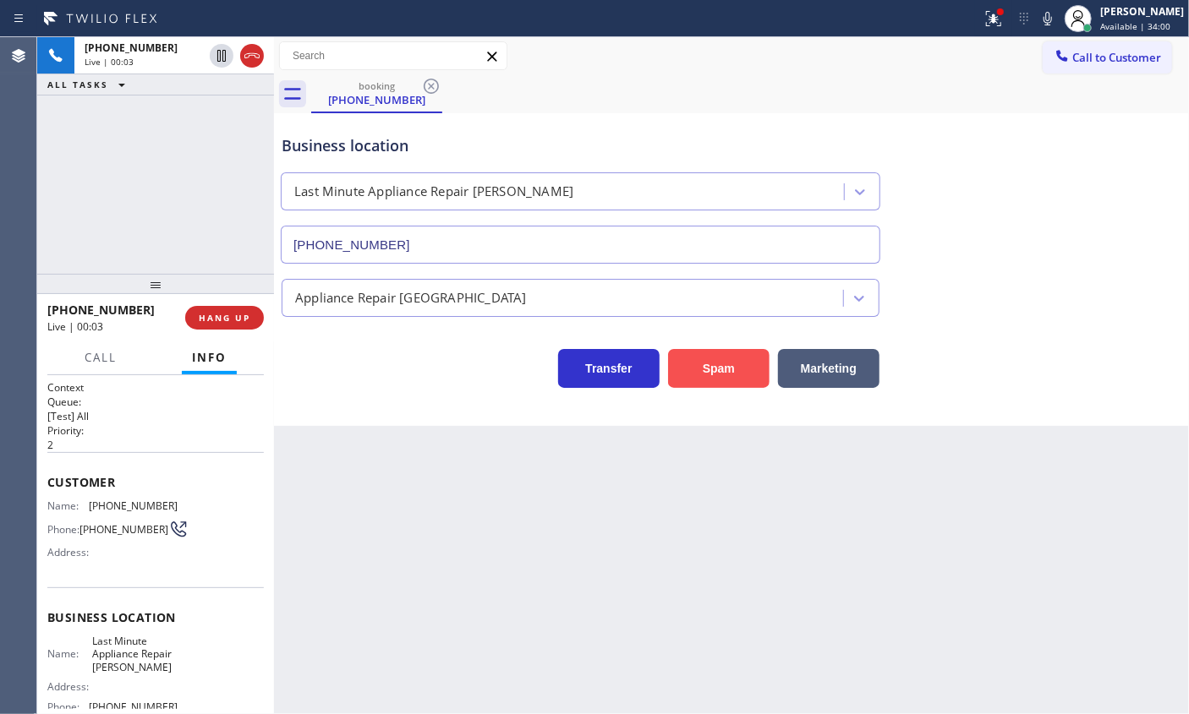
click at [738, 369] on button "Spam" at bounding box center [718, 368] width 101 height 39
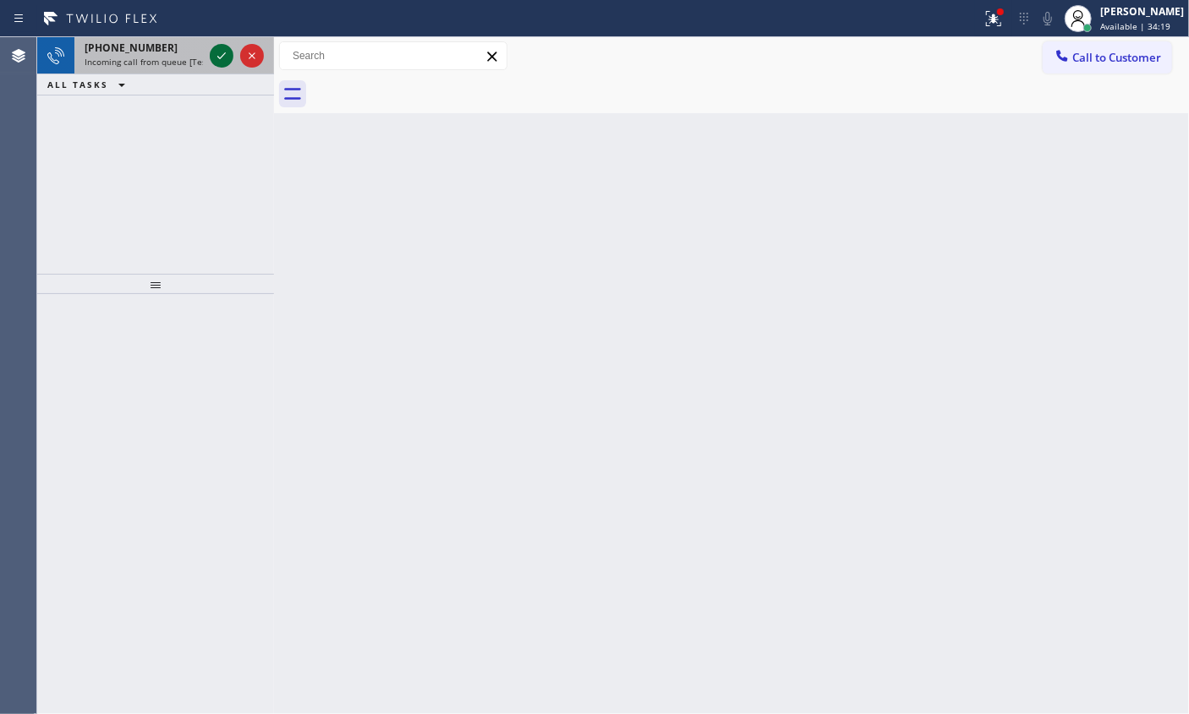
click at [220, 57] on icon at bounding box center [221, 56] width 20 height 20
click at [216, 52] on icon at bounding box center [221, 56] width 20 height 20
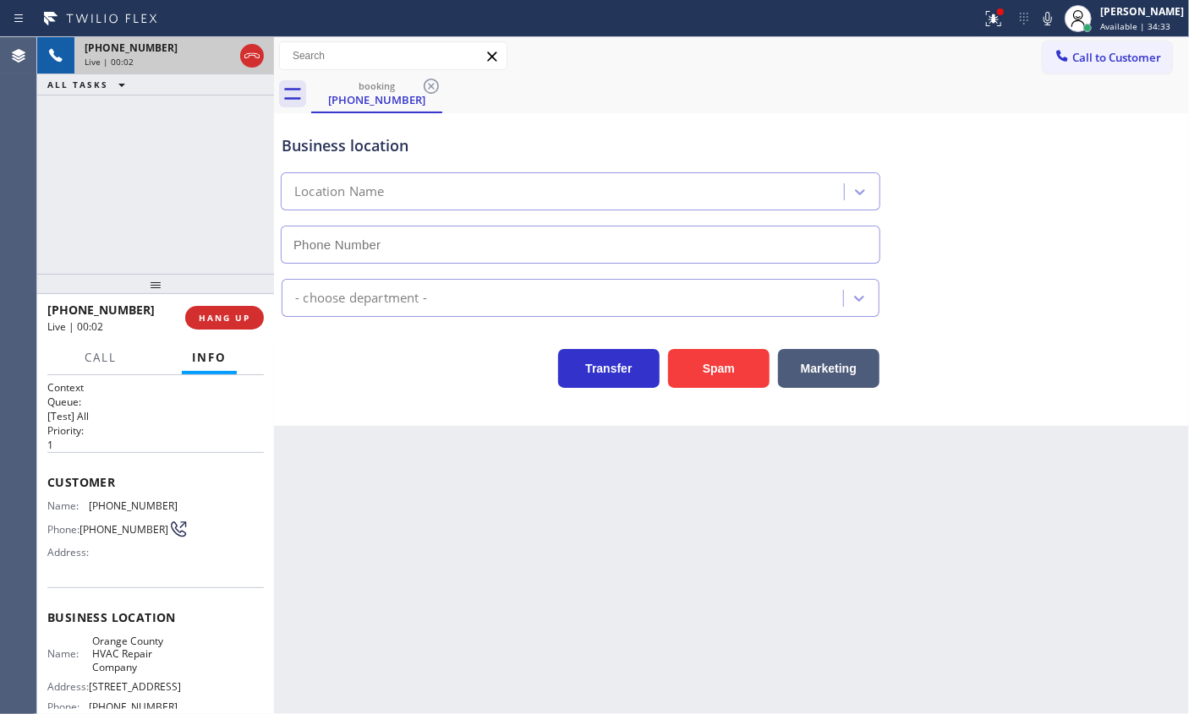
type input "[PHONE_NUMBER]"
click at [723, 364] on button "Spam" at bounding box center [718, 368] width 101 height 39
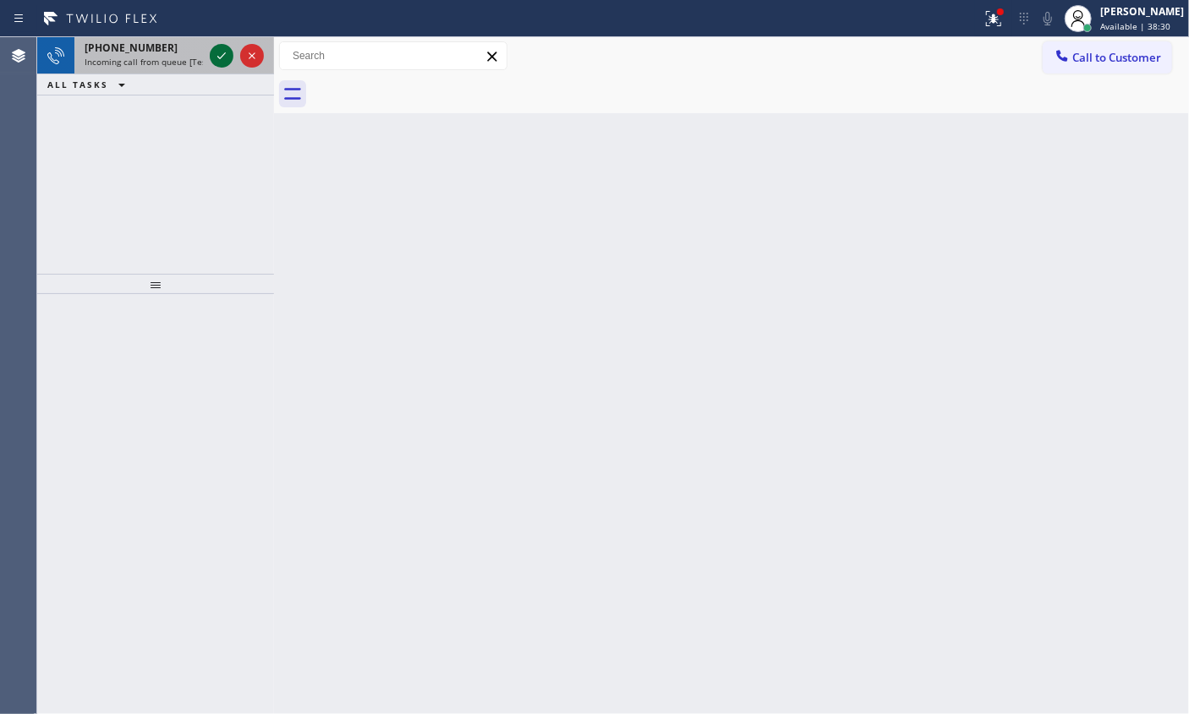
click at [220, 53] on icon at bounding box center [221, 56] width 20 height 20
click at [220, 54] on icon at bounding box center [221, 56] width 20 height 20
click at [216, 47] on icon at bounding box center [221, 56] width 20 height 20
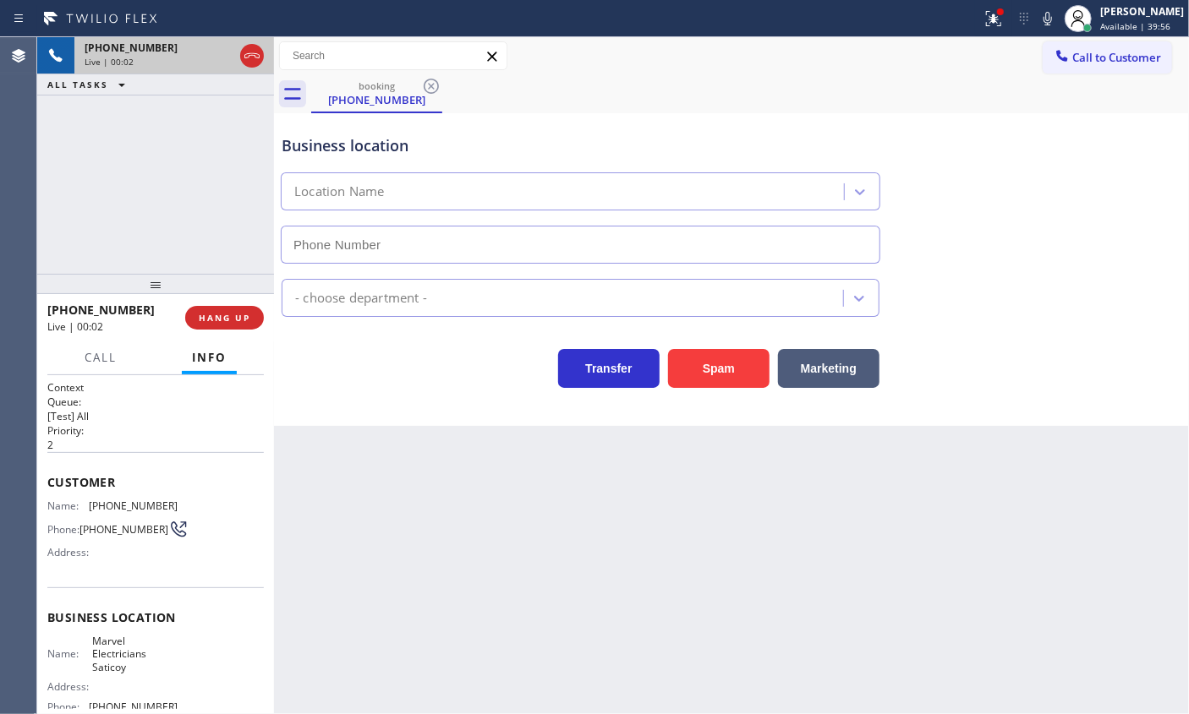
type input "[PHONE_NUMBER]"
click at [710, 374] on button "Spam" at bounding box center [718, 368] width 101 height 39
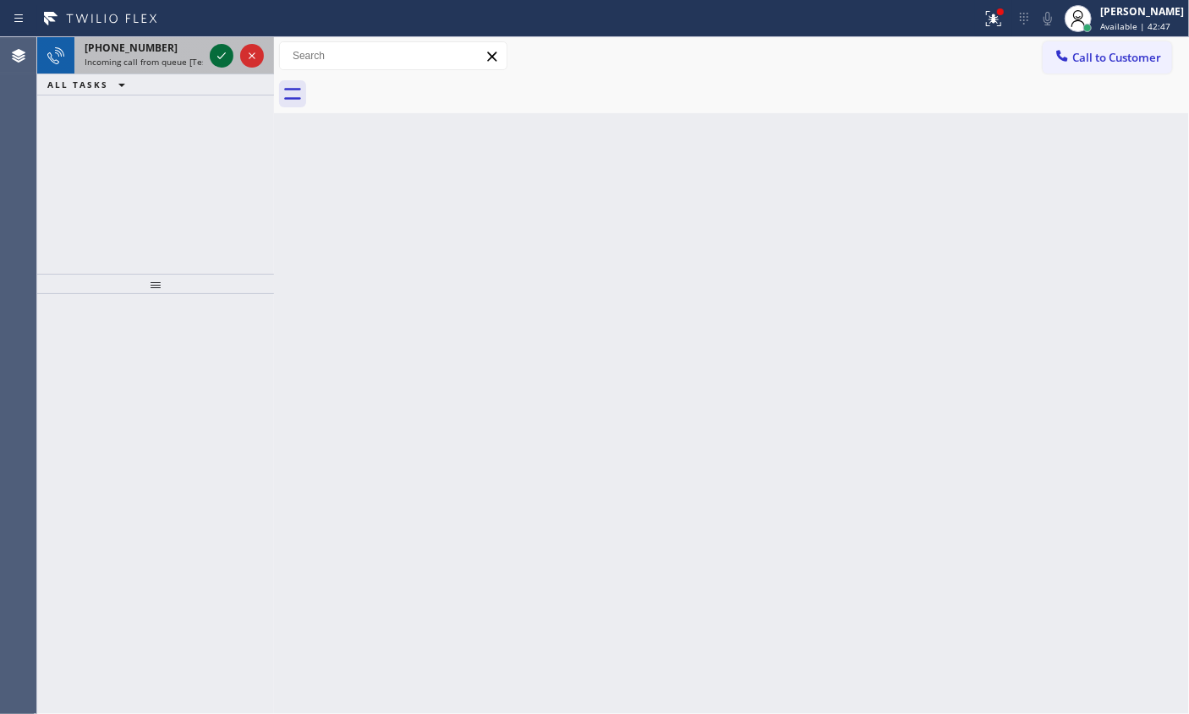
click at [211, 56] on icon at bounding box center [221, 56] width 20 height 20
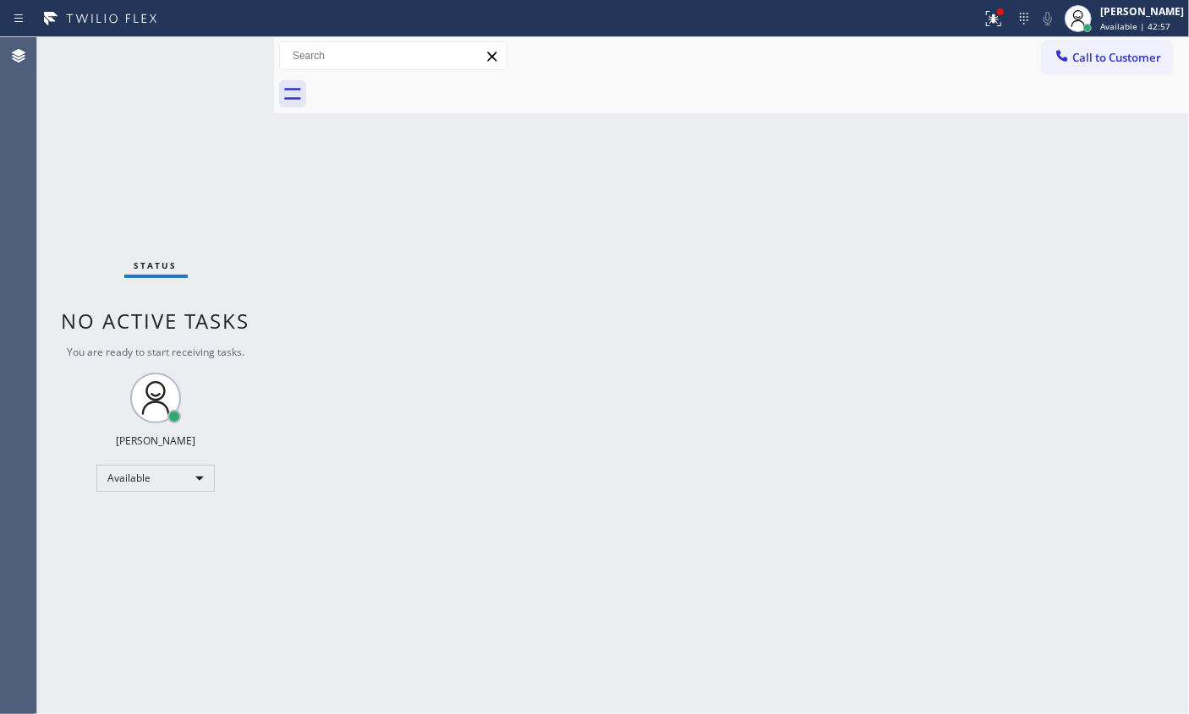
click at [1084, 537] on div "Back to Dashboard Change Sender ID Customers Technicians Select a contact Outbo…" at bounding box center [731, 375] width 915 height 677
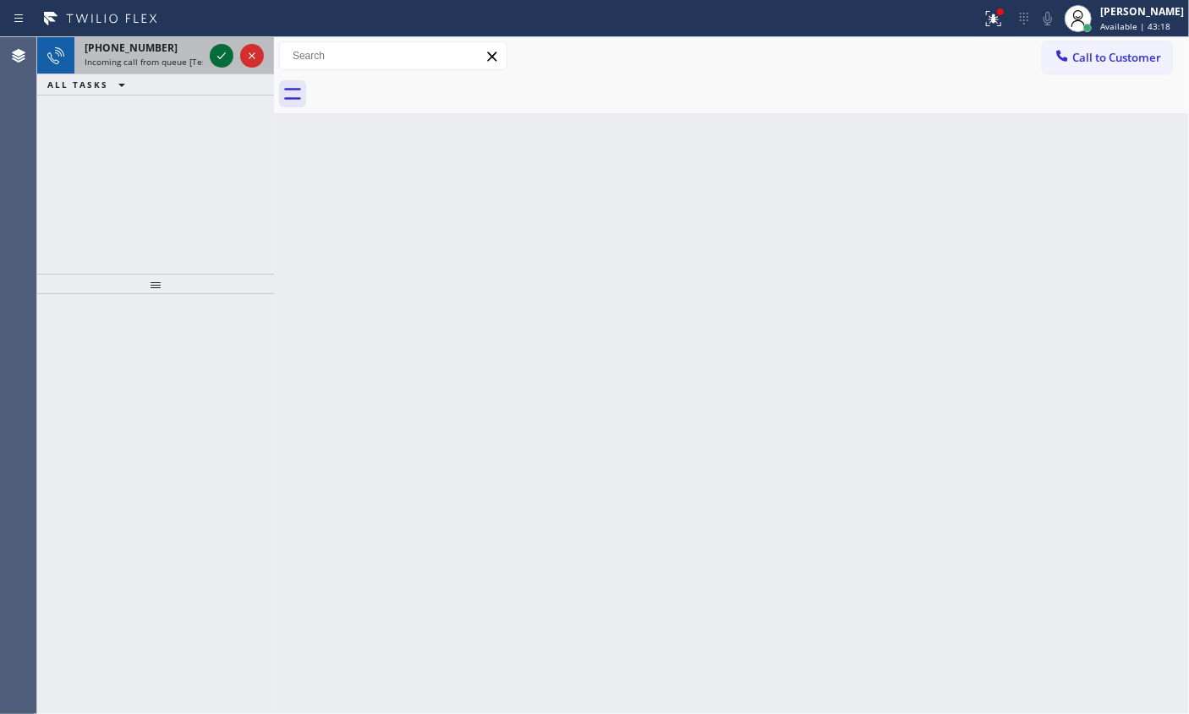
click at [219, 59] on icon at bounding box center [221, 56] width 20 height 20
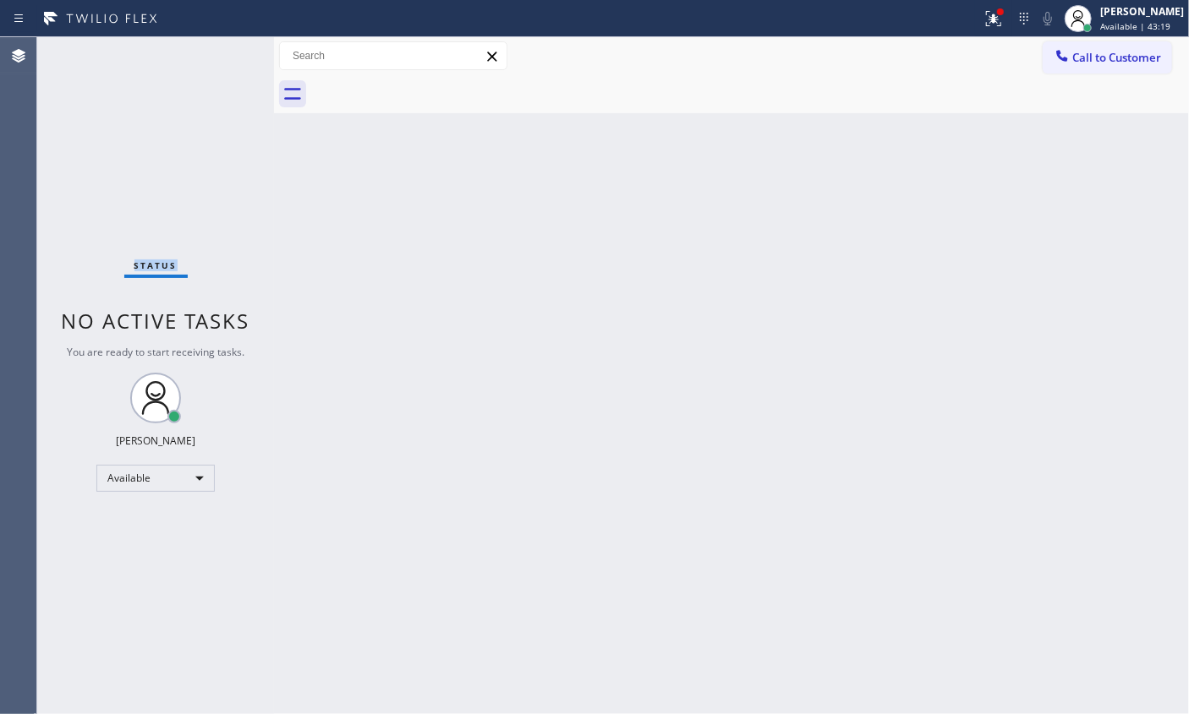
click at [218, 59] on div "Status No active tasks You are ready to start receiving tasks. [PERSON_NAME] Av…" at bounding box center [155, 375] width 237 height 677
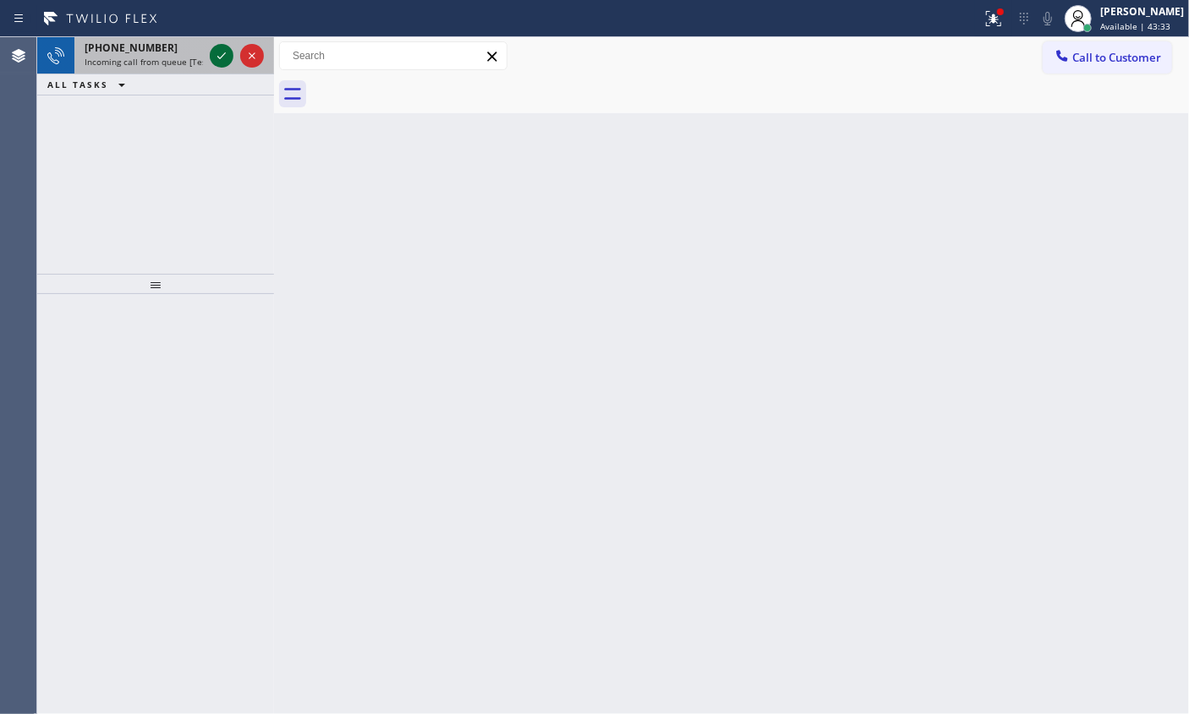
click at [216, 56] on icon at bounding box center [221, 56] width 20 height 20
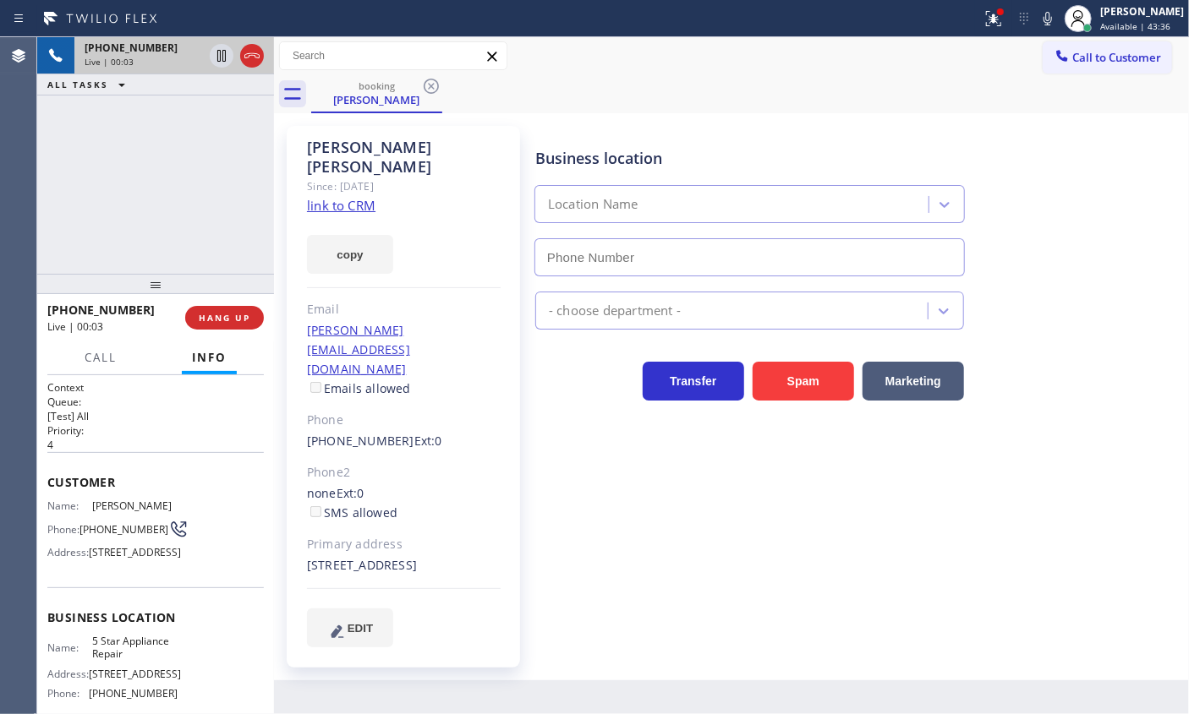
type input "[PHONE_NUMBER]"
click at [339, 197] on link "link to CRM" at bounding box center [341, 205] width 68 height 17
click at [118, 173] on div "[PHONE_NUMBER] Live | 00:21 ALL TASKS ALL TASKS ACTIVE TASKS TASKS IN WRAP UP" at bounding box center [155, 155] width 237 height 237
click at [123, 661] on span "5 Star Appliance Repair" at bounding box center [134, 648] width 85 height 26
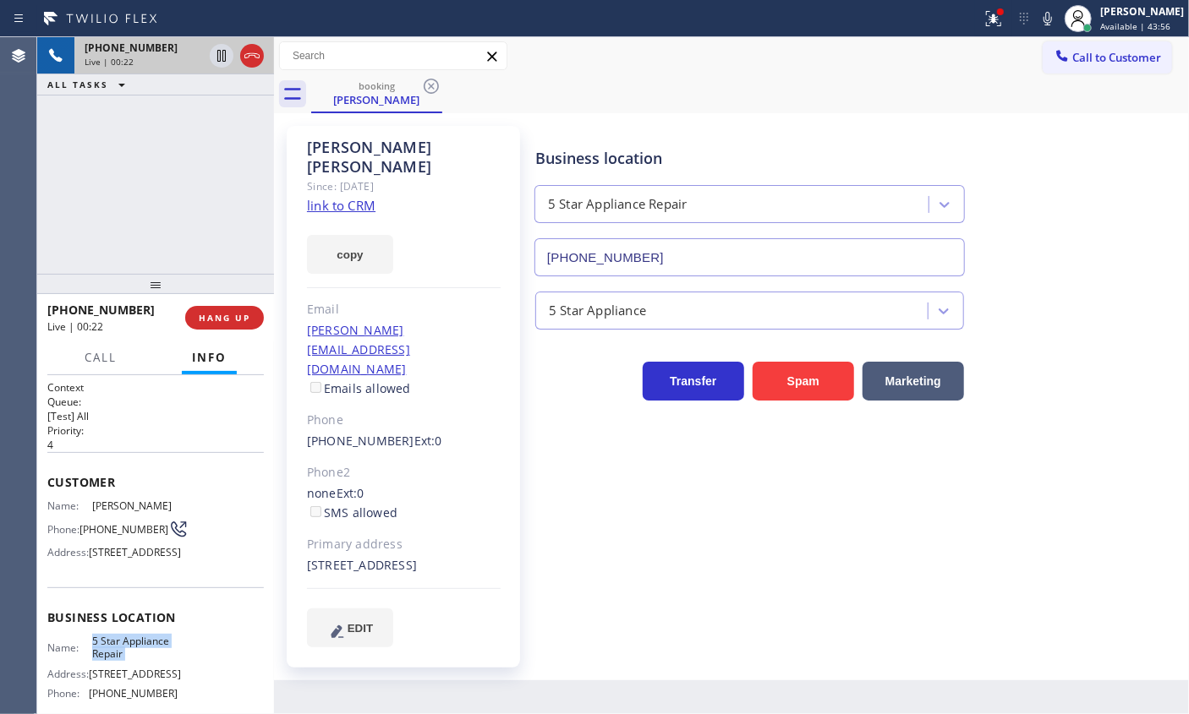
click at [123, 661] on span "5 Star Appliance Repair" at bounding box center [134, 648] width 85 height 26
copy span "5 Star Appliance Repair"
click at [635, 266] on input "[PHONE_NUMBER]" at bounding box center [749, 257] width 430 height 38
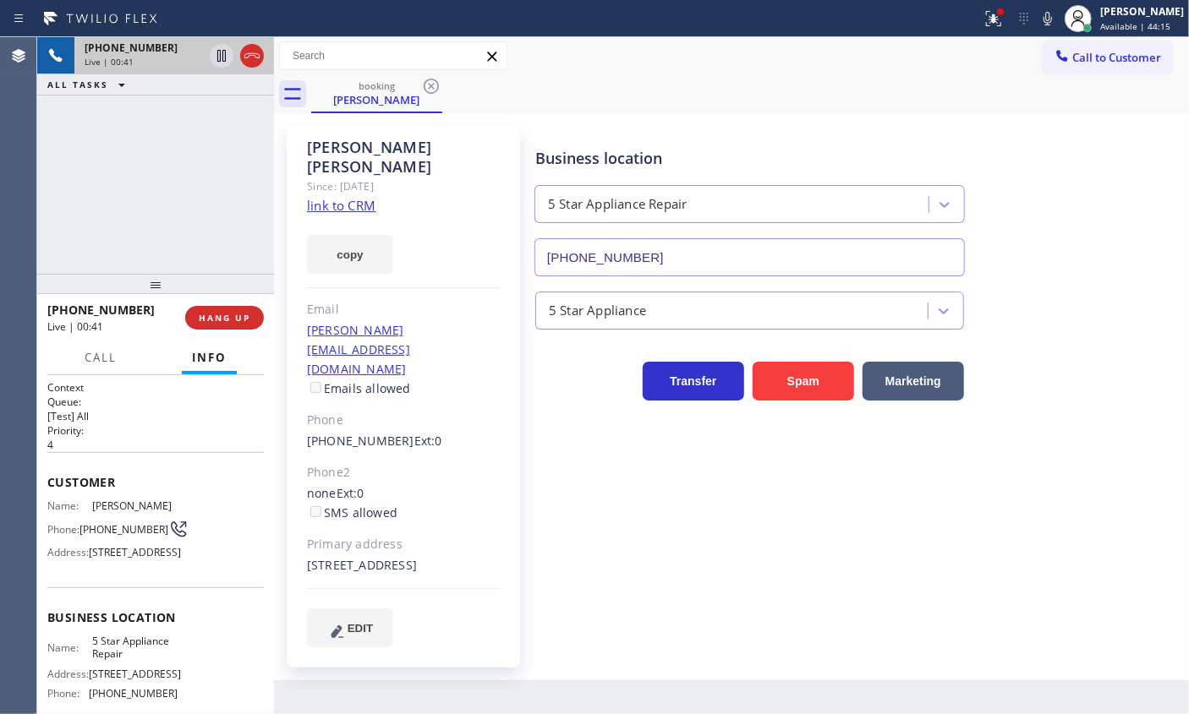
click at [97, 529] on span "[PHONE_NUMBER]" at bounding box center [123, 529] width 89 height 13
copy div "[PHONE_NUMBER]"
click at [1052, 17] on icon at bounding box center [1047, 19] width 8 height 14
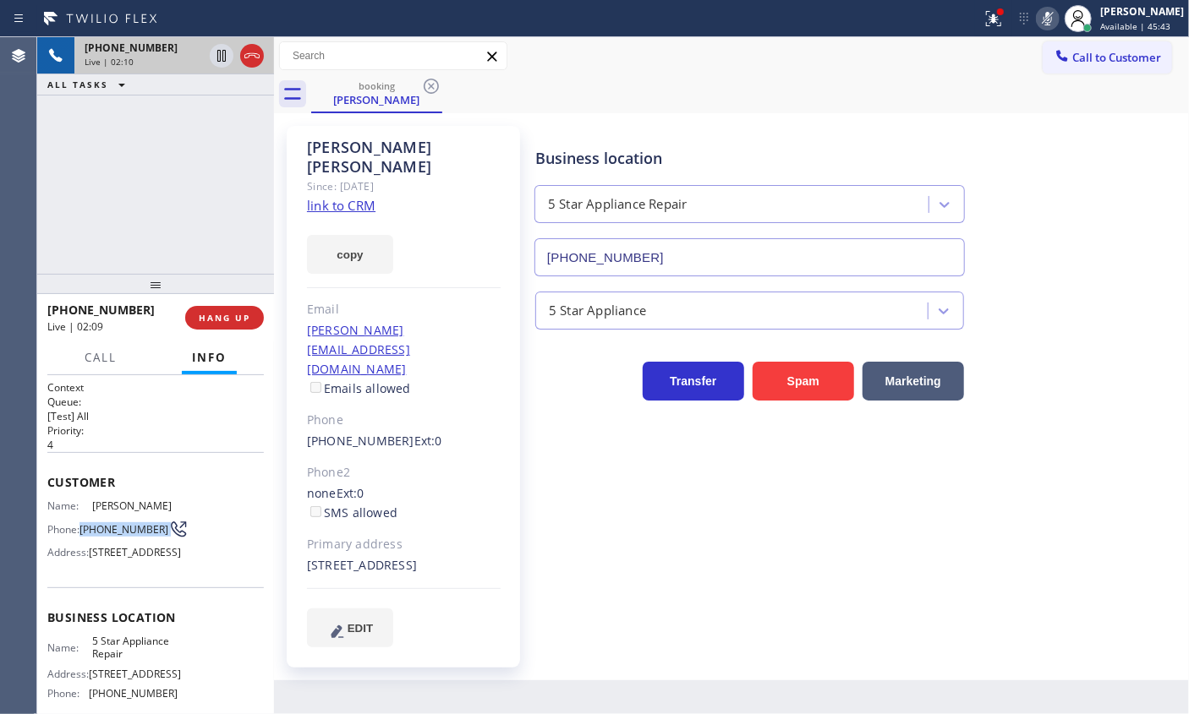
click at [1058, 23] on icon at bounding box center [1047, 18] width 20 height 20
click at [369, 154] on div "[PERSON_NAME]" at bounding box center [404, 157] width 194 height 39
copy div "[PERSON_NAME]"
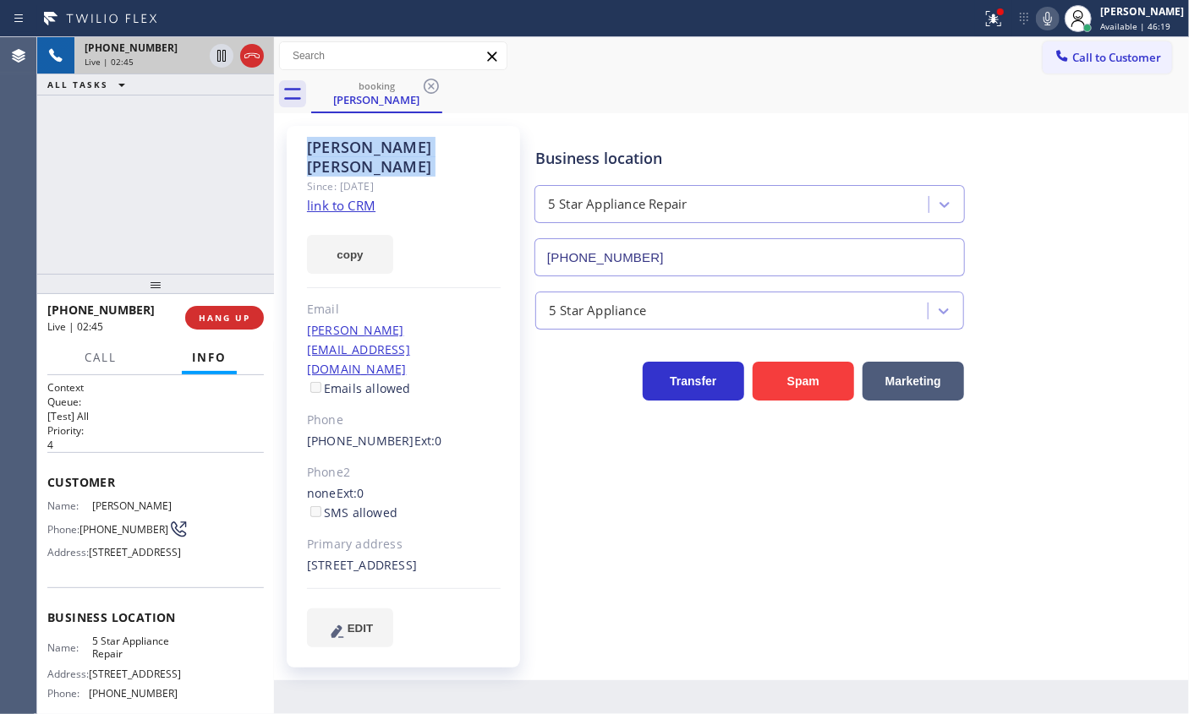
click at [418, 556] on div "[STREET_ADDRESS]" at bounding box center [404, 565] width 194 height 19
click at [1058, 20] on icon at bounding box center [1047, 18] width 20 height 20
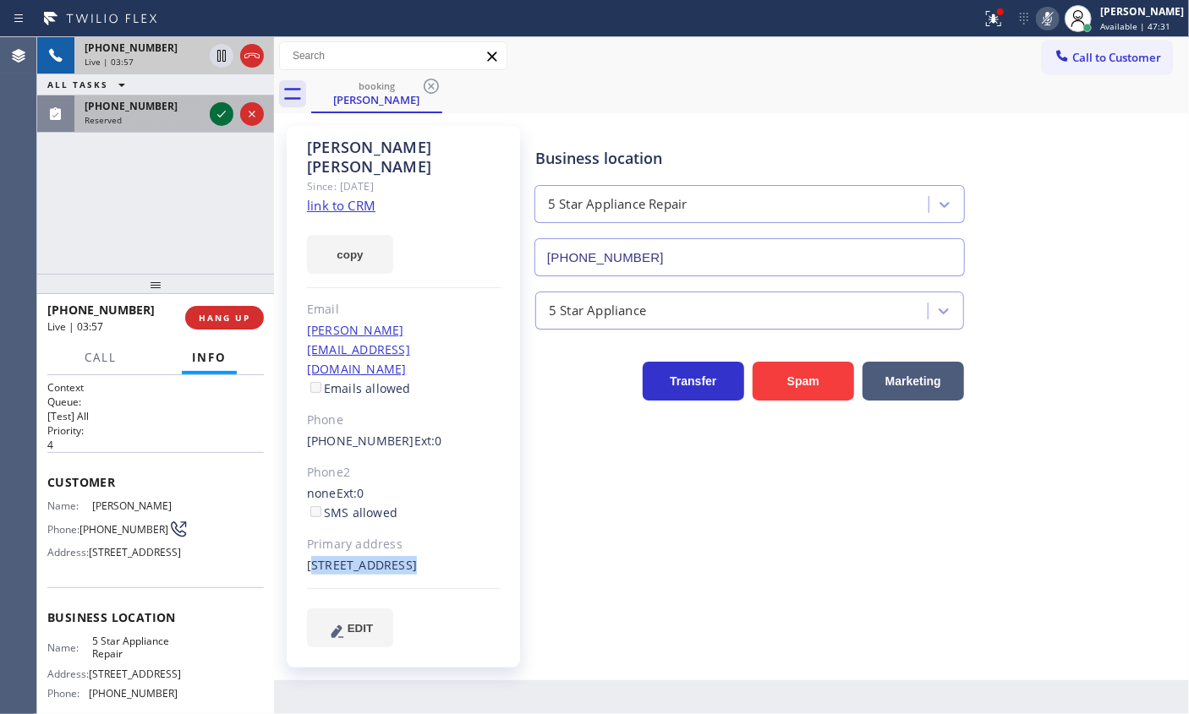
click at [216, 110] on icon at bounding box center [221, 114] width 20 height 20
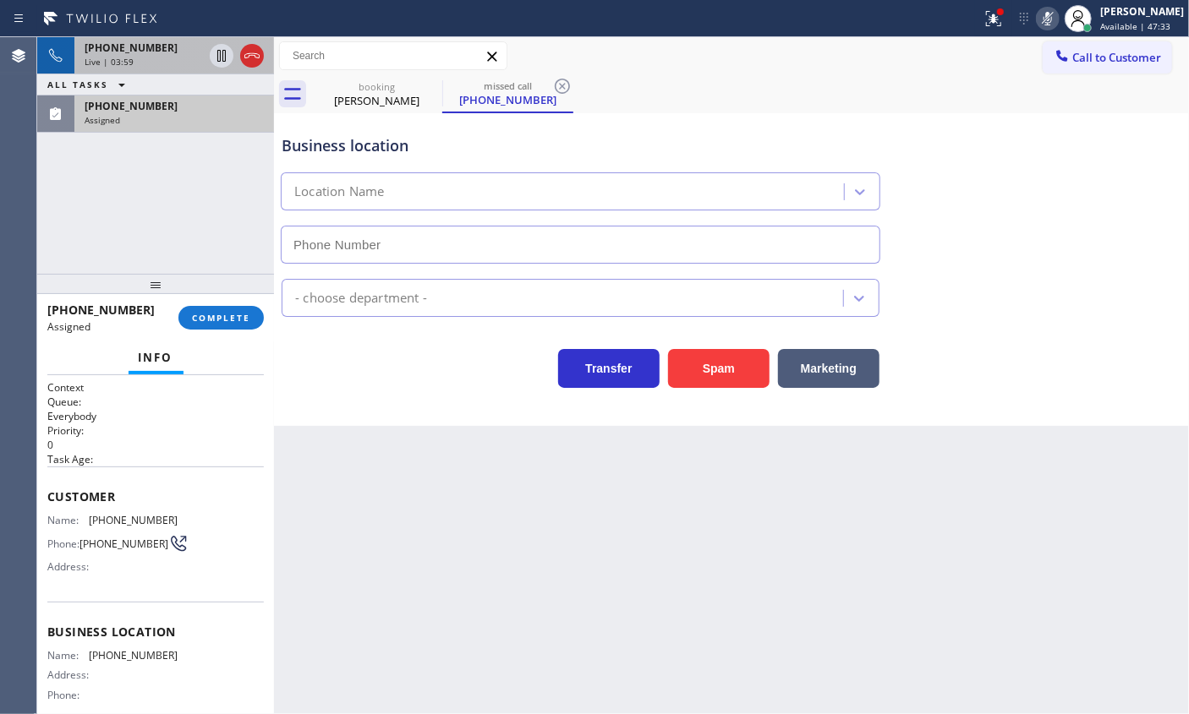
click at [1058, 21] on icon at bounding box center [1047, 18] width 20 height 20
click at [227, 310] on button "COMPLETE" at bounding box center [220, 318] width 85 height 24
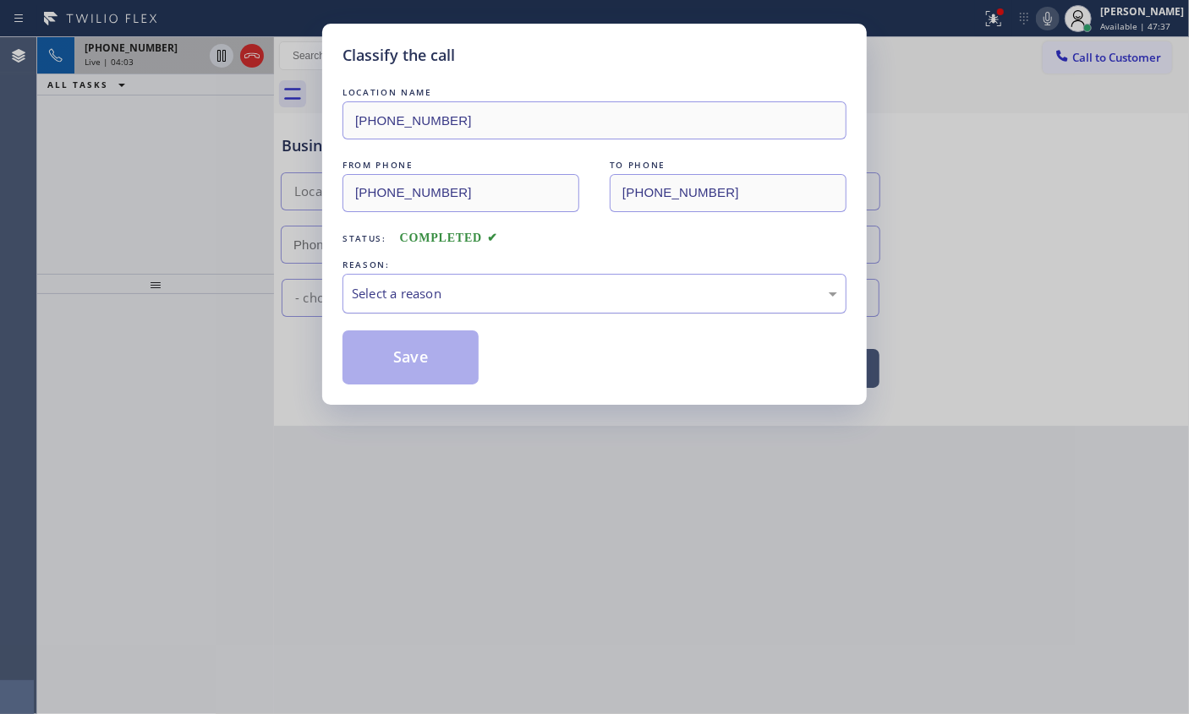
click at [407, 292] on div "Select a reason" at bounding box center [594, 293] width 485 height 19
click at [419, 365] on button "Save" at bounding box center [410, 358] width 136 height 54
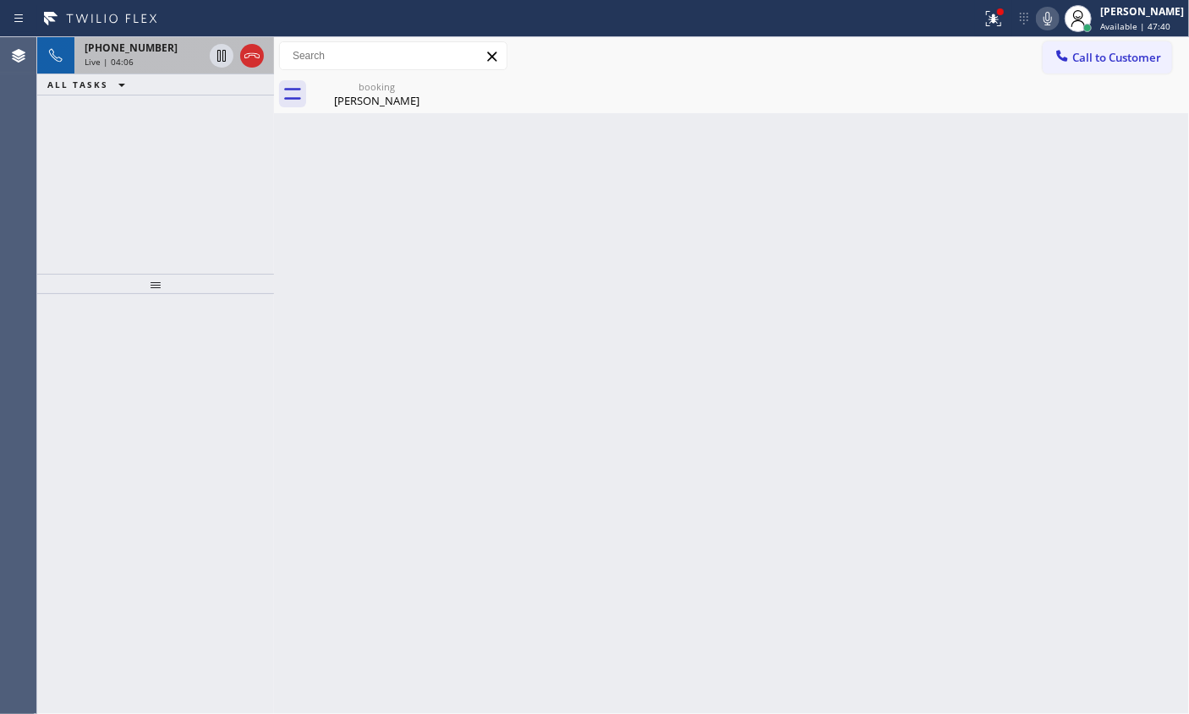
click at [108, 56] on span "Live | 04:06" at bounding box center [109, 62] width 49 height 12
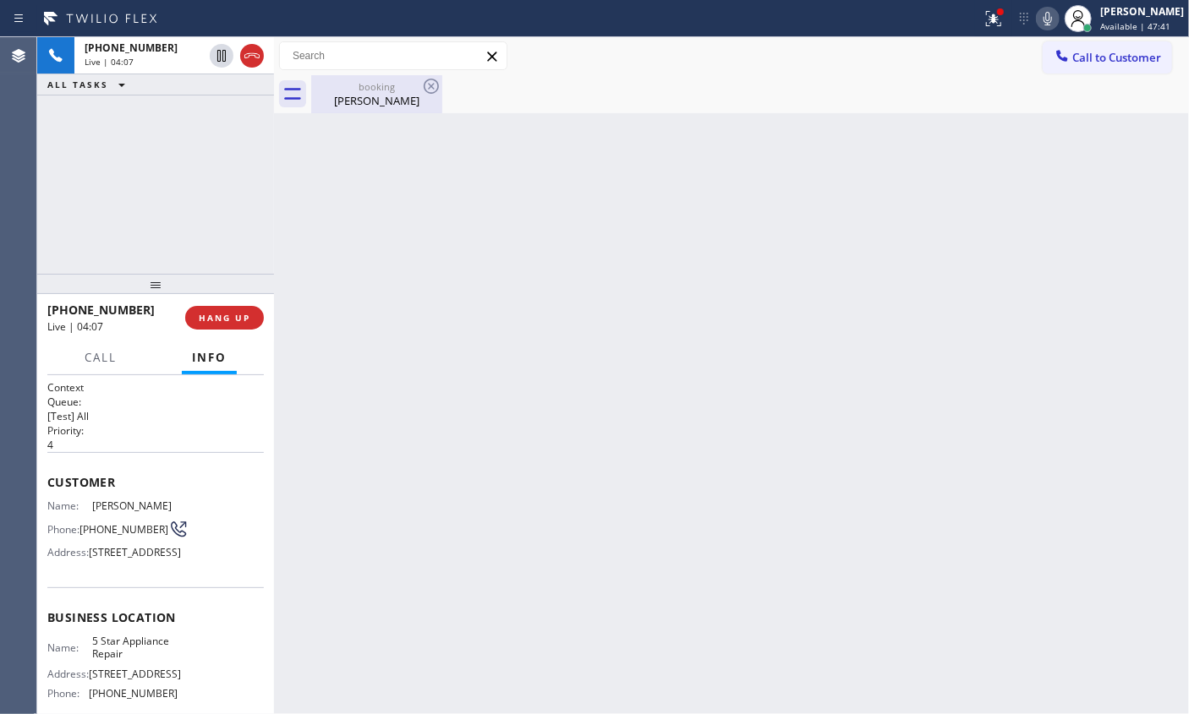
click at [365, 102] on div "[PERSON_NAME]" at bounding box center [377, 100] width 128 height 15
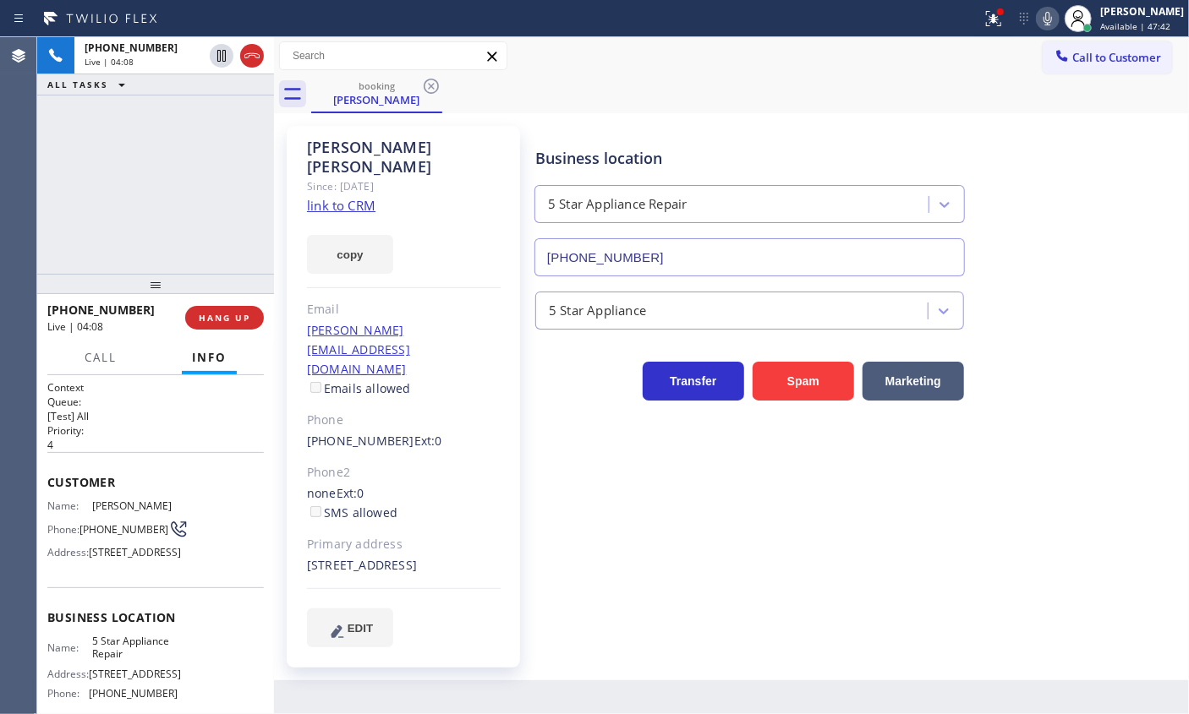
click at [1058, 20] on icon at bounding box center [1047, 18] width 20 height 20
click at [1057, 22] on icon at bounding box center [1047, 18] width 20 height 20
click at [1052, 19] on icon at bounding box center [1047, 19] width 8 height 14
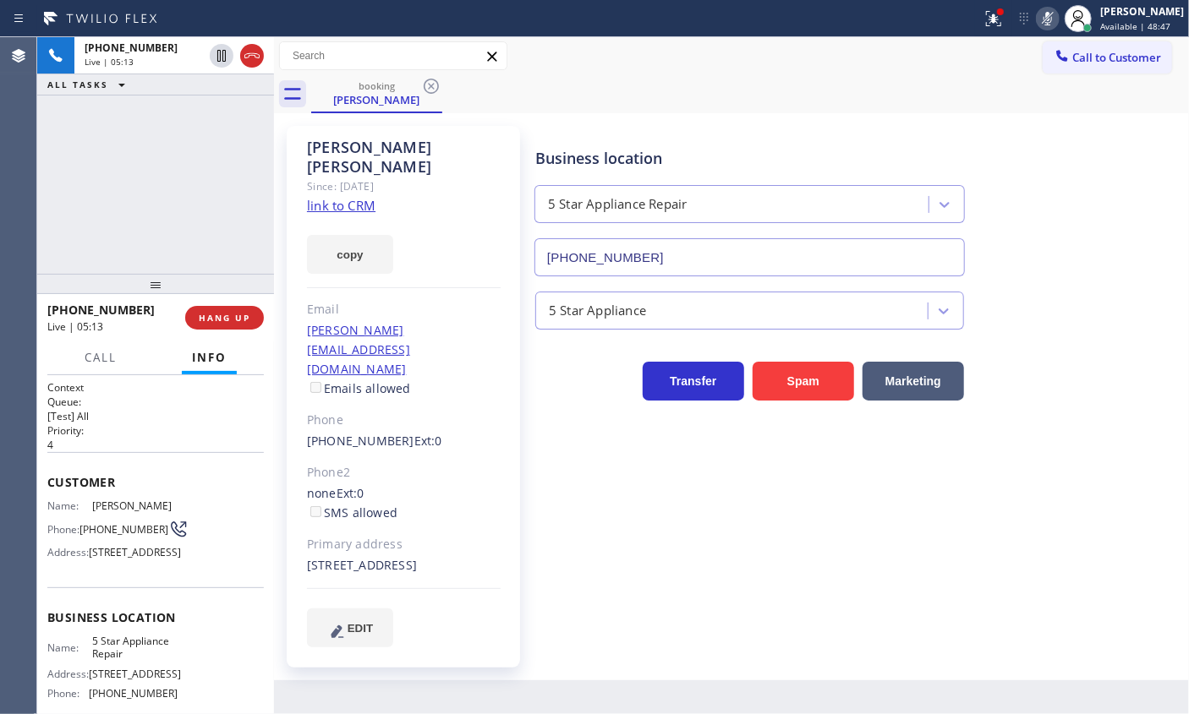
click at [1052, 19] on icon at bounding box center [1047, 19] width 8 height 14
click at [227, 316] on span "HANG UP" at bounding box center [225, 318] width 52 height 12
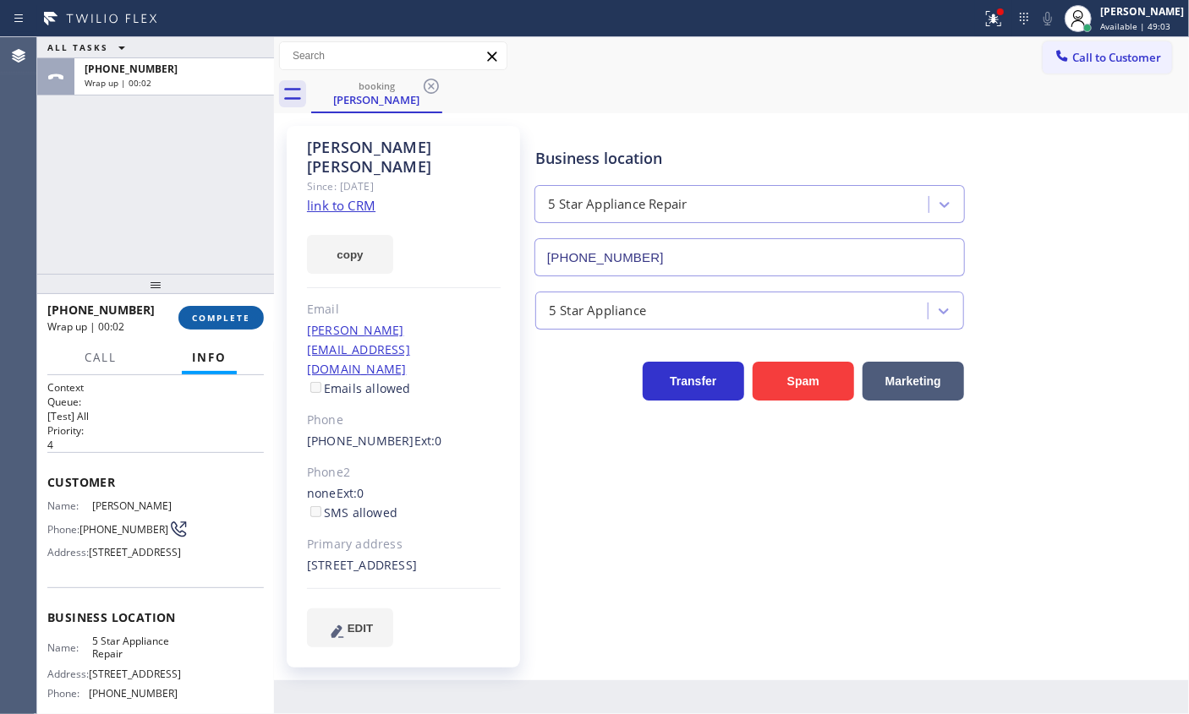
click at [227, 316] on span "COMPLETE" at bounding box center [221, 318] width 58 height 12
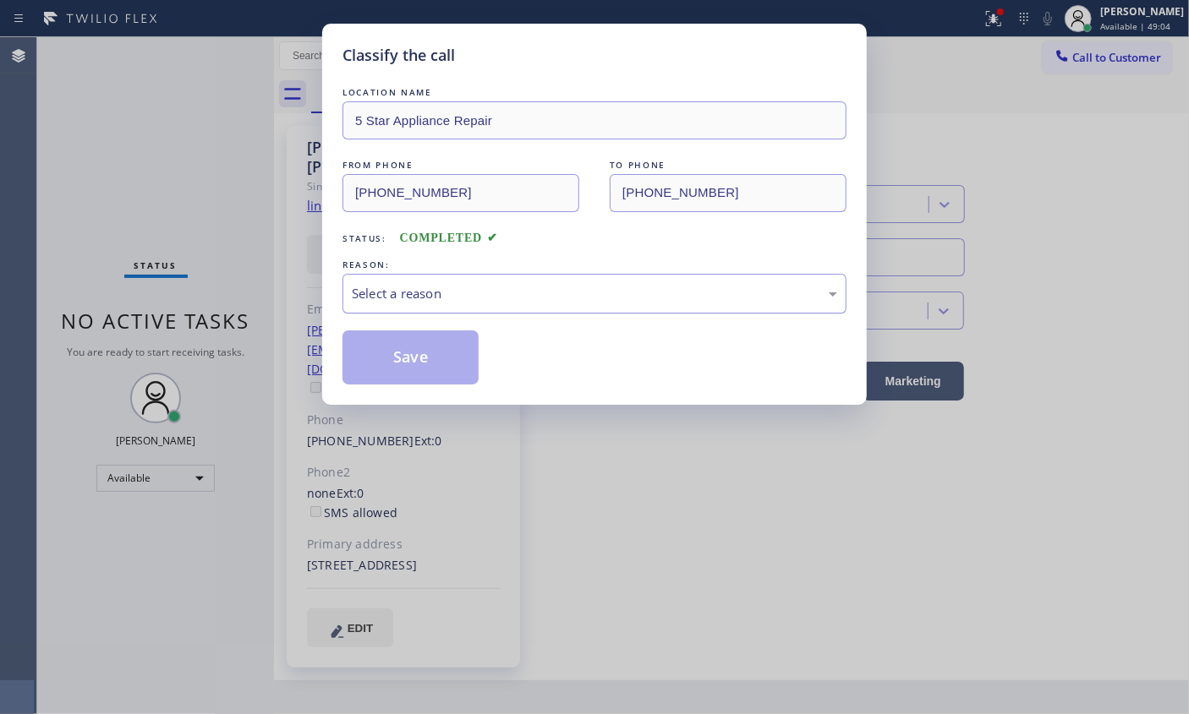
drag, startPoint x: 440, startPoint y: 288, endPoint x: 438, endPoint y: 302, distance: 13.8
click at [440, 289] on div "Select a reason" at bounding box center [594, 293] width 485 height 19
click at [412, 344] on button "Save" at bounding box center [410, 358] width 136 height 54
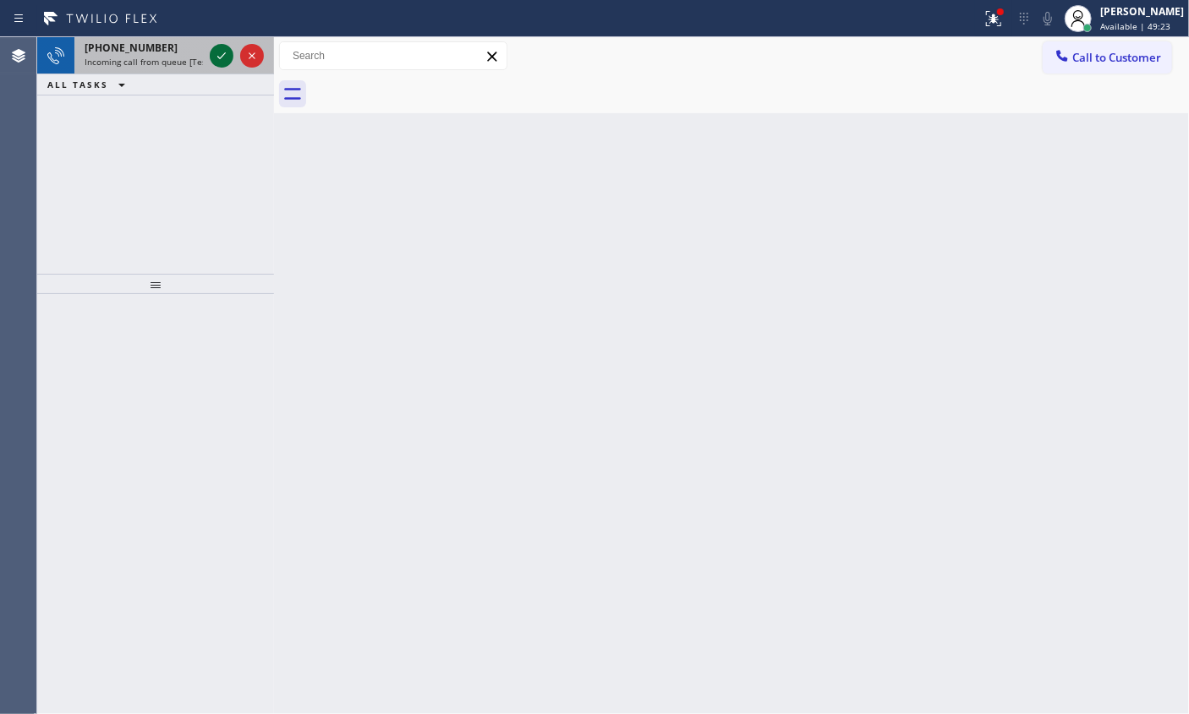
click at [212, 54] on icon at bounding box center [221, 56] width 20 height 20
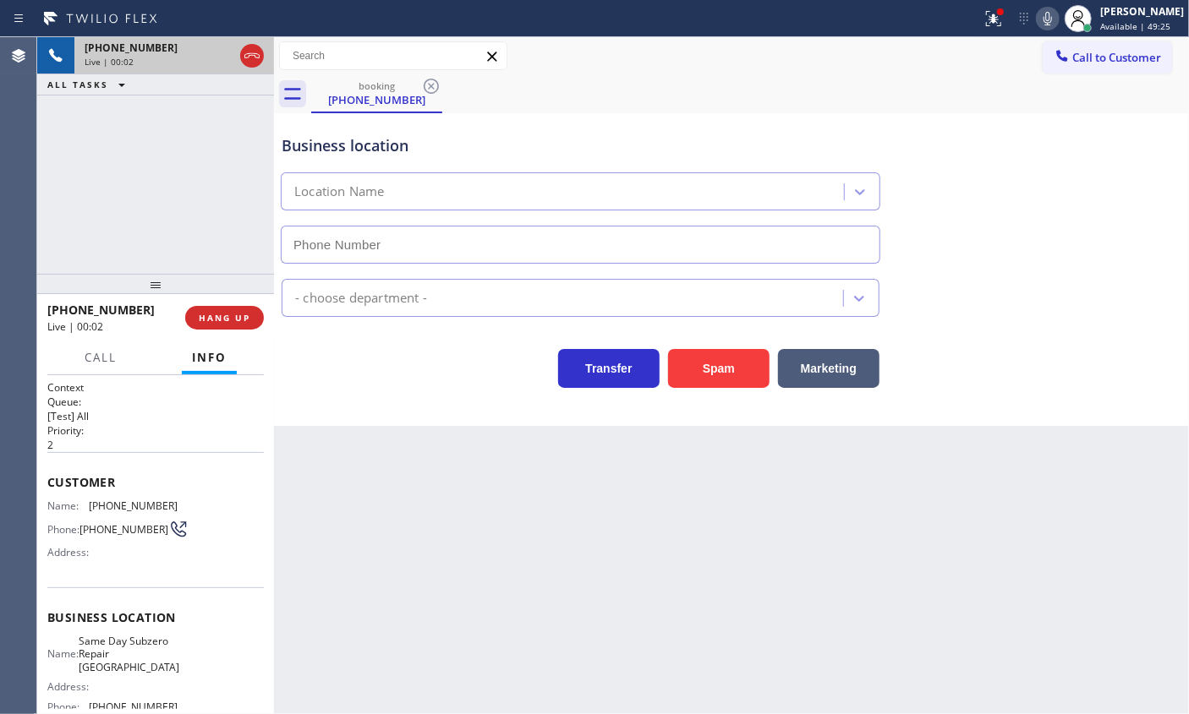
type input "[PHONE_NUMBER]"
click at [213, 312] on span "HANG UP" at bounding box center [225, 318] width 52 height 12
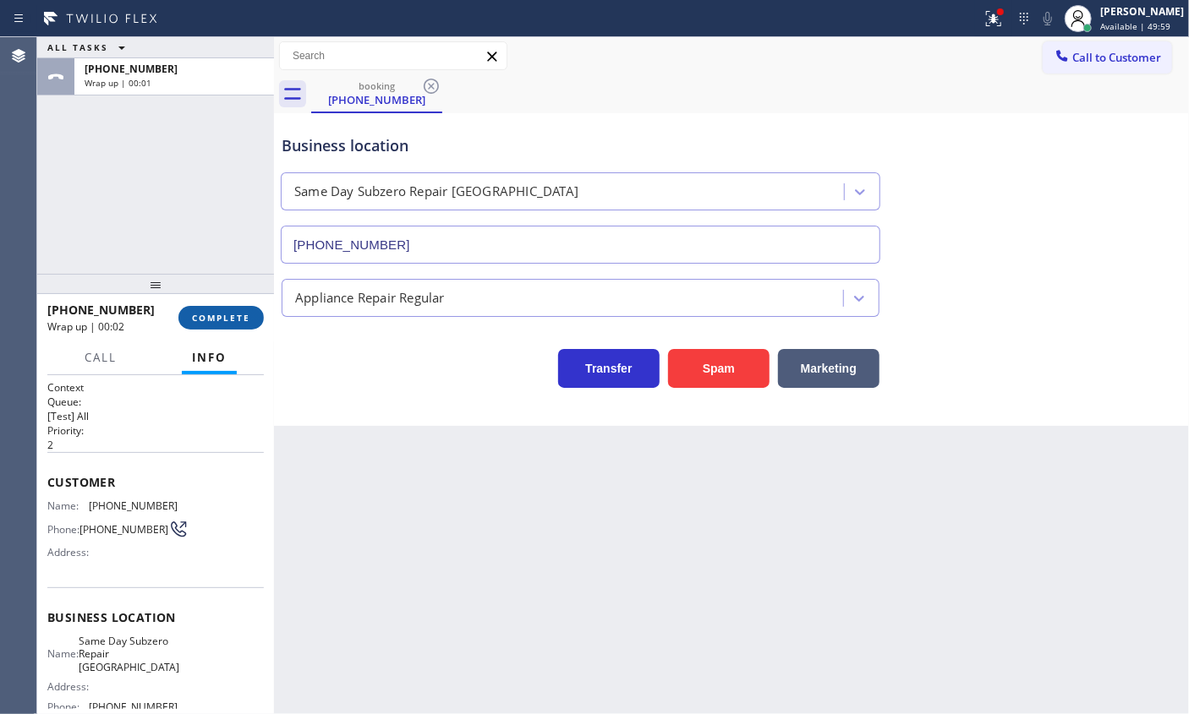
click at [253, 314] on button "COMPLETE" at bounding box center [220, 318] width 85 height 24
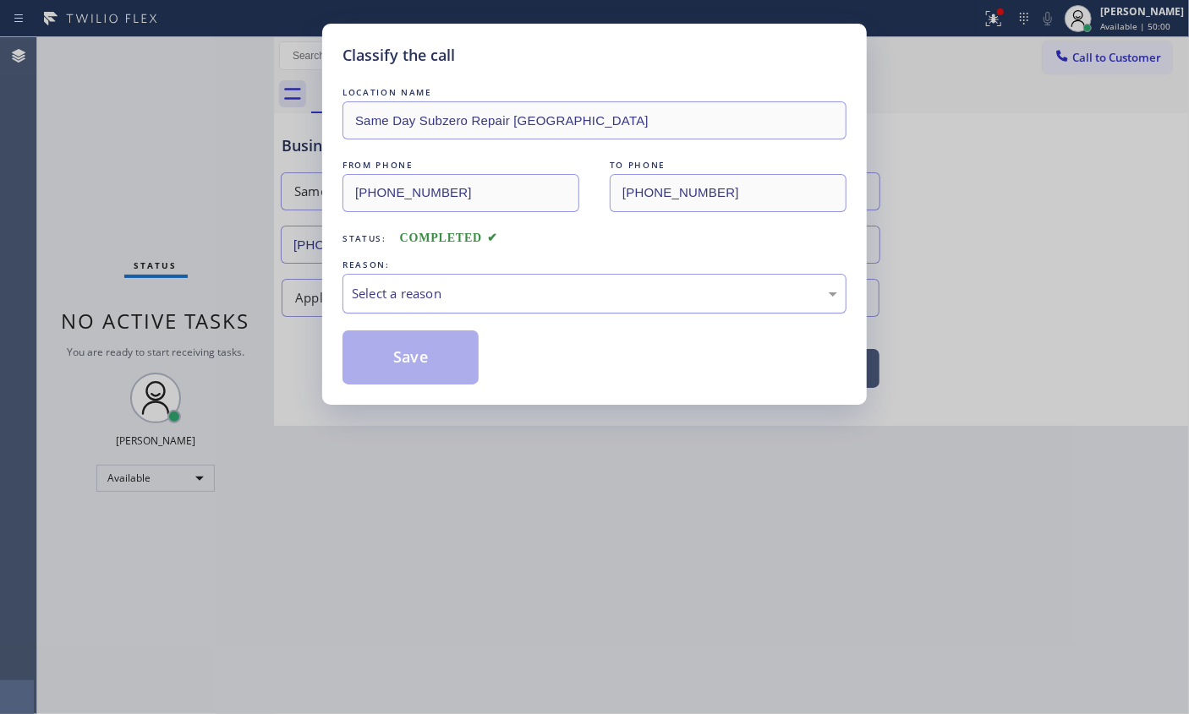
click at [459, 277] on div "Select a reason" at bounding box center [594, 294] width 504 height 40
drag, startPoint x: 435, startPoint y: 360, endPoint x: 455, endPoint y: 12, distance: 348.9
click at [435, 358] on button "Save" at bounding box center [410, 358] width 136 height 54
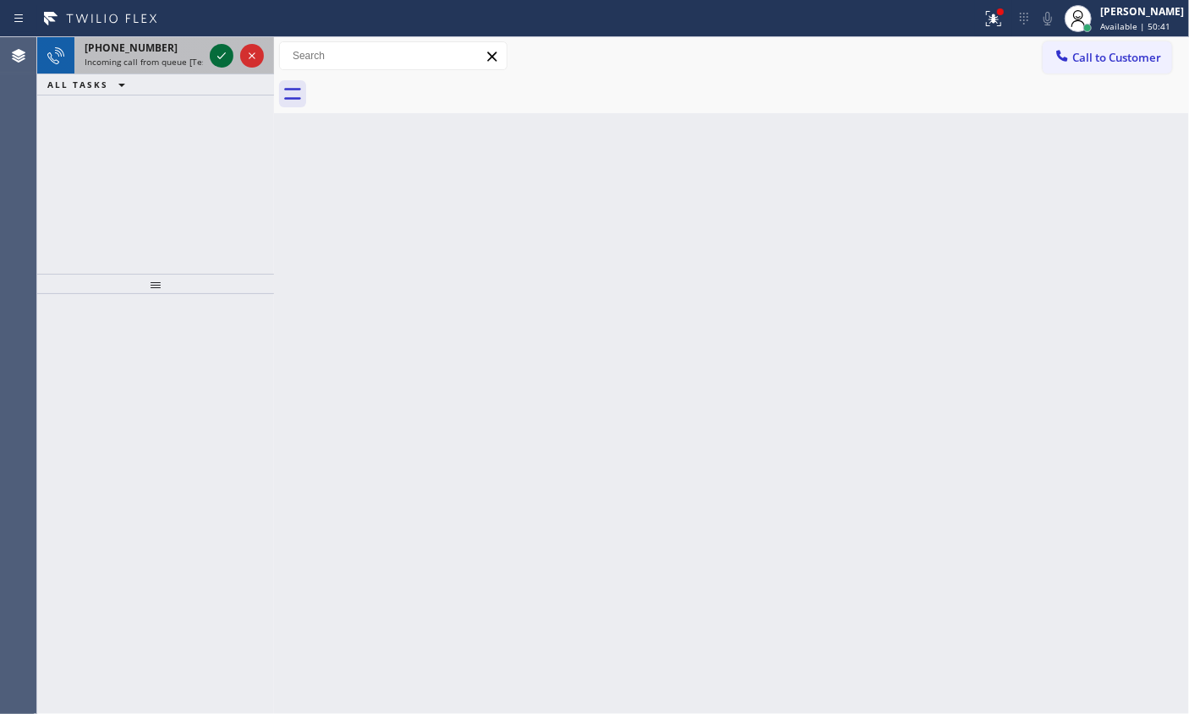
click at [218, 55] on icon at bounding box center [221, 56] width 20 height 20
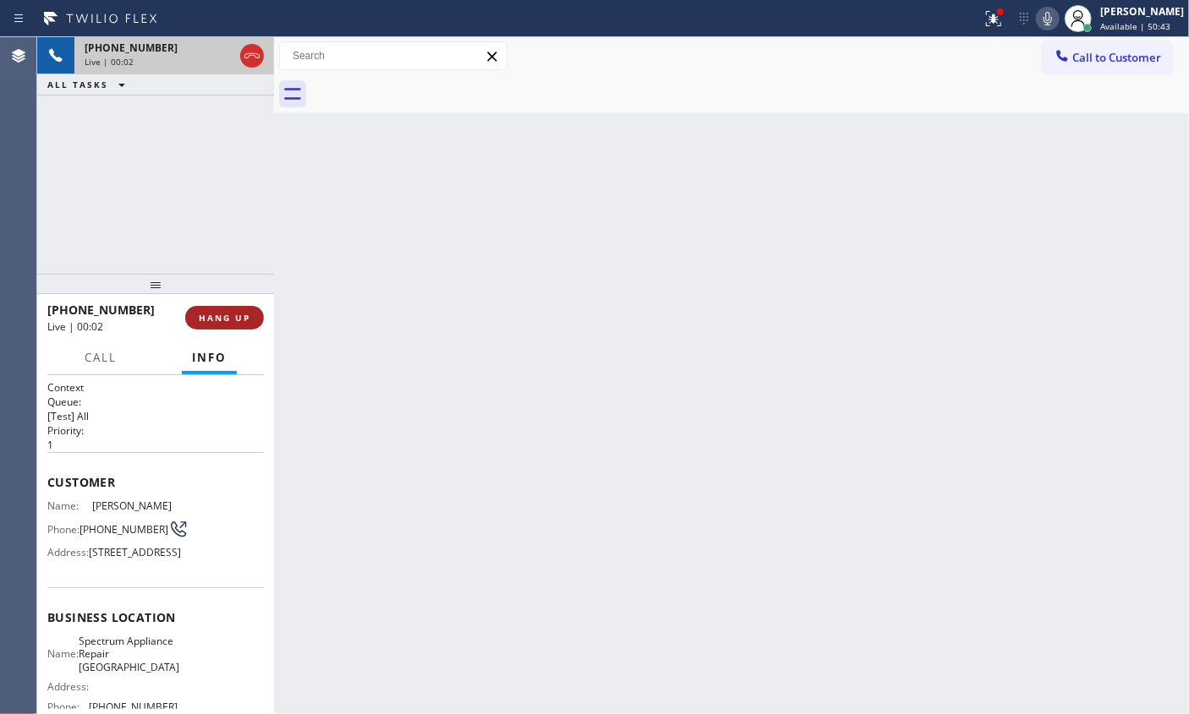
click at [239, 320] on span "HANG UP" at bounding box center [225, 318] width 52 height 12
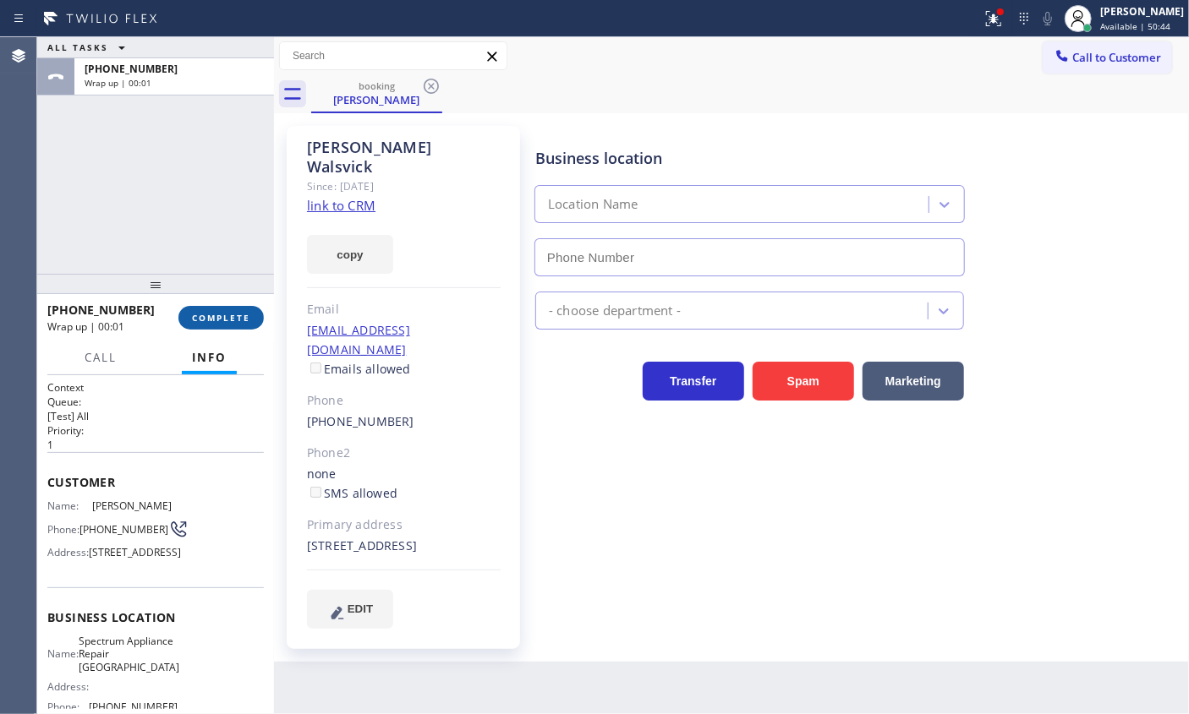
click at [245, 320] on span "COMPLETE" at bounding box center [221, 318] width 58 height 12
type input "[PHONE_NUMBER]"
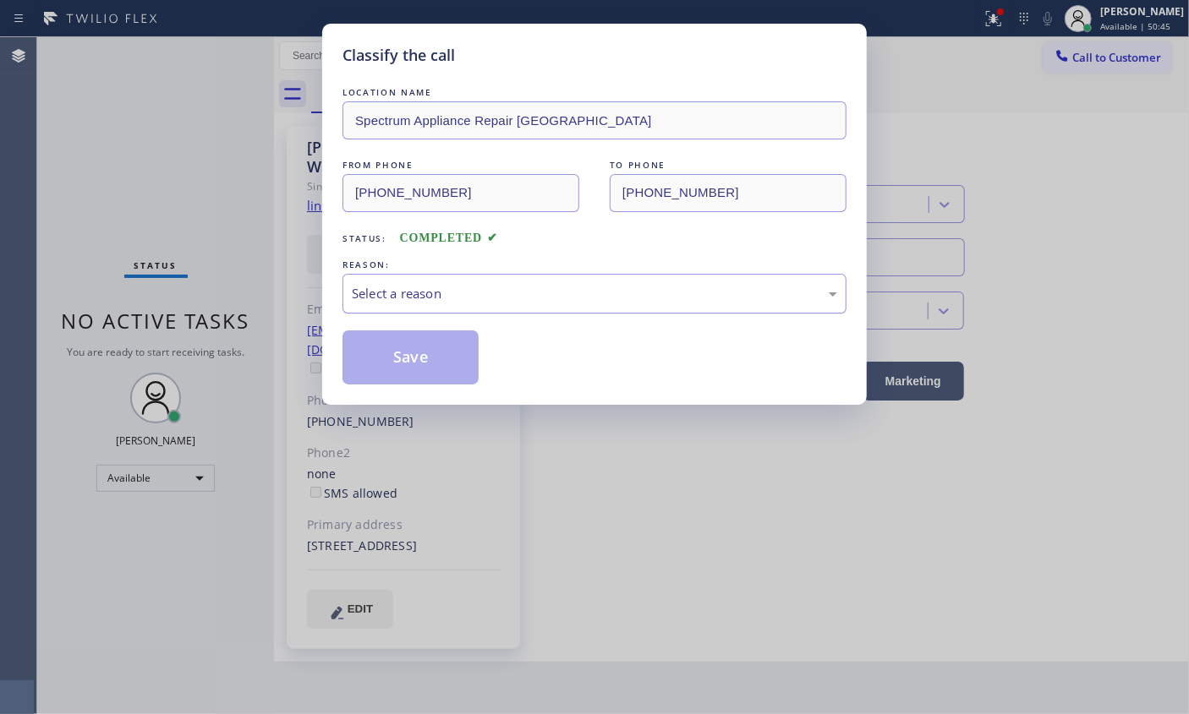
click at [479, 294] on div "Select a reason" at bounding box center [594, 293] width 485 height 19
drag, startPoint x: 421, startPoint y: 419, endPoint x: 426, endPoint y: 386, distance: 33.4
click at [426, 373] on button "Save" at bounding box center [410, 358] width 136 height 54
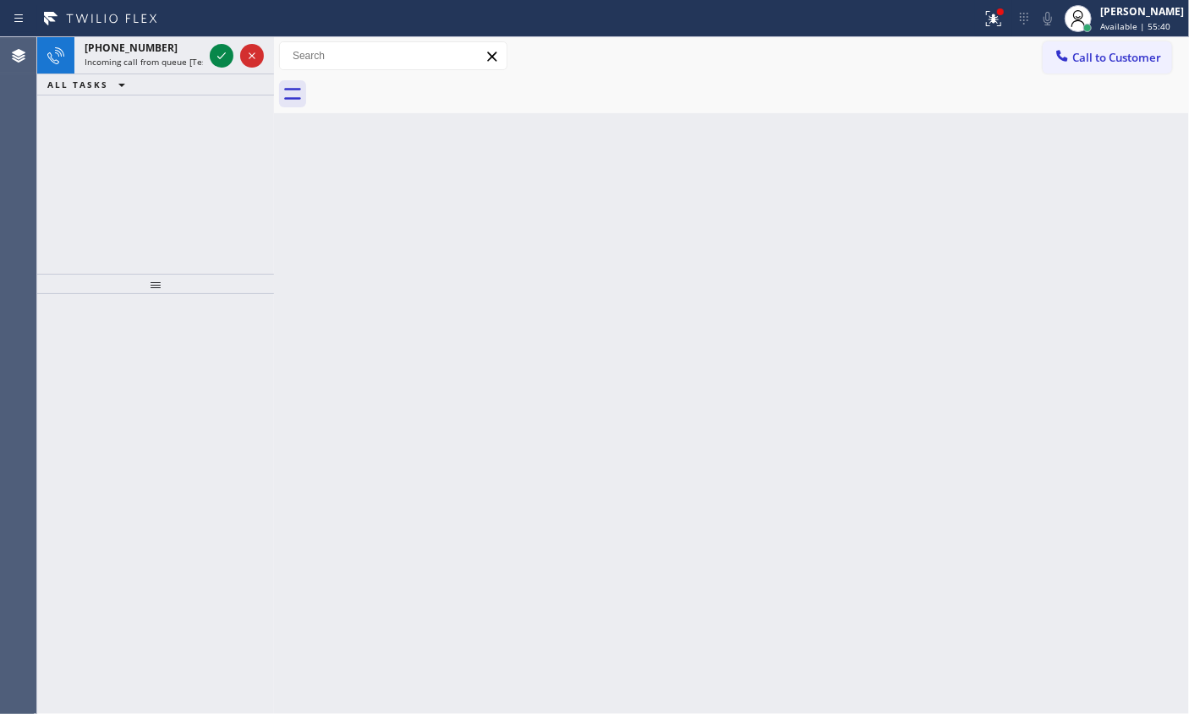
click at [1129, 66] on button "Call to Customer" at bounding box center [1106, 57] width 129 height 32
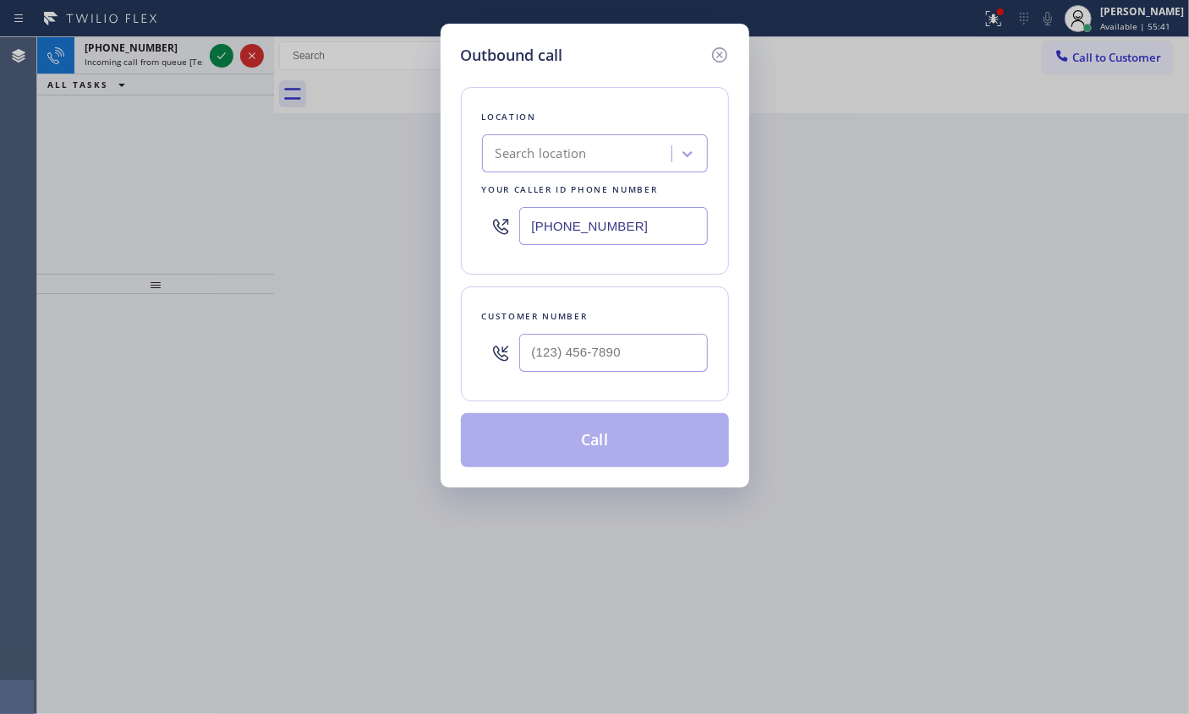
click at [705, 227] on input "[PHONE_NUMBER]" at bounding box center [613, 226] width 189 height 38
click at [682, 222] on input "[PHONE_NUMBER]" at bounding box center [613, 226] width 189 height 38
paste input "203) 409-8570"
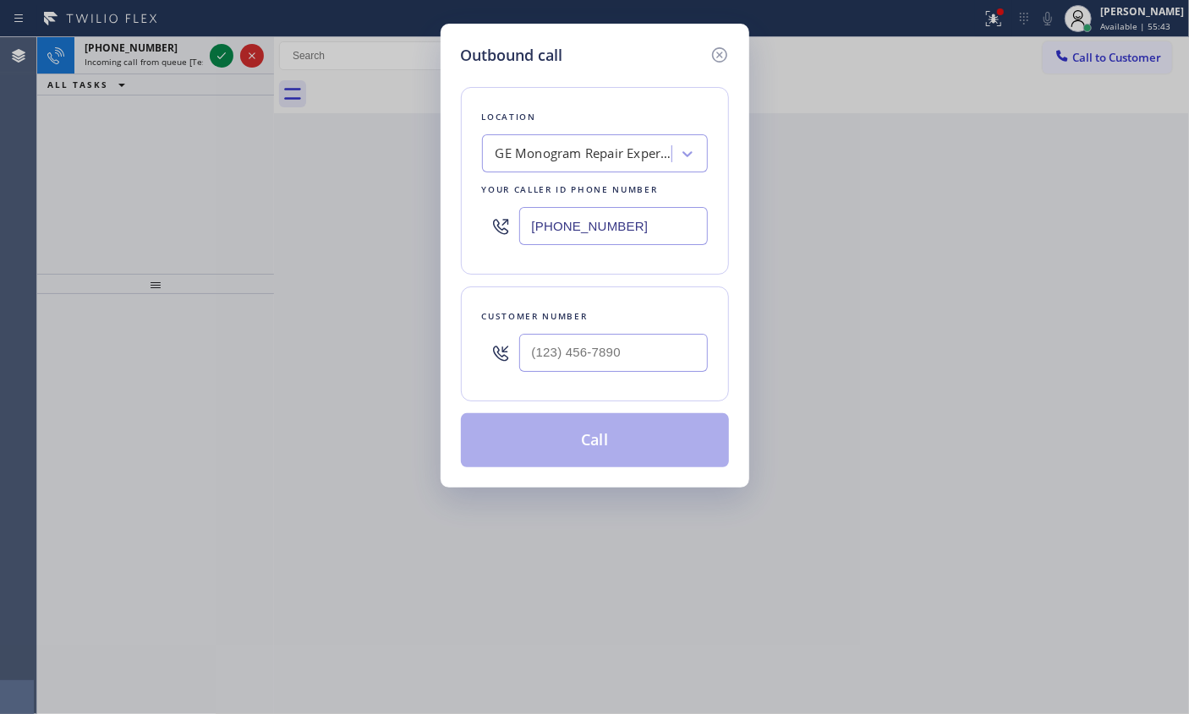
type input "[PHONE_NUMBER]"
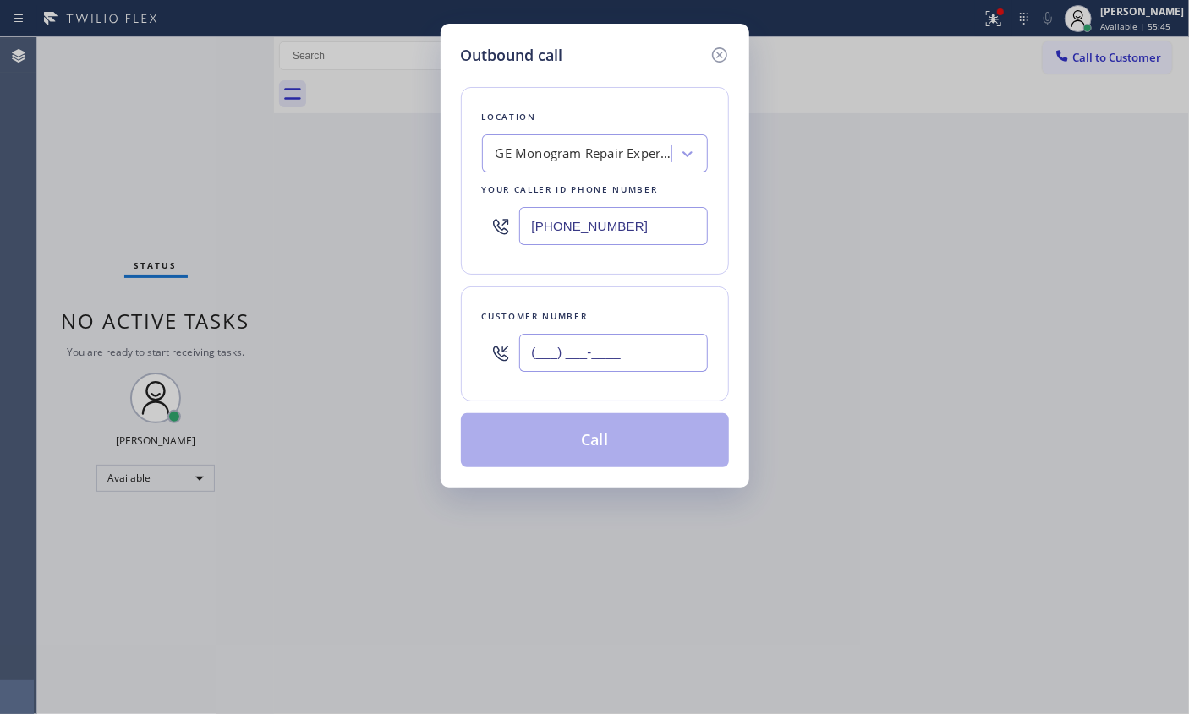
click at [641, 343] on input "(___) ___-____" at bounding box center [613, 353] width 189 height 38
paste input "914) 362-0994"
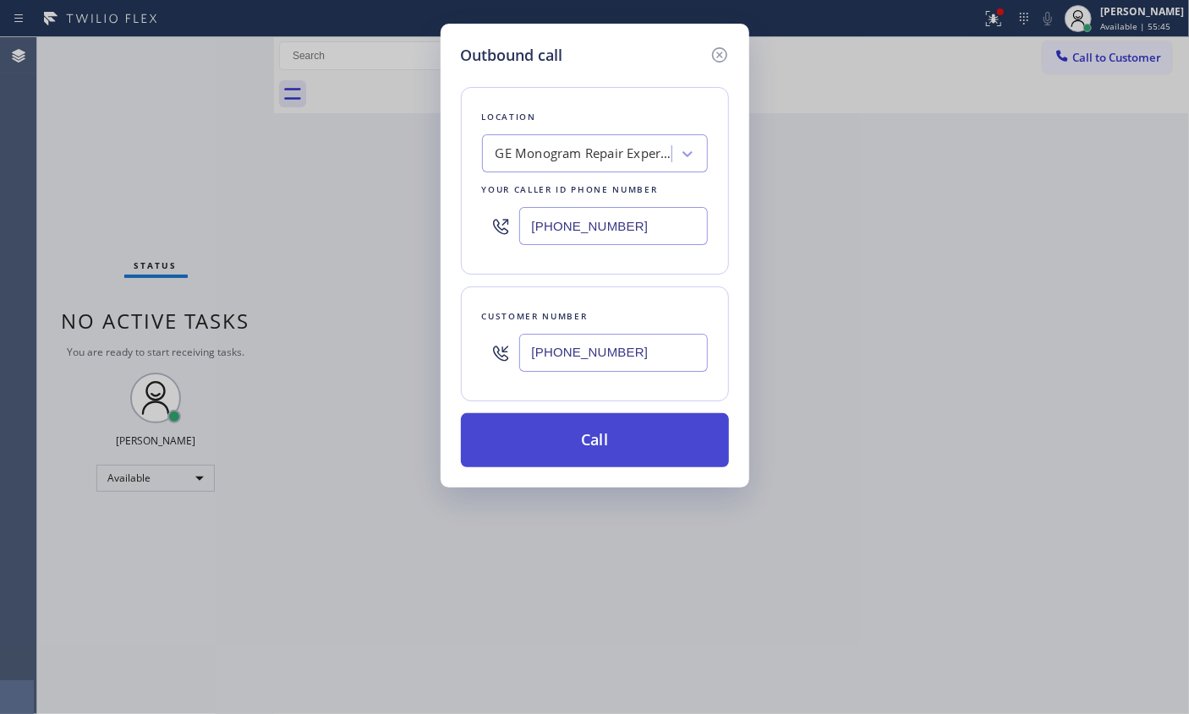
type input "[PHONE_NUMBER]"
click at [609, 429] on button "Call" at bounding box center [595, 440] width 268 height 54
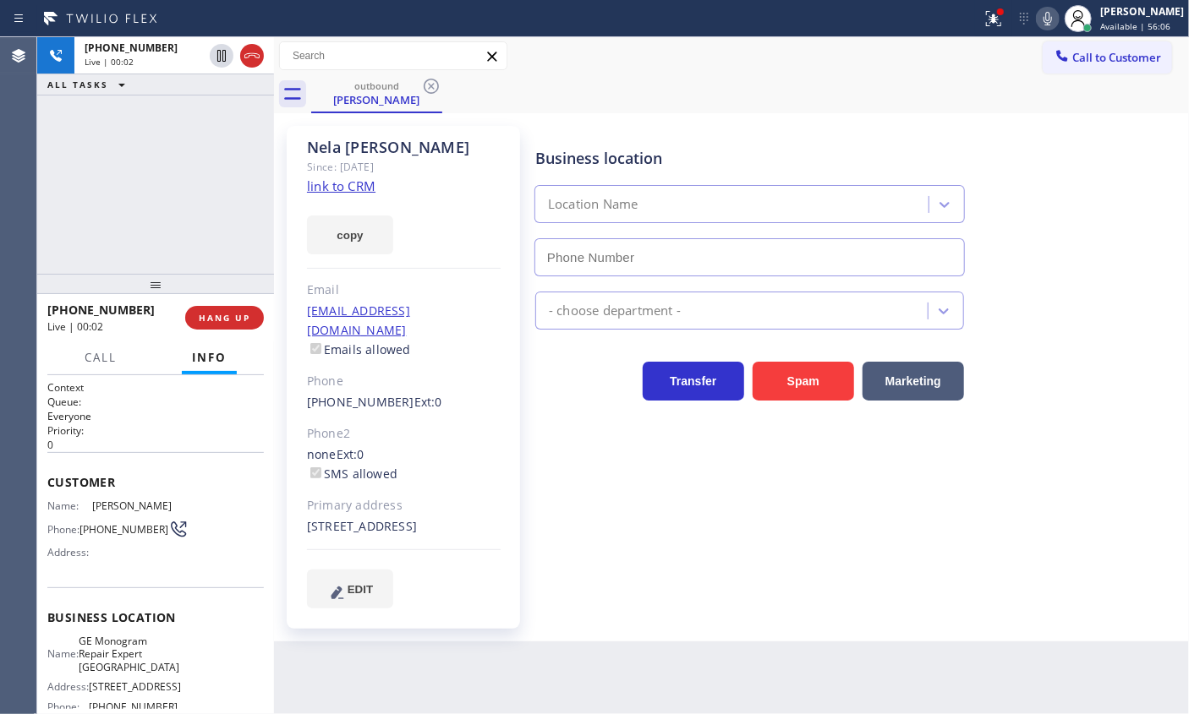
type input "[PHONE_NUMBER]"
click at [345, 183] on link "link to CRM" at bounding box center [341, 186] width 68 height 17
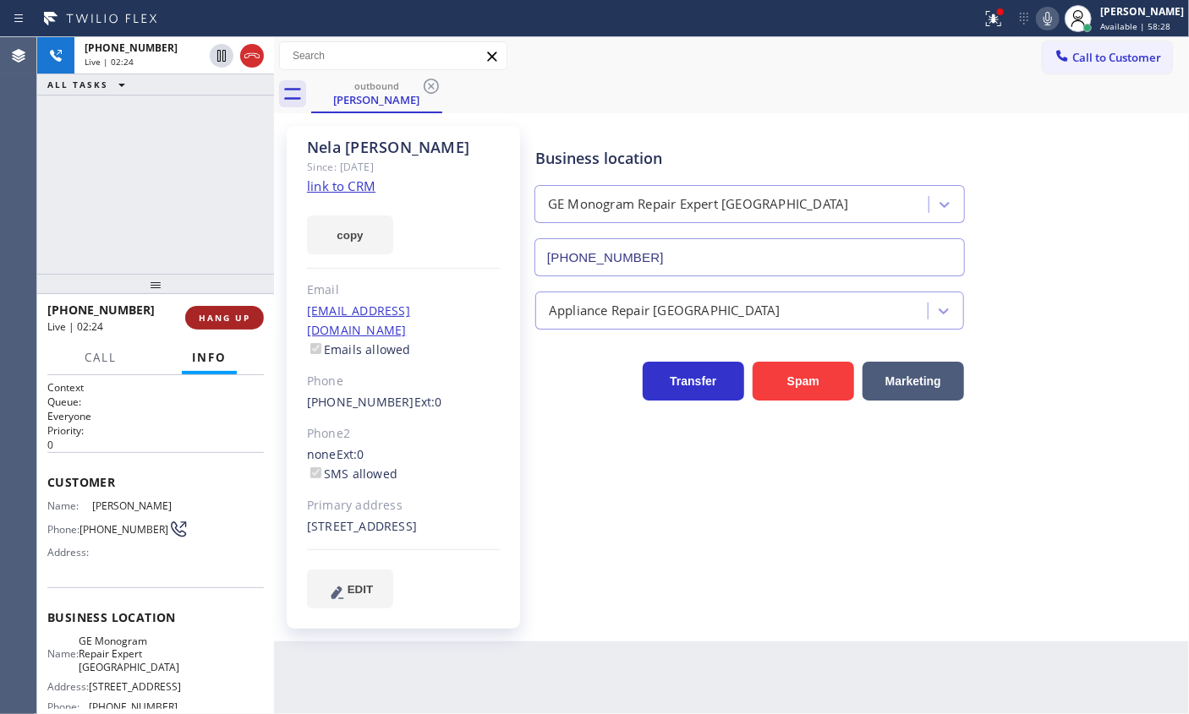
click at [240, 320] on span "HANG UP" at bounding box center [225, 318] width 52 height 12
click at [241, 320] on span "HANG UP" at bounding box center [225, 318] width 52 height 12
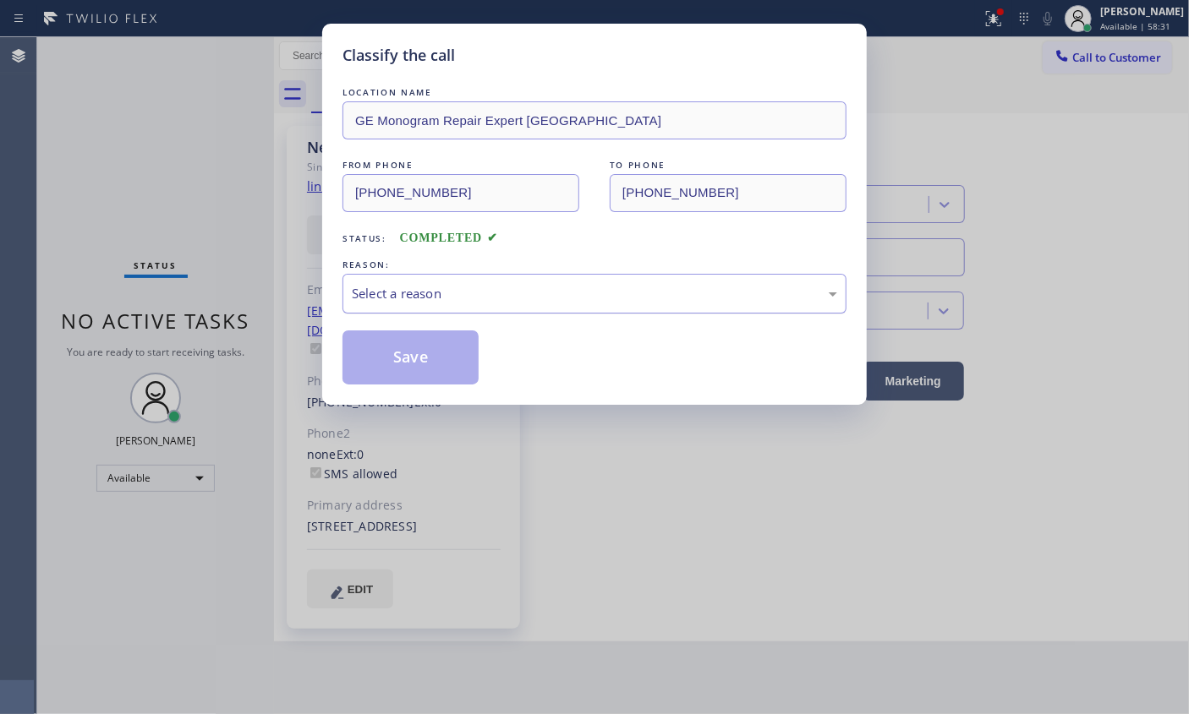
click at [417, 296] on div "Select a reason" at bounding box center [594, 293] width 485 height 19
click at [388, 348] on button "Save" at bounding box center [410, 358] width 136 height 54
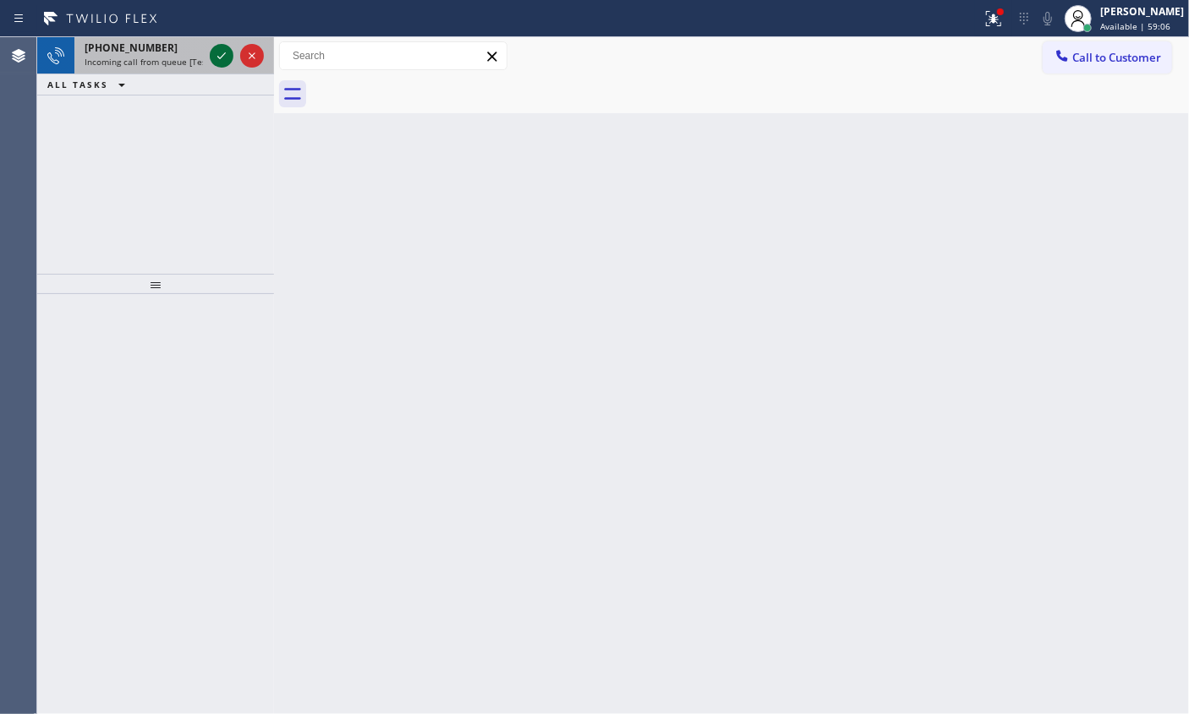
click at [220, 52] on icon at bounding box center [221, 56] width 20 height 20
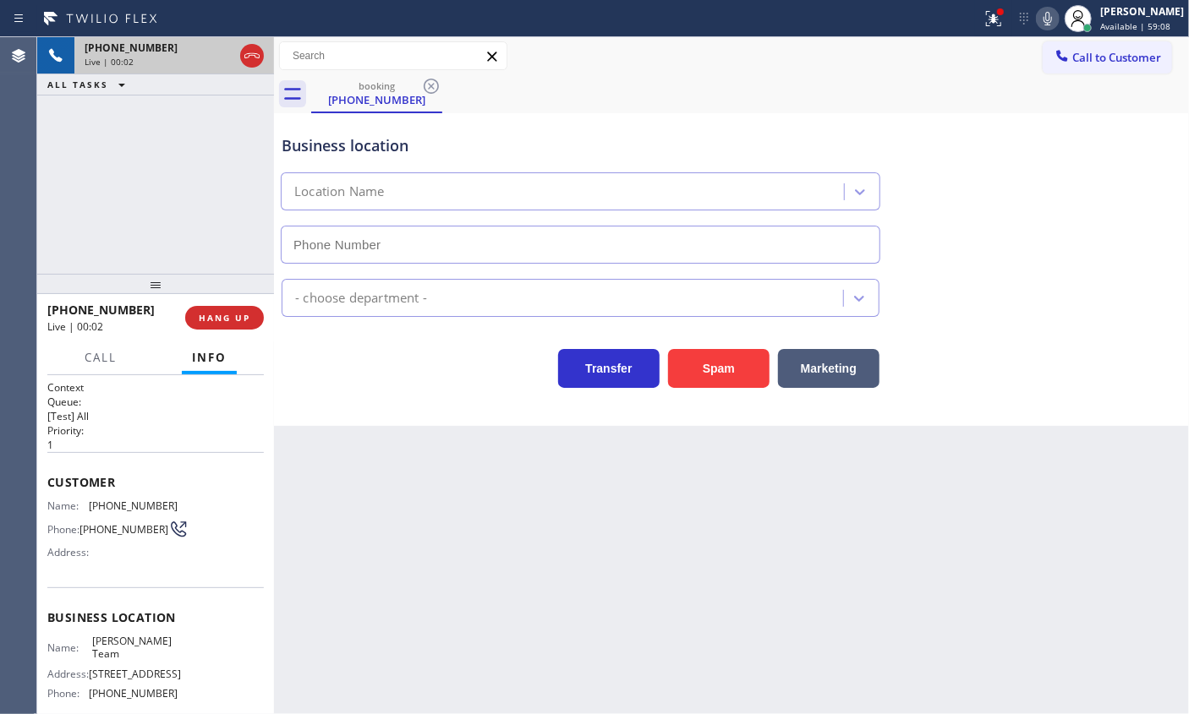
type input "[PHONE_NUMBER]"
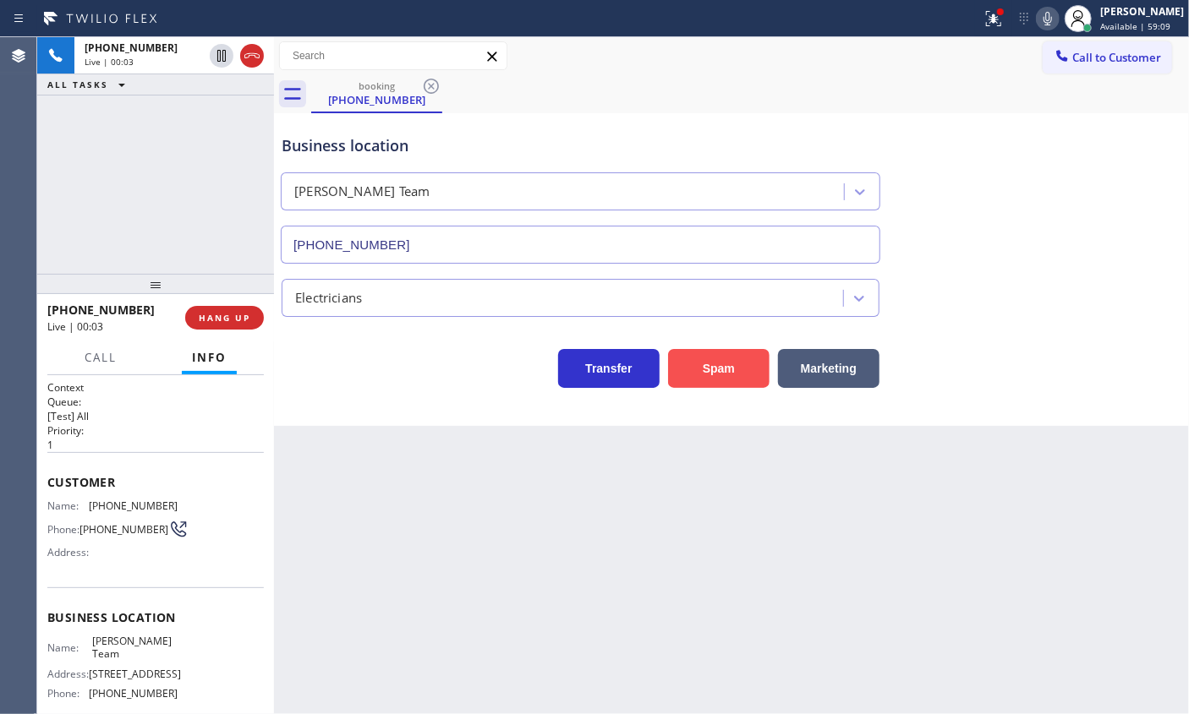
click at [766, 374] on button "Spam" at bounding box center [718, 368] width 101 height 39
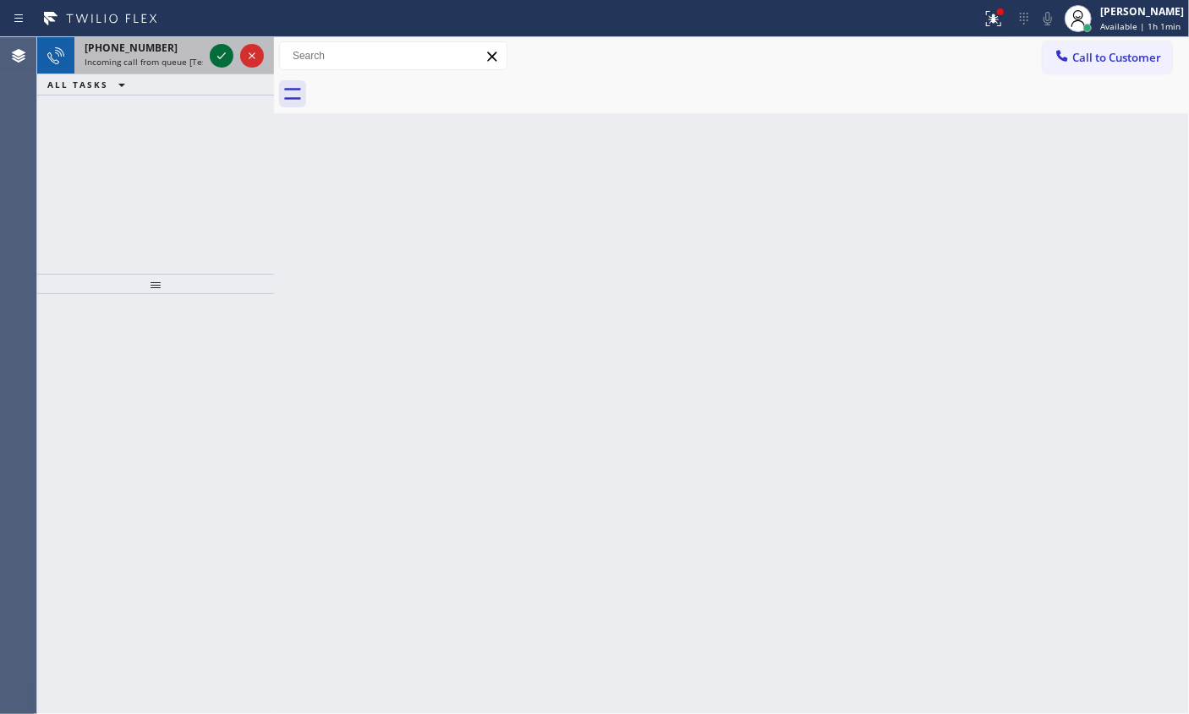
click at [220, 50] on icon at bounding box center [221, 56] width 20 height 20
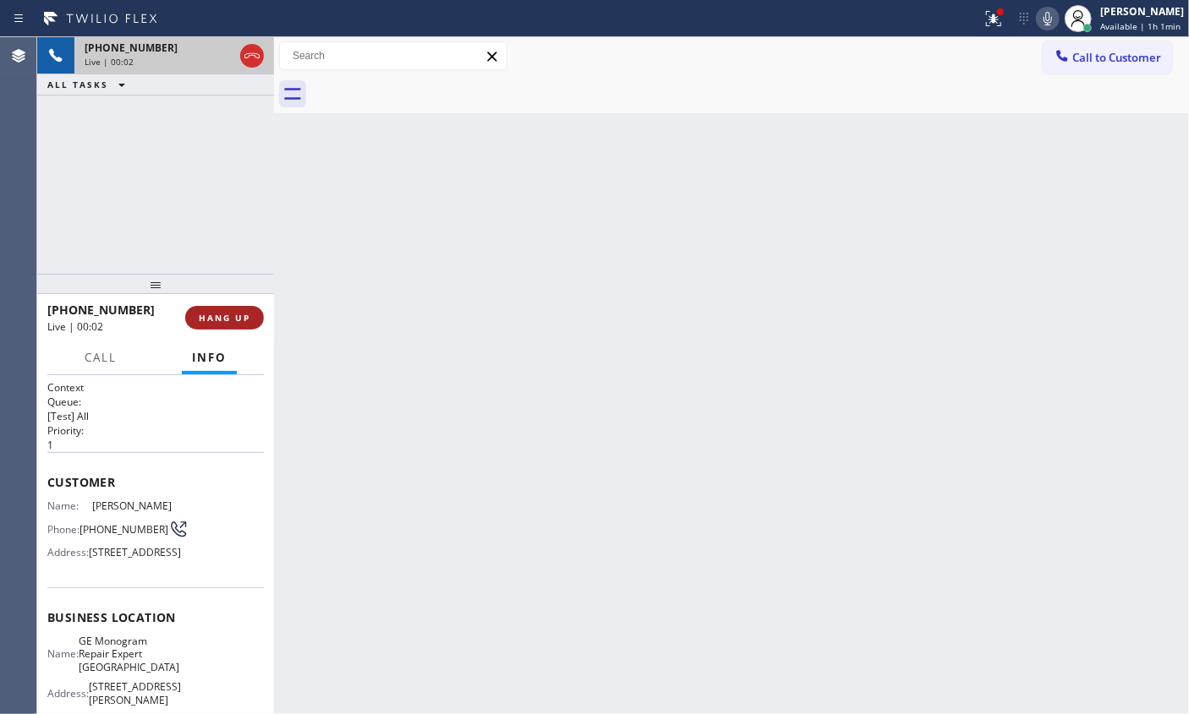
click at [244, 318] on span "HANG UP" at bounding box center [225, 318] width 52 height 12
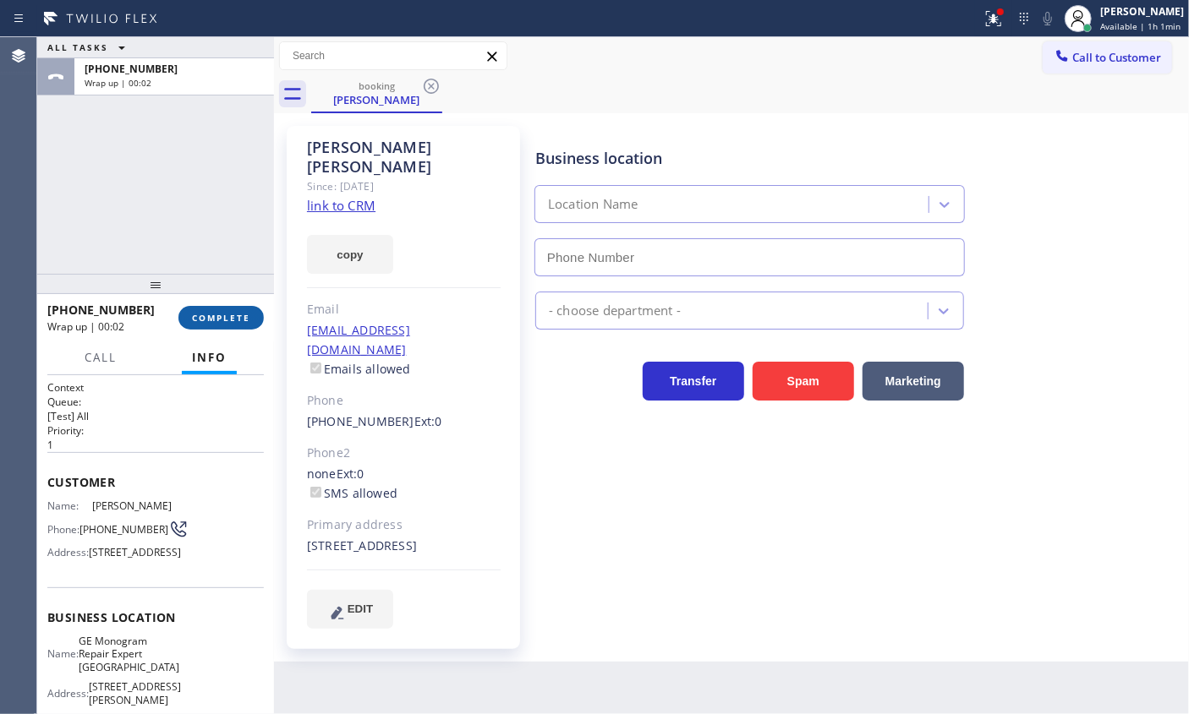
type input "[PHONE_NUMBER]"
click at [244, 318] on span "COMPLETE" at bounding box center [221, 318] width 58 height 12
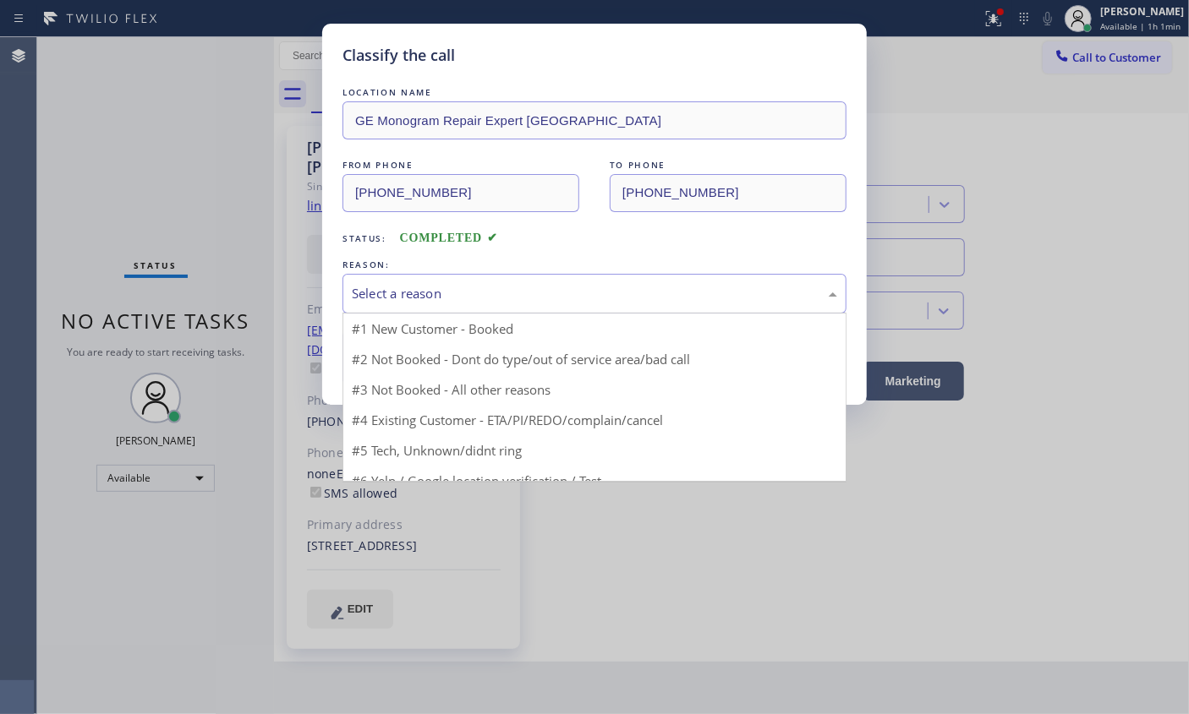
click at [449, 288] on div "Select a reason" at bounding box center [594, 293] width 485 height 19
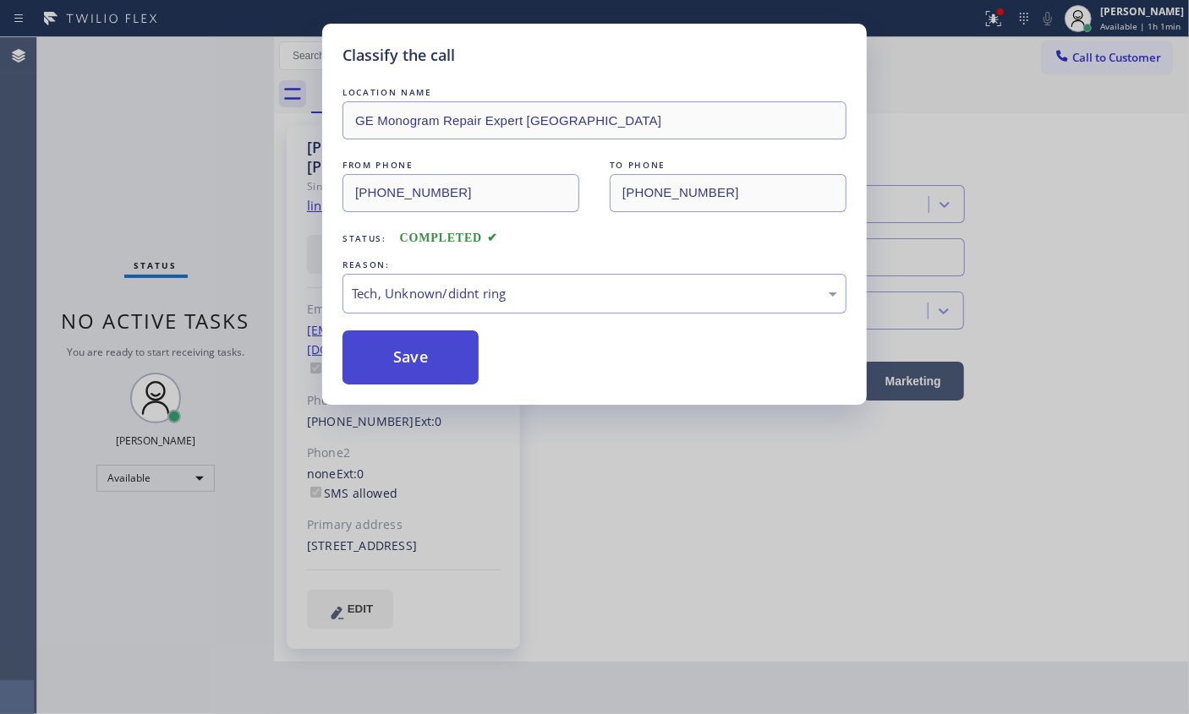
click at [451, 369] on button "Save" at bounding box center [410, 358] width 136 height 54
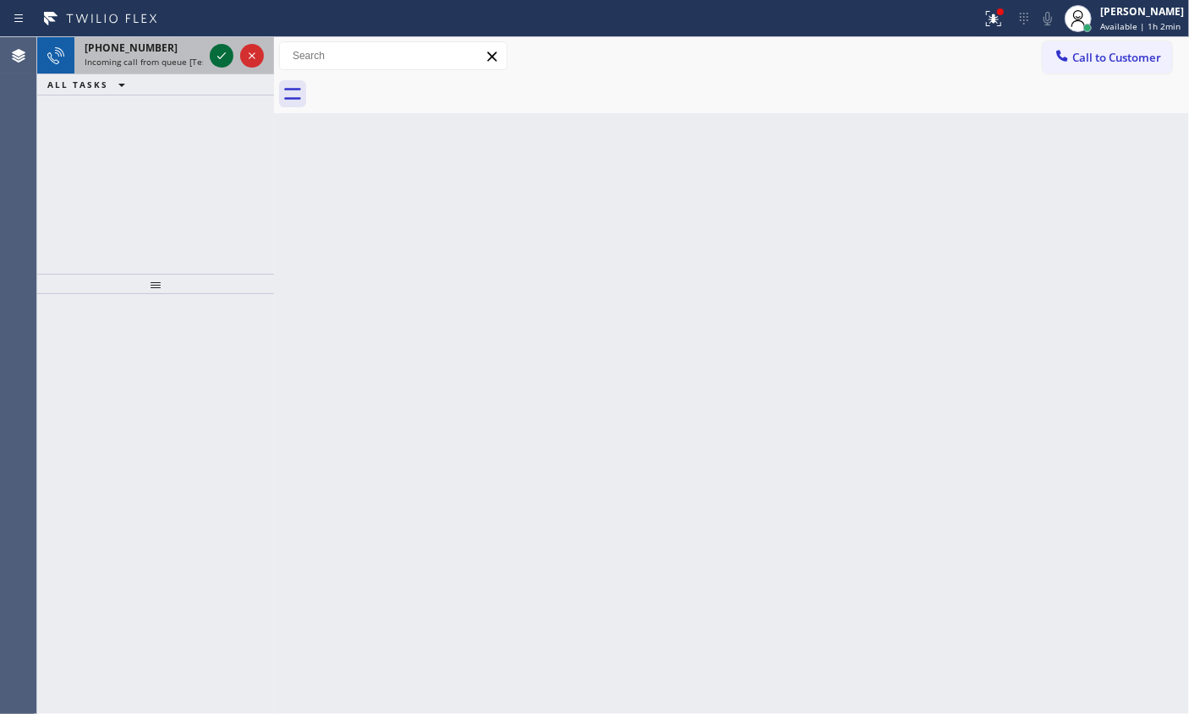
click at [220, 61] on icon at bounding box center [221, 56] width 20 height 20
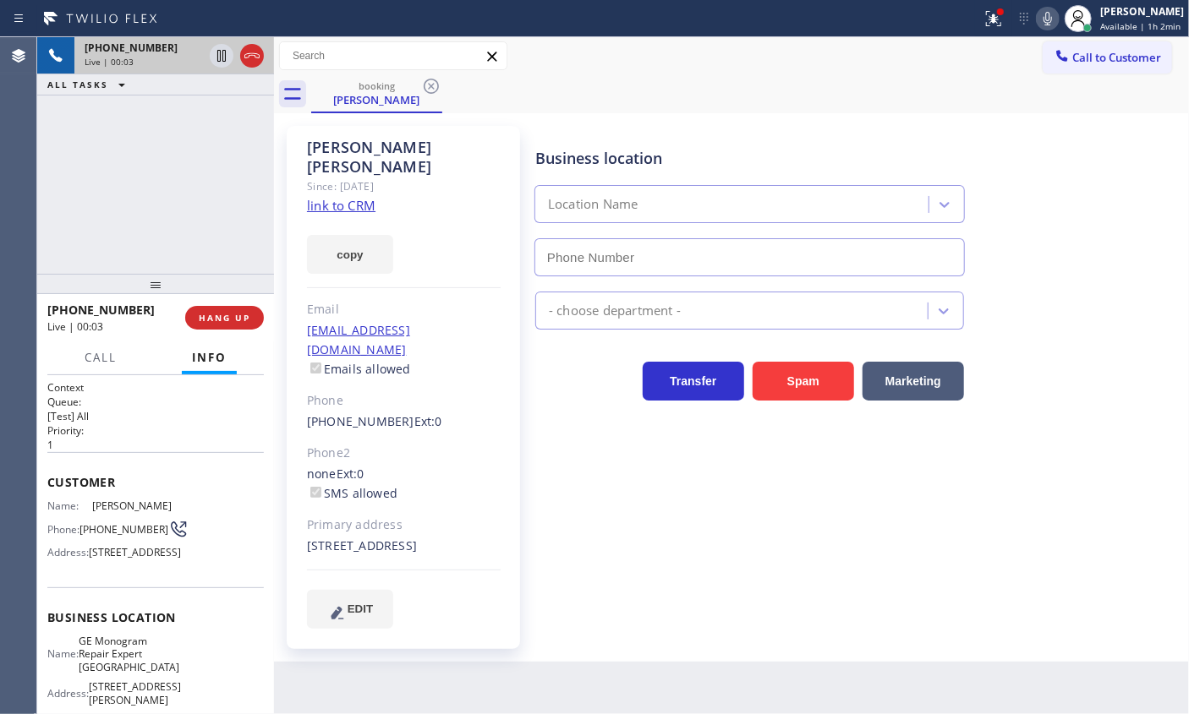
type input "[PHONE_NUMBER]"
click at [353, 197] on link "link to CRM" at bounding box center [341, 205] width 68 height 17
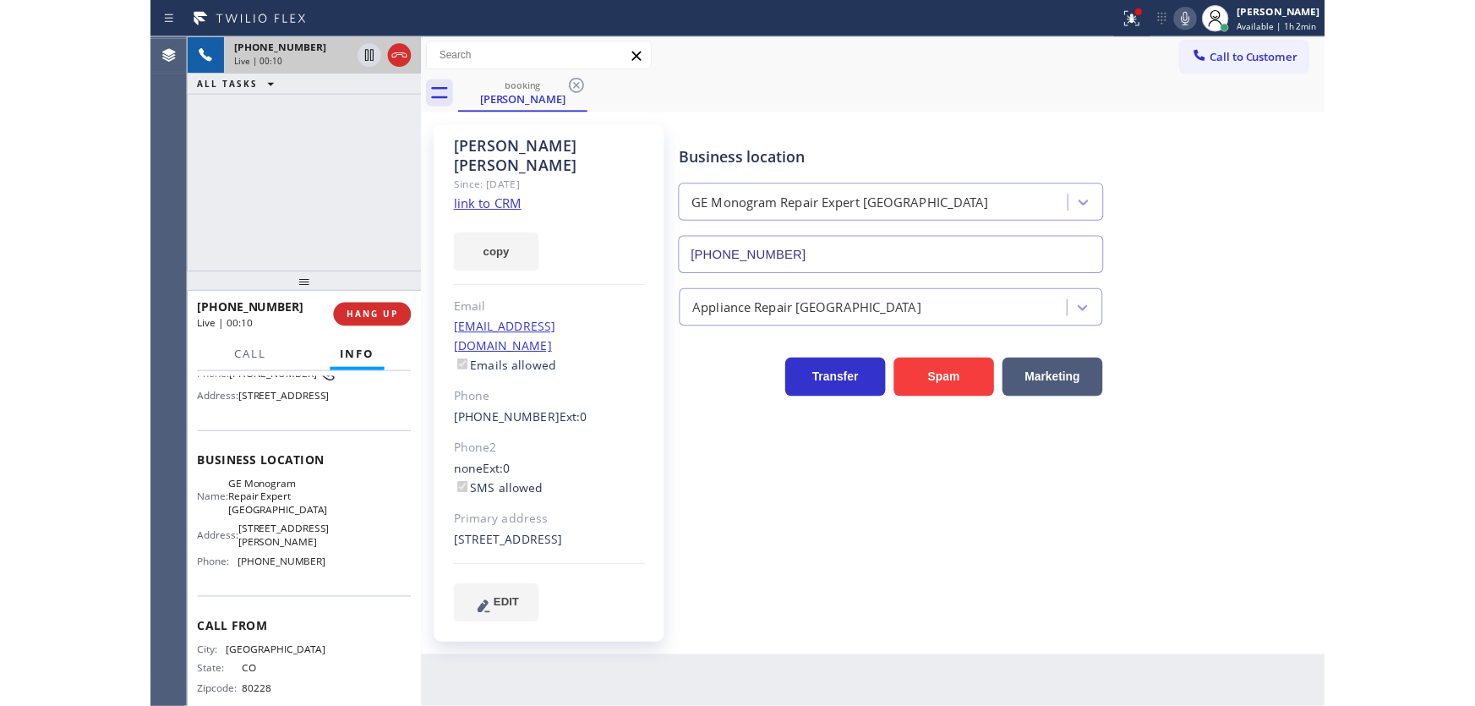
scroll to position [153, 0]
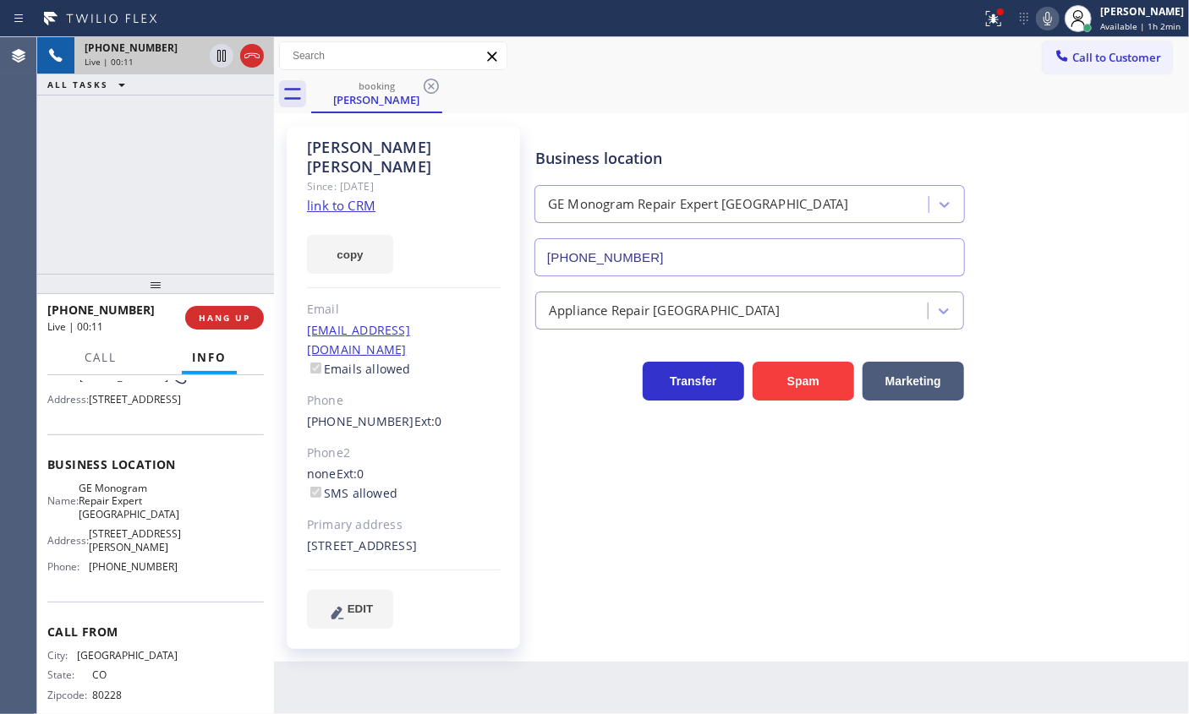
click at [139, 521] on span "GE Monogram Repair Expert [GEOGRAPHIC_DATA]" at bounding box center [129, 501] width 101 height 39
click at [806, 256] on input "[PHONE_NUMBER]" at bounding box center [749, 257] width 430 height 38
click at [806, 257] on input "[PHONE_NUMBER]" at bounding box center [749, 257] width 430 height 38
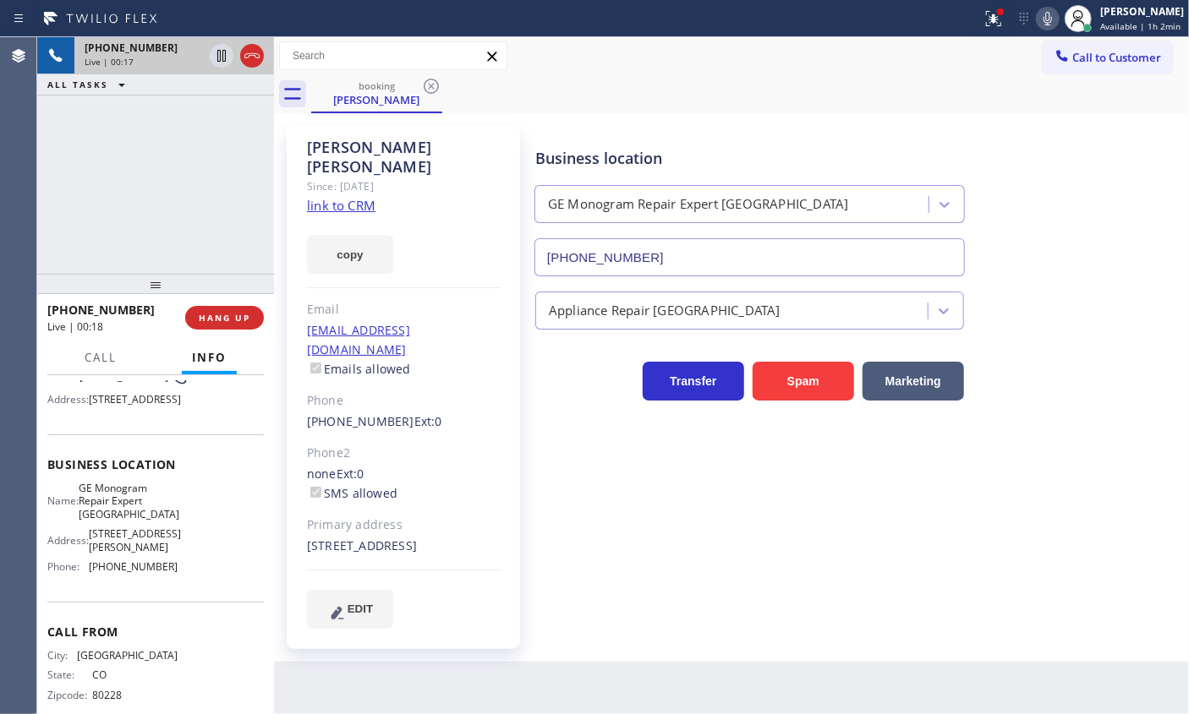
click at [806, 257] on input "[PHONE_NUMBER]" at bounding box center [749, 257] width 430 height 38
click at [831, 262] on input "[PHONE_NUMBER]" at bounding box center [749, 257] width 430 height 38
click at [216, 48] on icon at bounding box center [221, 56] width 20 height 20
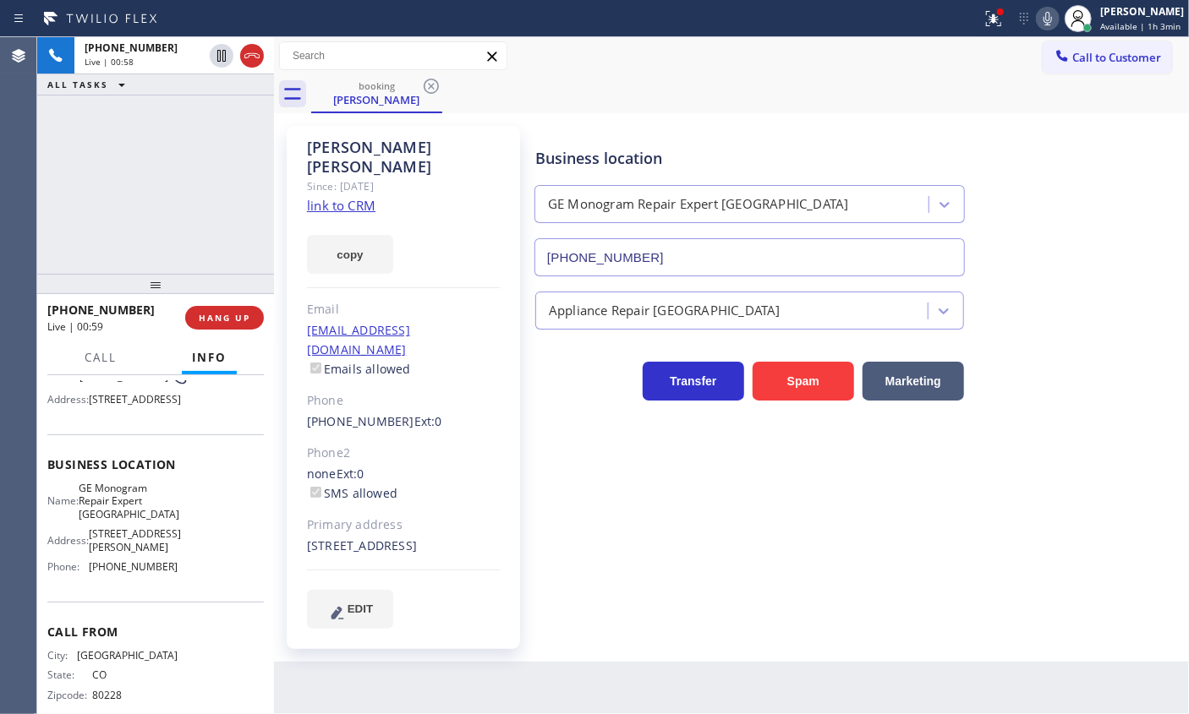
click at [1047, 16] on icon at bounding box center [1047, 18] width 20 height 20
click at [214, 51] on icon at bounding box center [221, 56] width 20 height 20
click at [1053, 21] on icon at bounding box center [1047, 18] width 20 height 20
click at [1051, 23] on icon at bounding box center [1047, 18] width 20 height 20
click at [1050, 19] on icon at bounding box center [1047, 18] width 20 height 20
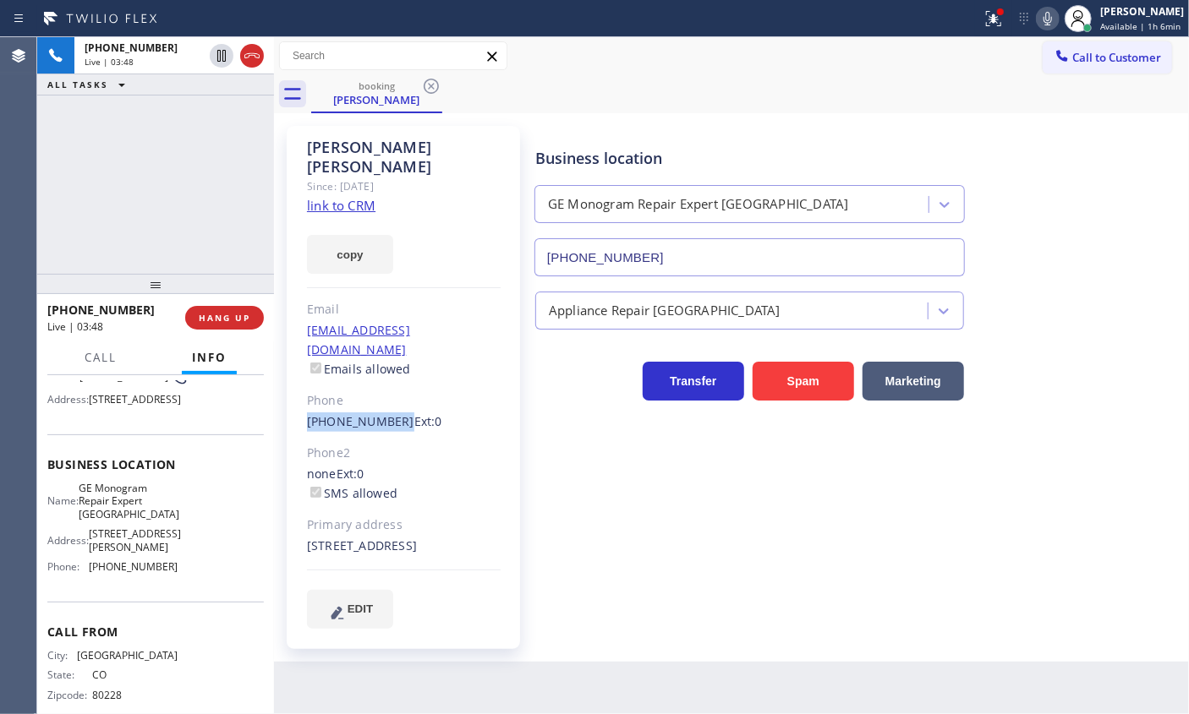
drag, startPoint x: 353, startPoint y: 394, endPoint x: 391, endPoint y: 381, distance: 40.9
click at [391, 381] on div "[PERSON_NAME] Since: [DATE] link to CRM copy Email [EMAIL_ADDRESS][DOMAIN_NAME]…" at bounding box center [403, 387] width 233 height 523
click at [1158, 22] on span "Available | 1h 6min" at bounding box center [1140, 26] width 80 height 12
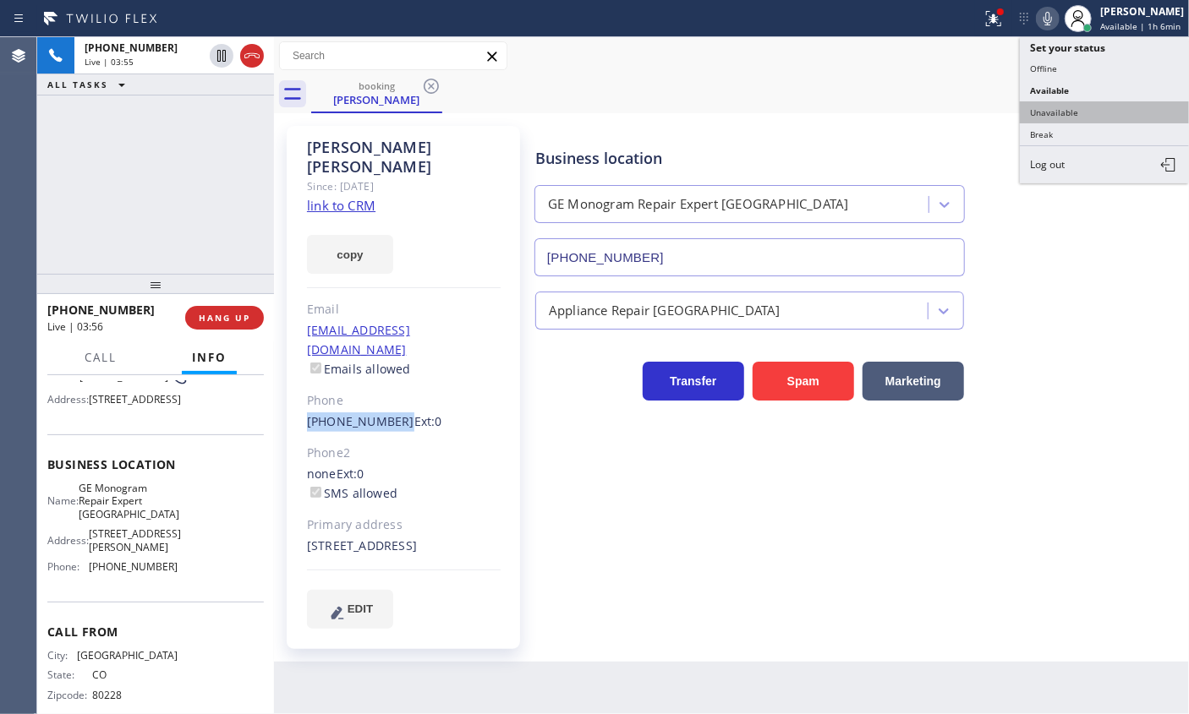
click at [1100, 113] on button "Unavailable" at bounding box center [1104, 112] width 169 height 22
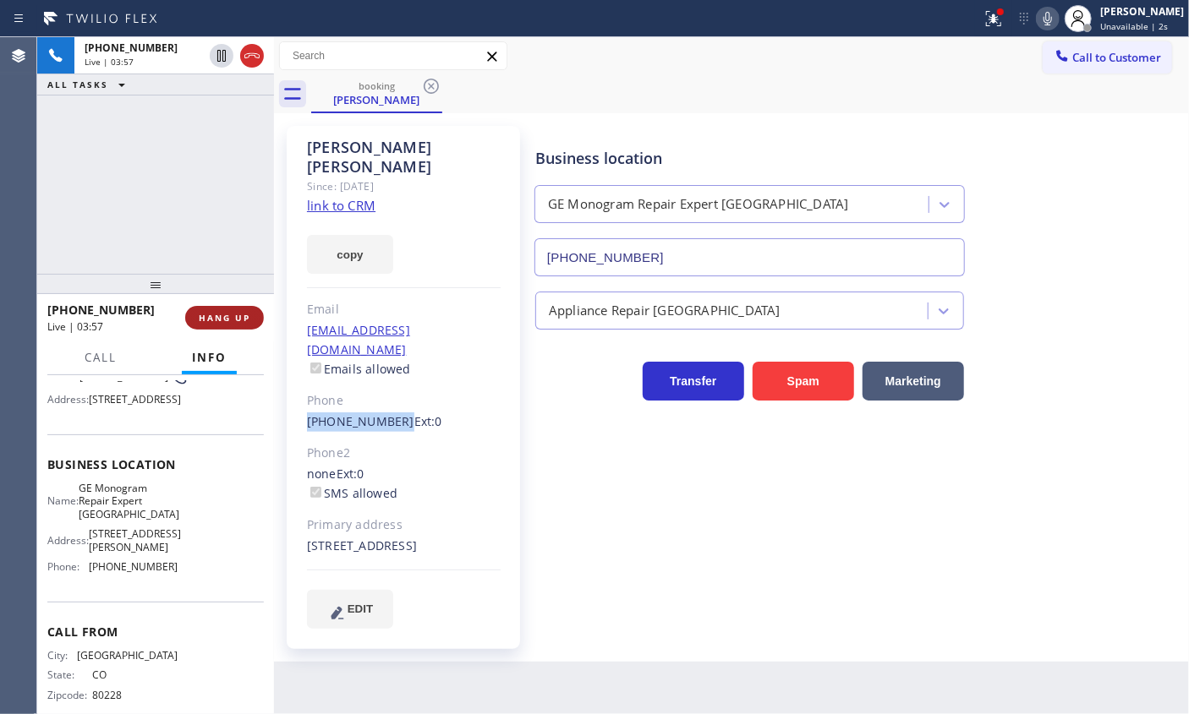
click at [232, 320] on span "HANG UP" at bounding box center [225, 318] width 52 height 12
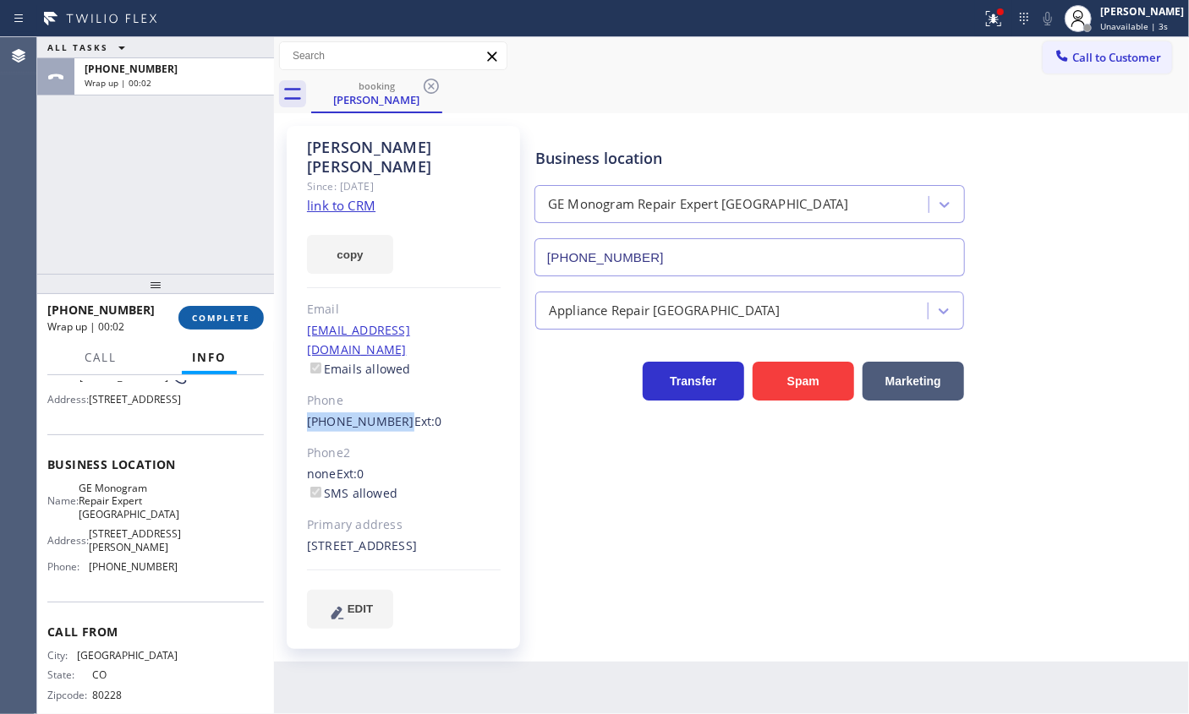
click at [232, 320] on span "COMPLETE" at bounding box center [221, 318] width 58 height 12
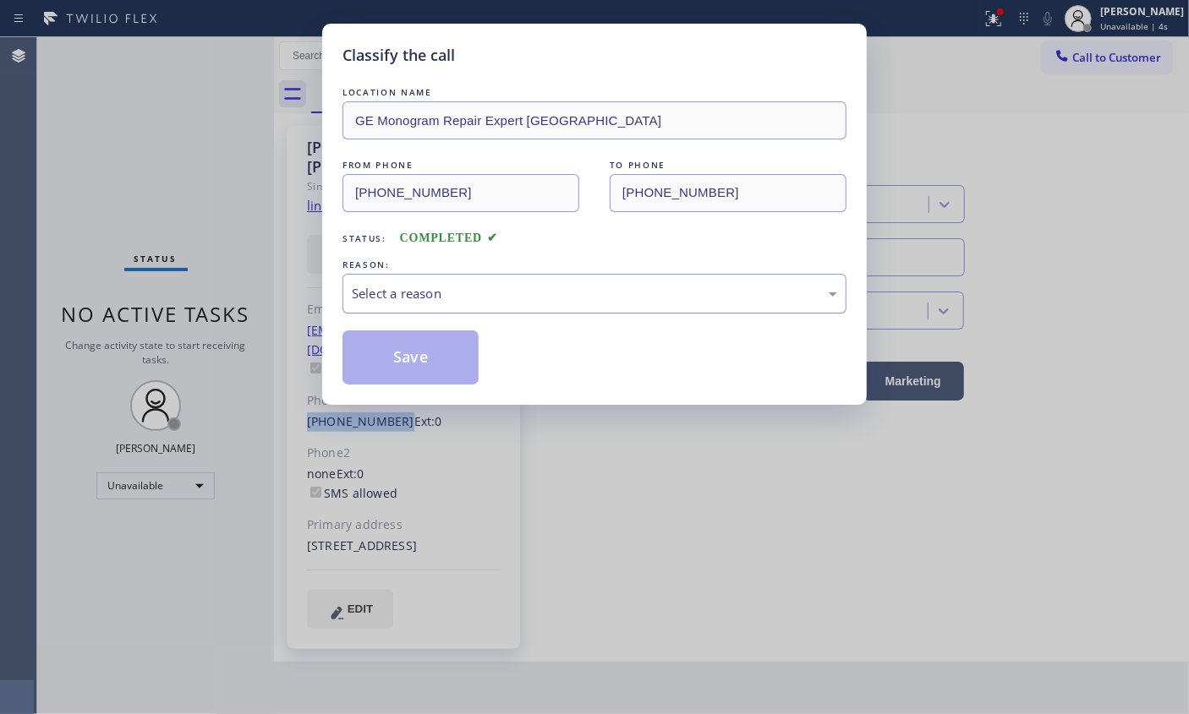
click at [433, 287] on div "Select a reason" at bounding box center [594, 293] width 485 height 19
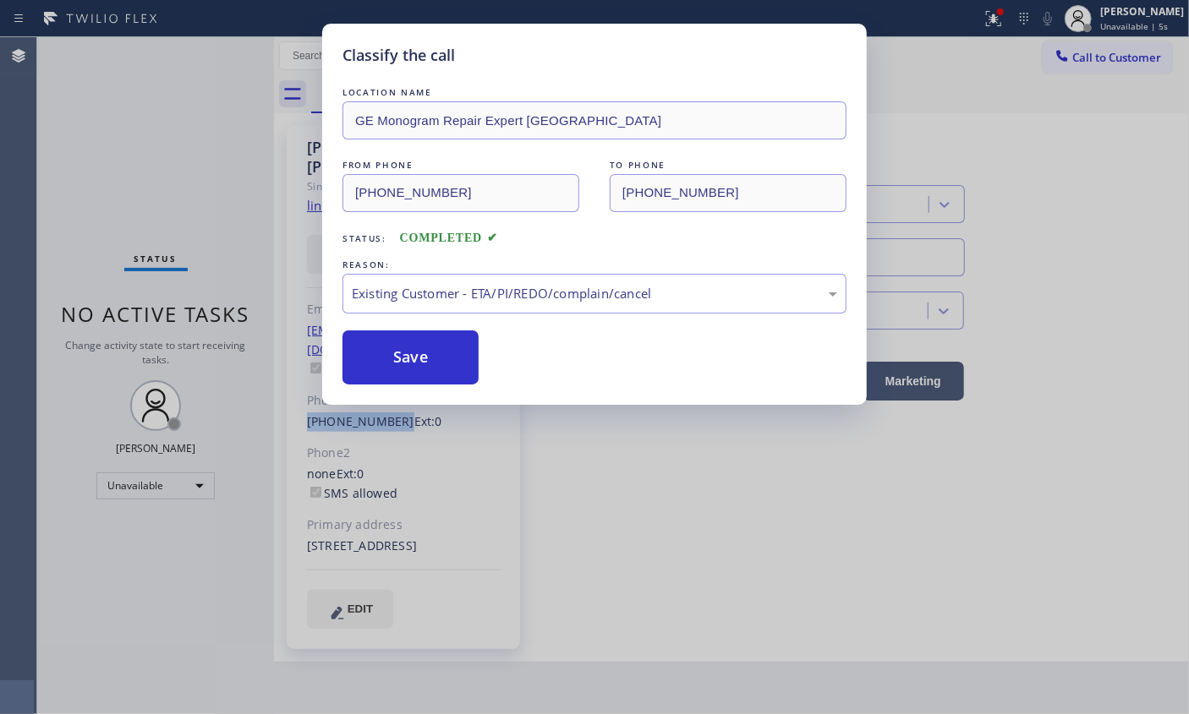
drag, startPoint x: 391, startPoint y: 371, endPoint x: 408, endPoint y: 323, distance: 51.1
click at [392, 371] on button "Save" at bounding box center [410, 358] width 136 height 54
